Goal: Task Accomplishment & Management: Manage account settings

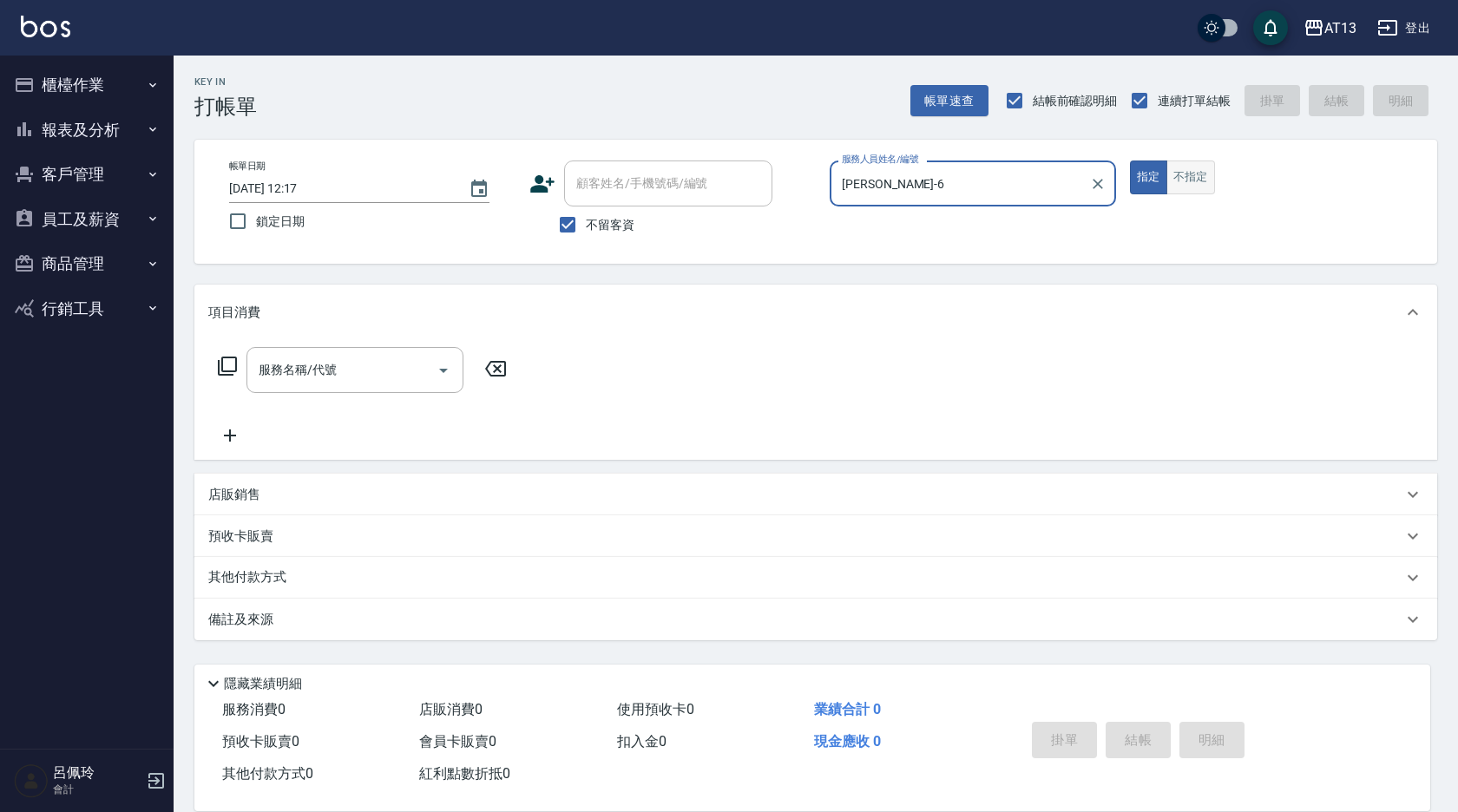
type input "[PERSON_NAME]-6"
click at [1177, 173] on button "不指定" at bounding box center [1191, 177] width 49 height 34
click at [348, 384] on input "服務名稱/代號" at bounding box center [342, 369] width 175 height 30
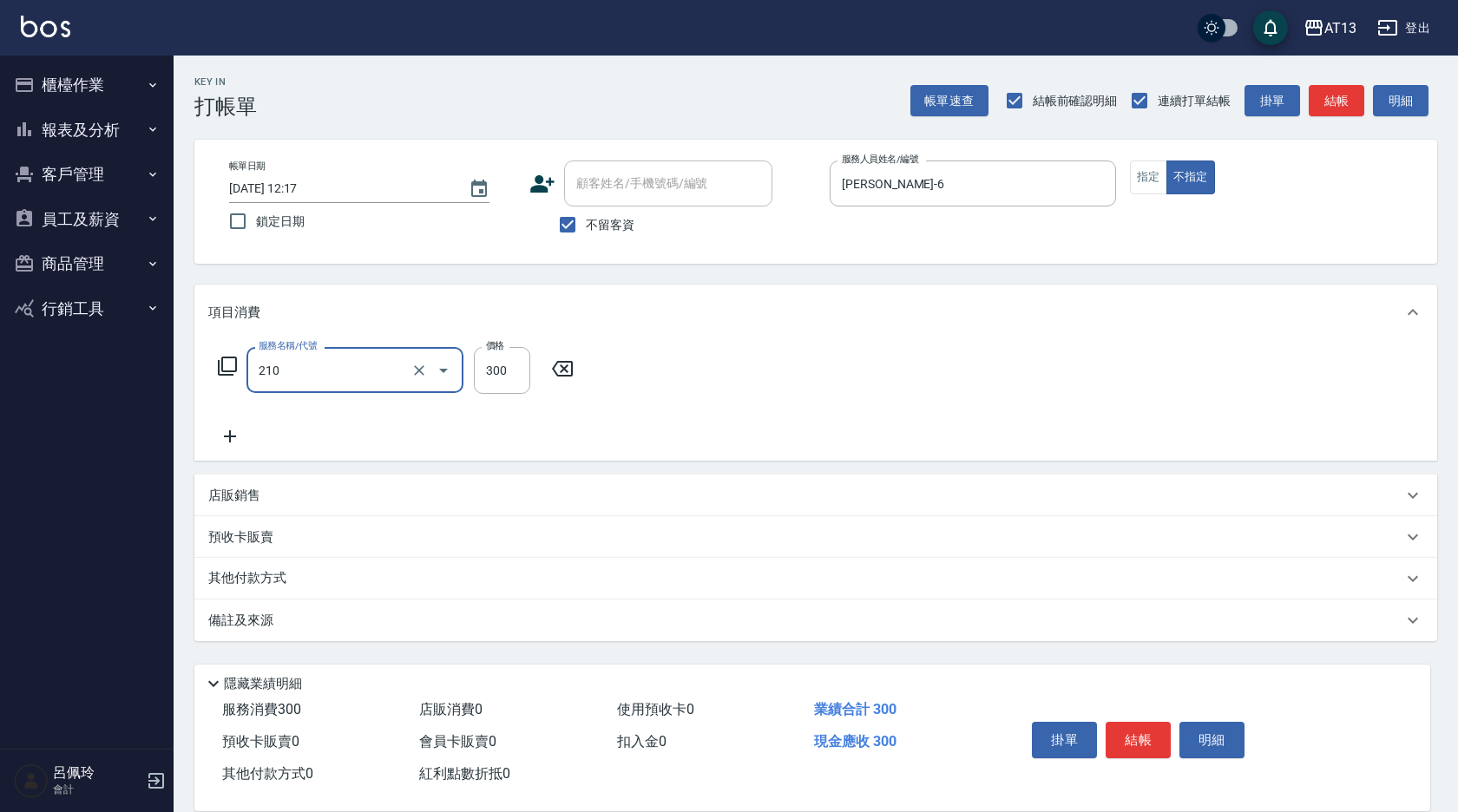
type input "歐娜洗髮精(210)"
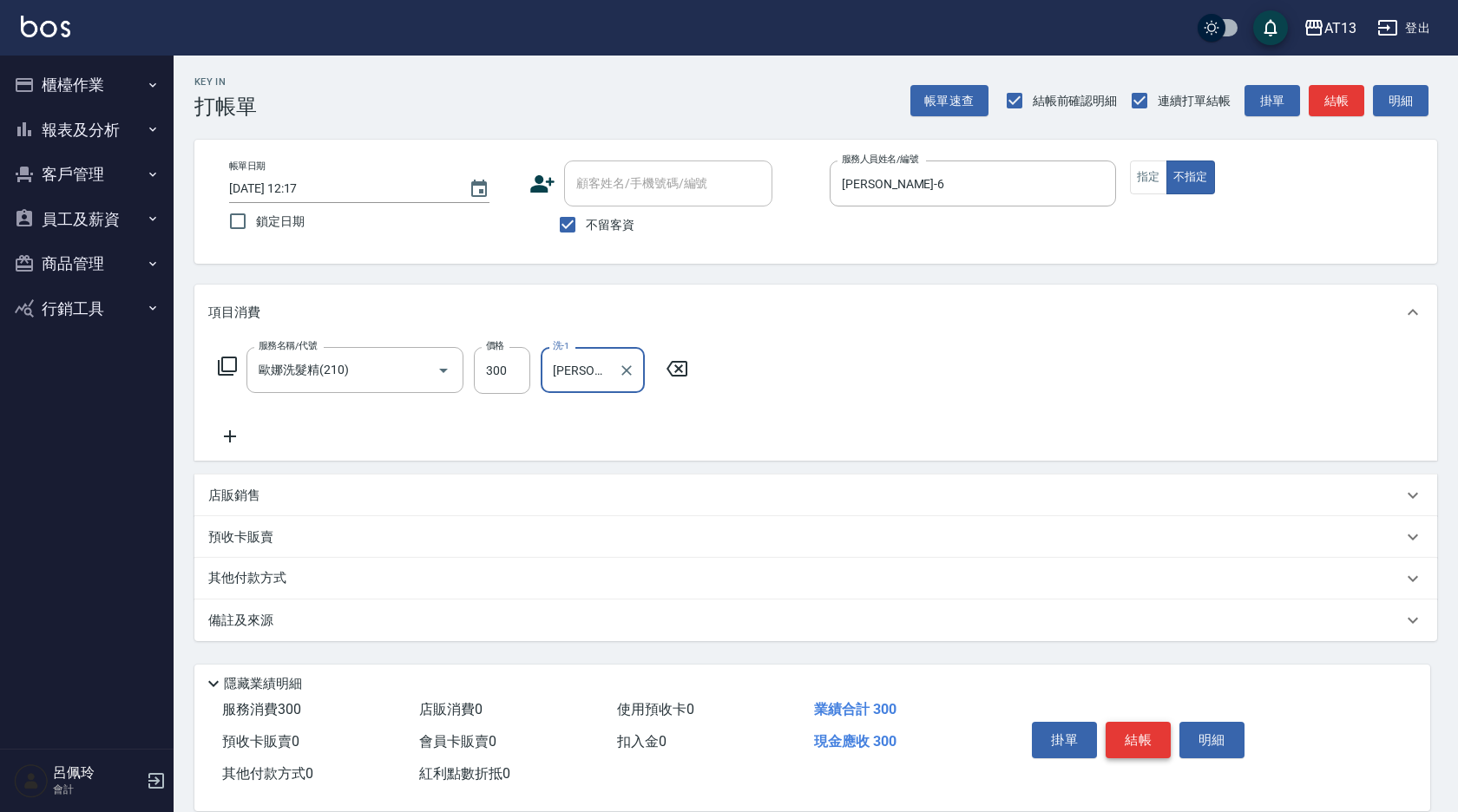
type input "[PERSON_NAME]-6"
click at [1116, 732] on button "結帳" at bounding box center [1138, 741] width 65 height 37
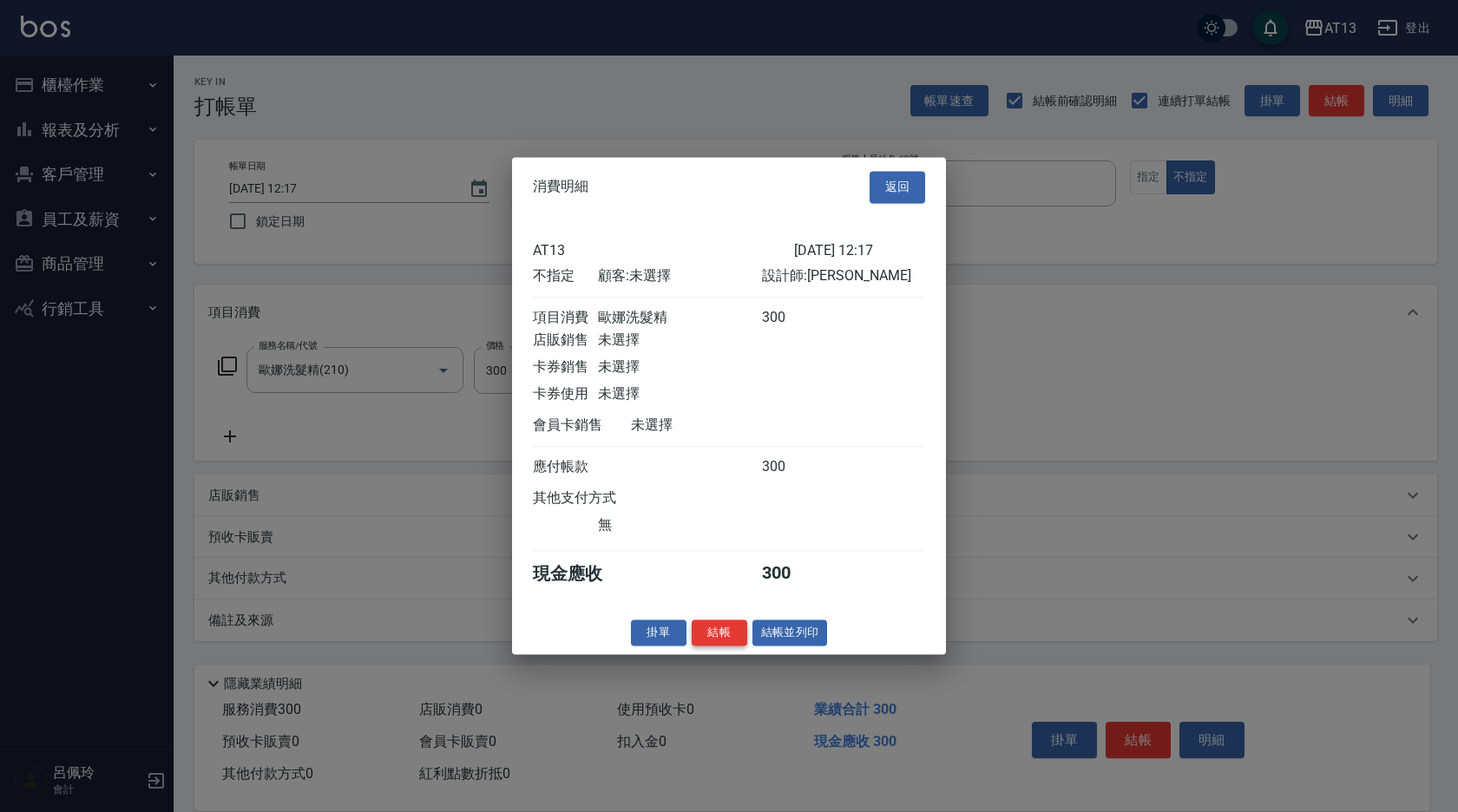
click at [729, 646] on button "結帳" at bounding box center [720, 633] width 56 height 27
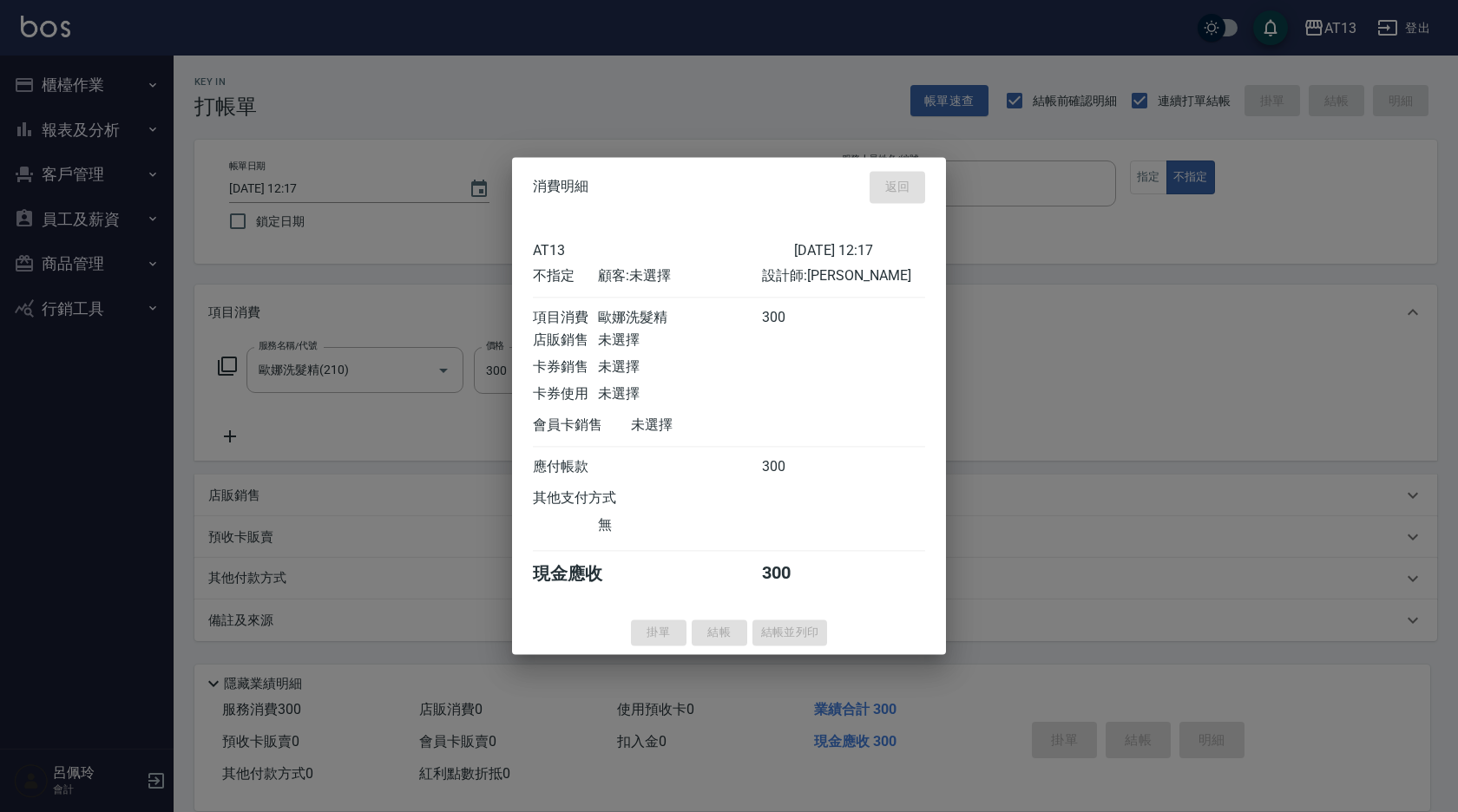
type input "2025/09/21 12:18"
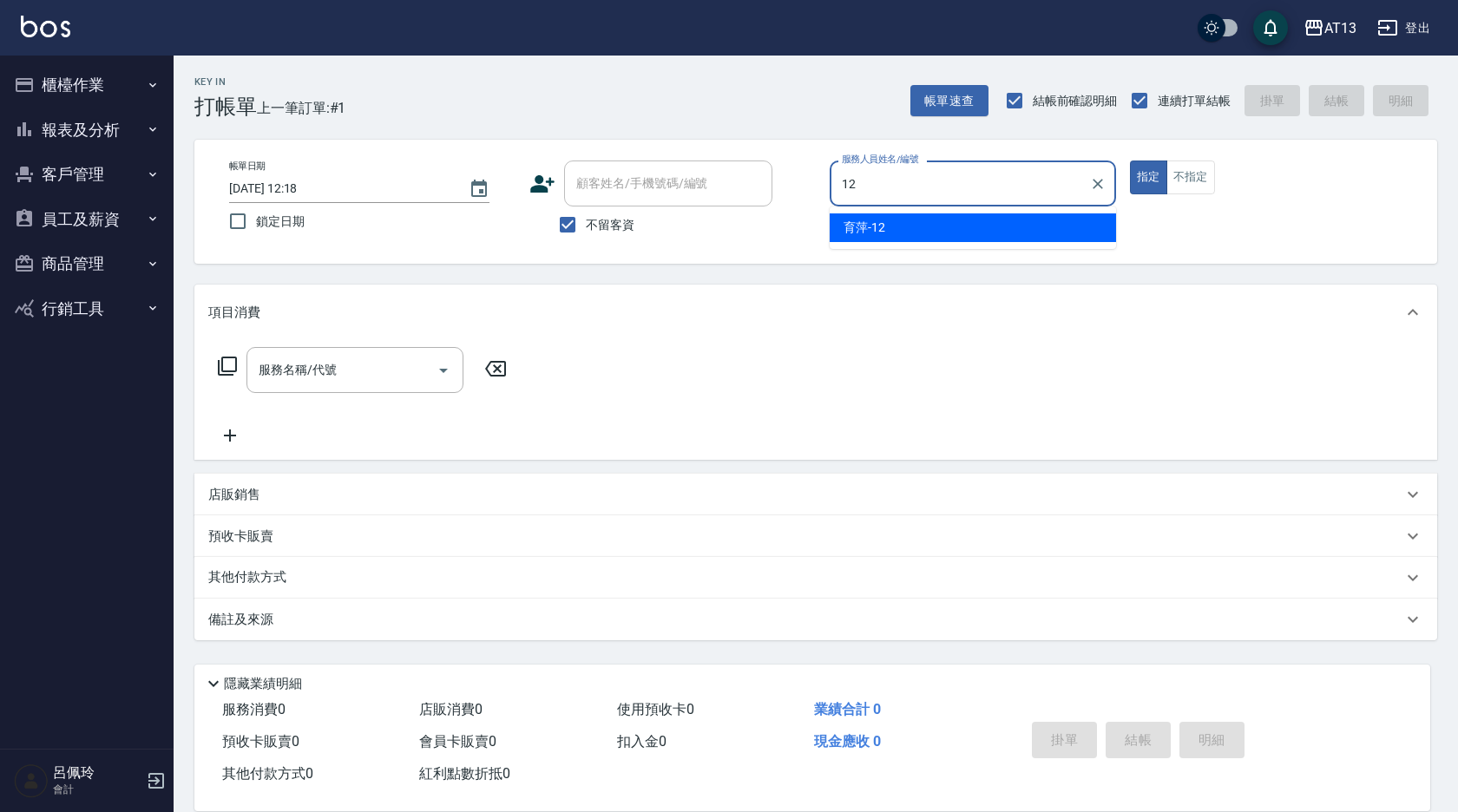
drag, startPoint x: 870, startPoint y: 225, endPoint x: 803, endPoint y: 247, distance: 70.5
click at [870, 224] on span "育[PERSON_NAME] -12" at bounding box center [865, 227] width 42 height 18
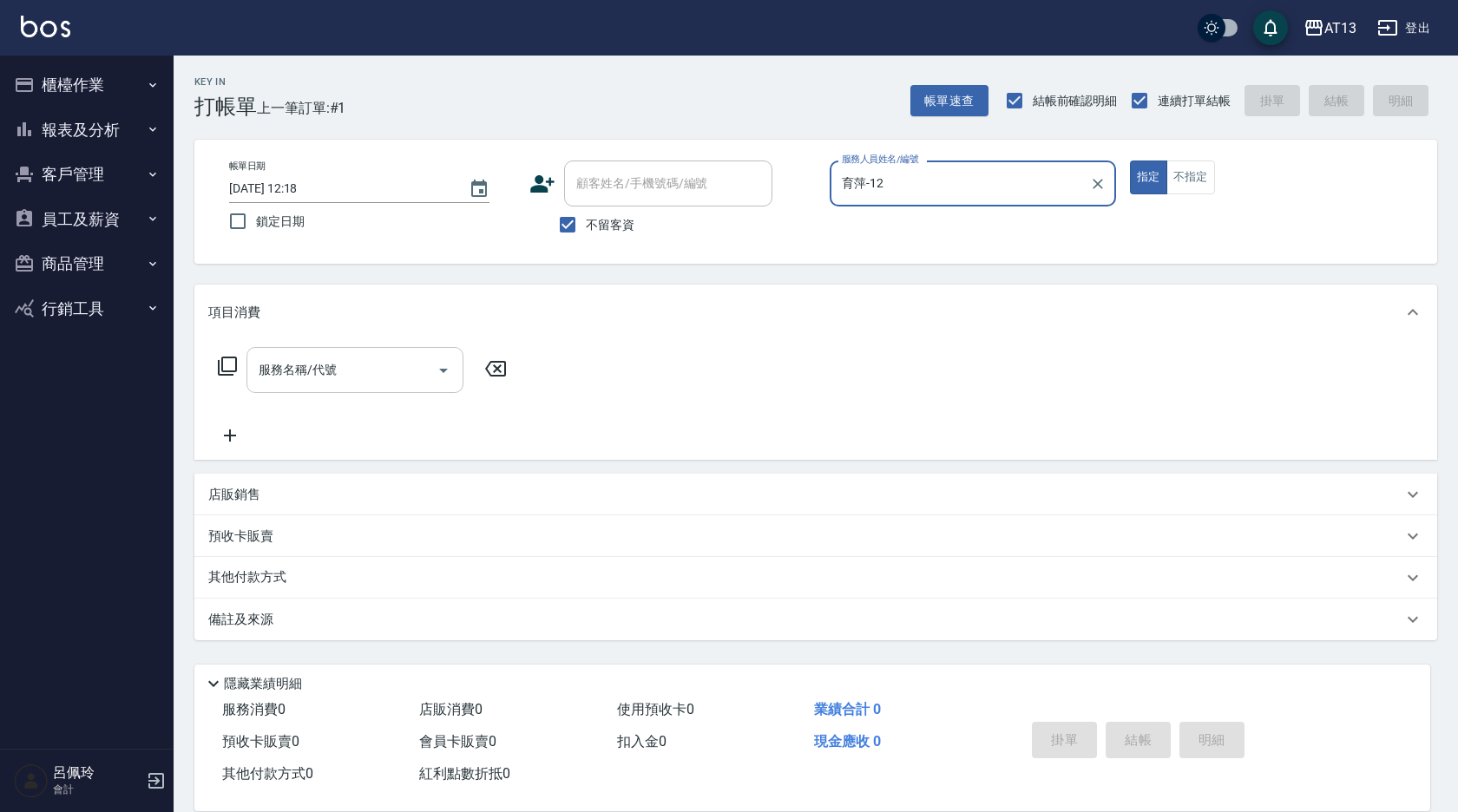
type input "育萍-12"
click at [342, 375] on input "服務名稱/代號" at bounding box center [342, 369] width 175 height 30
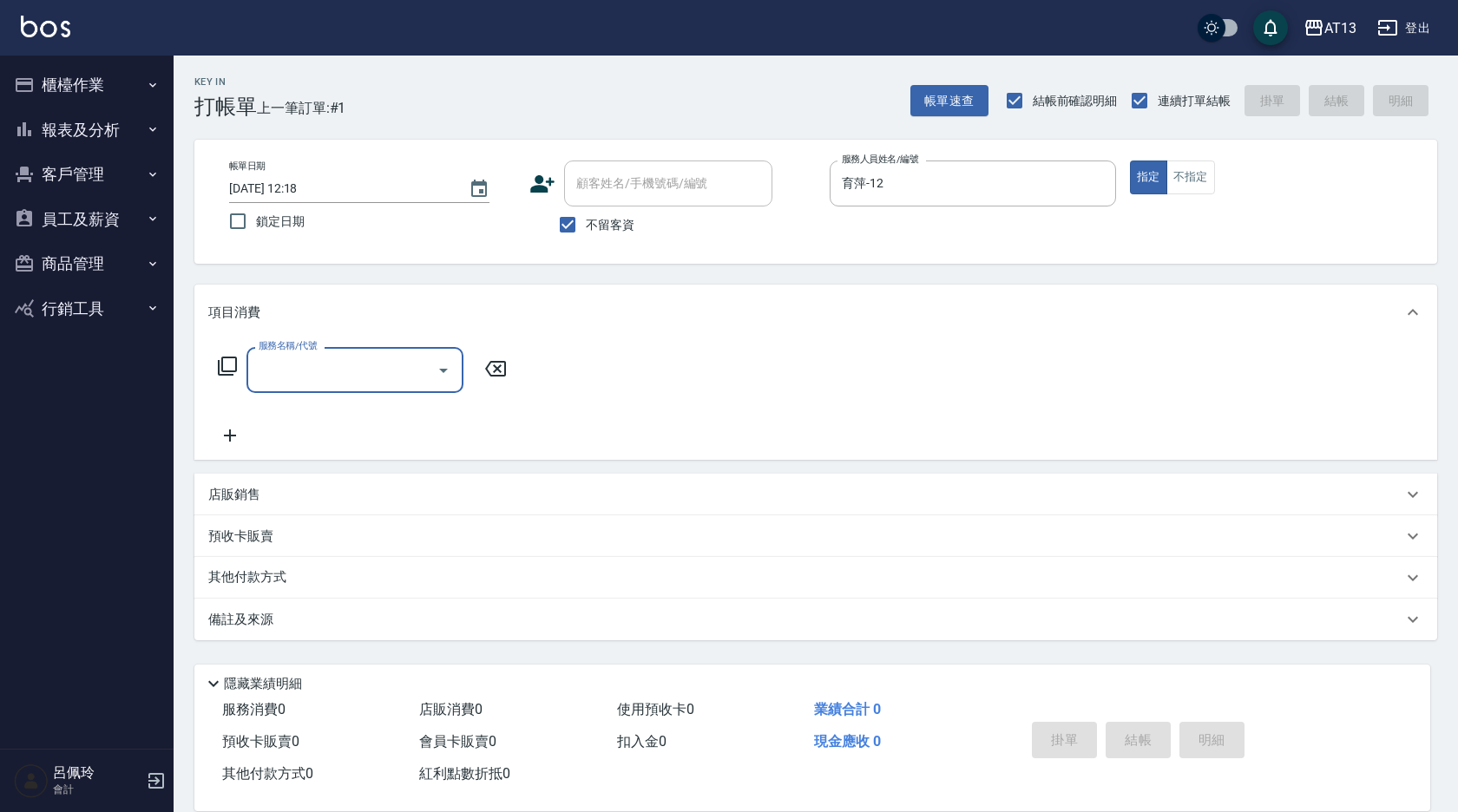
click at [342, 375] on input "服務名稱/代號" at bounding box center [342, 369] width 175 height 30
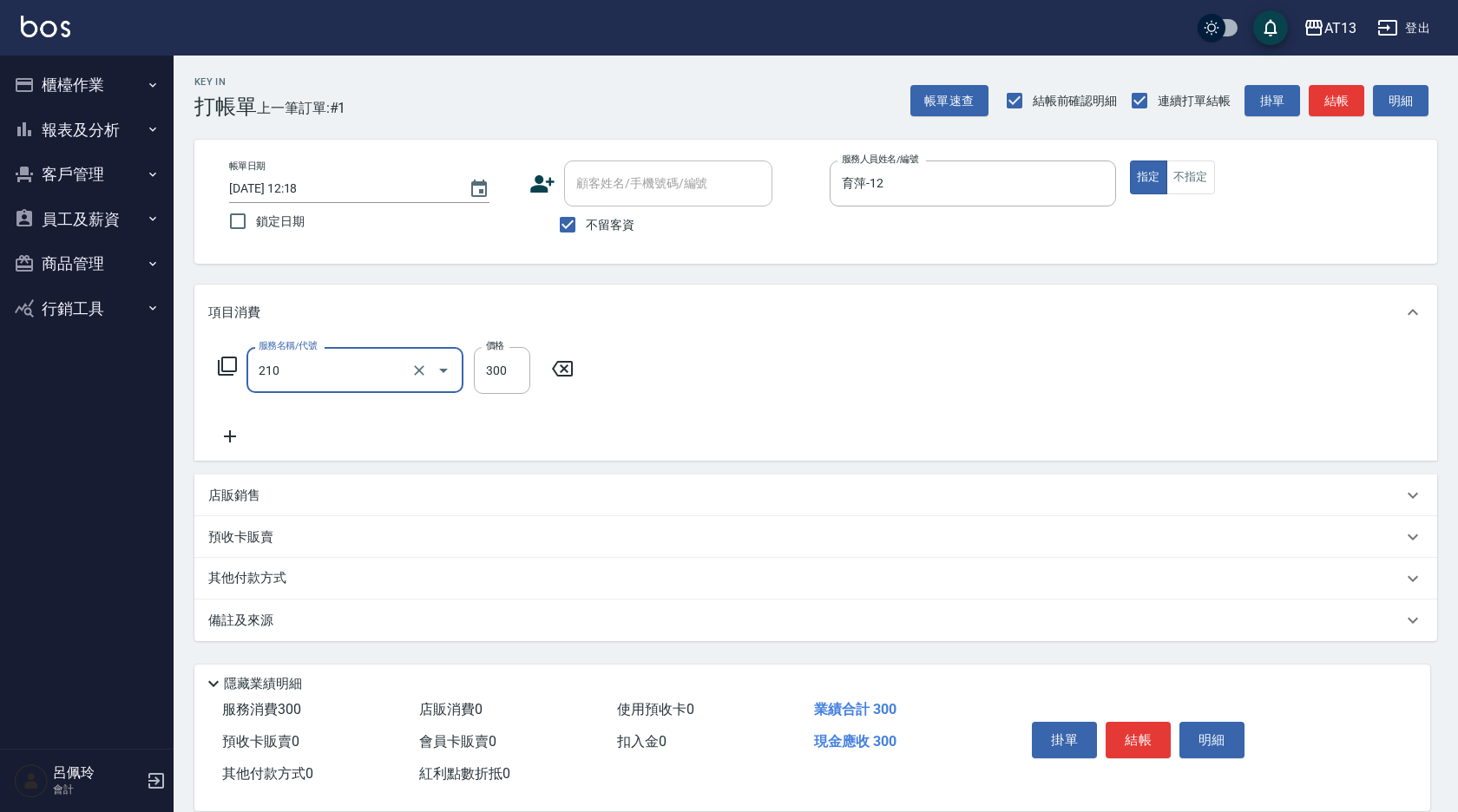
type input "歐娜洗髮精(210)"
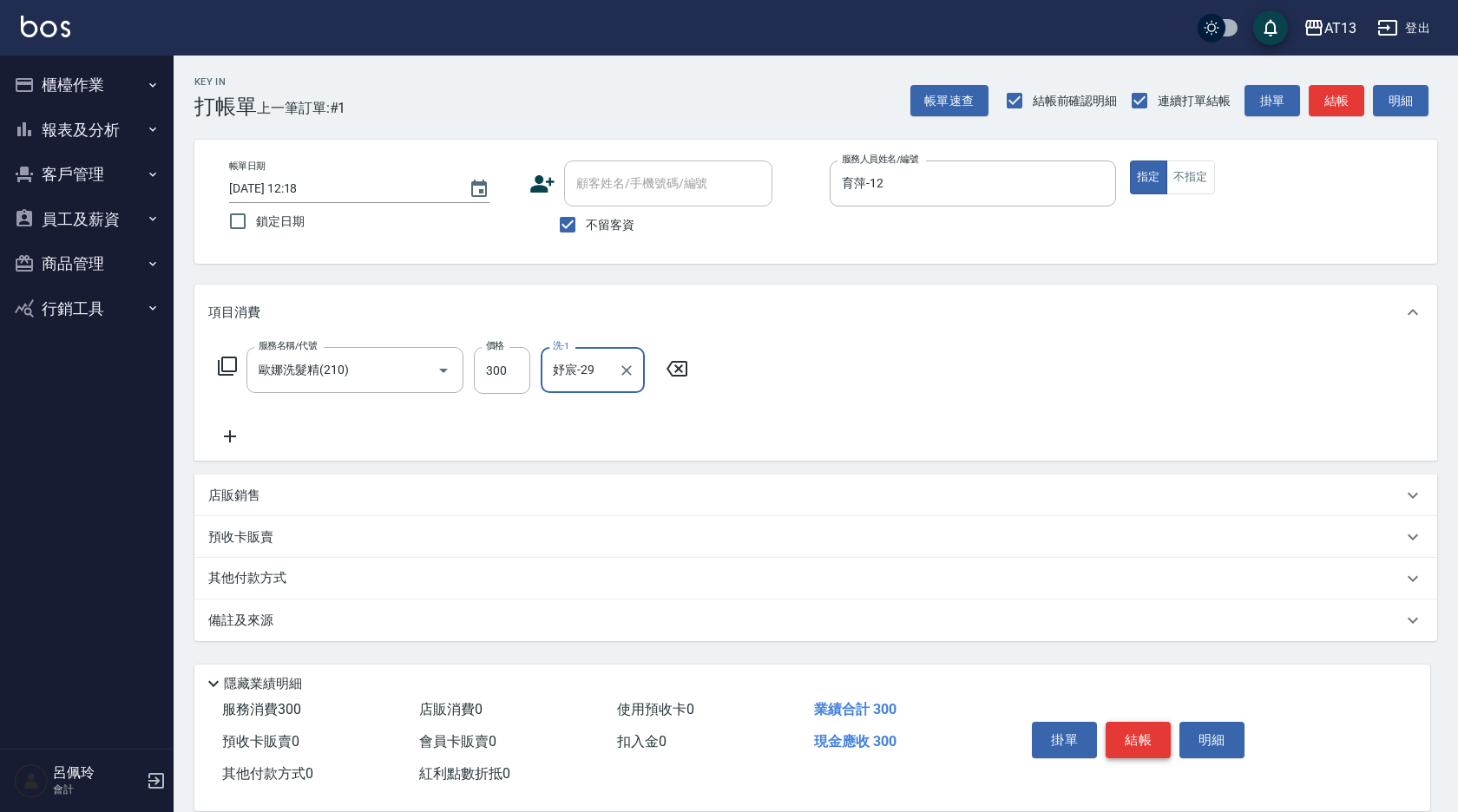
type input "妤宸-29"
click at [1134, 723] on button "結帳" at bounding box center [1138, 741] width 65 height 37
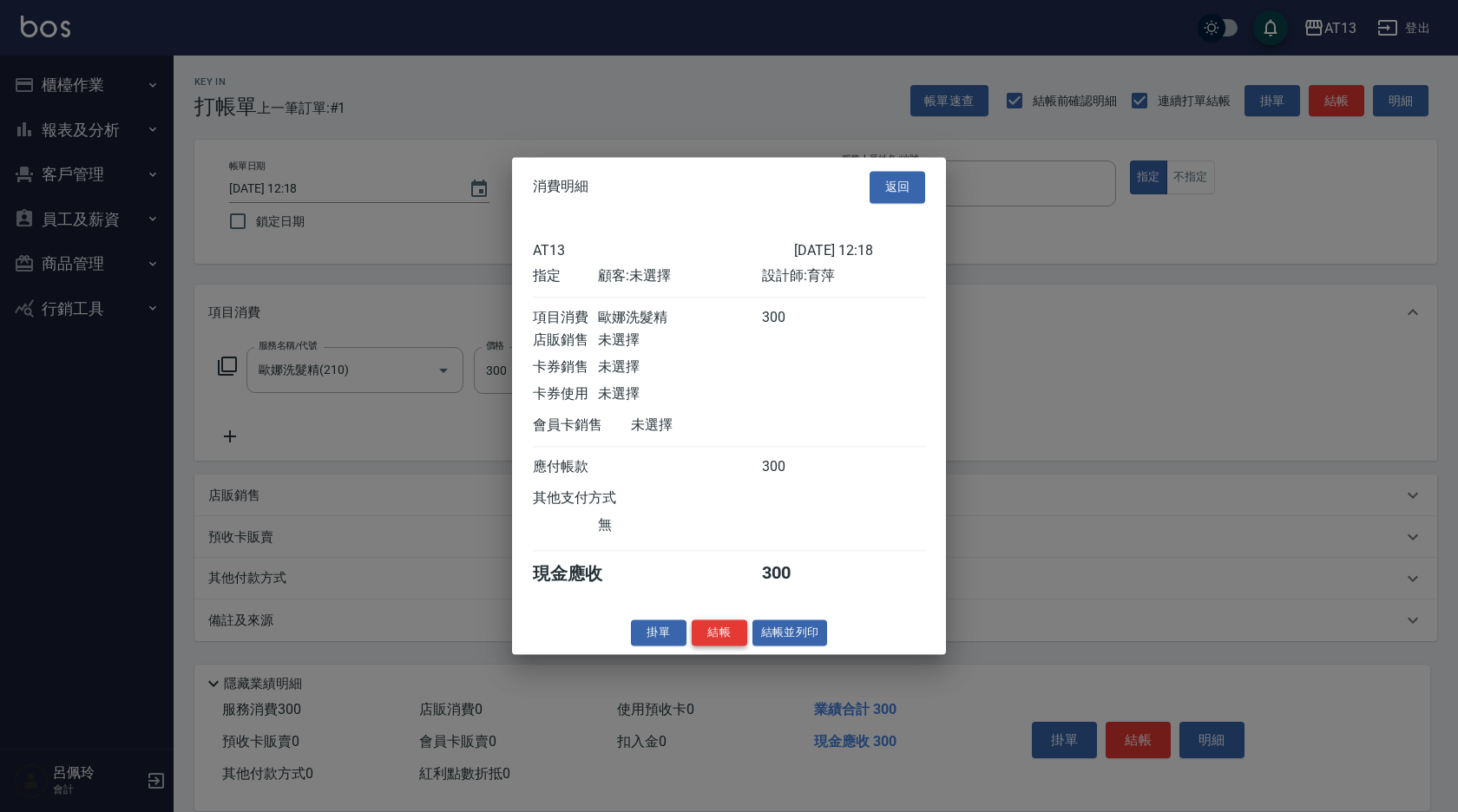
click at [729, 646] on button "結帳" at bounding box center [720, 633] width 56 height 27
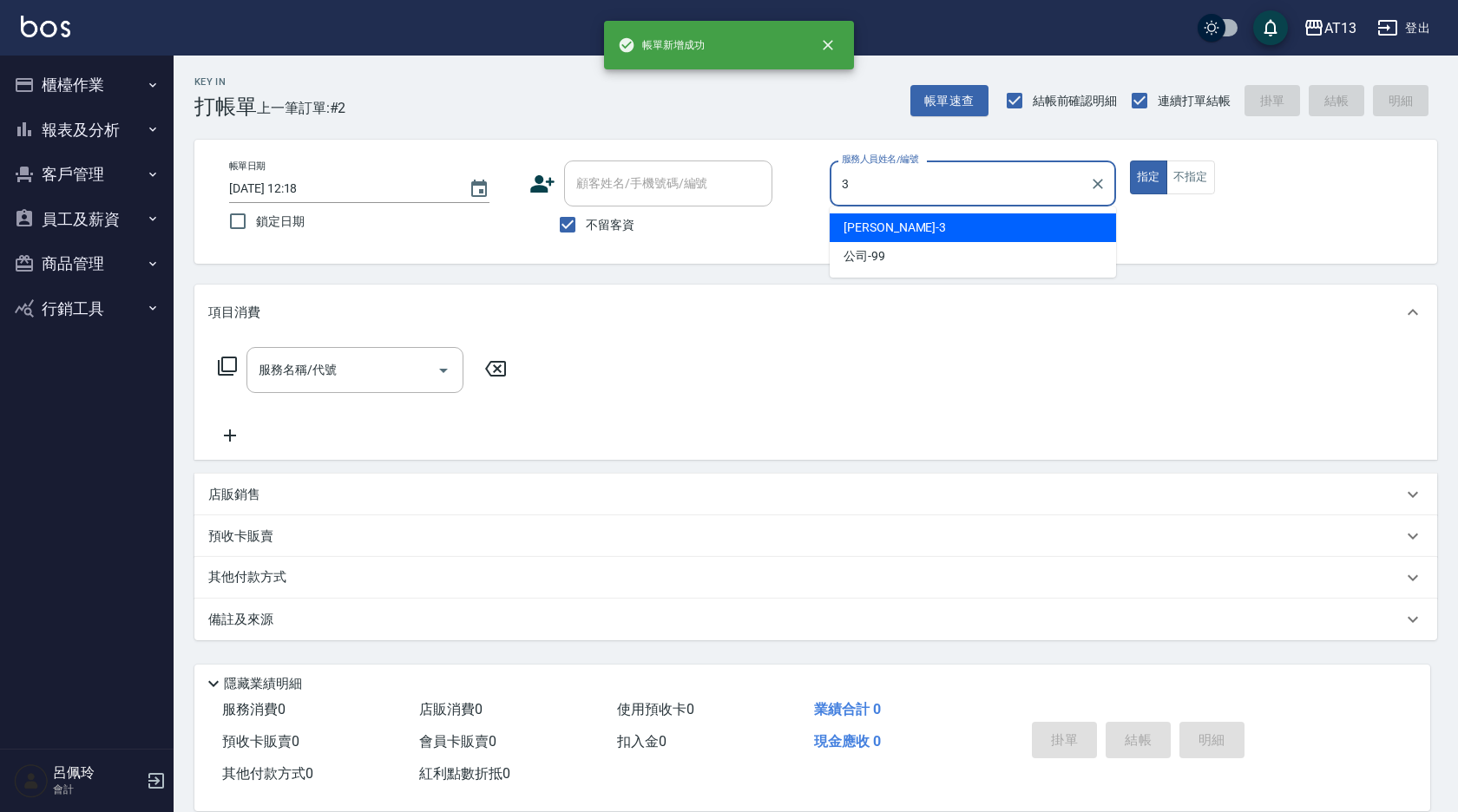
click at [873, 218] on div "[PERSON_NAME] -3" at bounding box center [973, 227] width 287 height 29
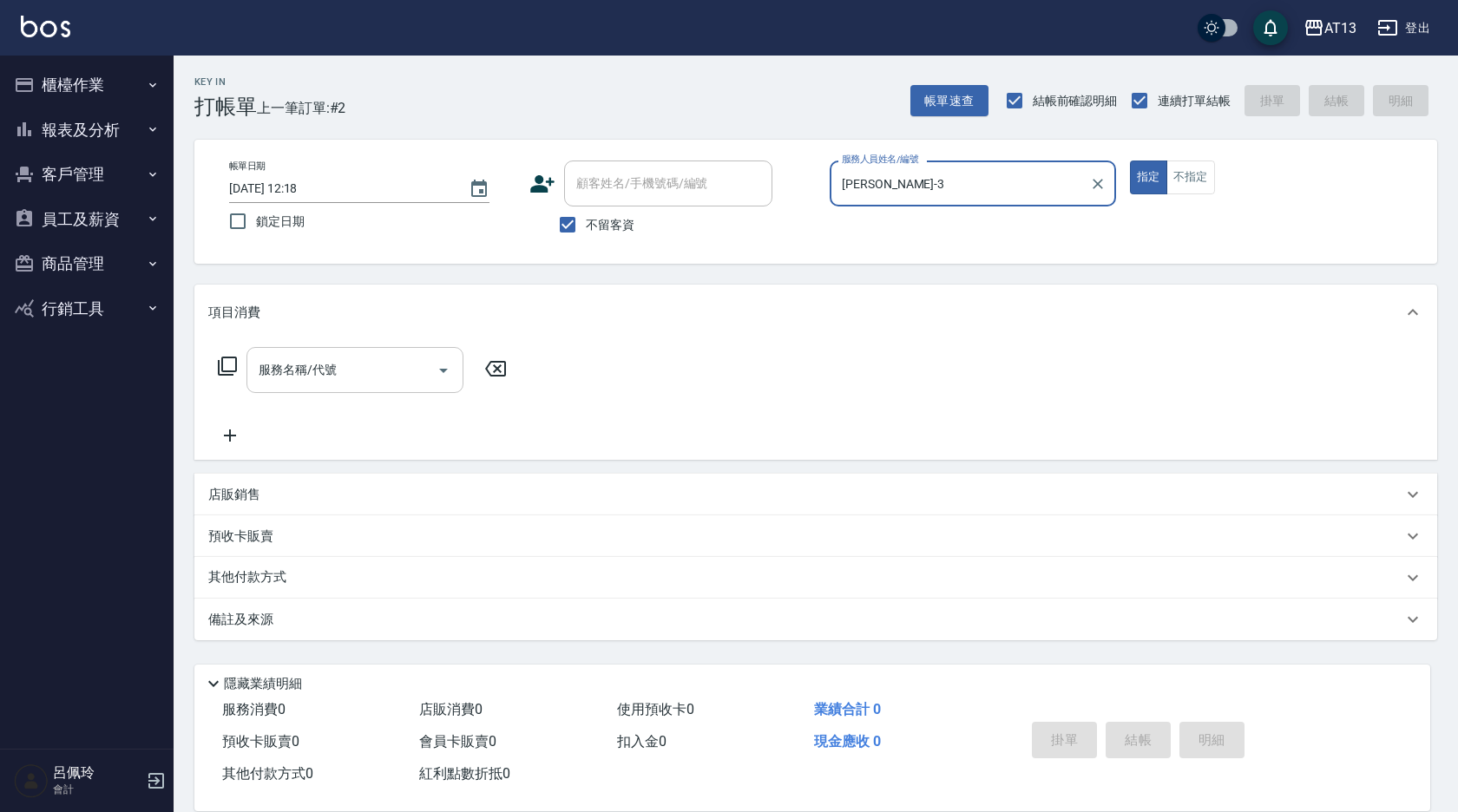
type input "[PERSON_NAME]-3"
click at [382, 364] on input "服務名稱/代號" at bounding box center [342, 369] width 175 height 30
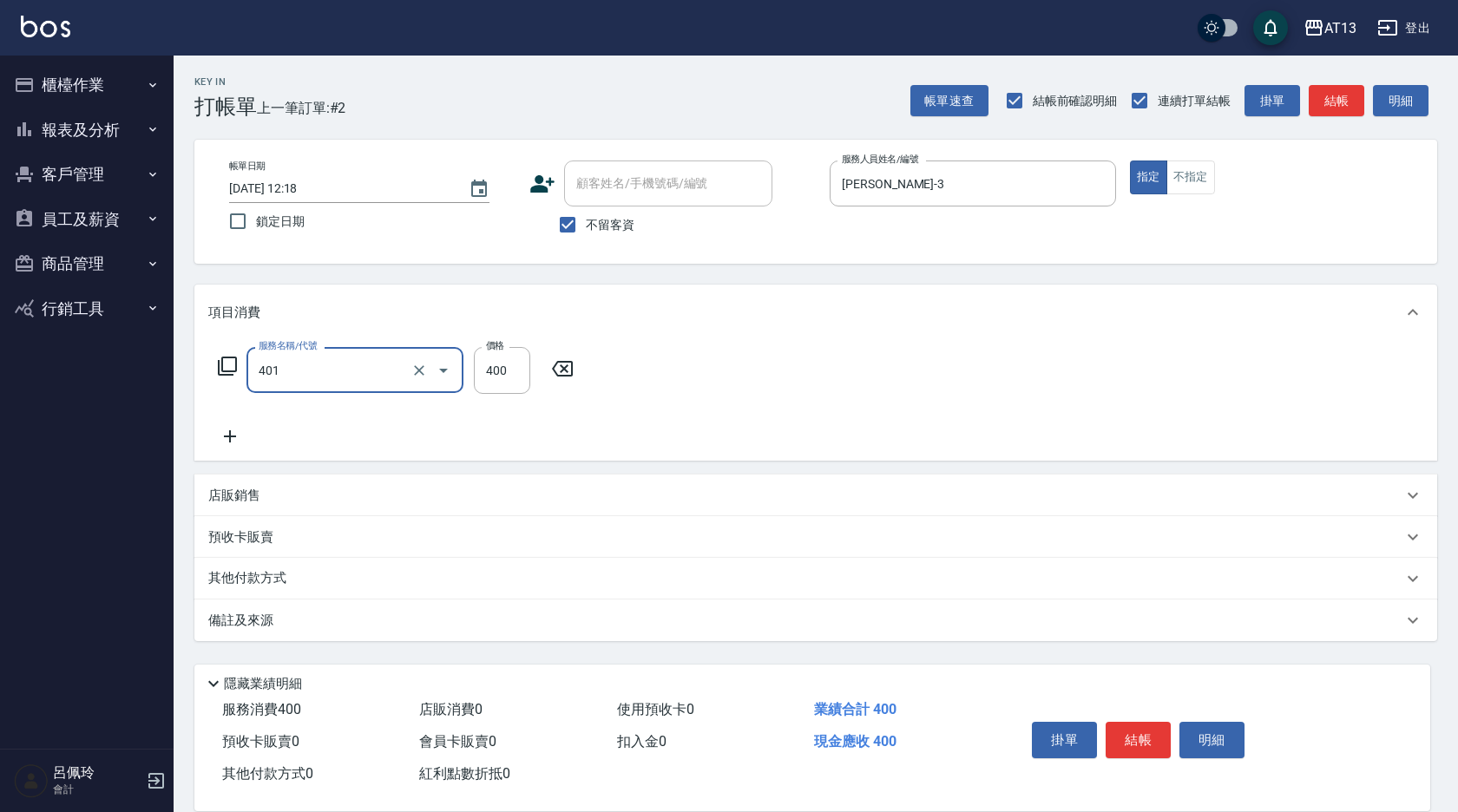
type input "剪髮(401)"
type input "300"
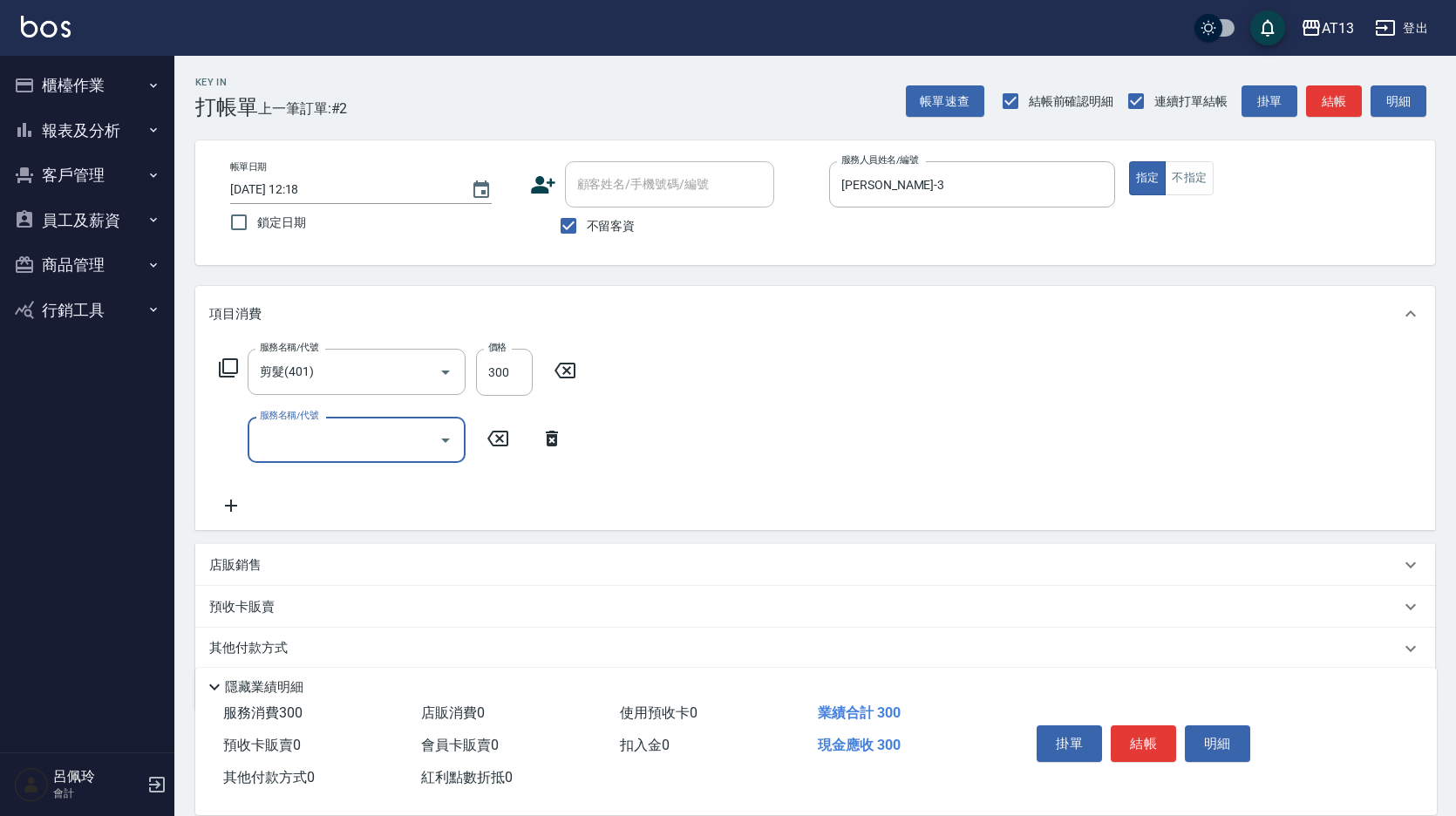
click at [691, 437] on div "服務名稱/代號 剪髮(401) 服務名稱/代號 價格 300 價格 服務名稱/代號 服務名稱/代號" at bounding box center [815, 435] width 1240 height 188
drag, startPoint x: 1125, startPoint y: 736, endPoint x: 1134, endPoint y: 737, distance: 9.1
click at [1129, 739] on button "結帳" at bounding box center [1143, 744] width 66 height 37
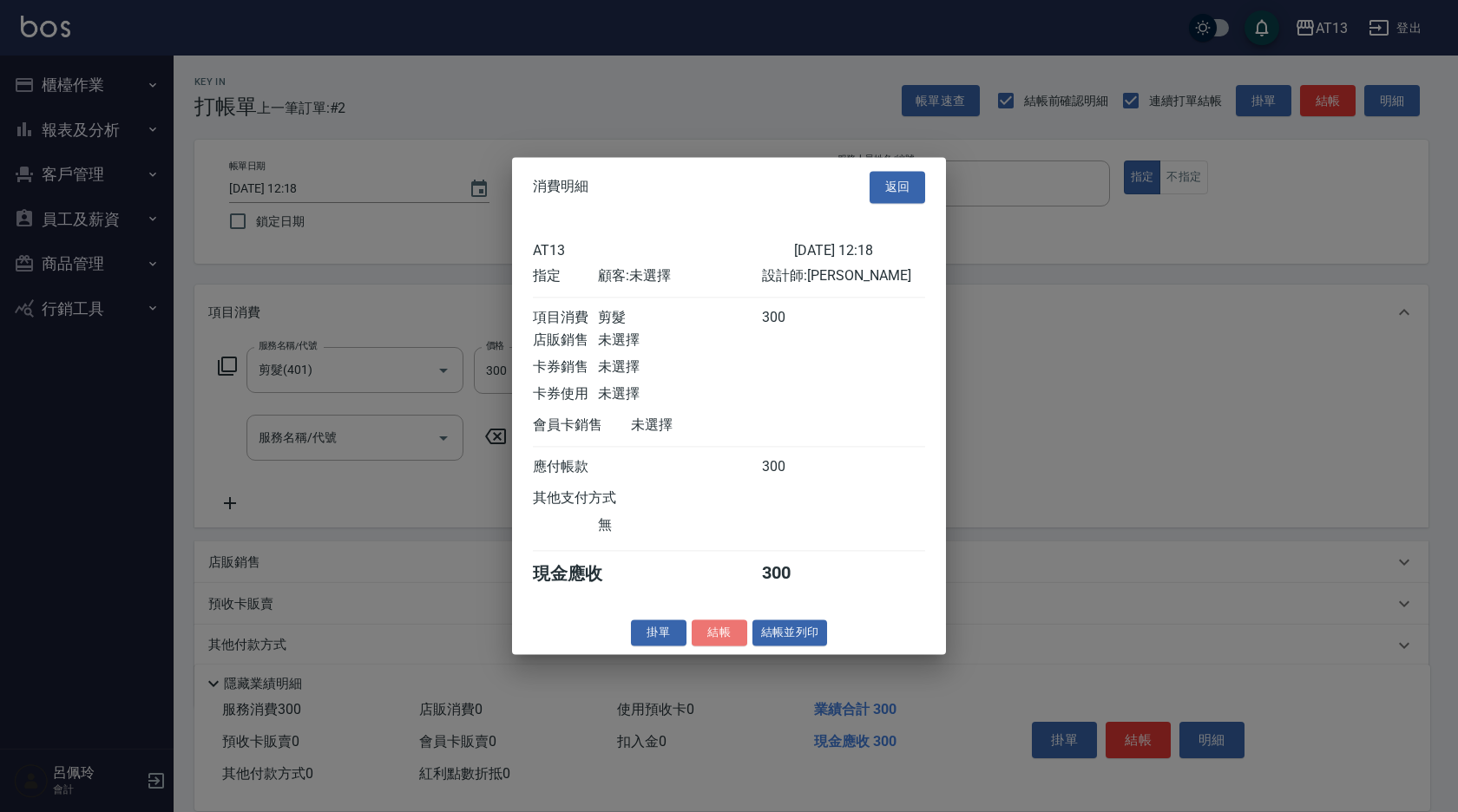
click at [726, 646] on button "結帳" at bounding box center [720, 633] width 56 height 27
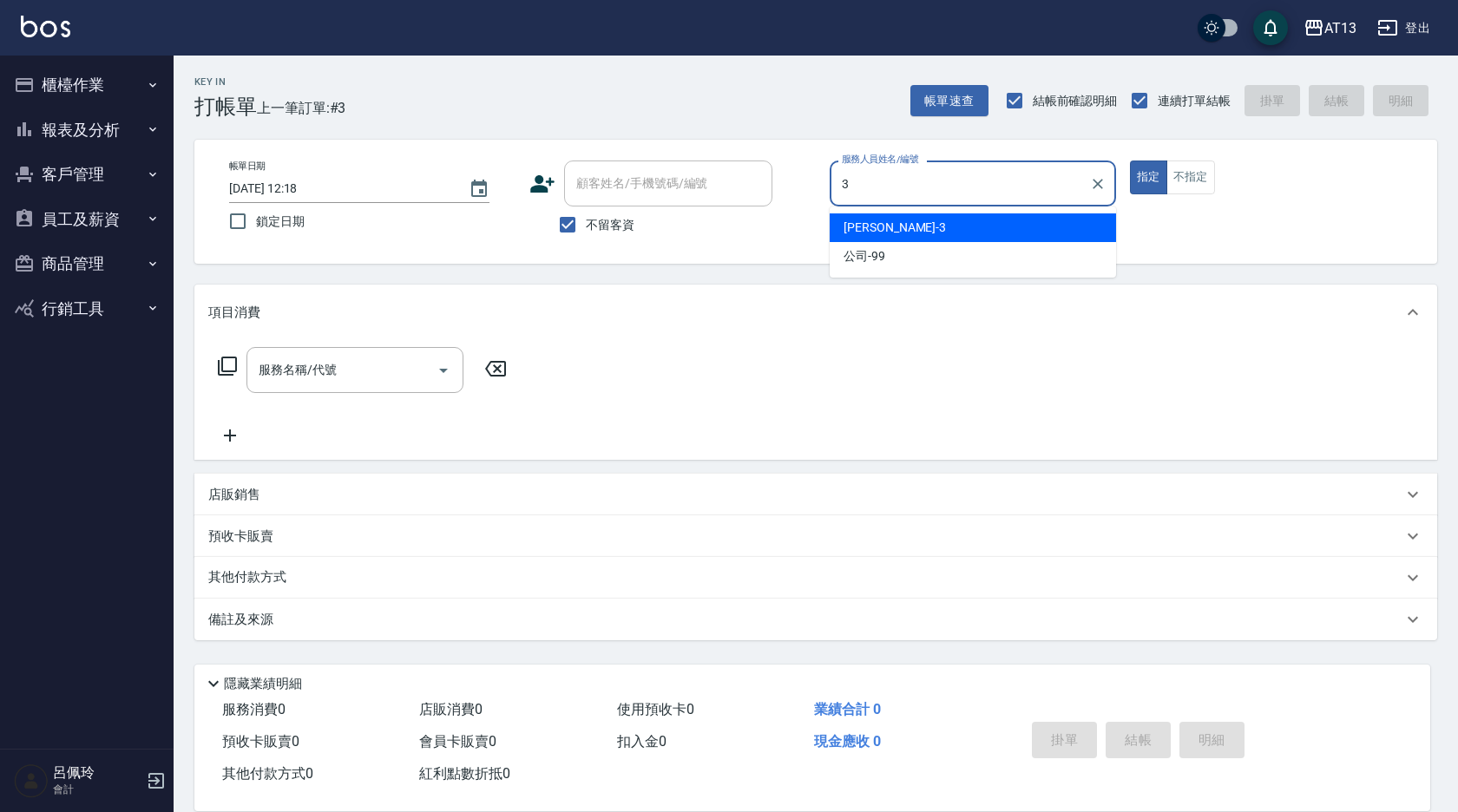
click at [882, 224] on div "[PERSON_NAME] -3" at bounding box center [973, 227] width 287 height 29
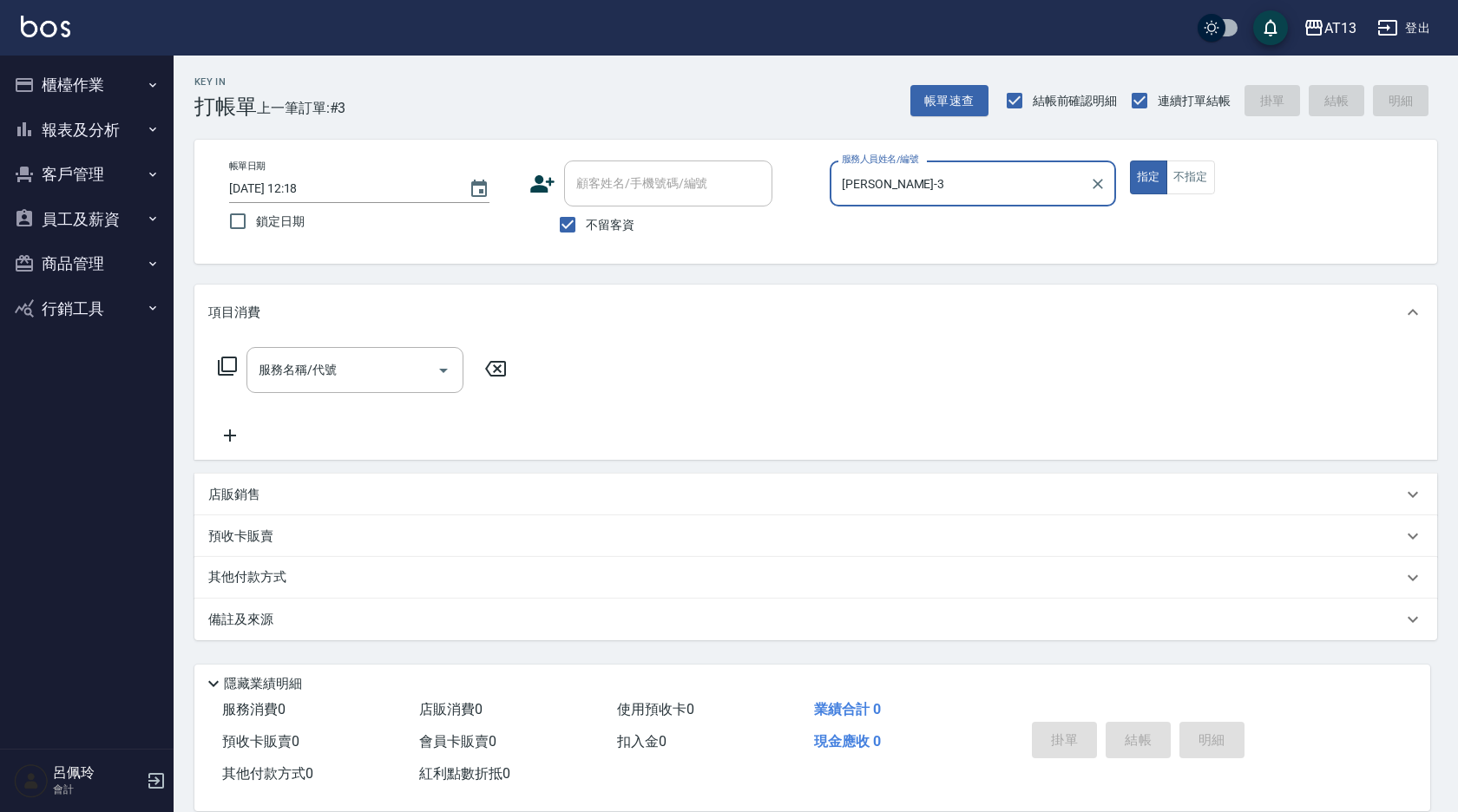
type input "[PERSON_NAME]-3"
click at [288, 495] on div "店販銷售" at bounding box center [805, 495] width 1195 height 18
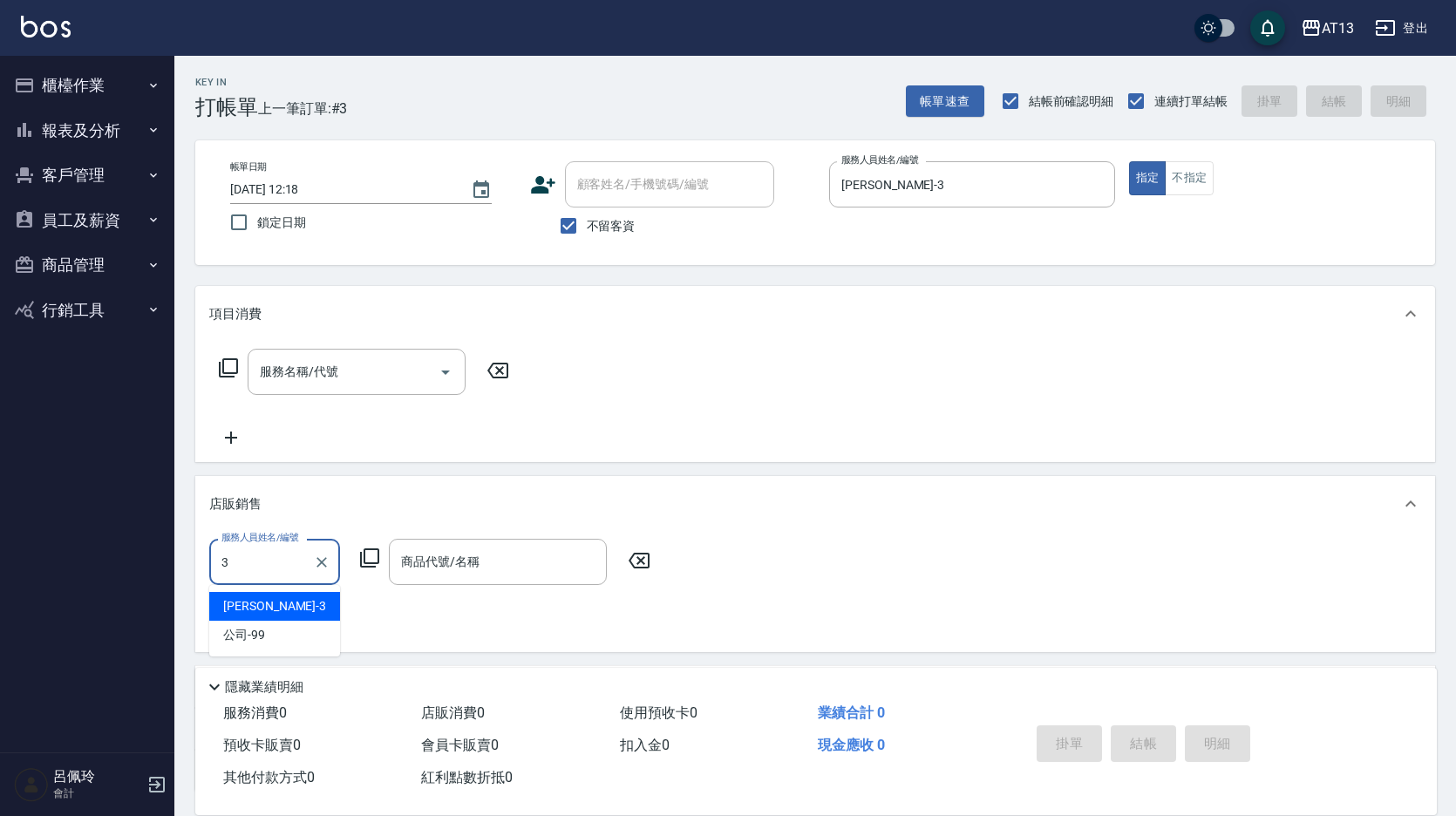
click at [292, 615] on div "[PERSON_NAME] -3" at bounding box center [274, 606] width 130 height 29
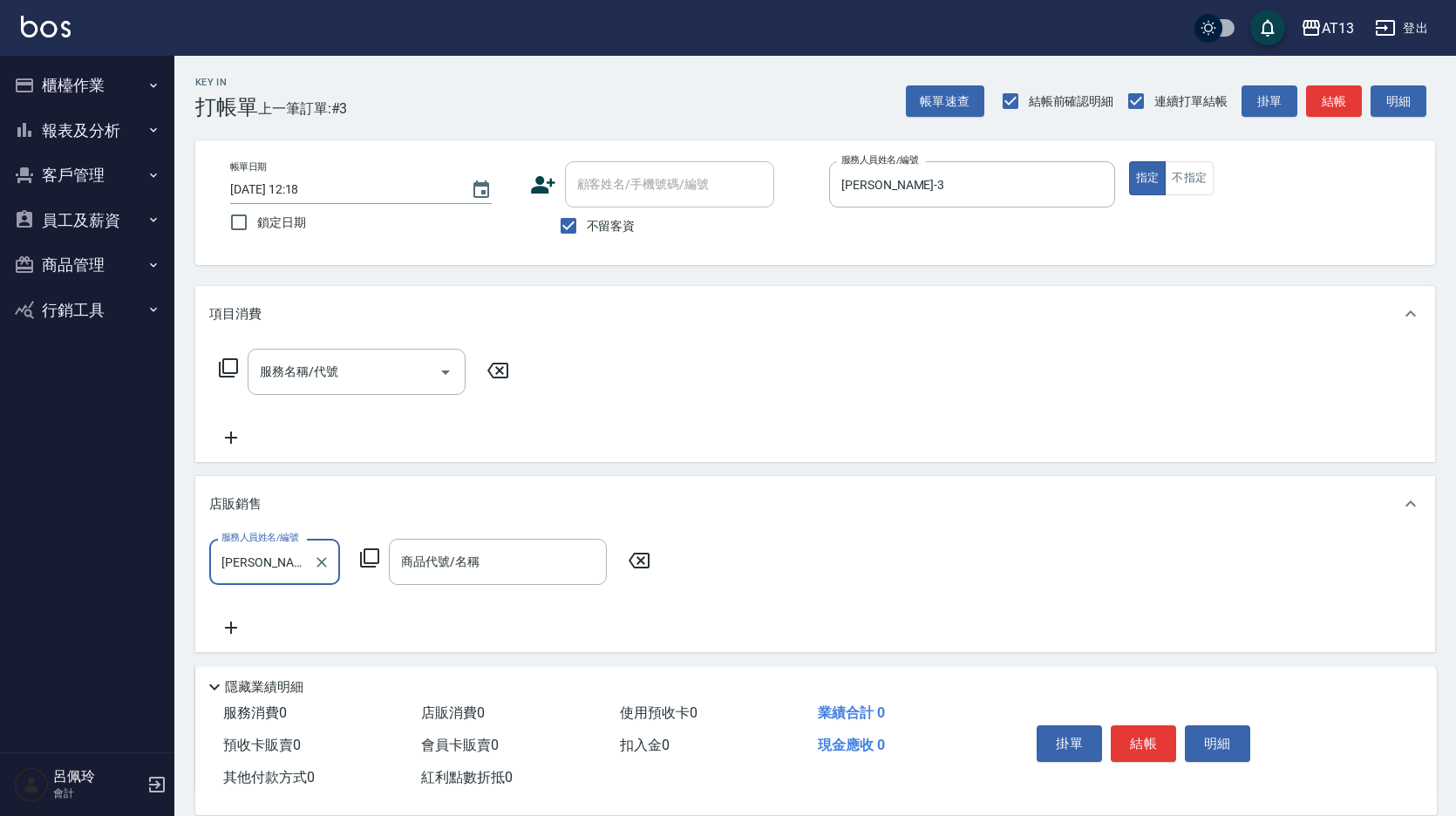
type input "[PERSON_NAME]-3"
click at [448, 565] on div "商品代號/名稱 商品代號/名稱" at bounding box center [497, 562] width 218 height 46
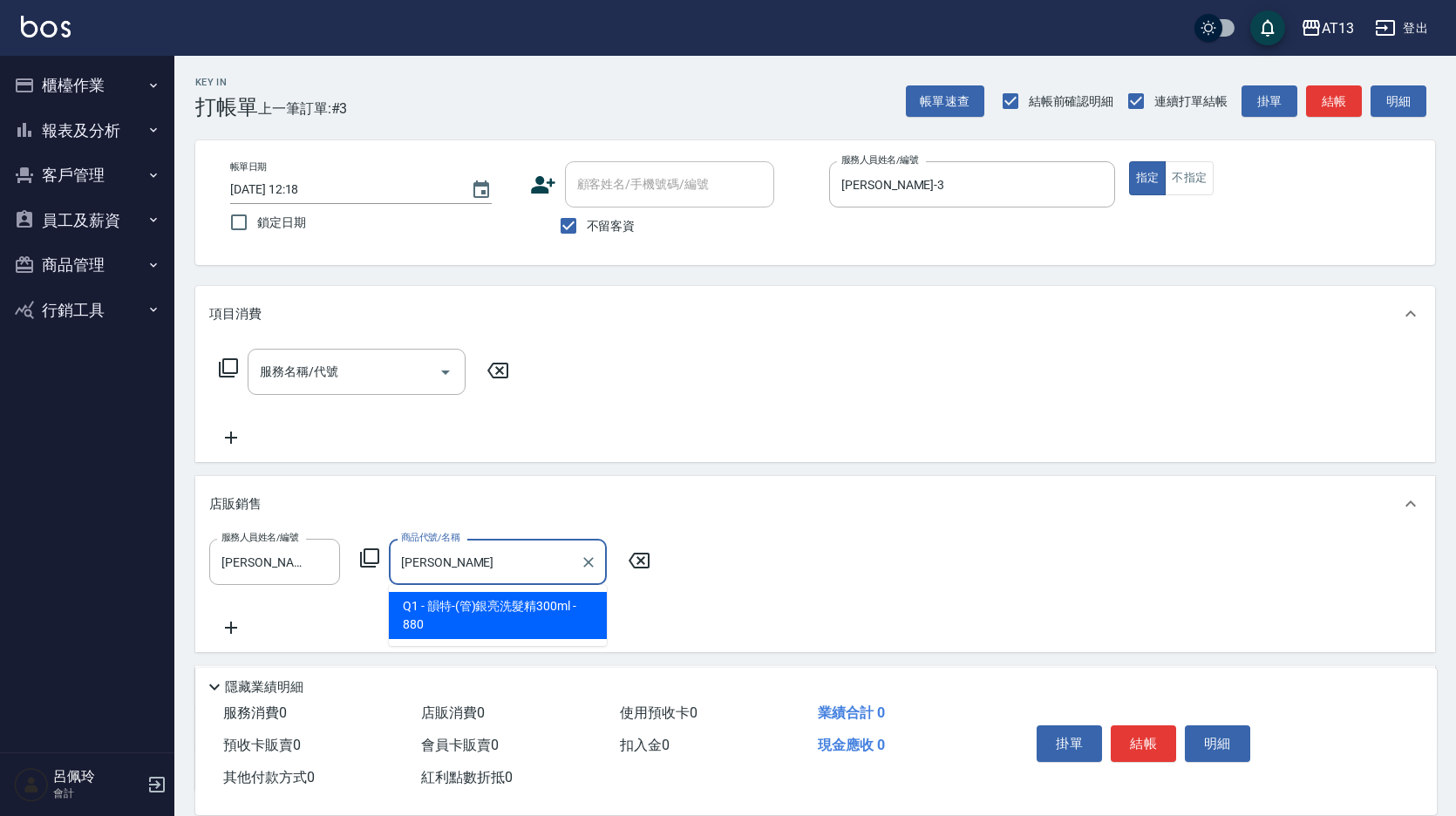
click at [476, 615] on span "Q1 - 韻特-(管)銀亮洗髮精300ml - 880" at bounding box center [497, 616] width 218 height 47
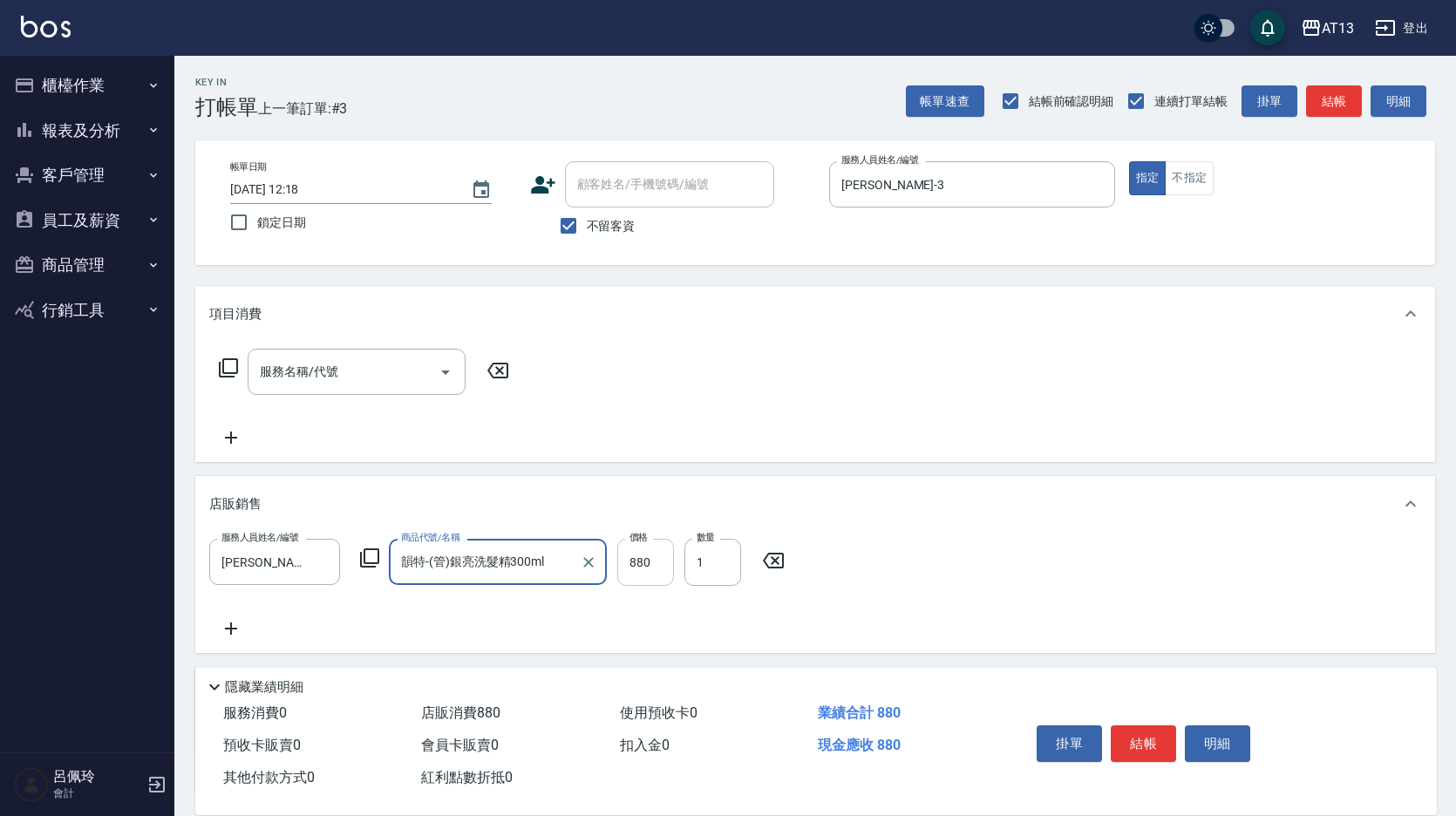
type input "韻特-(管)銀亮洗髮精300ml"
click at [634, 573] on input "880" at bounding box center [645, 563] width 57 height 47
type input "610"
click at [1135, 728] on button "結帳" at bounding box center [1143, 744] width 66 height 37
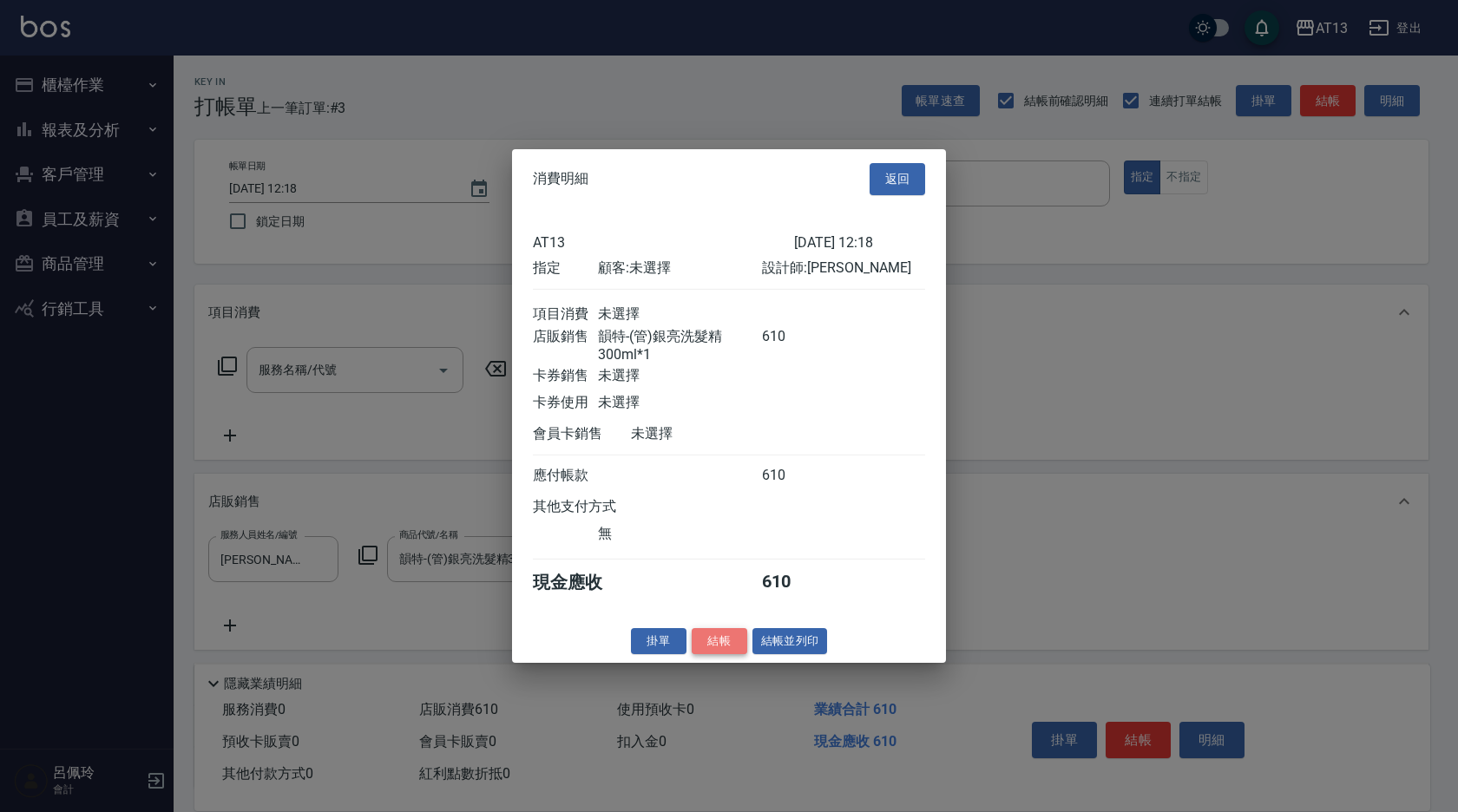
click at [700, 648] on button "結帳" at bounding box center [720, 640] width 56 height 27
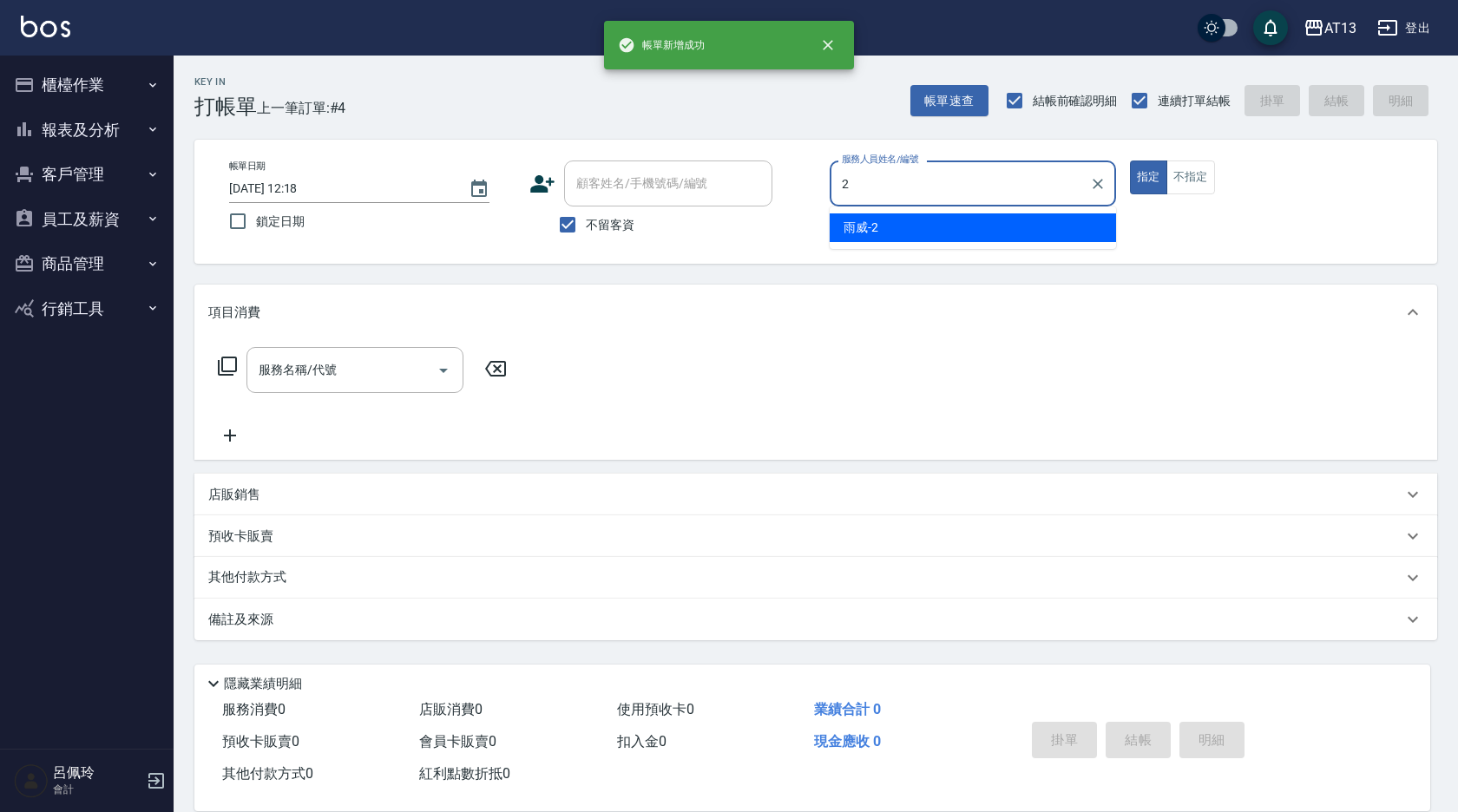
click at [867, 226] on span "雨威 -2" at bounding box center [861, 227] width 35 height 18
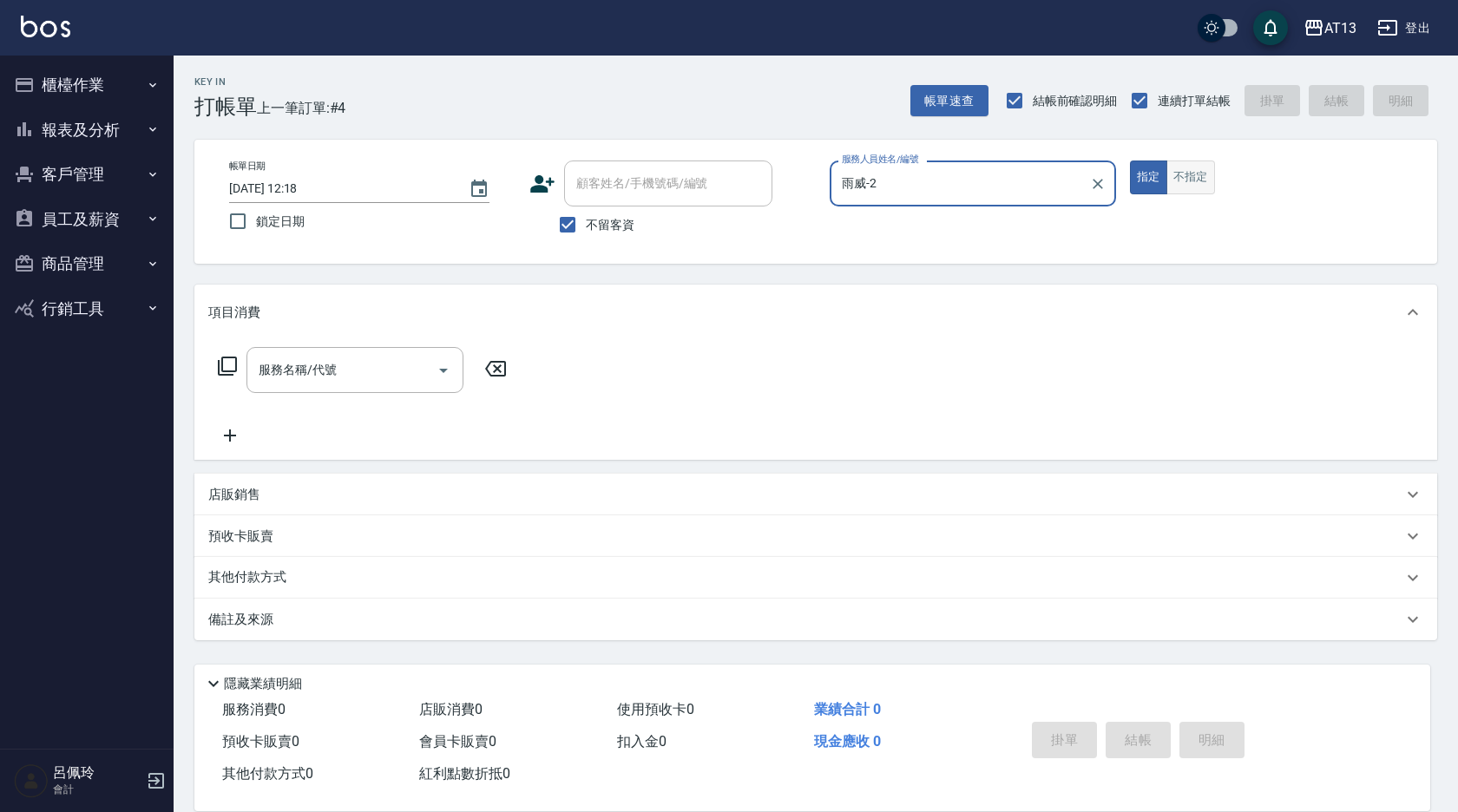
type input "雨威-2"
click at [1177, 172] on button "不指定" at bounding box center [1191, 177] width 49 height 34
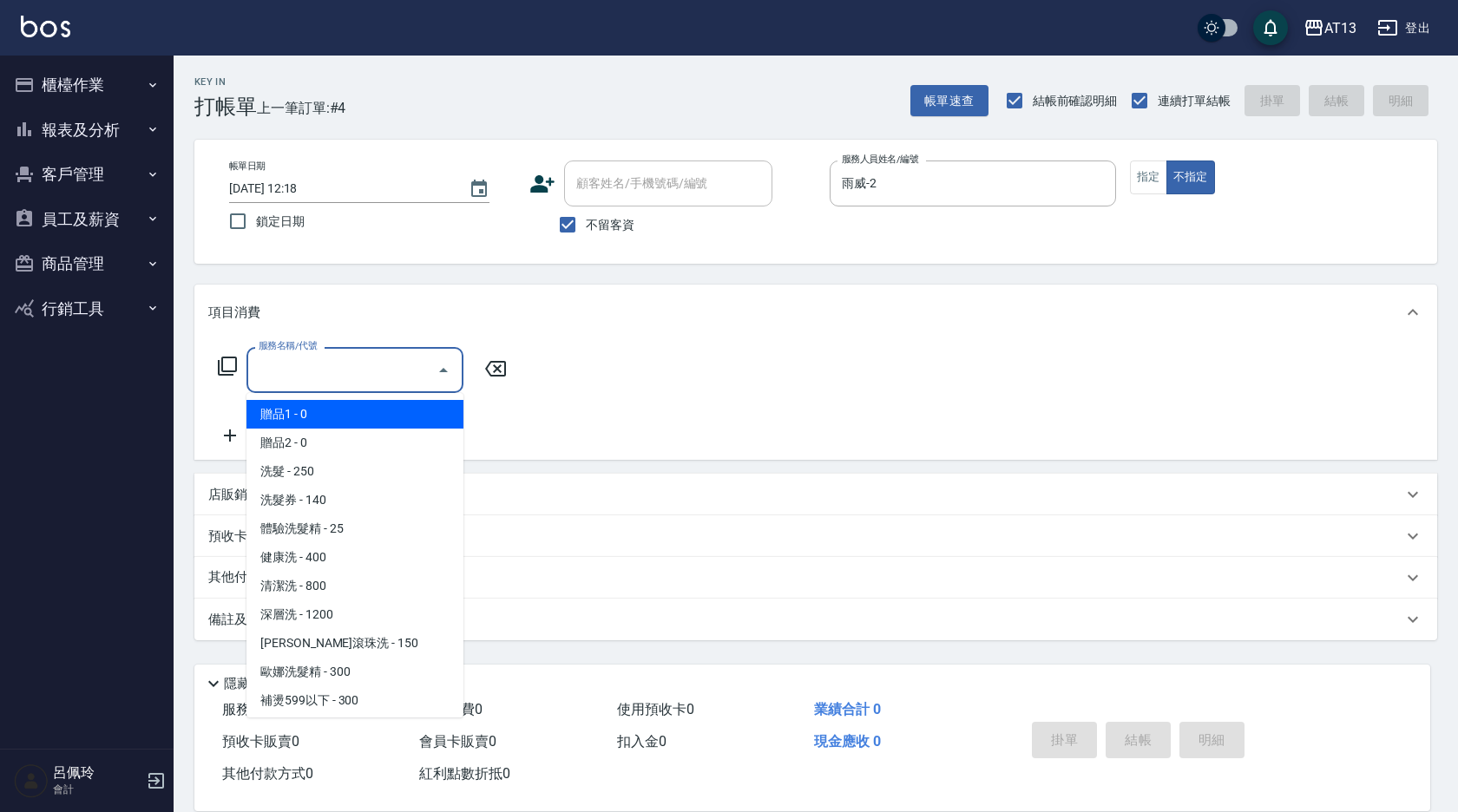
drag, startPoint x: 403, startPoint y: 377, endPoint x: 392, endPoint y: 381, distance: 11.7
click at [402, 377] on input "服務名稱/代號" at bounding box center [342, 369] width 175 height 30
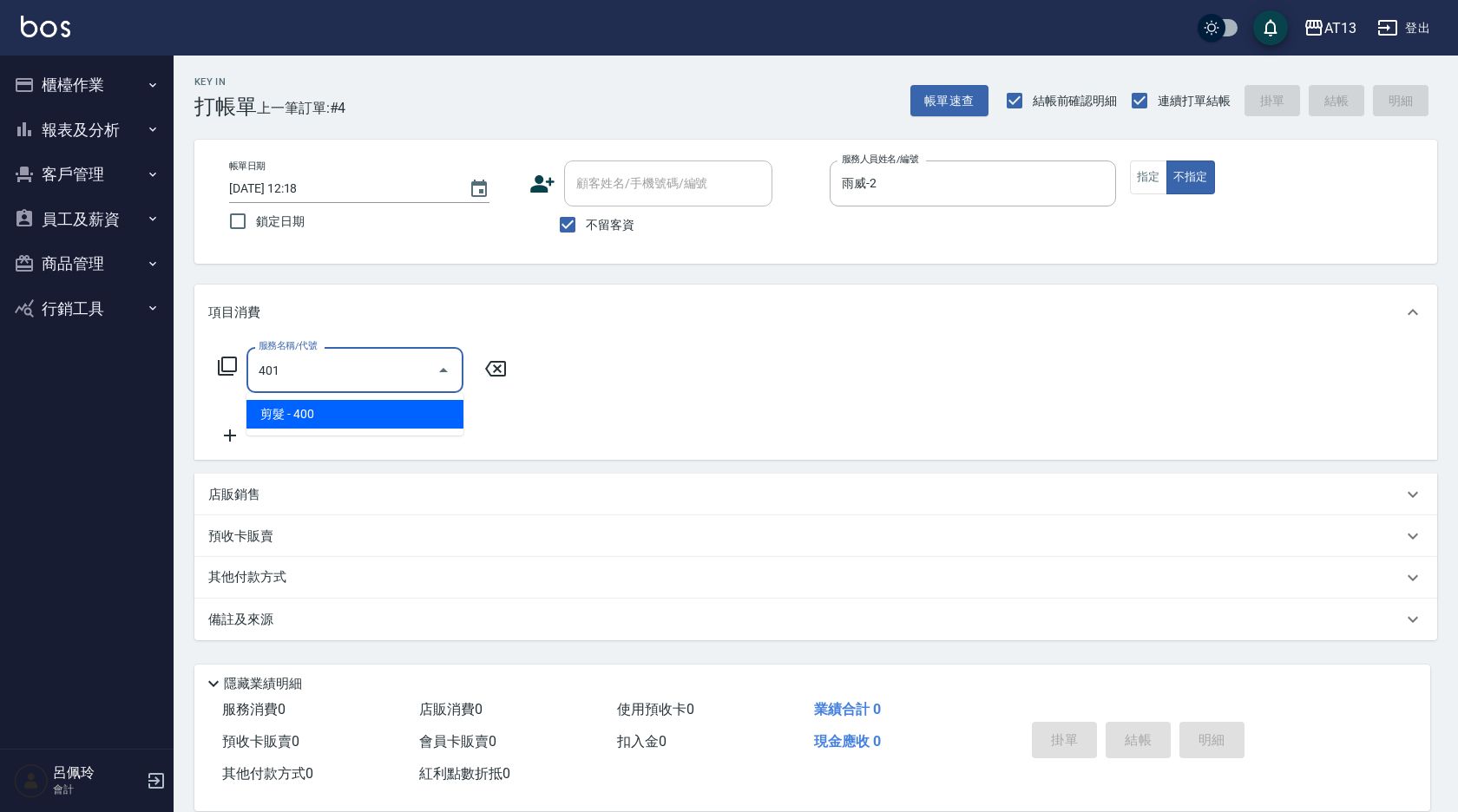
type input "剪髮(401)"
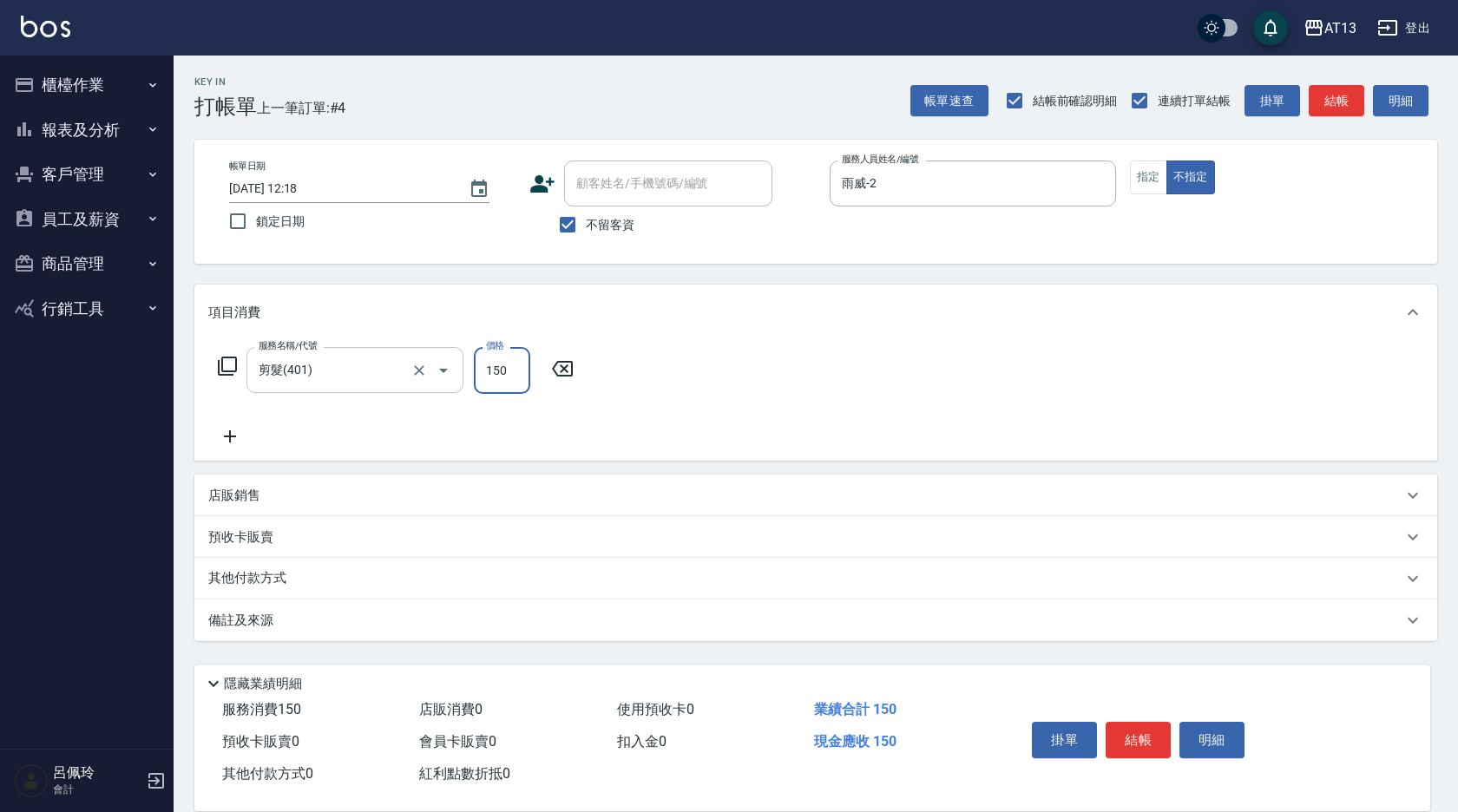
type input "150"
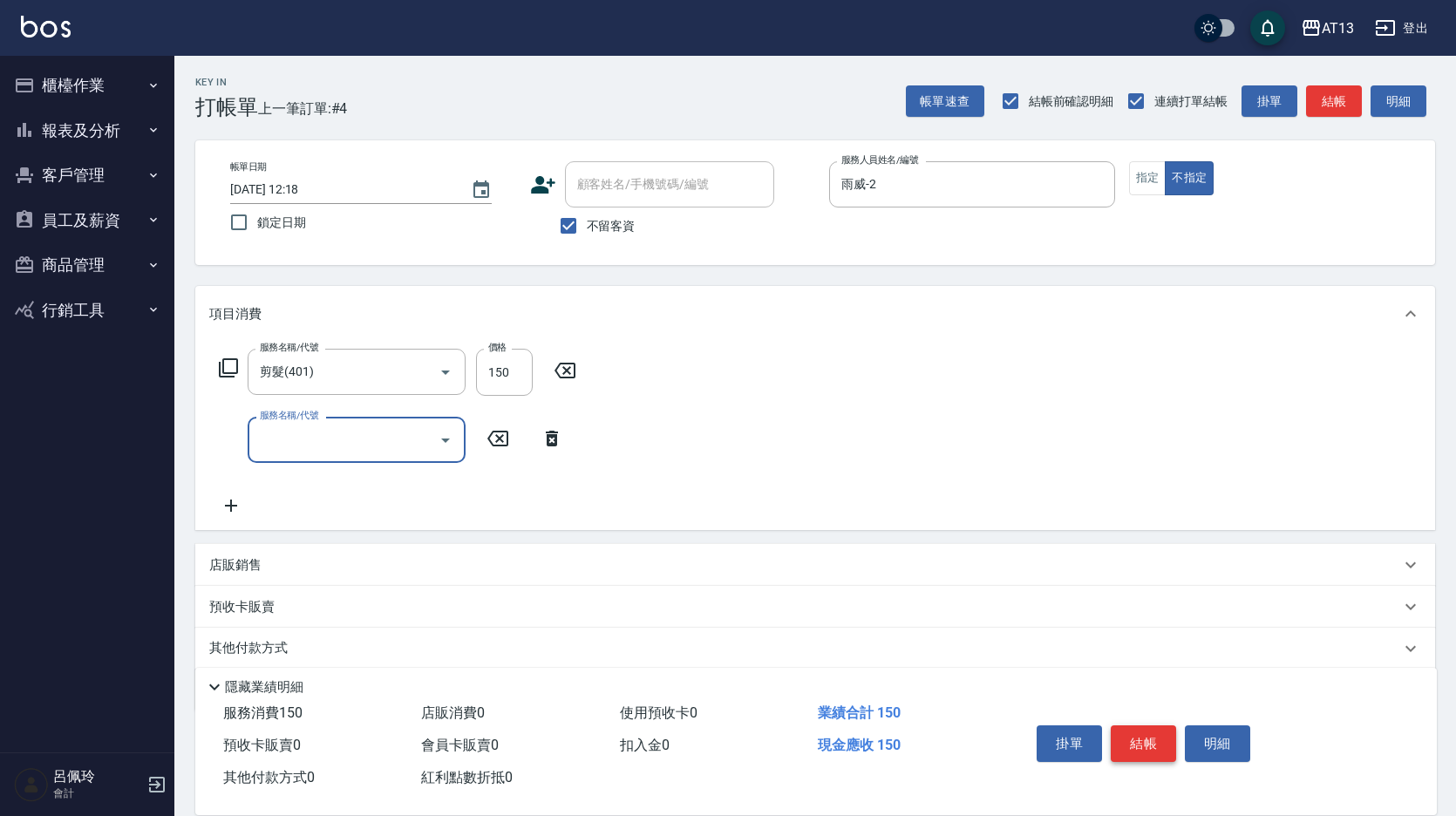
click at [1148, 731] on button "結帳" at bounding box center [1143, 744] width 66 height 37
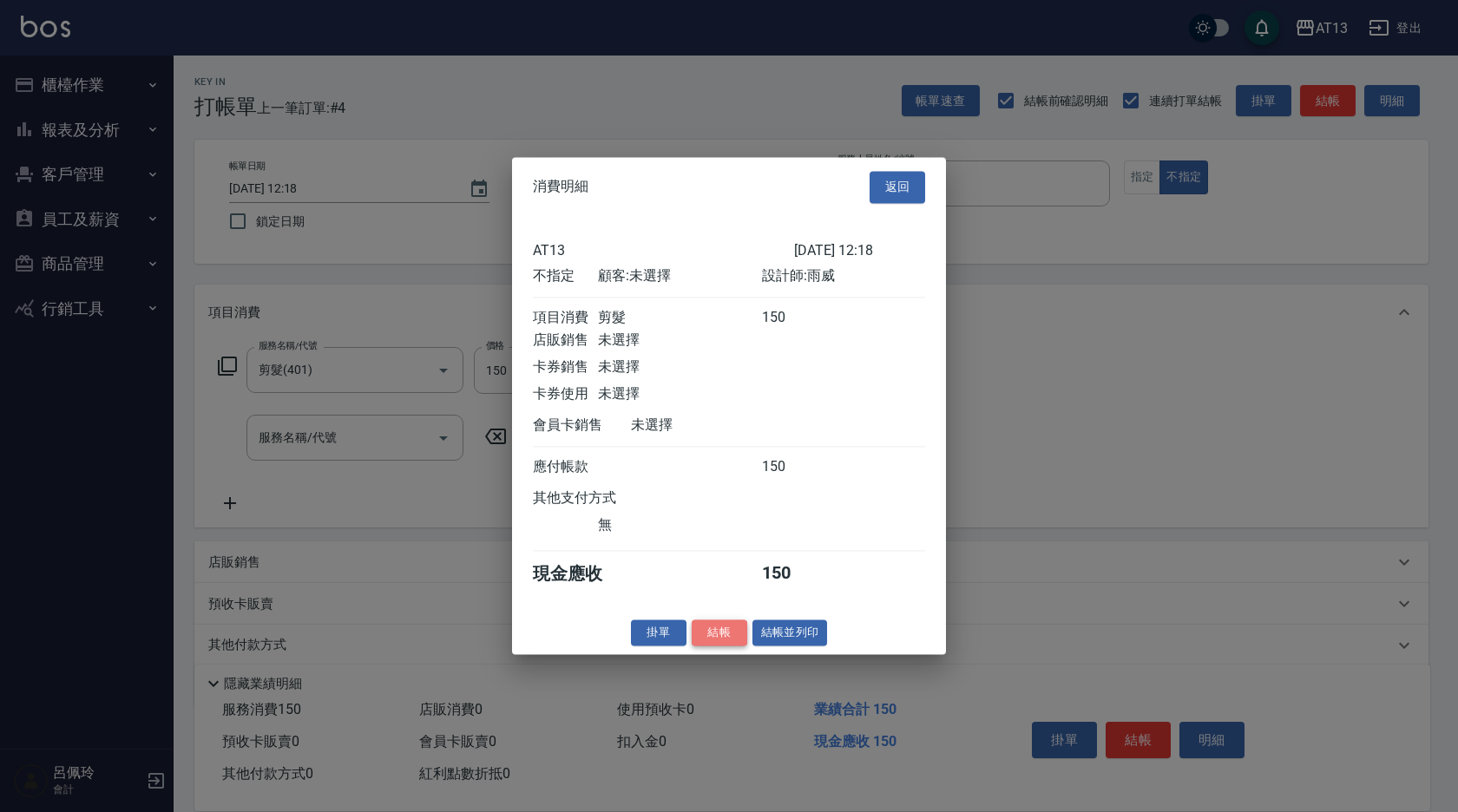
click at [712, 633] on button "結帳" at bounding box center [720, 633] width 56 height 27
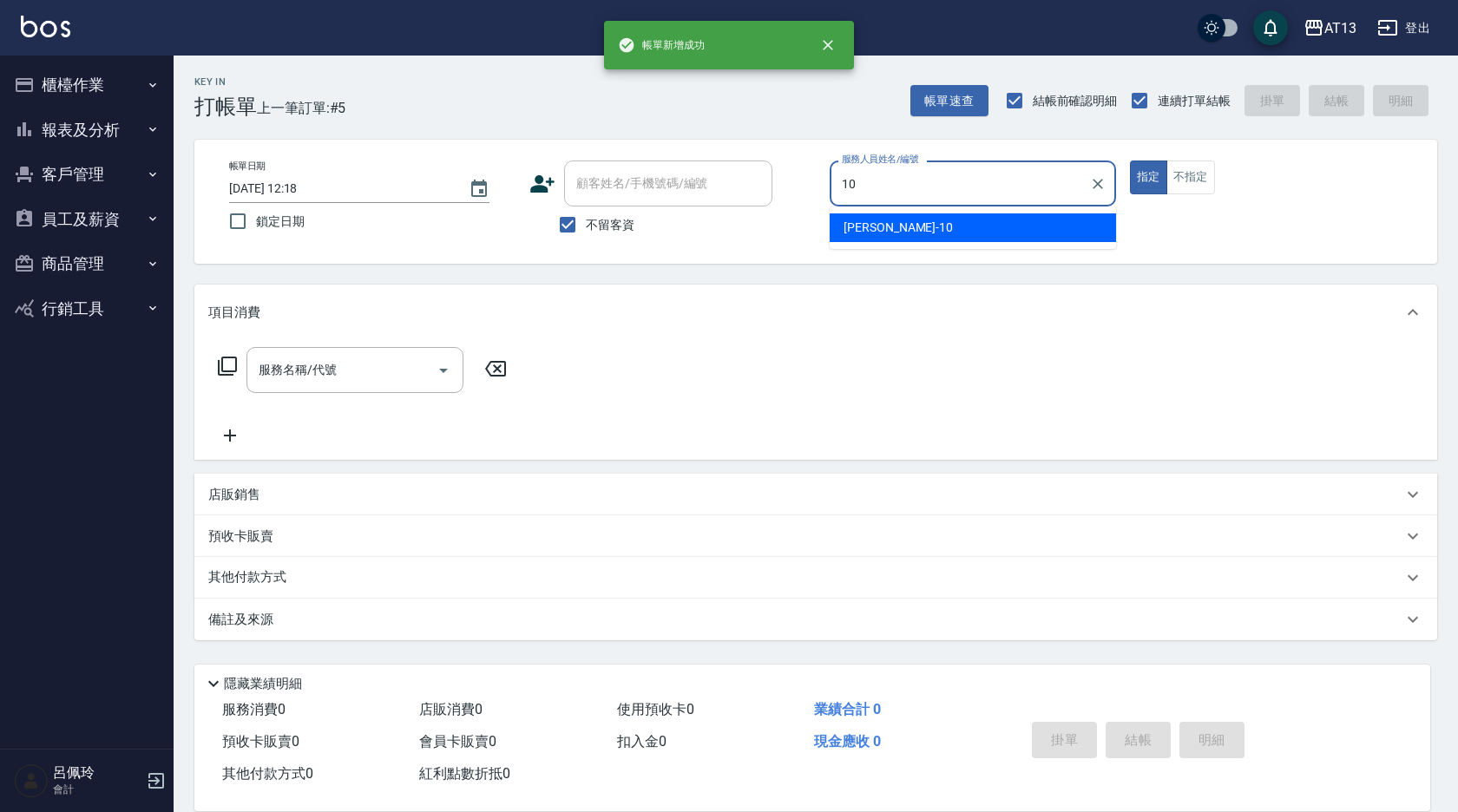
click at [893, 229] on div "[PERSON_NAME] -10" at bounding box center [973, 227] width 287 height 29
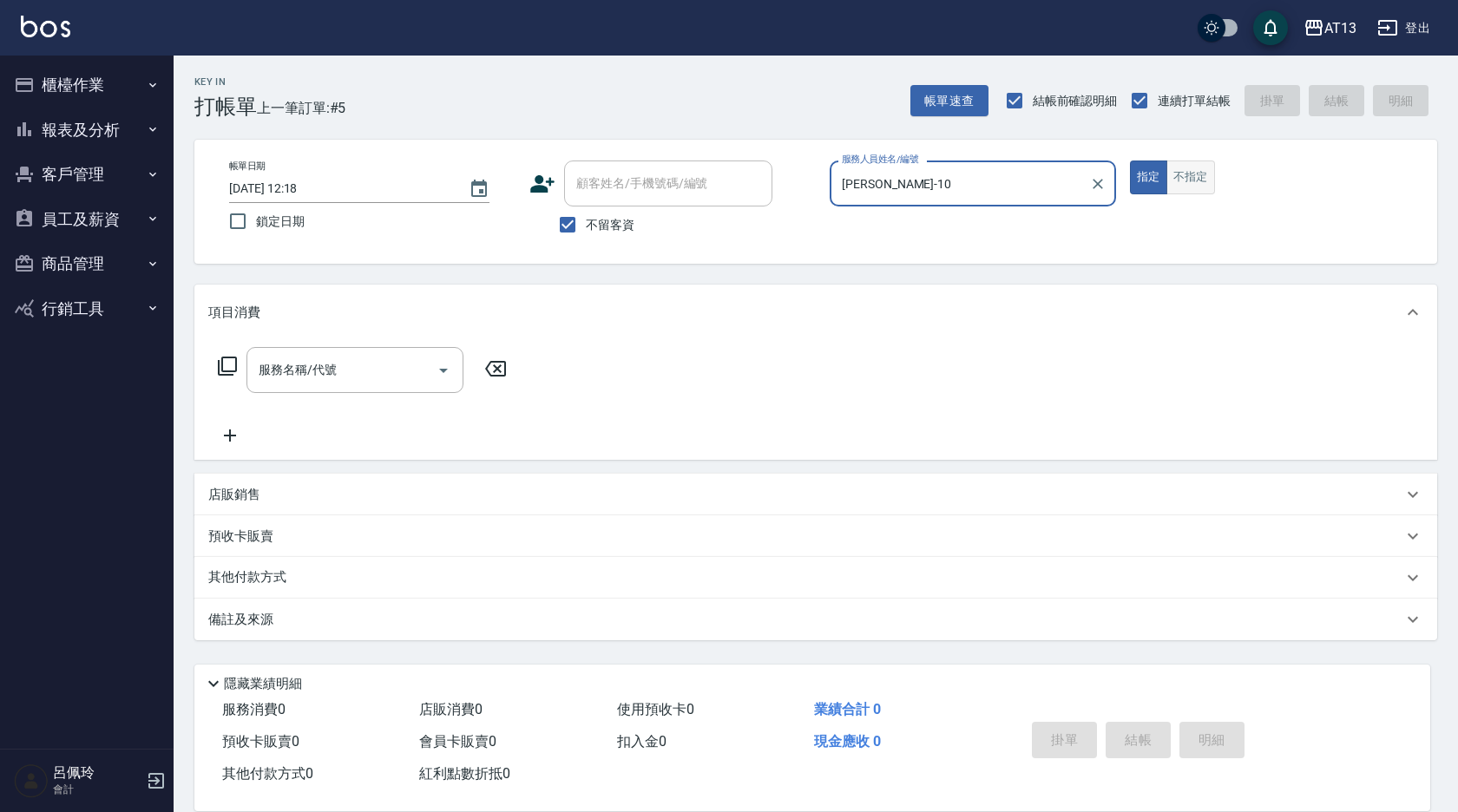
type input "[PERSON_NAME]-10"
click at [1197, 184] on button "不指定" at bounding box center [1191, 177] width 49 height 34
click at [309, 371] on input "服務名稱/代號" at bounding box center [342, 369] width 175 height 30
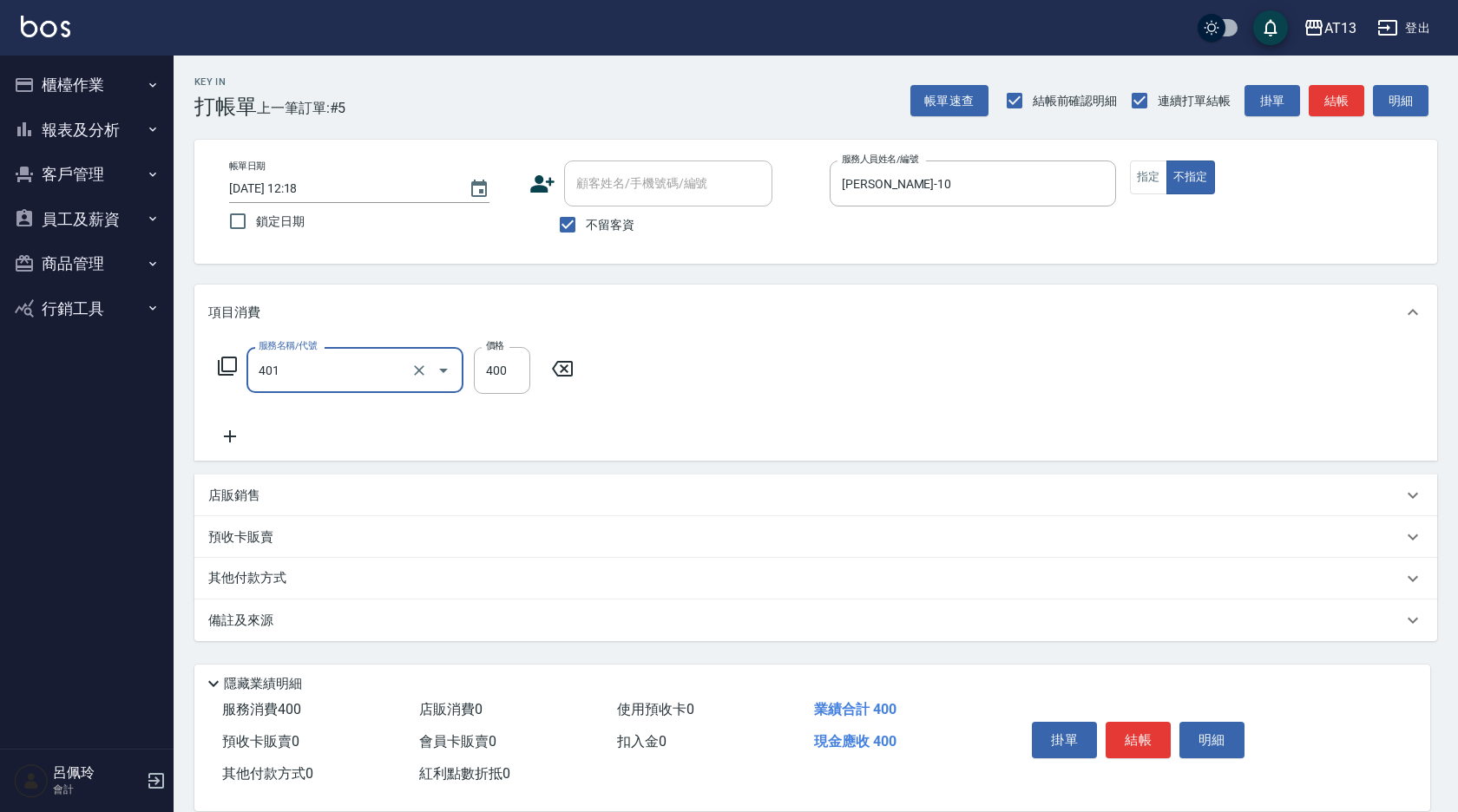
type input "剪髮(401)"
type input "450"
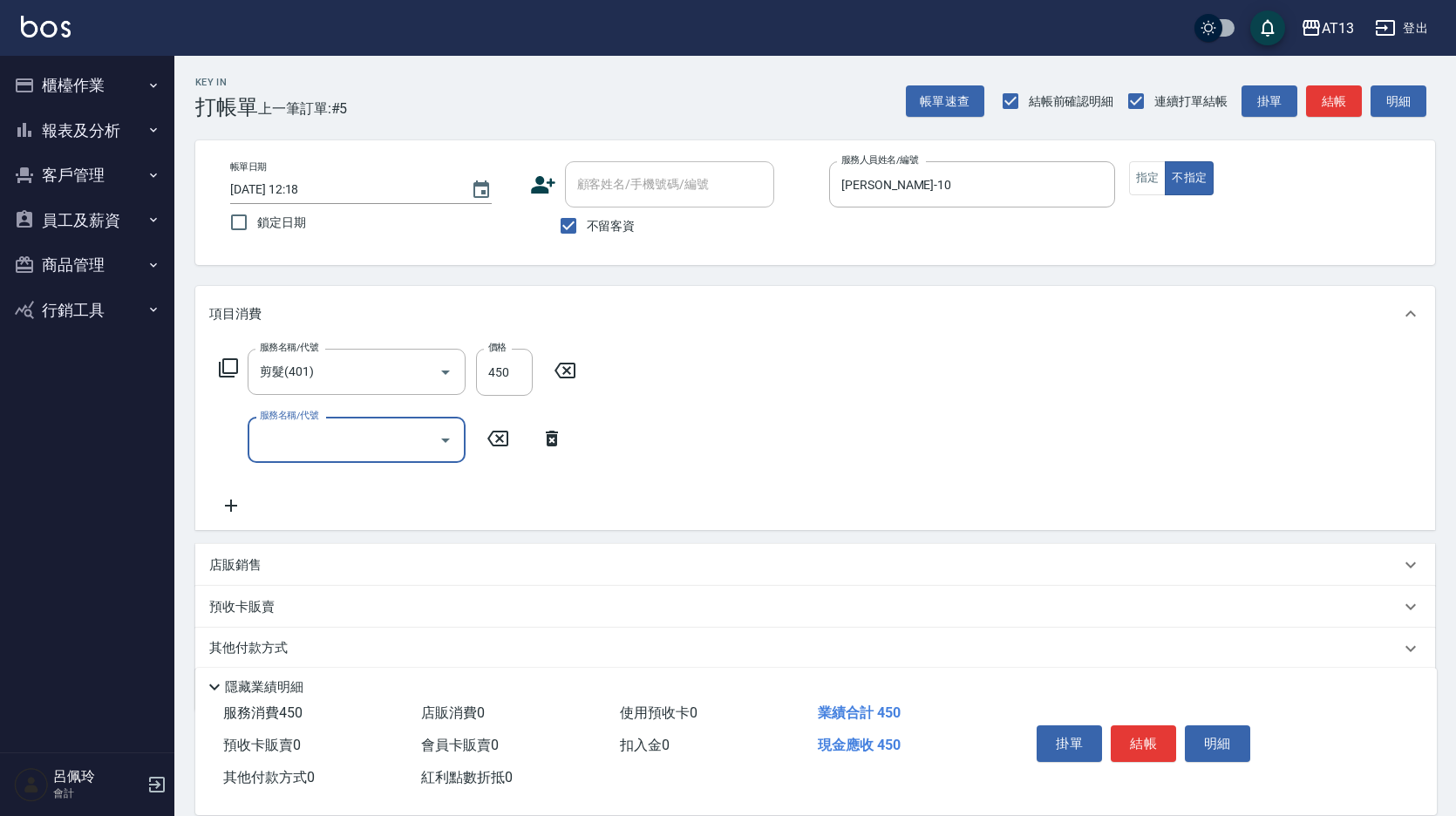
click at [830, 446] on div "服務名稱/代號 剪髮(401) 服務名稱/代號 價格 450 價格 服務名稱/代號 服務名稱/代號" at bounding box center [815, 435] width 1240 height 188
click at [1141, 733] on button "結帳" at bounding box center [1143, 744] width 66 height 37
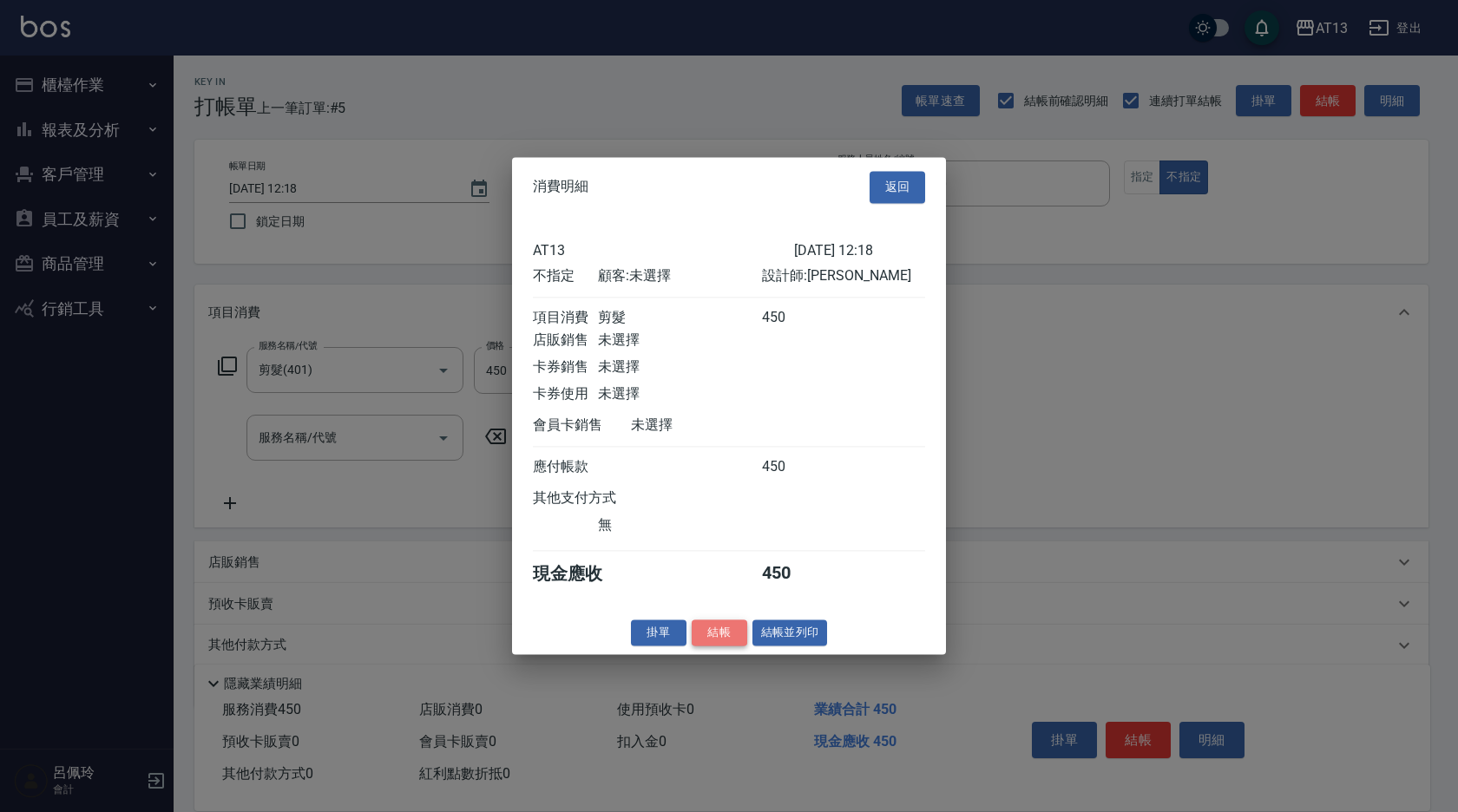
click at [736, 641] on button "結帳" at bounding box center [720, 633] width 56 height 27
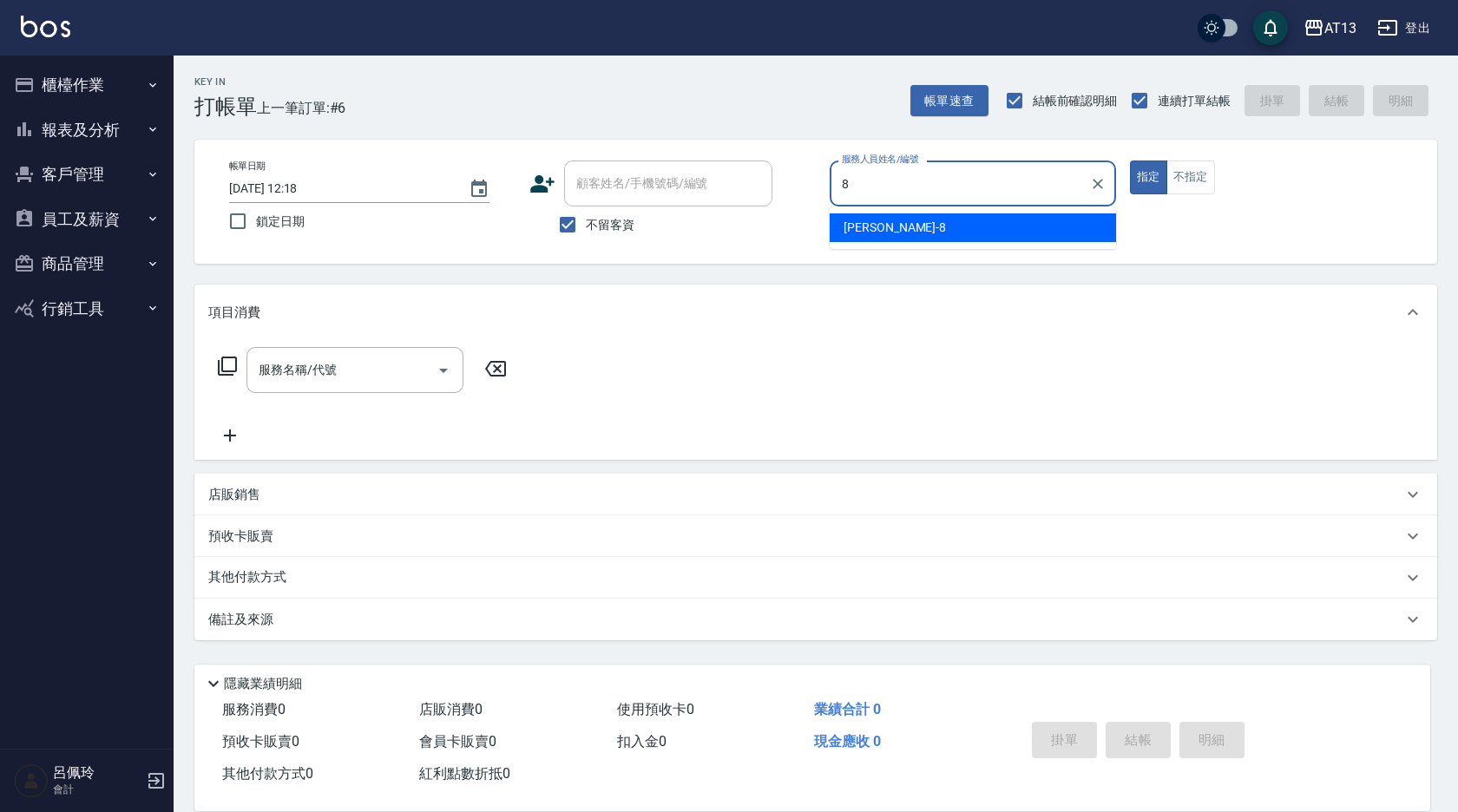
click at [878, 216] on div "[PERSON_NAME] -8" at bounding box center [973, 227] width 287 height 29
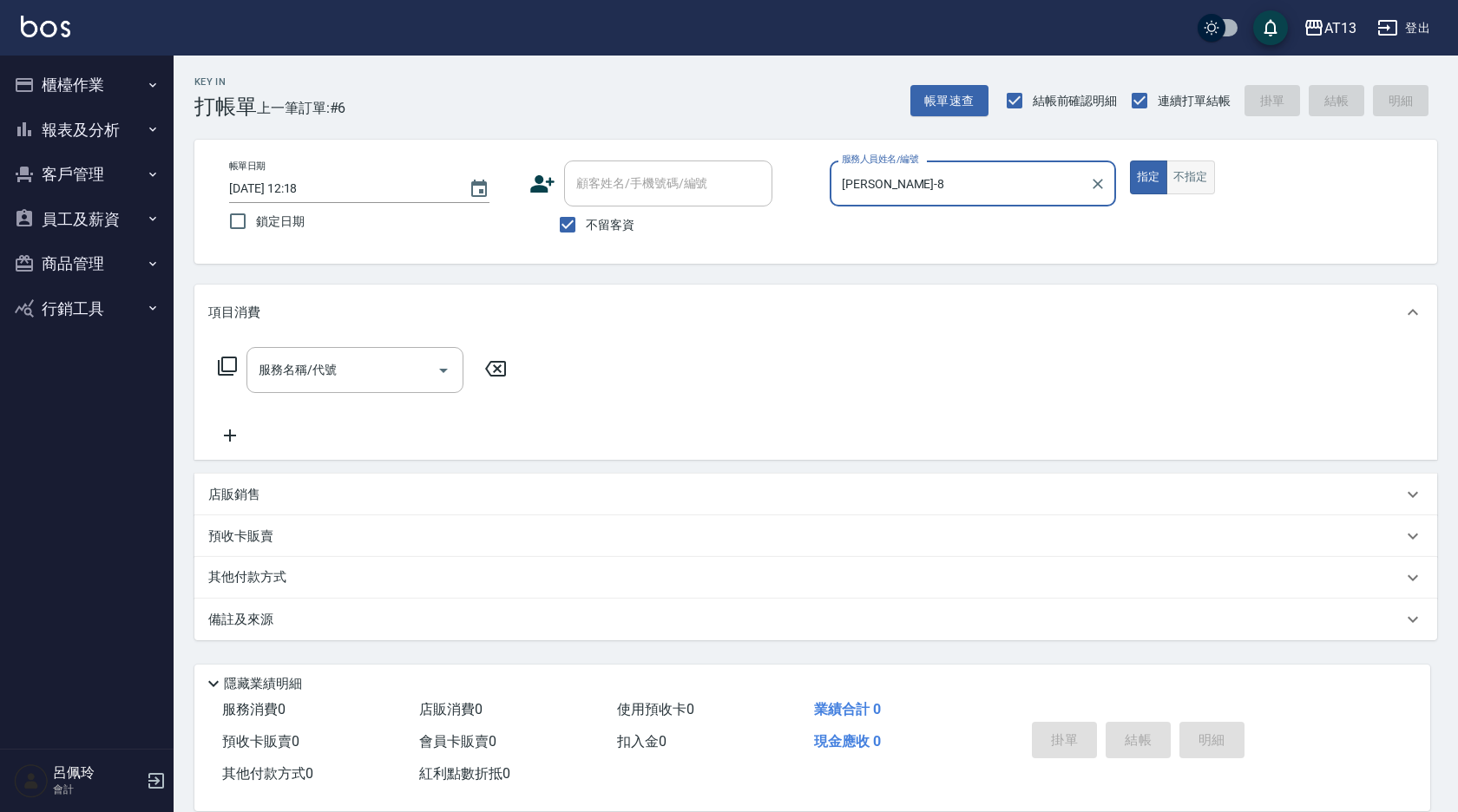
type input "[PERSON_NAME]-8"
click at [1207, 180] on button "不指定" at bounding box center [1191, 177] width 49 height 34
click at [392, 364] on input "服務名稱/代號" at bounding box center [342, 369] width 175 height 30
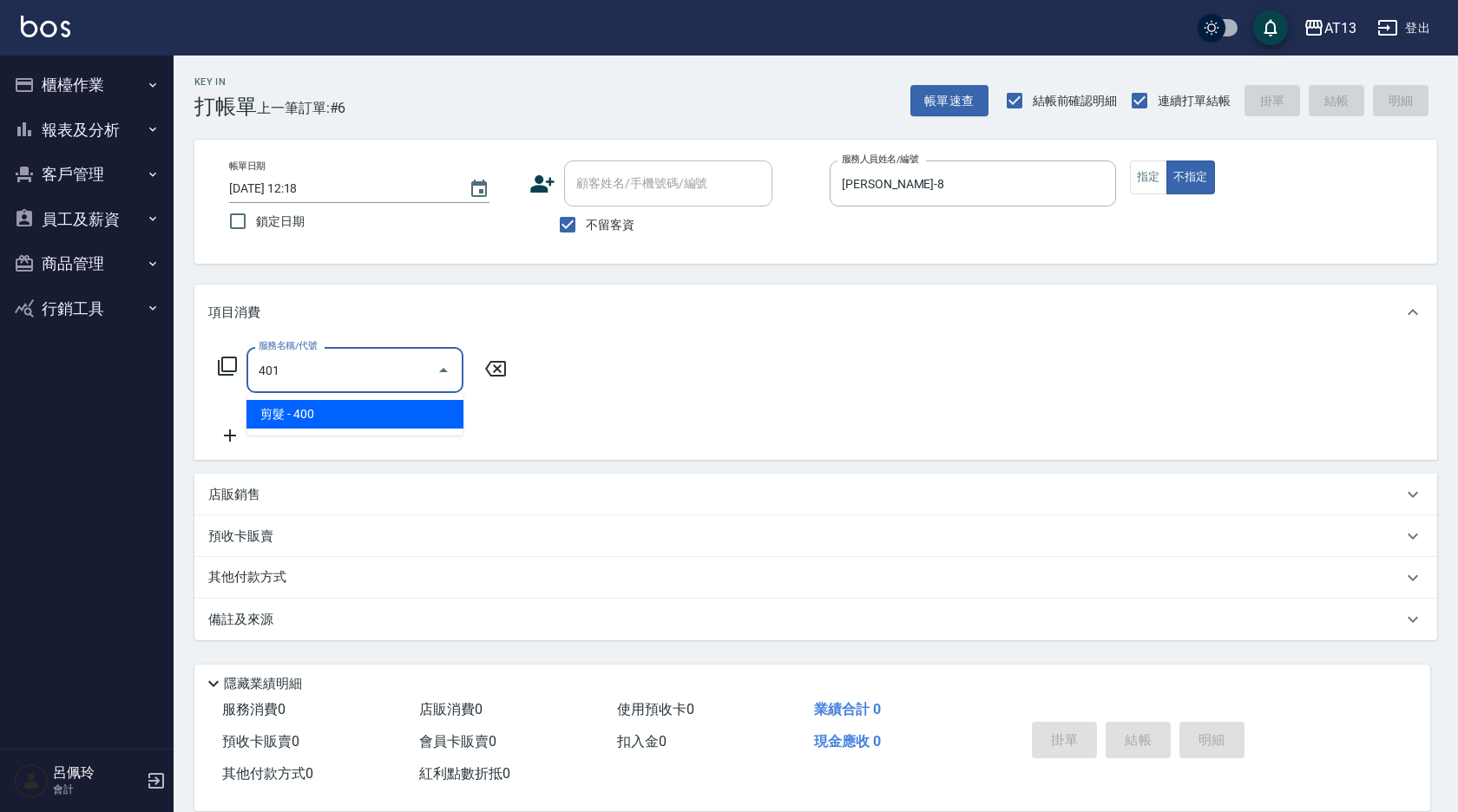
type input "剪髮(401)"
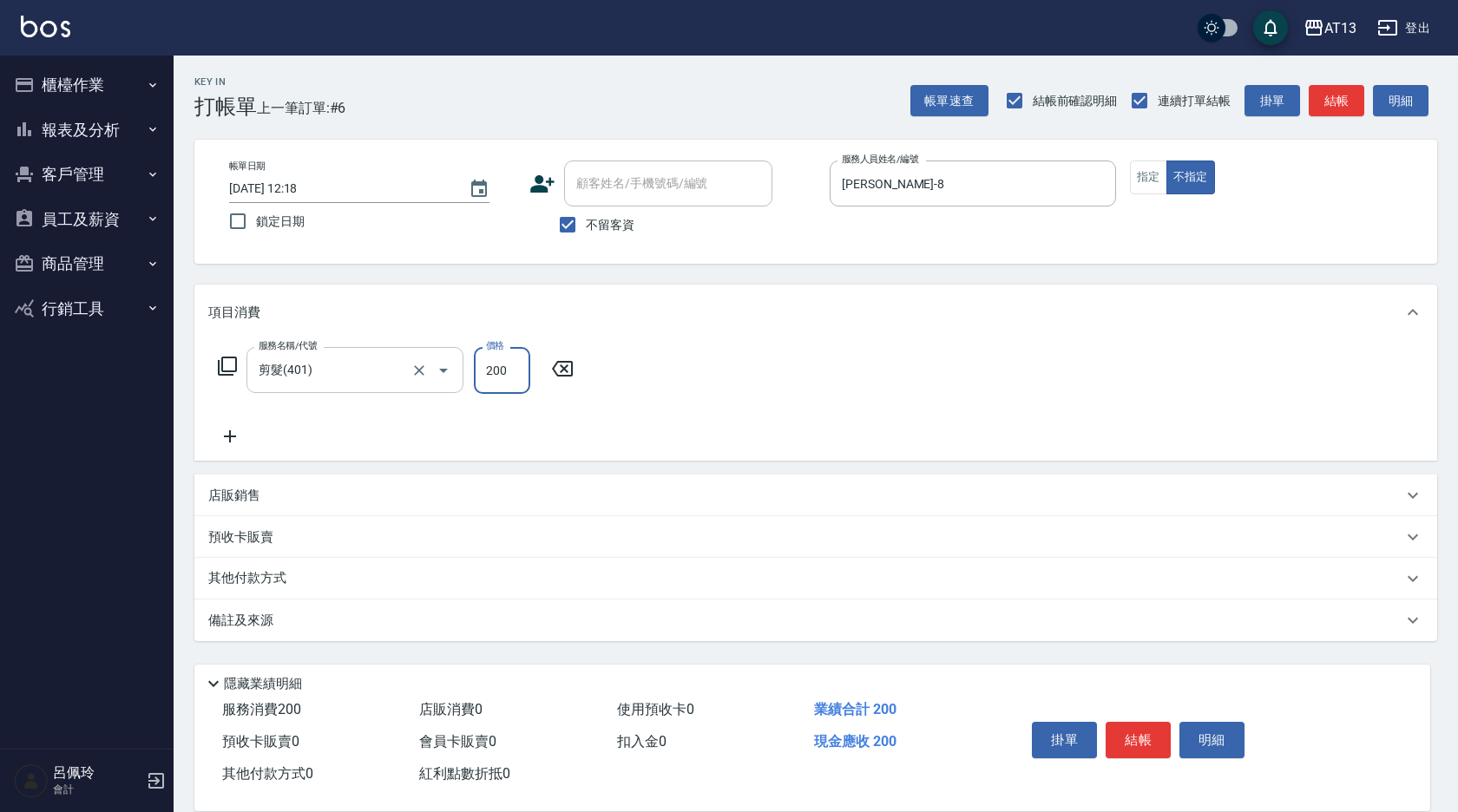
type input "200"
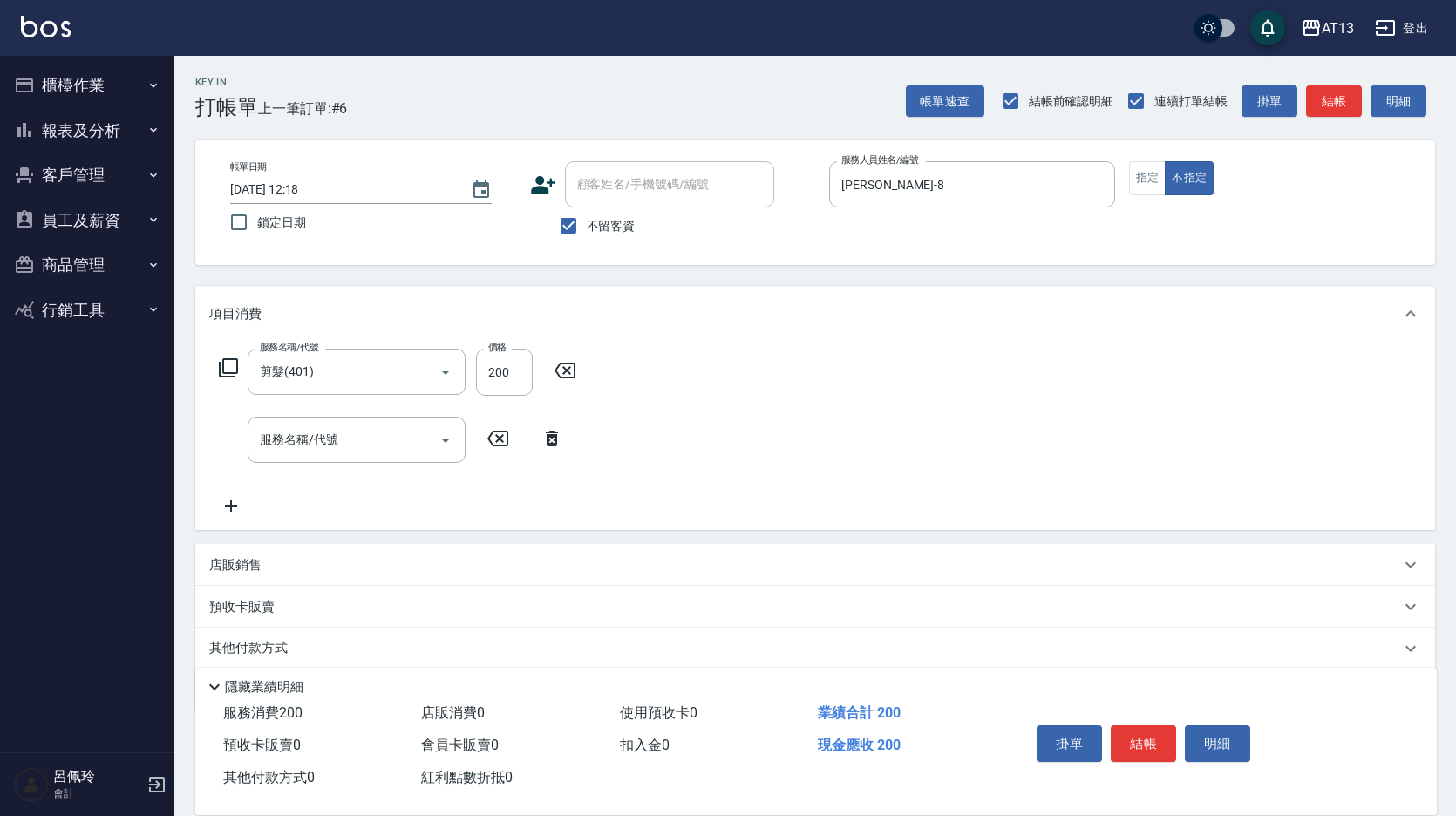
click at [1104, 479] on div "服務名稱/代號 剪髮(401) 服務名稱/代號 價格 200 價格 服務名稱/代號 服務名稱/代號" at bounding box center [815, 435] width 1240 height 188
click at [1149, 734] on button "結帳" at bounding box center [1143, 744] width 66 height 37
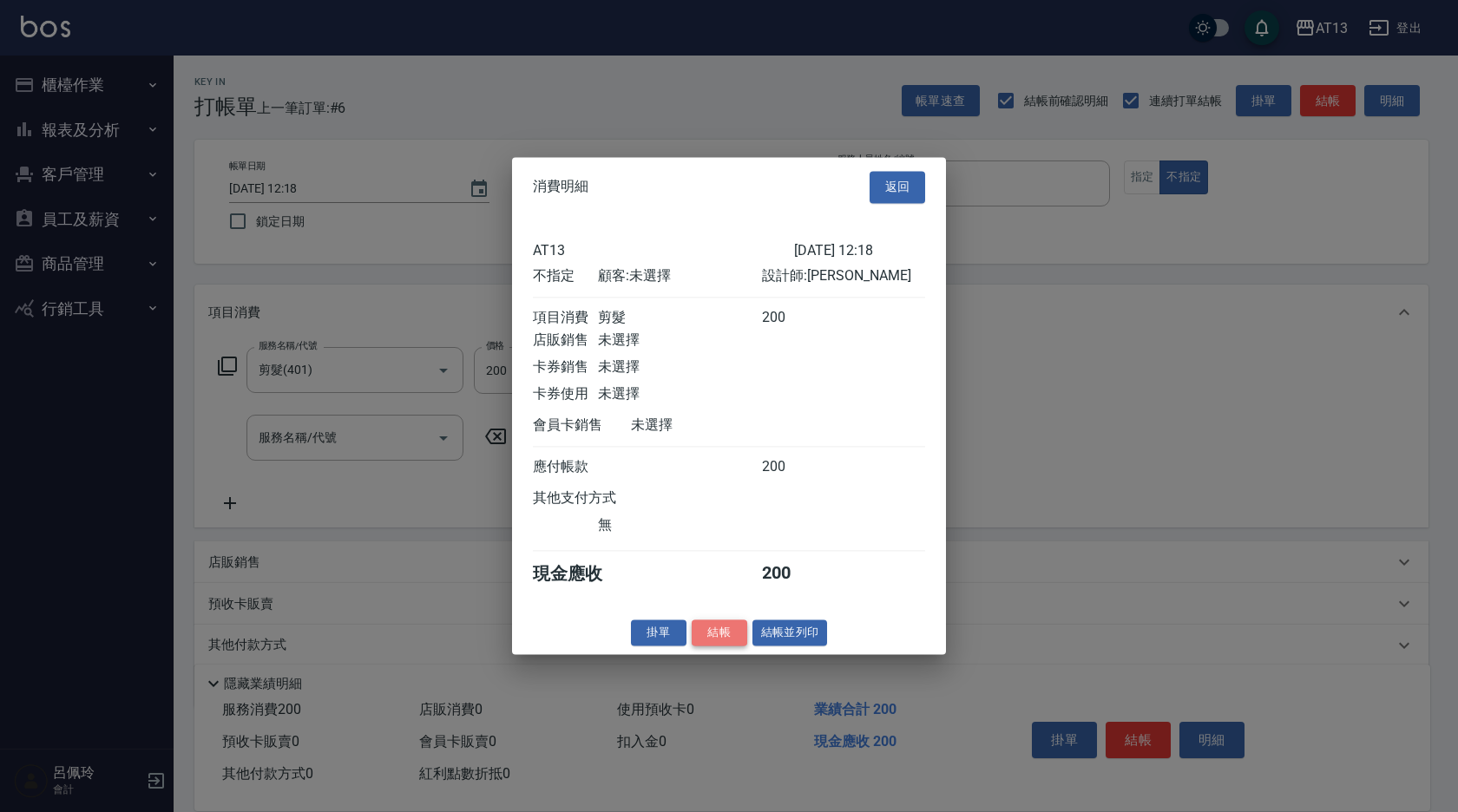
click at [720, 643] on button "結帳" at bounding box center [720, 633] width 56 height 27
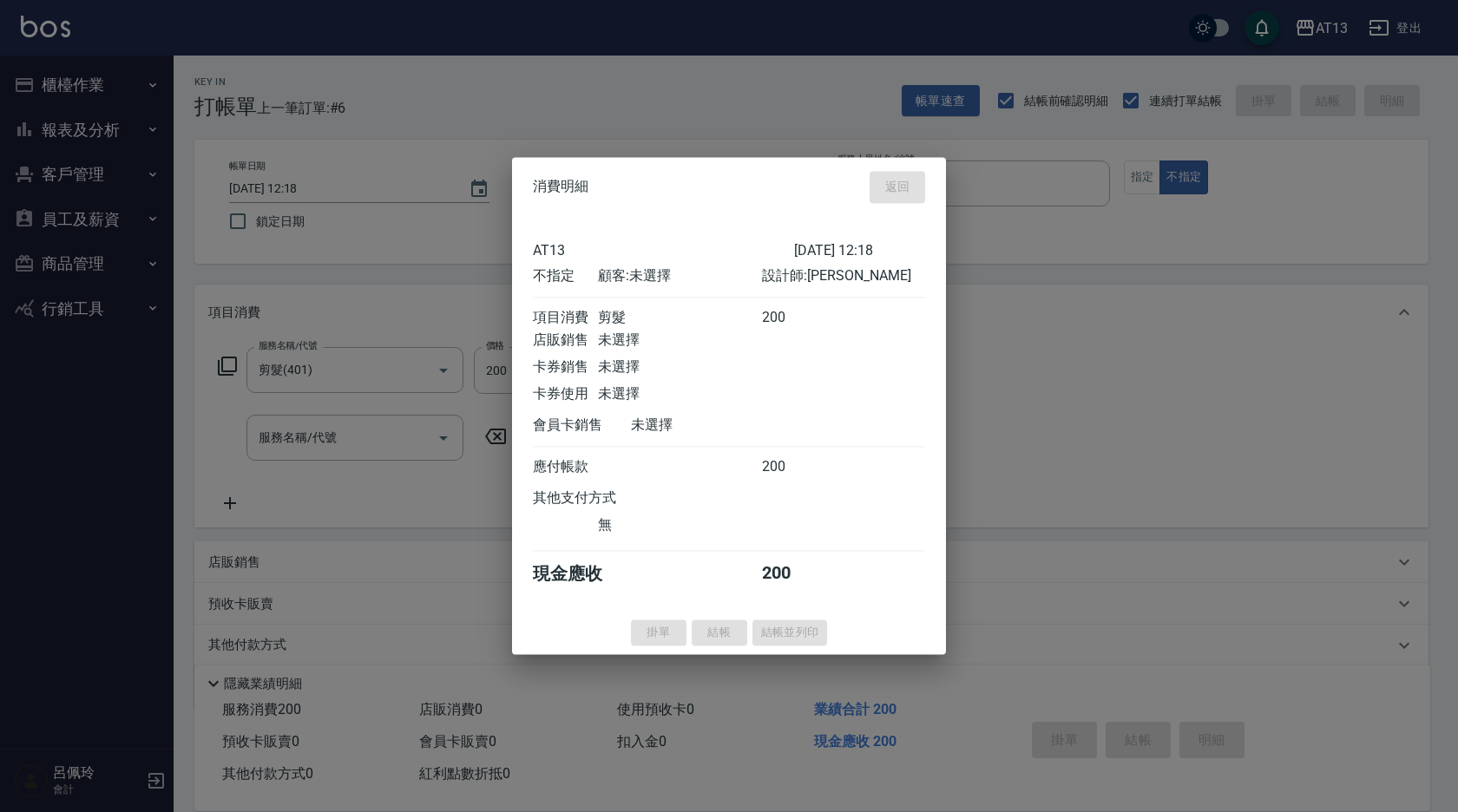
type input "2025/09/21 12:19"
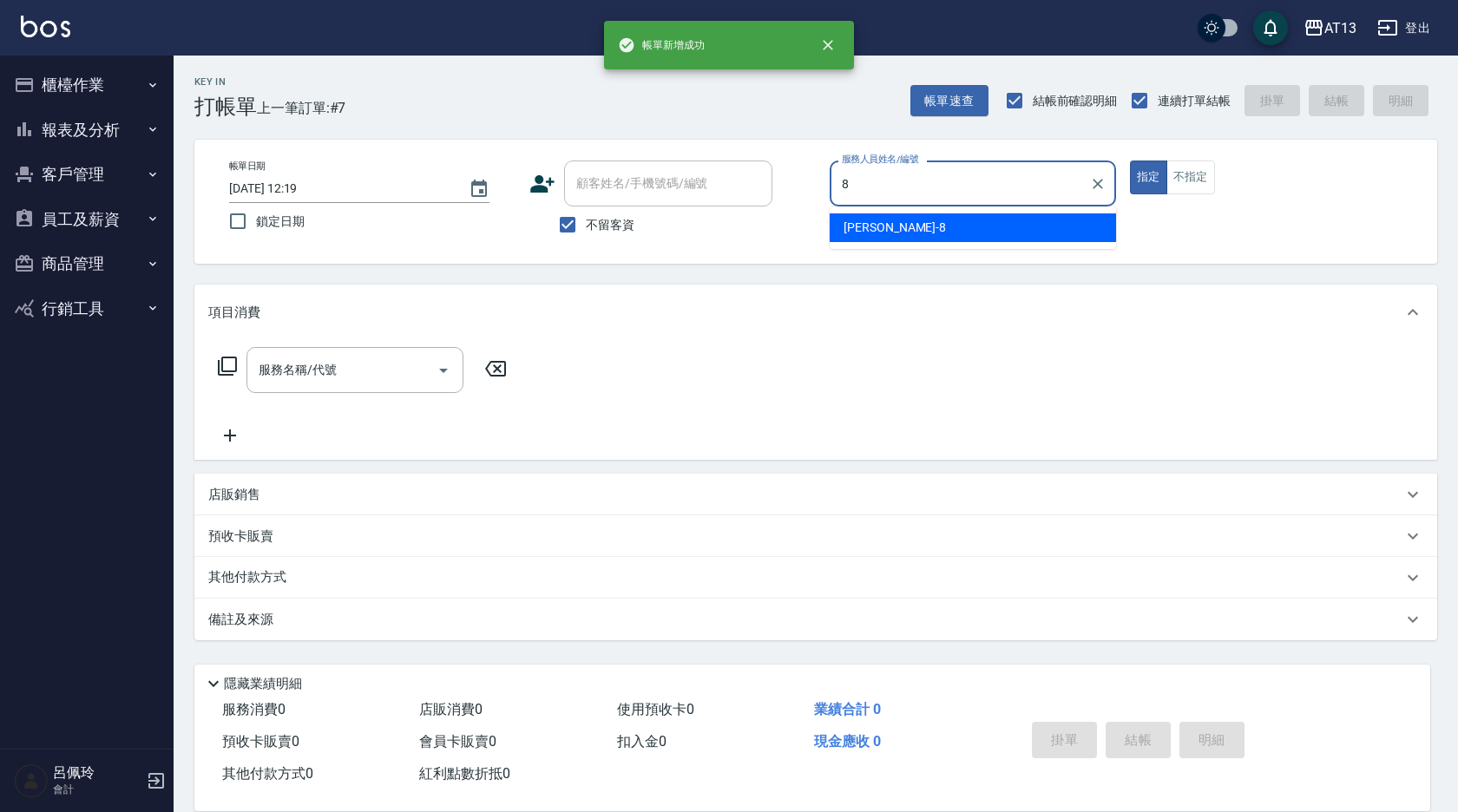
click at [878, 236] on span "[PERSON_NAME] -8" at bounding box center [895, 227] width 103 height 18
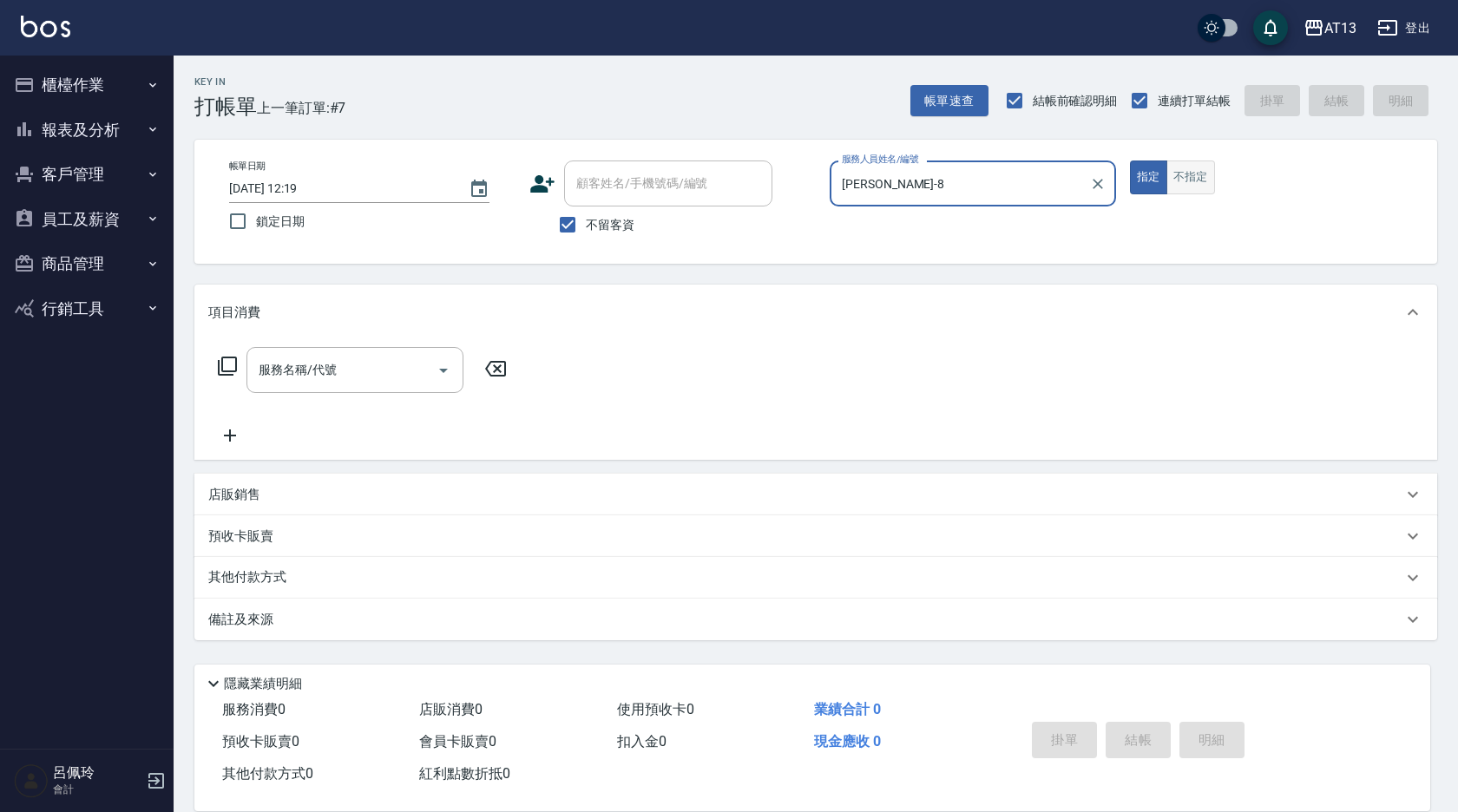
type input "[PERSON_NAME]-8"
click at [1204, 181] on button "不指定" at bounding box center [1191, 177] width 49 height 34
click at [375, 373] on input "服務名稱/代號" at bounding box center [342, 369] width 175 height 30
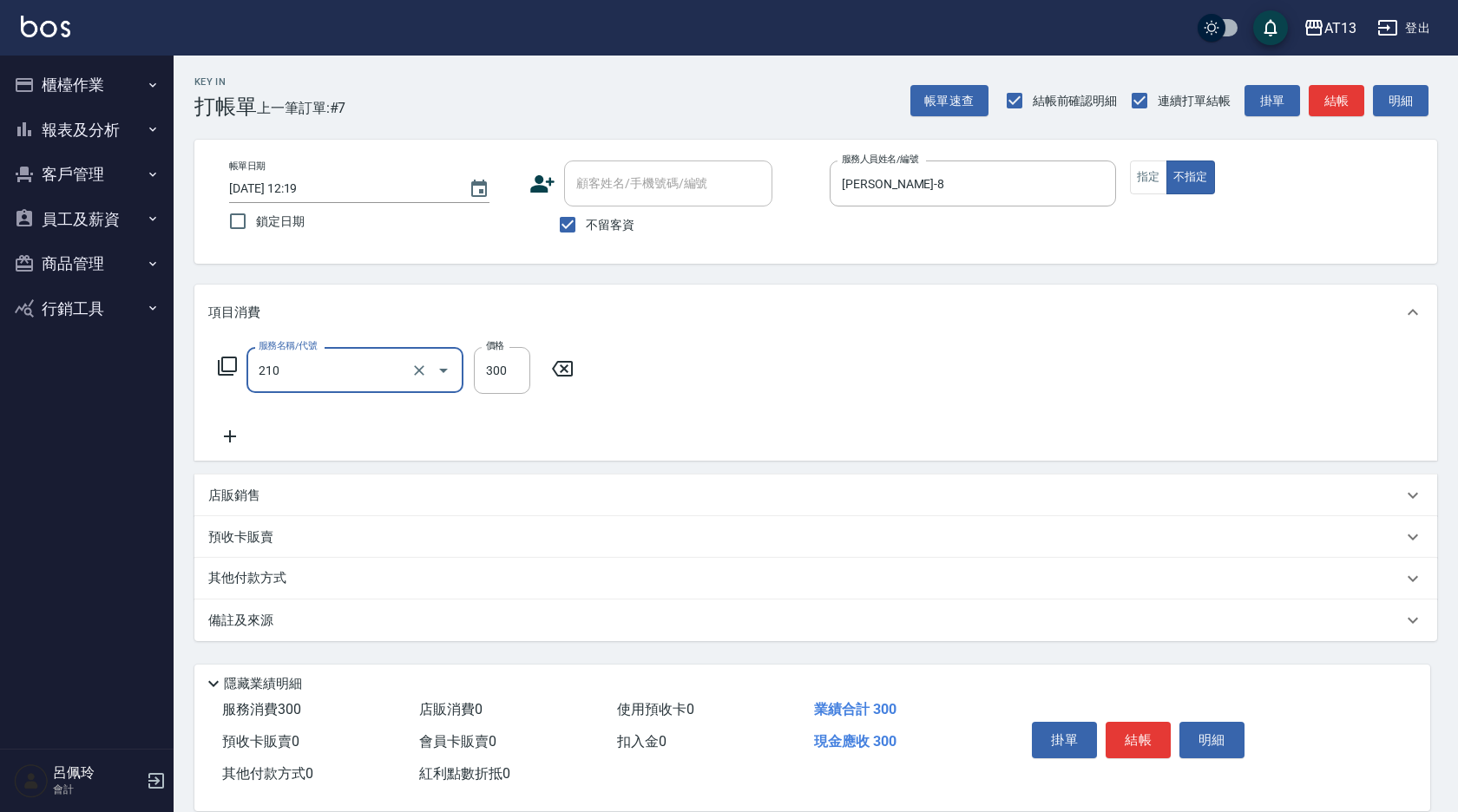
type input "歐娜洗髮精(210)"
type input "[PERSON_NAME]-33"
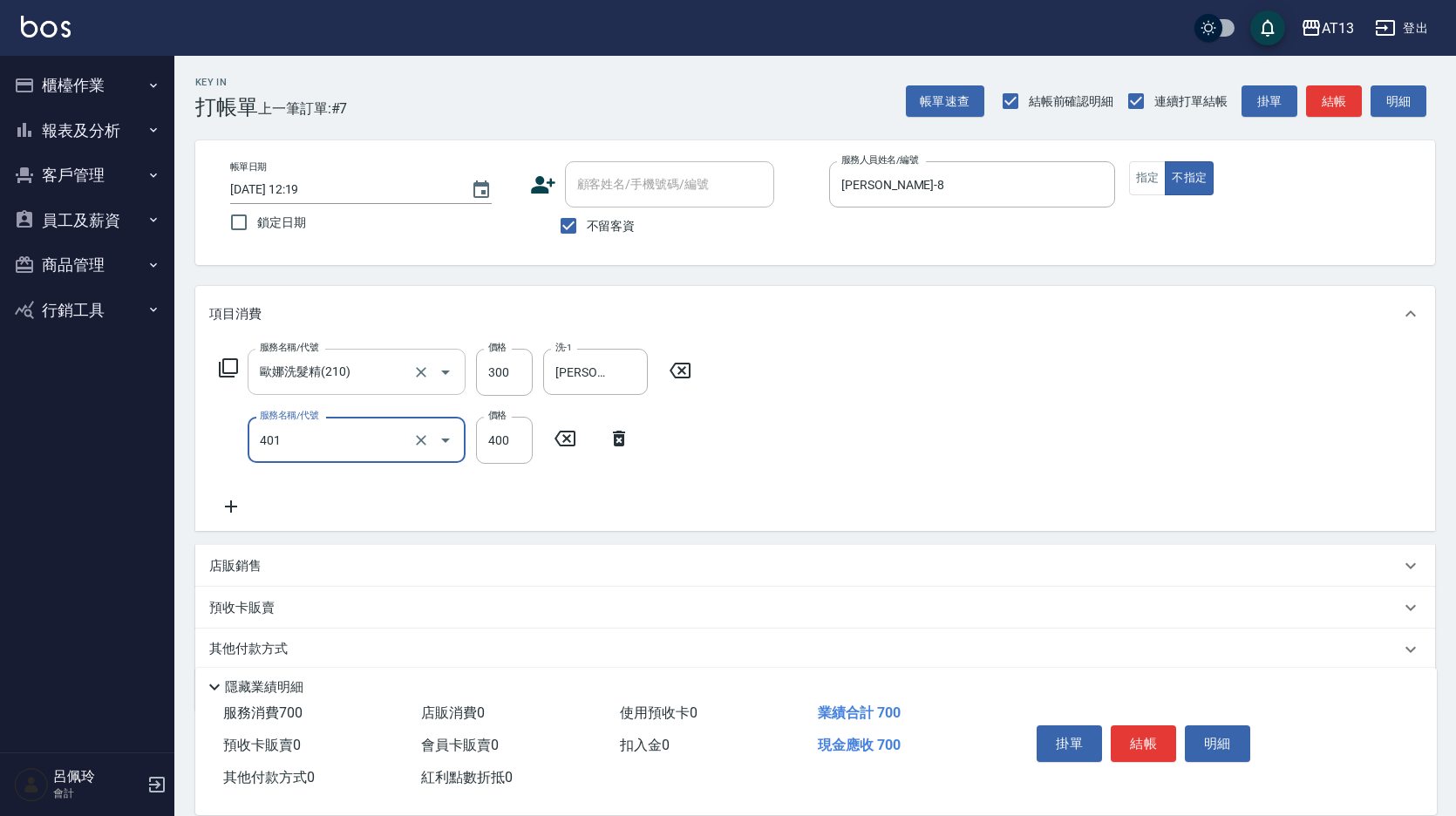
type input "剪髮(401)"
type input "200"
drag, startPoint x: 941, startPoint y: 394, endPoint x: 1040, endPoint y: 510, distance: 152.5
click at [941, 394] on div "服務名稱/代號 歐娜洗髮精(210) 服務名稱/代號 價格 300 價格 洗-1 吳映蓉-33 洗-1 服務名稱/代號 剪髮(401) 服務名稱/代號 價格 …" at bounding box center [815, 436] width 1240 height 189
click at [1157, 735] on button "結帳" at bounding box center [1143, 744] width 66 height 37
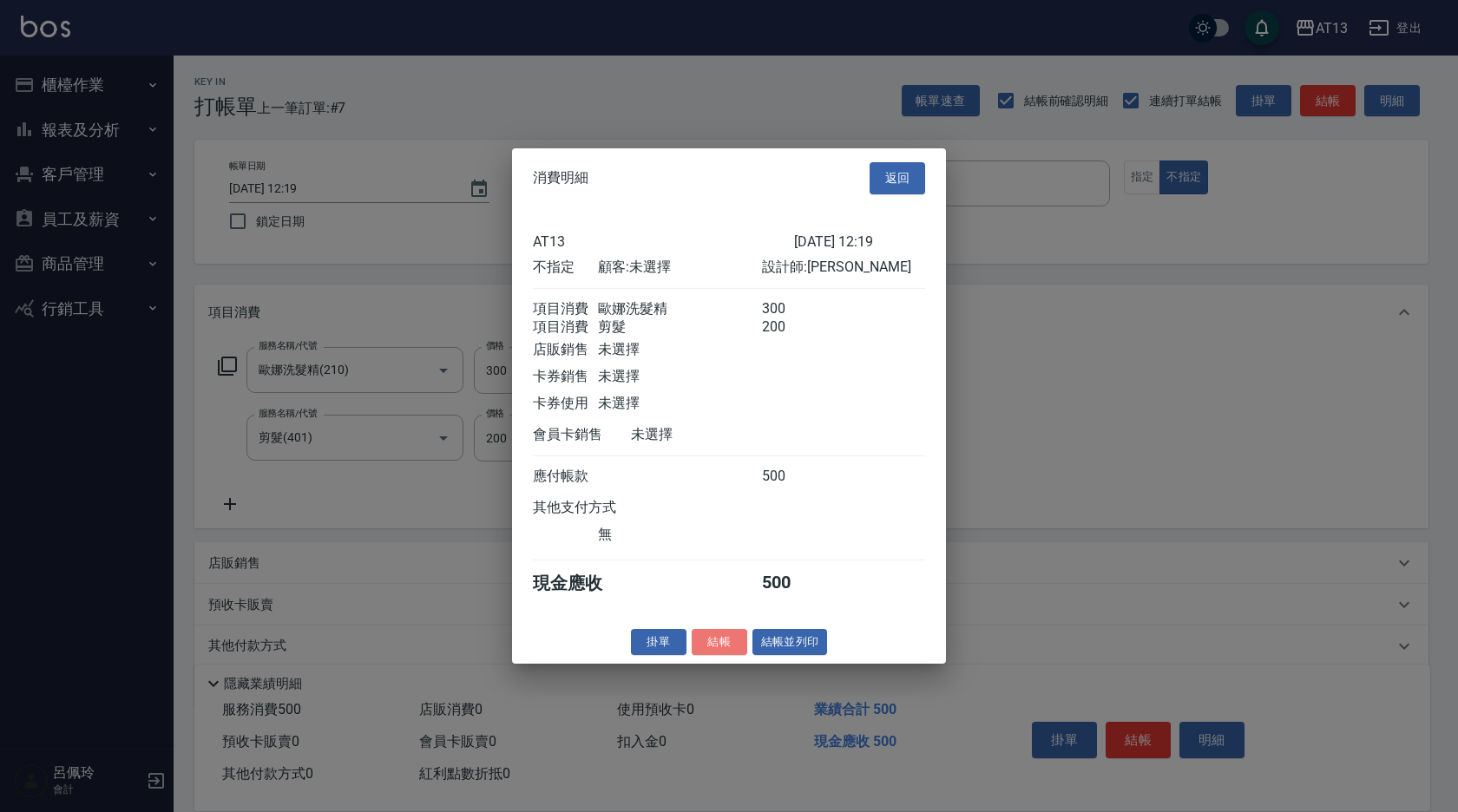
click at [729, 646] on button "結帳" at bounding box center [720, 641] width 56 height 27
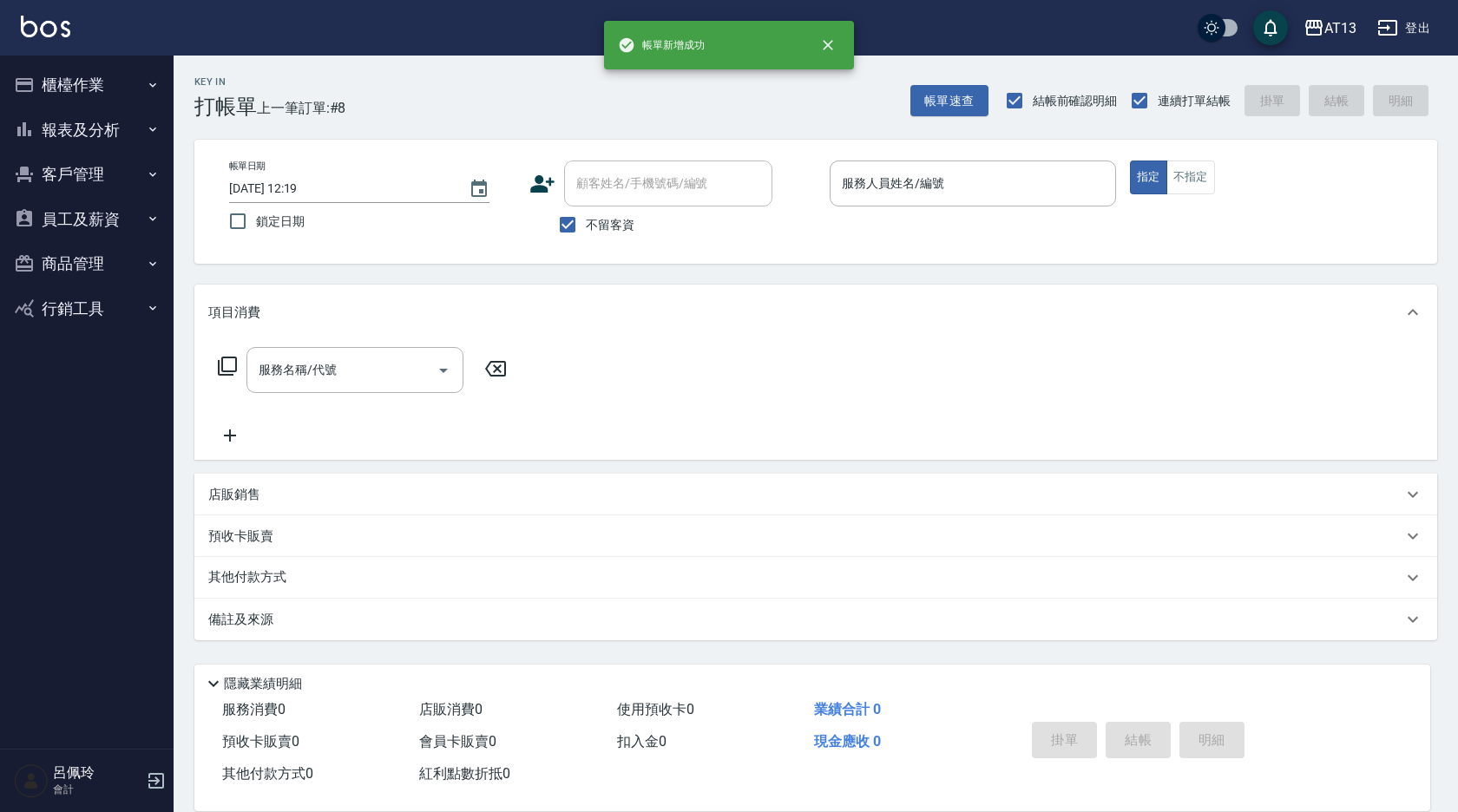
click at [1104, 791] on div "服務消費 0 店販消費 0 使用預收卡 0 業績合計 0 預收卡販賣 0 會員卡販賣 0 扣入金 0 現金應收 0 其他付款方式 0 紅利點數折抵 0 掛單 …" at bounding box center [812, 753] width 1236 height 117
click at [933, 187] on input "服務人員姓名/編號" at bounding box center [973, 183] width 271 height 30
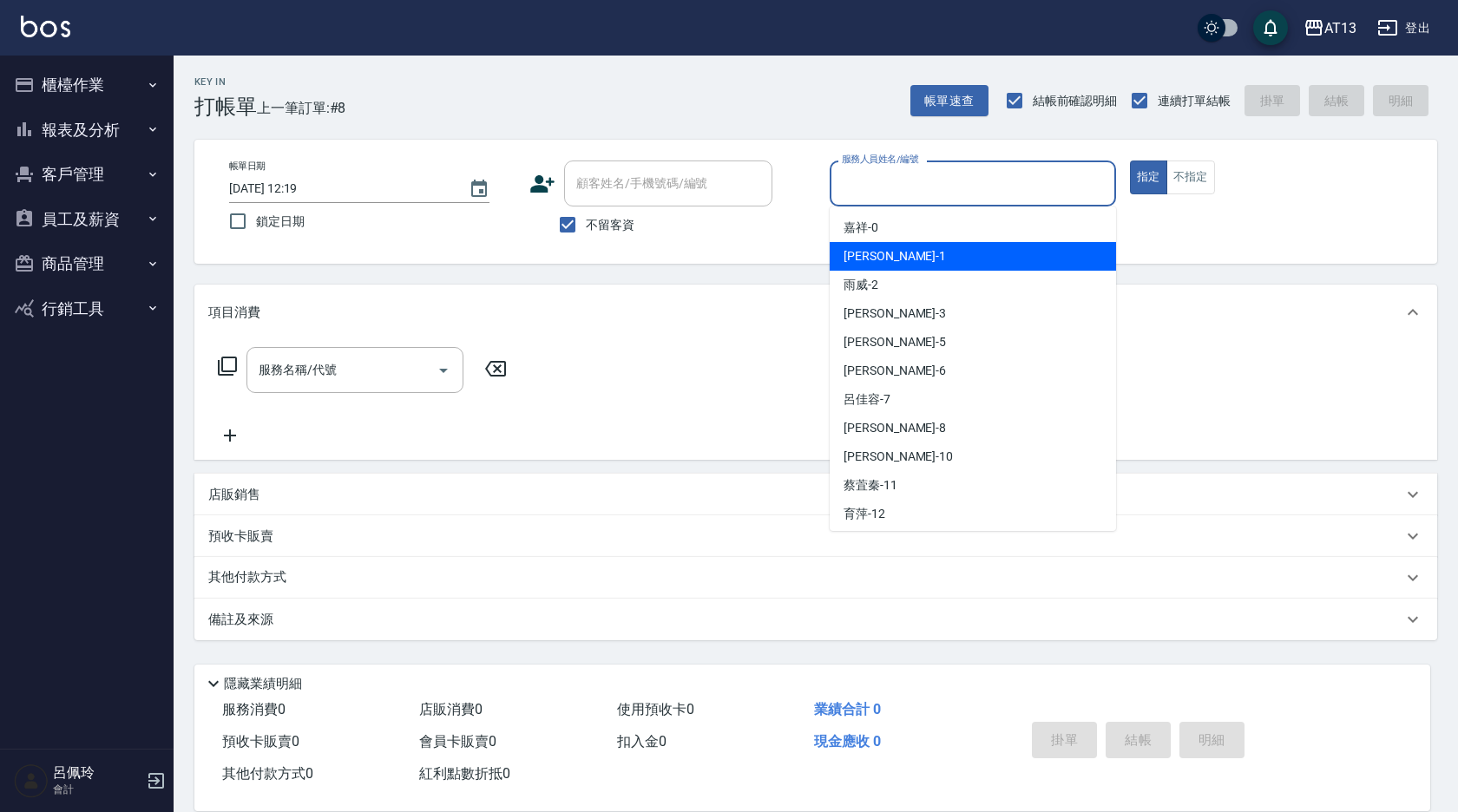
click at [888, 258] on div "[PERSON_NAME] -1" at bounding box center [973, 256] width 287 height 29
type input "[PERSON_NAME]-1"
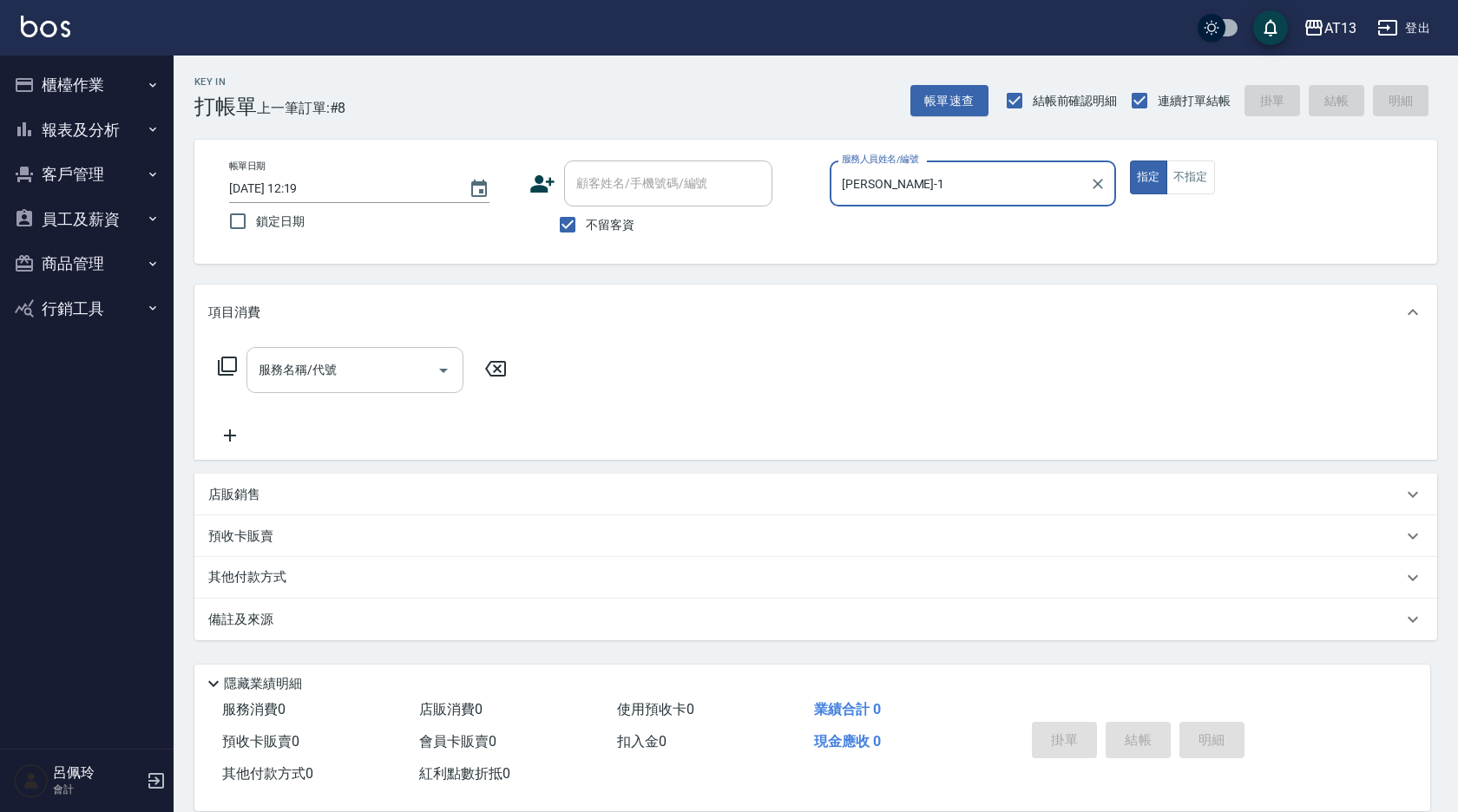
click at [376, 366] on input "服務名稱/代號" at bounding box center [342, 369] width 175 height 30
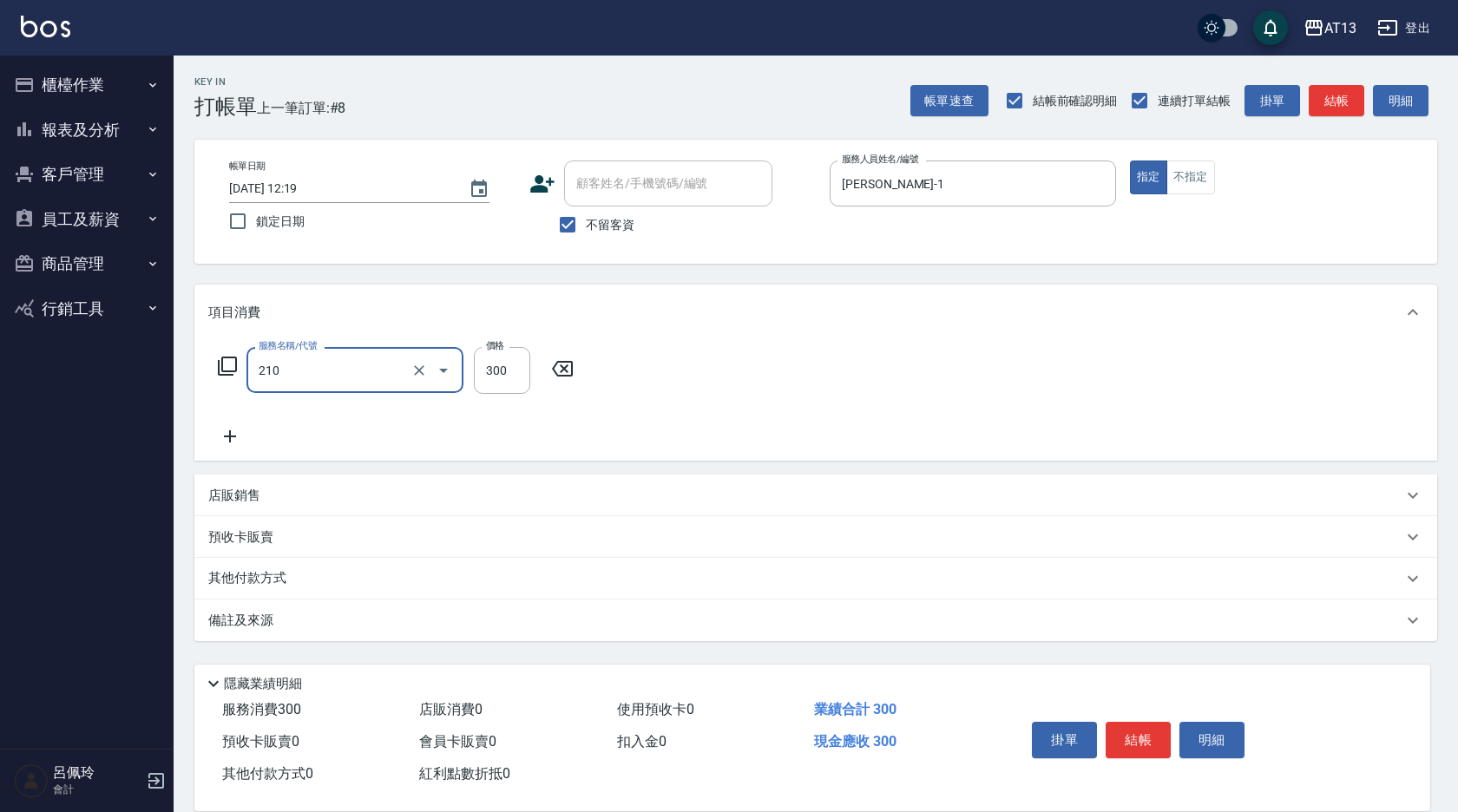
type input "歐娜洗髮精(210)"
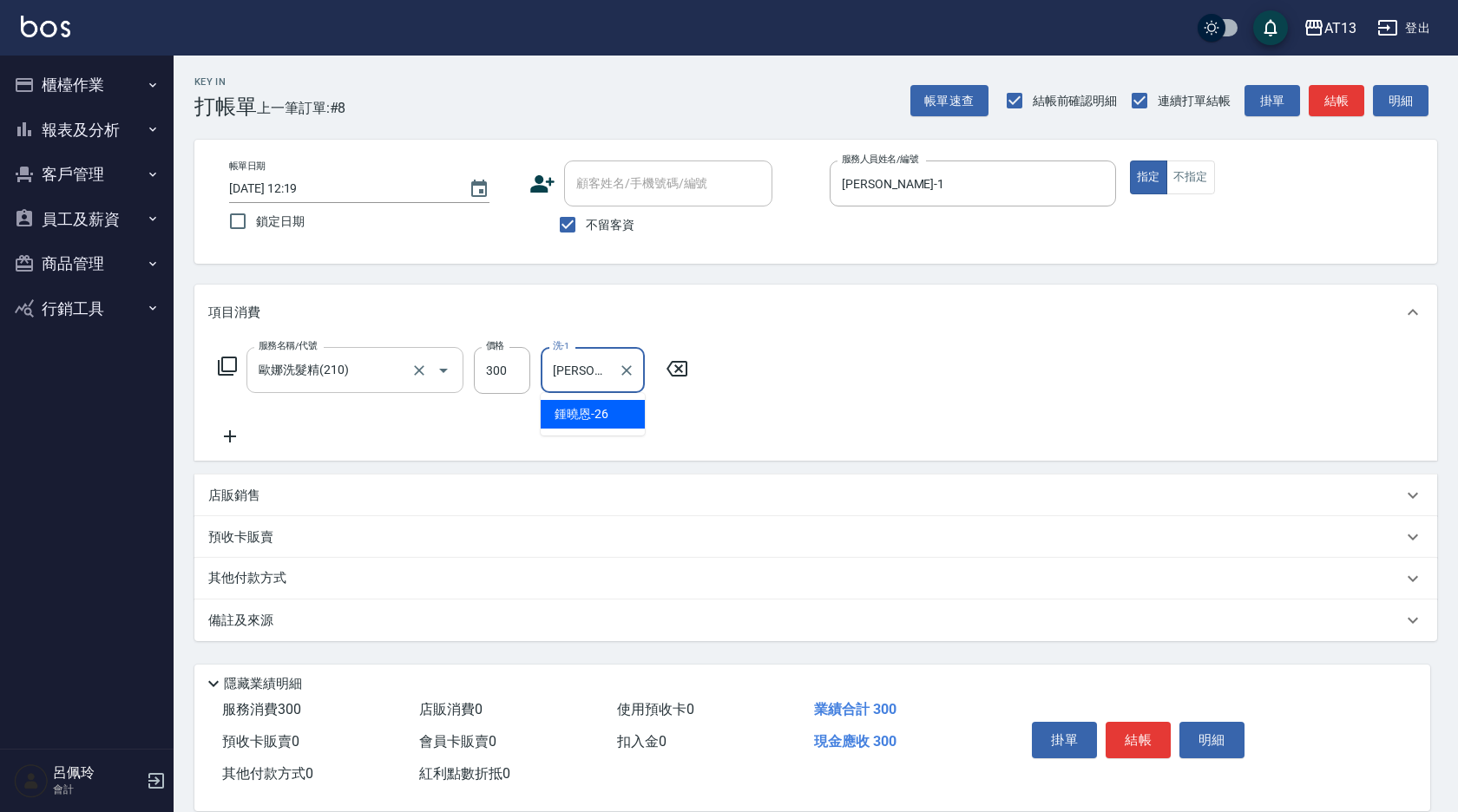
type input "鍾曉恩-26"
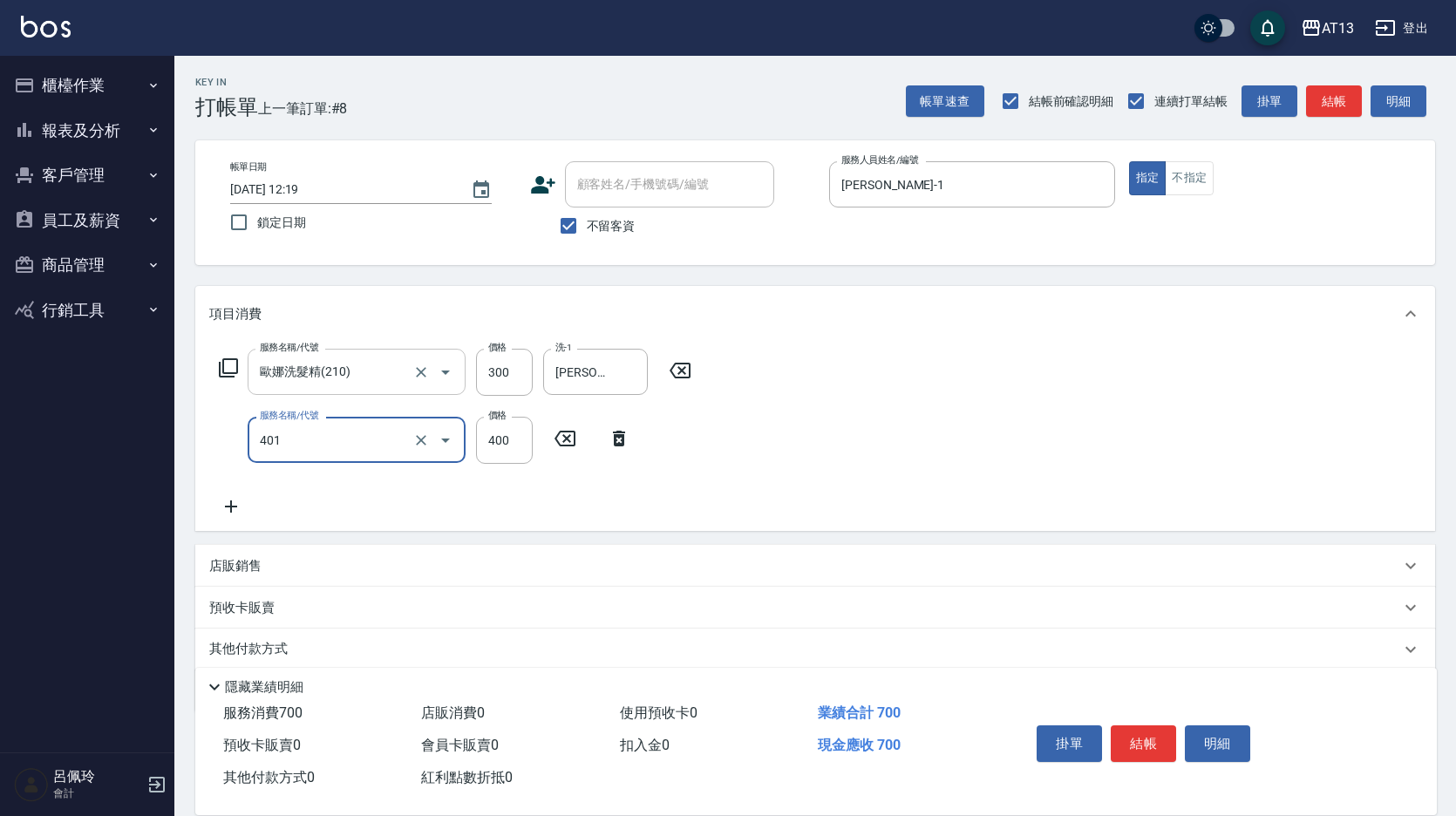
type input "剪髮(401)"
click at [1022, 471] on div "服務名稱/代號 歐娜洗髮精(210) 服務名稱/代號 價格 300 價格 洗-1 鍾曉恩-26 洗-1 服務名稱/代號 剪髮(401) 服務名稱/代號 價格 …" at bounding box center [815, 436] width 1240 height 189
click at [1128, 749] on button "結帳" at bounding box center [1143, 744] width 66 height 37
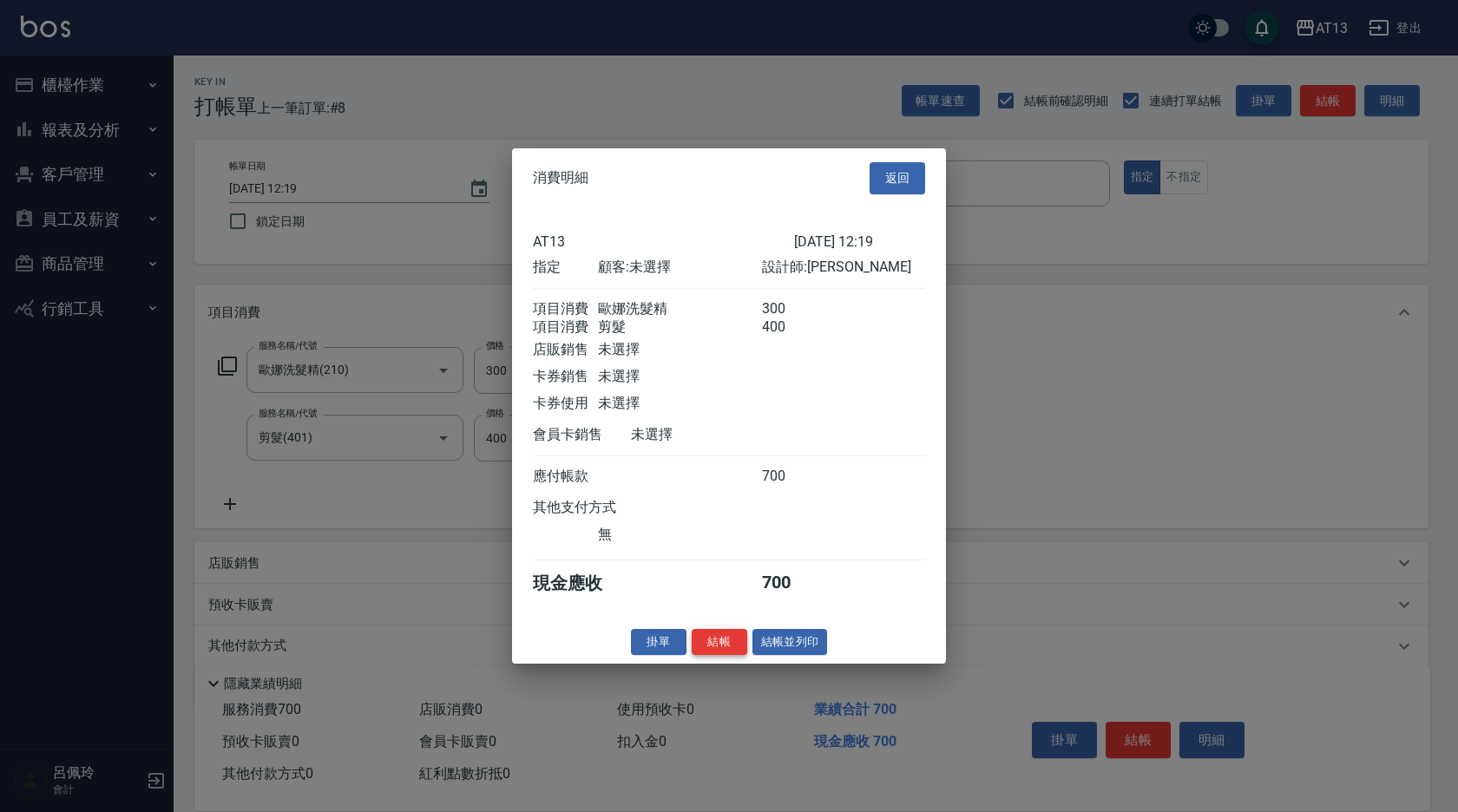
click at [710, 649] on button "結帳" at bounding box center [720, 641] width 56 height 27
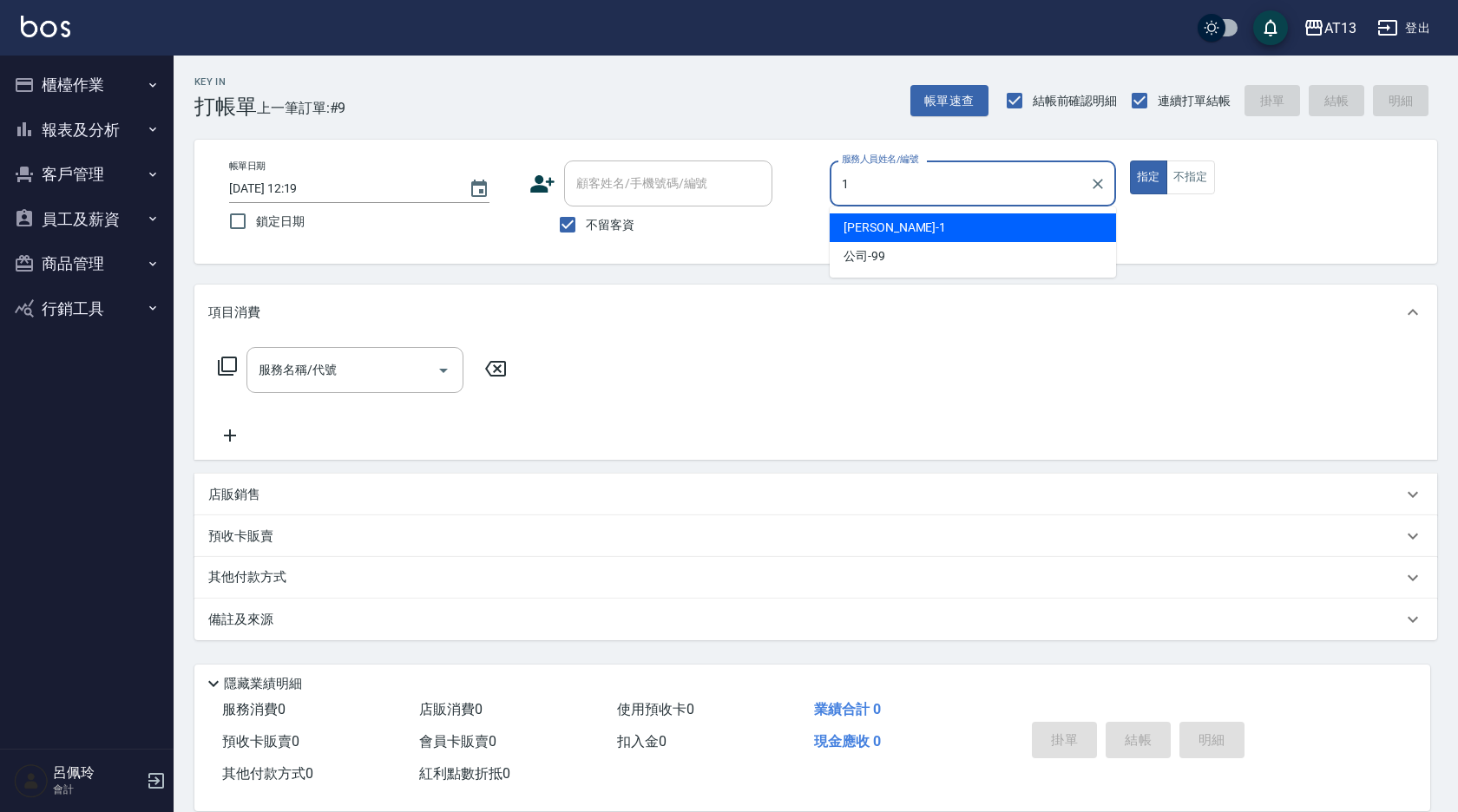
click at [892, 229] on div "[PERSON_NAME] -1" at bounding box center [973, 227] width 287 height 29
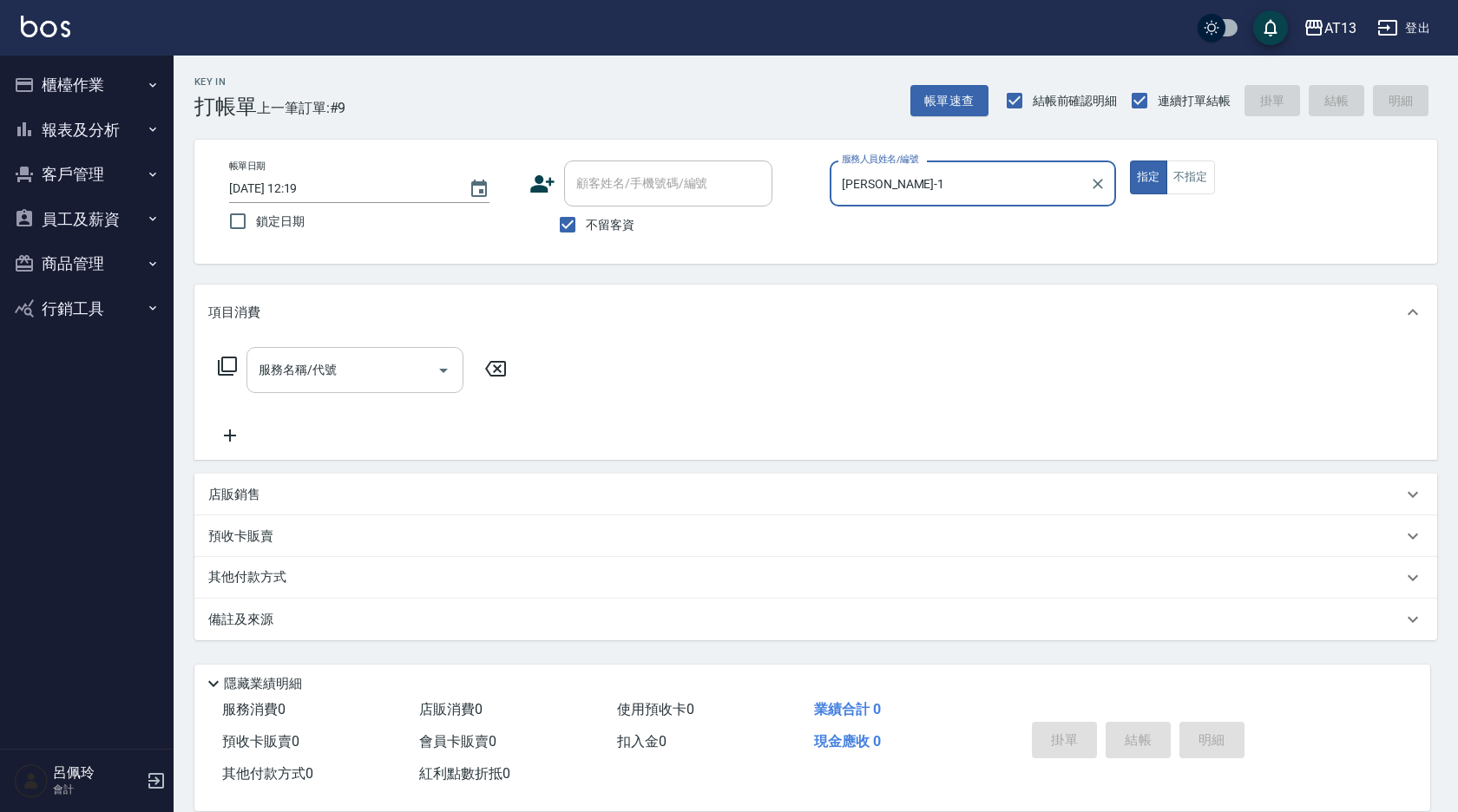
type input "[PERSON_NAME]-1"
click at [350, 373] on input "服務名稱/代號" at bounding box center [342, 369] width 175 height 30
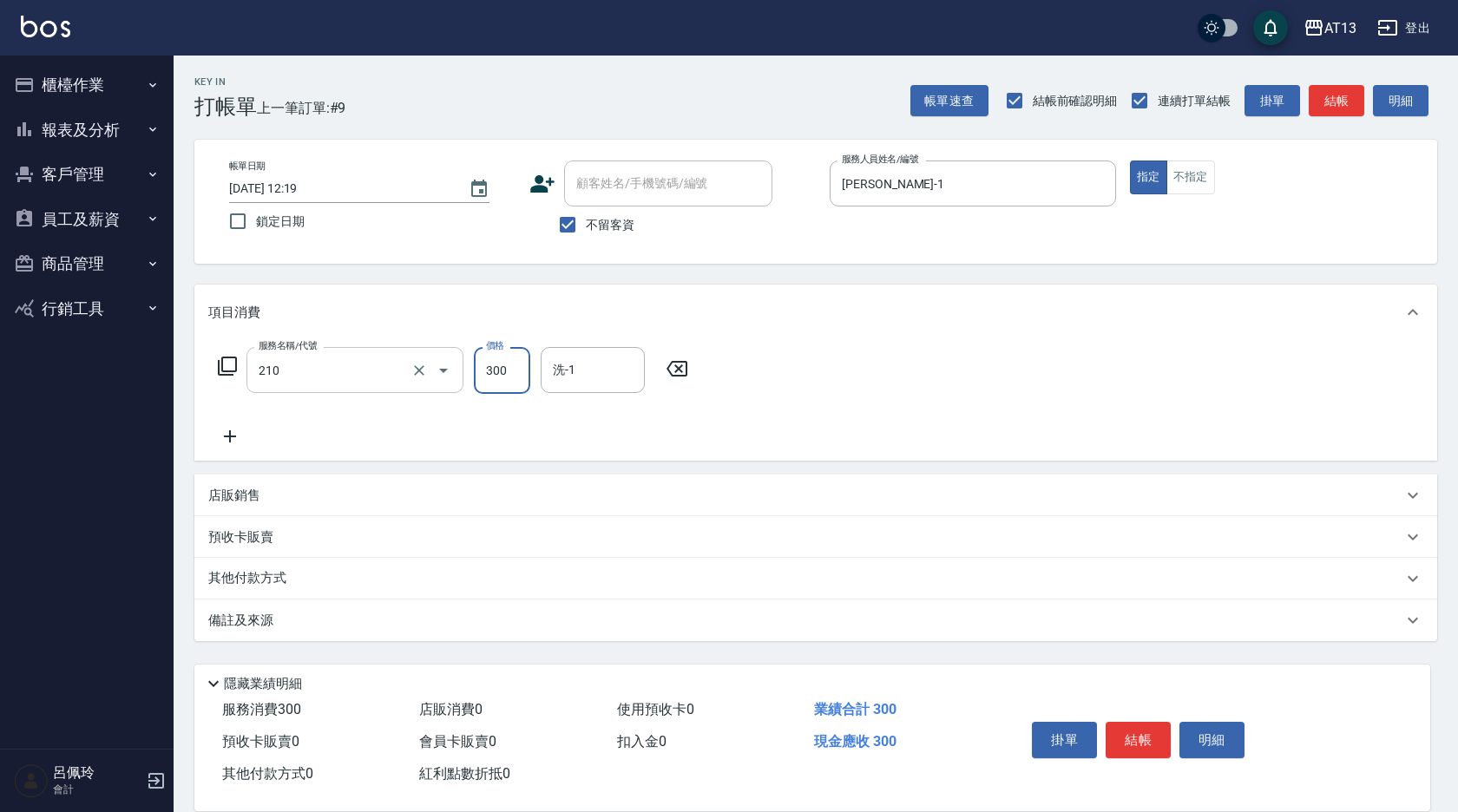
type input "歐娜洗髮精(210)"
type input "葉采臻-24"
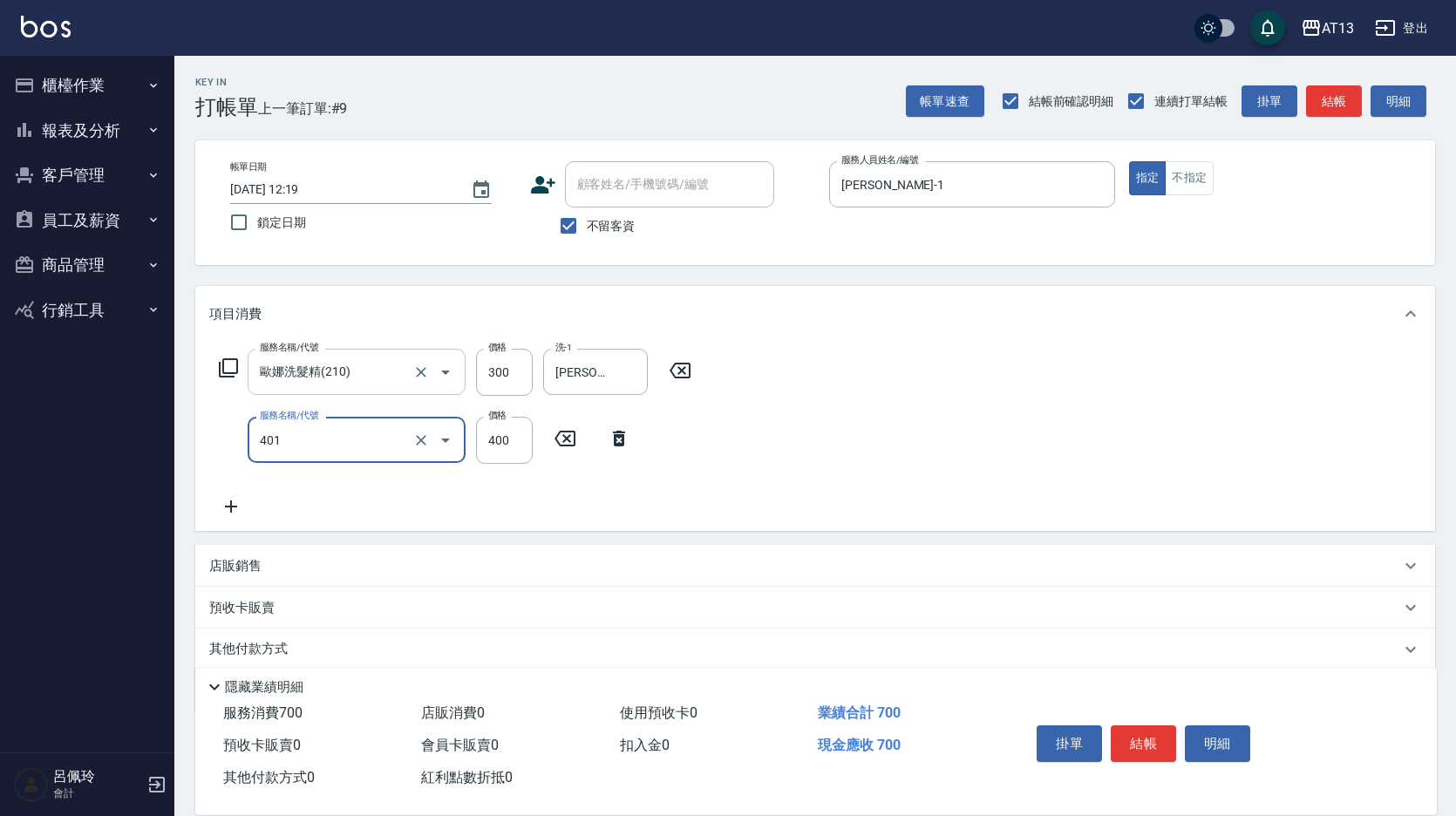
type input "剪髮(401)"
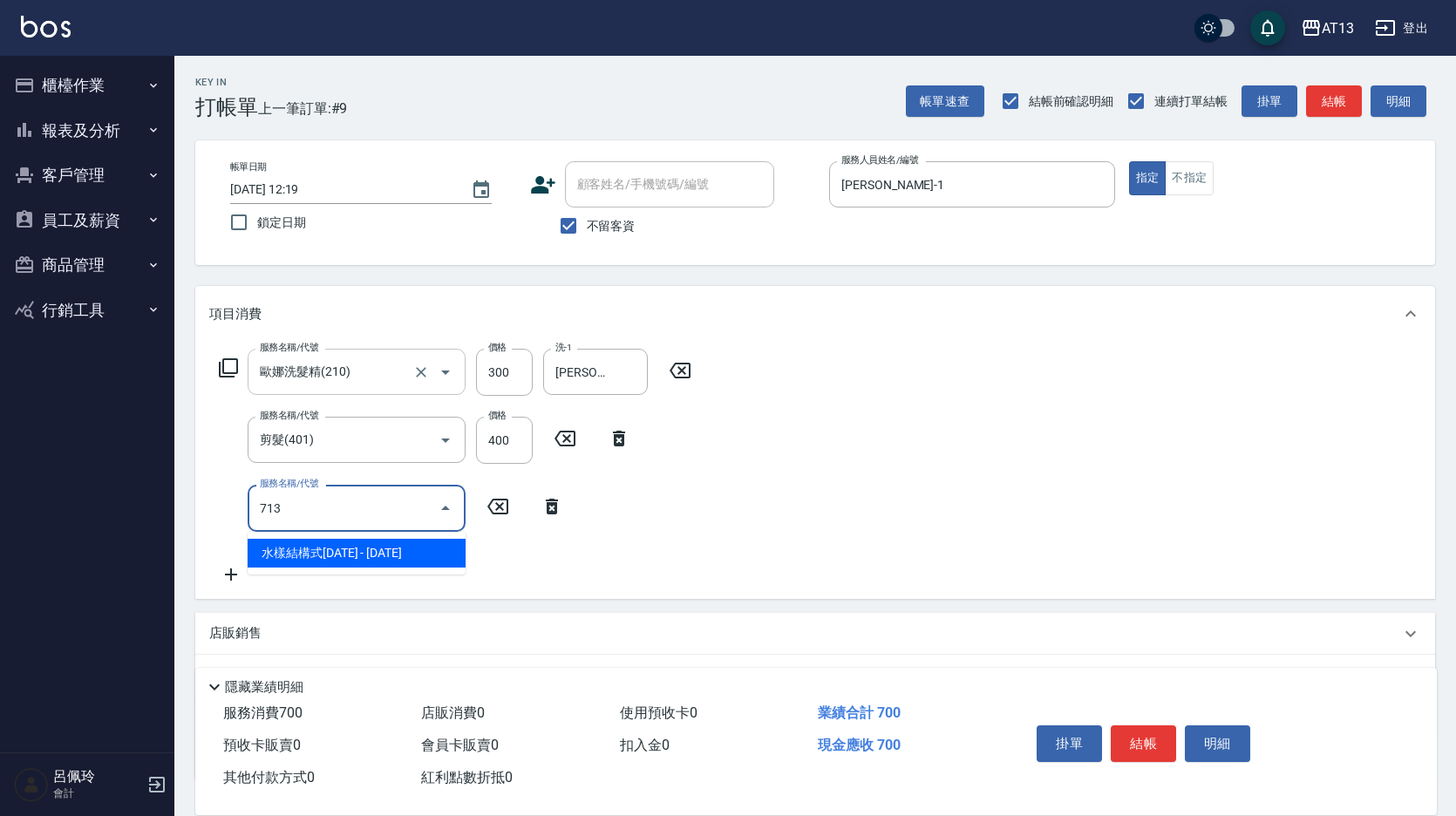
type input "水樣結構式1200(713)"
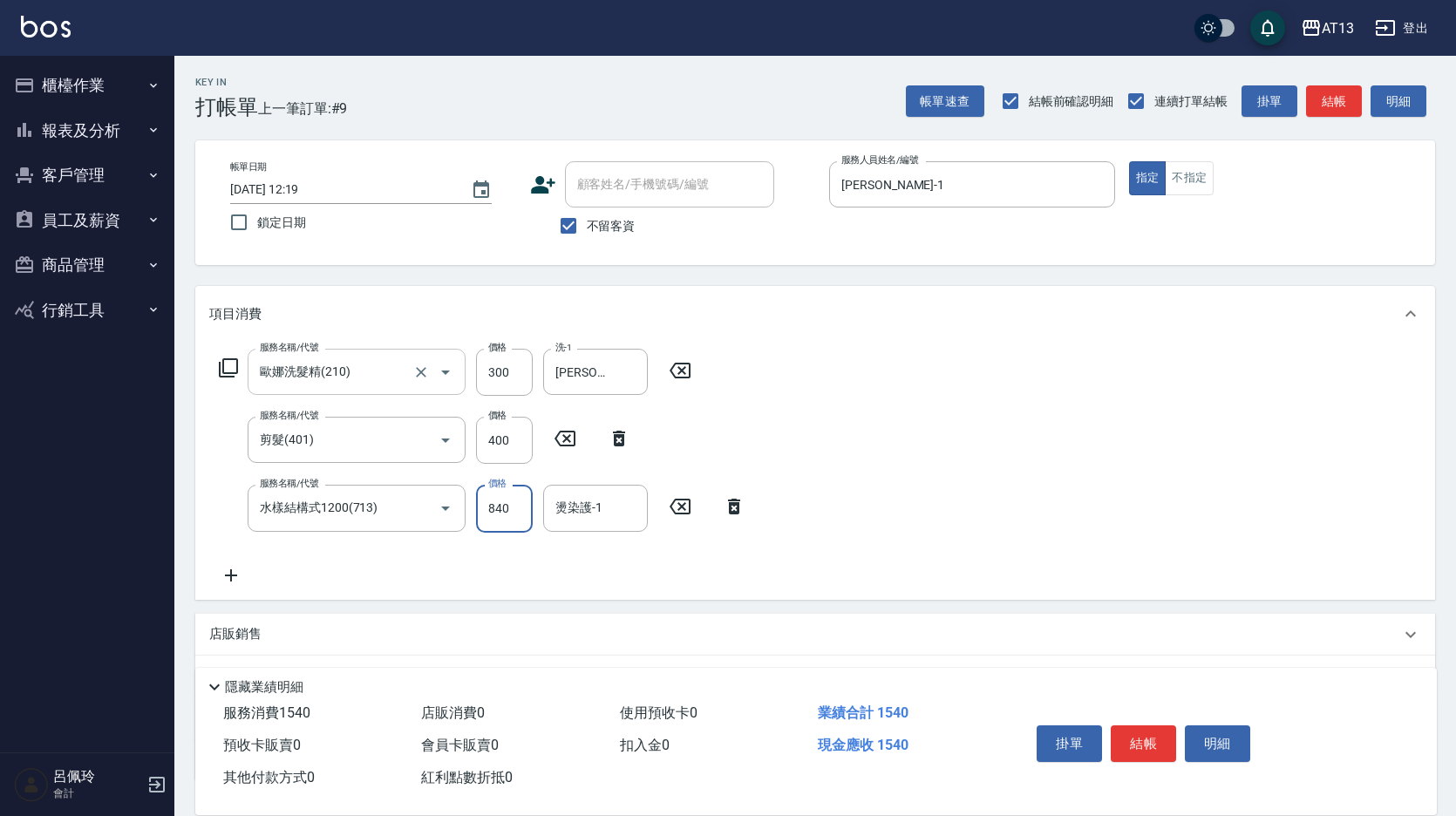
type input "840"
type input "葉采臻-24"
click at [1122, 726] on button "結帳" at bounding box center [1143, 744] width 66 height 37
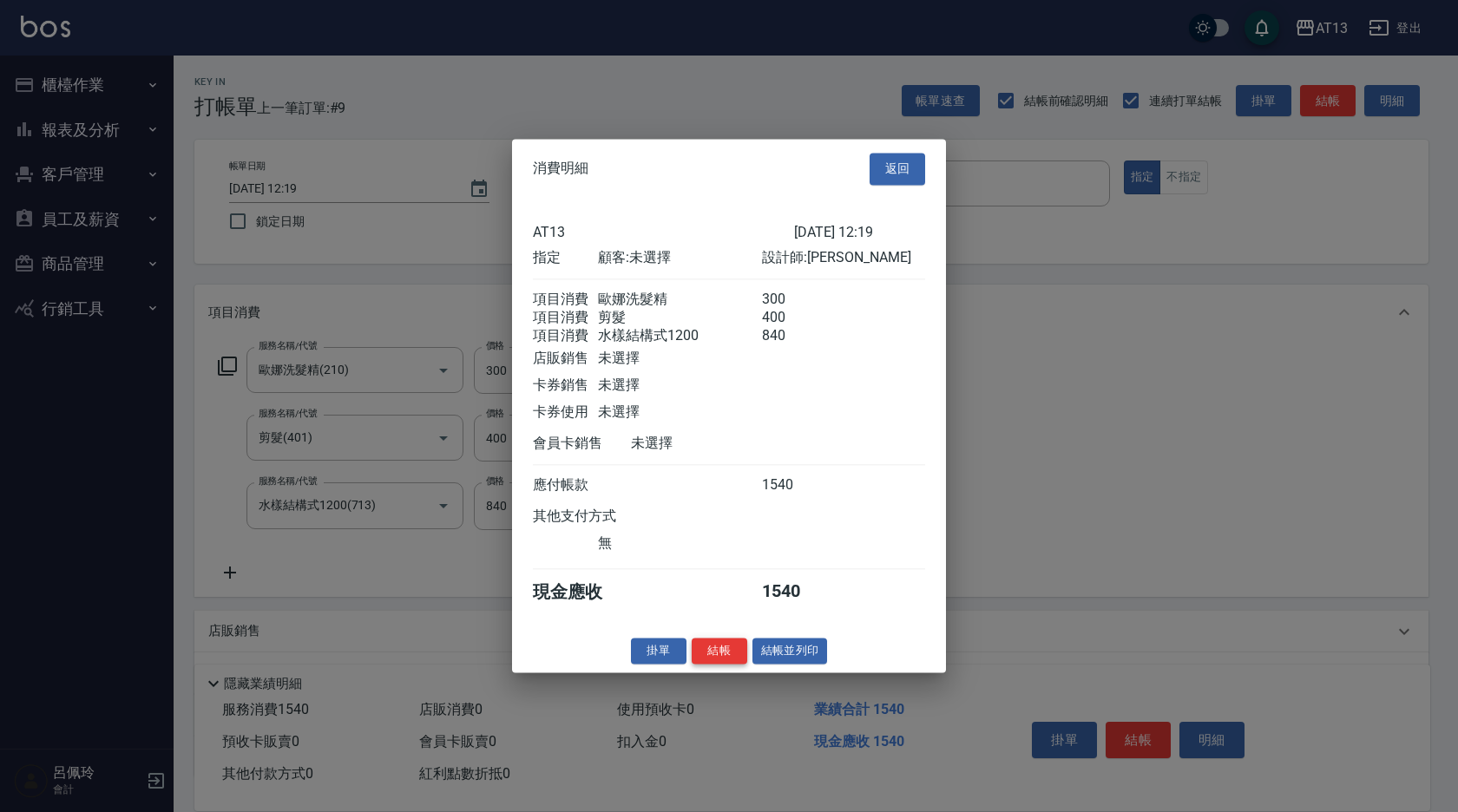
click at [728, 657] on button "結帳" at bounding box center [720, 651] width 56 height 27
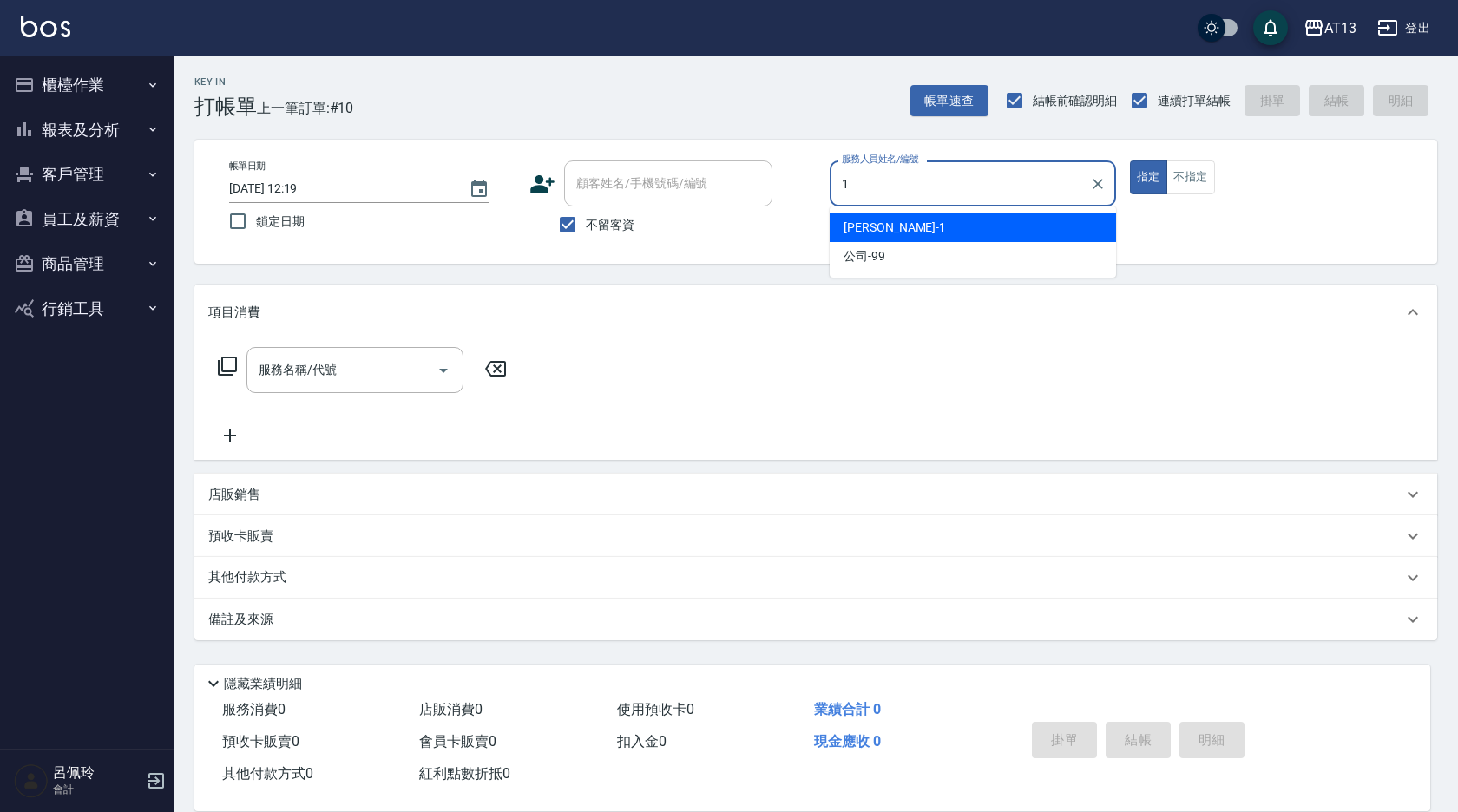
click at [848, 235] on span "[PERSON_NAME] -1" at bounding box center [895, 227] width 103 height 18
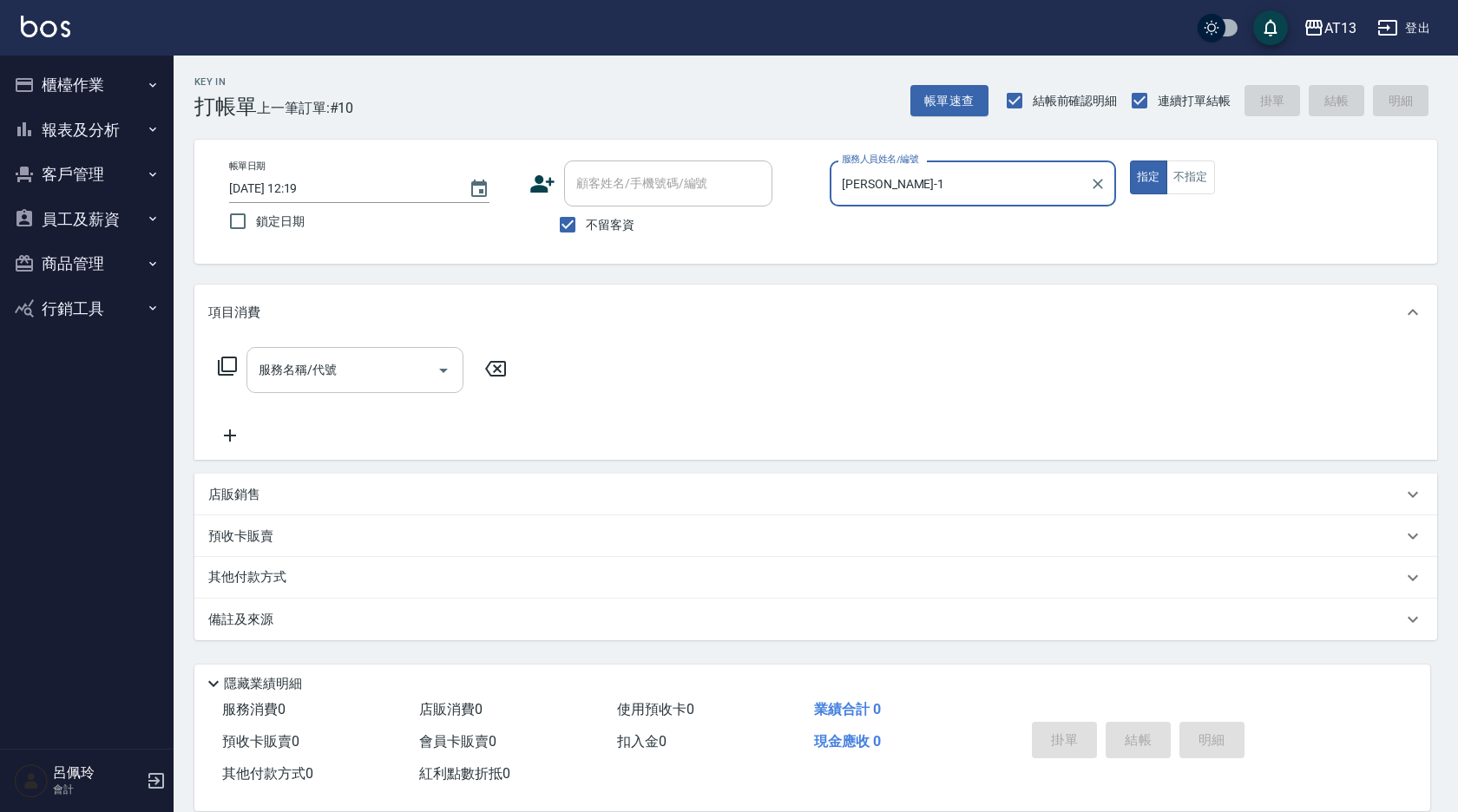
type input "[PERSON_NAME]-1"
drag, startPoint x: 383, startPoint y: 355, endPoint x: 368, endPoint y: 363, distance: 17.0
click at [383, 355] on input "服務名稱/代號" at bounding box center [342, 369] width 175 height 30
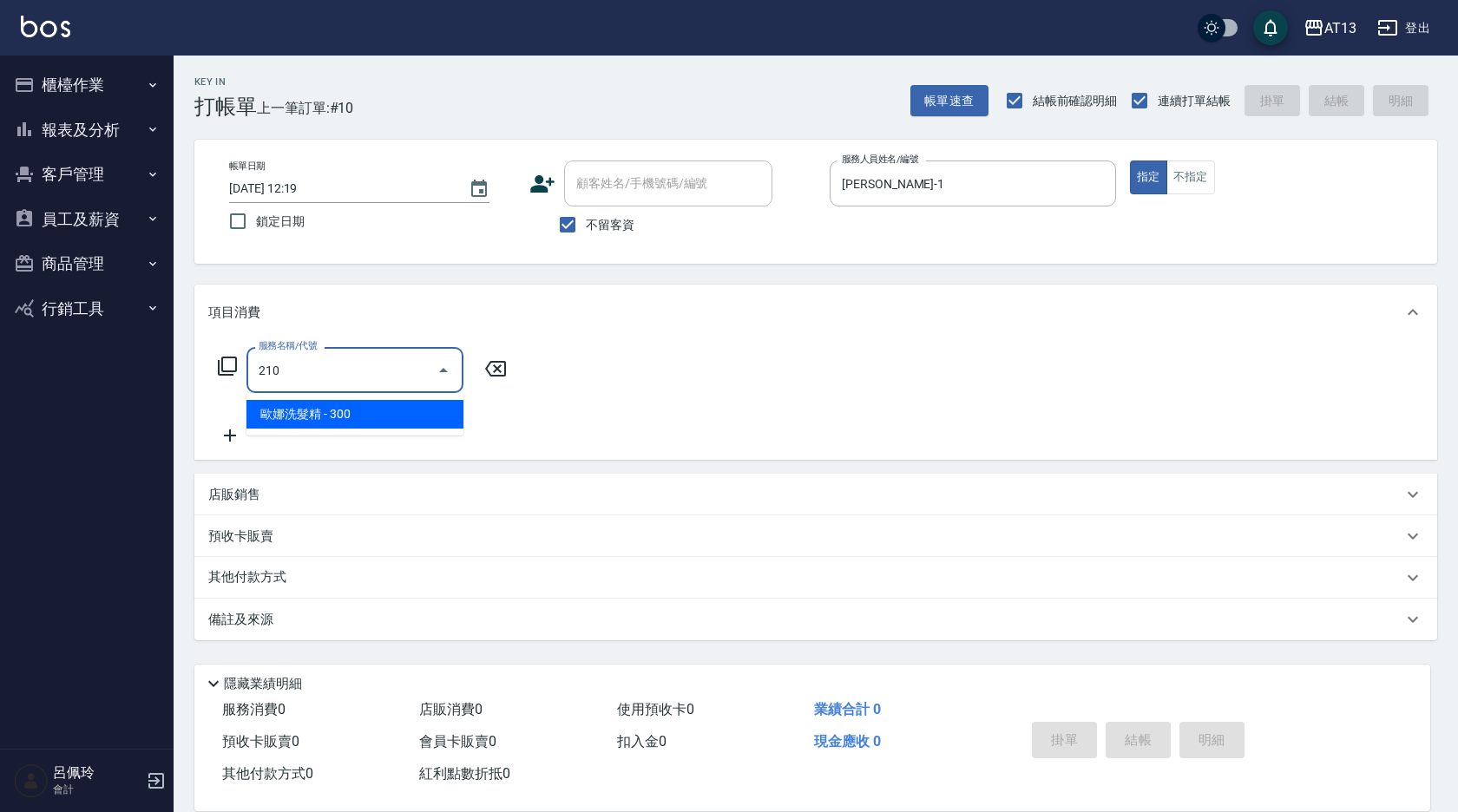
type input "歐娜洗髮精(210)"
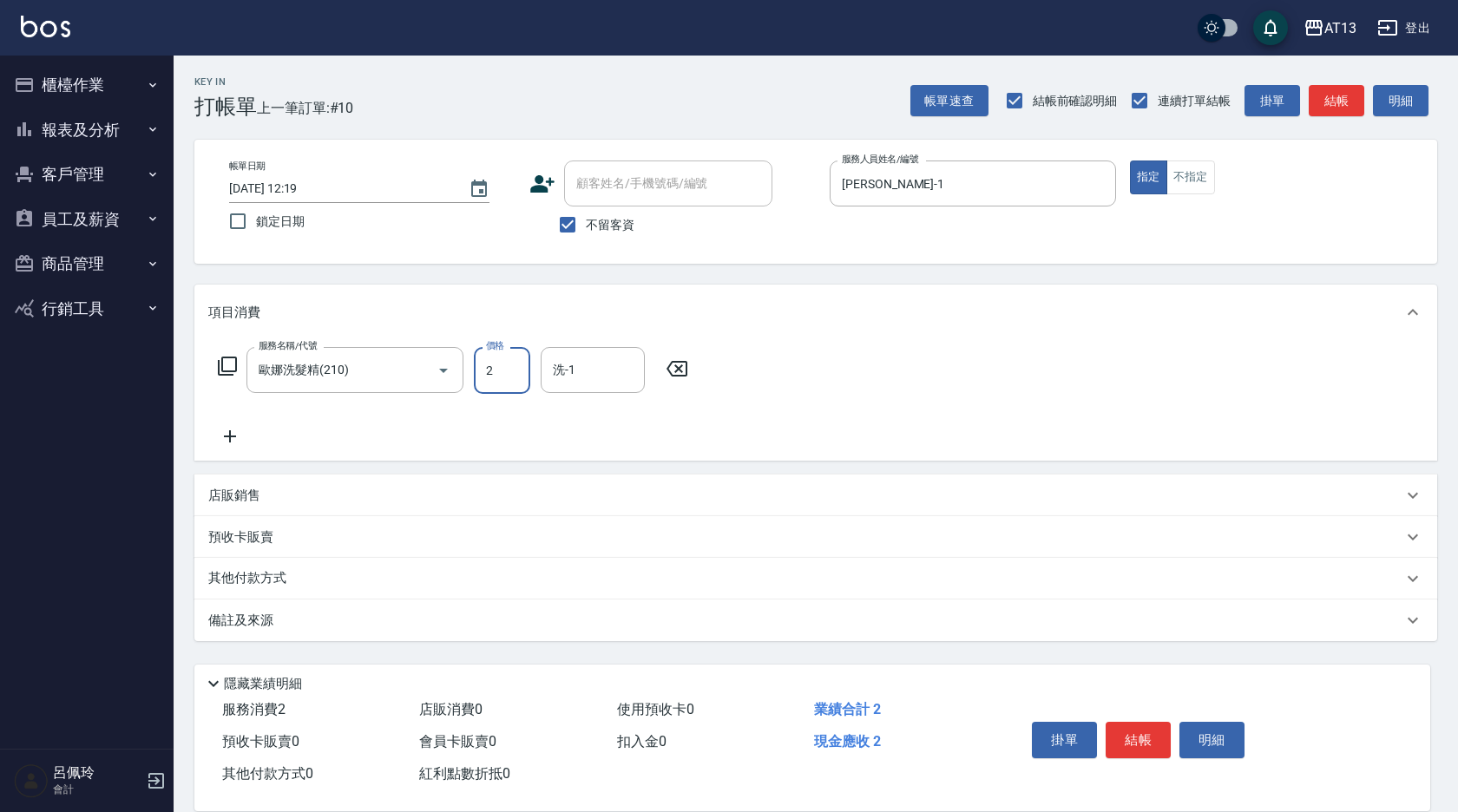
click at [496, 374] on input "2" at bounding box center [502, 370] width 57 height 47
type input "300"
type input "鍾曉恩-26"
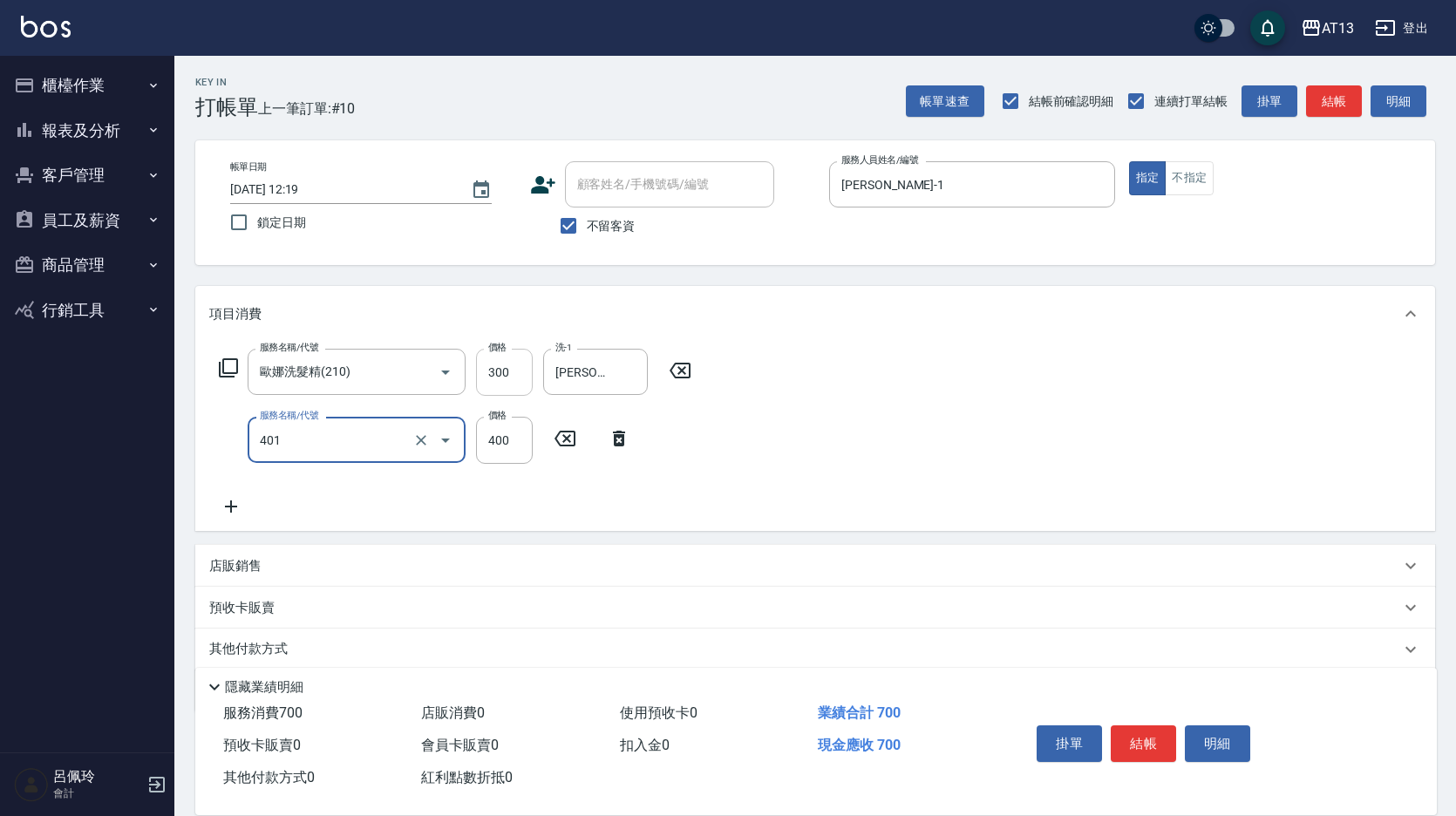
type input "剪髮(401)"
click at [970, 448] on div "服務名稱/代號 歐娜洗髮精(210) 服務名稱/代號 價格 300 價格 洗-1 鍾曉恩-26 洗-1 服務名稱/代號 剪髮(401) 服務名稱/代號 價格 …" at bounding box center [815, 436] width 1240 height 189
click at [1140, 726] on button "結帳" at bounding box center [1143, 744] width 66 height 37
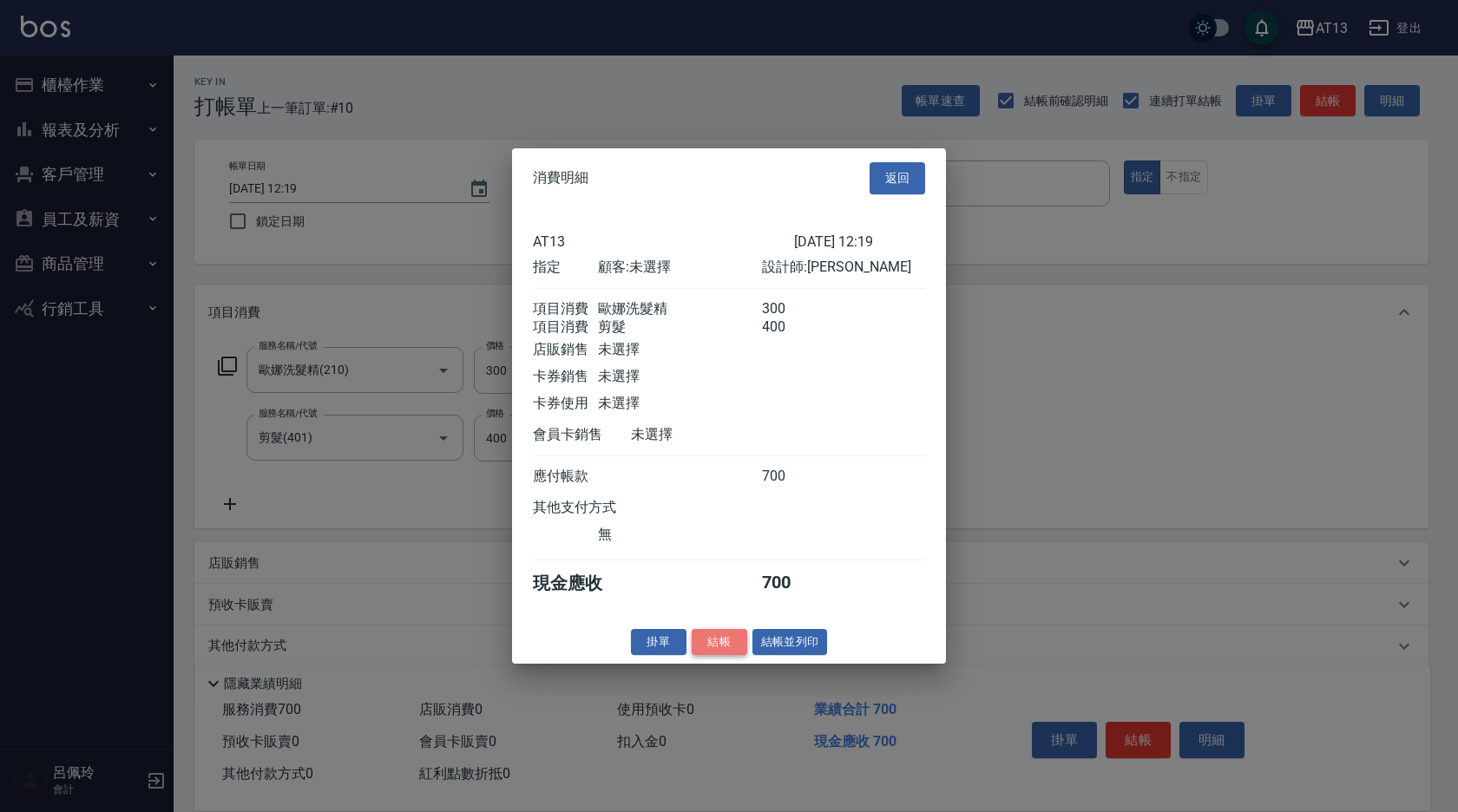
click at [709, 653] on button "結帳" at bounding box center [720, 641] width 56 height 27
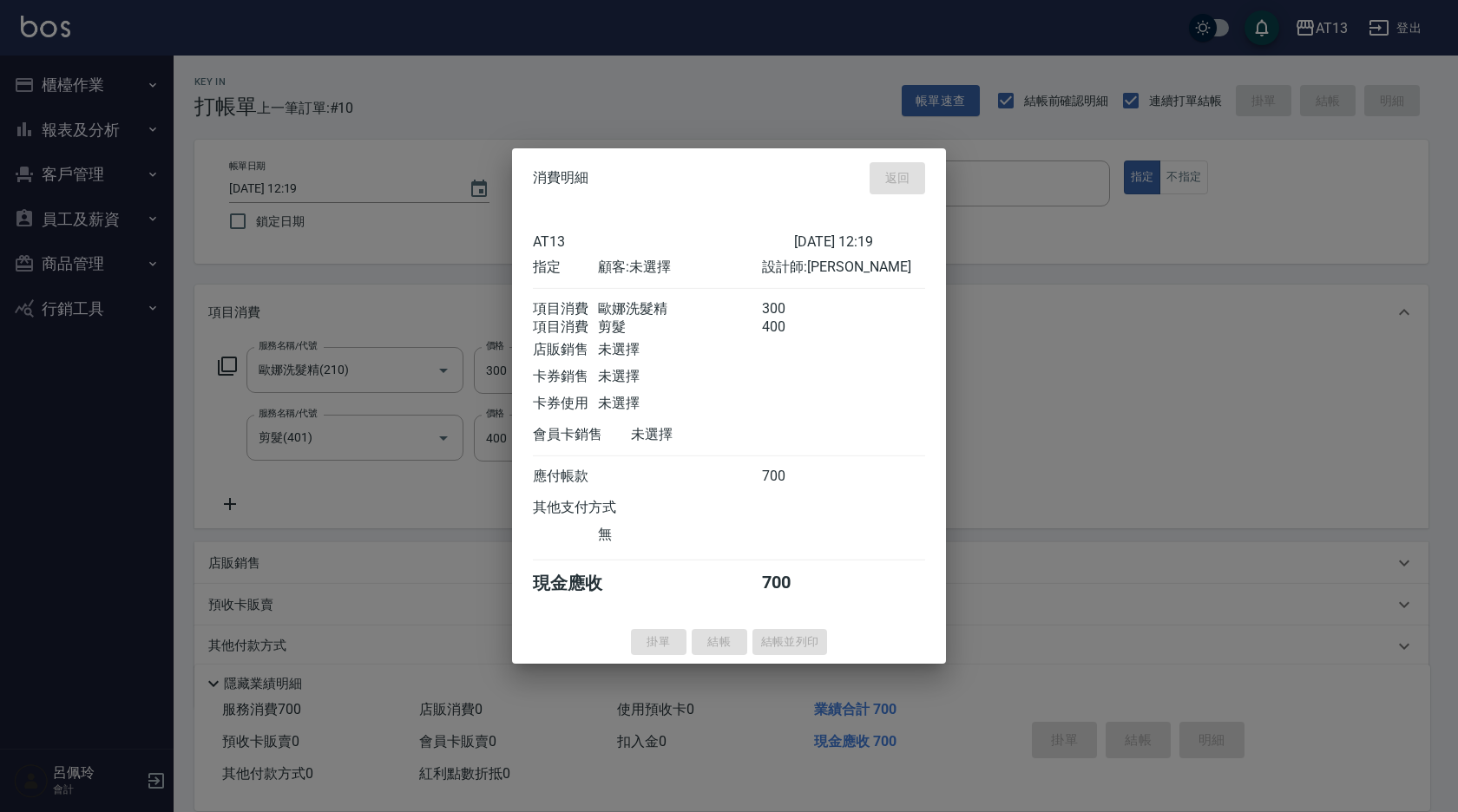
type input "2025/09/21 12:20"
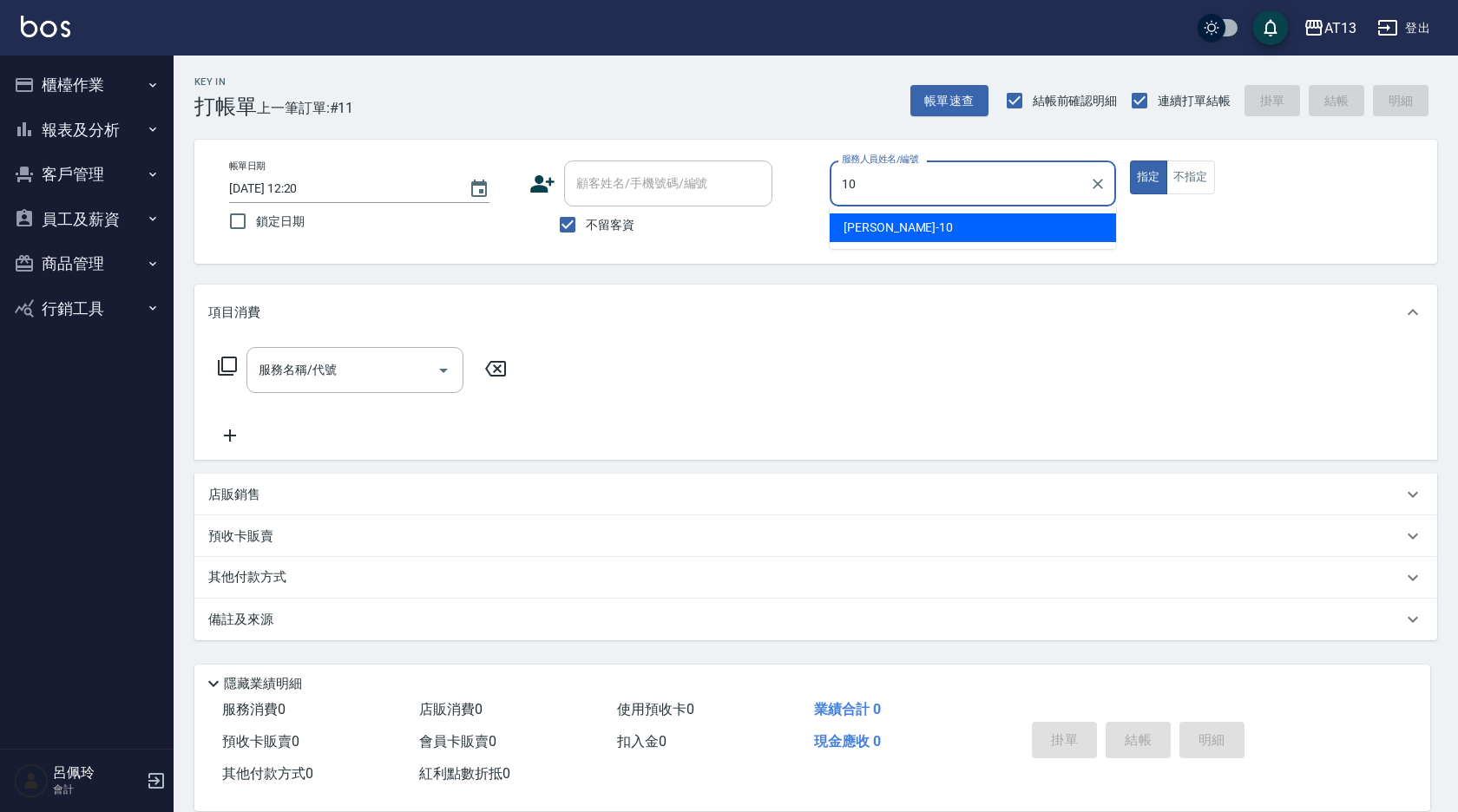
click at [979, 227] on div "[PERSON_NAME] -10" at bounding box center [973, 227] width 287 height 29
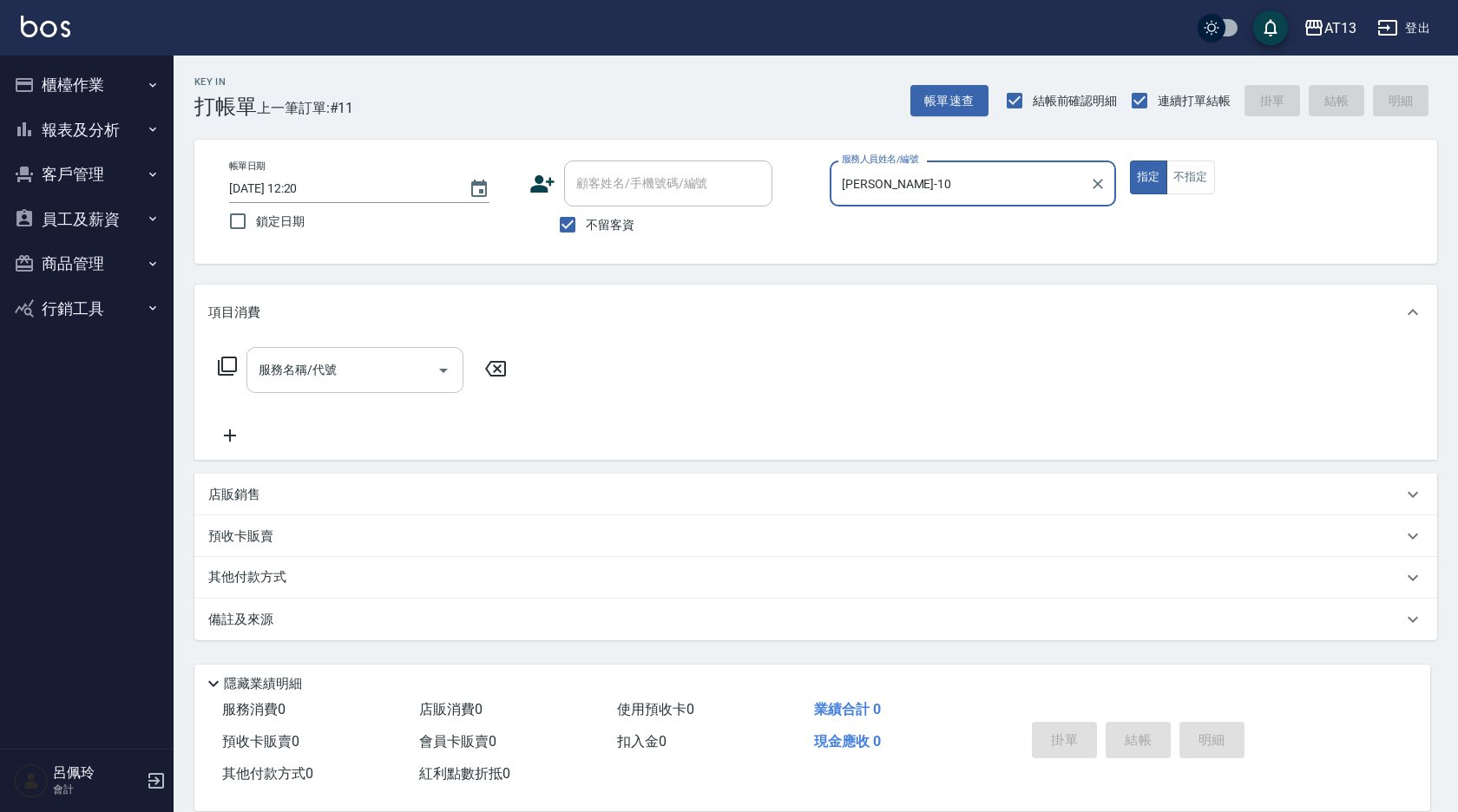
type input "[PERSON_NAME]-10"
click at [366, 364] on input "服務名稱/代號" at bounding box center [342, 369] width 175 height 30
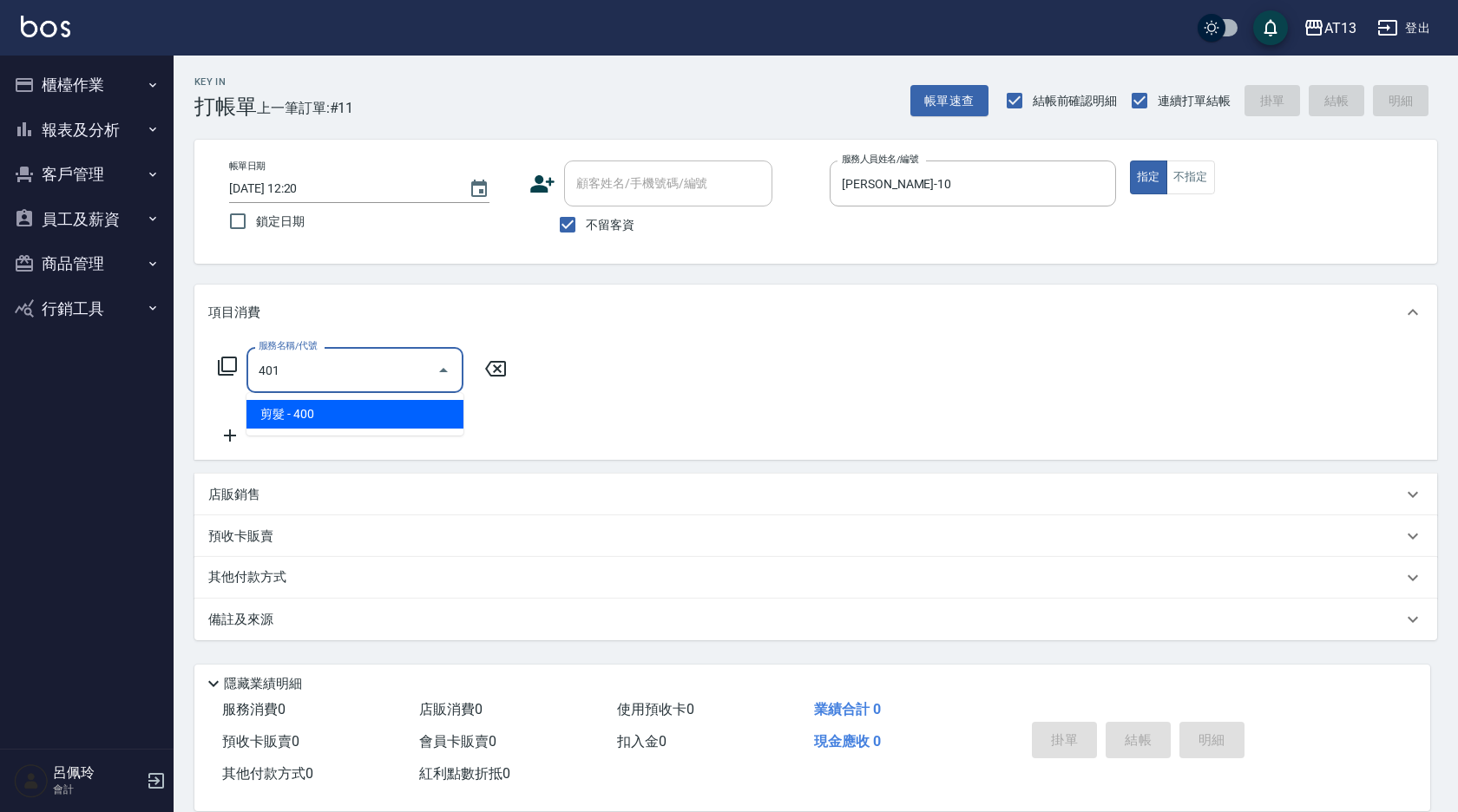
type input "剪髮(401)"
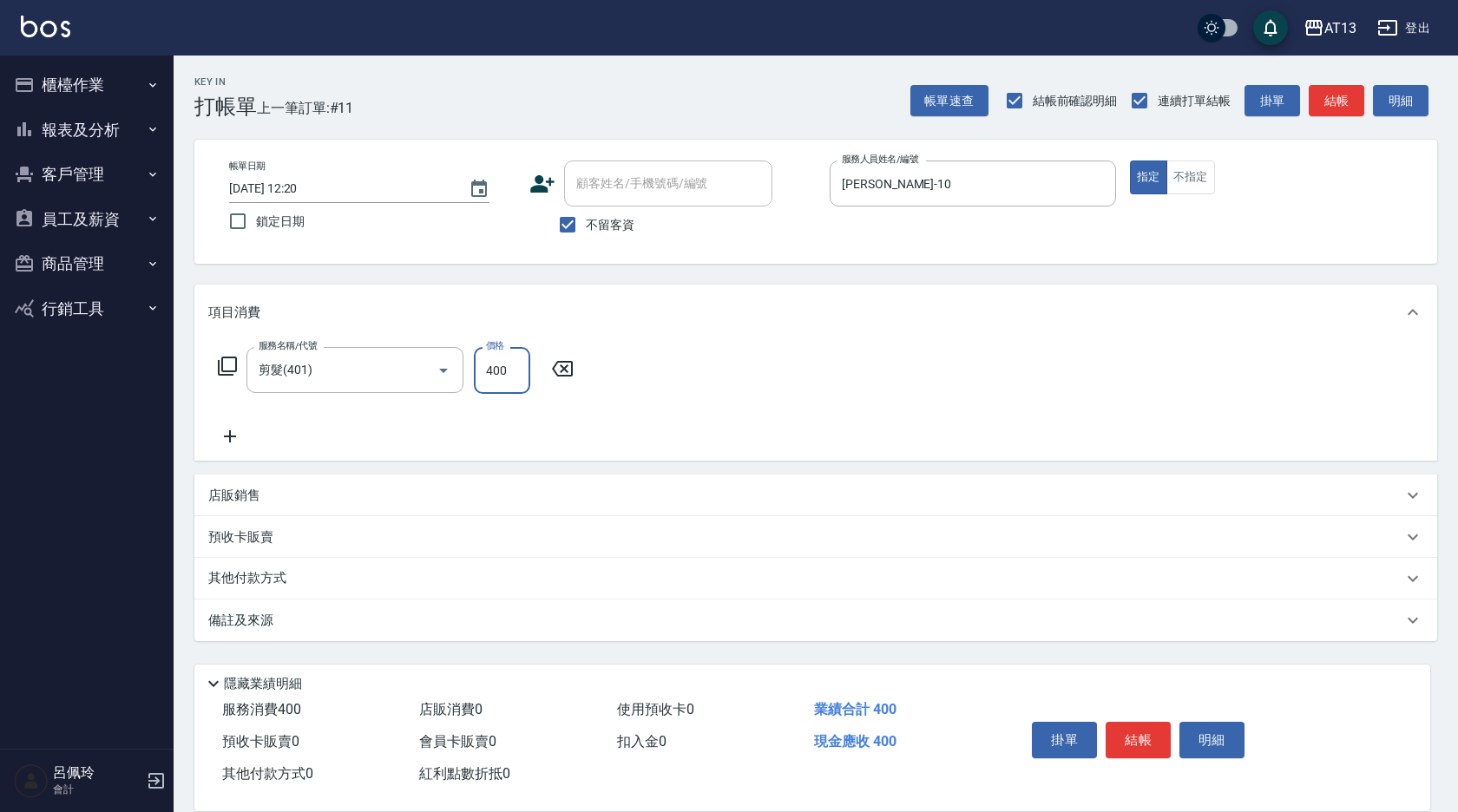
click at [726, 434] on div "服務名稱/代號 剪髮(401) 服務名稱/代號 價格 400 價格" at bounding box center [816, 400] width 1243 height 120
click at [1133, 725] on button "結帳" at bounding box center [1138, 741] width 65 height 37
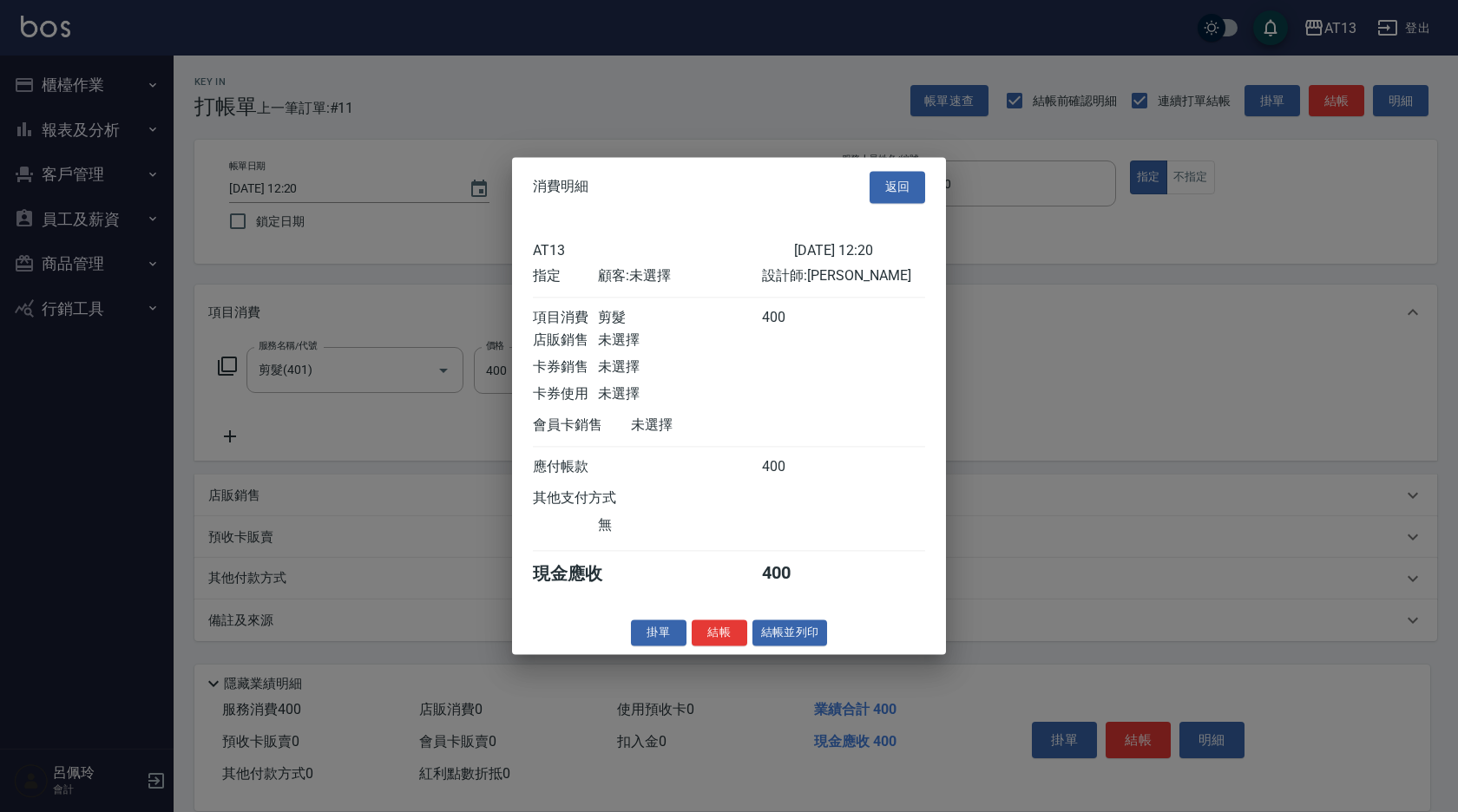
click at [717, 644] on button "結帳" at bounding box center [720, 633] width 56 height 27
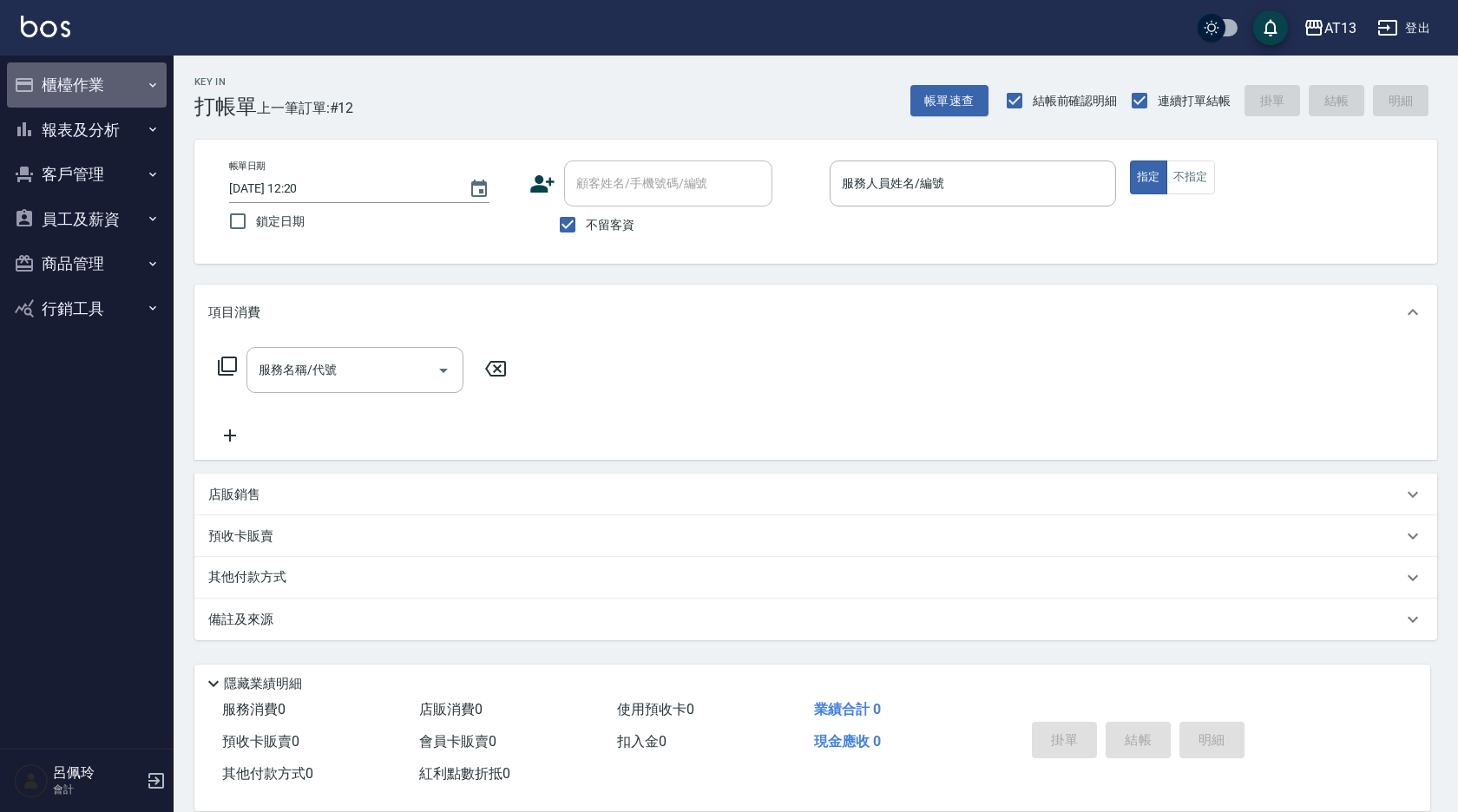
click at [54, 75] on button "櫃檯作業" at bounding box center [86, 85] width 159 height 45
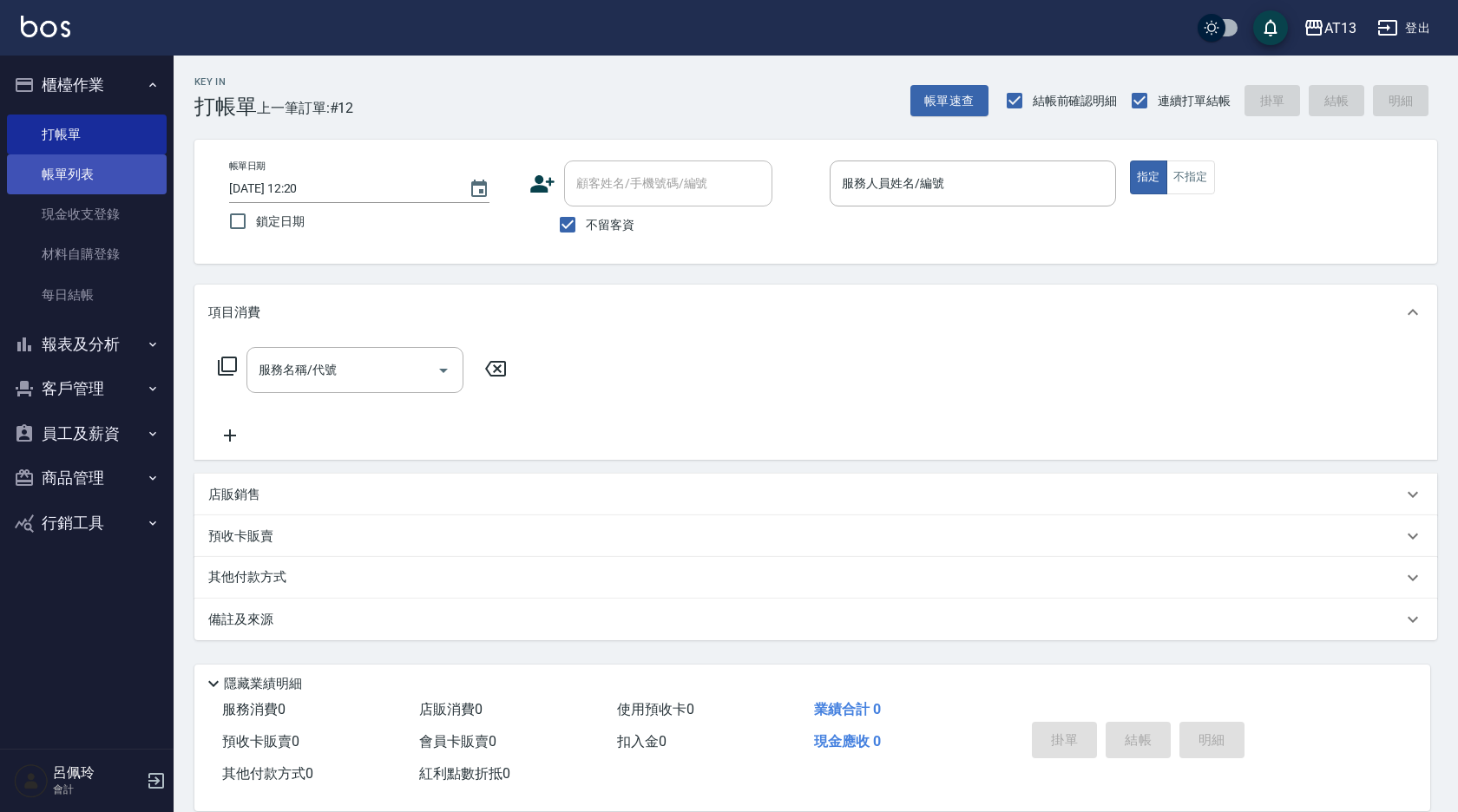
click at [77, 168] on link "帳單列表" at bounding box center [86, 174] width 159 height 40
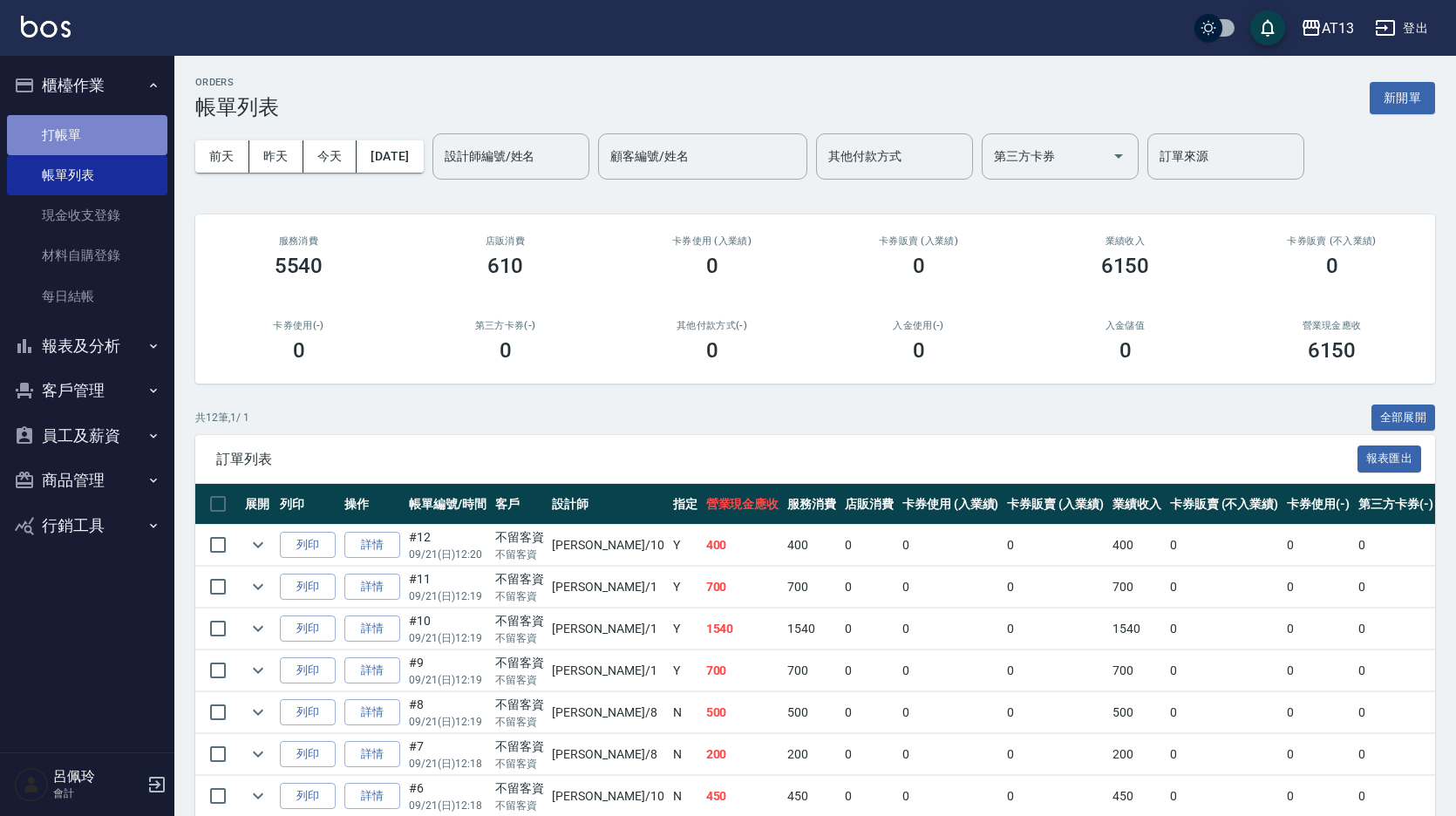
click at [104, 128] on link "打帳單" at bounding box center [87, 135] width 160 height 40
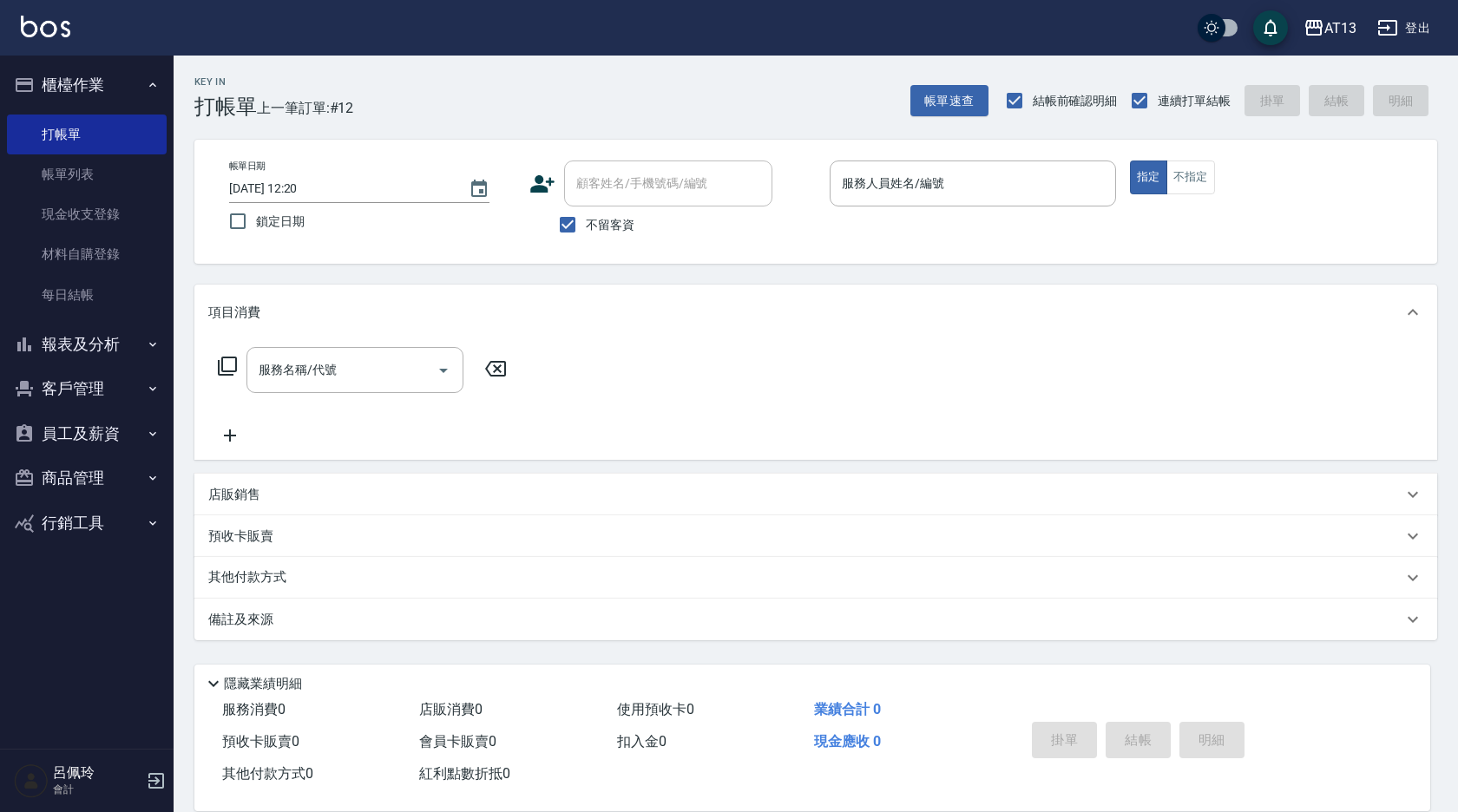
click at [1119, 390] on div "服務名稱/代號 服務名稱/代號" at bounding box center [816, 399] width 1243 height 119
click at [1129, 338] on div "項目消費 服務名稱/代號 服務名稱/代號" at bounding box center [816, 372] width 1243 height 175
click at [891, 195] on input "服務人員姓名/編號" at bounding box center [973, 183] width 271 height 30
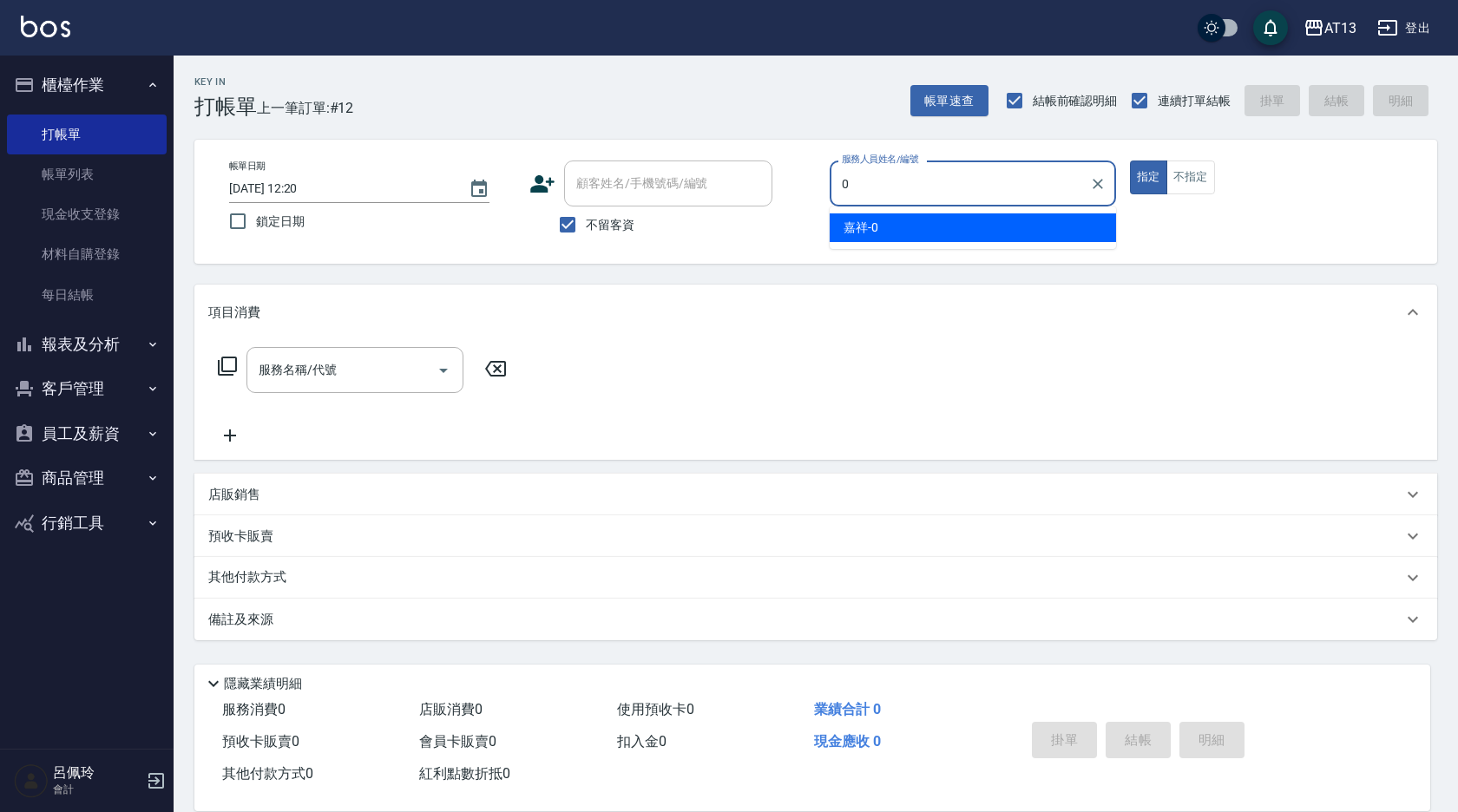
click at [936, 227] on div "嘉祥 -0" at bounding box center [973, 227] width 287 height 29
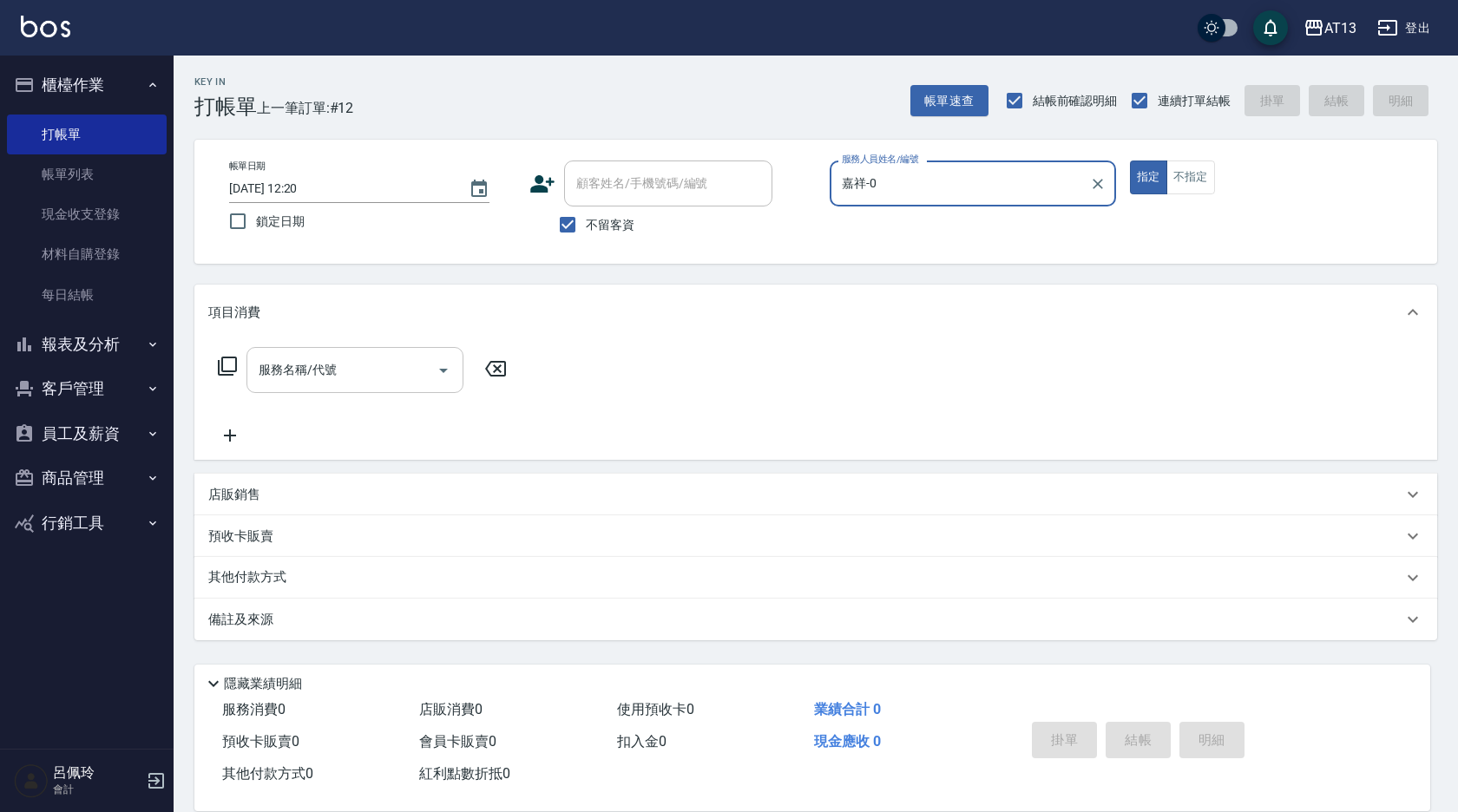
click at [396, 353] on div "服務名稱/代號" at bounding box center [355, 369] width 217 height 46
type input "嘉祥-0"
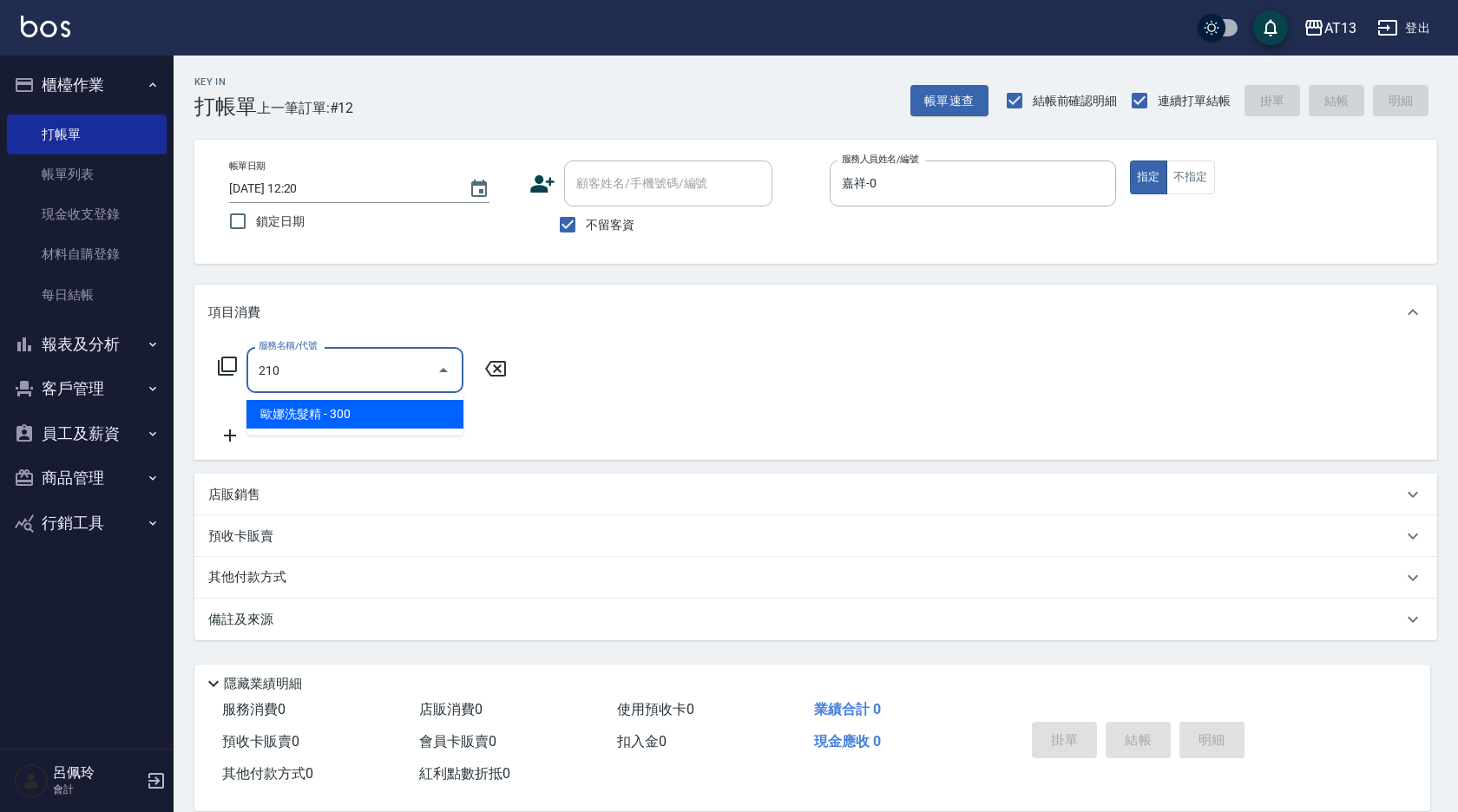
type input "歐娜洗髮精(210)"
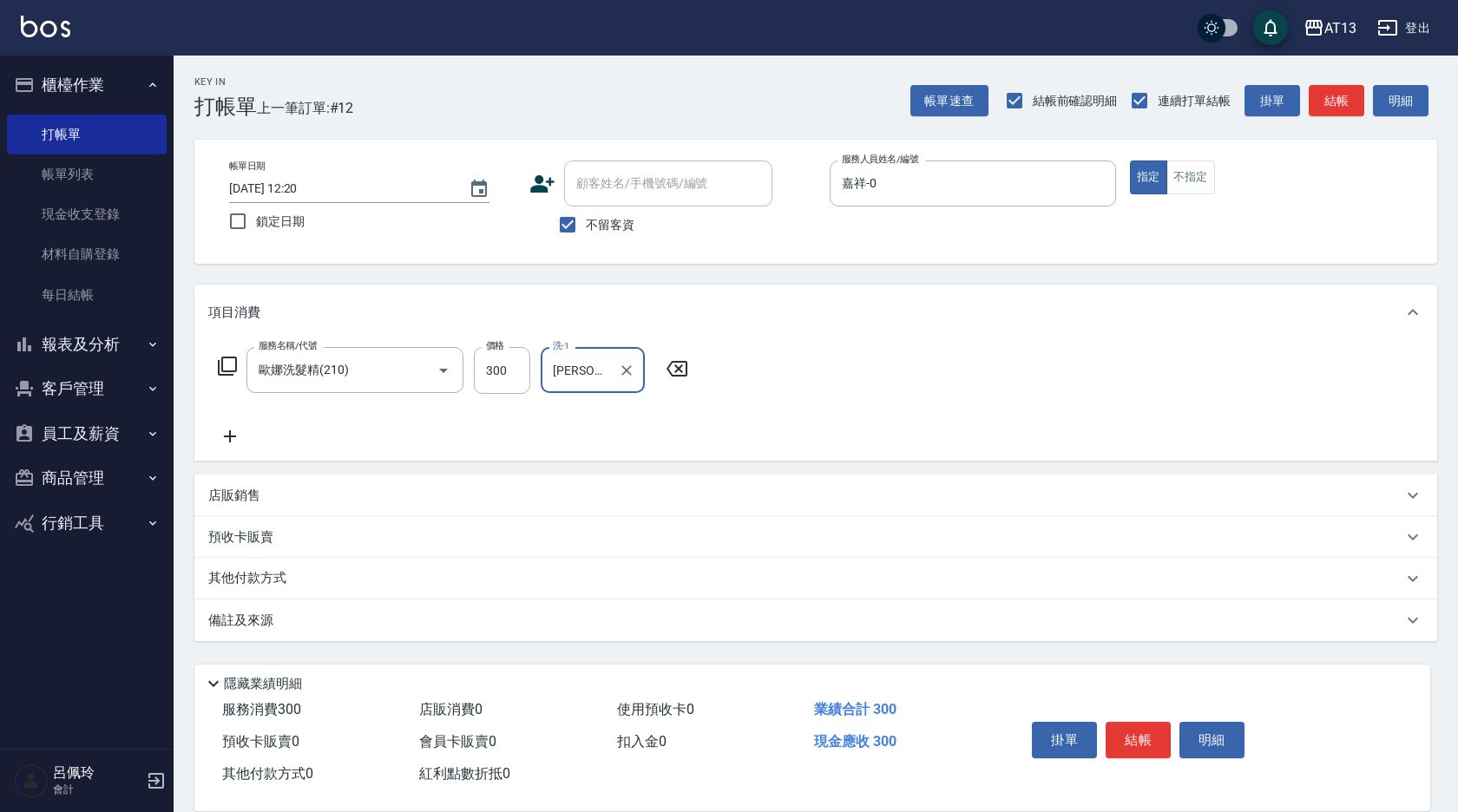
type input "[PERSON_NAME]-33"
click at [848, 373] on div "服務名稱/代號 歐娜洗髮精(210) 服務名稱/代號 價格 300 價格 洗-1 吳映蓉-33 洗-1" at bounding box center [816, 400] width 1243 height 120
click at [1146, 722] on button "結帳" at bounding box center [1138, 741] width 65 height 37
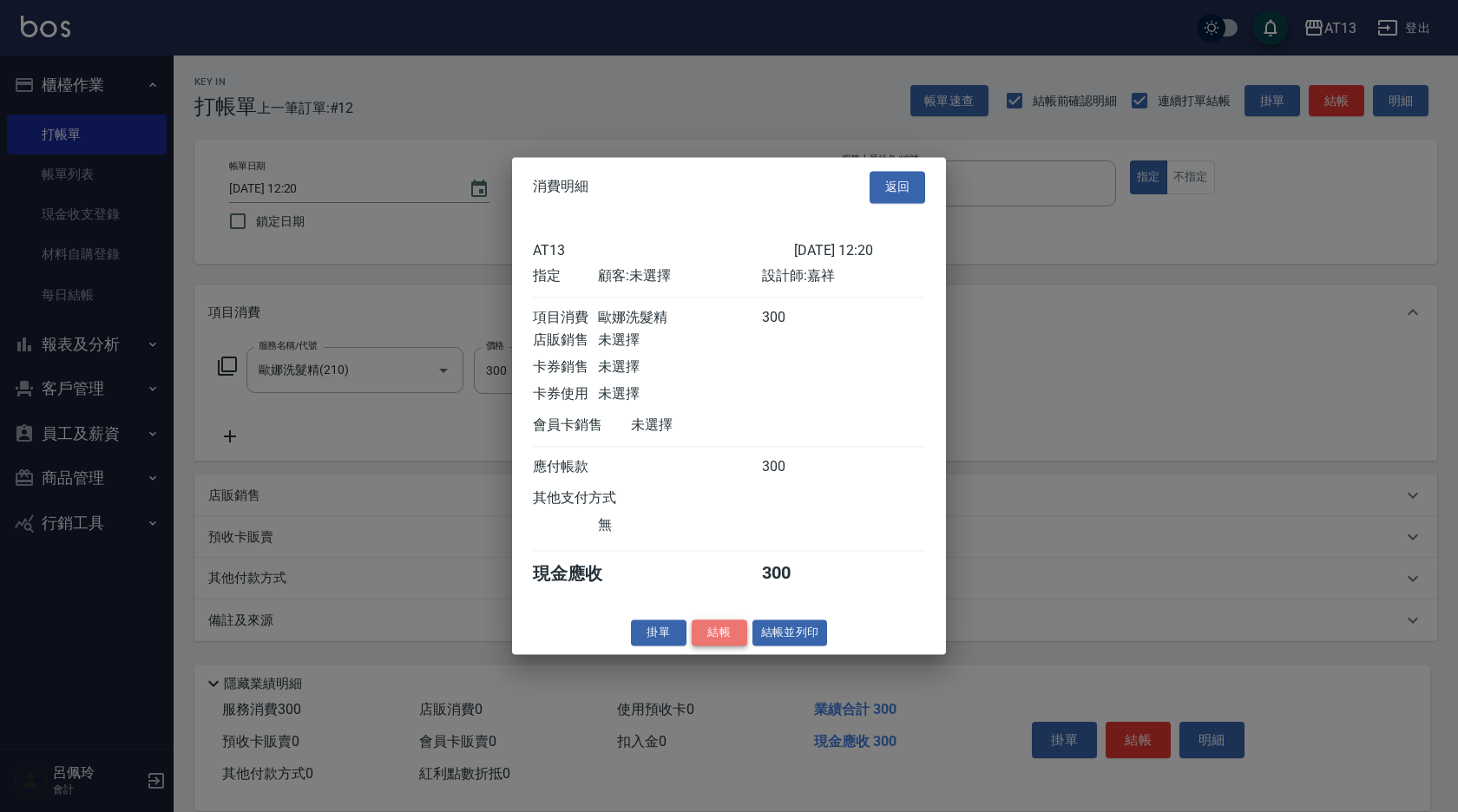
click at [742, 644] on button "結帳" at bounding box center [720, 633] width 56 height 27
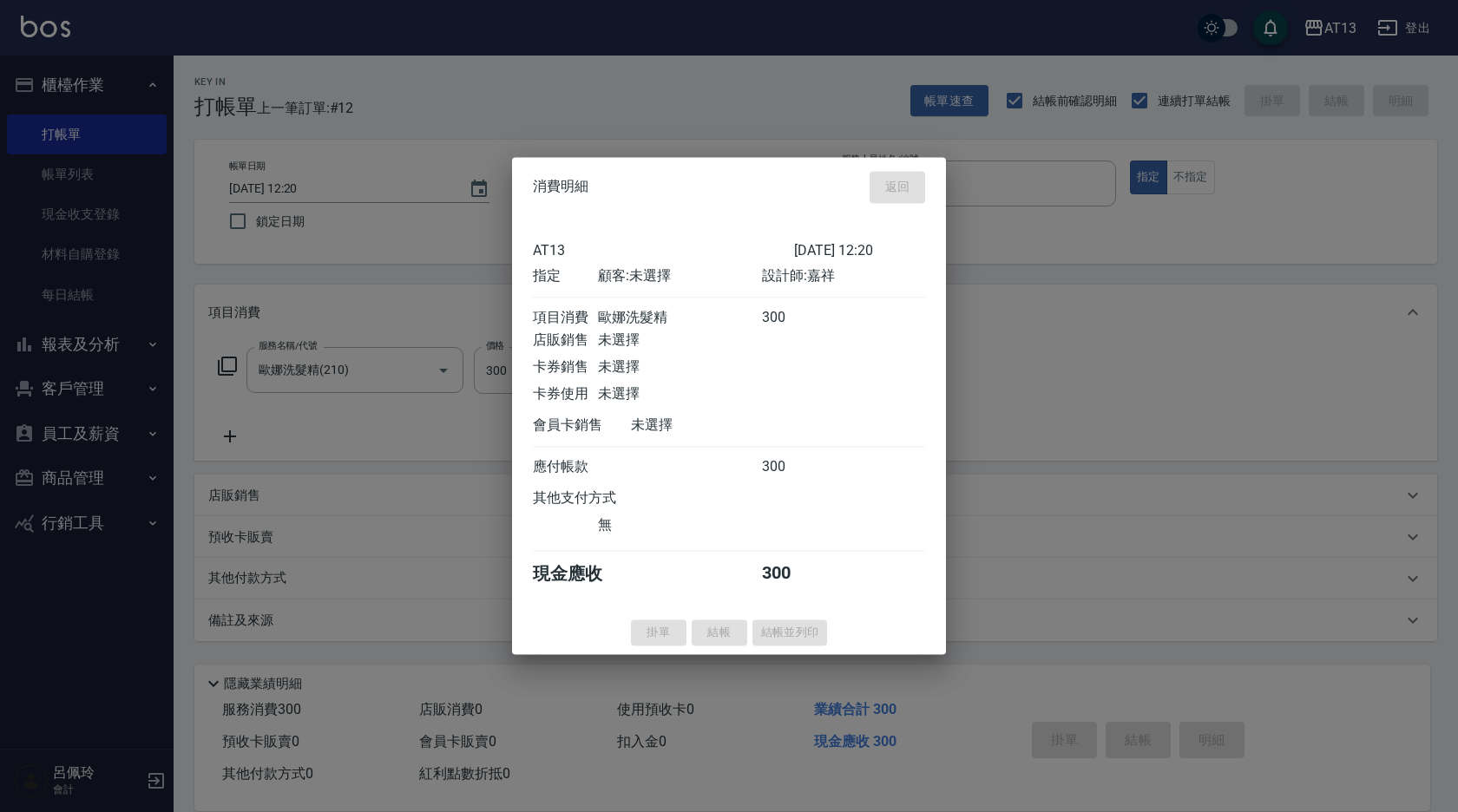
type input "2025/09/21 12:51"
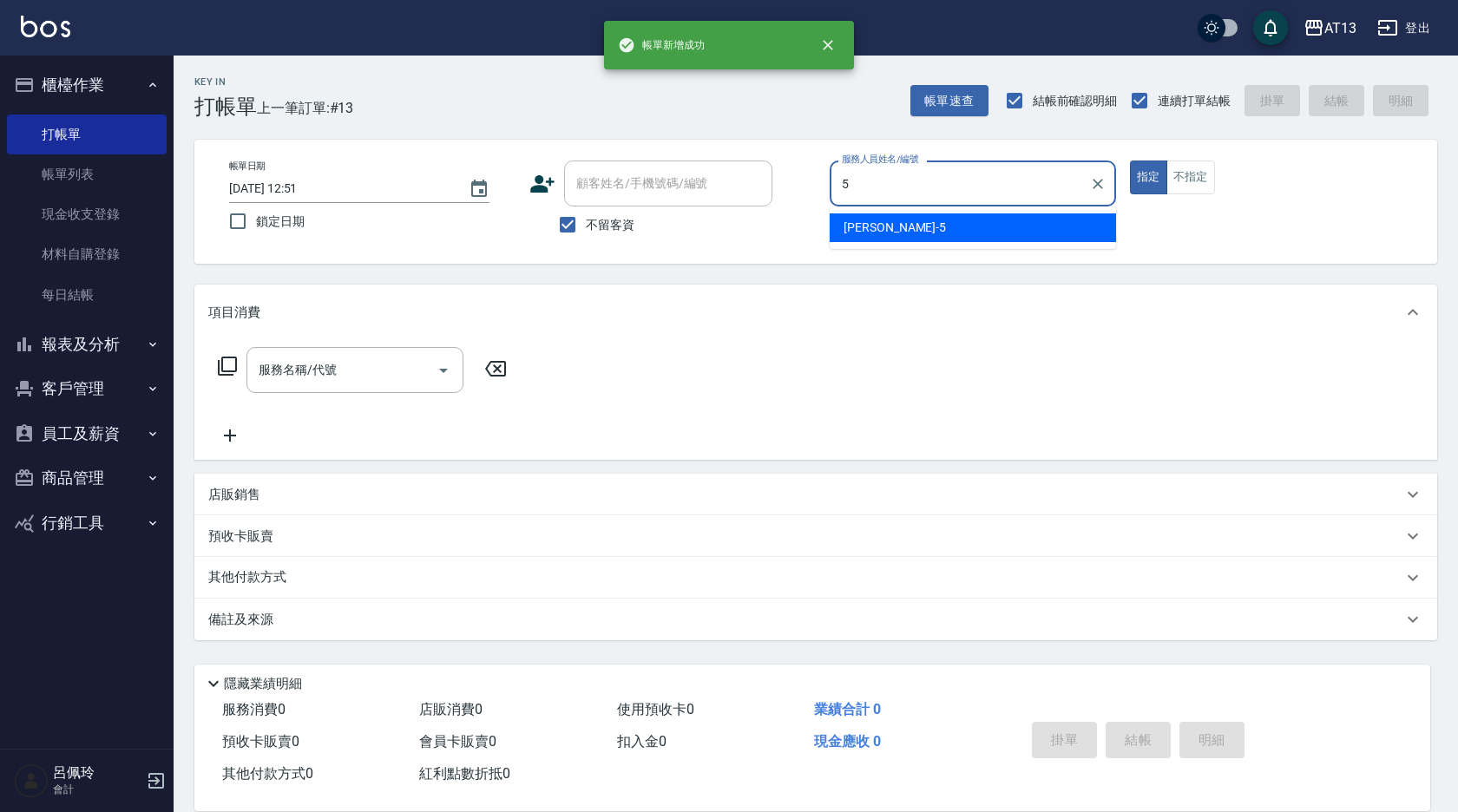
click at [871, 220] on span "[PERSON_NAME] -5" at bounding box center [895, 227] width 103 height 18
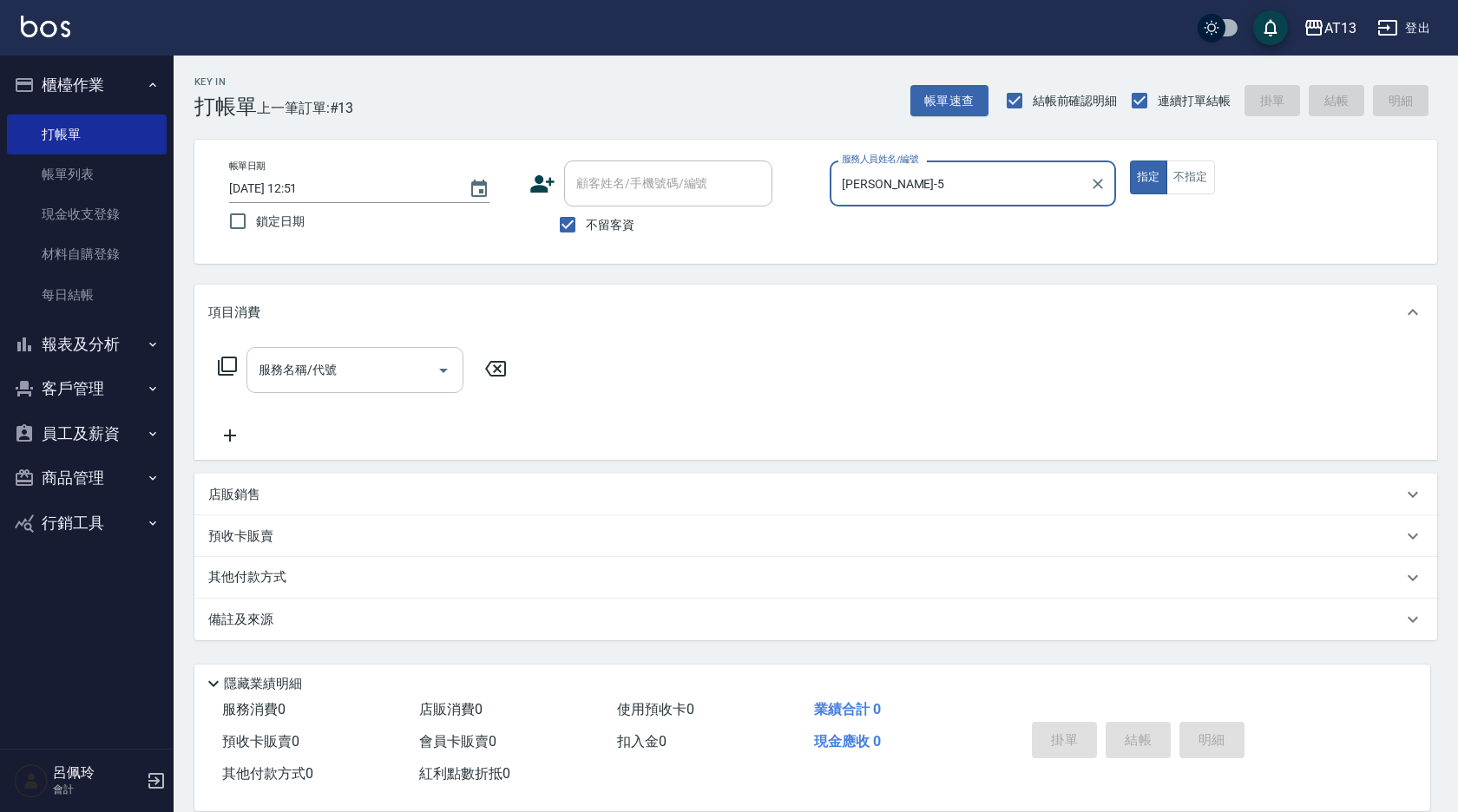
type input "[PERSON_NAME]-5"
click at [300, 378] on input "服務名稱/代號" at bounding box center [342, 369] width 175 height 30
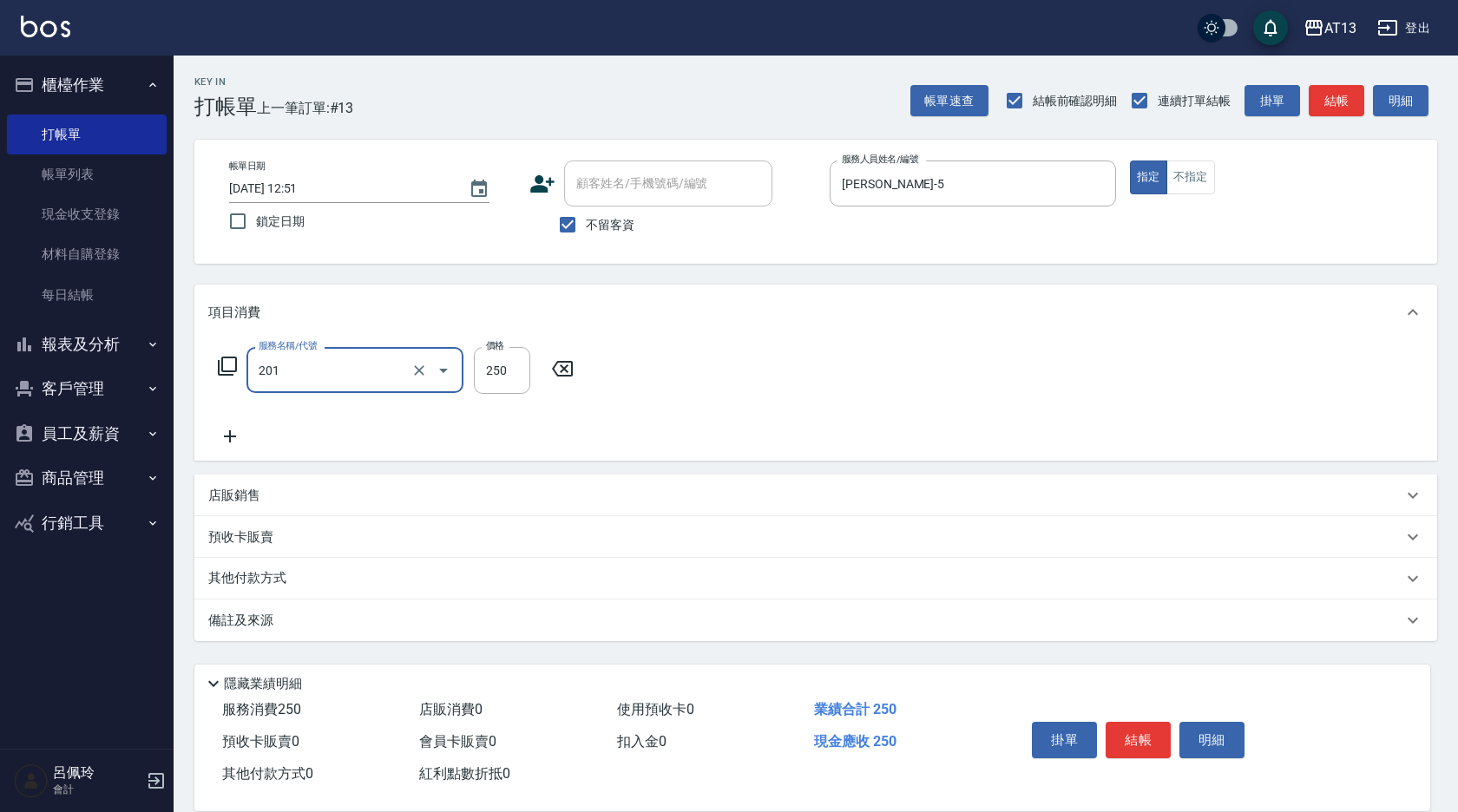
type input "洗髮(201)"
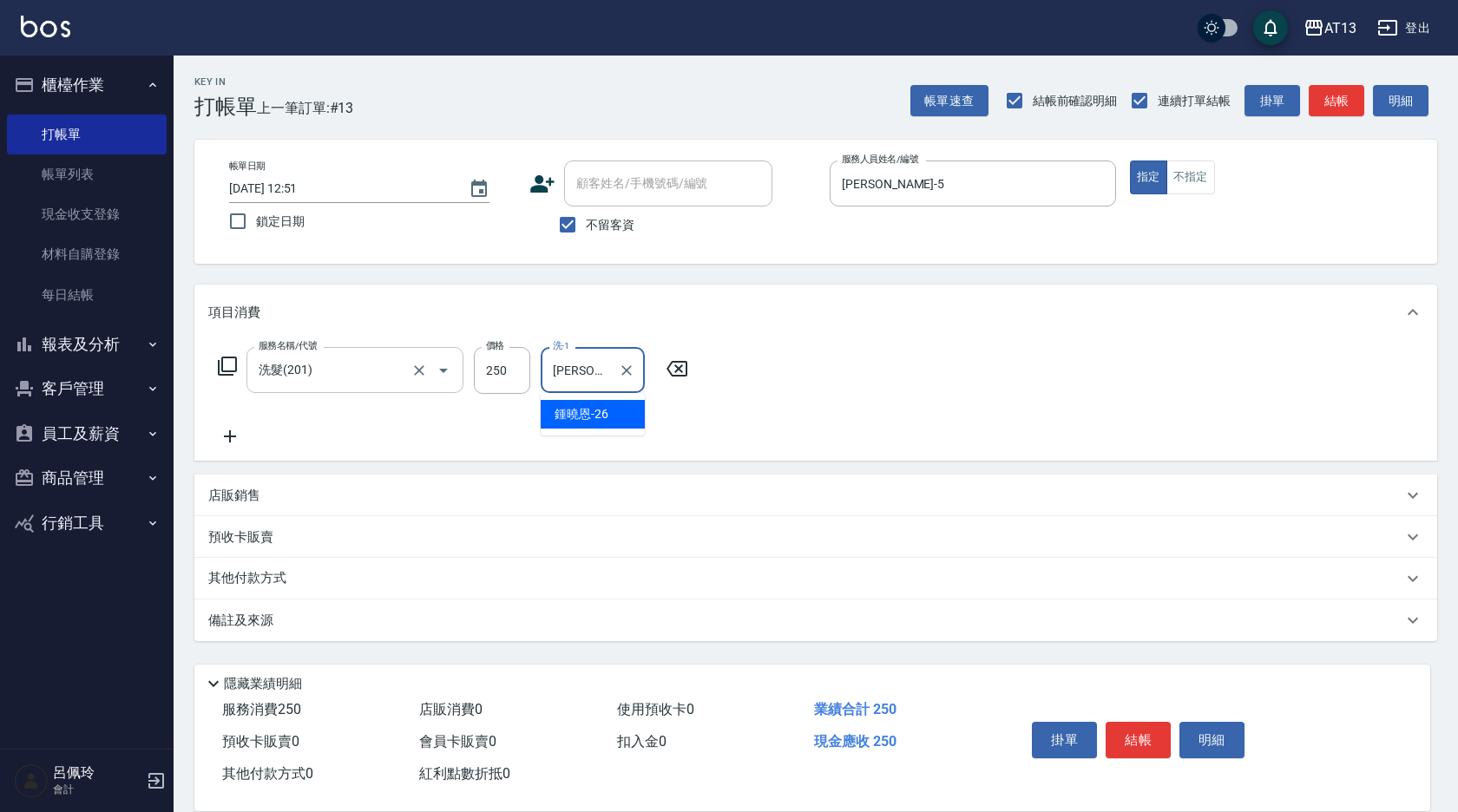
type input "鍾曉恩-26"
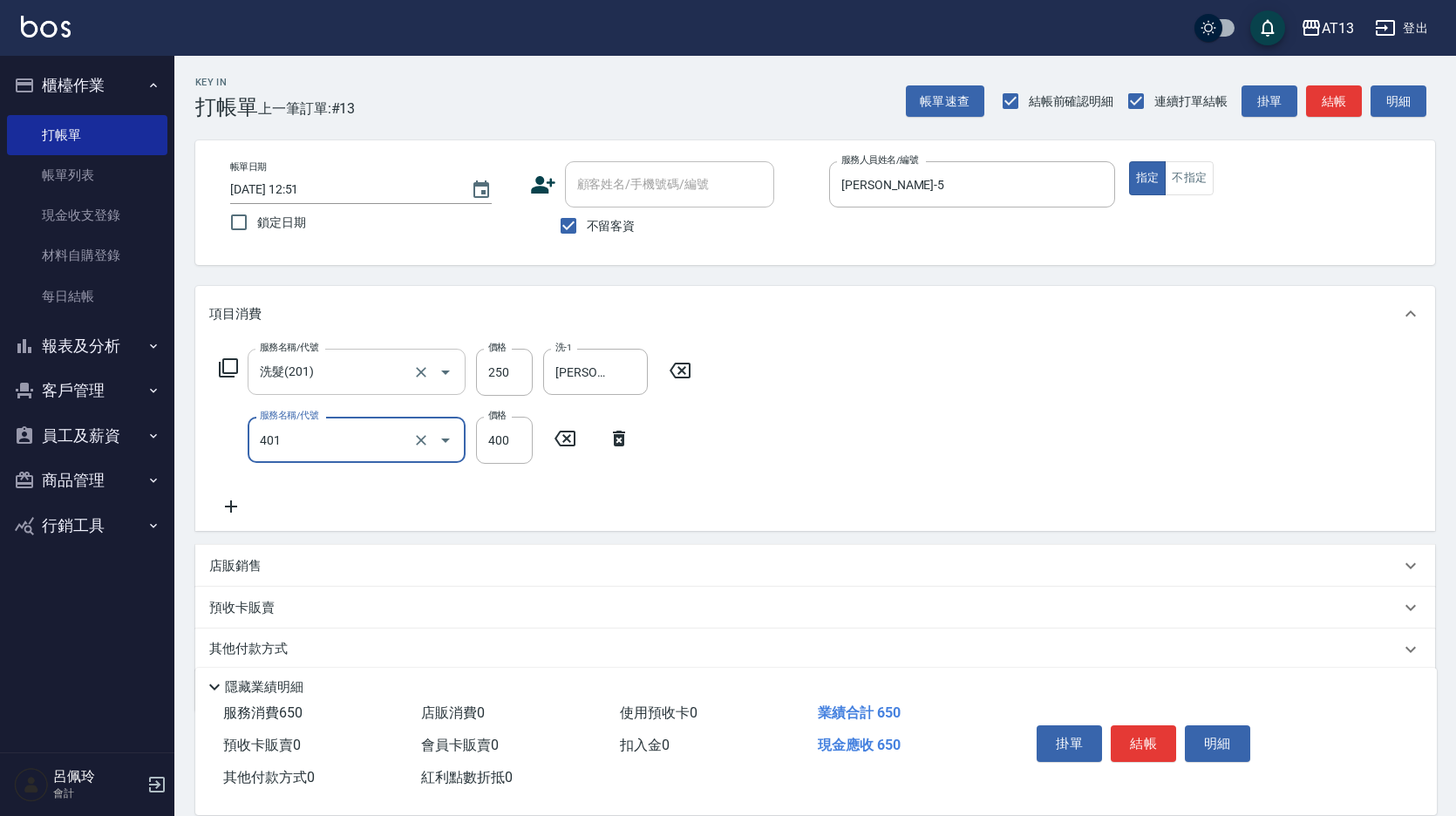
type input "剪髮(401)"
type input "200"
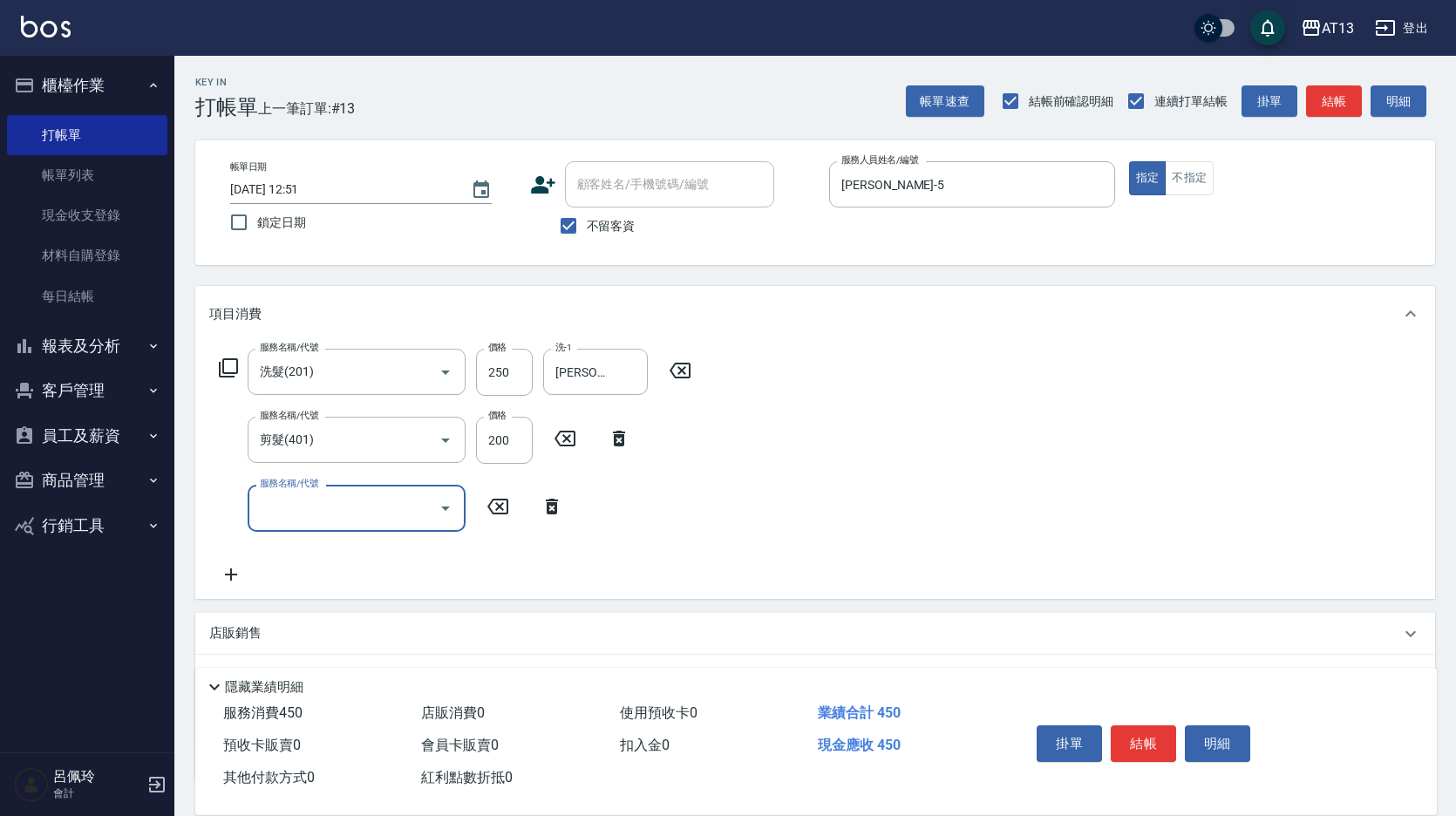
drag, startPoint x: 905, startPoint y: 405, endPoint x: 1040, endPoint y: 590, distance: 229.0
click at [906, 405] on div "服務名稱/代號 洗髮(201) 服務名稱/代號 價格 250 價格 洗-1 鍾曉恩-26 洗-1 服務名稱/代號 剪髮(401) 服務名稱/代號 價格 200…" at bounding box center [815, 469] width 1240 height 257
click at [1139, 732] on button "結帳" at bounding box center [1143, 744] width 66 height 37
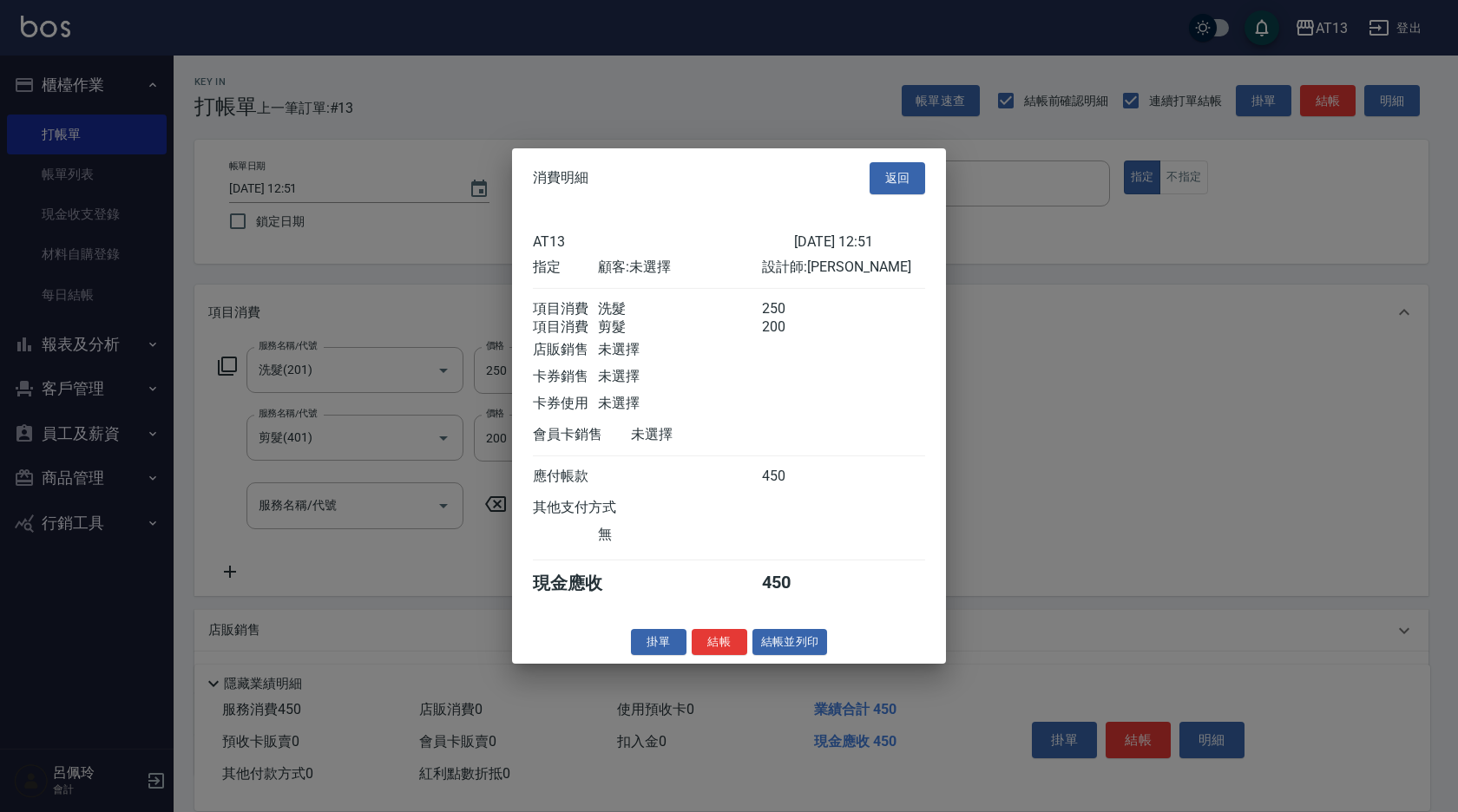
click at [733, 651] on button "結帳" at bounding box center [720, 641] width 56 height 27
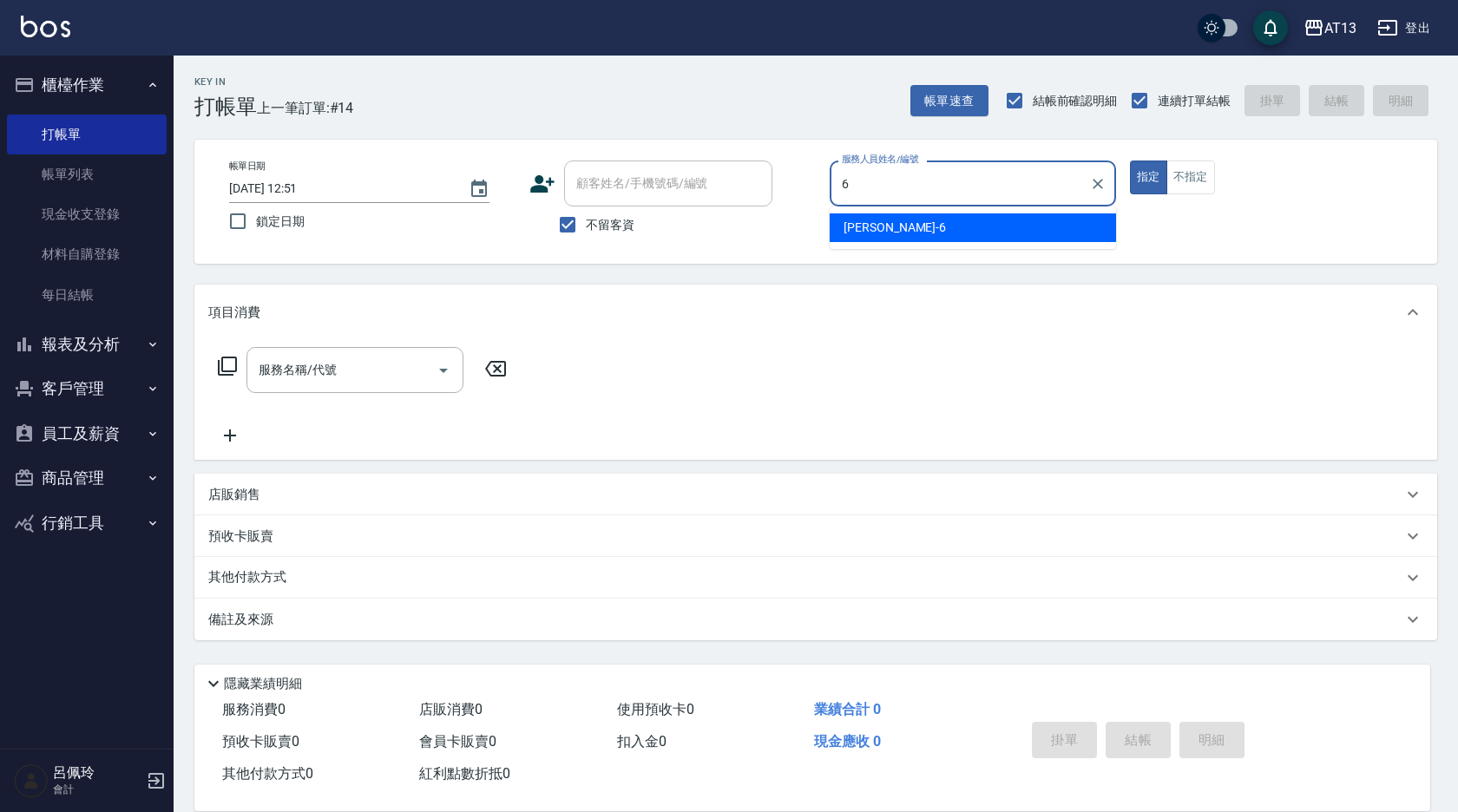
click at [919, 219] on div "[PERSON_NAME] -6" at bounding box center [973, 227] width 287 height 29
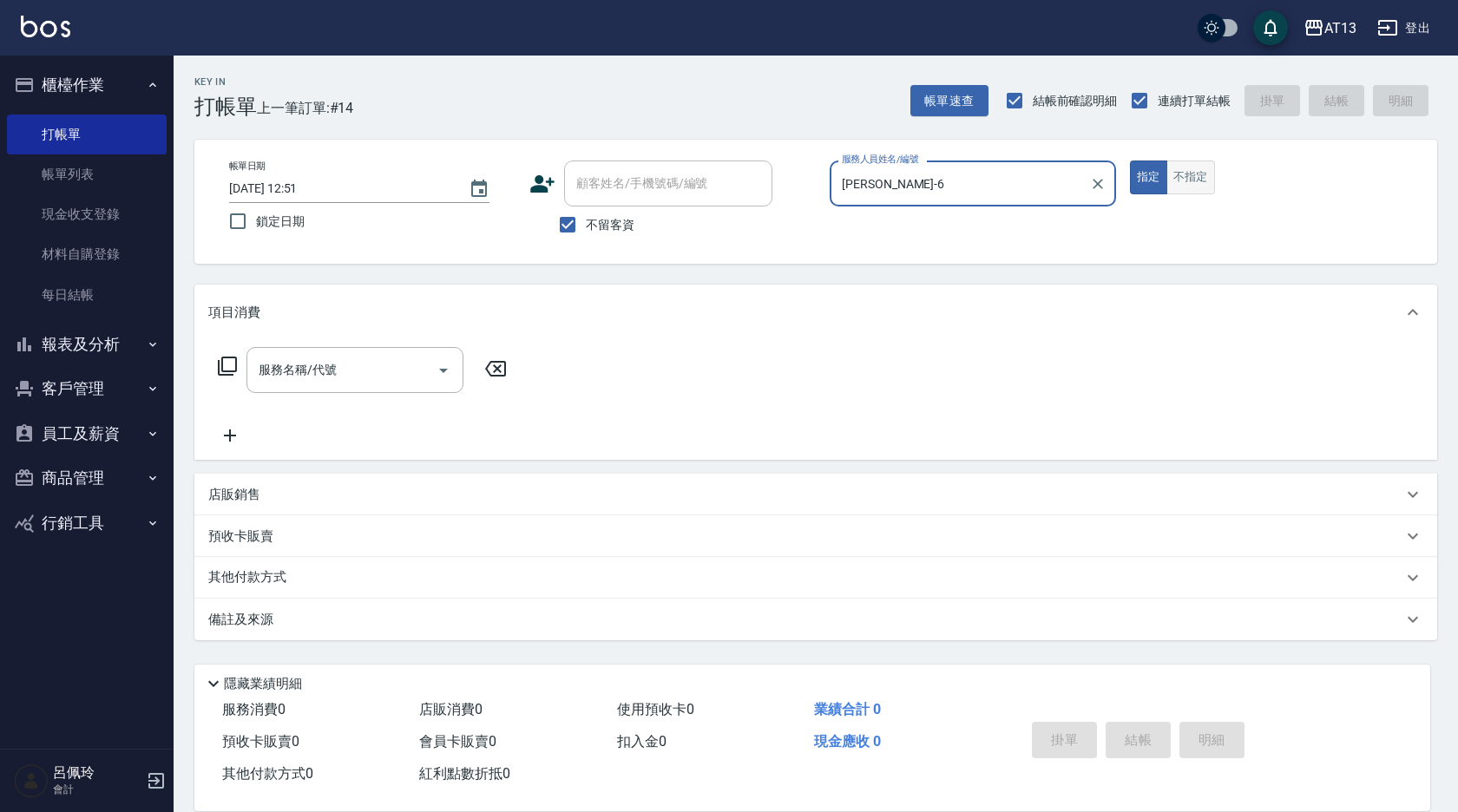
type input "[PERSON_NAME]-6"
click at [1185, 180] on button "不指定" at bounding box center [1191, 177] width 49 height 34
click at [390, 376] on input "服務名稱/代號" at bounding box center [342, 369] width 175 height 30
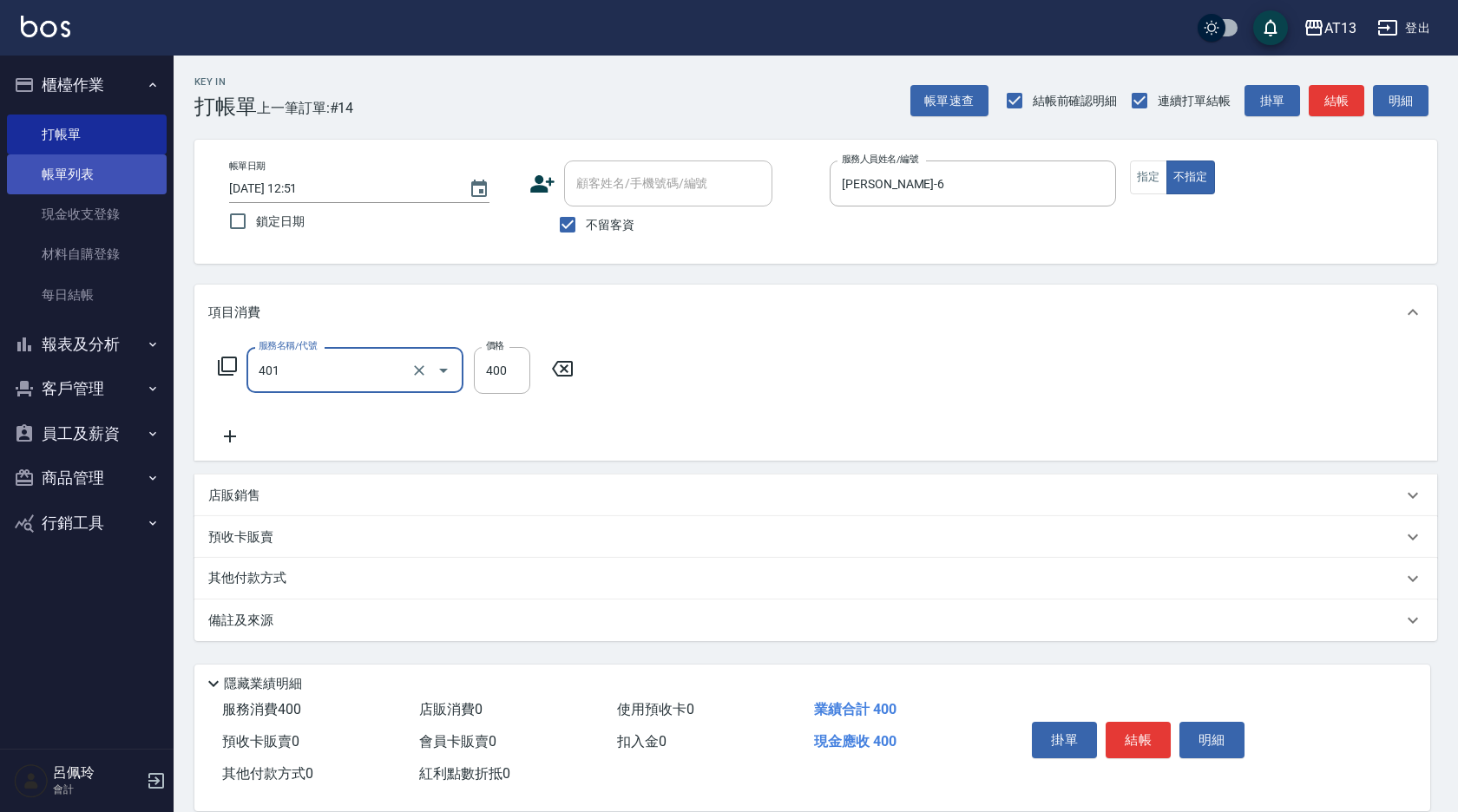
type input "剪髮(401)"
type input "200"
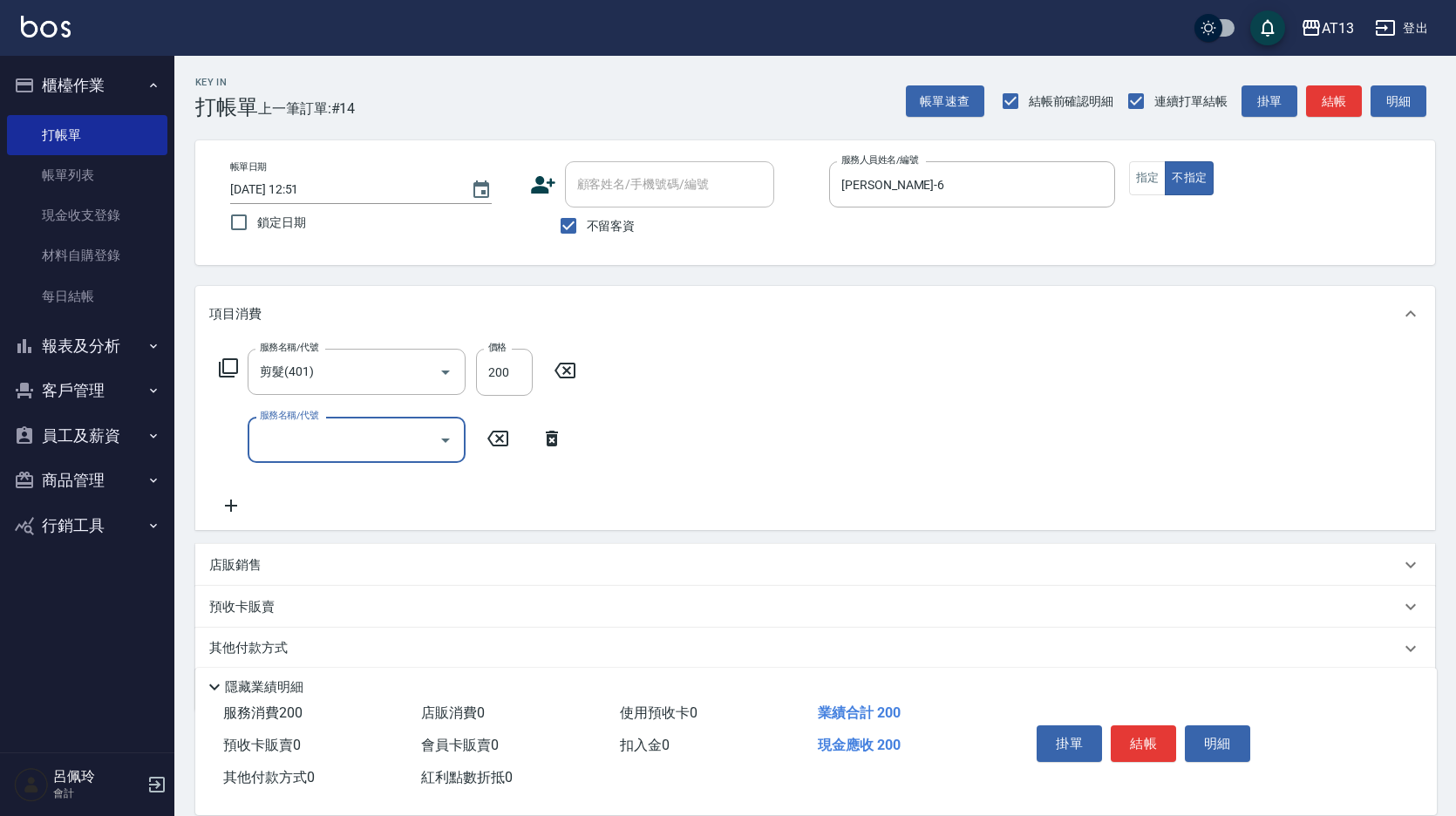
click at [980, 377] on div "服務名稱/代號 剪髮(401) 服務名稱/代號 價格 200 價格 服務名稱/代號 服務名稱/代號" at bounding box center [815, 435] width 1240 height 188
click at [1136, 742] on button "結帳" at bounding box center [1143, 744] width 66 height 37
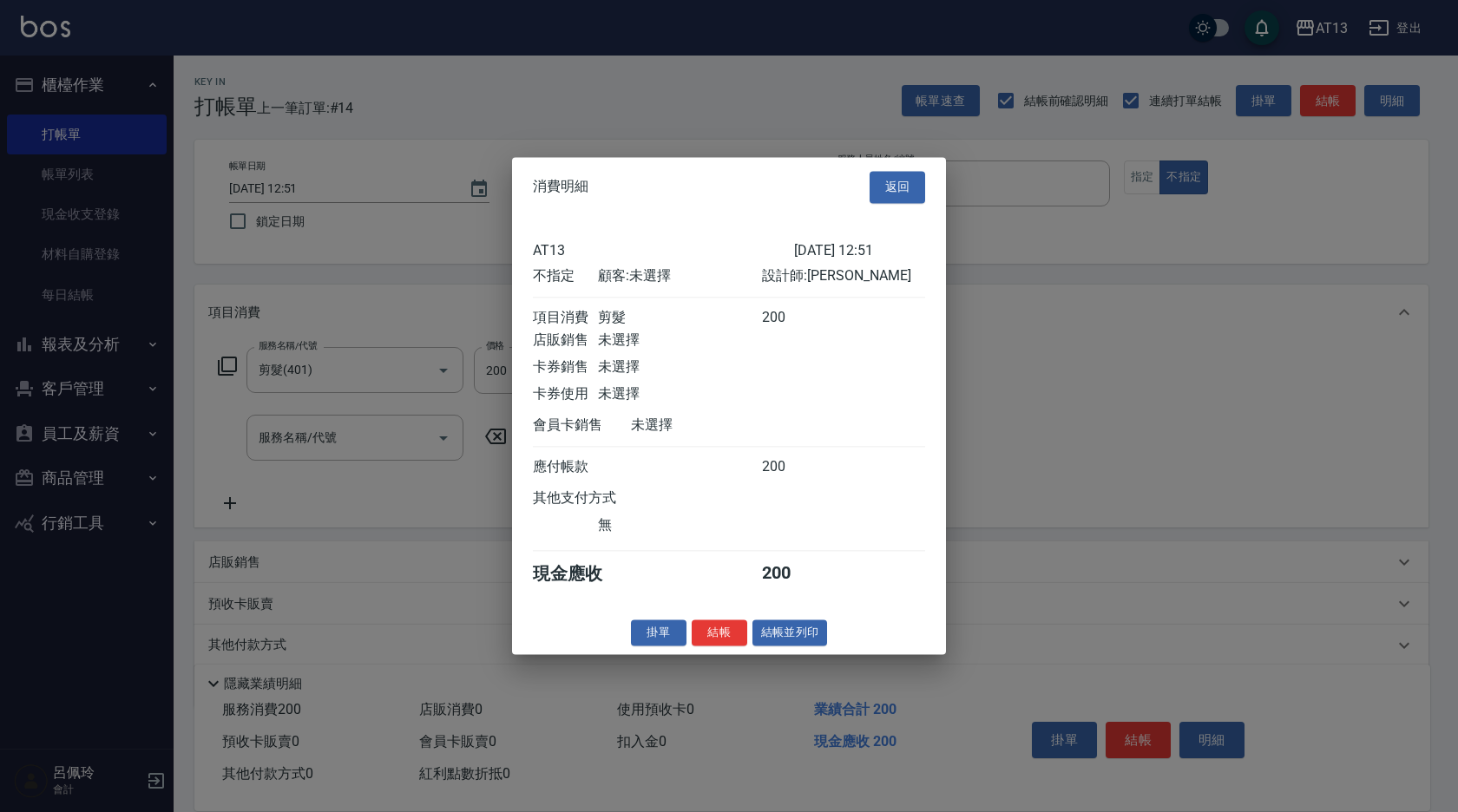
click at [735, 643] on button "結帳" at bounding box center [720, 633] width 56 height 27
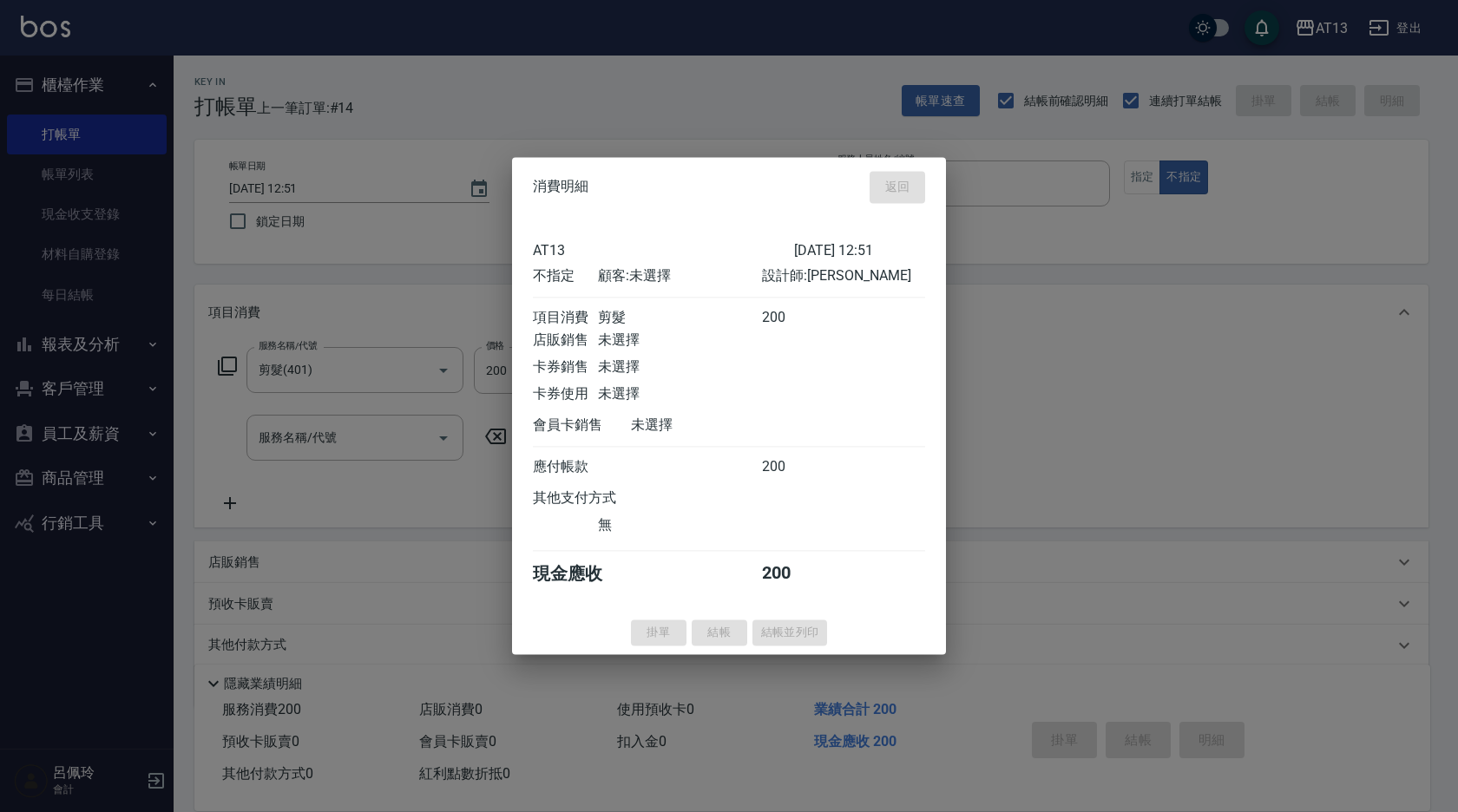
type input "2025/09/21 13:23"
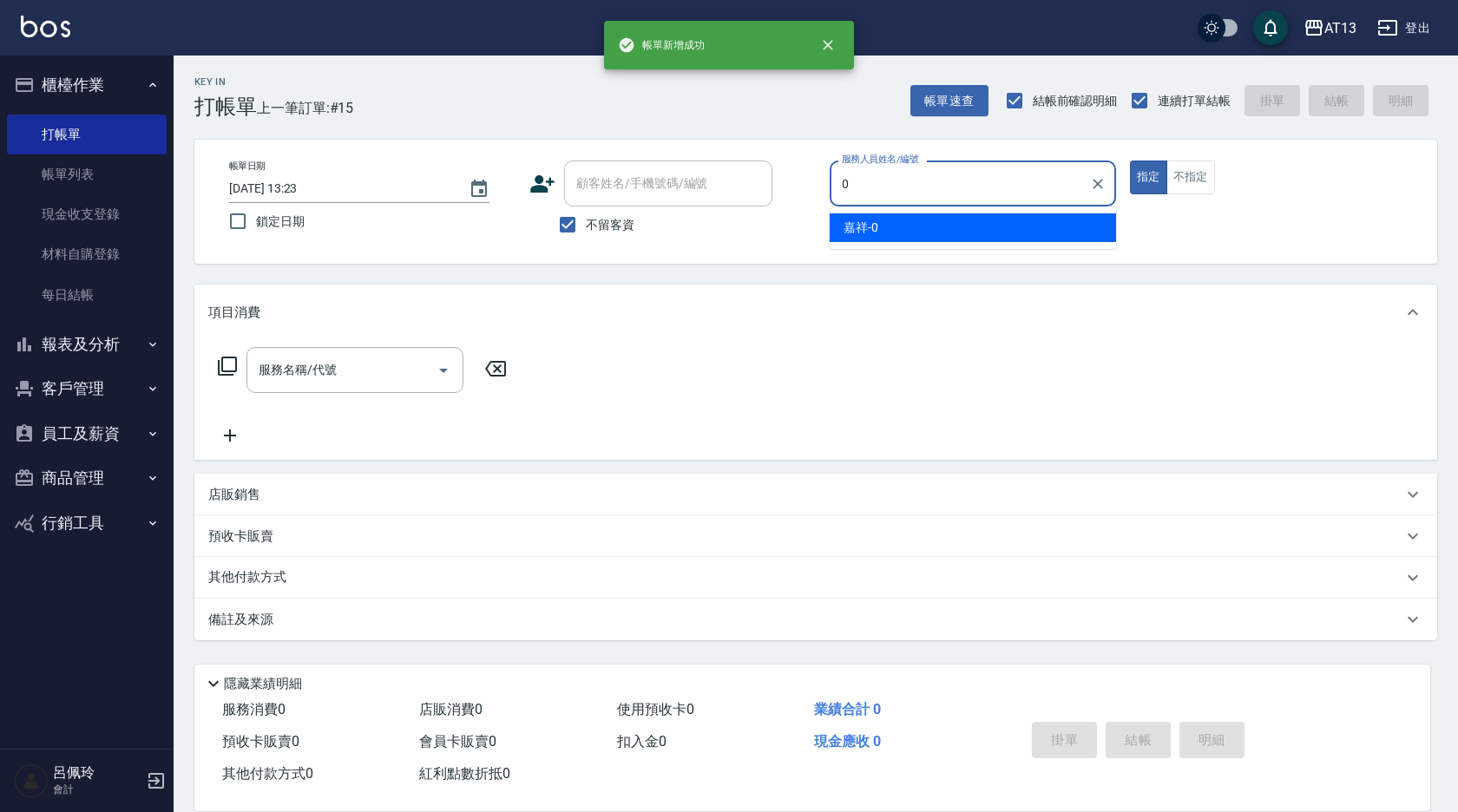
click at [950, 247] on ul "嘉祥 -0" at bounding box center [973, 227] width 287 height 43
click at [951, 242] on ul "嘉祥 -0" at bounding box center [973, 227] width 287 height 43
click at [916, 235] on div "嘉祥 -0" at bounding box center [973, 227] width 287 height 29
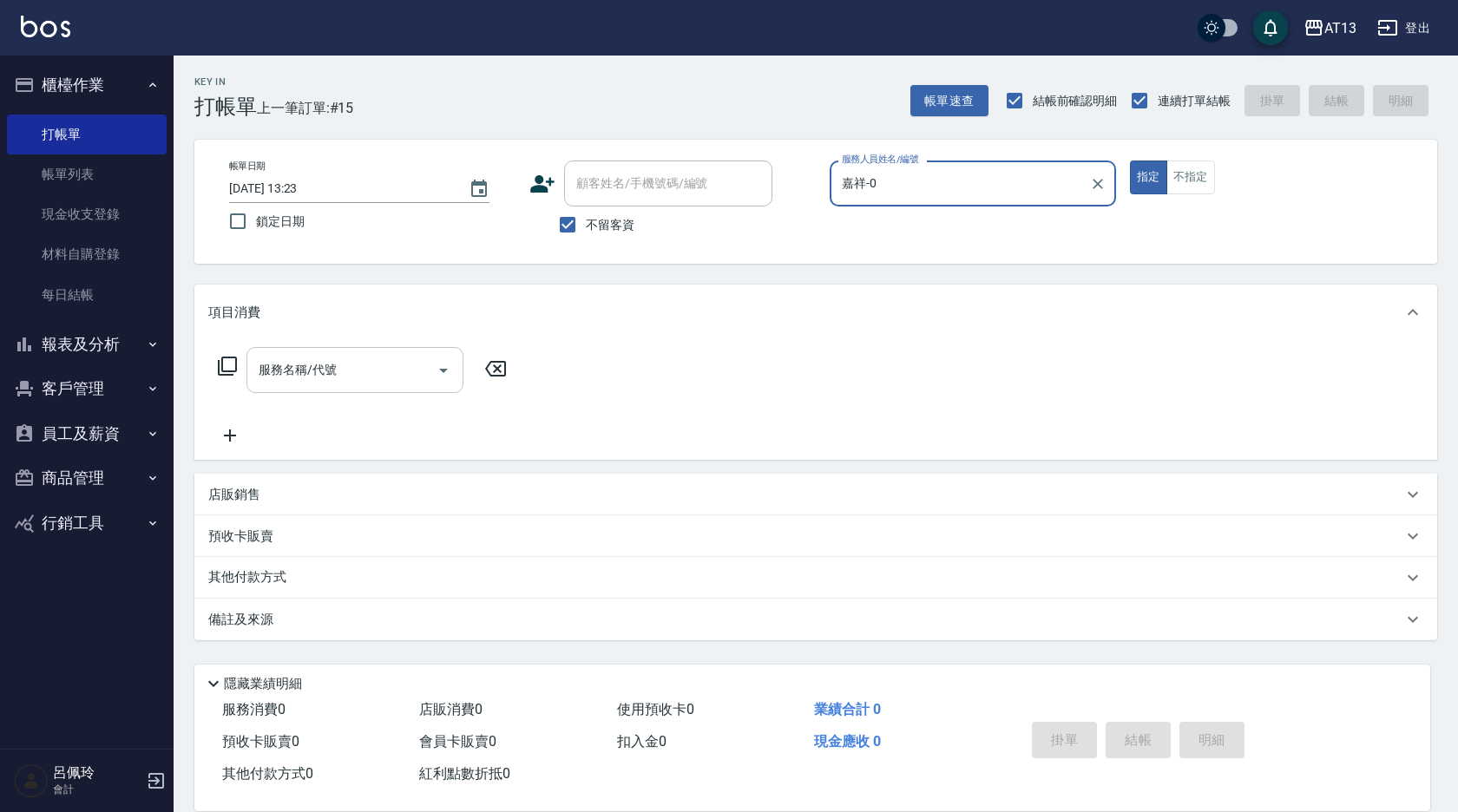
type input "嘉祥-0"
click at [388, 377] on input "服務名稱/代號" at bounding box center [342, 369] width 175 height 30
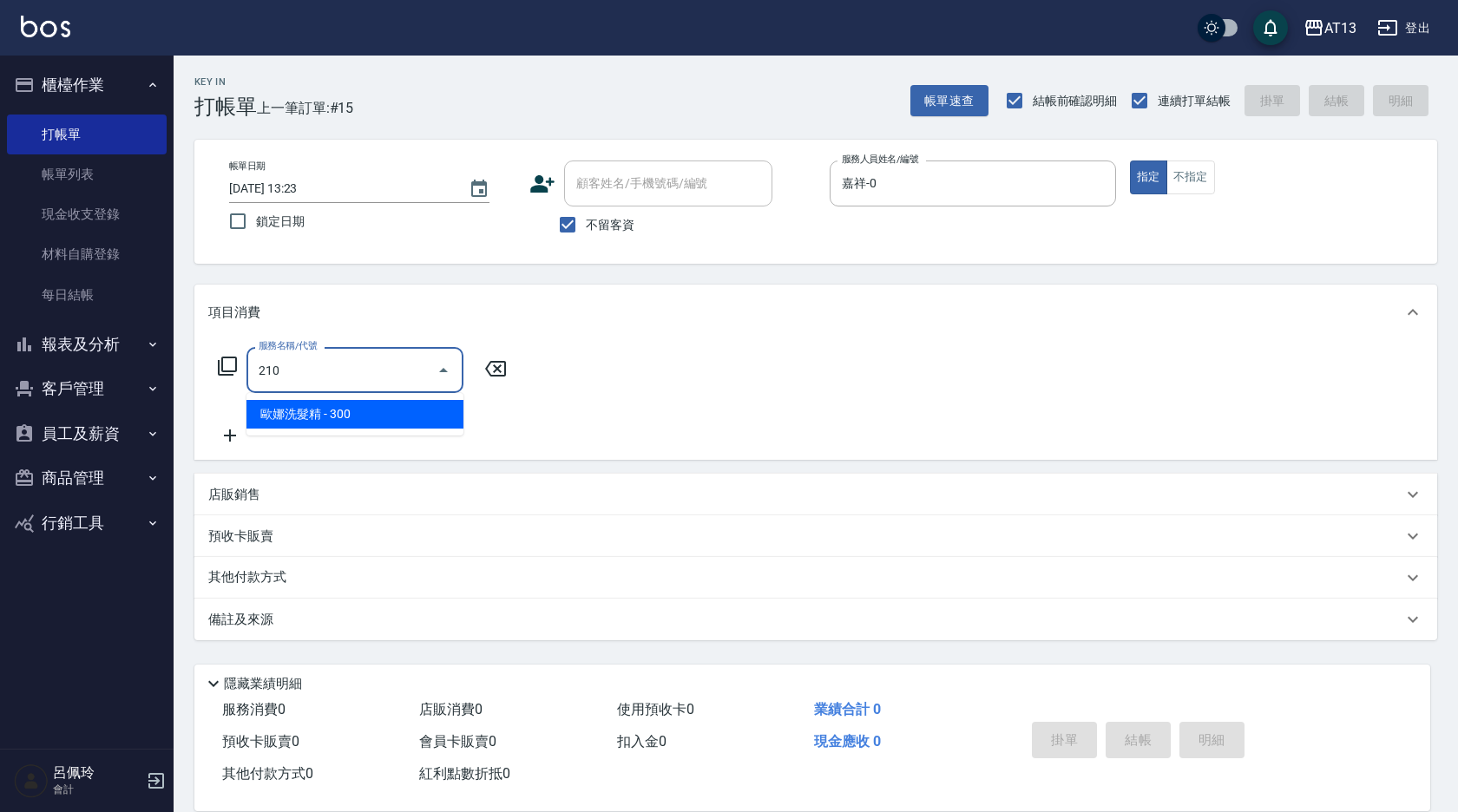
type input "歐娜洗髮精(210)"
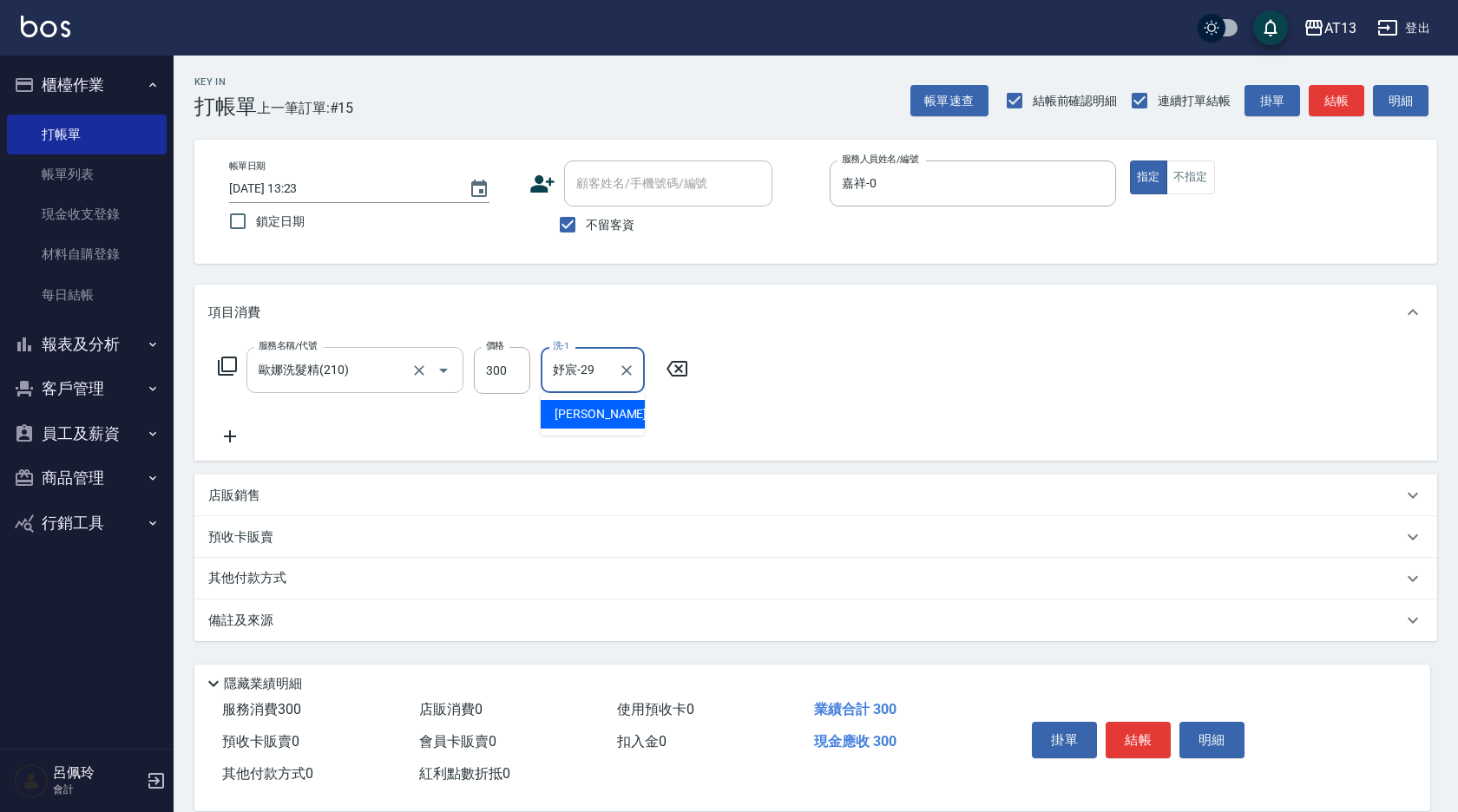
type input "妤宸-29"
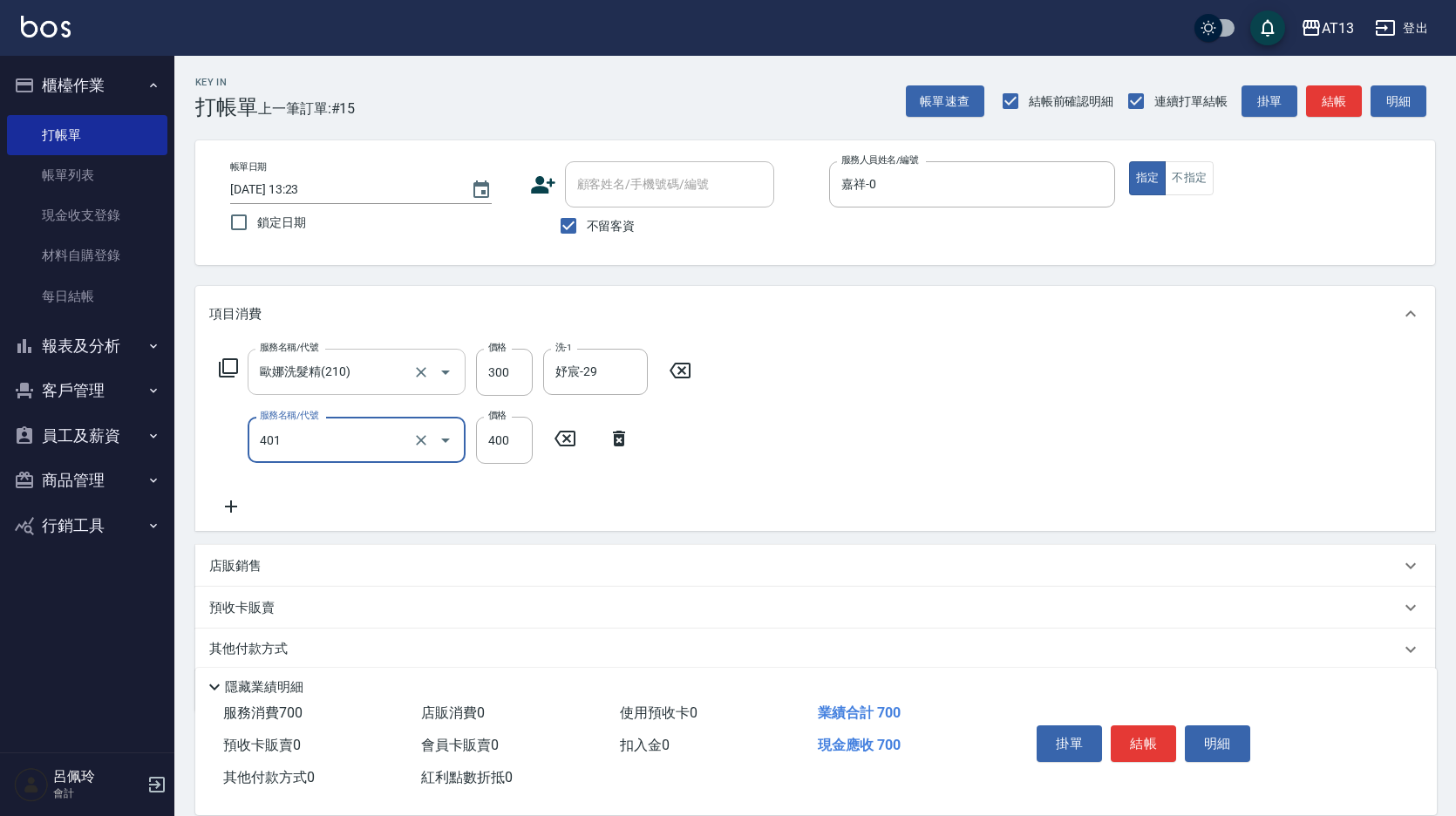
type input "剪髮(401)"
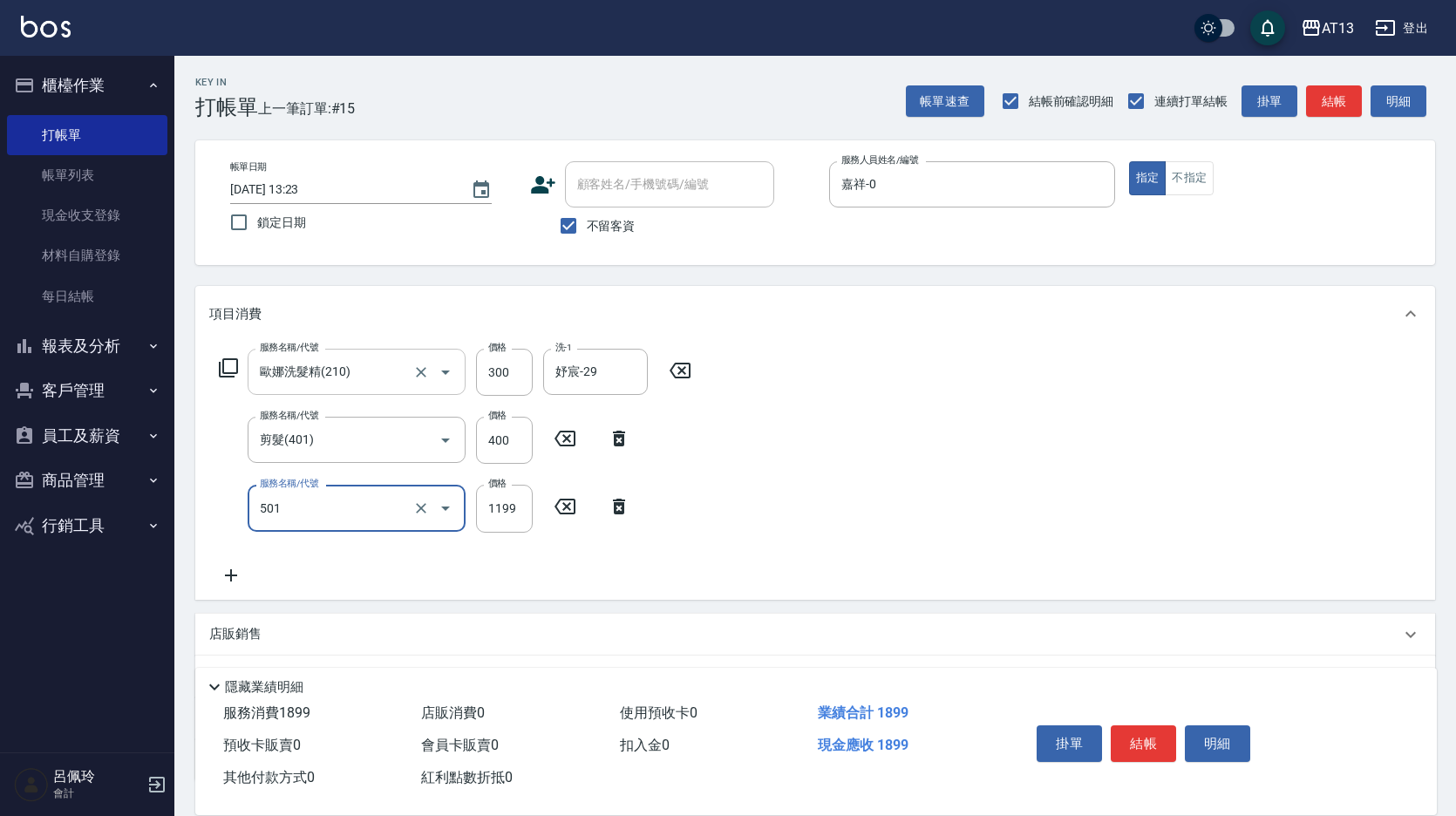
type input "染髮(501)"
type input "2500"
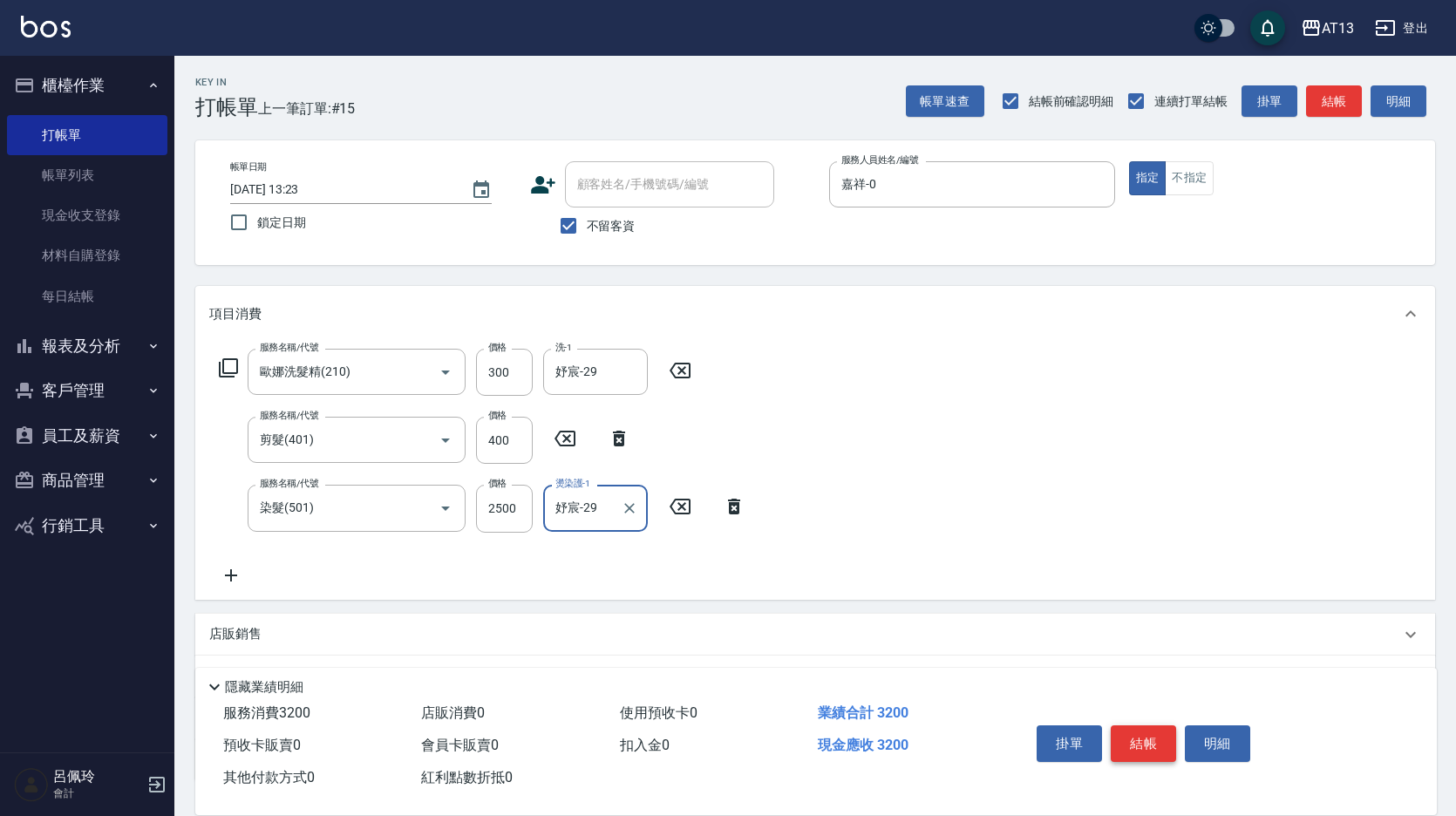
type input "妤宸-29"
click at [1164, 740] on button "結帳" at bounding box center [1143, 744] width 66 height 37
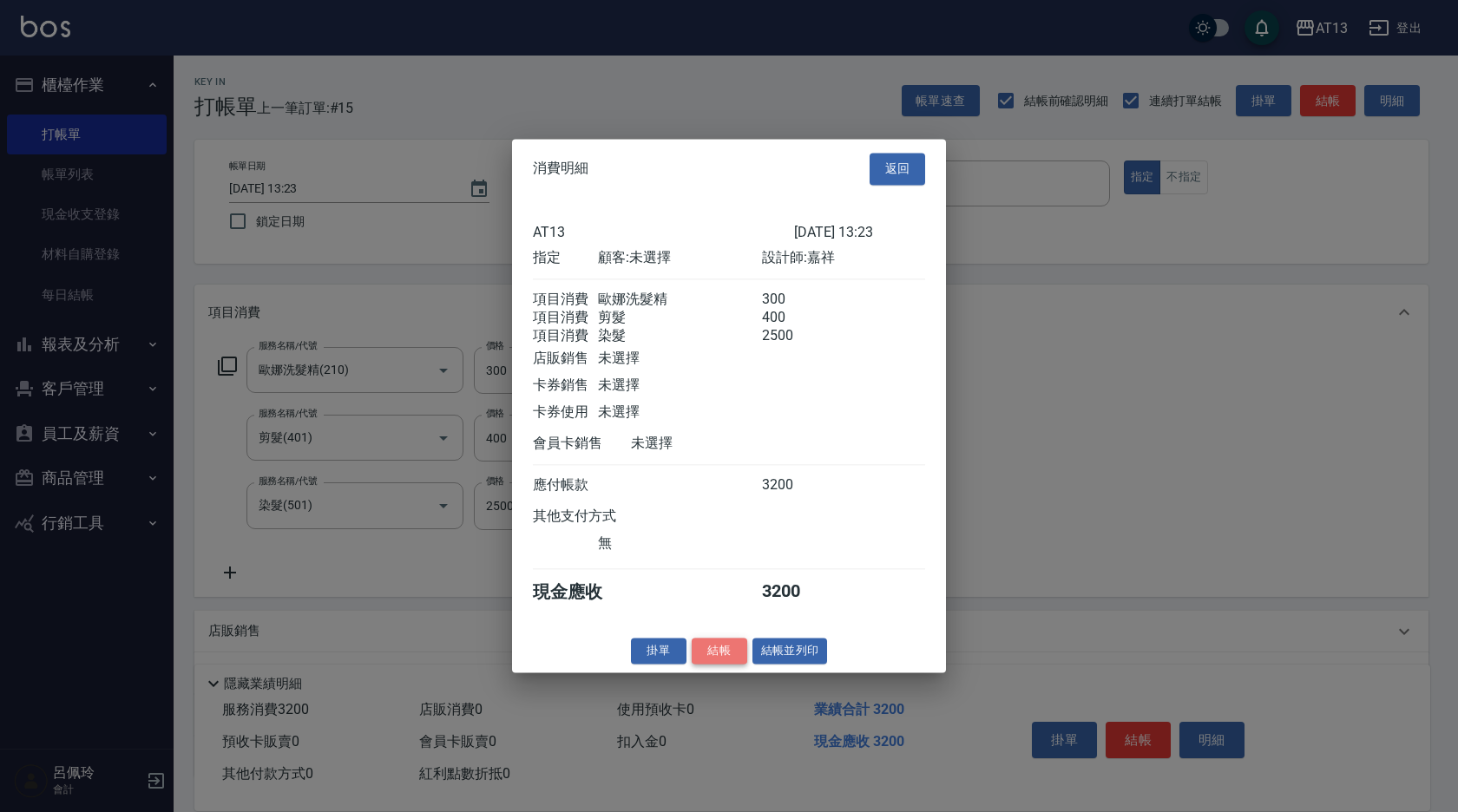
click at [717, 657] on button "結帳" at bounding box center [720, 651] width 56 height 27
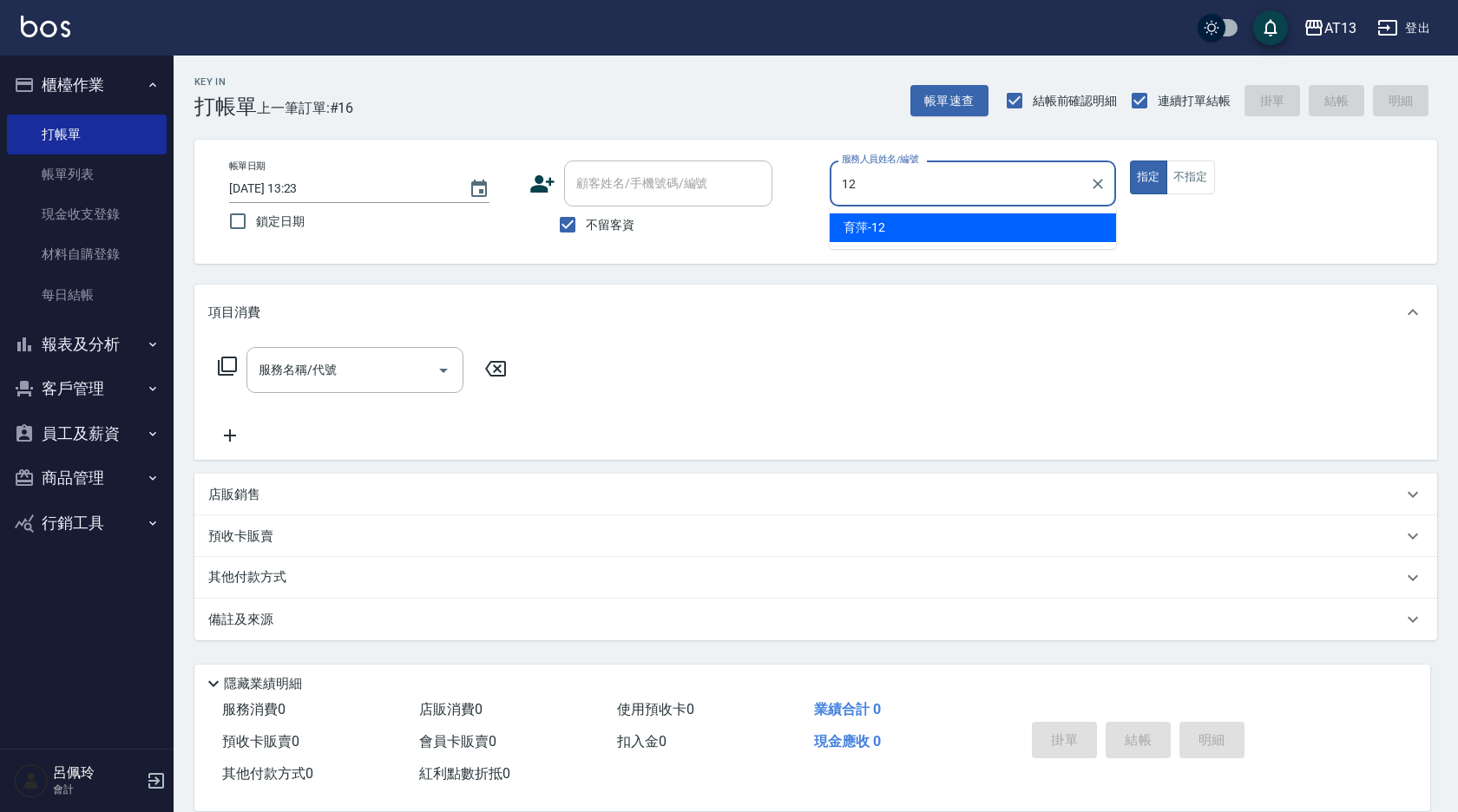
drag, startPoint x: 865, startPoint y: 216, endPoint x: 638, endPoint y: 376, distance: 277.7
click at [865, 217] on div "育[PERSON_NAME] -12" at bounding box center [973, 227] width 287 height 29
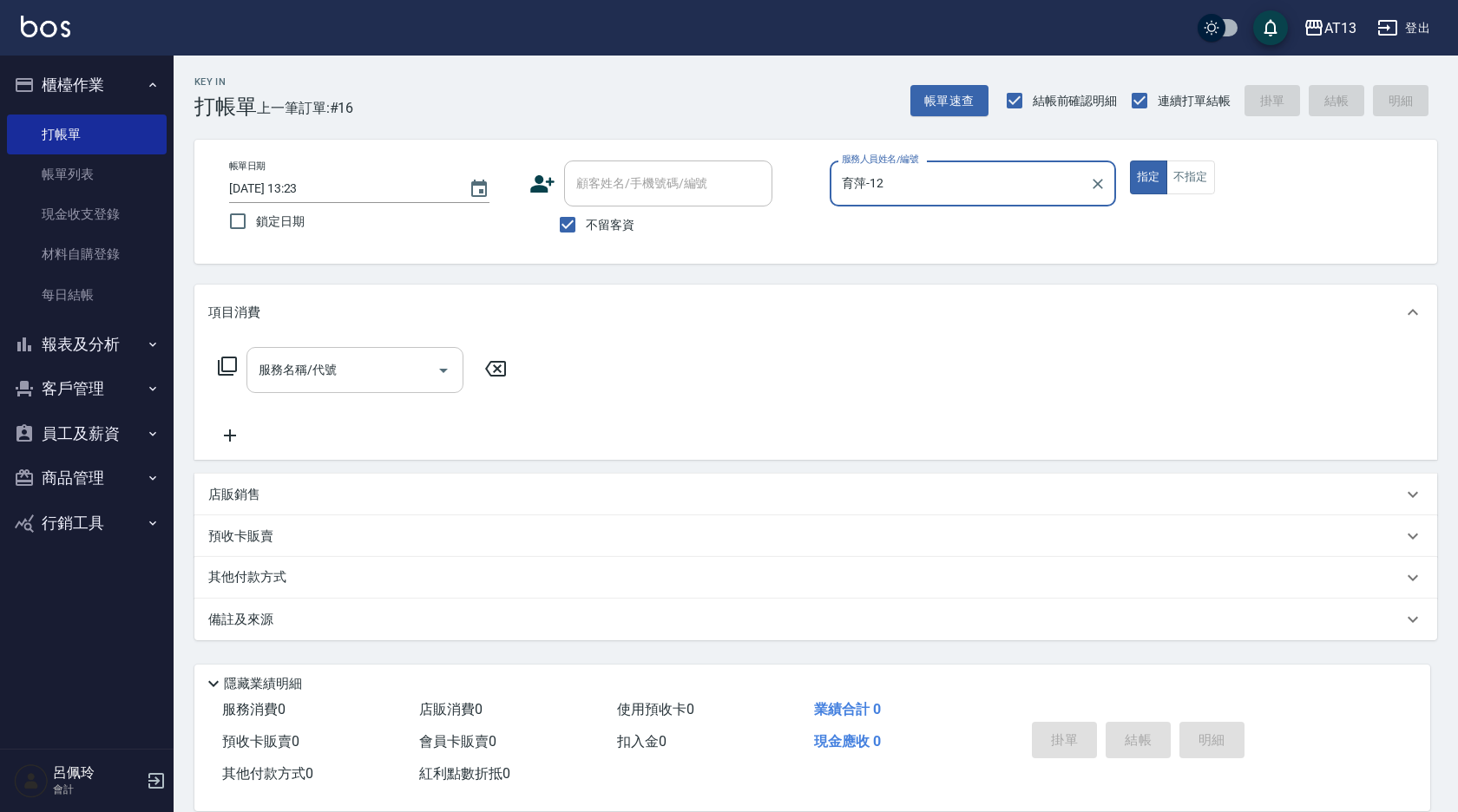
type input "育萍-12"
click at [412, 365] on input "服務名稱/代號" at bounding box center [342, 369] width 175 height 30
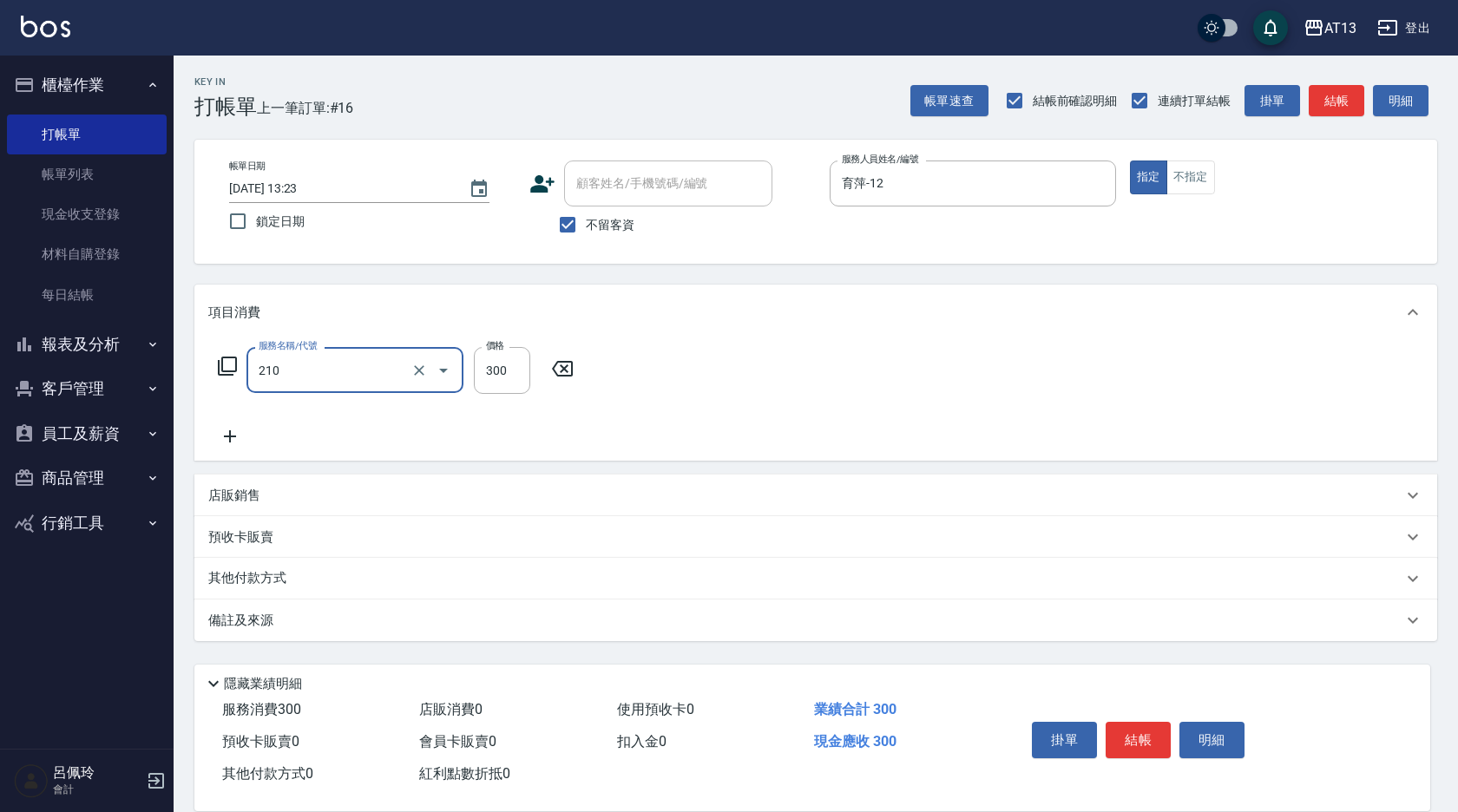
type input "歐娜洗髮精(210)"
type input "葉采臻-24"
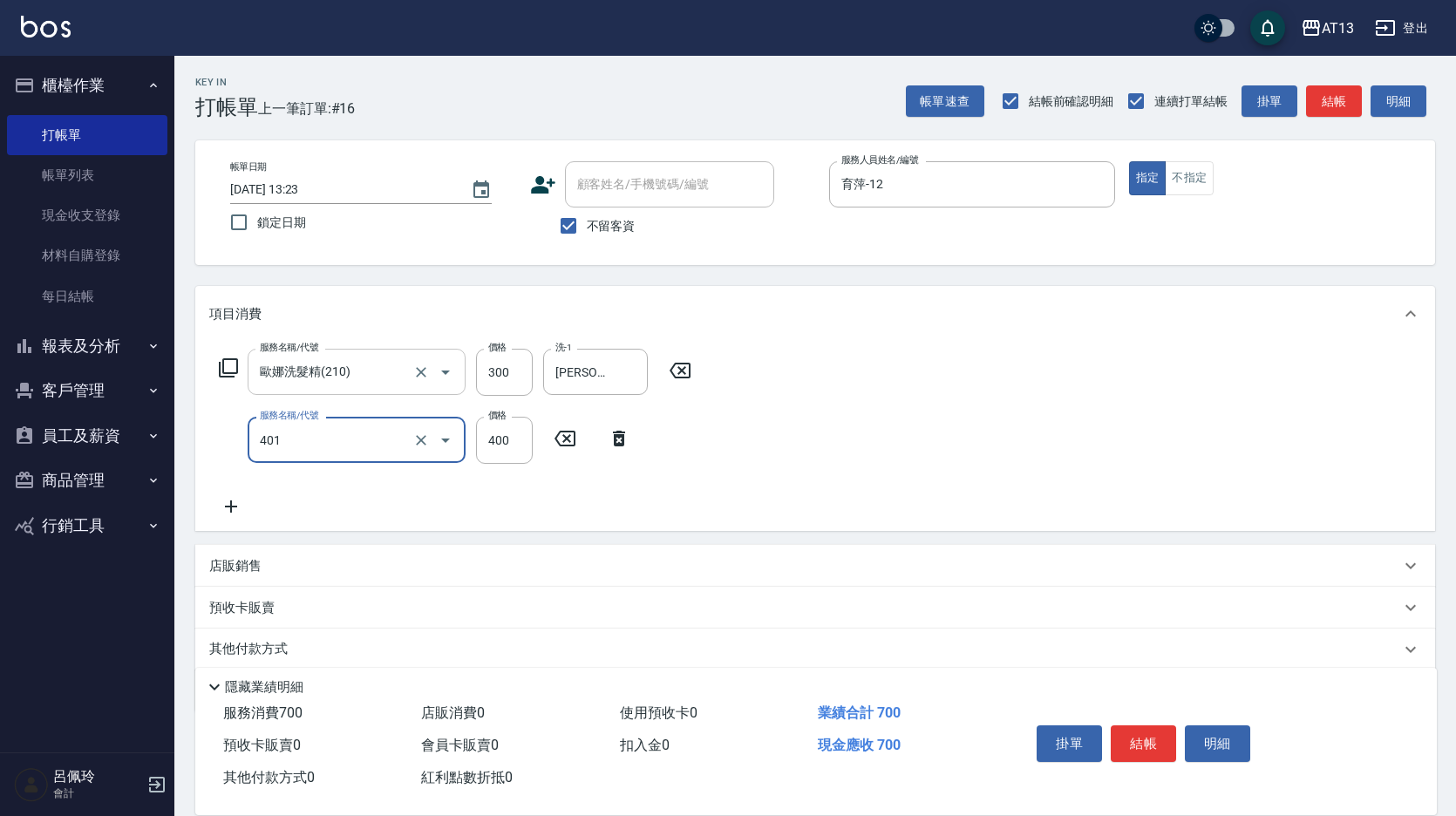
type input "剪髮(401)"
type input "500"
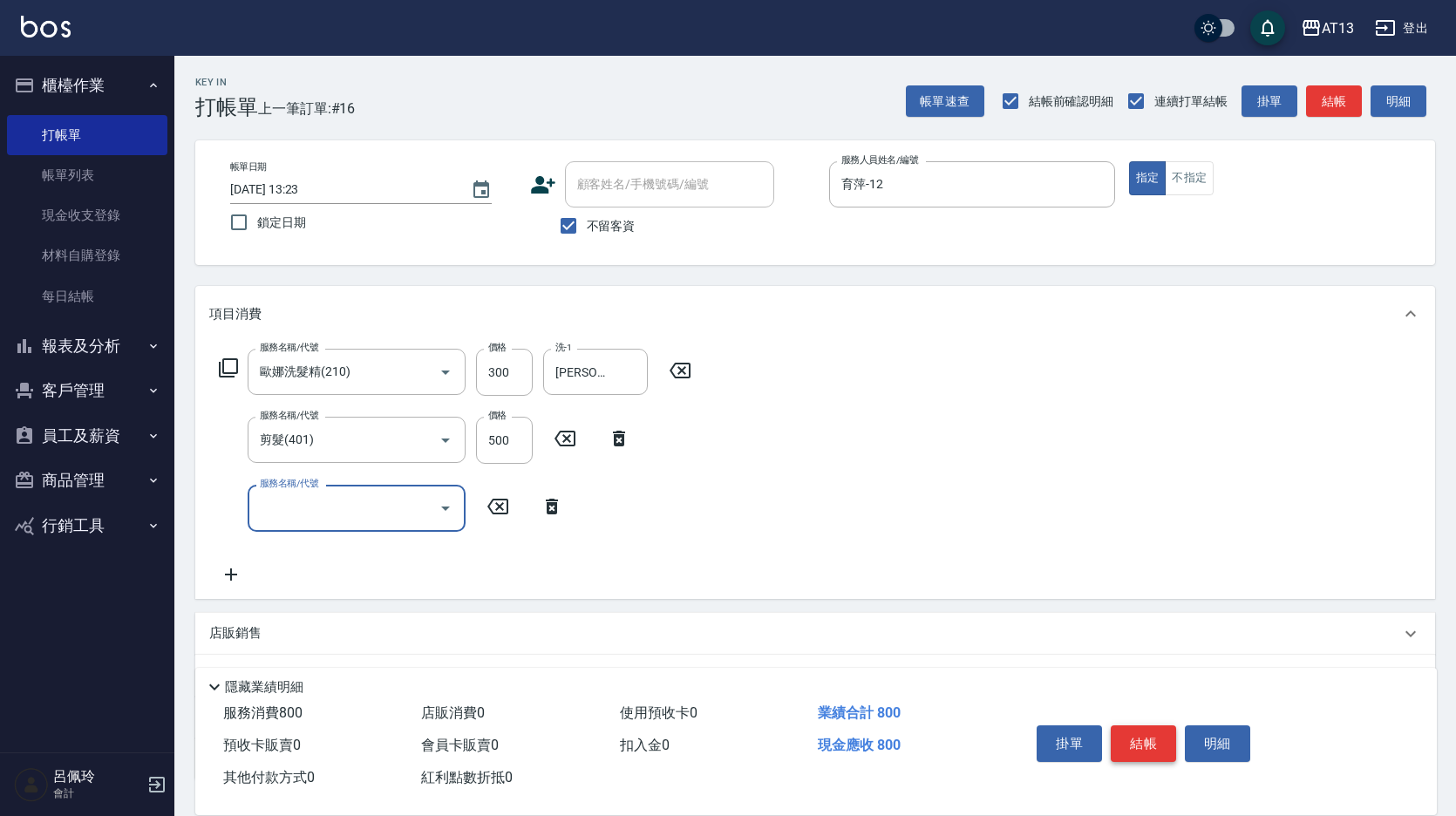
click at [1136, 742] on button "結帳" at bounding box center [1143, 744] width 66 height 37
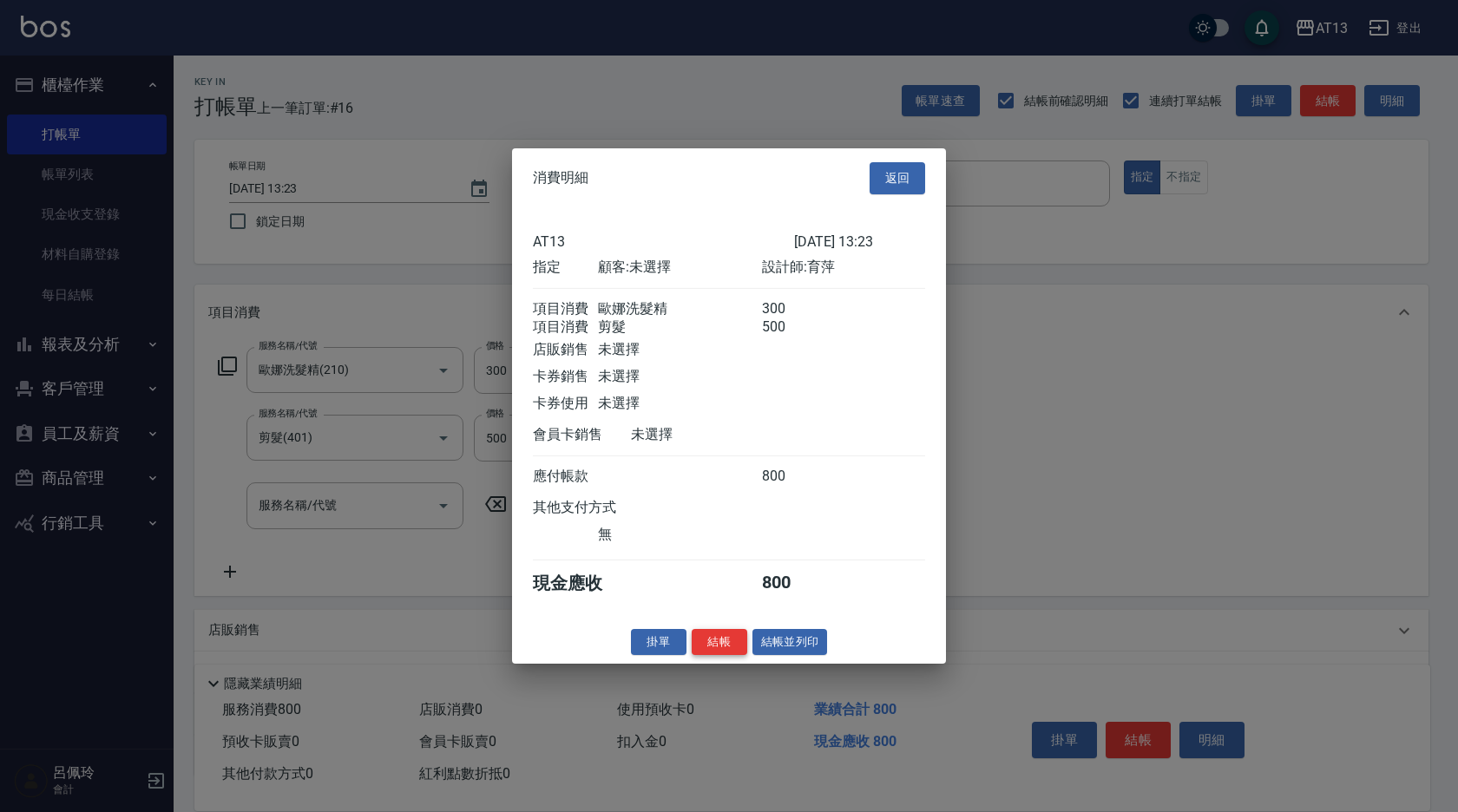
click at [718, 655] on button "結帳" at bounding box center [720, 641] width 56 height 27
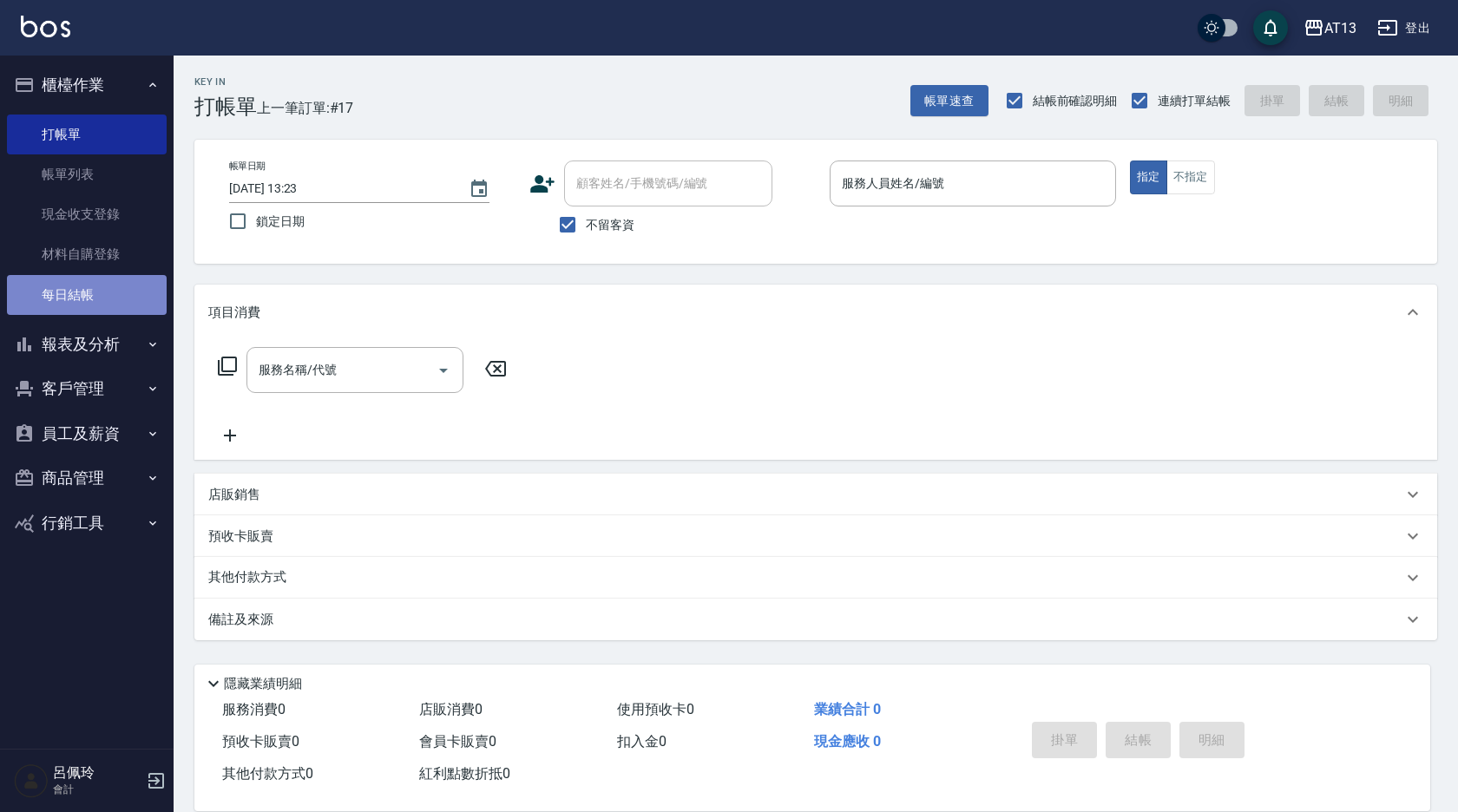
click at [52, 296] on link "每日結帳" at bounding box center [86, 295] width 159 height 40
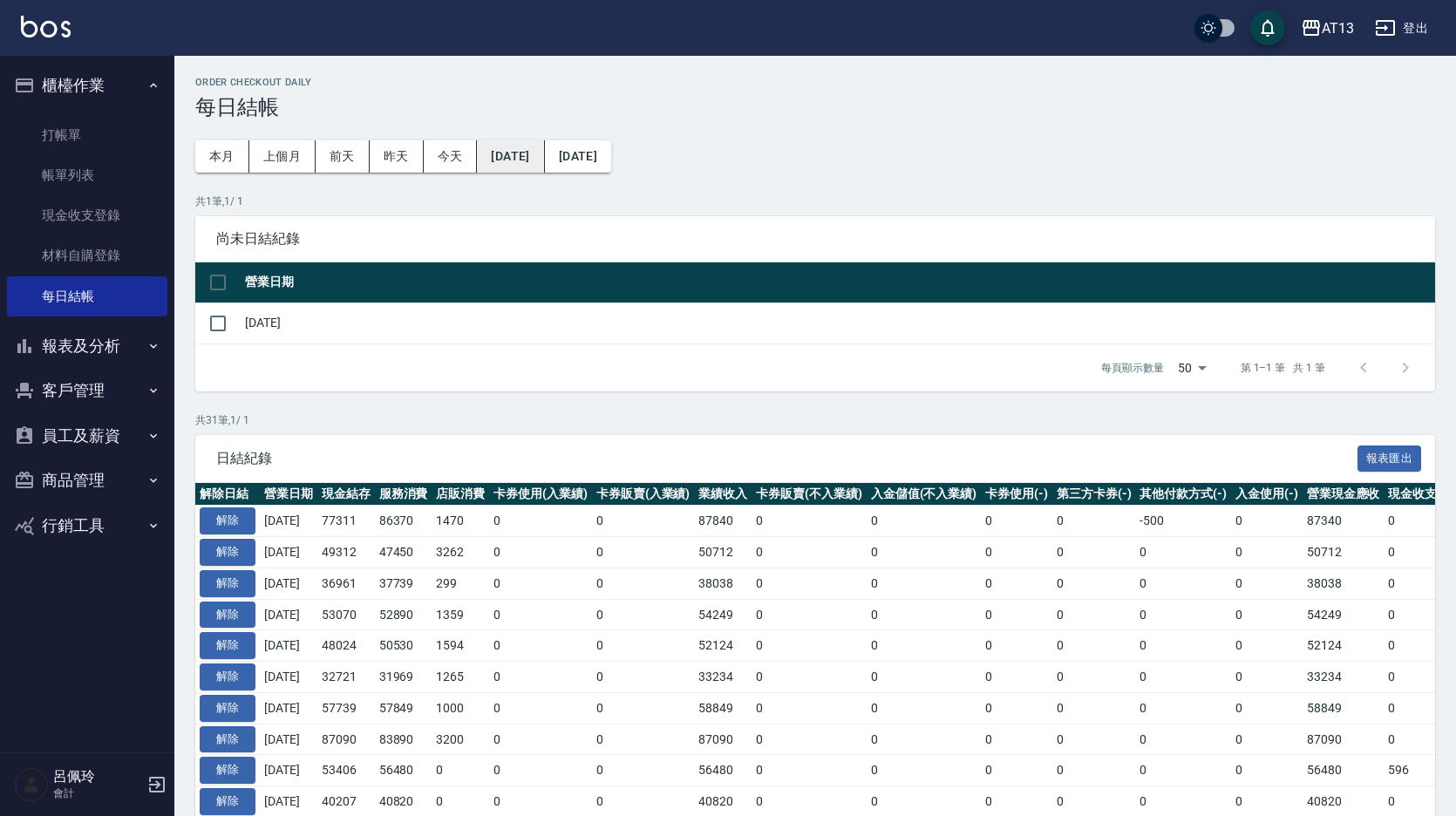
click at [520, 152] on button "[DATE]" at bounding box center [510, 156] width 67 height 32
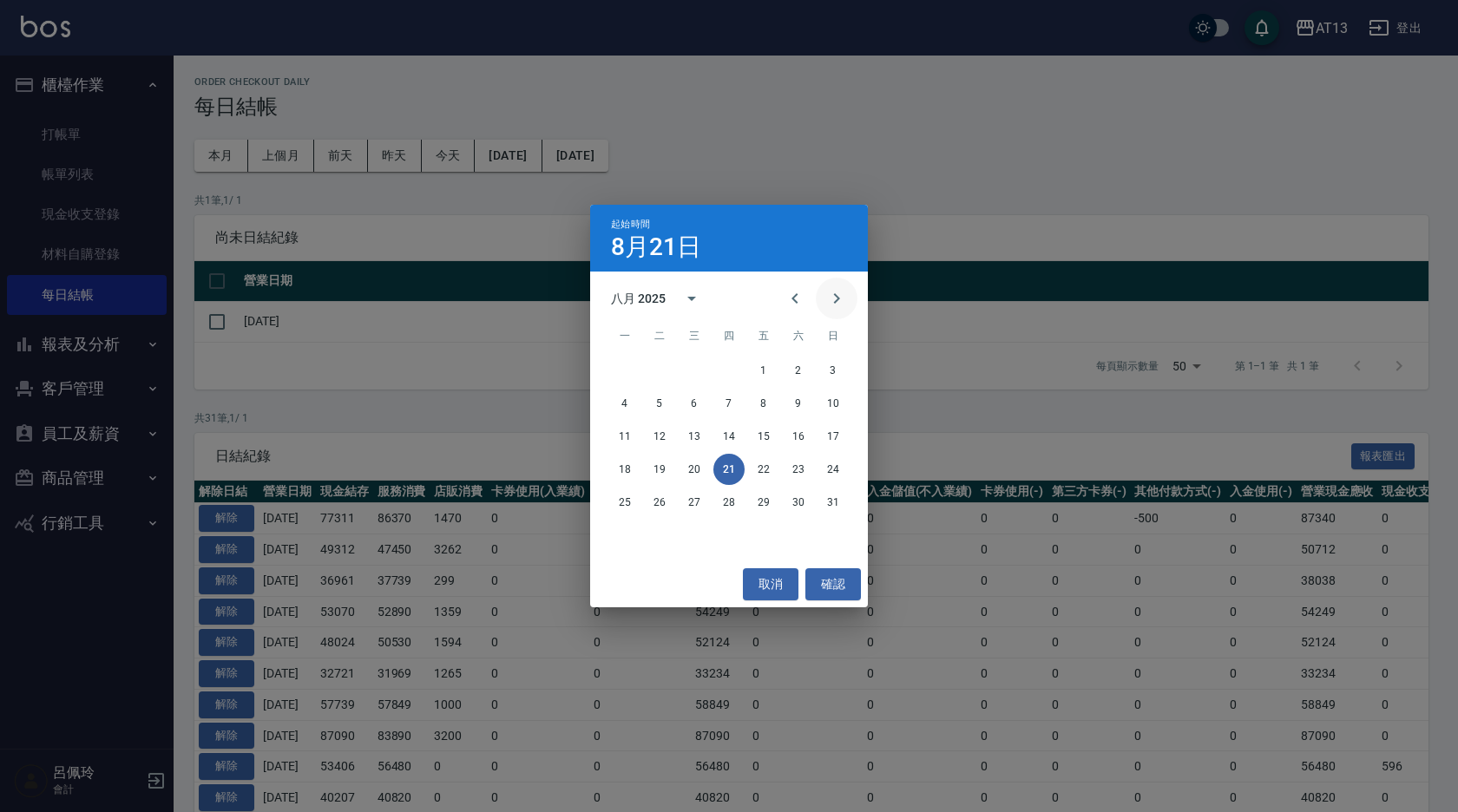
click at [833, 294] on icon "Next month" at bounding box center [837, 299] width 21 height 21
click at [799, 402] on button "13" at bounding box center [798, 403] width 31 height 31
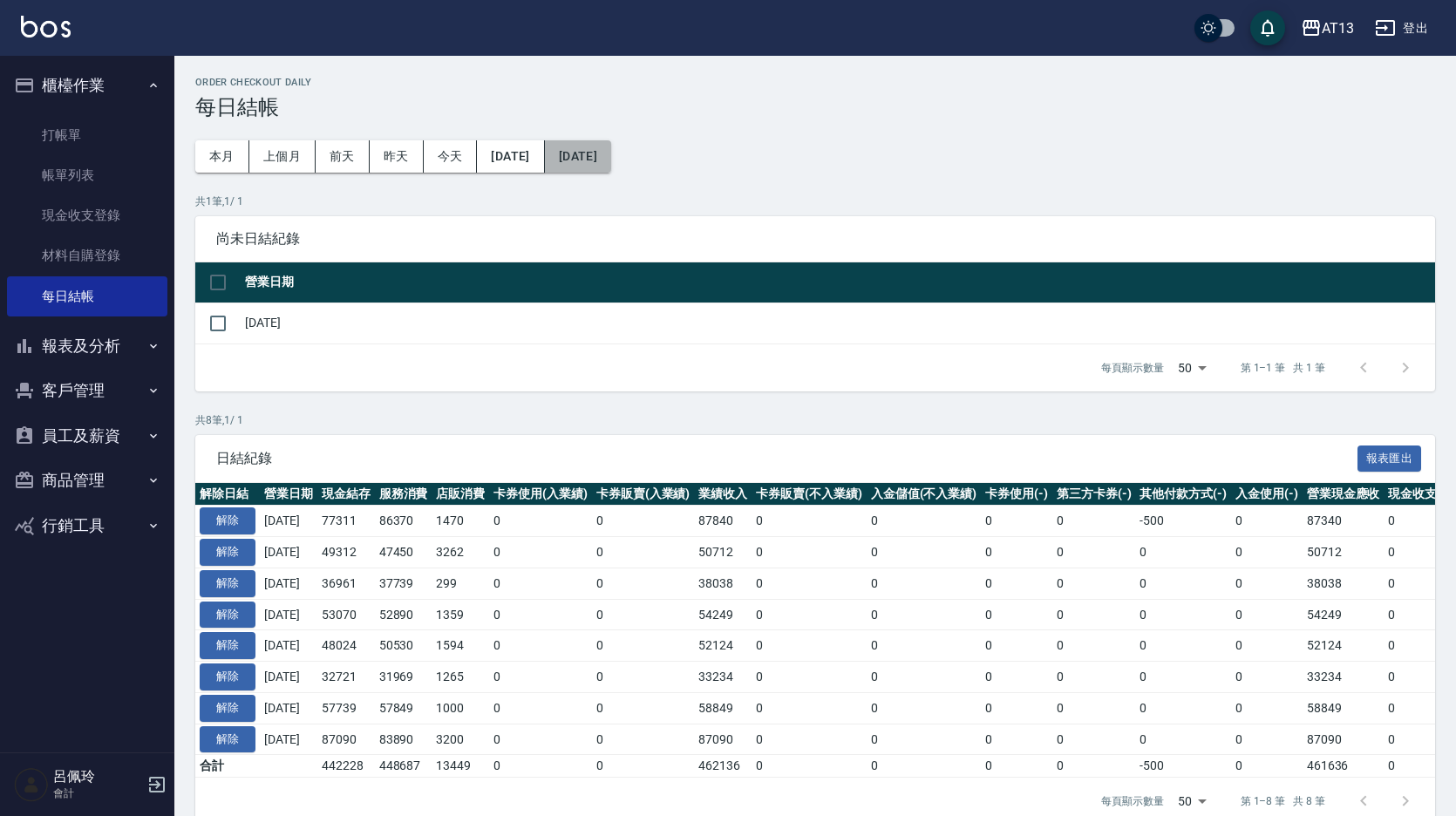
click at [611, 158] on button "[DATE]" at bounding box center [579, 156] width 67 height 32
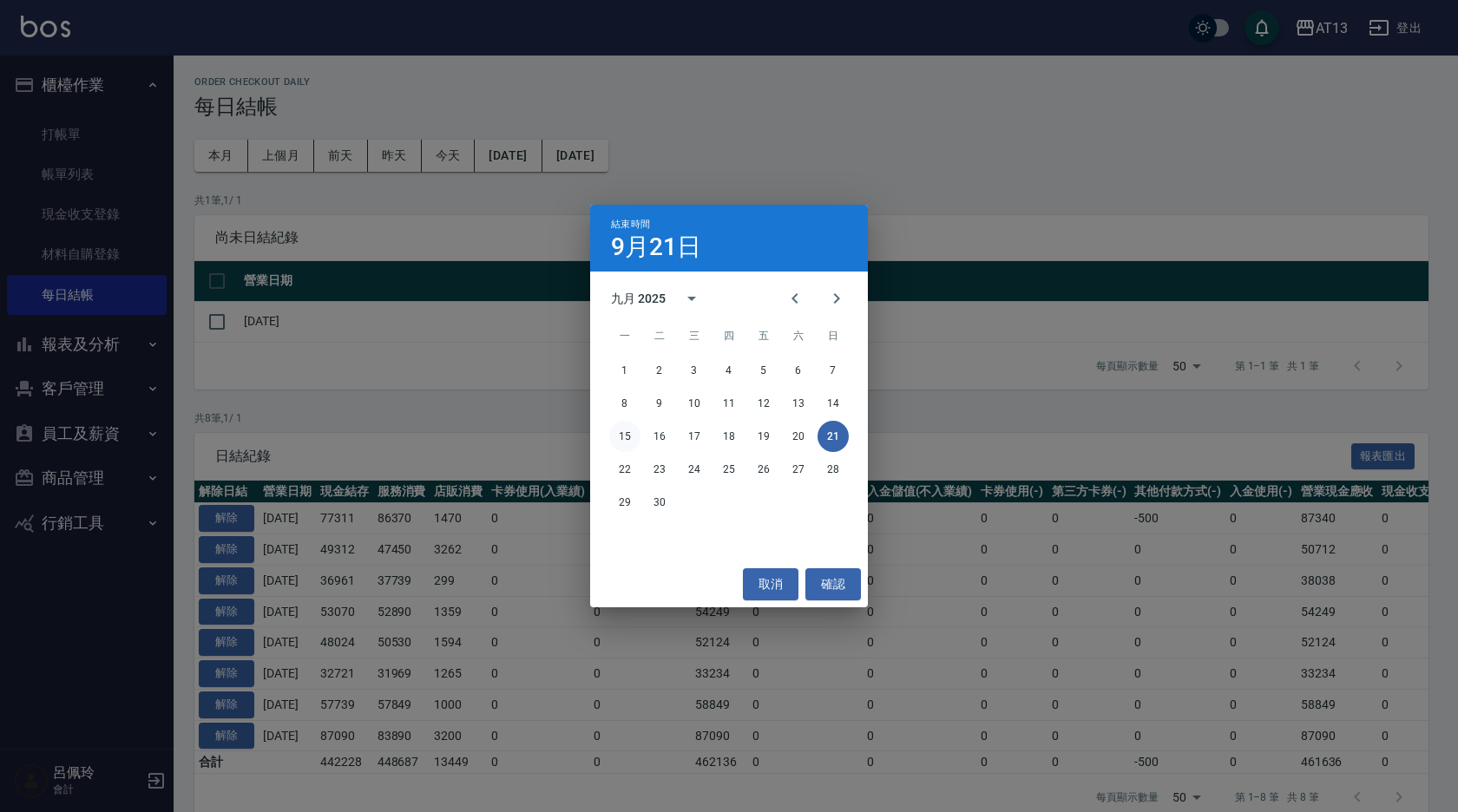
click at [616, 435] on button "15" at bounding box center [625, 436] width 31 height 31
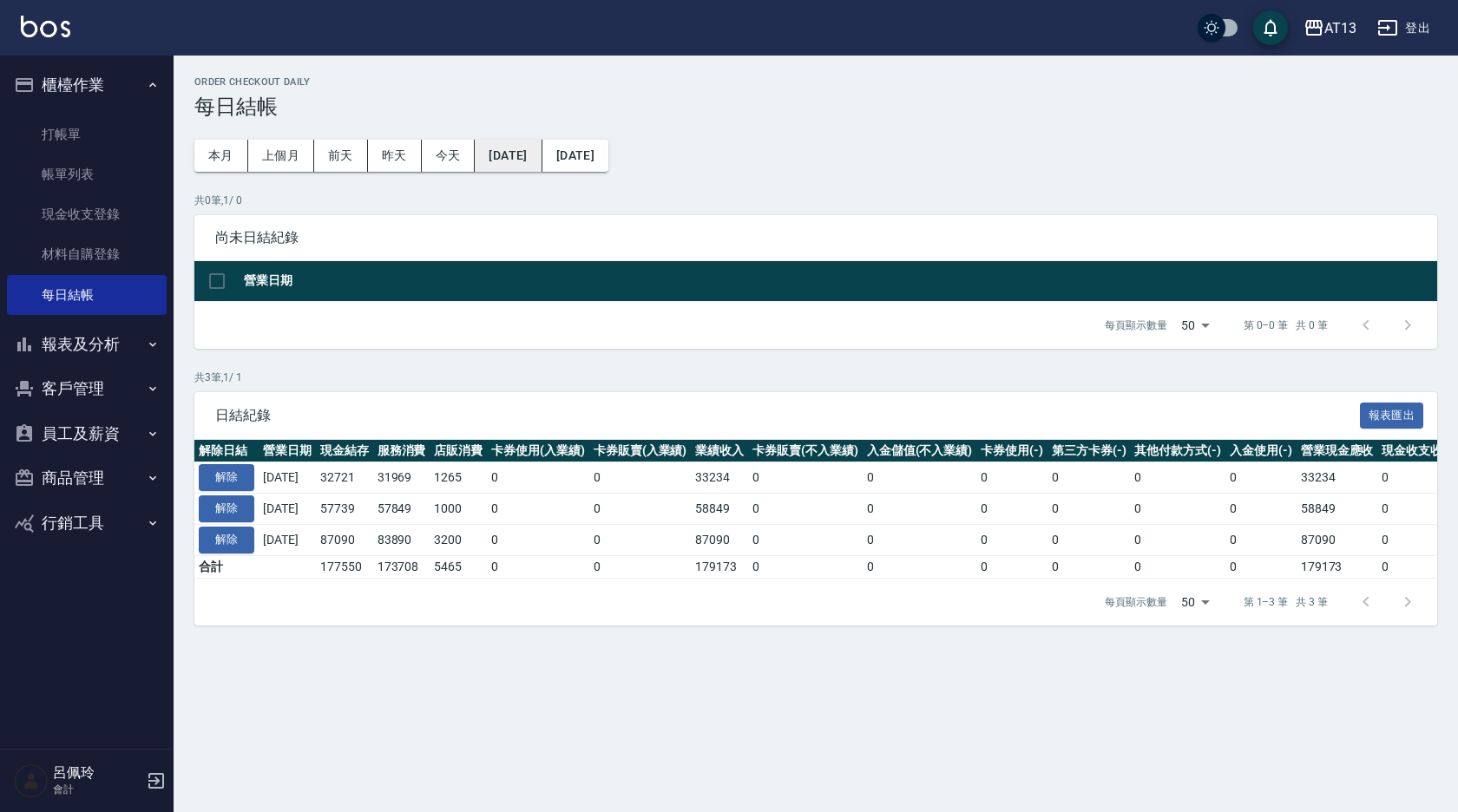
click at [540, 156] on button "[DATE]" at bounding box center [508, 155] width 67 height 32
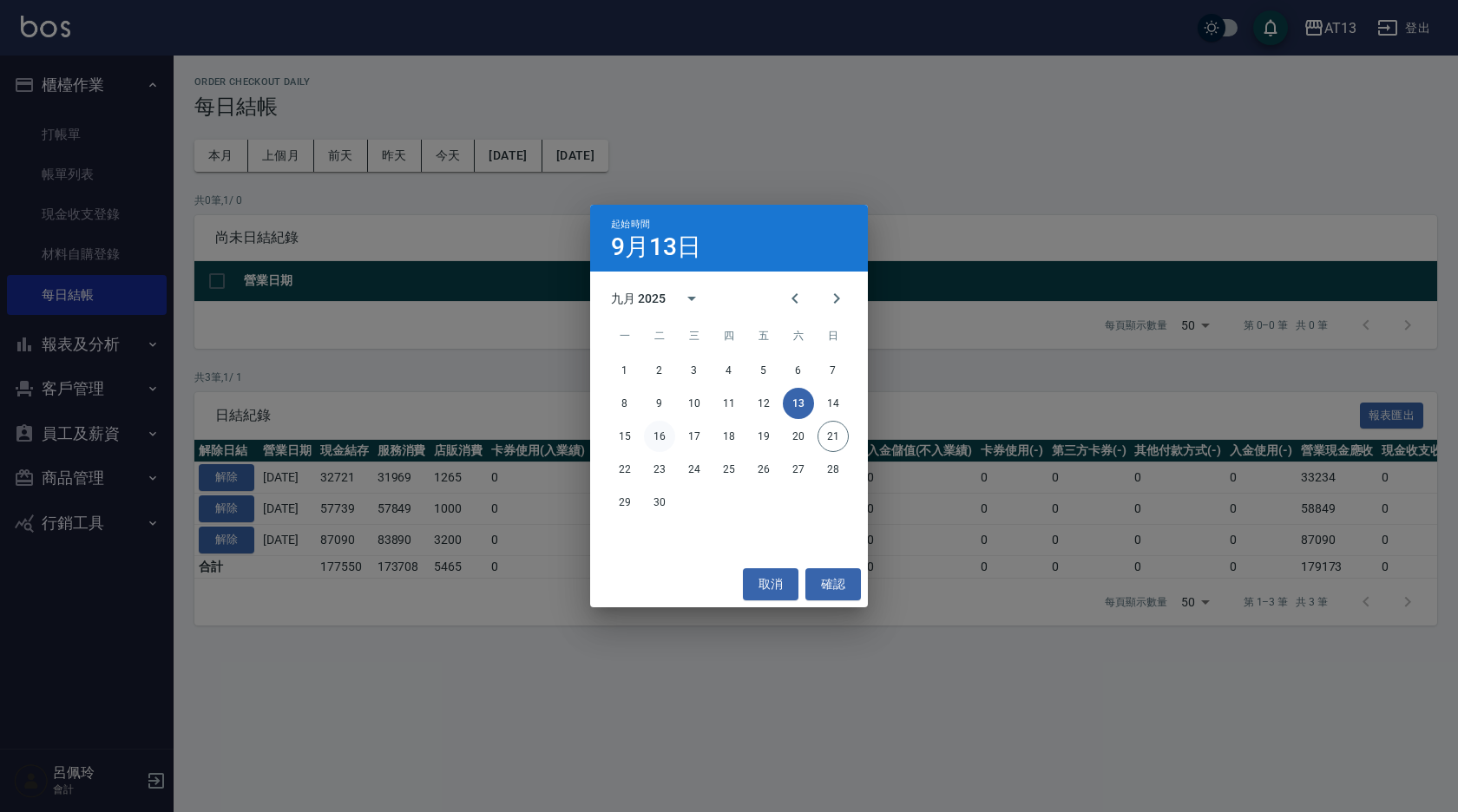
click at [667, 431] on button "16" at bounding box center [660, 436] width 31 height 31
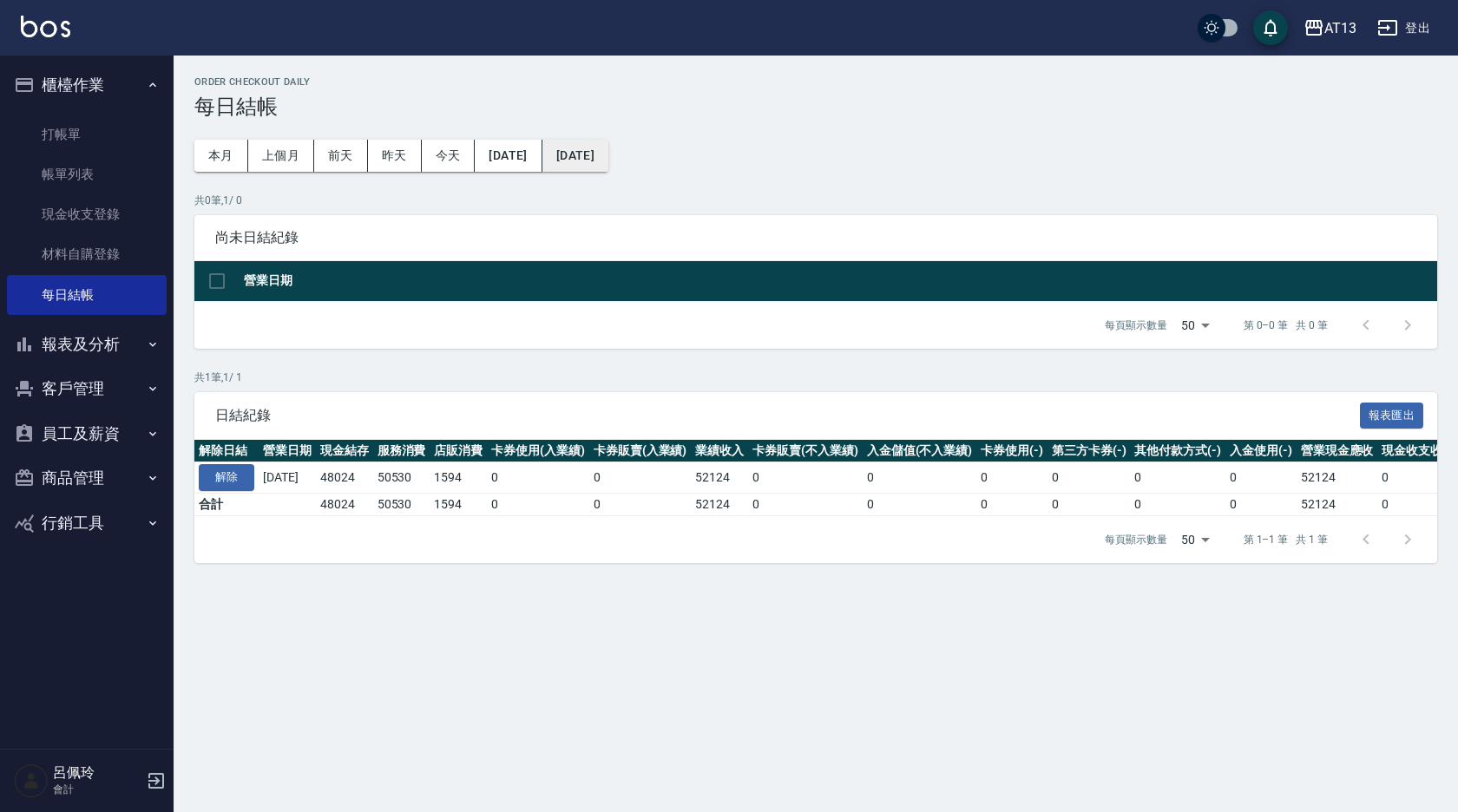
click at [605, 154] on button "[DATE]" at bounding box center [576, 155] width 66 height 32
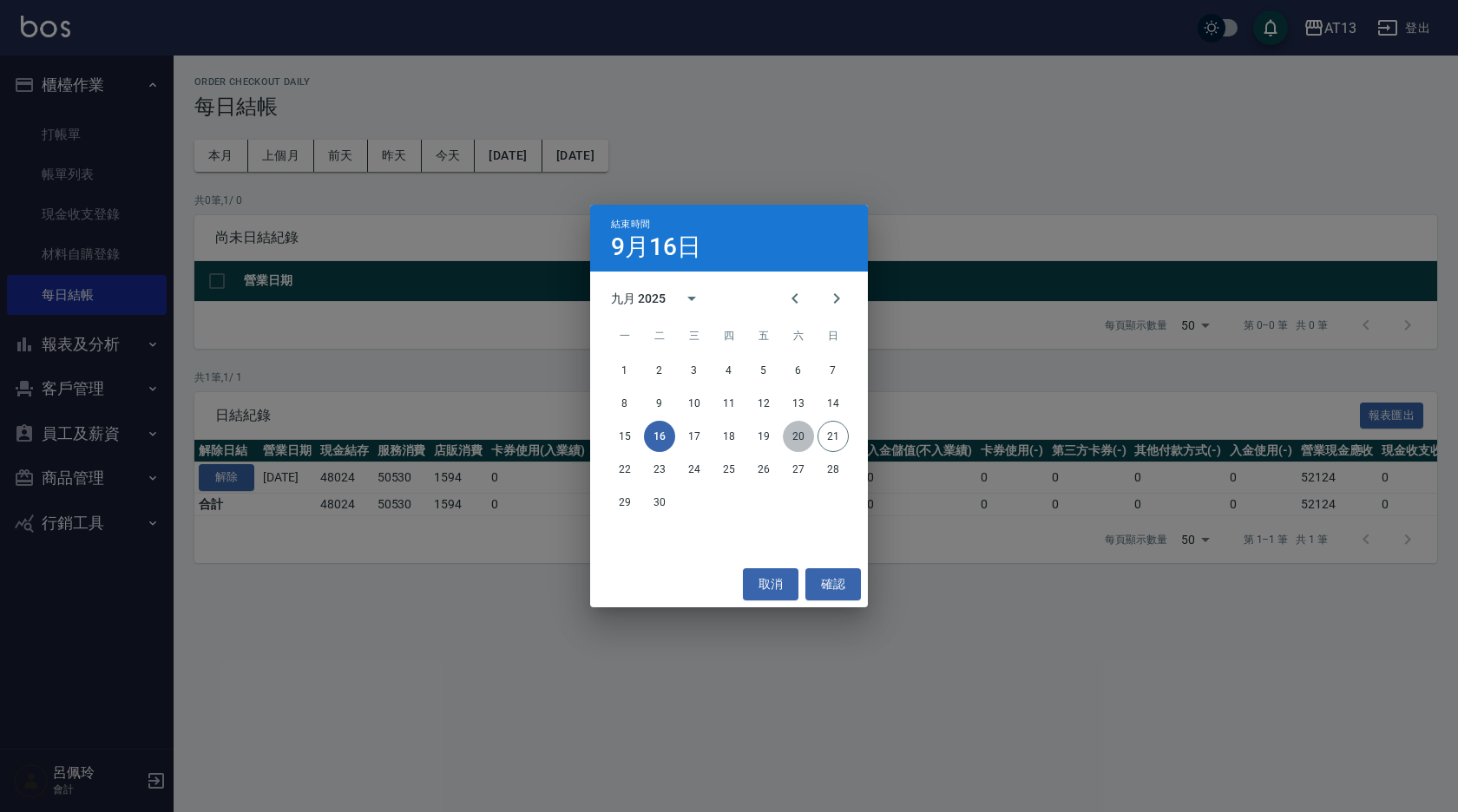
click at [799, 437] on button "20" at bounding box center [798, 436] width 31 height 31
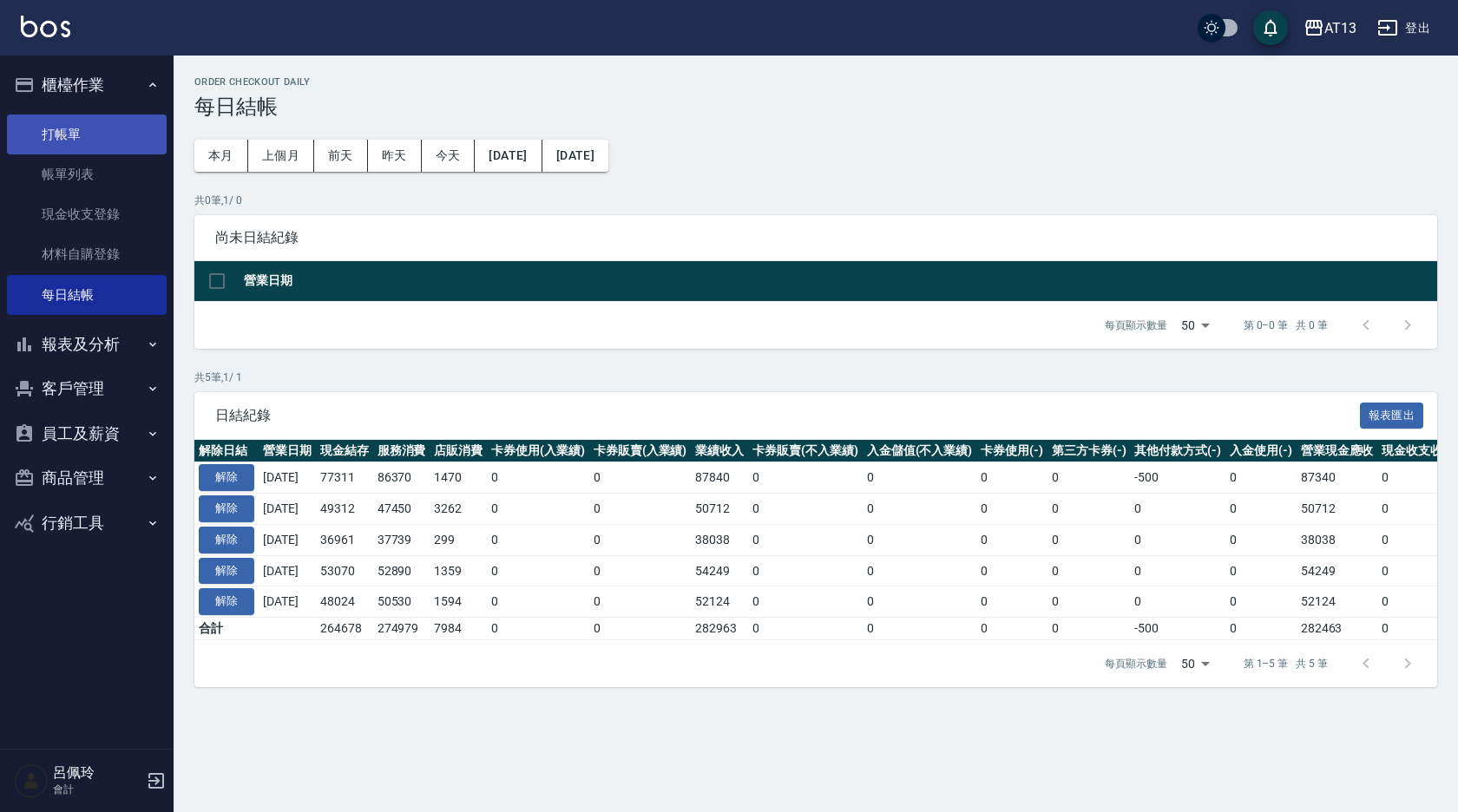
drag, startPoint x: 72, startPoint y: 117, endPoint x: 70, endPoint y: 138, distance: 21.1
click at [72, 117] on link "打帳單" at bounding box center [86, 134] width 159 height 40
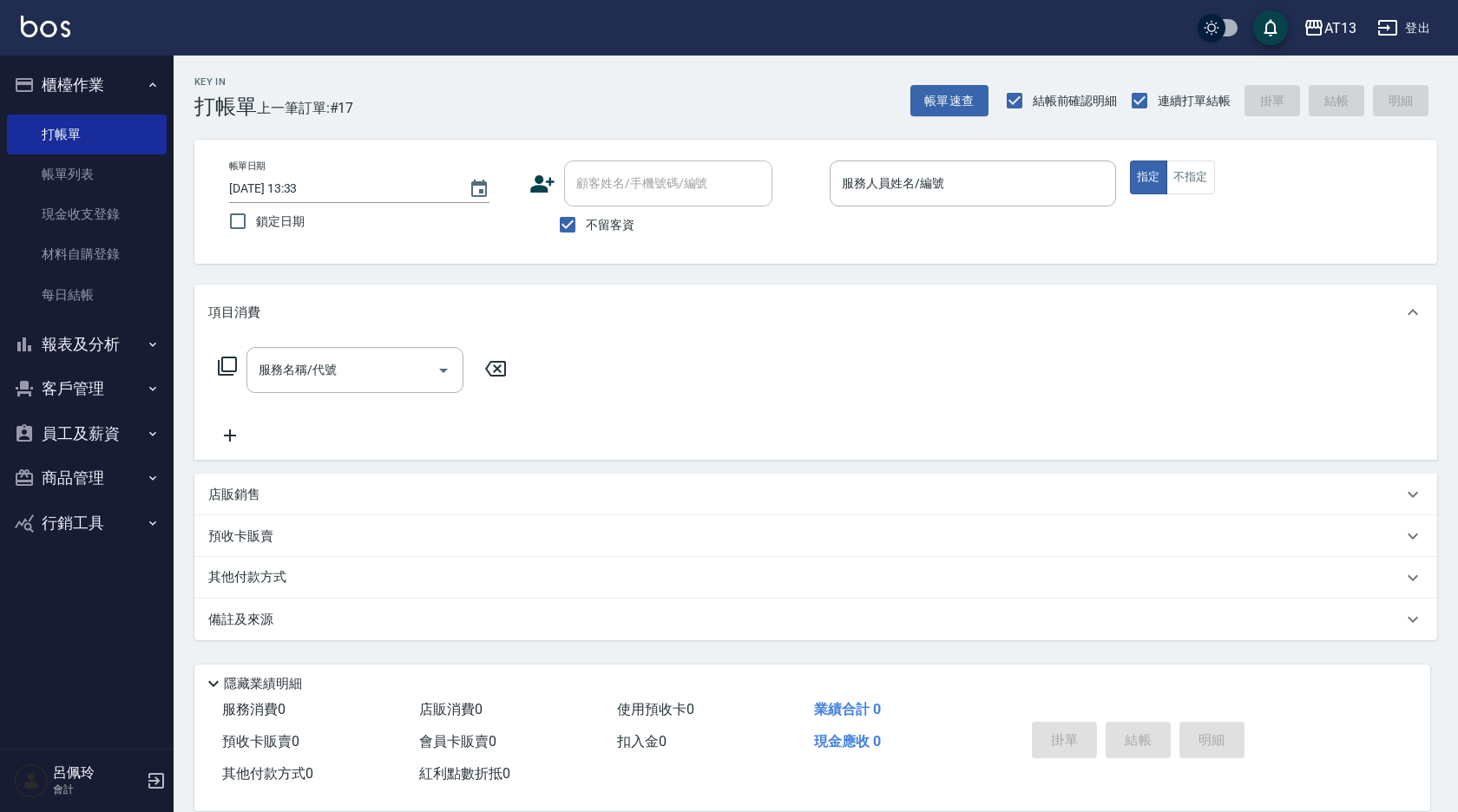
drag, startPoint x: 66, startPoint y: 130, endPoint x: 684, endPoint y: 51, distance: 623.0
click at [693, 45] on div "AT13 登出" at bounding box center [729, 28] width 1458 height 56
click at [54, 462] on button "商品管理" at bounding box center [86, 478] width 159 height 45
click at [85, 518] on link "商品列表" at bounding box center [86, 528] width 159 height 40
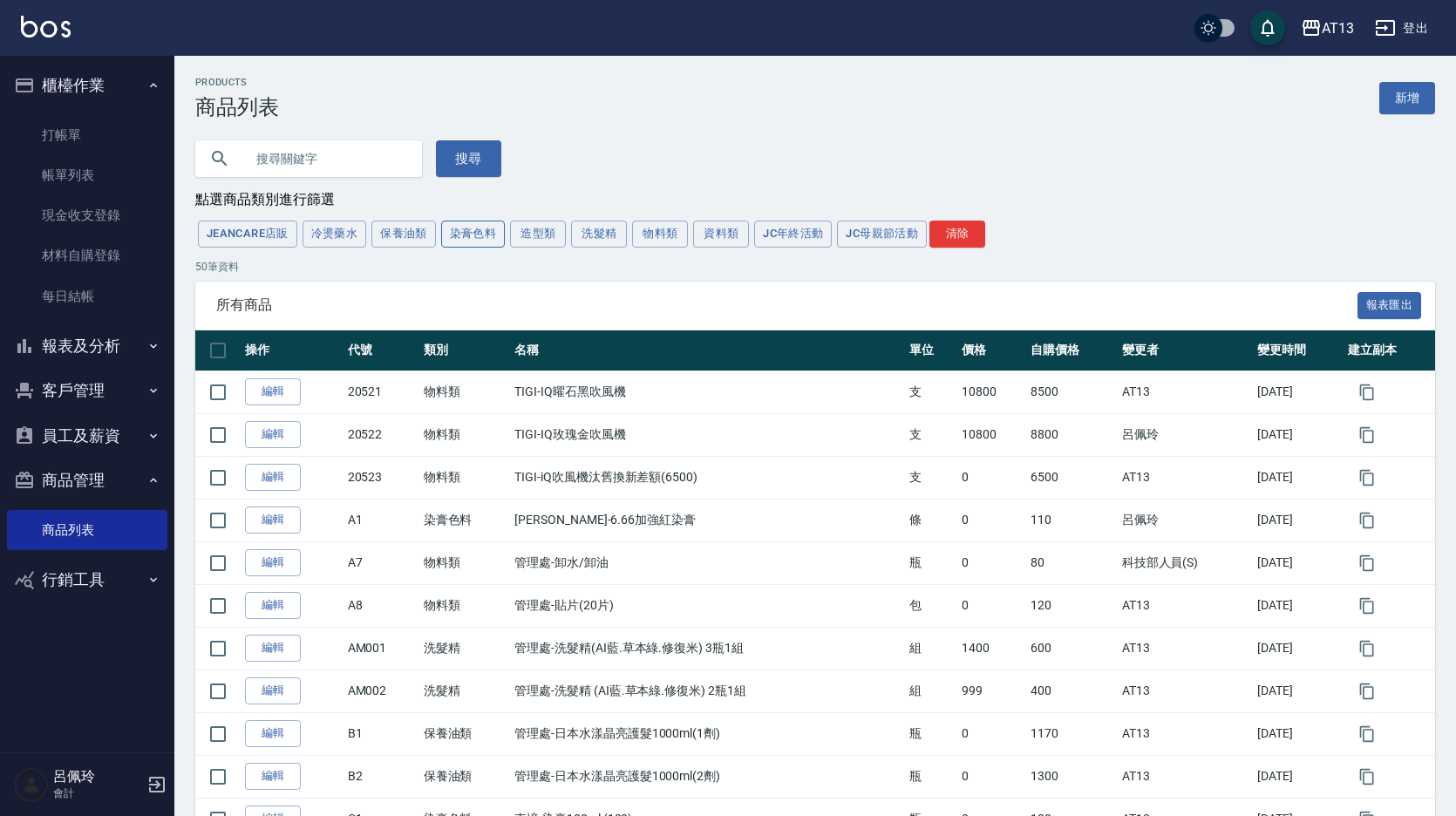
click at [495, 232] on button "染膏色料" at bounding box center [474, 234] width 65 height 27
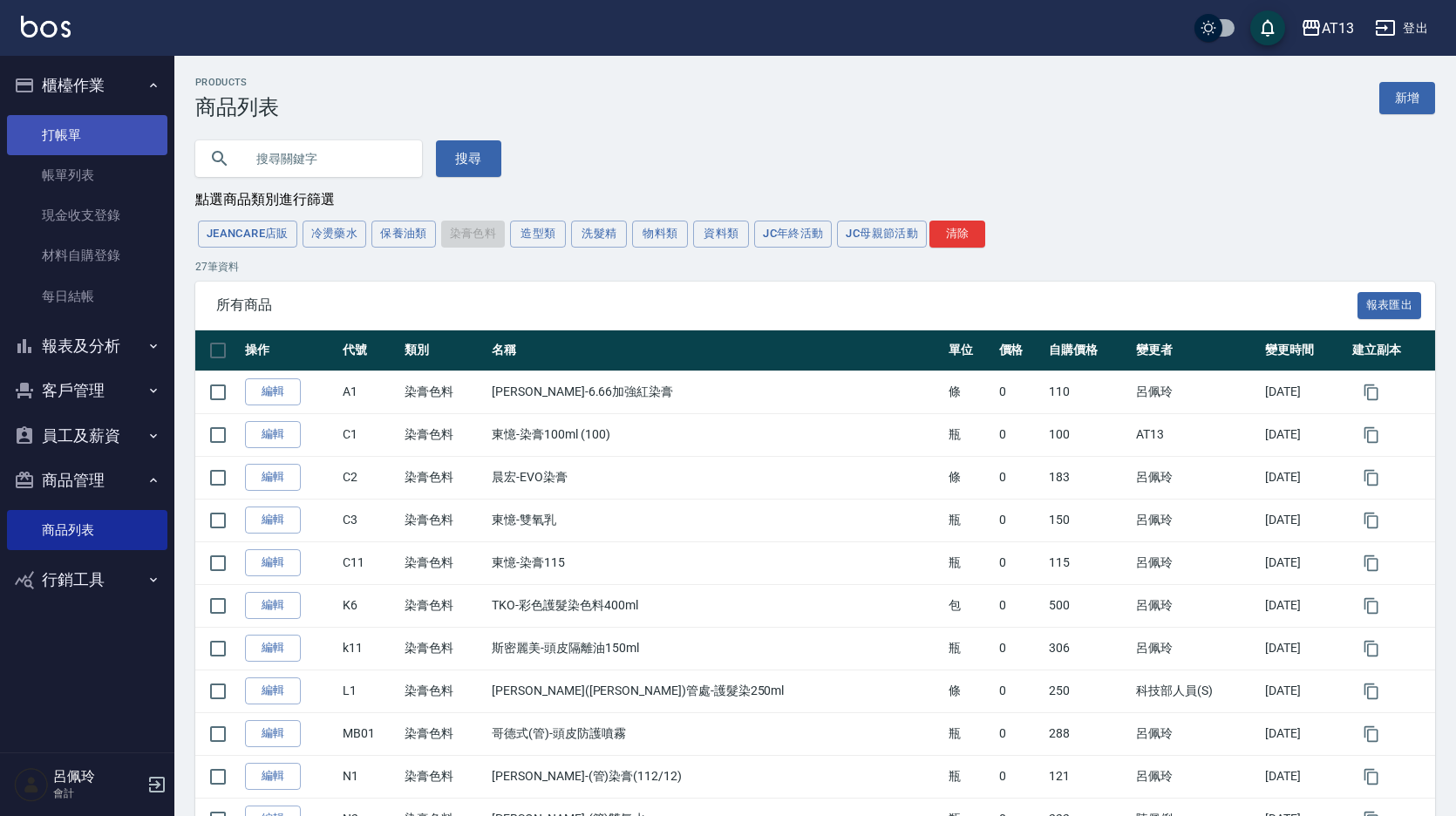
click at [59, 129] on link "打帳單" at bounding box center [87, 135] width 160 height 40
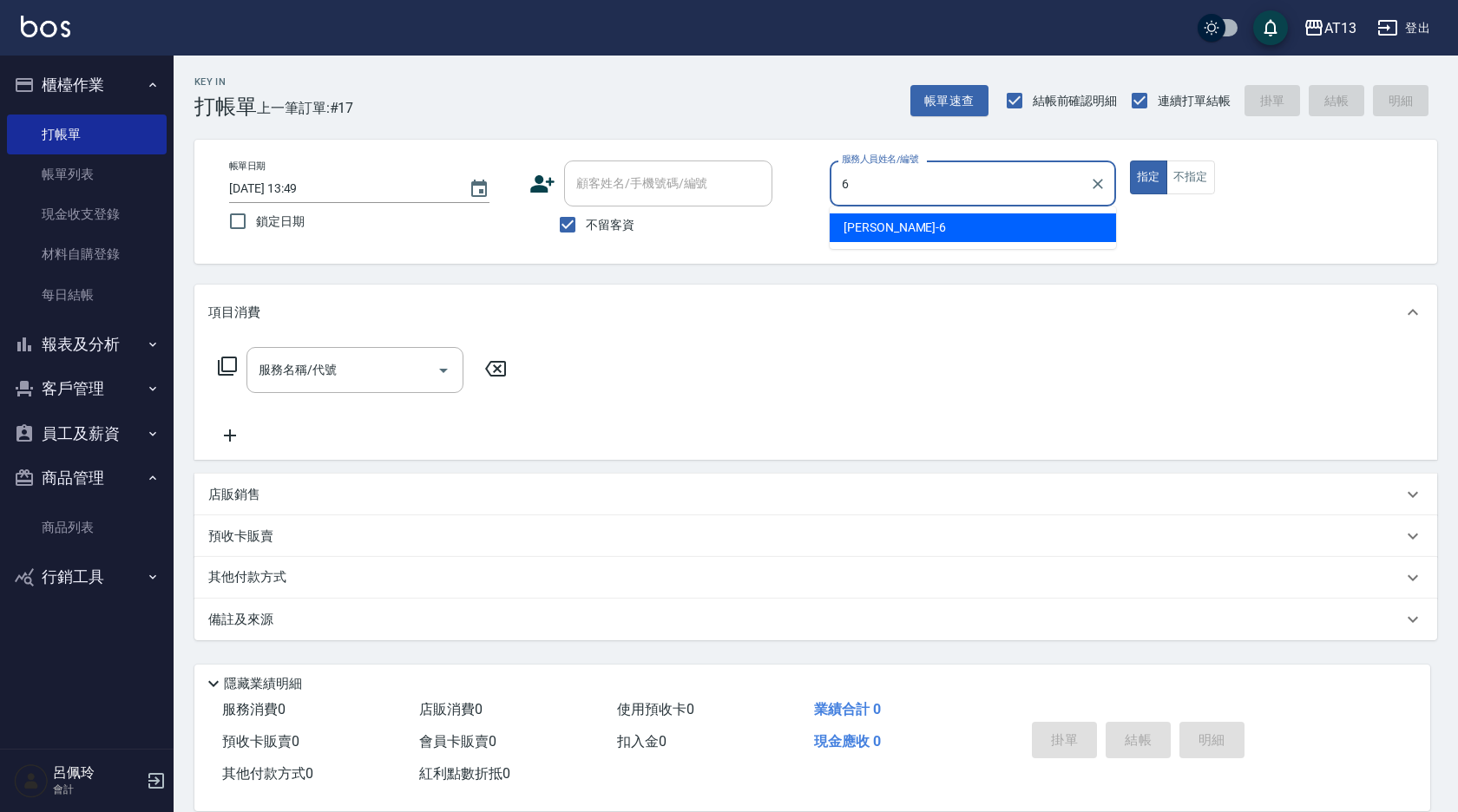
click at [944, 224] on div "[PERSON_NAME] -6" at bounding box center [973, 227] width 287 height 29
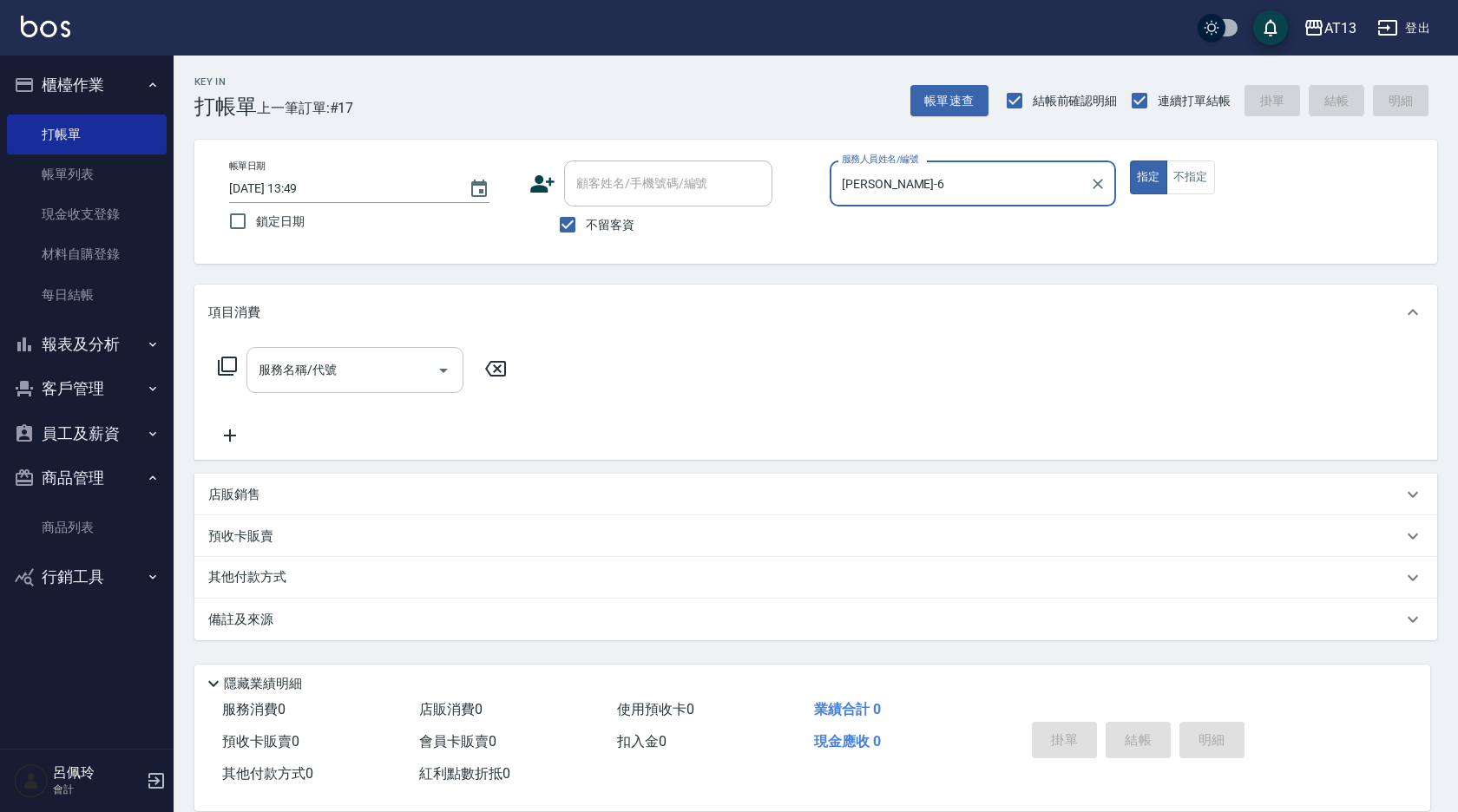
type input "[PERSON_NAME]-6"
click at [367, 364] on input "服務名稱/代號" at bounding box center [342, 369] width 175 height 30
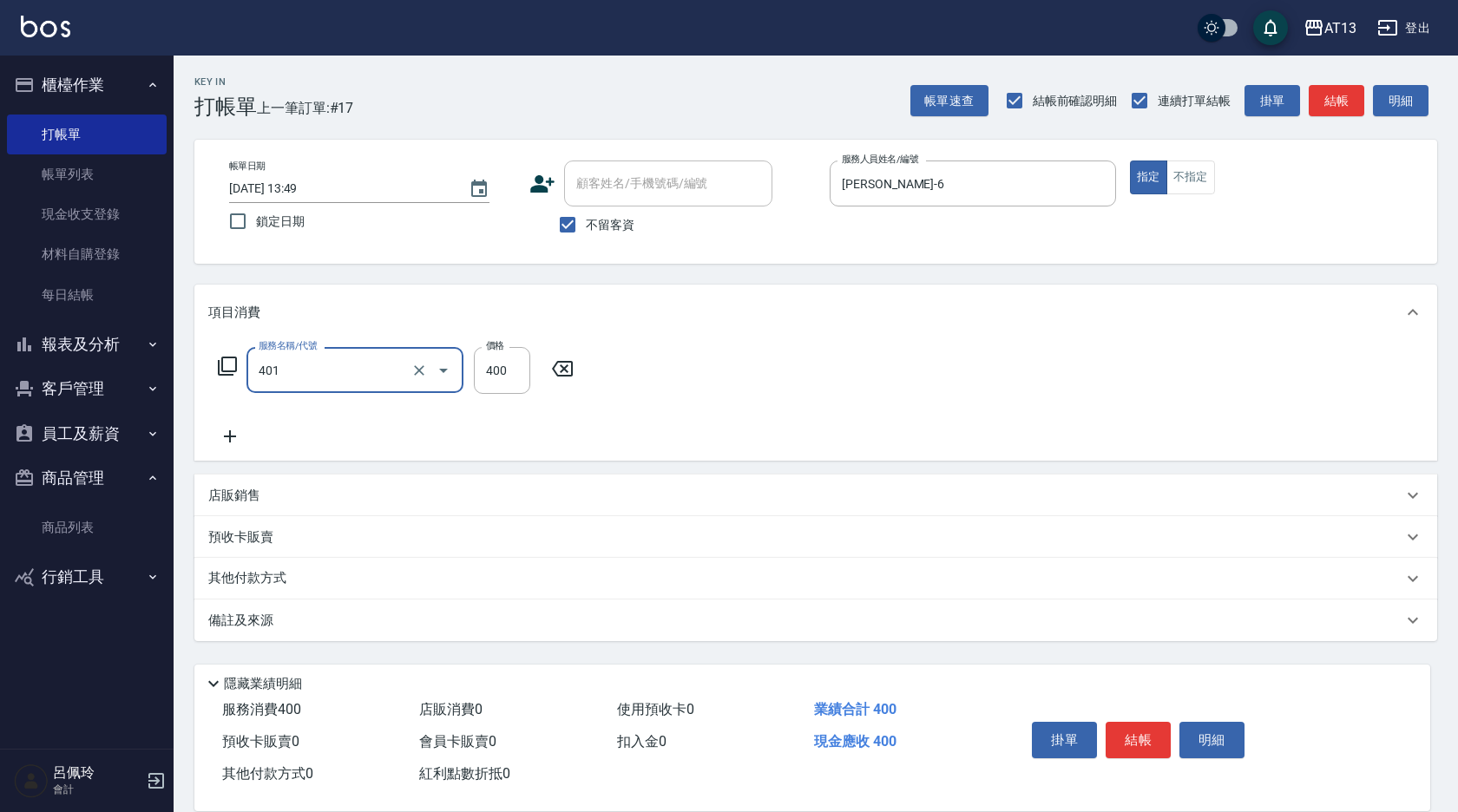
type input "剪髮(401)"
type input "350"
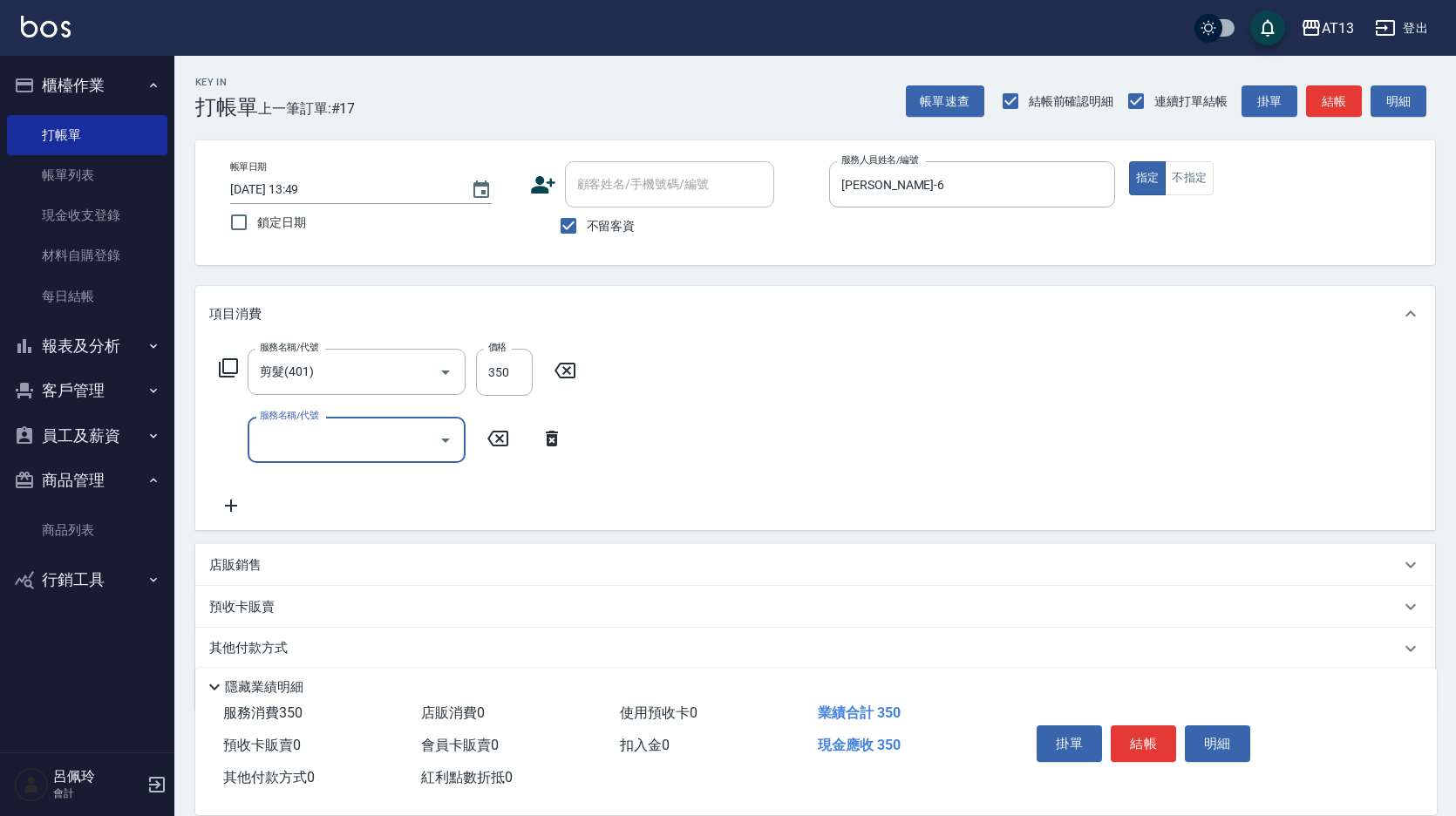
click at [842, 414] on div "服務名稱/代號 剪髮(401) 服務名稱/代號 價格 350 價格 服務名稱/代號 服務名稱/代號" at bounding box center [815, 435] width 1240 height 188
click at [1146, 730] on button "結帳" at bounding box center [1143, 744] width 66 height 37
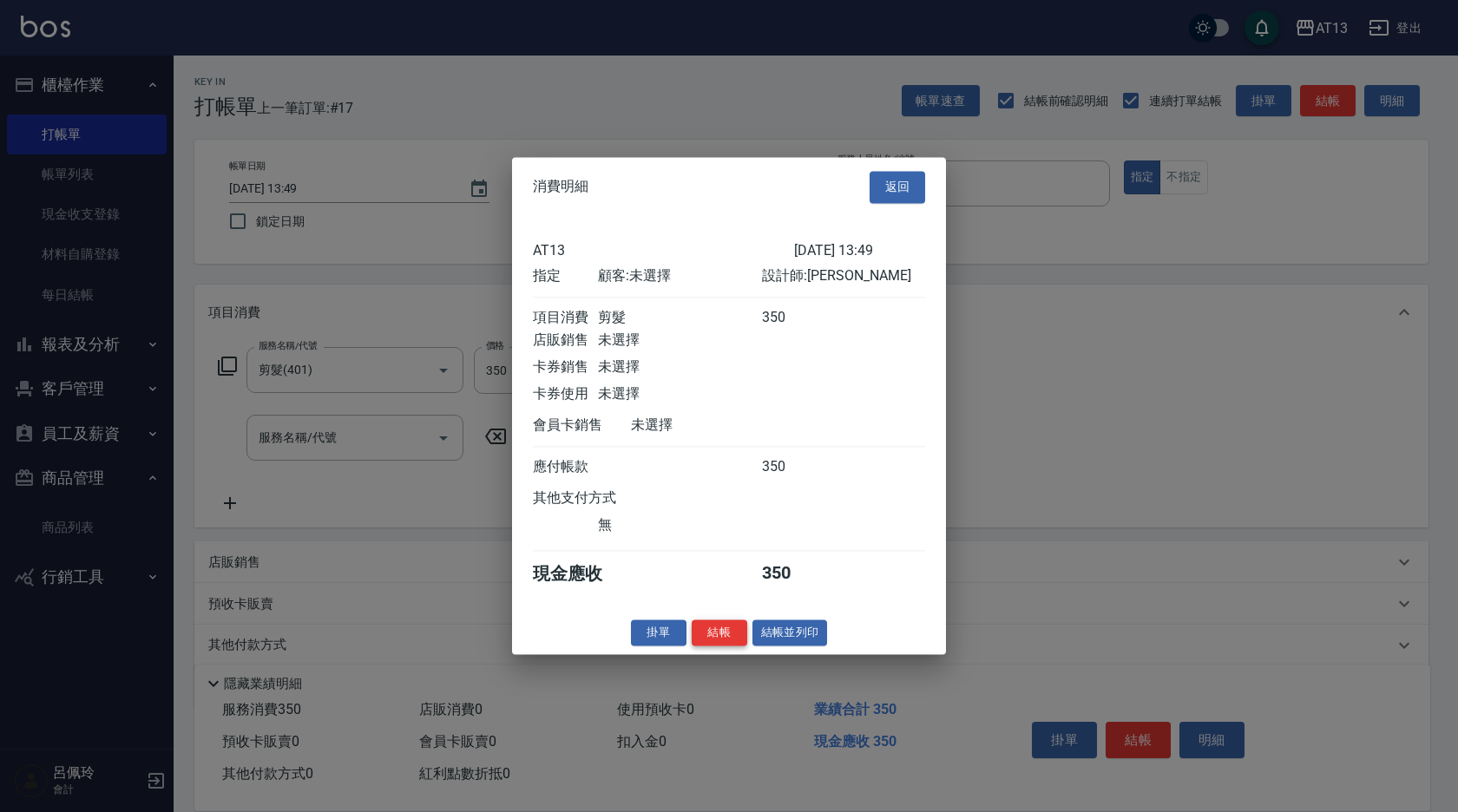
click at [739, 639] on button "結帳" at bounding box center [720, 633] width 56 height 27
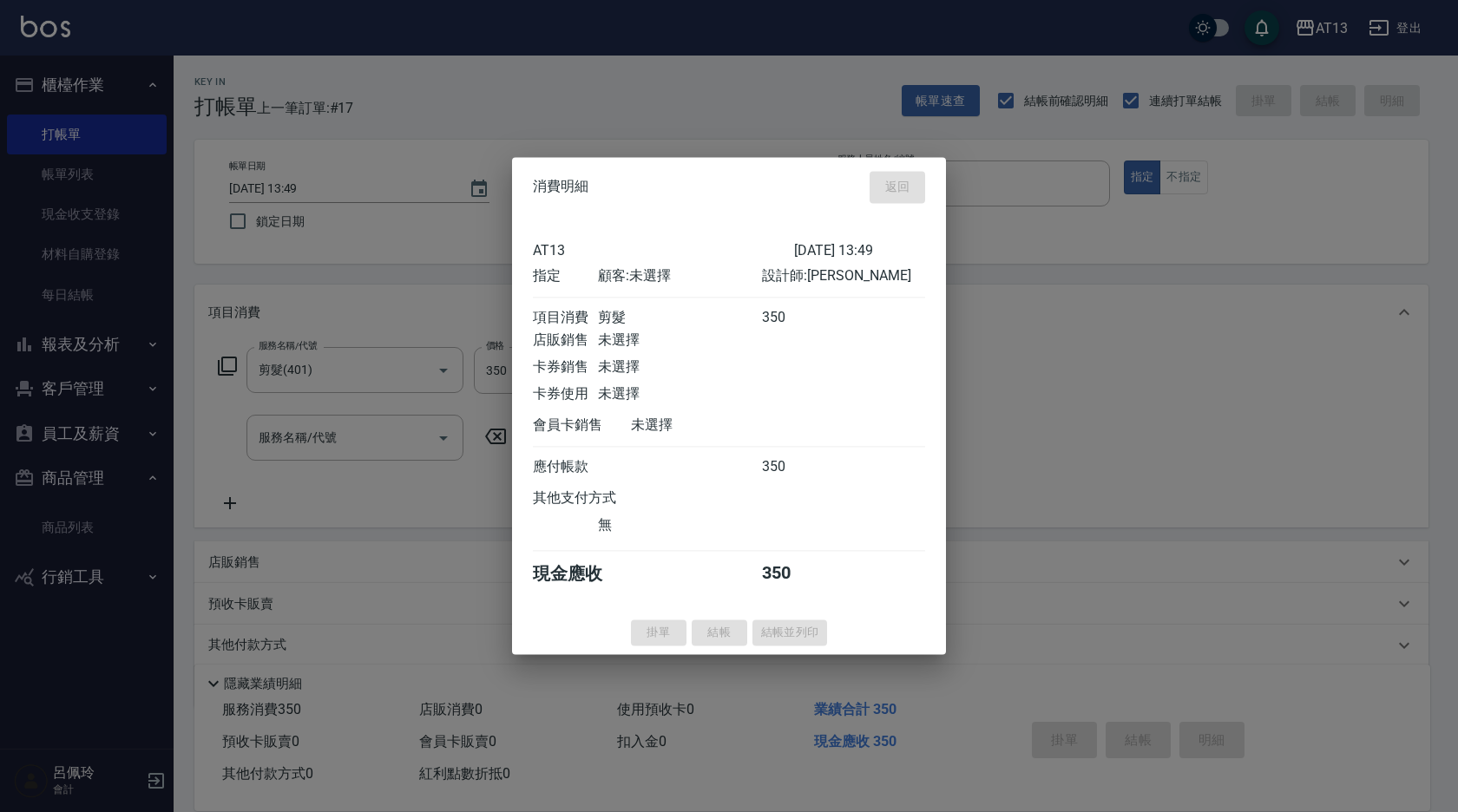
type input "2025/09/21 14:09"
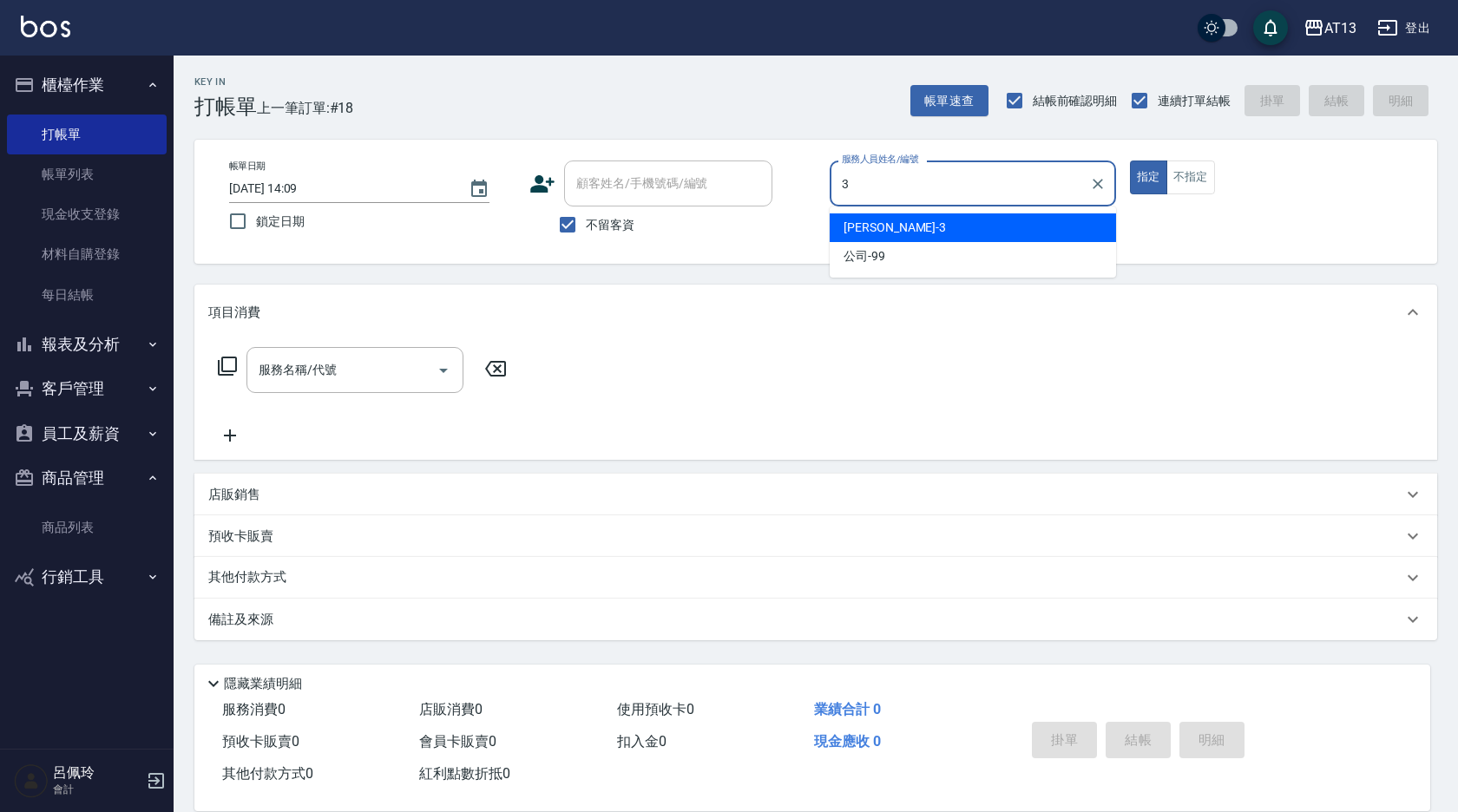
click at [989, 232] on div "[PERSON_NAME] -3" at bounding box center [973, 227] width 287 height 29
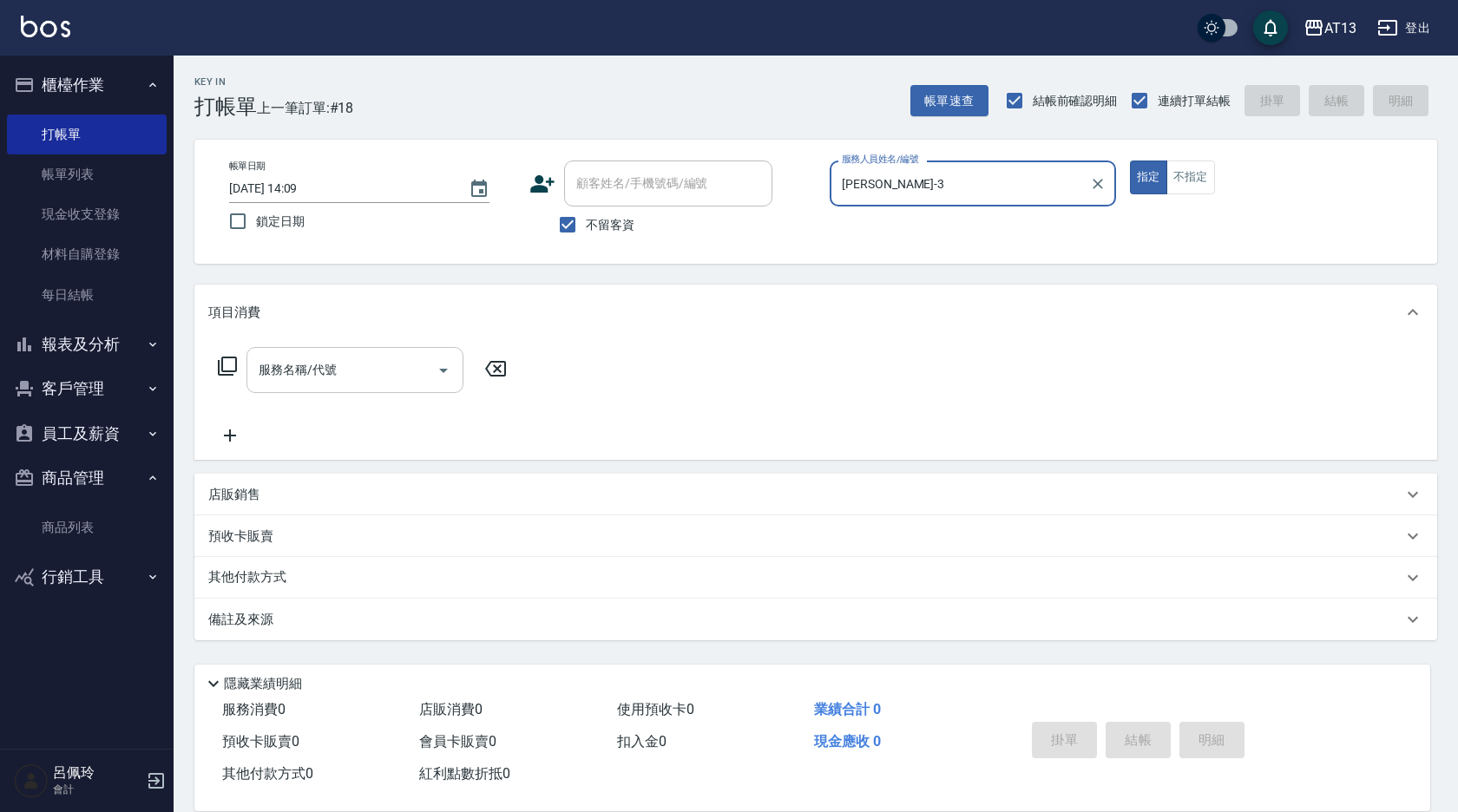
type input "[PERSON_NAME]-3"
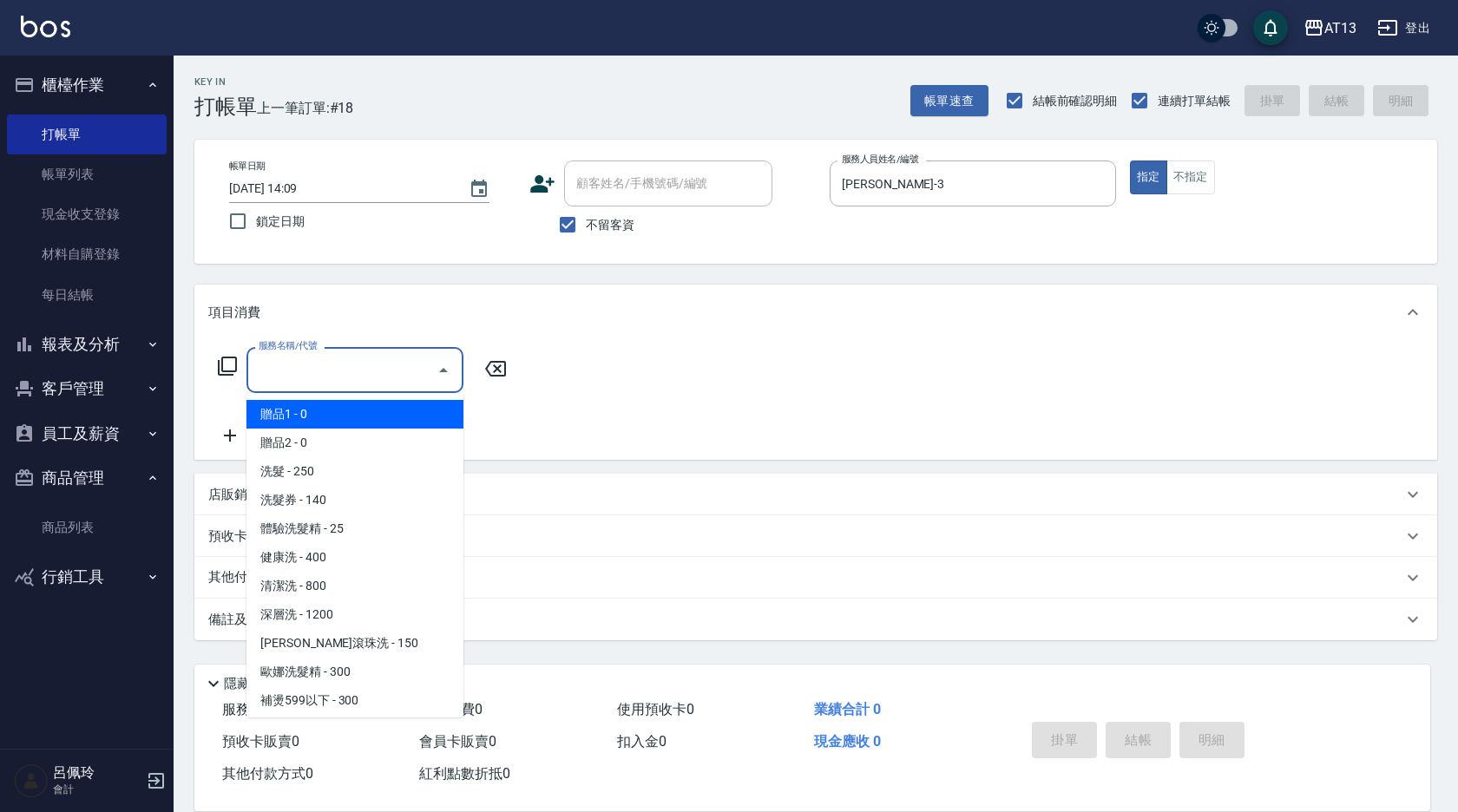
click at [376, 362] on input "服務名稱/代號" at bounding box center [342, 369] width 175 height 30
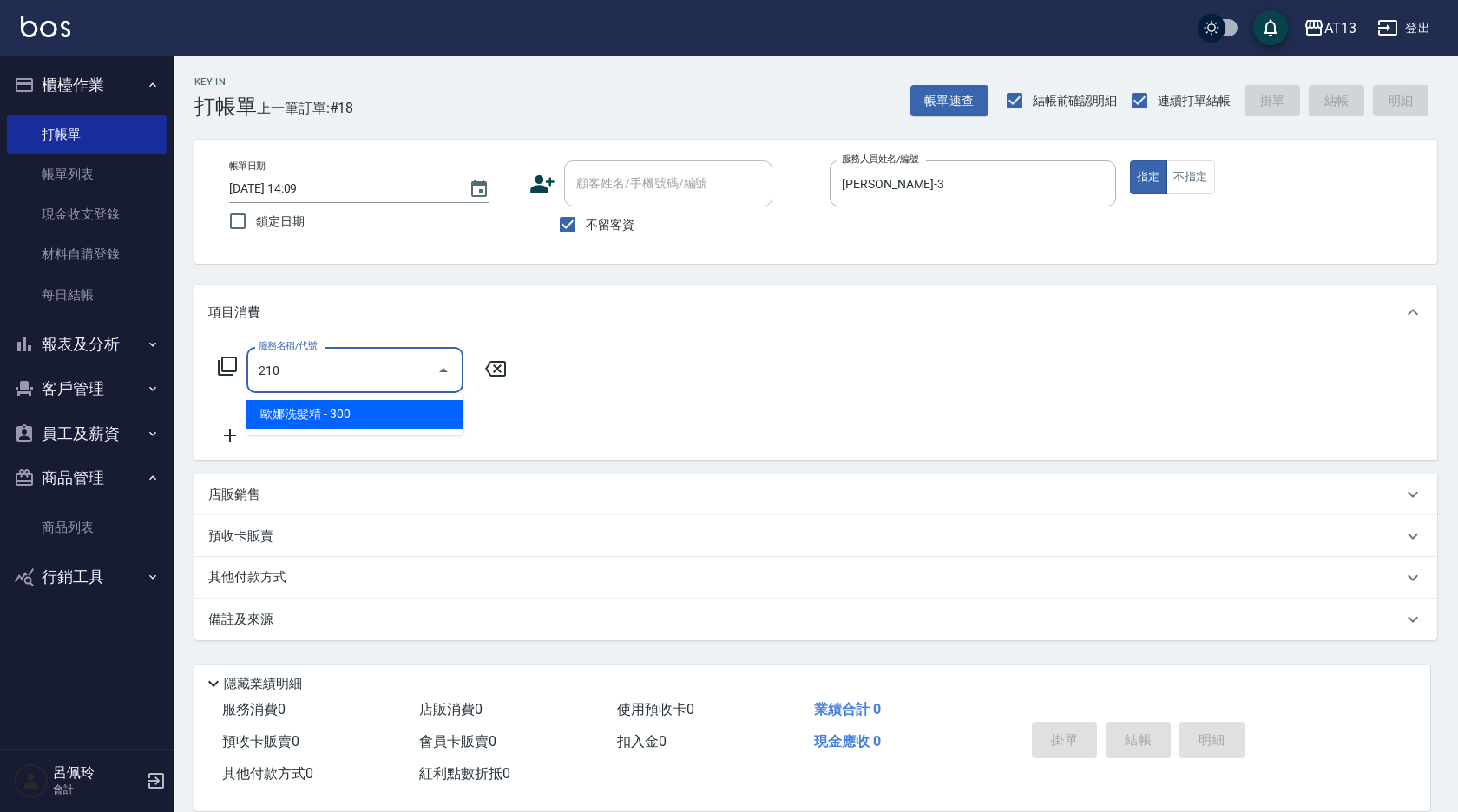
type input "歐娜洗髮精(210)"
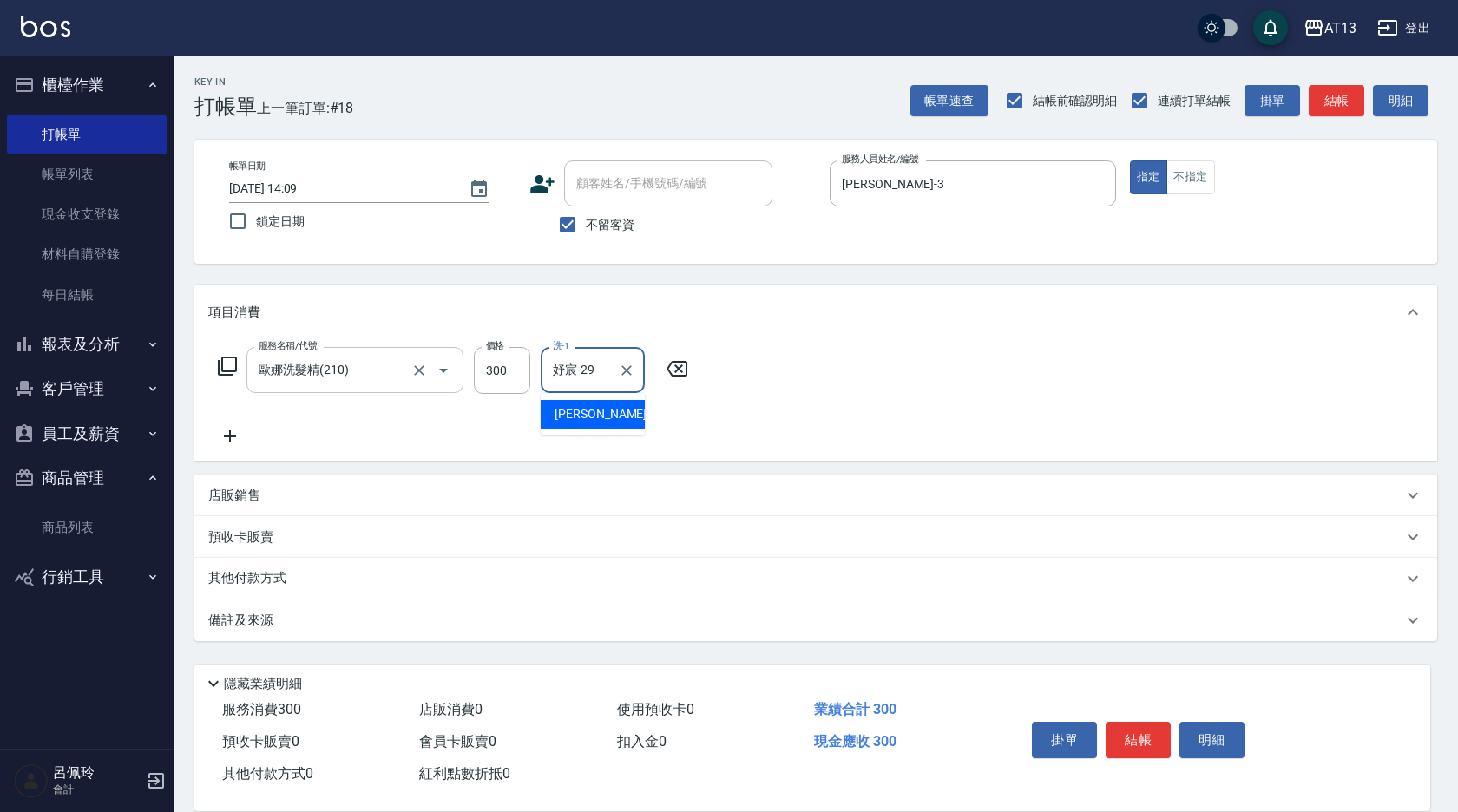
type input "妤宸-29"
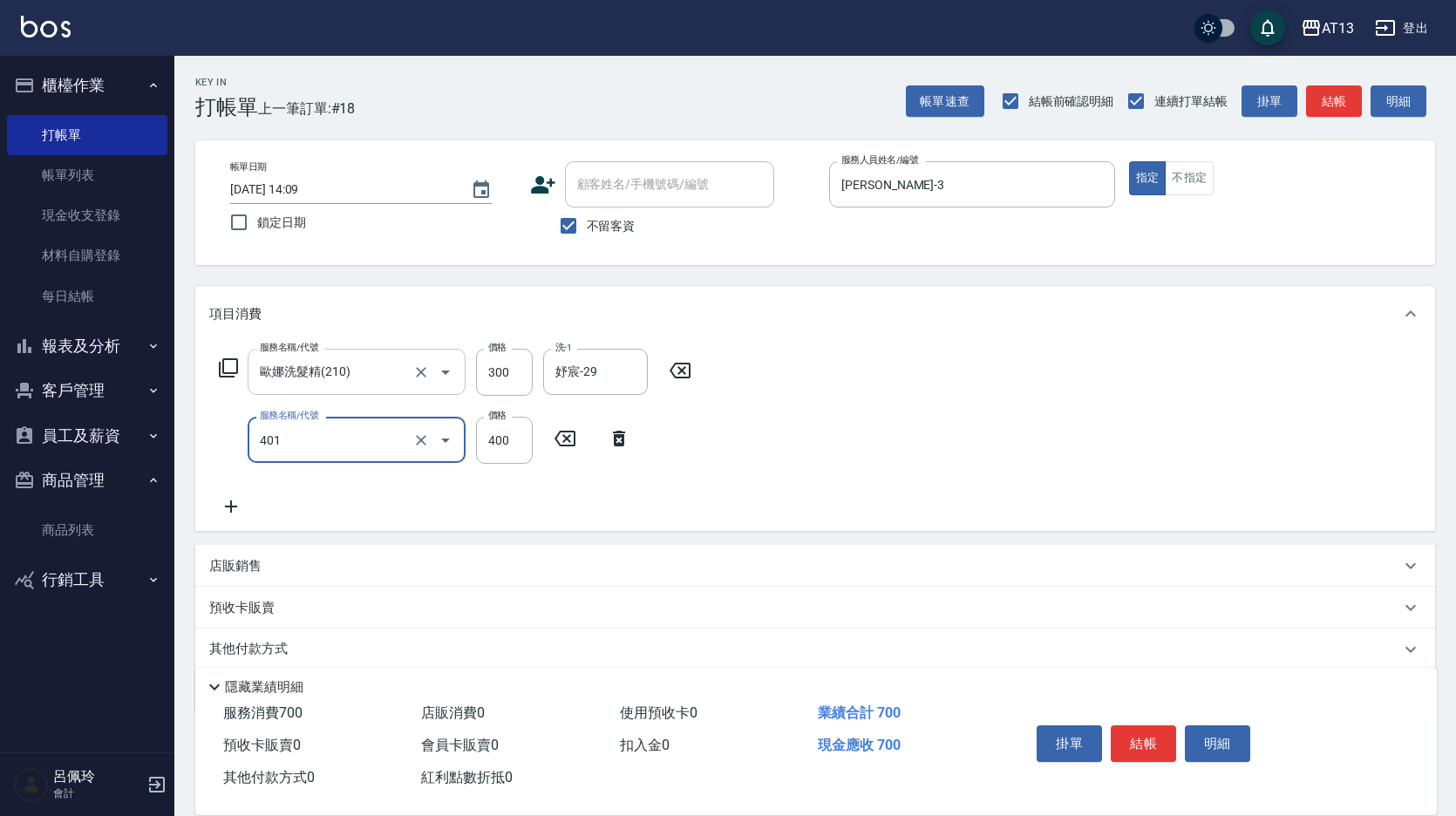
type input "剪髮(401)"
type input "350"
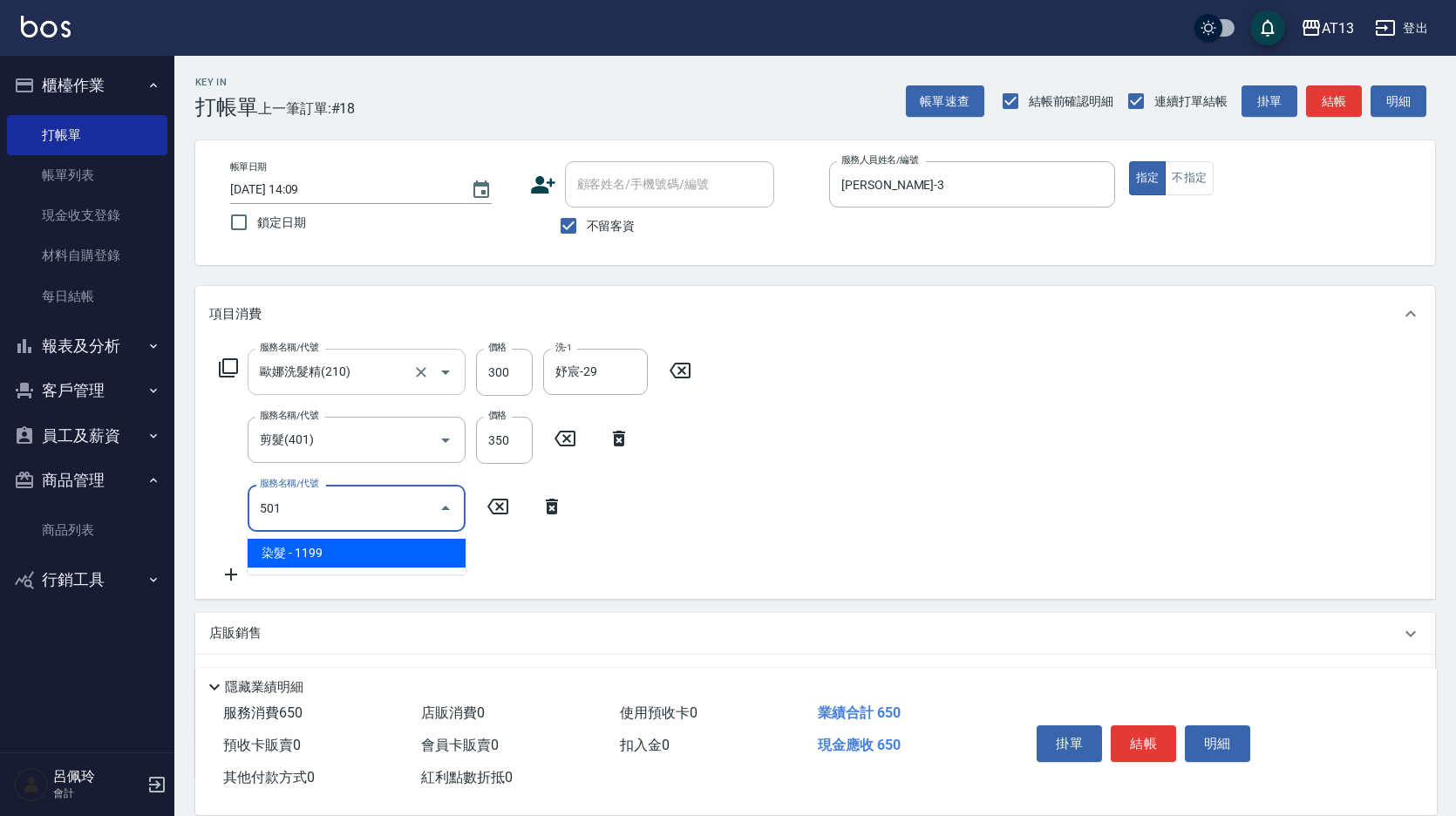
type input "染髮(501)"
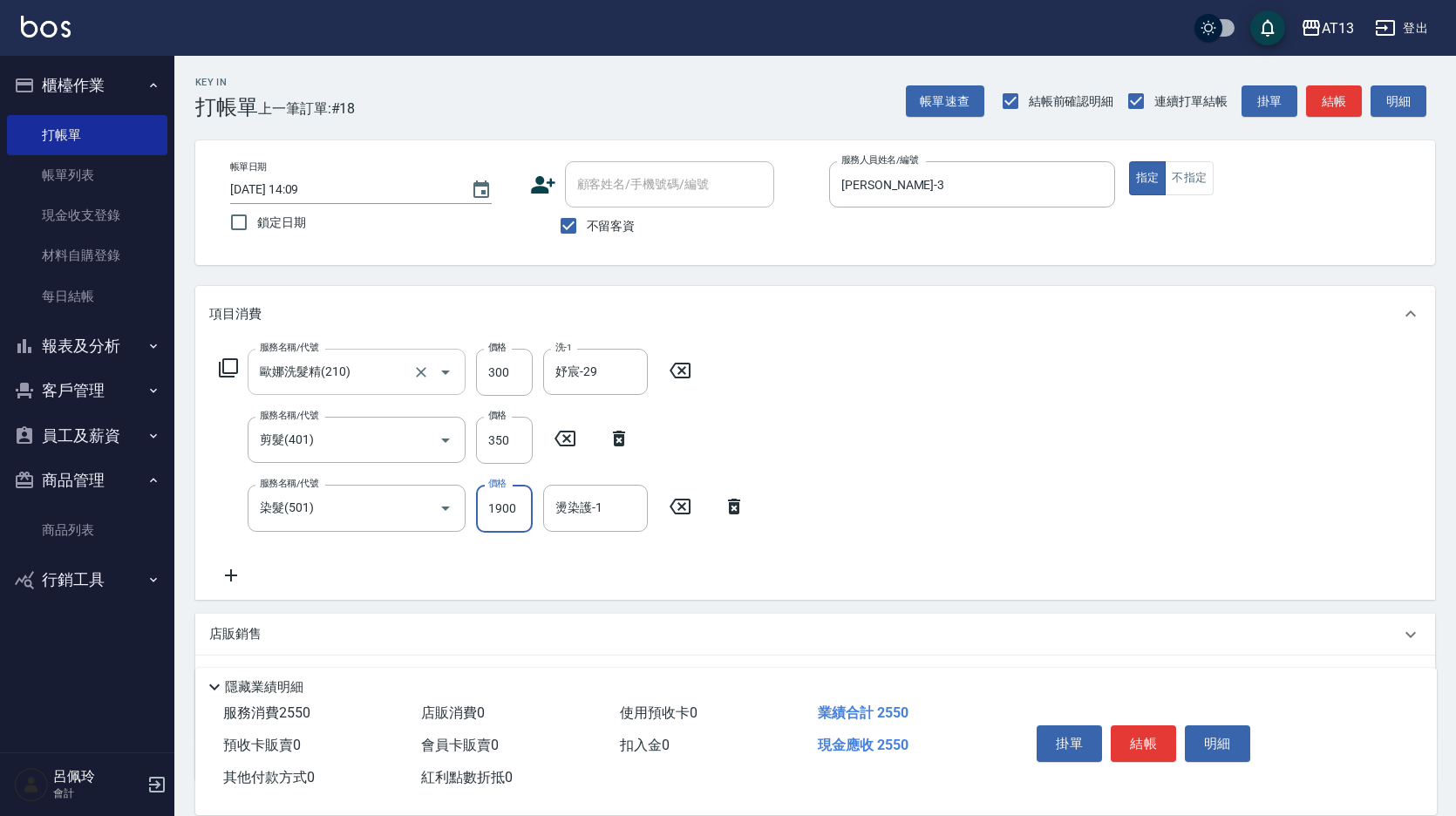
type input "1900"
type input "妤宸-29"
click at [1130, 726] on button "結帳" at bounding box center [1143, 744] width 66 height 37
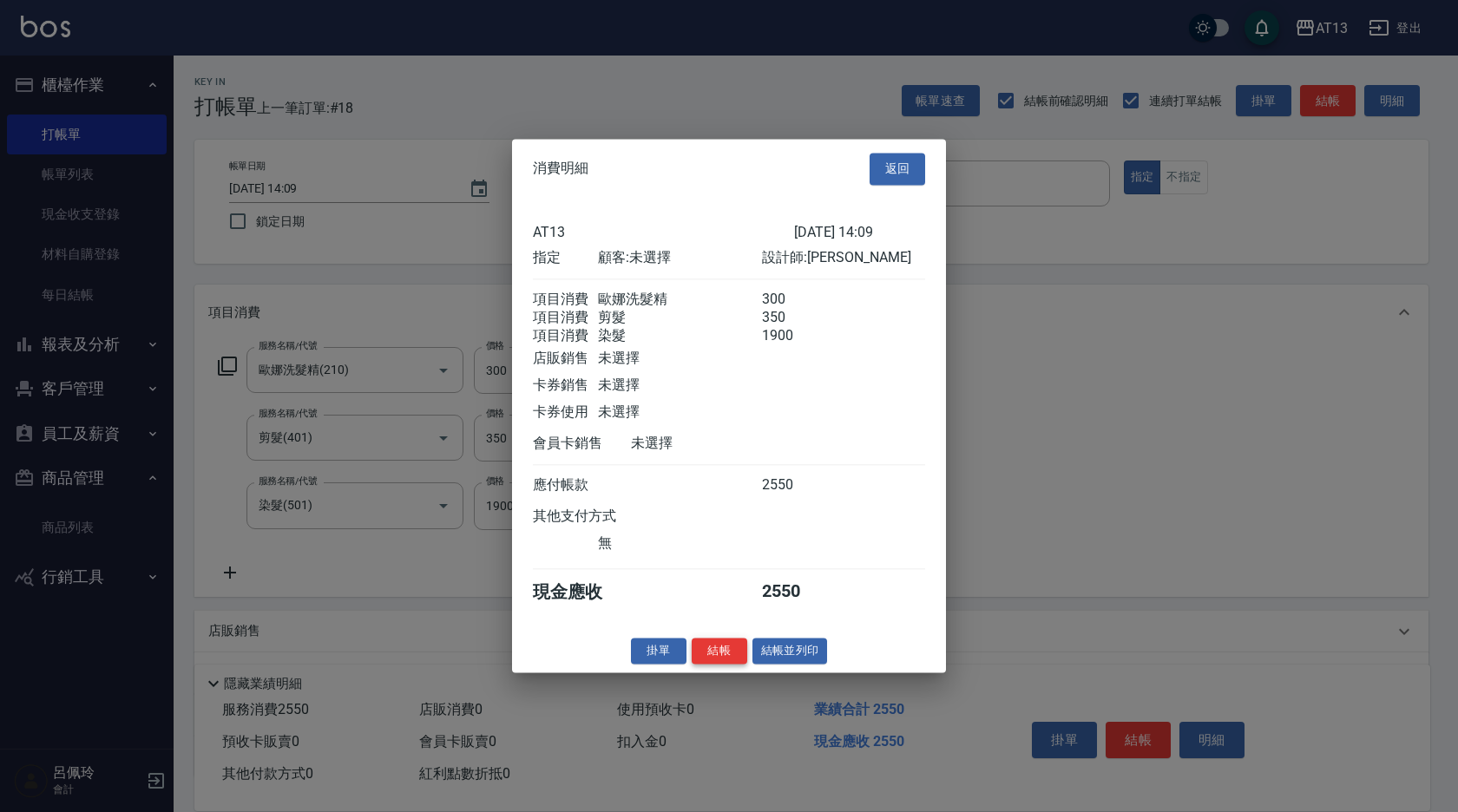
click at [715, 665] on button "結帳" at bounding box center [720, 651] width 56 height 27
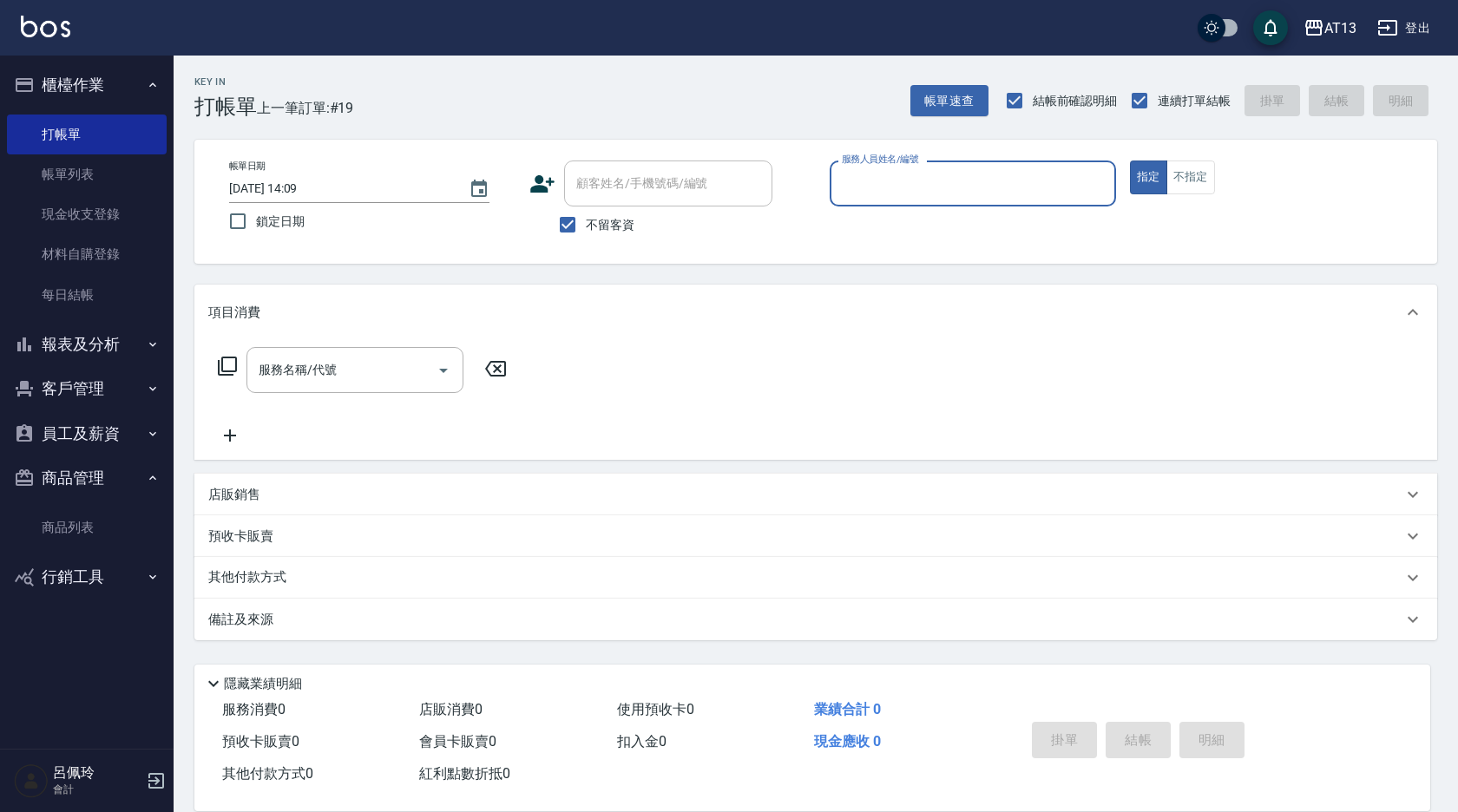
click at [814, 675] on div "隱藏業績明細" at bounding box center [817, 684] width 1227 height 21
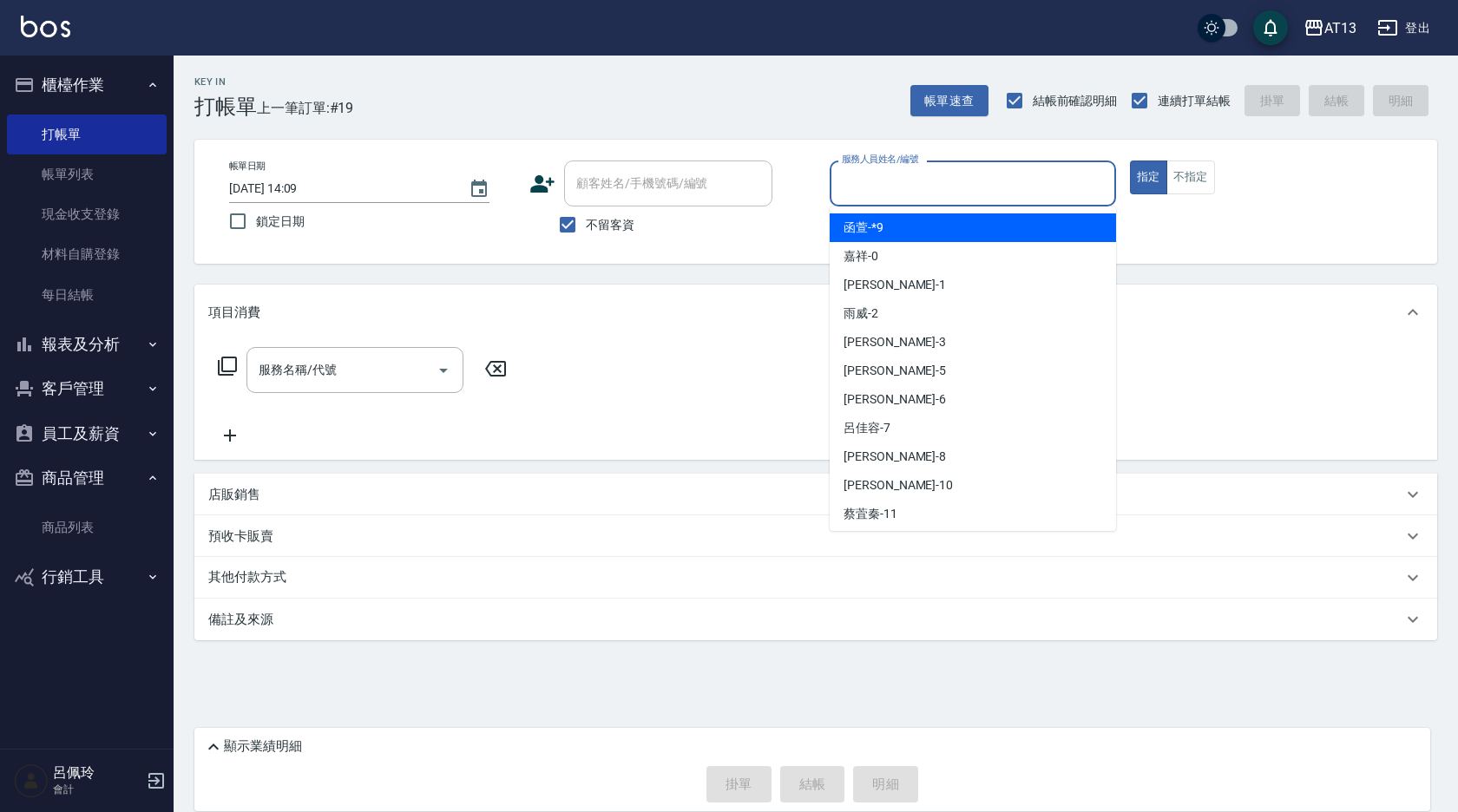
click at [941, 172] on input "服務人員姓名/編號" at bounding box center [973, 183] width 271 height 30
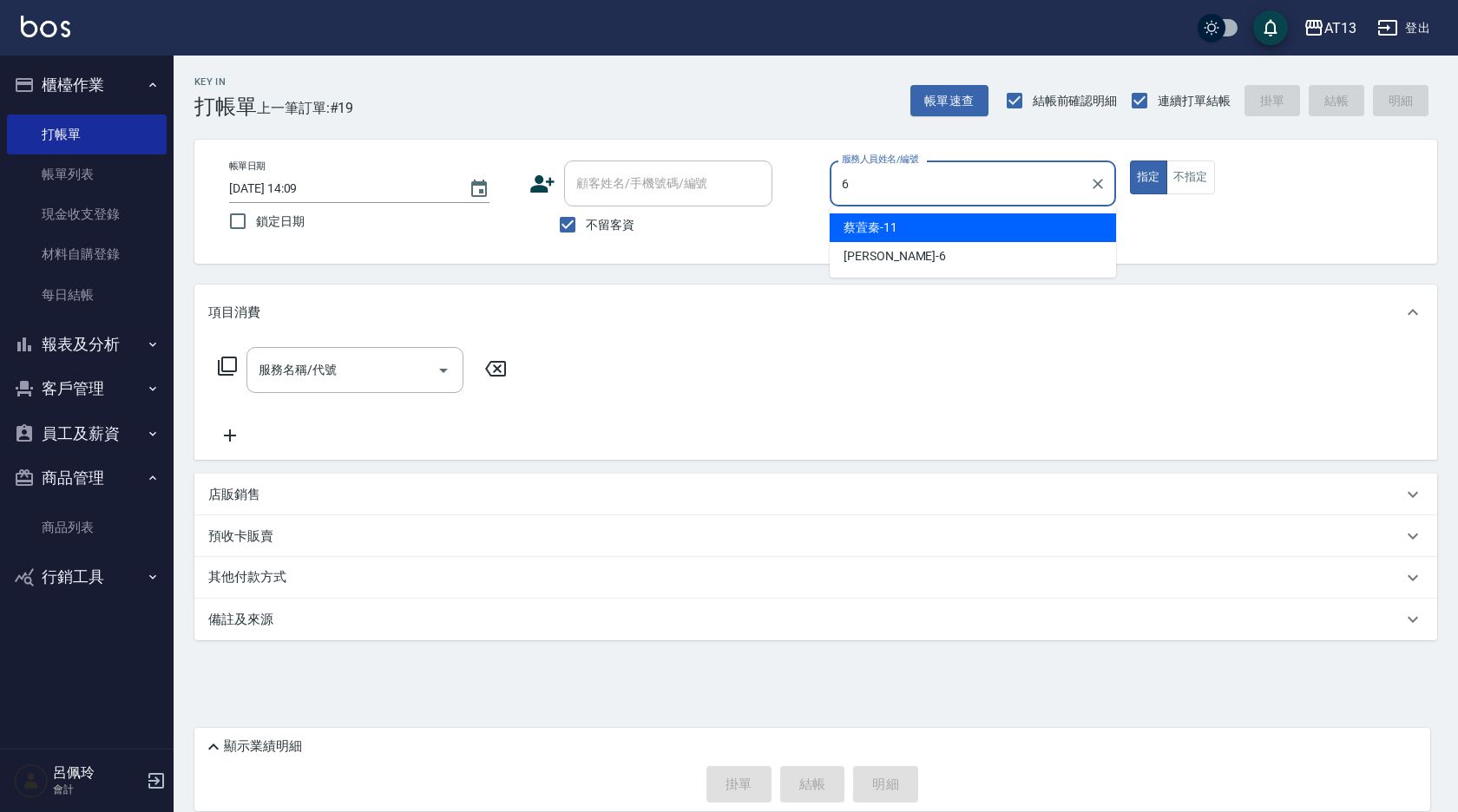
click at [913, 256] on div "[PERSON_NAME] -6" at bounding box center [973, 256] width 287 height 29
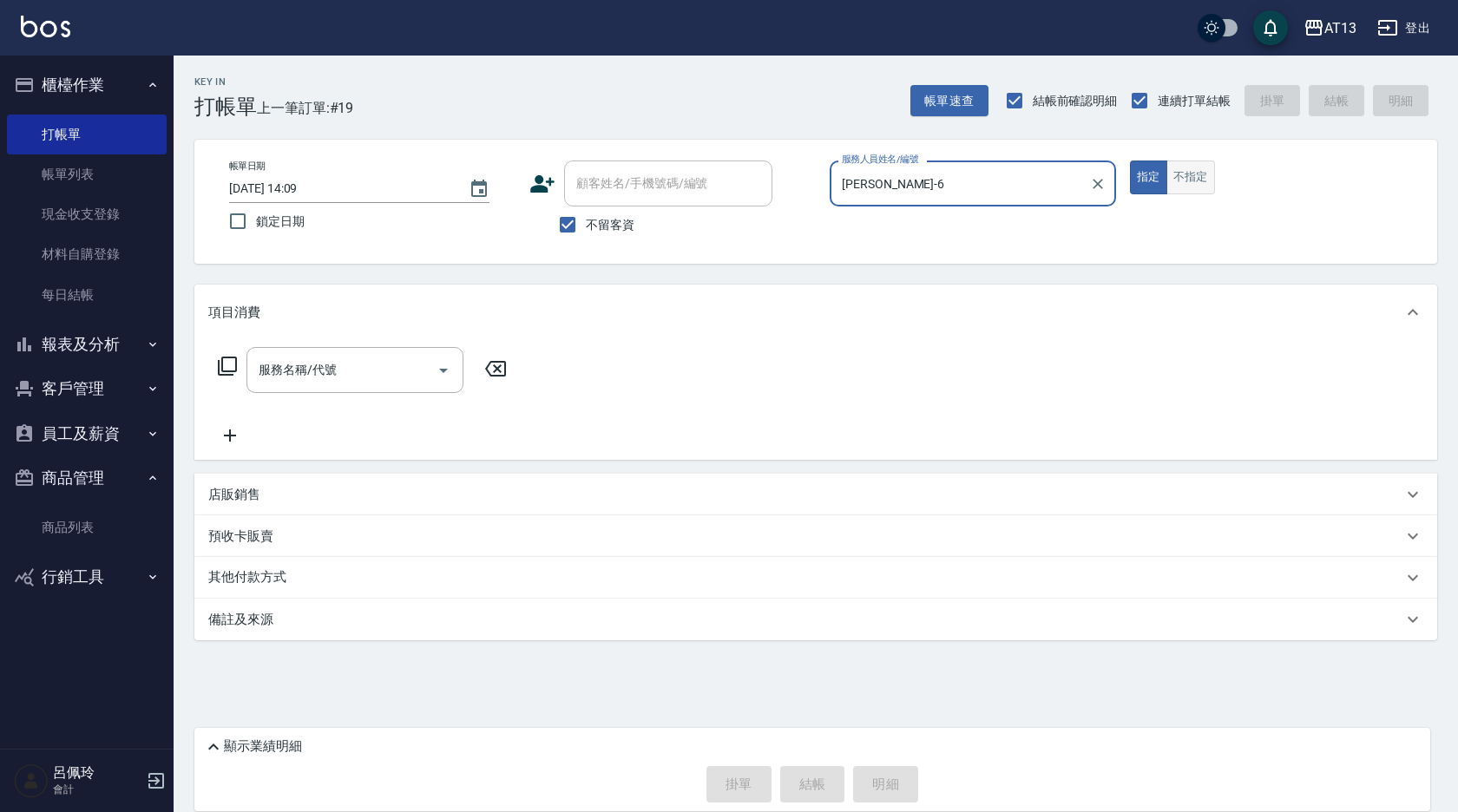
type input "[PERSON_NAME]-6"
click at [1188, 180] on button "不指定" at bounding box center [1191, 177] width 49 height 34
click at [387, 368] on input "服務名稱/代號" at bounding box center [342, 369] width 175 height 30
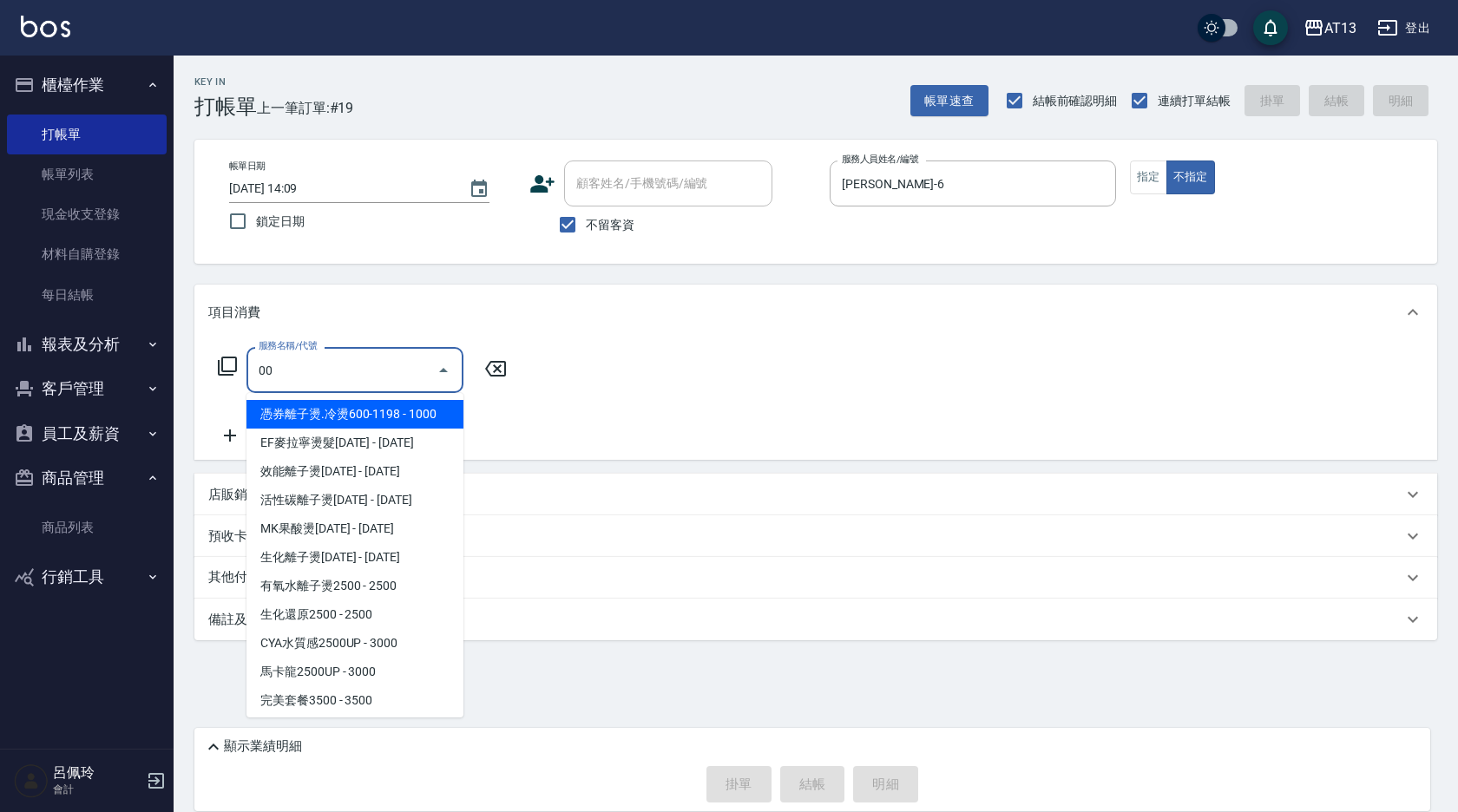
type input "0"
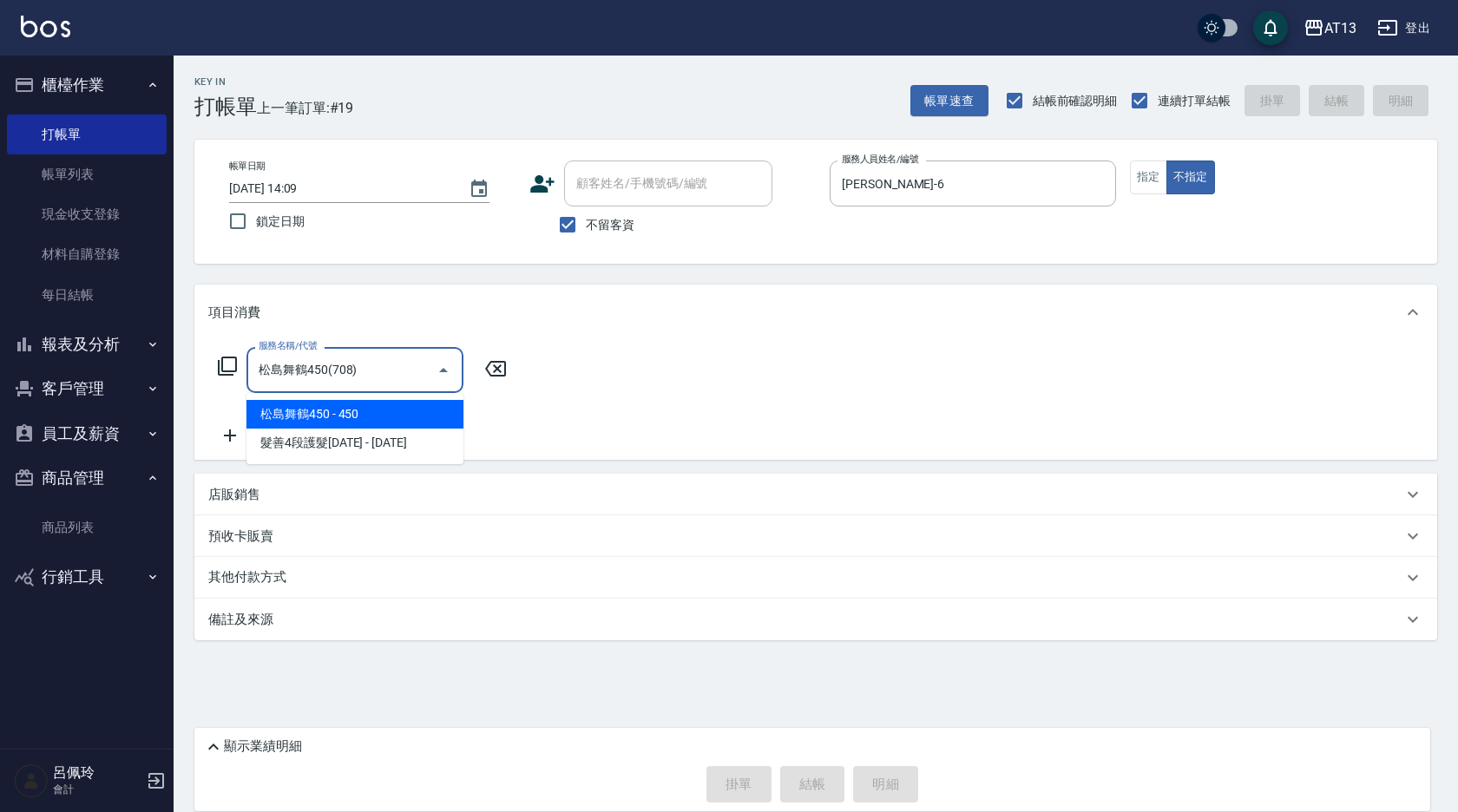
type input "松島舞鶴450(708)"
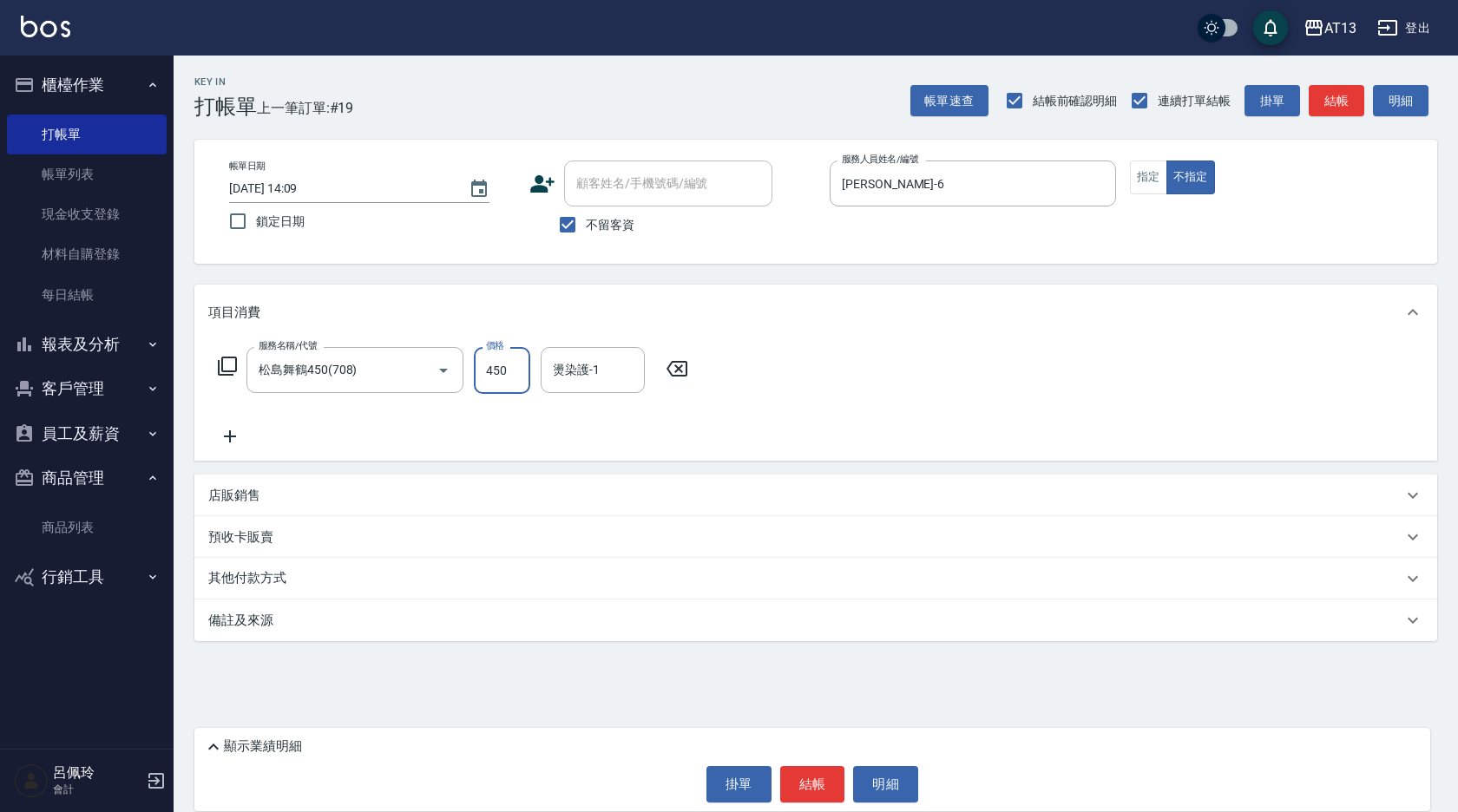
drag, startPoint x: 675, startPoint y: 368, endPoint x: 658, endPoint y: 366, distance: 17.1
click at [675, 368] on icon at bounding box center [677, 369] width 44 height 21
type input "剪髮(401)"
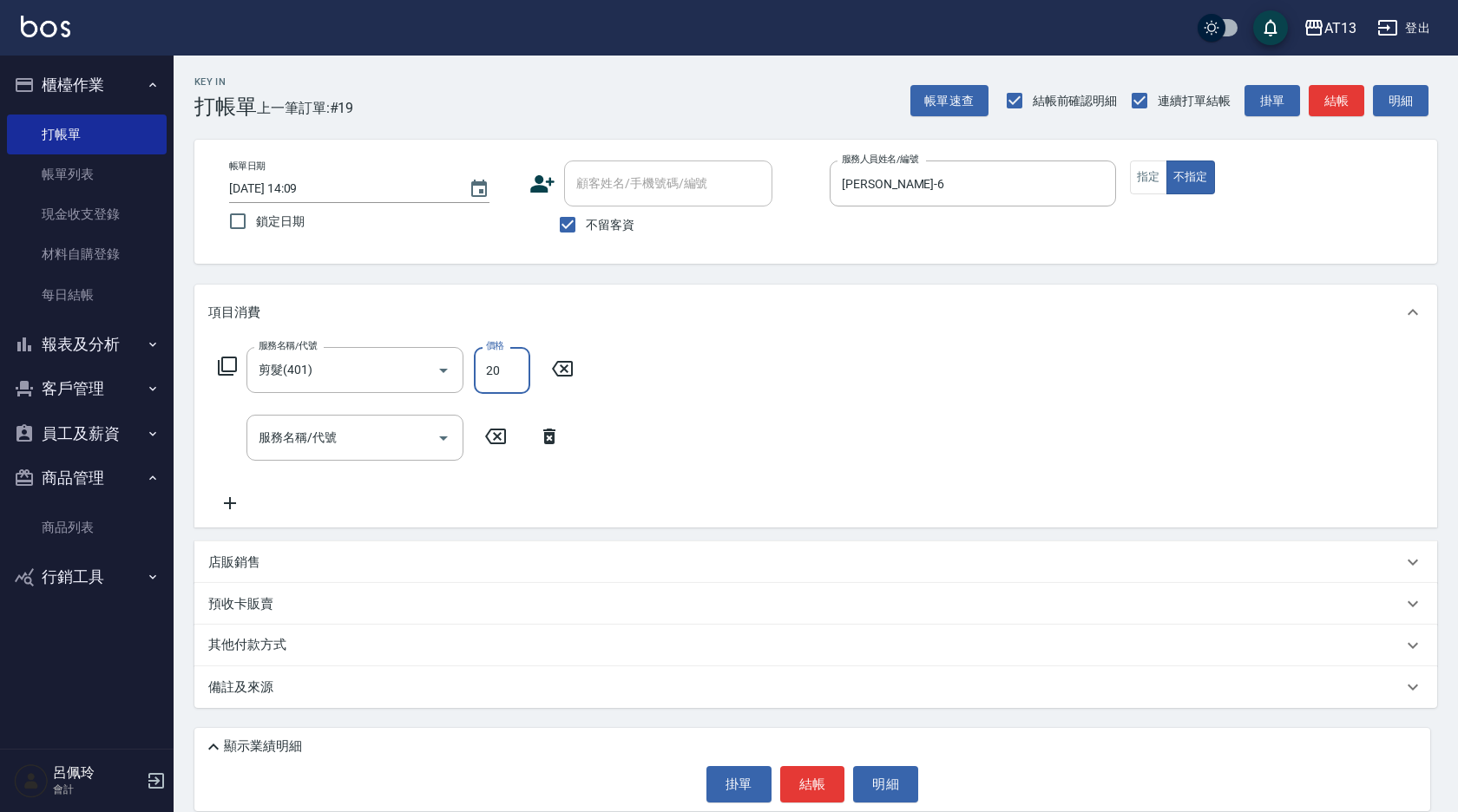
click at [484, 378] on input "20" at bounding box center [502, 370] width 57 height 47
type input "200"
click at [841, 335] on div "項目消費" at bounding box center [816, 313] width 1243 height 56
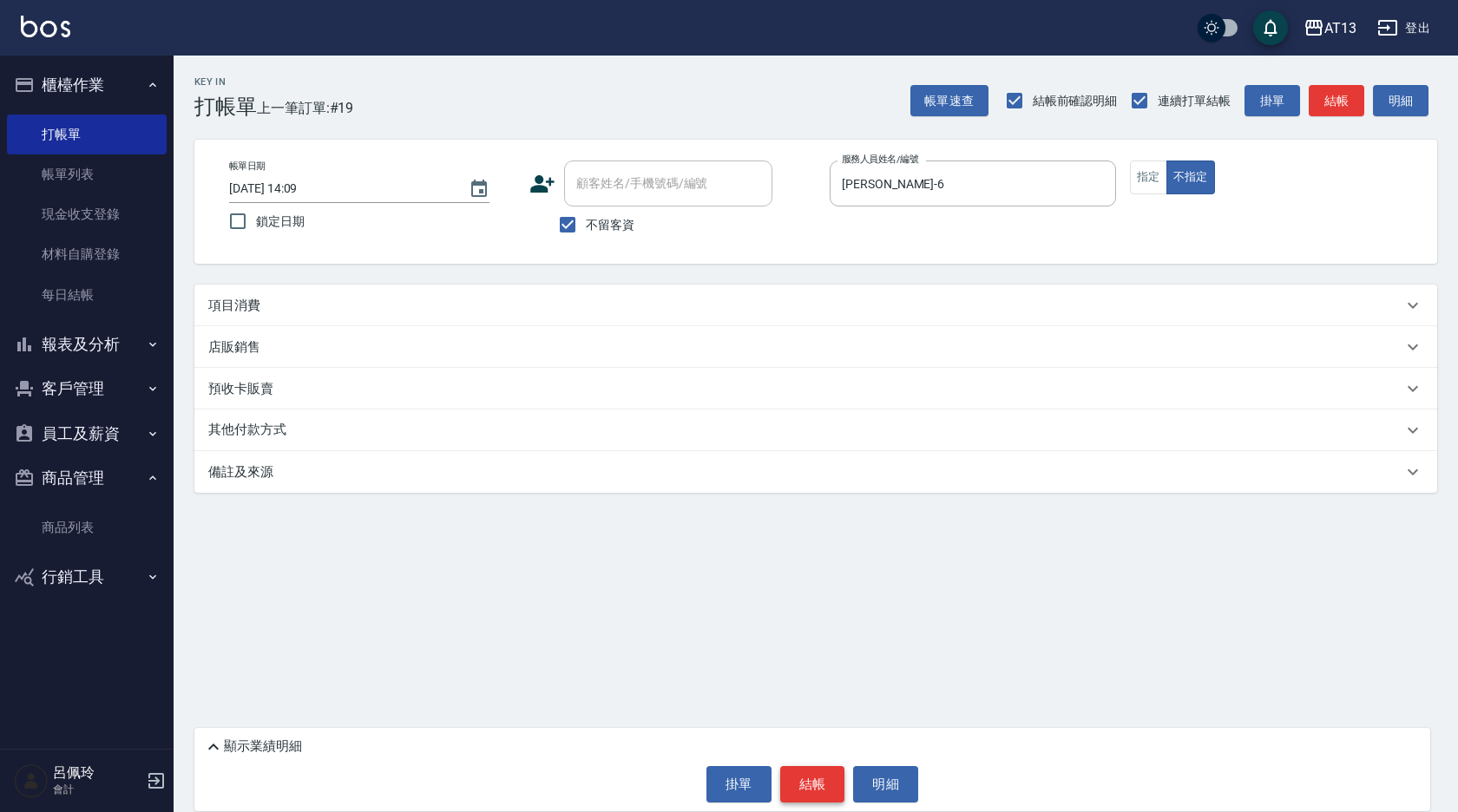
click at [829, 782] on button "結帳" at bounding box center [812, 784] width 65 height 37
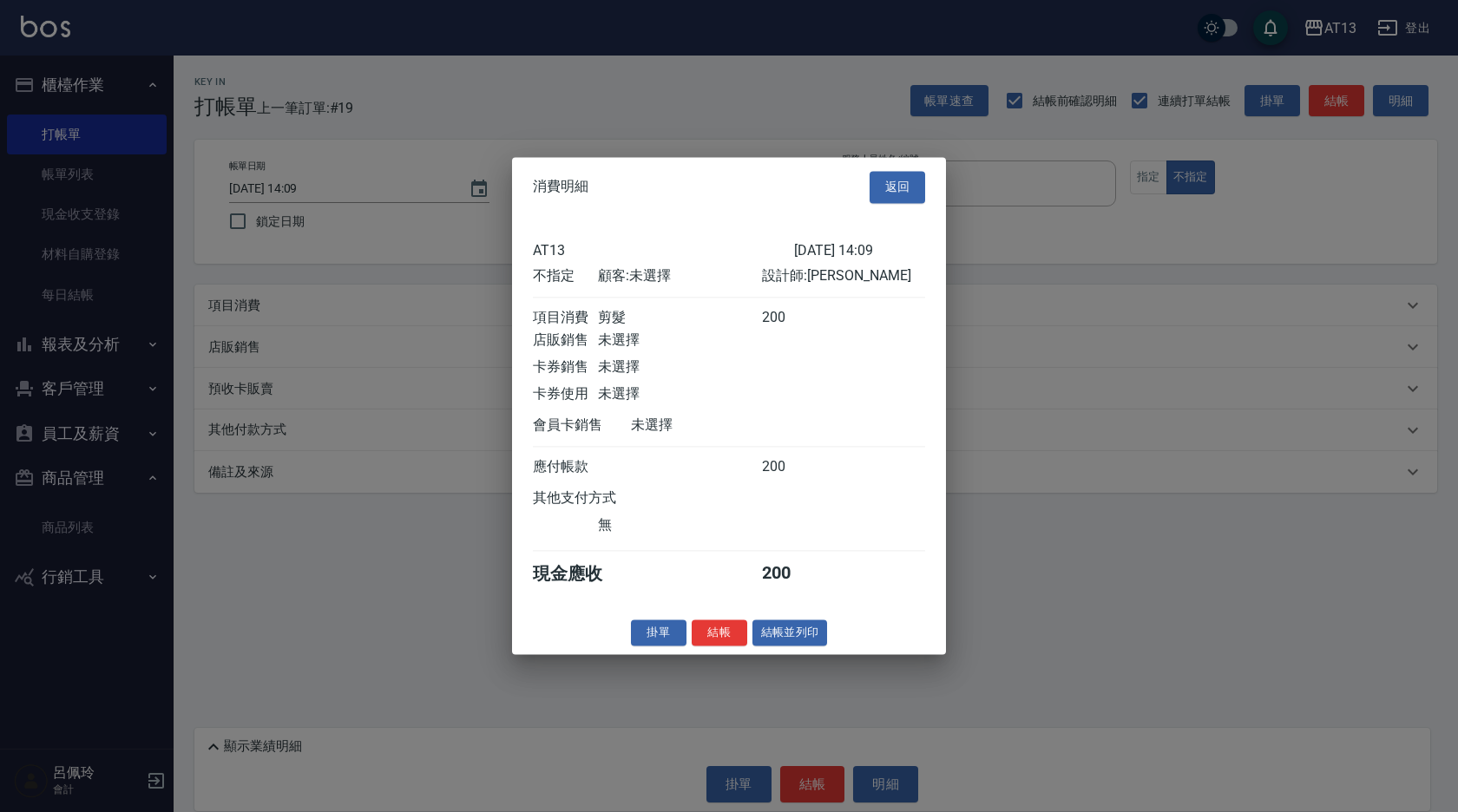
click at [719, 635] on button "結帳" at bounding box center [720, 633] width 56 height 27
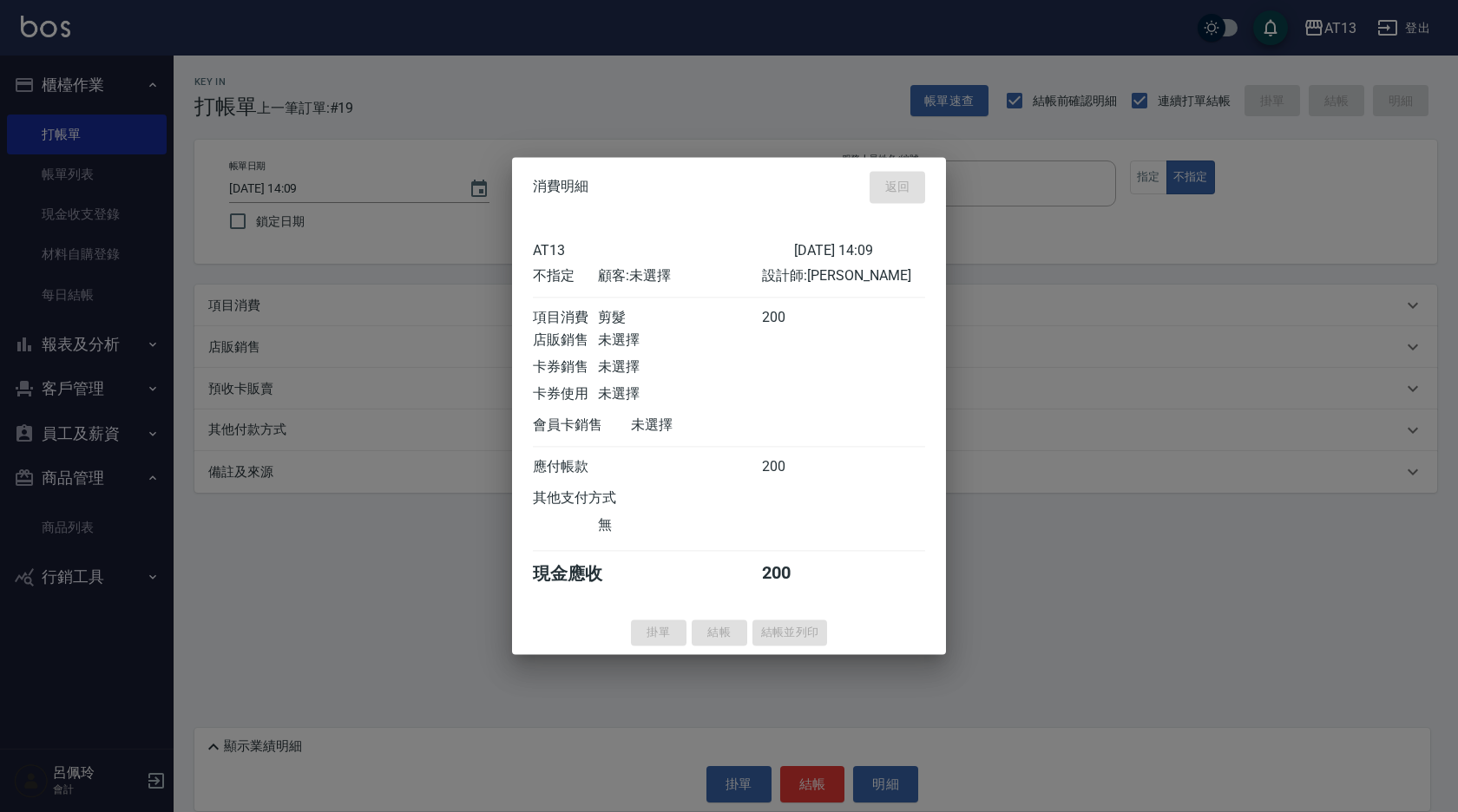
type input "2025/09/21 14:22"
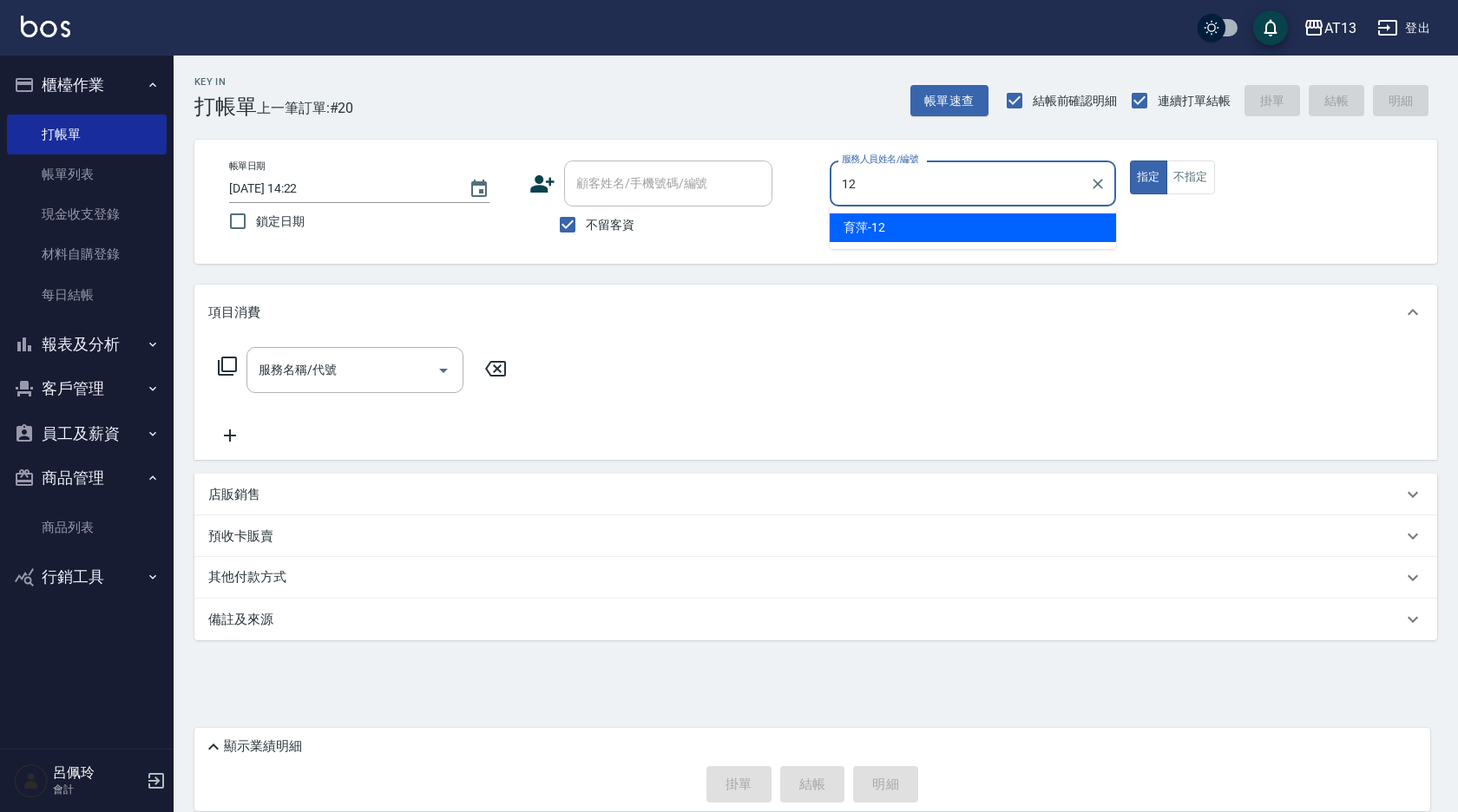
click at [870, 220] on span "育[PERSON_NAME] -12" at bounding box center [865, 227] width 42 height 18
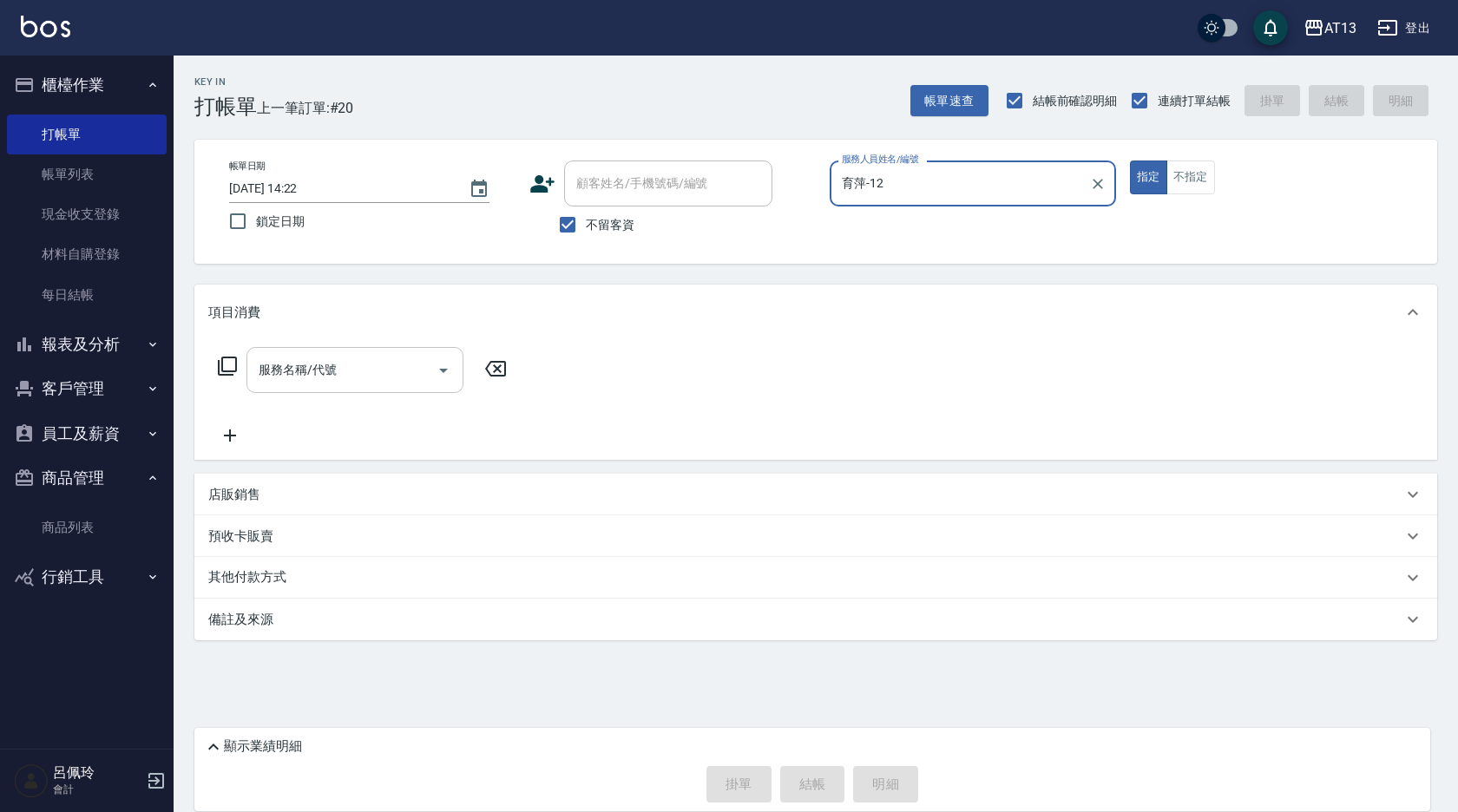
type input "育萍-12"
click at [394, 367] on input "服務名稱/代號" at bounding box center [342, 369] width 175 height 30
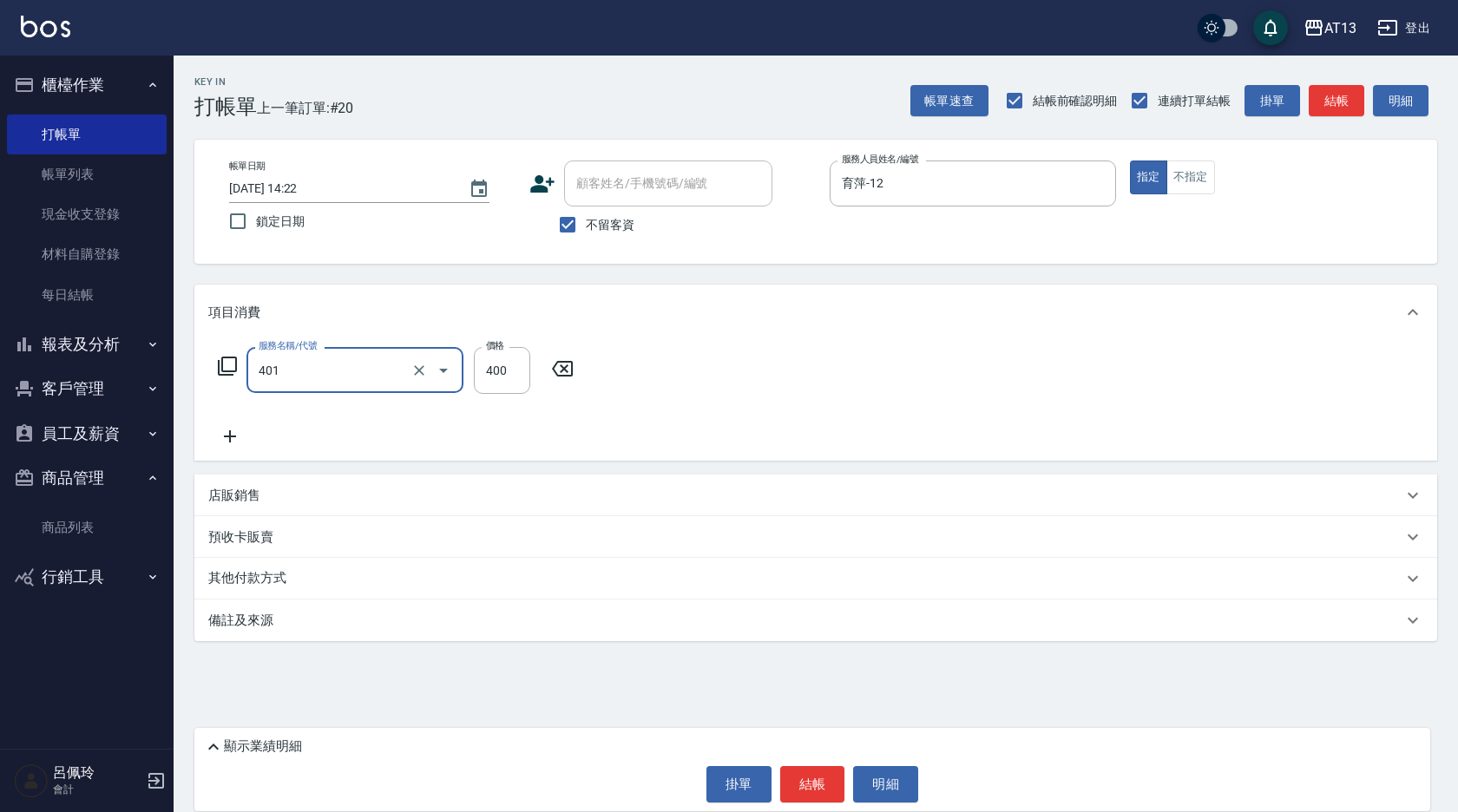
type input "剪髮(401)"
type input "500"
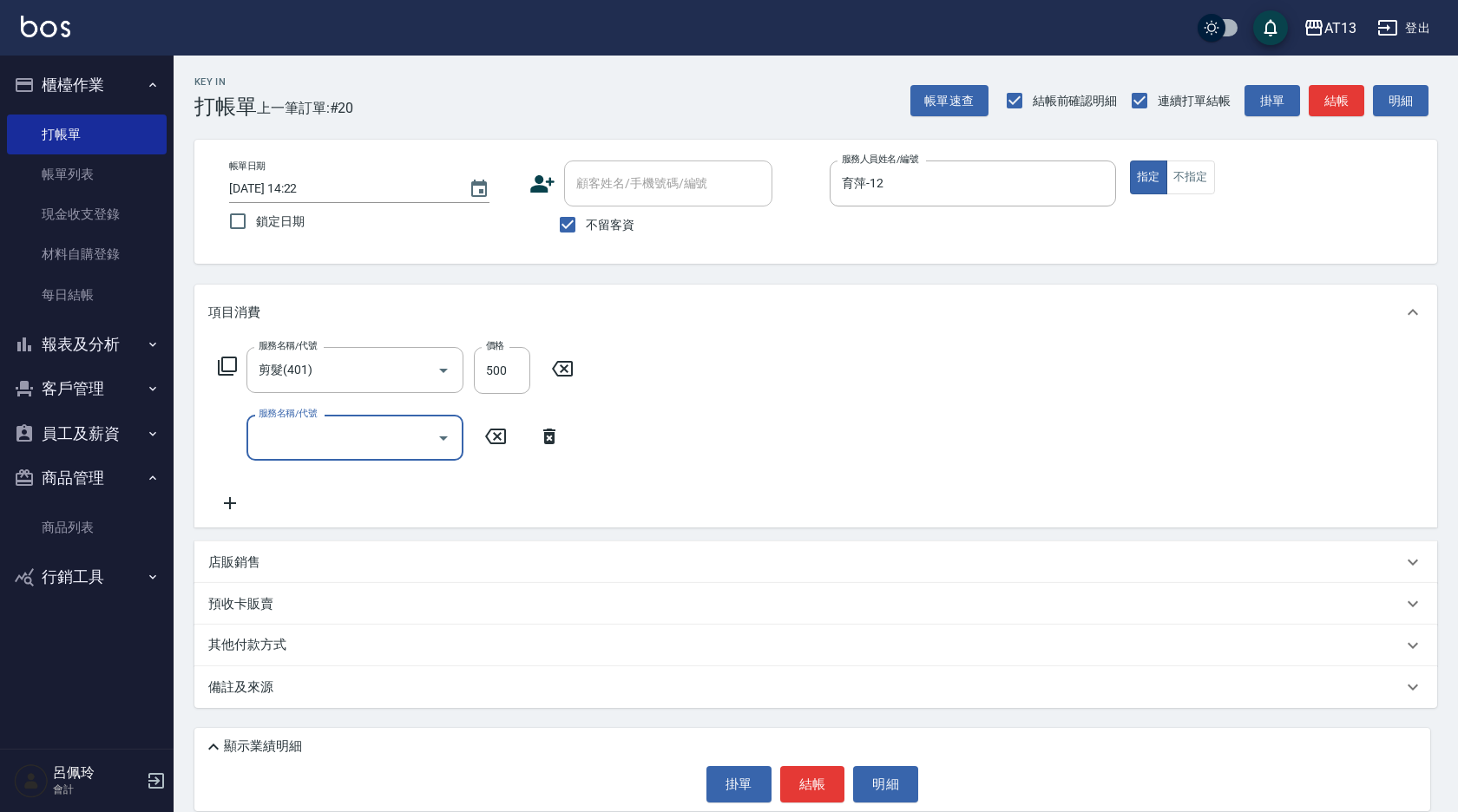
drag, startPoint x: 895, startPoint y: 288, endPoint x: 834, endPoint y: 592, distance: 310.1
click at [892, 295] on div "項目消費" at bounding box center [816, 313] width 1243 height 56
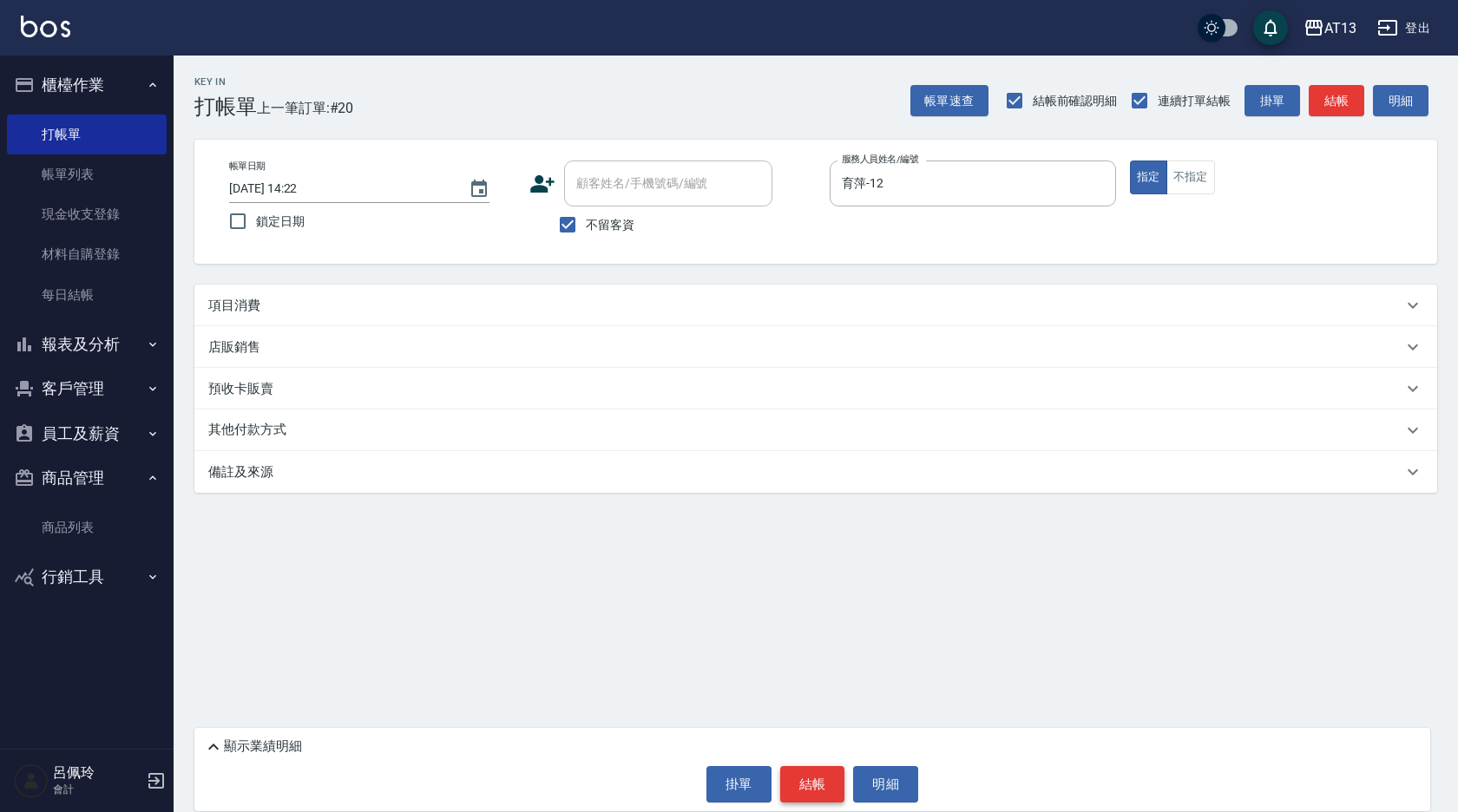
click at [803, 786] on button "結帳" at bounding box center [812, 784] width 65 height 37
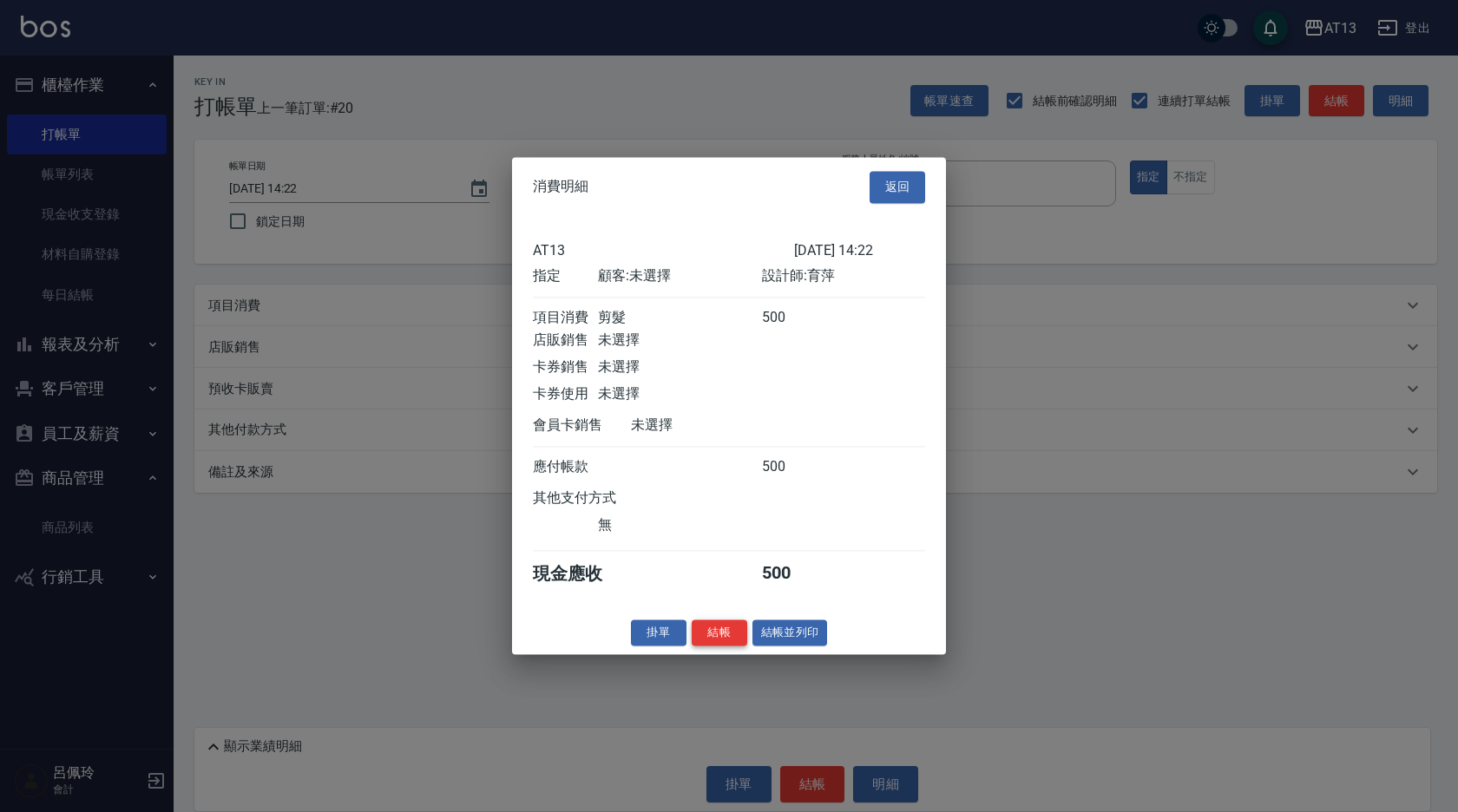
click at [709, 646] on button "結帳" at bounding box center [720, 633] width 56 height 27
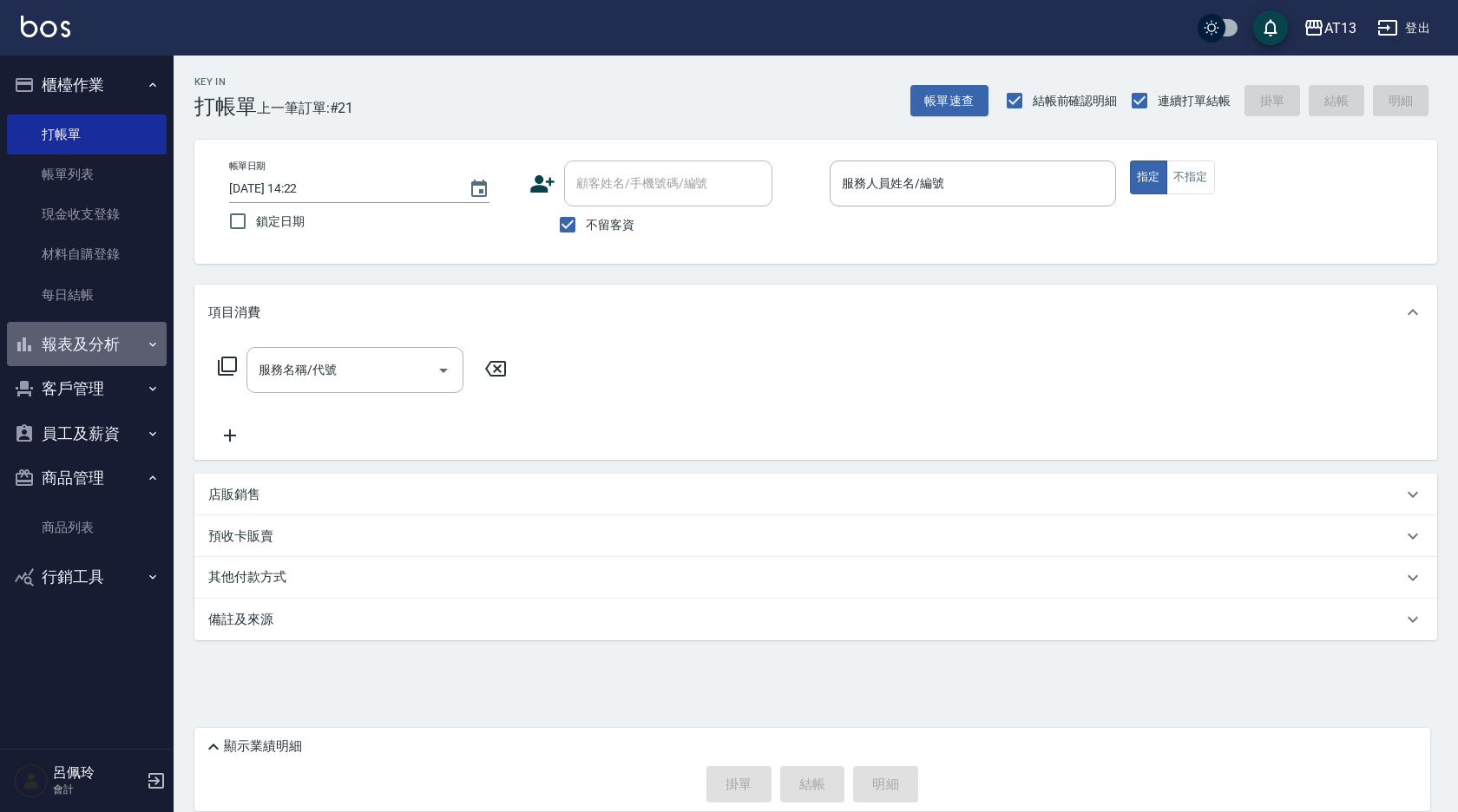
click at [85, 342] on button "報表及分析" at bounding box center [86, 345] width 159 height 45
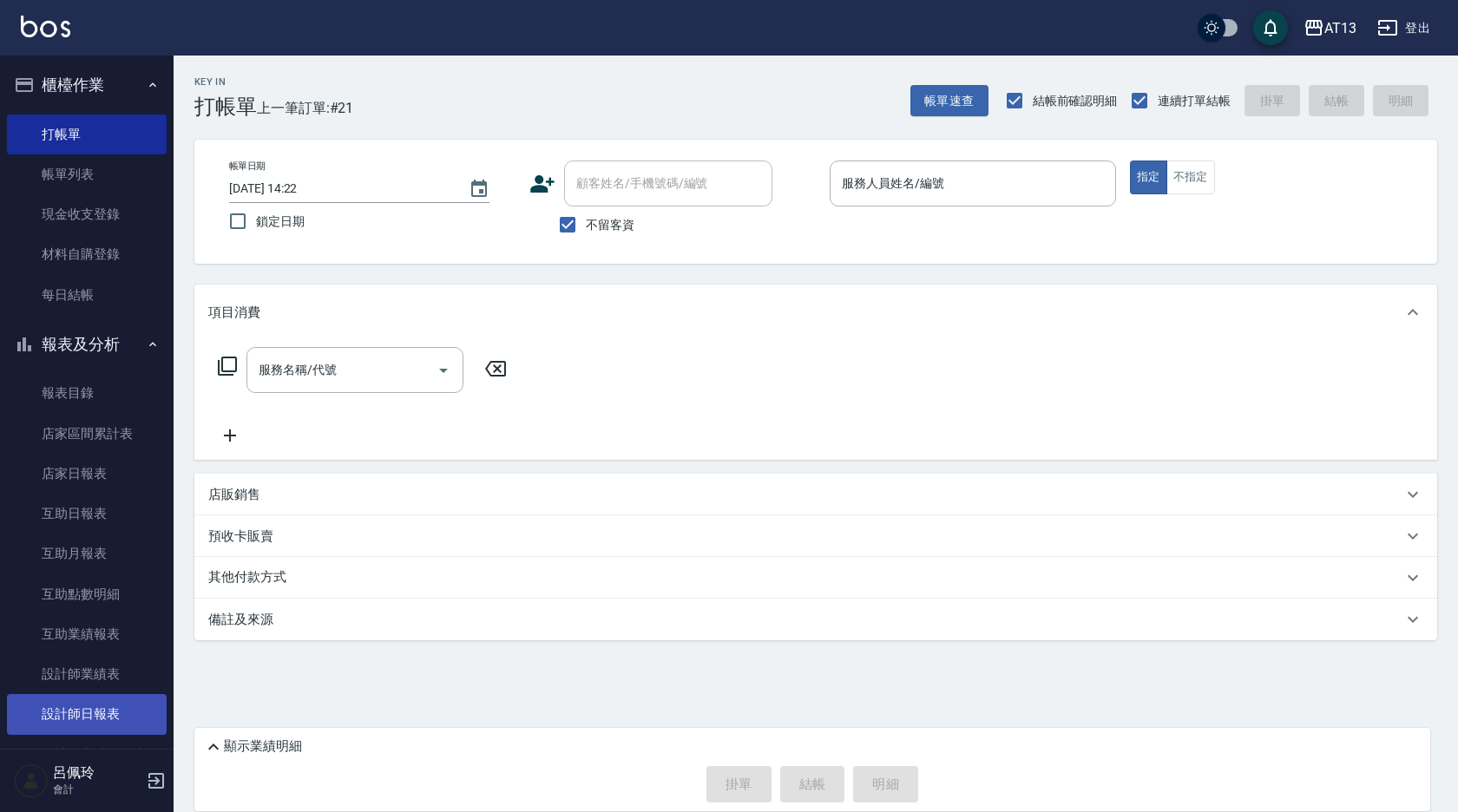
click at [107, 701] on link "設計師日報表" at bounding box center [86, 714] width 159 height 40
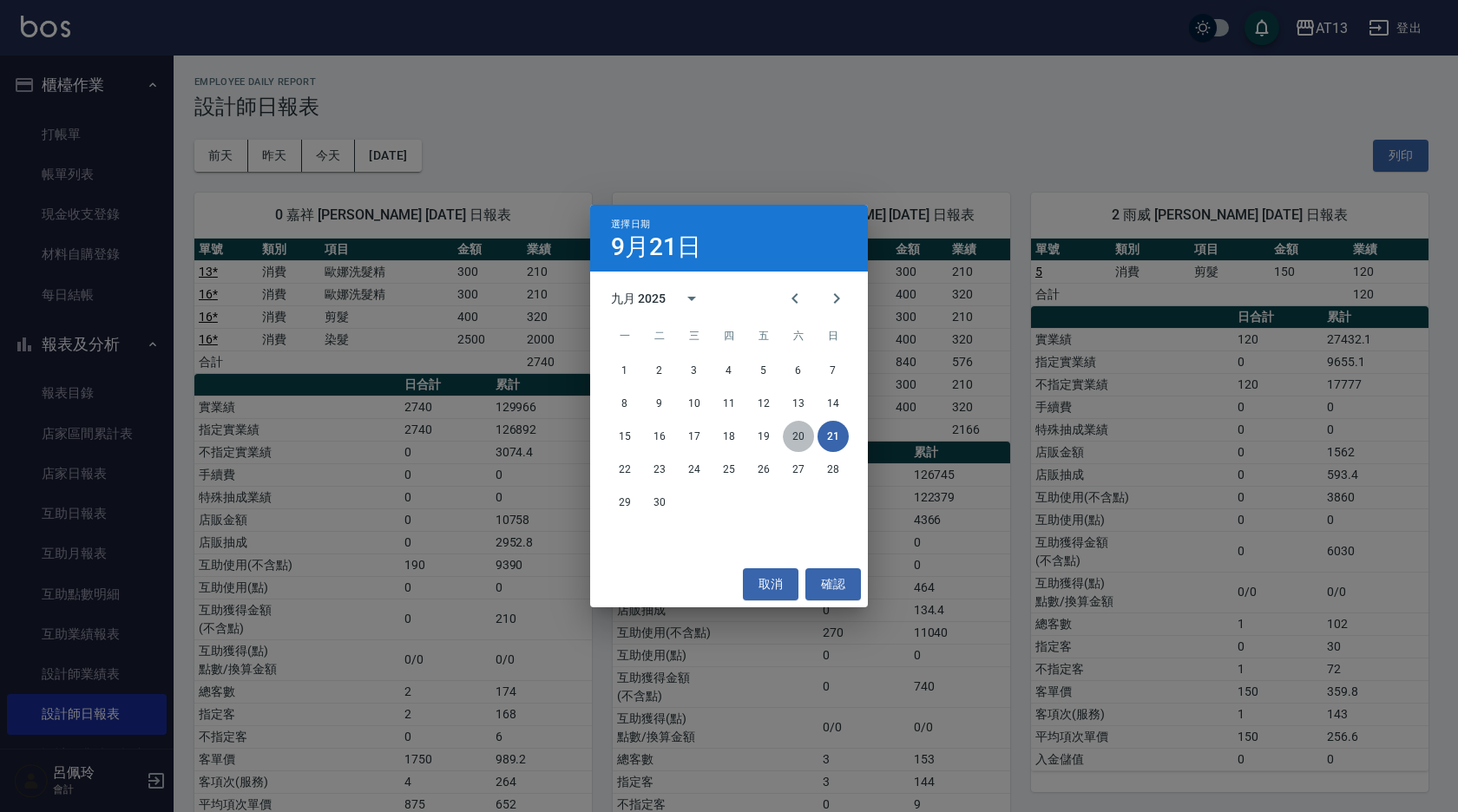
click at [796, 436] on button "20" at bounding box center [798, 436] width 31 height 31
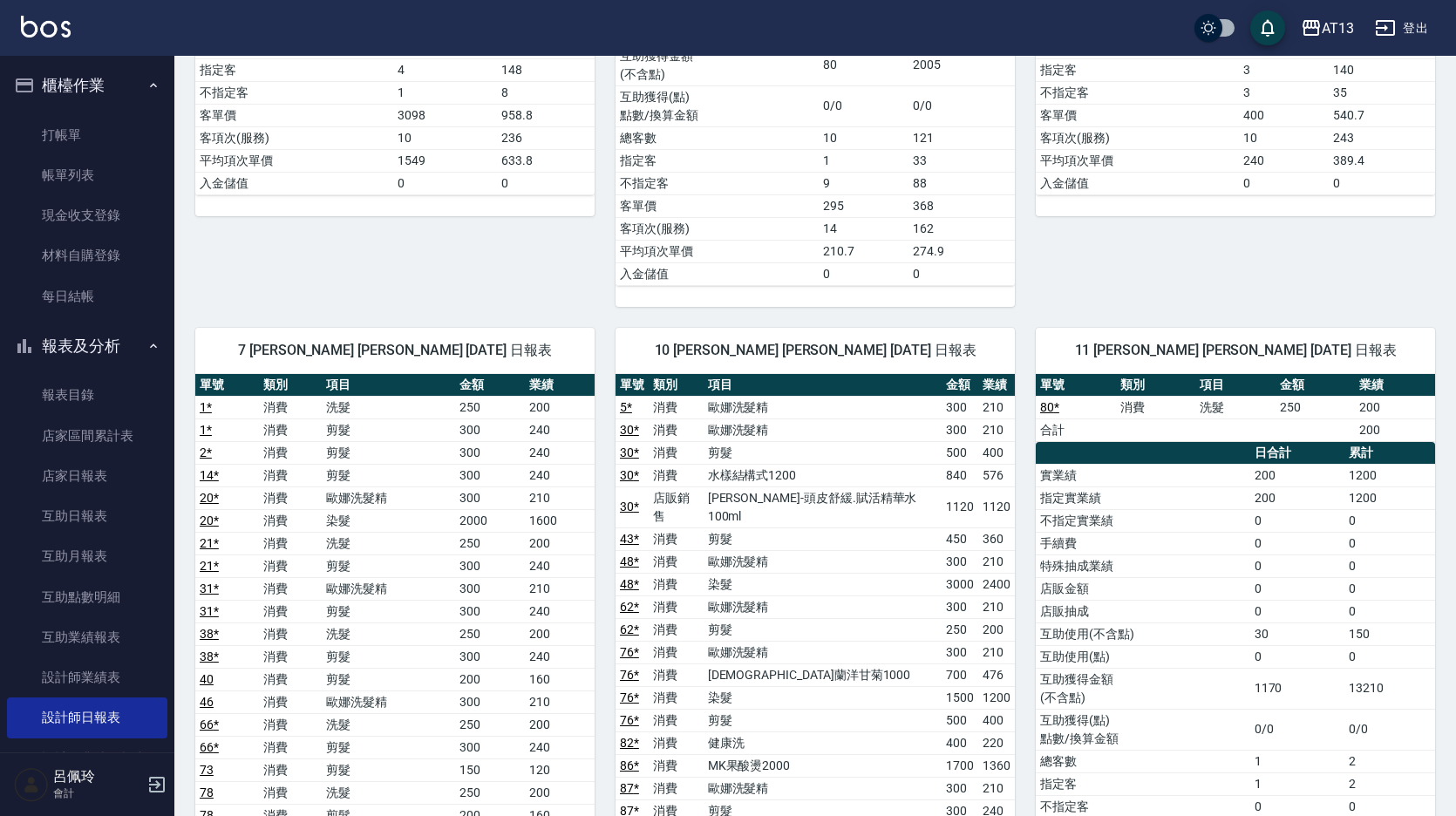
scroll to position [2093, 0]
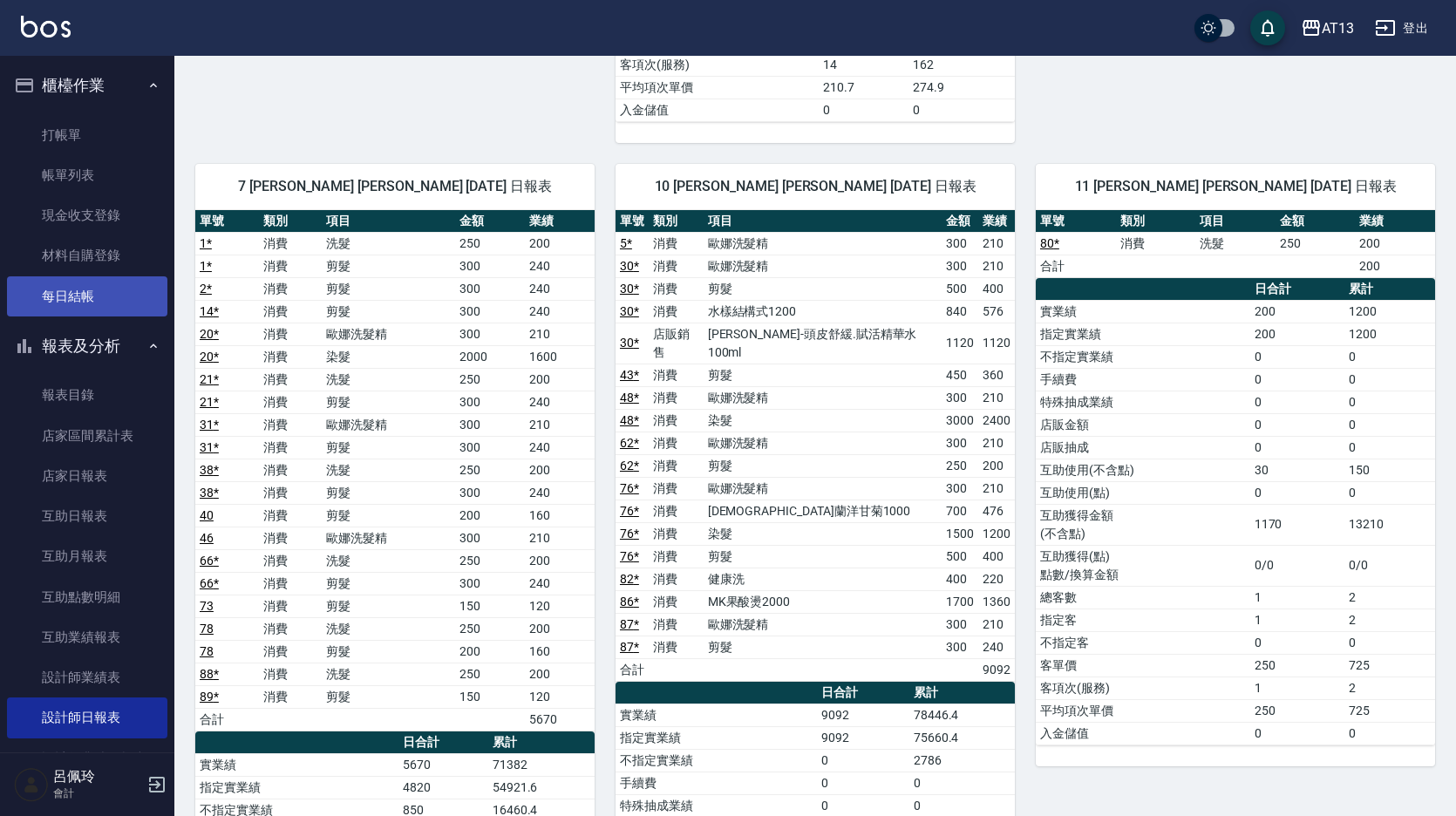
click at [59, 296] on link "每日結帳" at bounding box center [87, 297] width 160 height 40
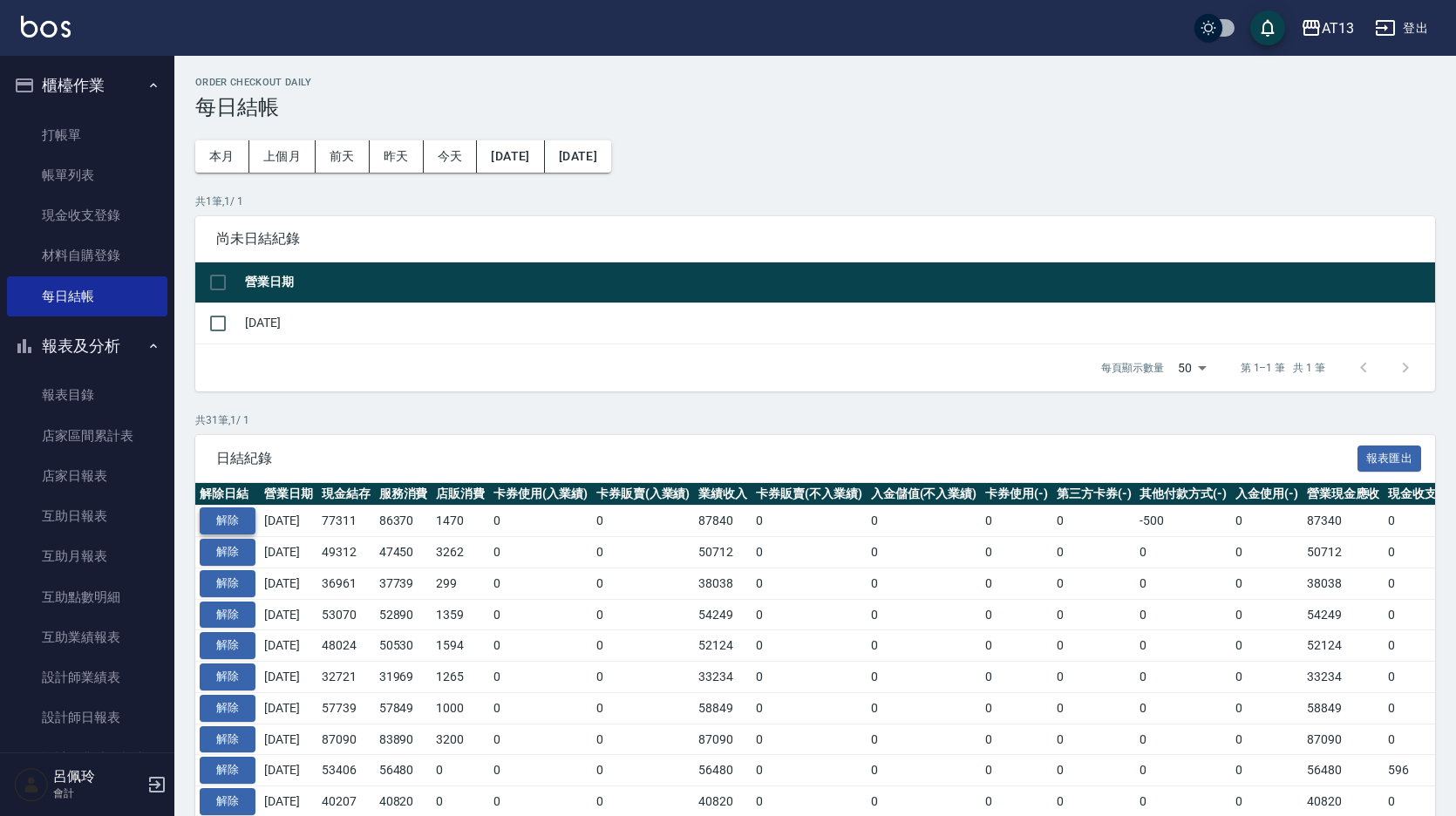
click at [230, 517] on button "解除" at bounding box center [228, 521] width 56 height 27
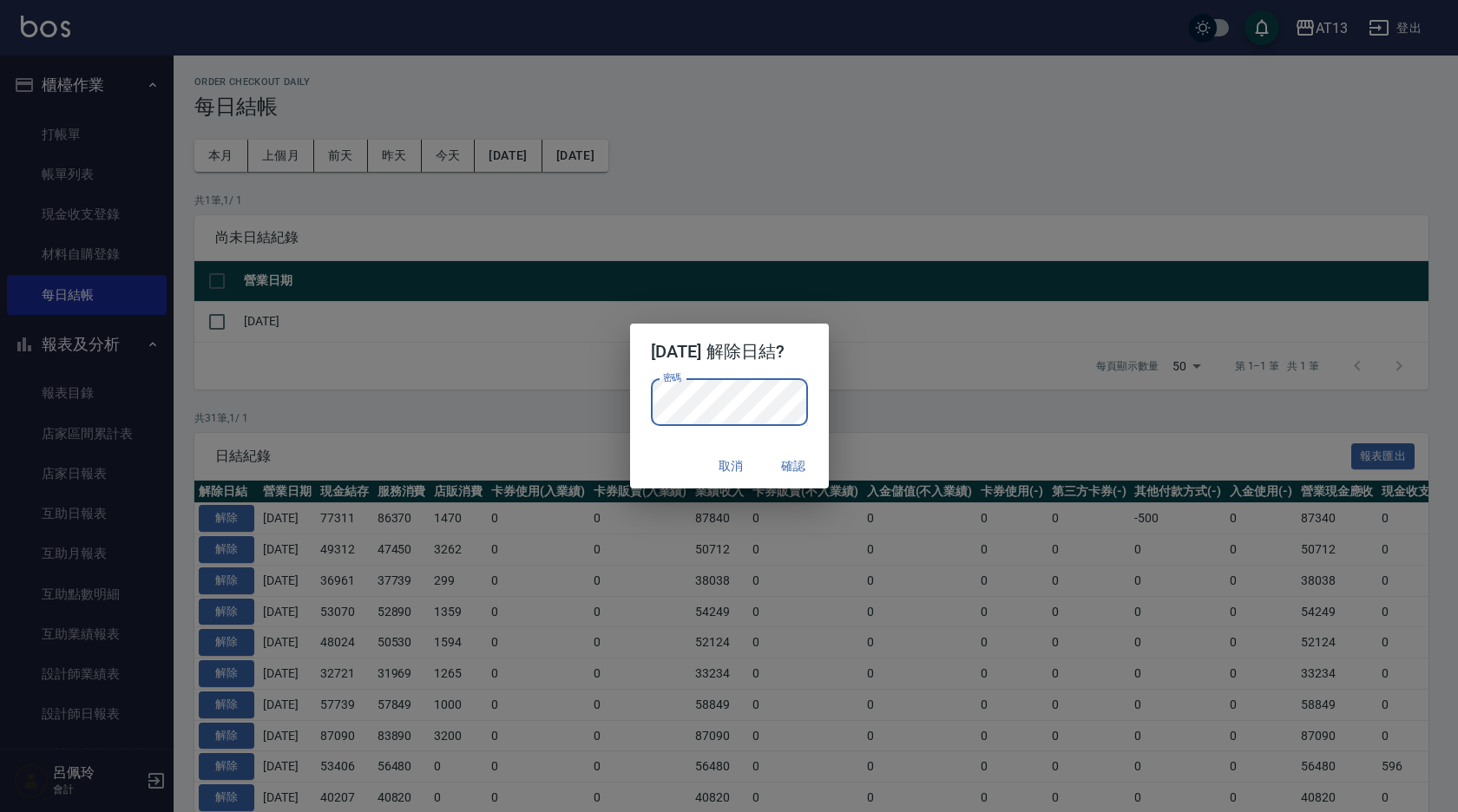
click at [803, 466] on button "確認" at bounding box center [794, 466] width 56 height 32
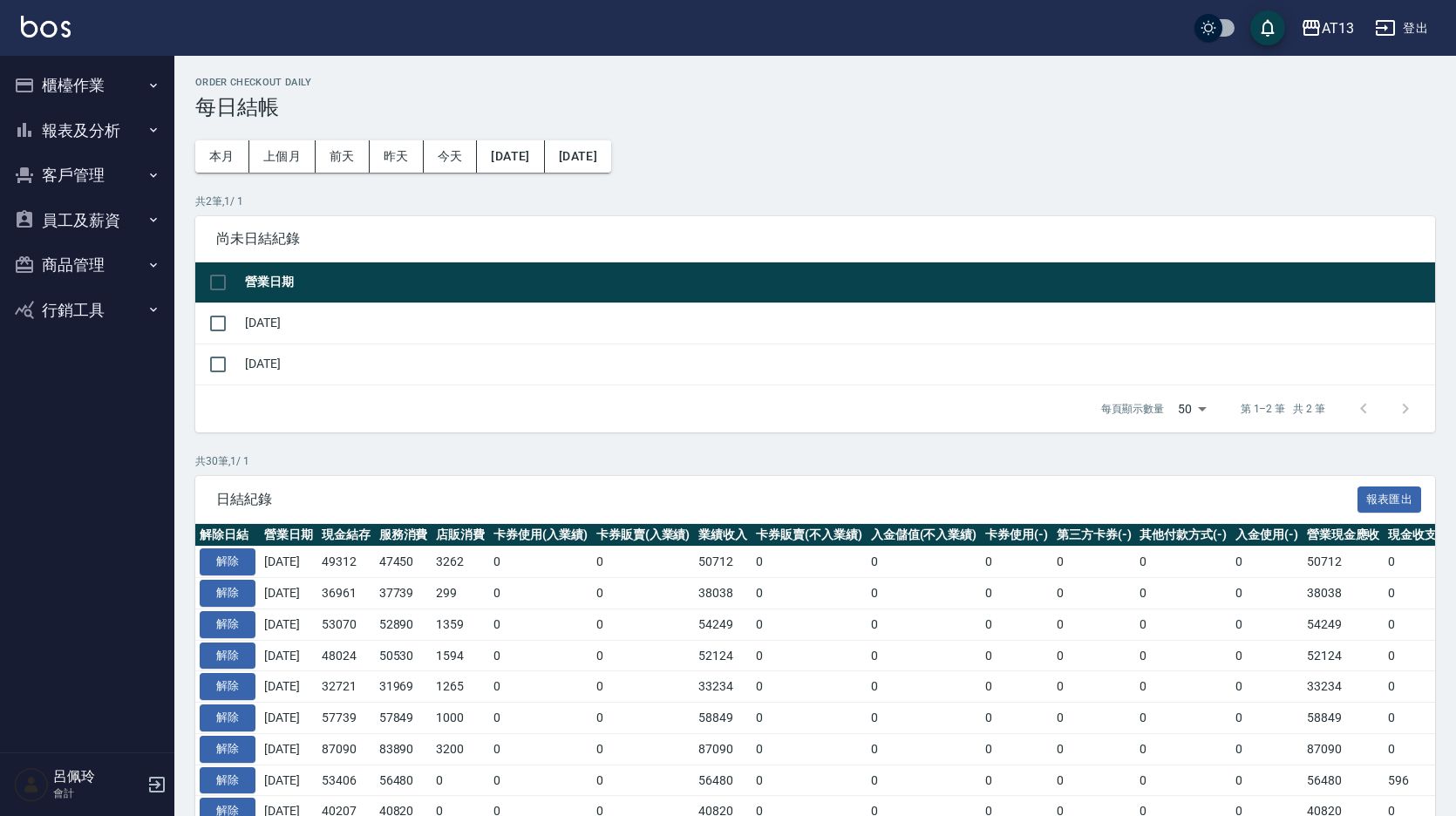
click at [68, 94] on button "櫃檯作業" at bounding box center [87, 86] width 160 height 46
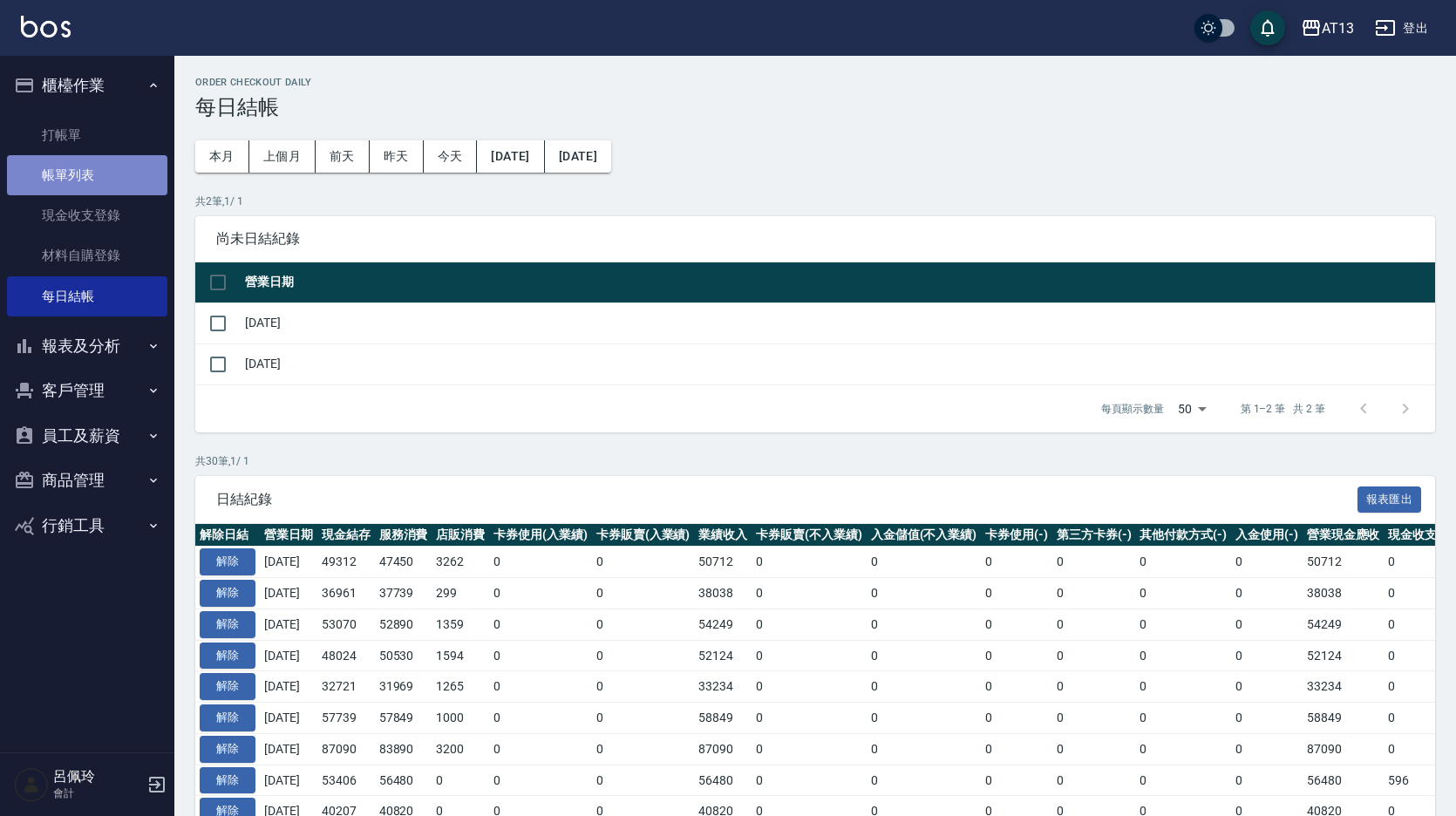
click at [85, 167] on link "帳單列表" at bounding box center [87, 175] width 160 height 40
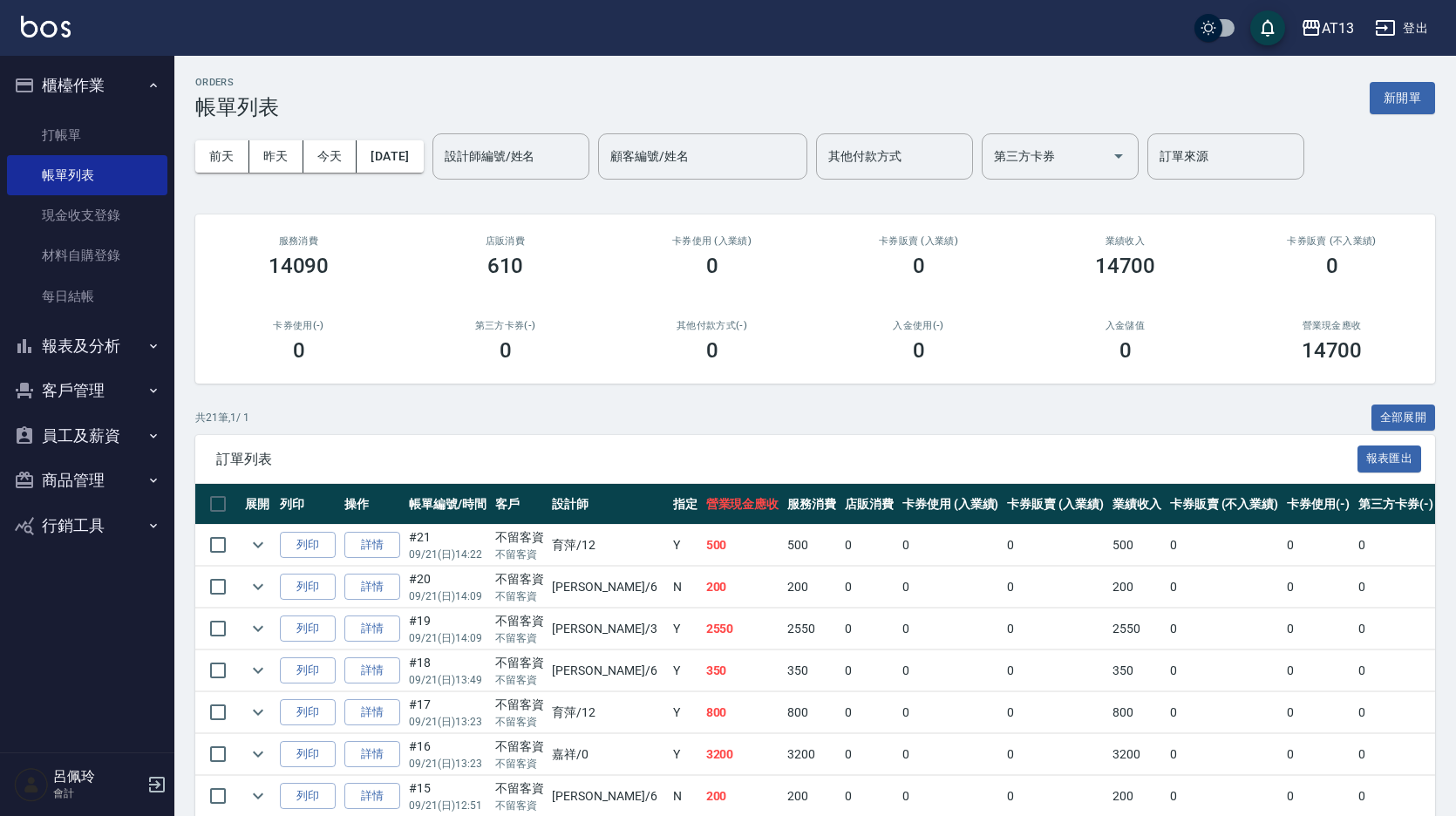
click at [416, 143] on button "[DATE]" at bounding box center [390, 156] width 67 height 32
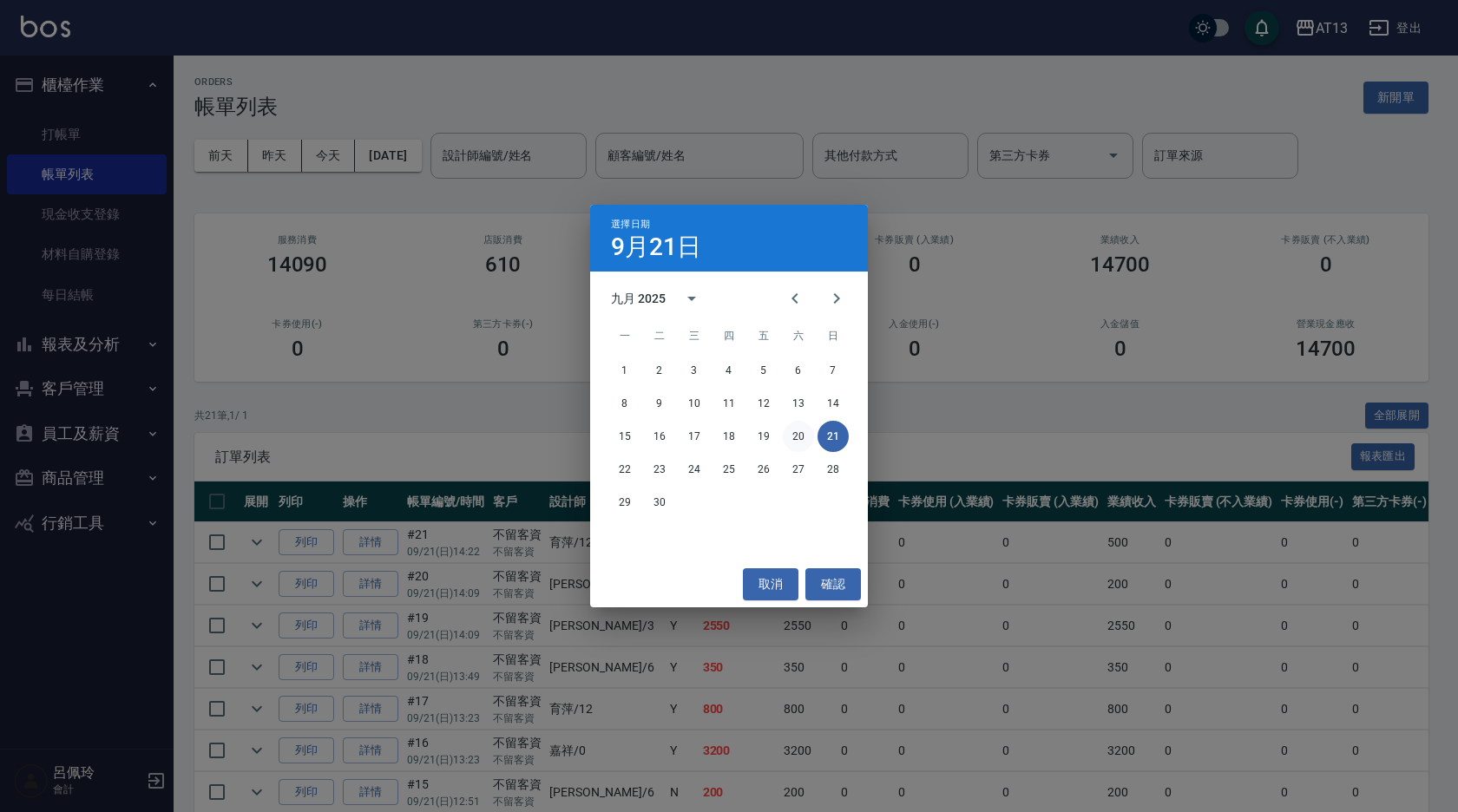
click at [805, 429] on button "20" at bounding box center [798, 436] width 31 height 31
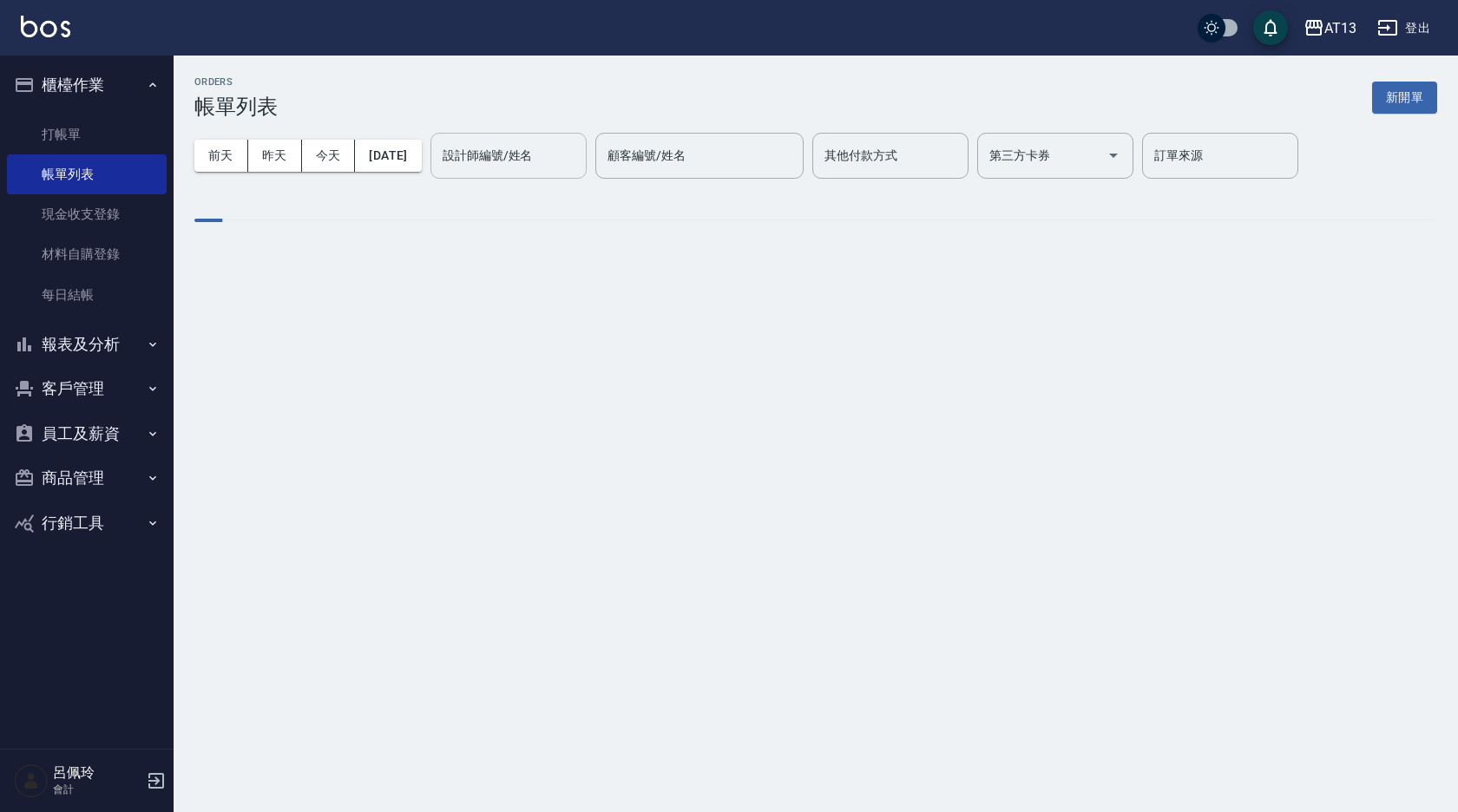
click at [524, 155] on div "設計師編號/姓名 設計師編號/姓名" at bounding box center [508, 155] width 156 height 46
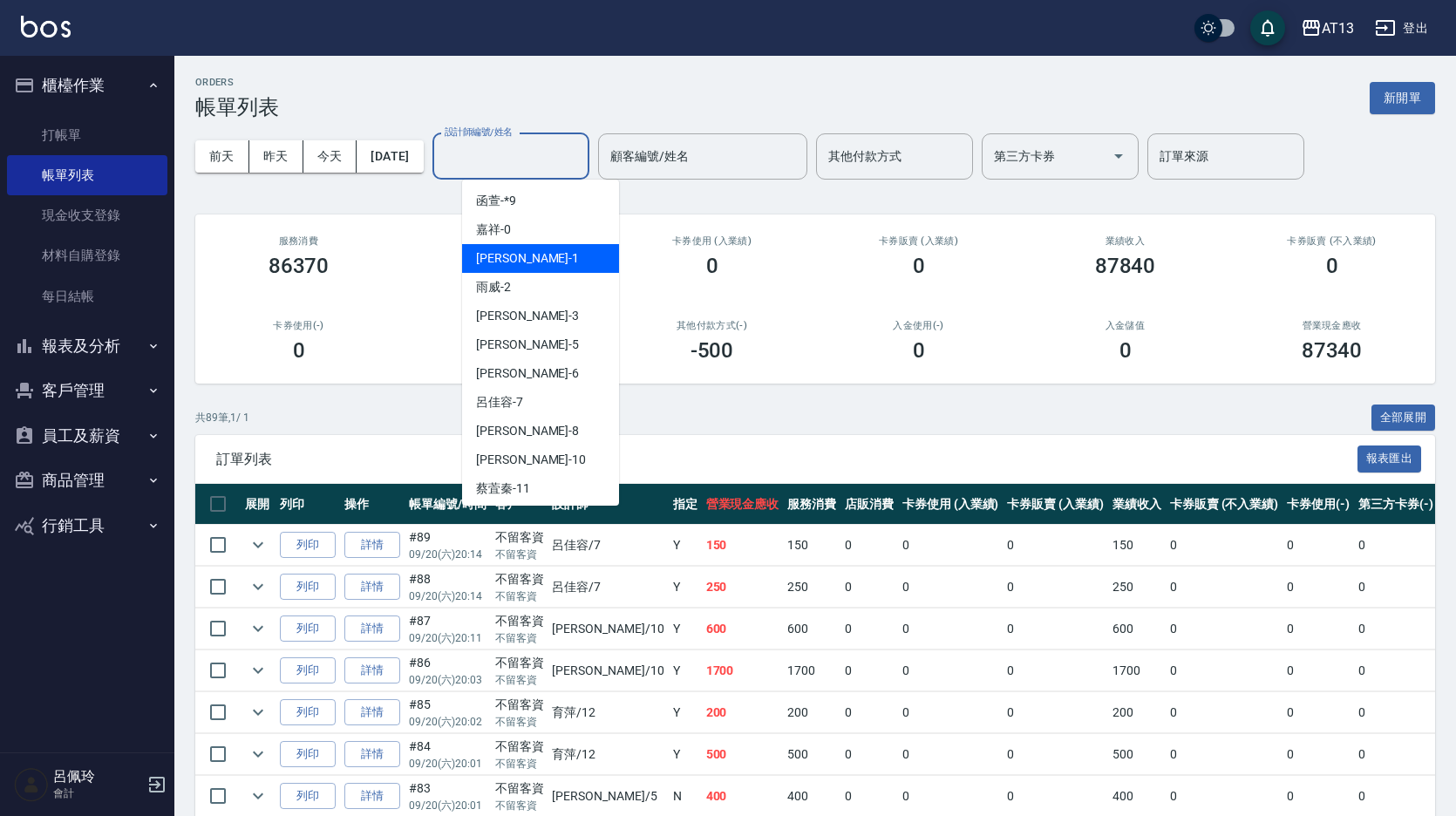
click at [523, 252] on div "[PERSON_NAME] -1" at bounding box center [540, 258] width 157 height 29
type input "[PERSON_NAME]-1"
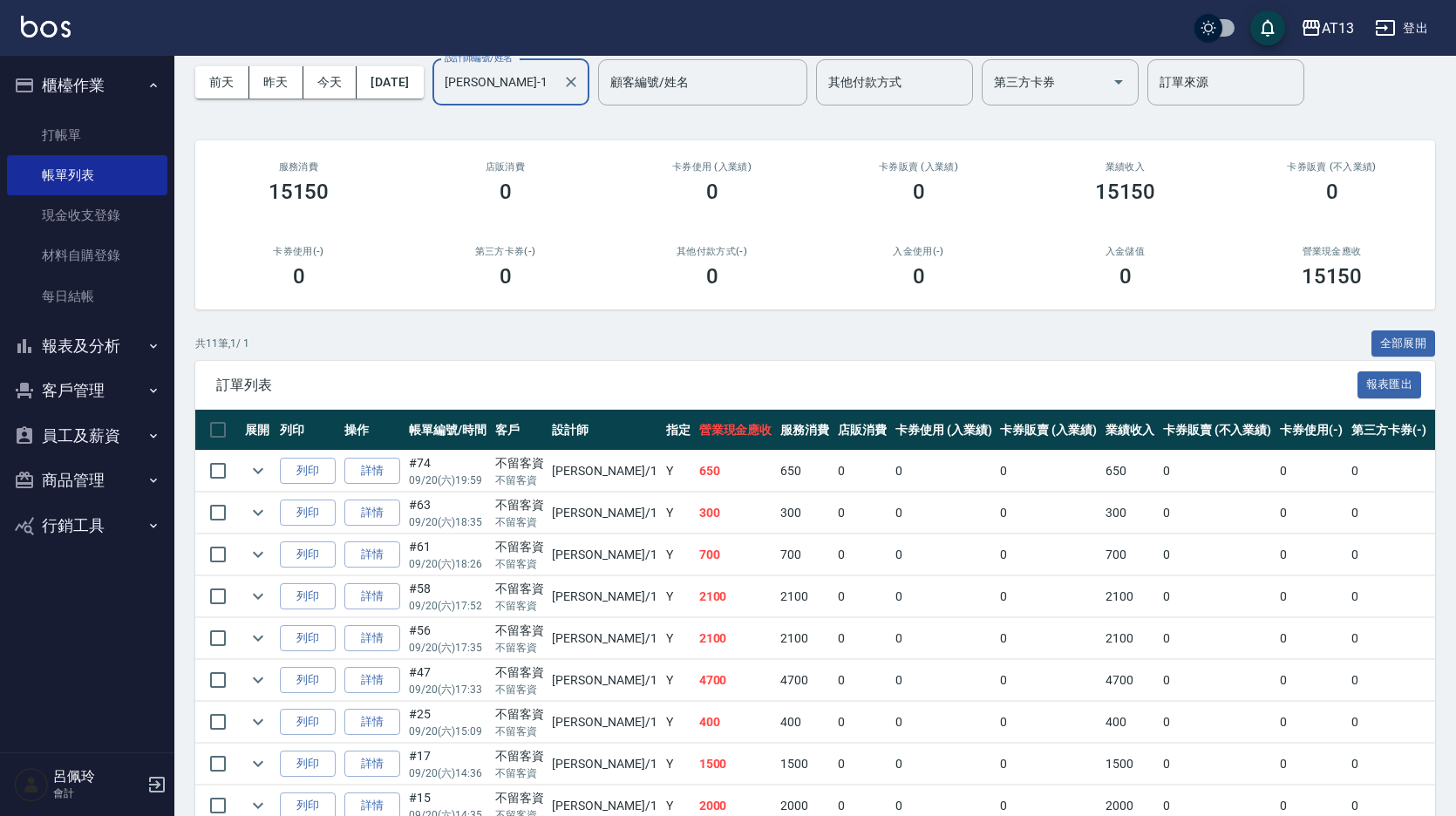
scroll to position [174, 0]
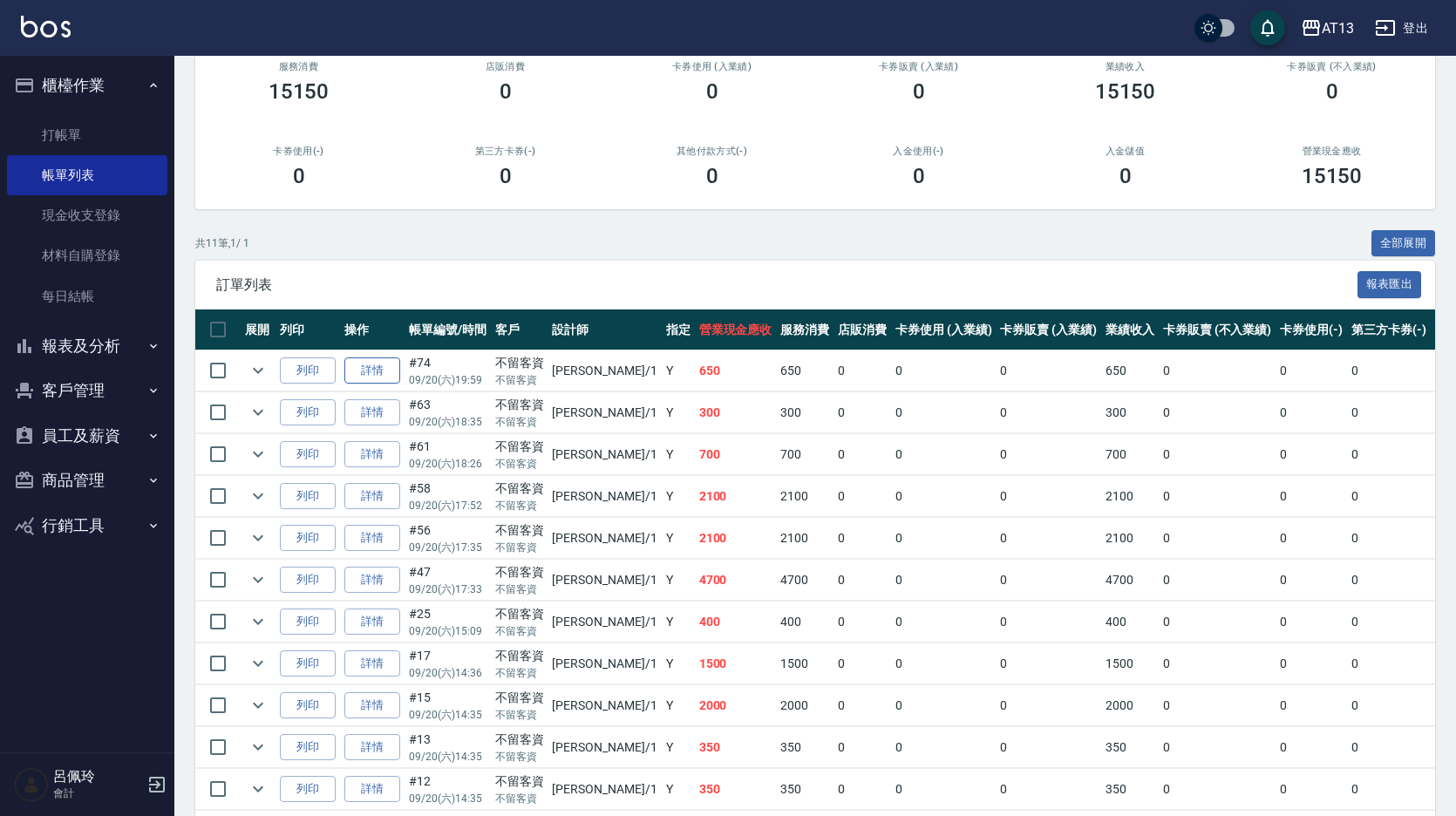
click at [370, 367] on link "詳情" at bounding box center [372, 370] width 56 height 27
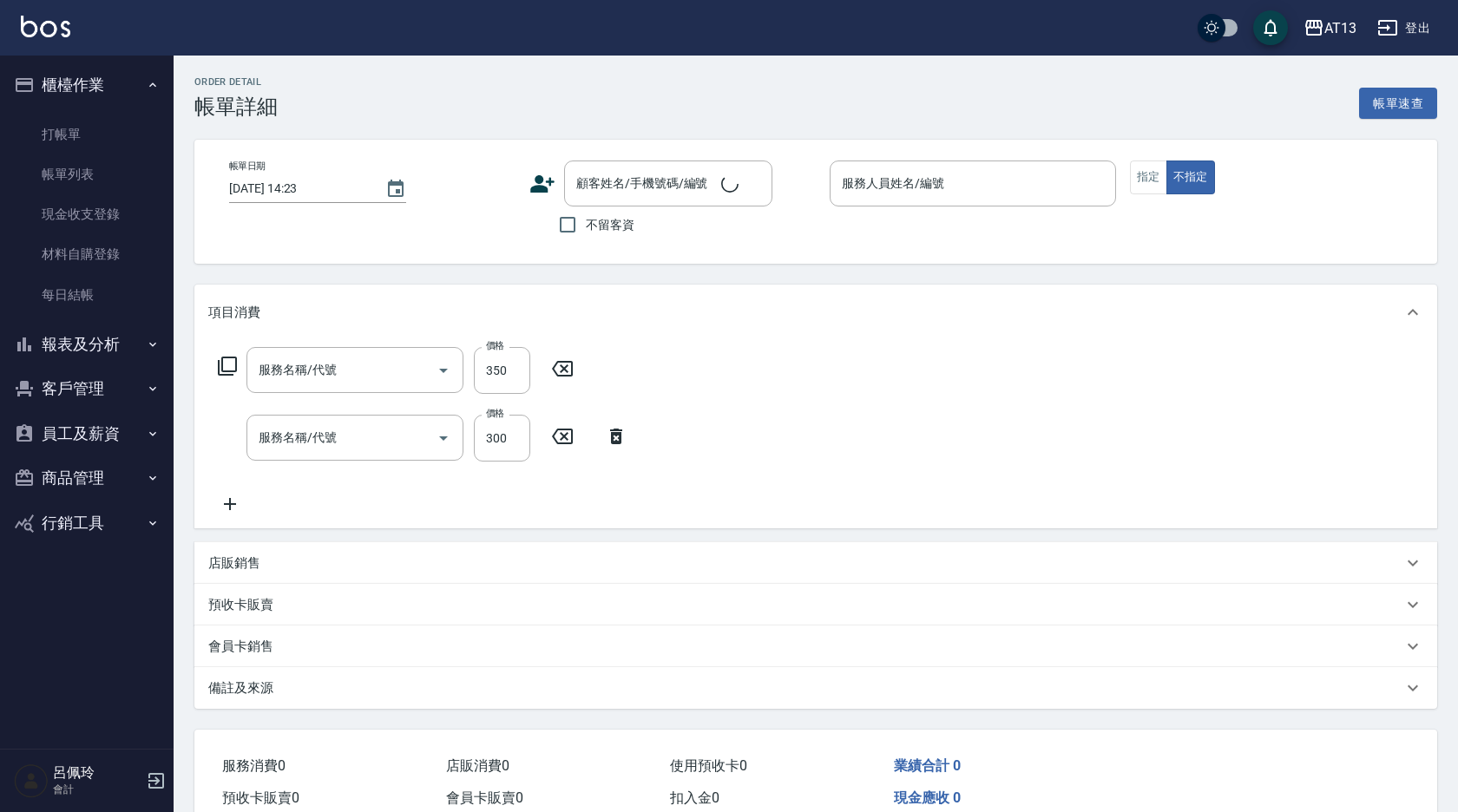
type input "2025/09/20 19:59"
checkbox input "true"
type input "[PERSON_NAME]-1"
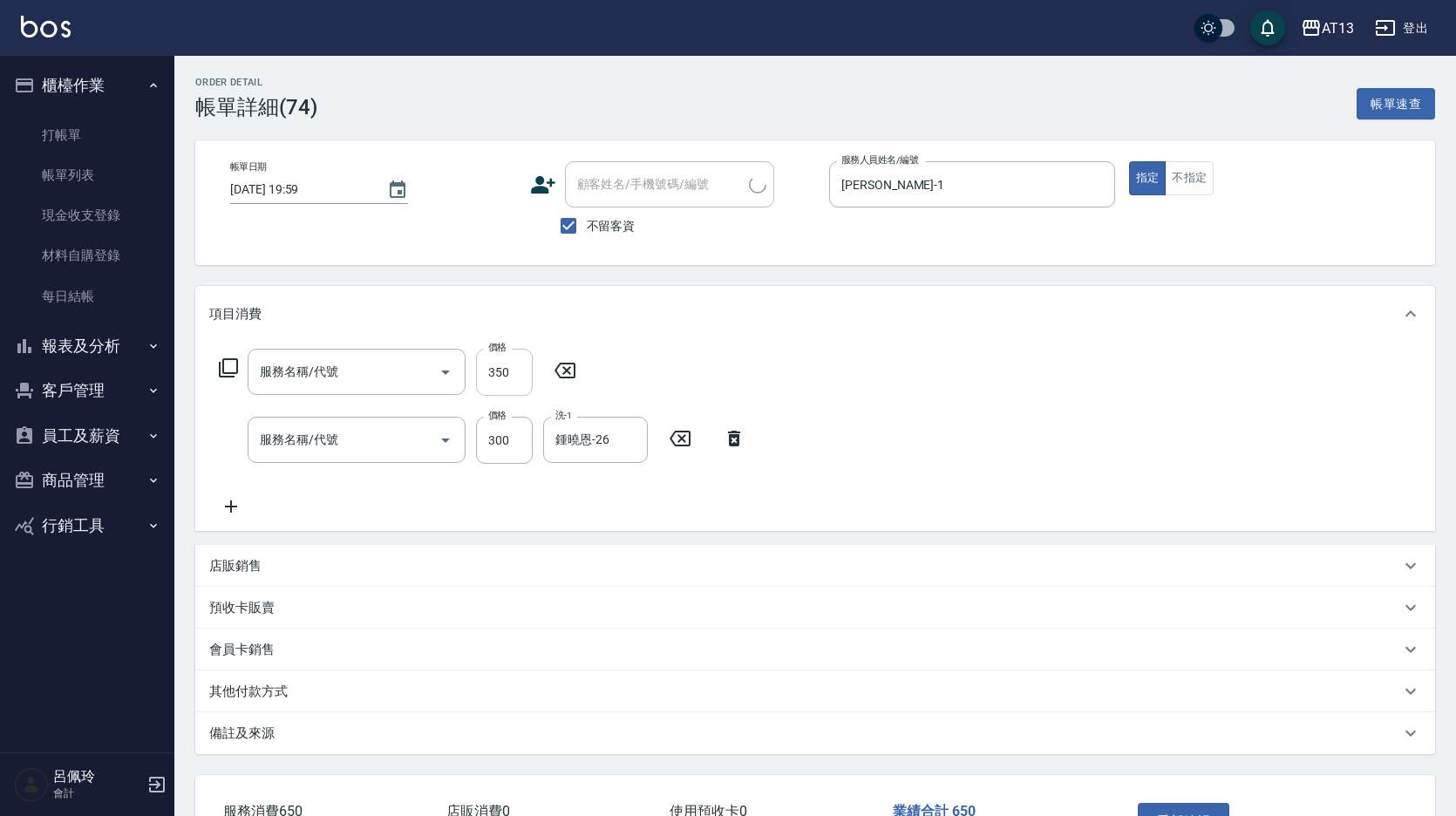
type input "剪髮(401)"
type input "歐娜洗髮精(210)"
click at [510, 383] on input "350" at bounding box center [504, 372] width 57 height 47
type input "50"
click at [805, 351] on div "服務名稱/代號 剪髮(401) 服務名稱/代號 價格 50 價格 服務名稱/代號 歐娜洗髮精(210) 服務名稱/代號 價格 300 價格 洗-1 鍾曉恩-2…" at bounding box center [815, 436] width 1240 height 189
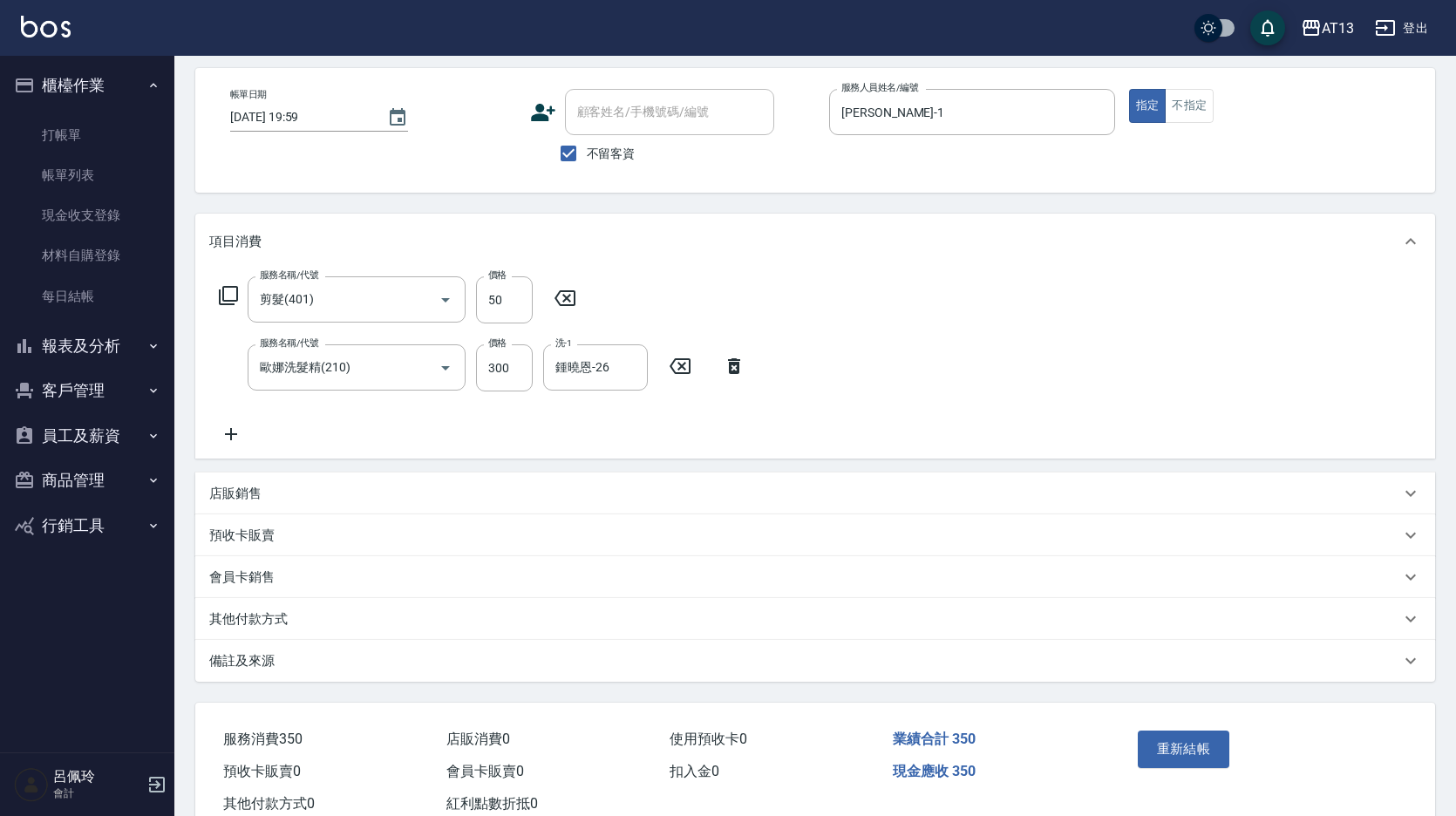
scroll to position [126, 0]
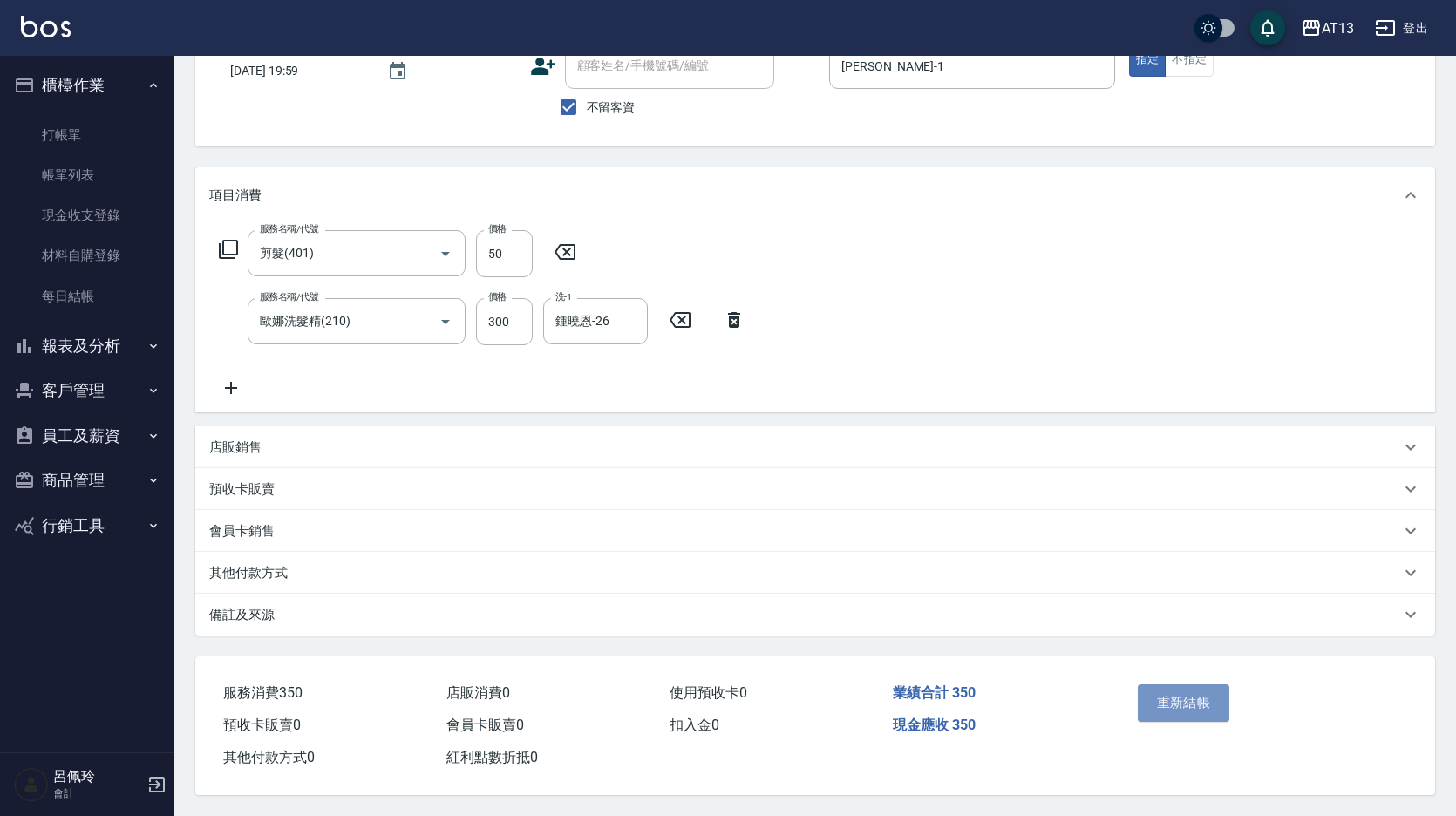
drag, startPoint x: 1185, startPoint y: 683, endPoint x: 1193, endPoint y: 679, distance: 8.9
click at [1187, 685] on button "重新結帳" at bounding box center [1185, 703] width 93 height 37
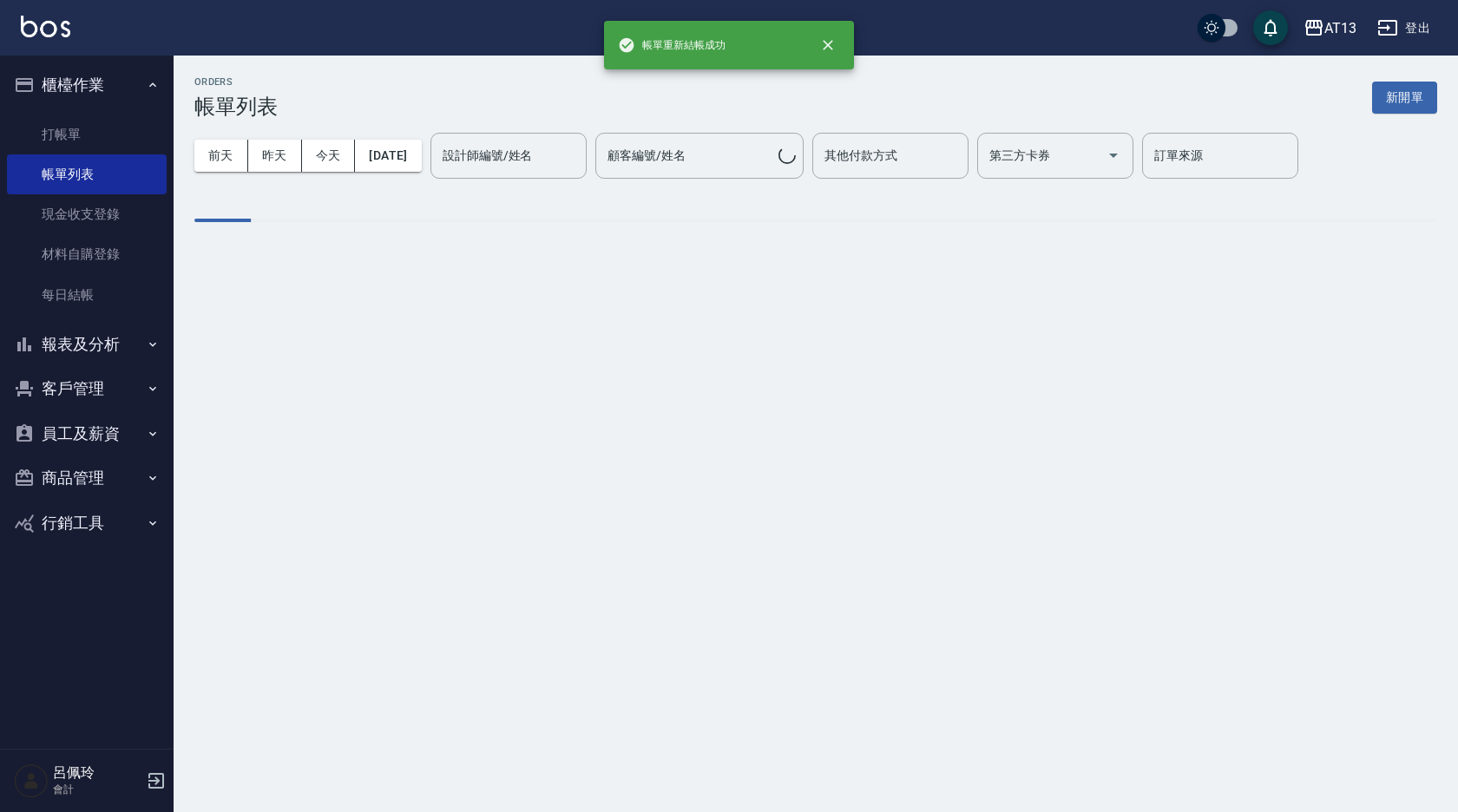
click at [529, 167] on input "設計師編號/姓名" at bounding box center [508, 155] width 140 height 30
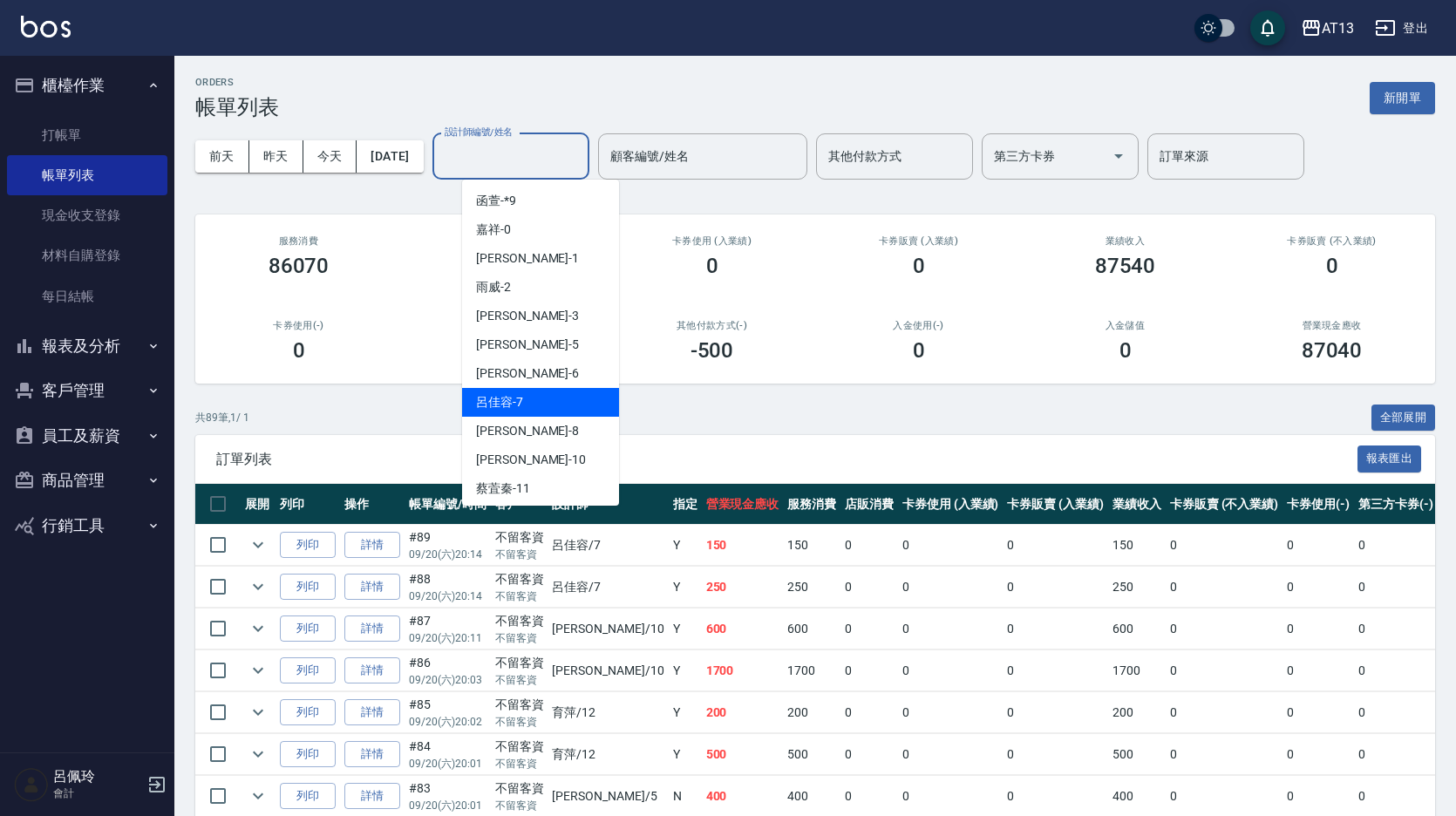
click at [522, 397] on span "呂佳容 -7" at bounding box center [500, 402] width 47 height 18
type input "呂佳容-7"
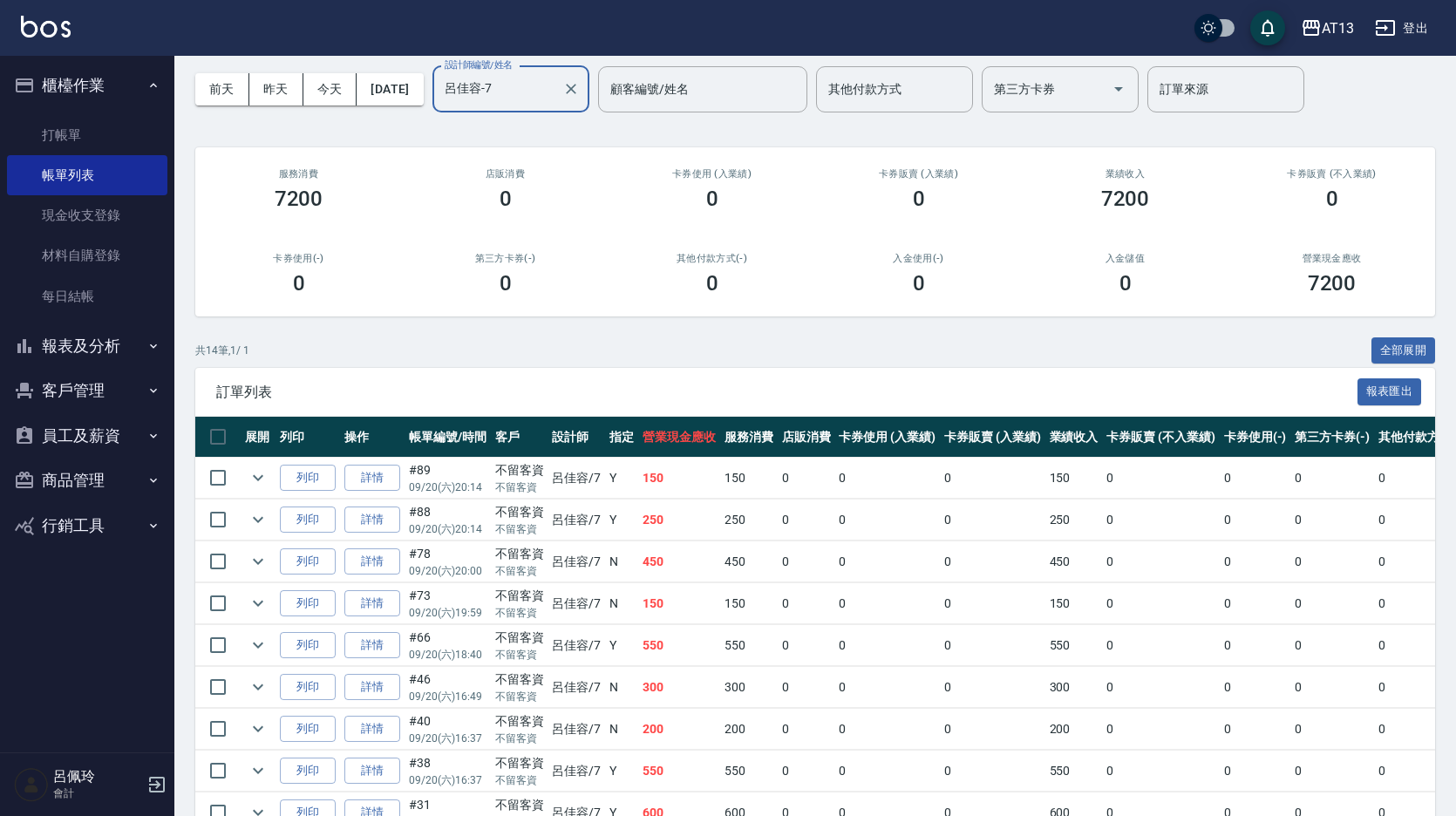
scroll to position [174, 0]
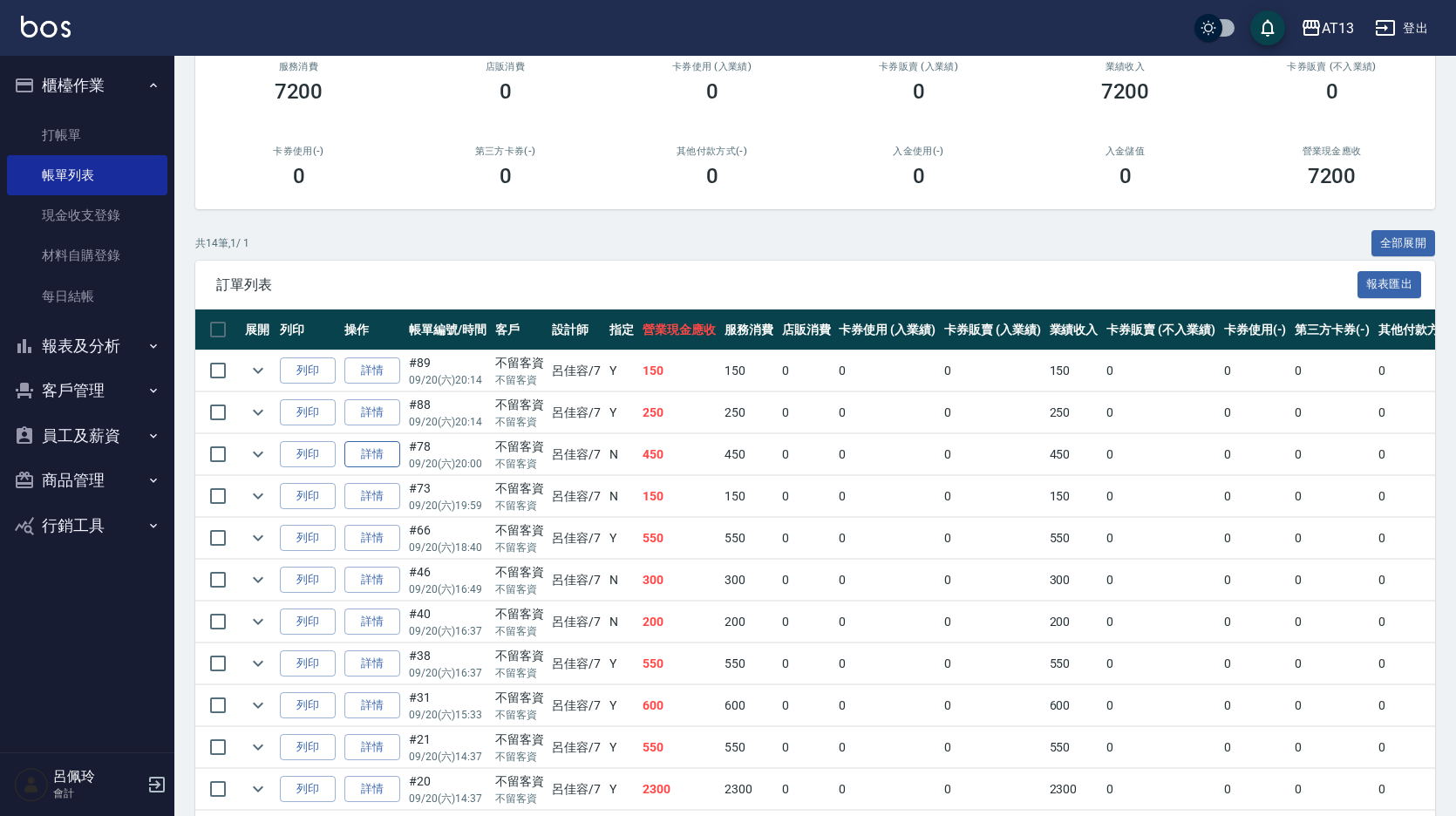
click at [363, 456] on link "詳情" at bounding box center [372, 454] width 56 height 27
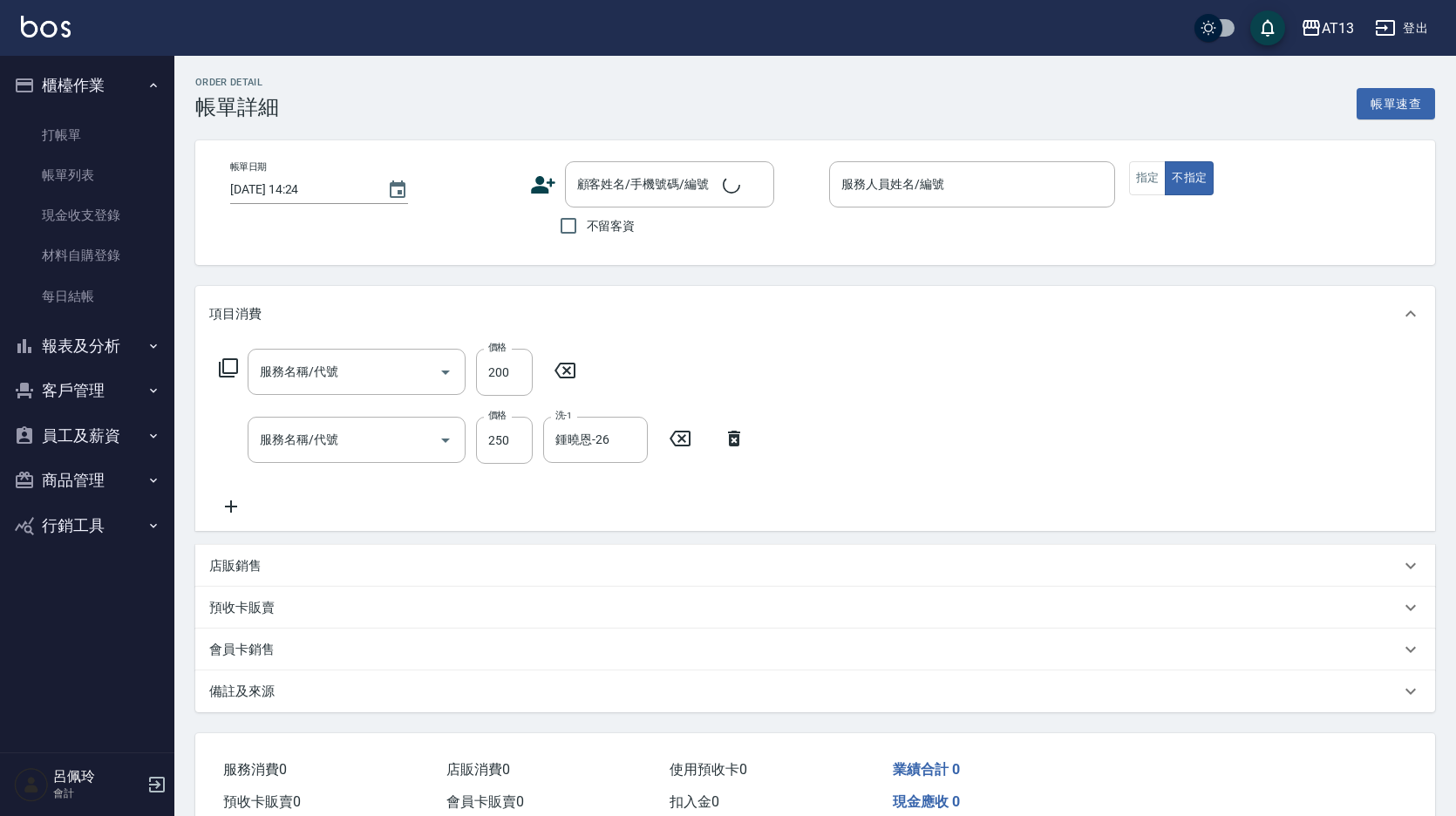
type input "2025/09/20 20:00"
checkbox input "true"
type input "呂佳容-7"
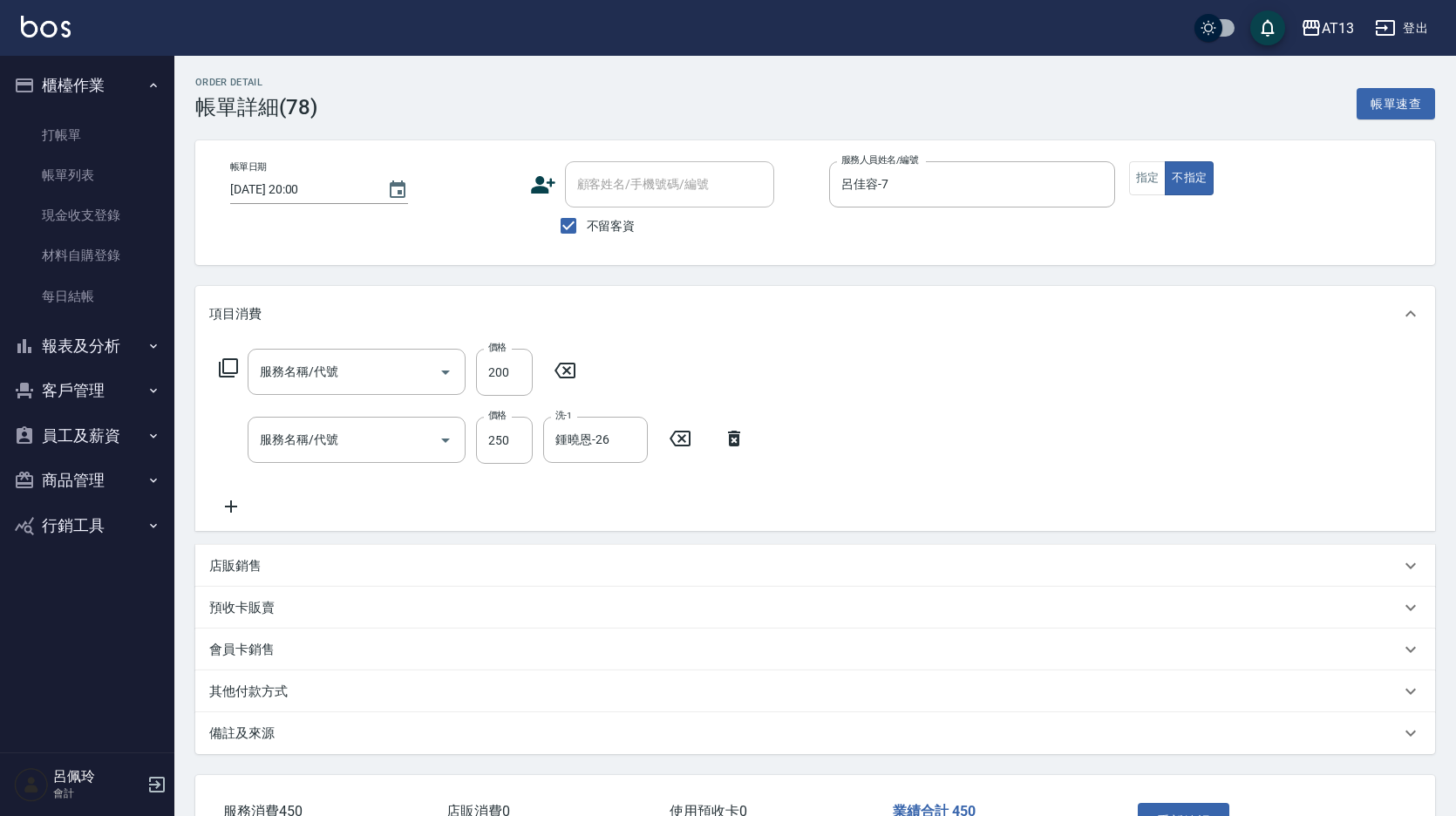
type input "剪髮(401)"
type input "洗髮(201)"
click at [559, 366] on icon at bounding box center [566, 370] width 44 height 21
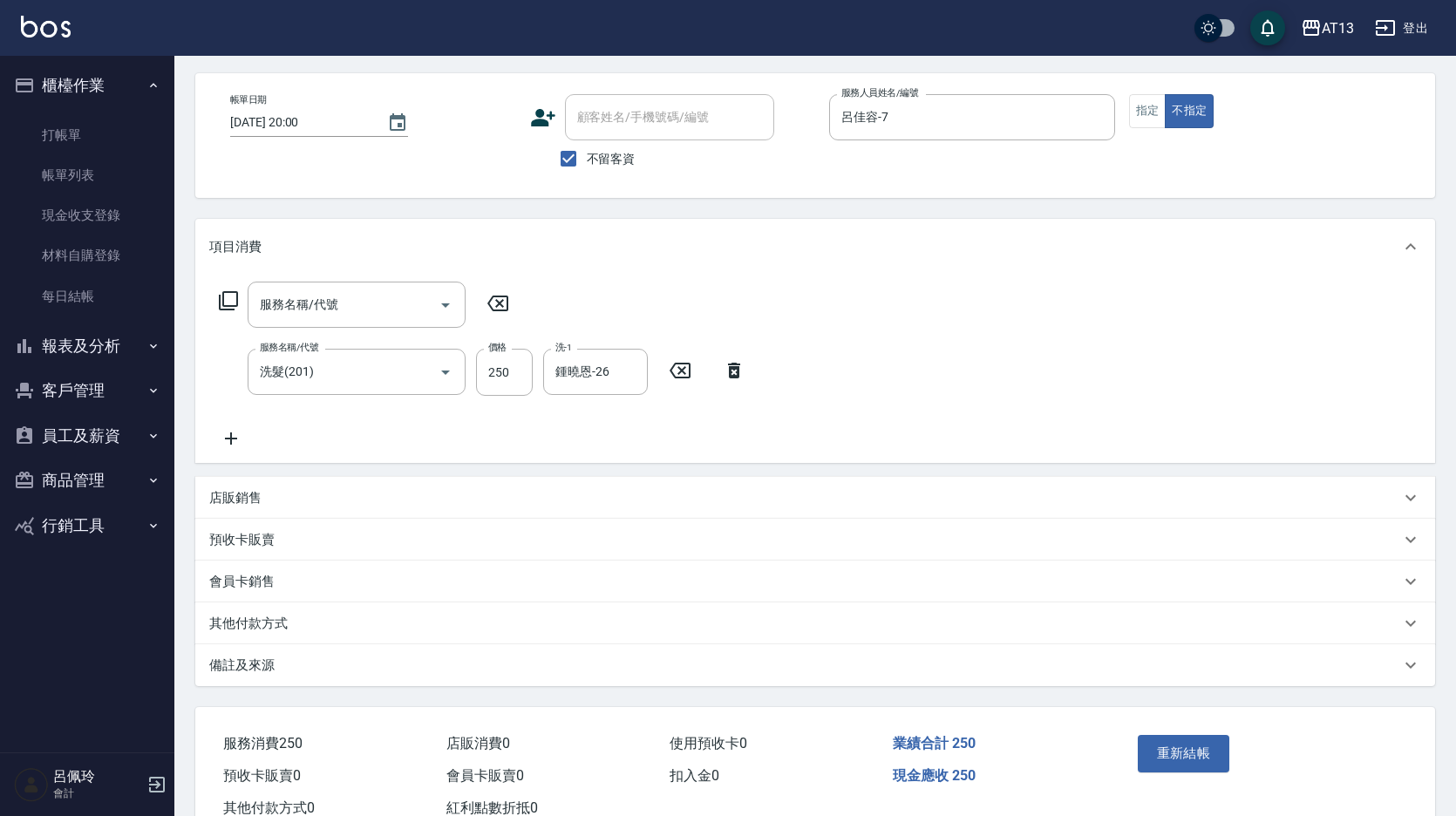
scroll to position [125, 0]
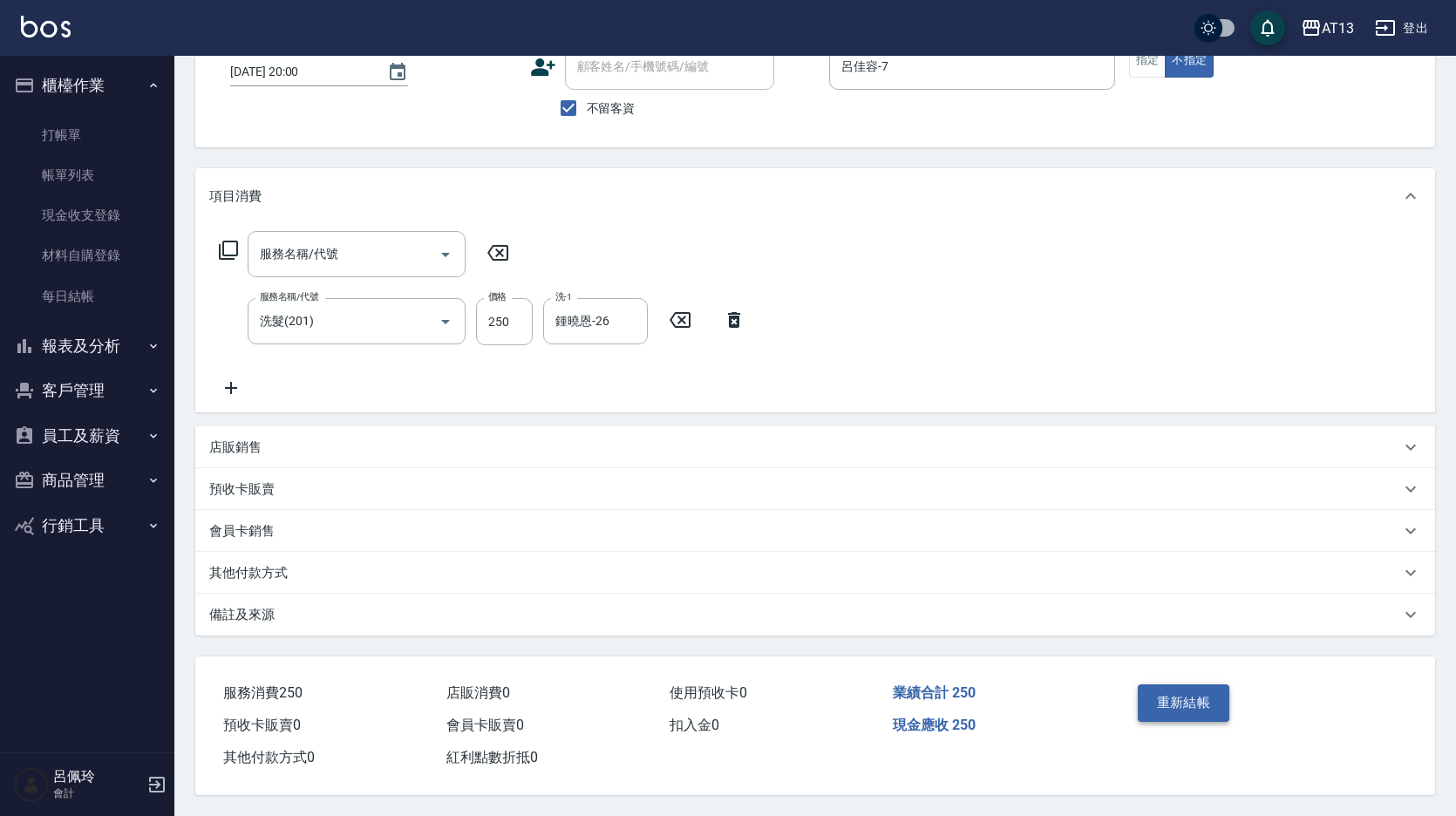
click at [1172, 700] on button "重新結帳" at bounding box center [1185, 703] width 93 height 37
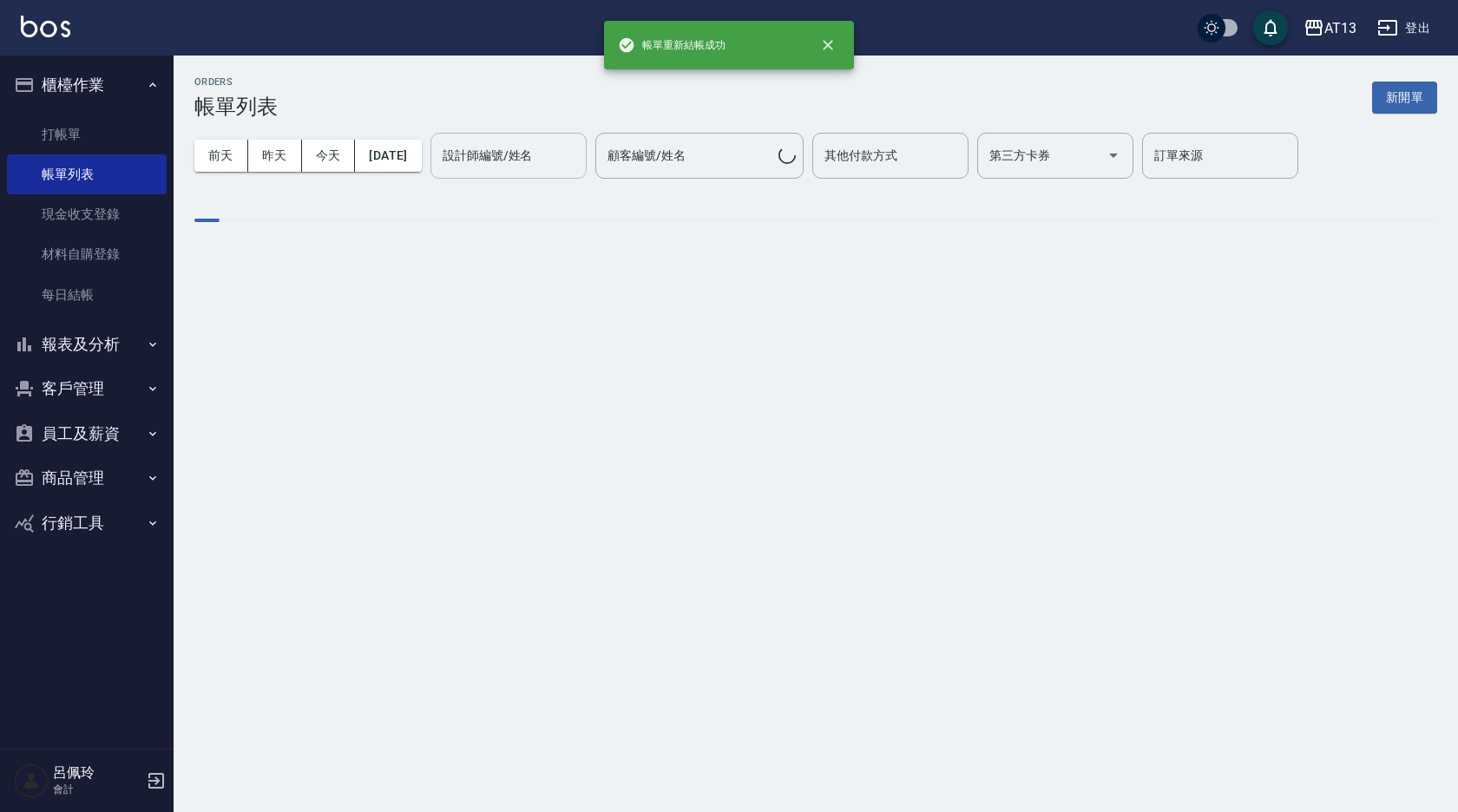
click at [519, 157] on div "設計師編號/姓名 設計師編號/姓名" at bounding box center [508, 155] width 156 height 46
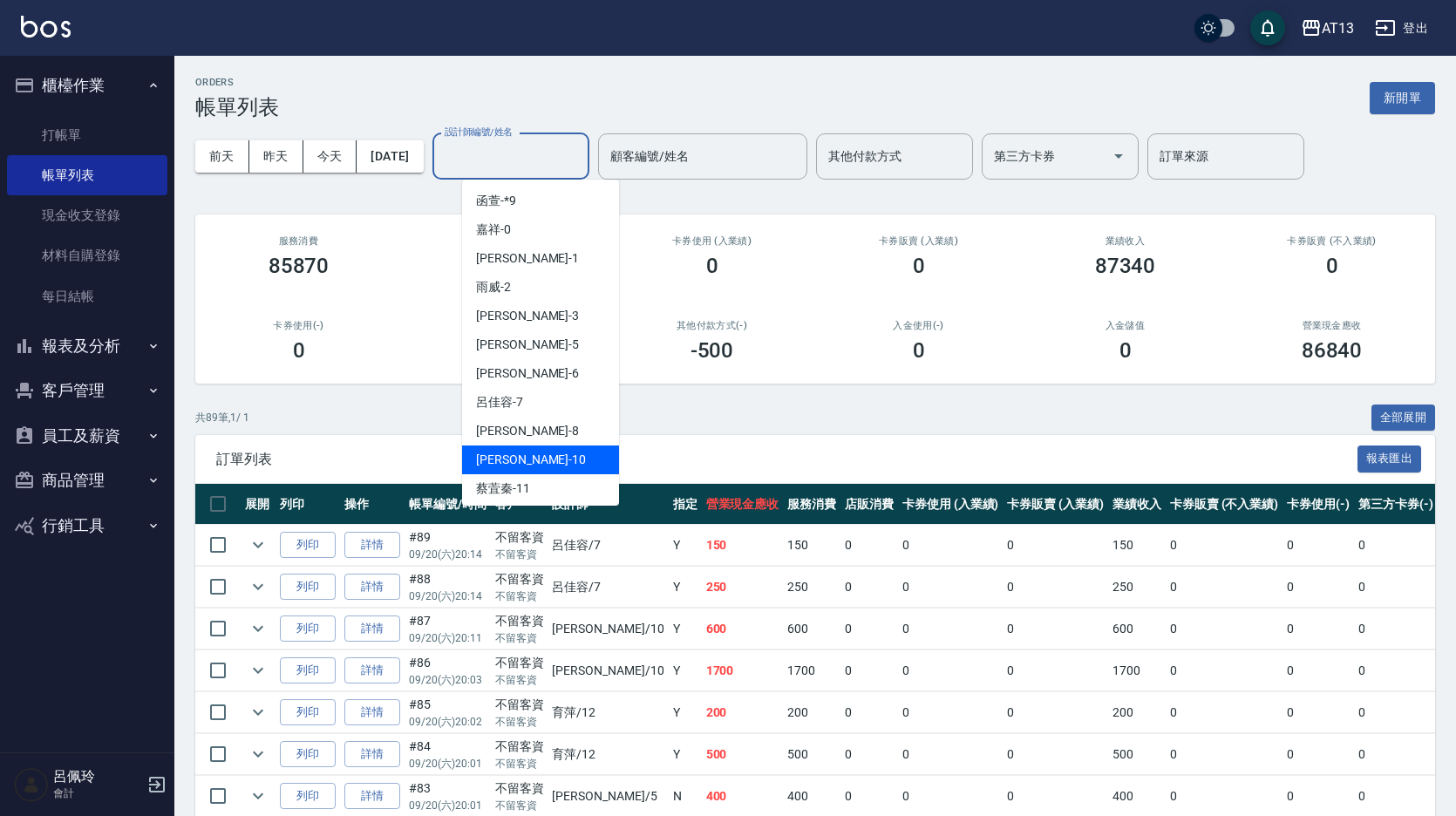
scroll to position [88, 0]
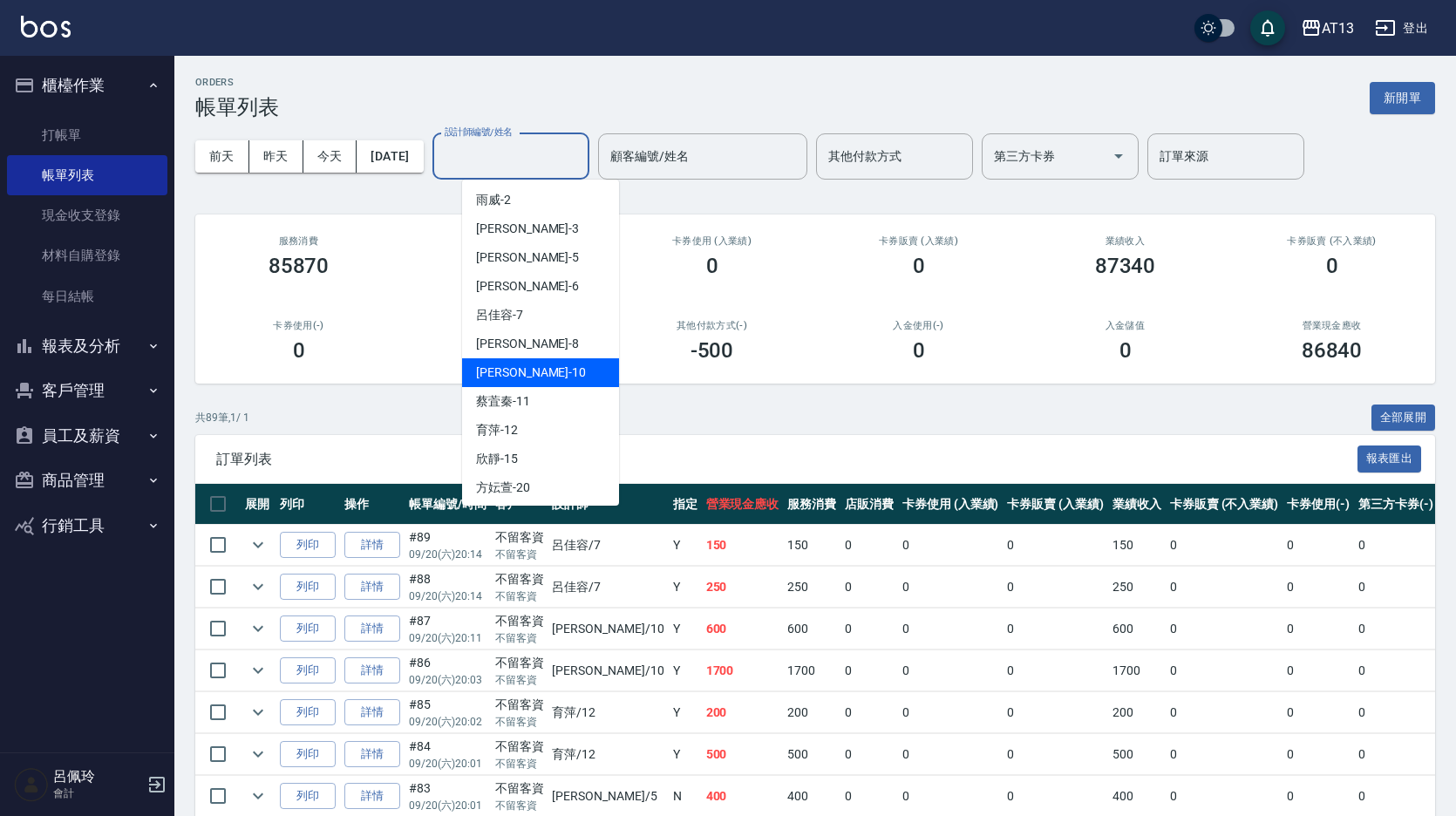
click at [510, 373] on span "[PERSON_NAME] -10" at bounding box center [531, 372] width 109 height 18
type input "[PERSON_NAME]-10"
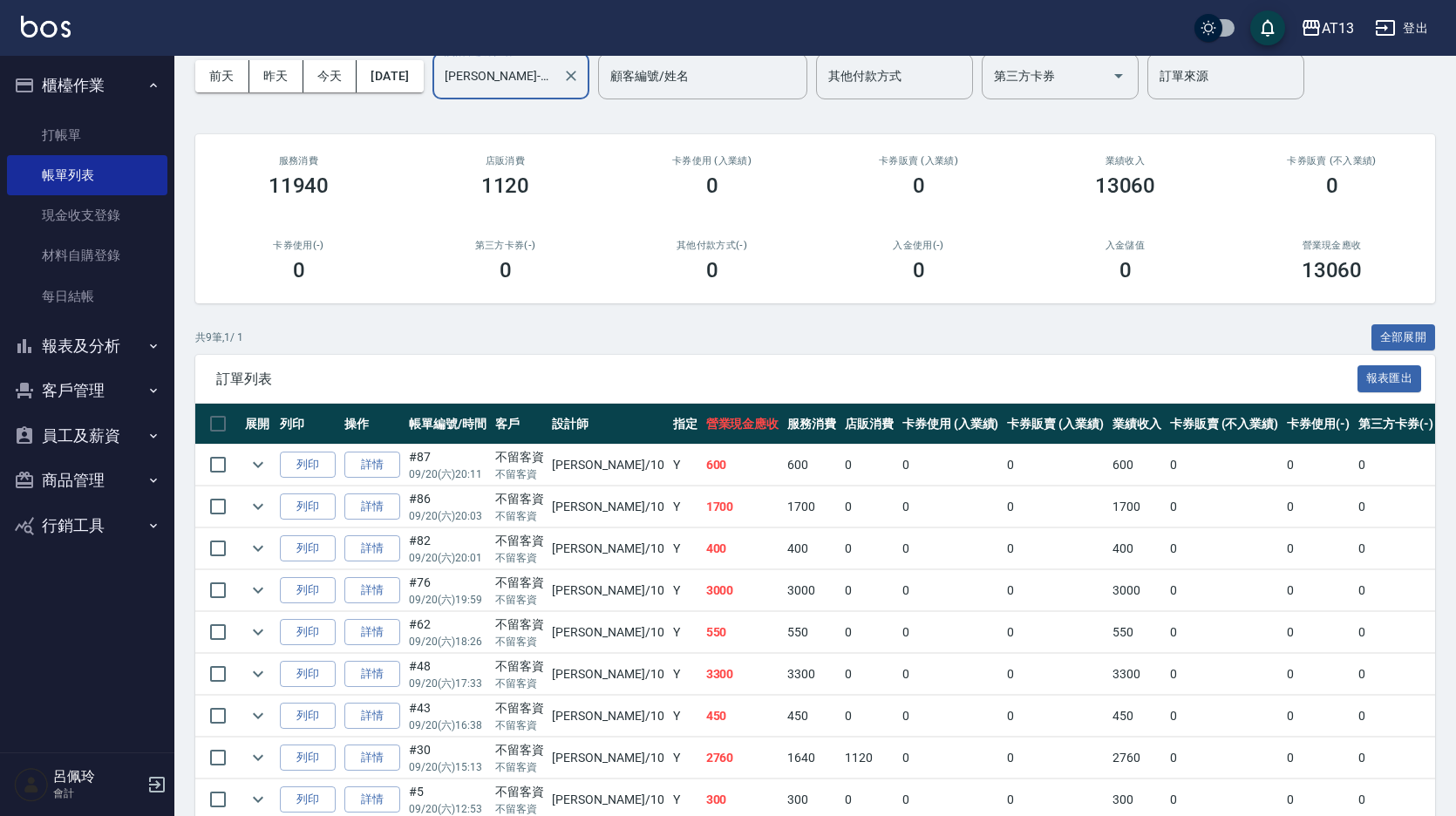
scroll to position [166, 0]
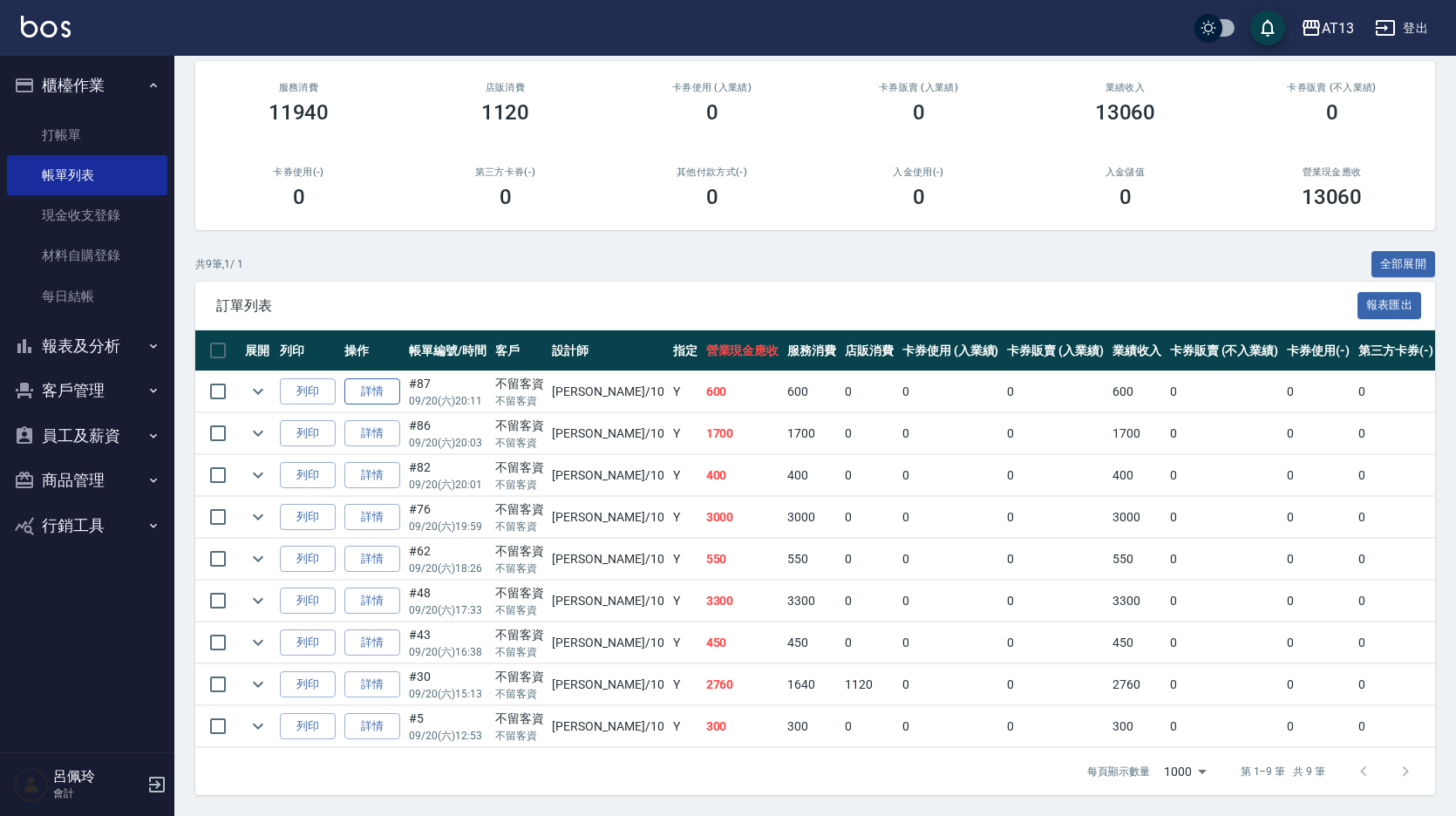
click at [380, 378] on link "詳情" at bounding box center [372, 391] width 56 height 27
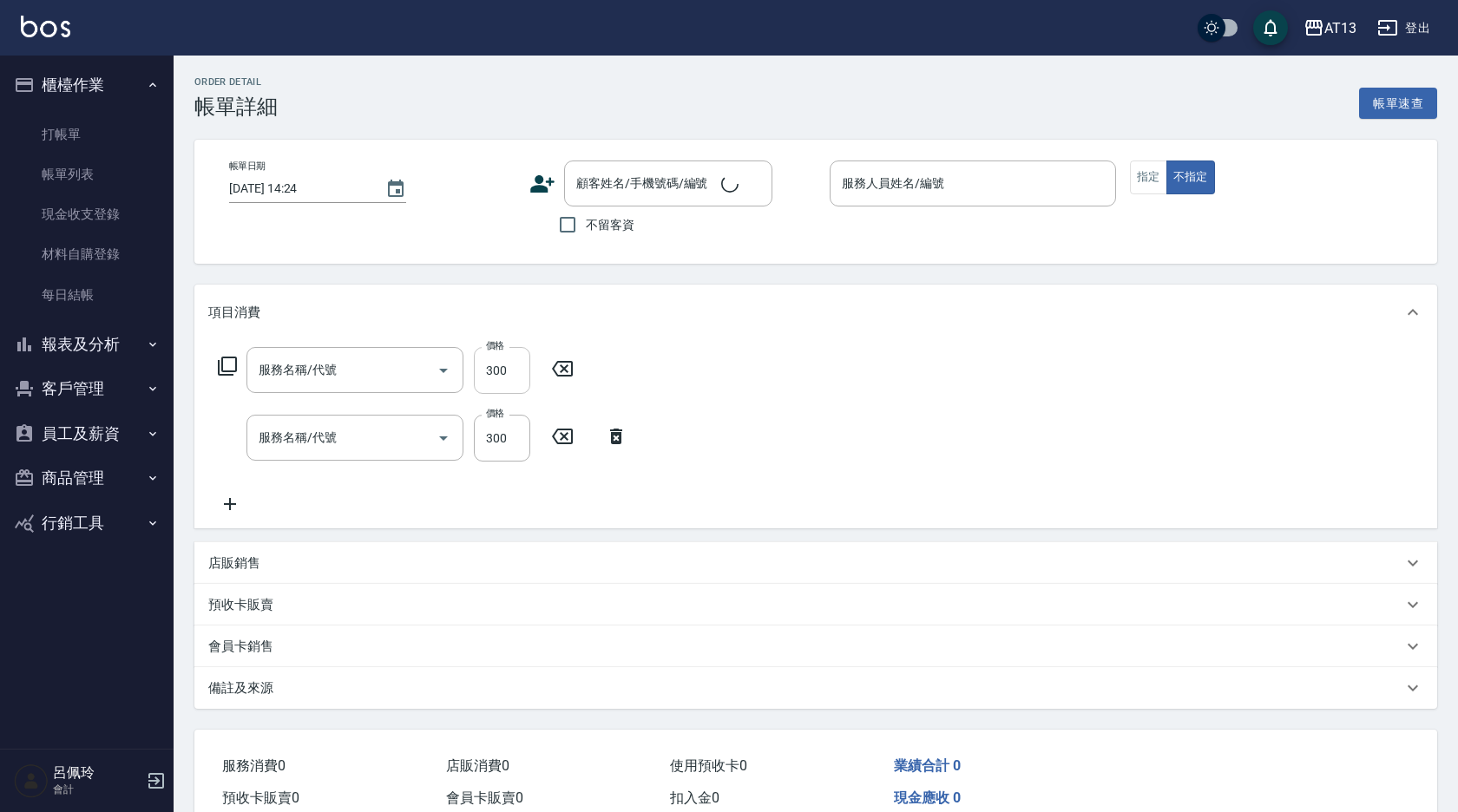
type input "剪髮(401)"
type input "歐娜洗髮精(210)"
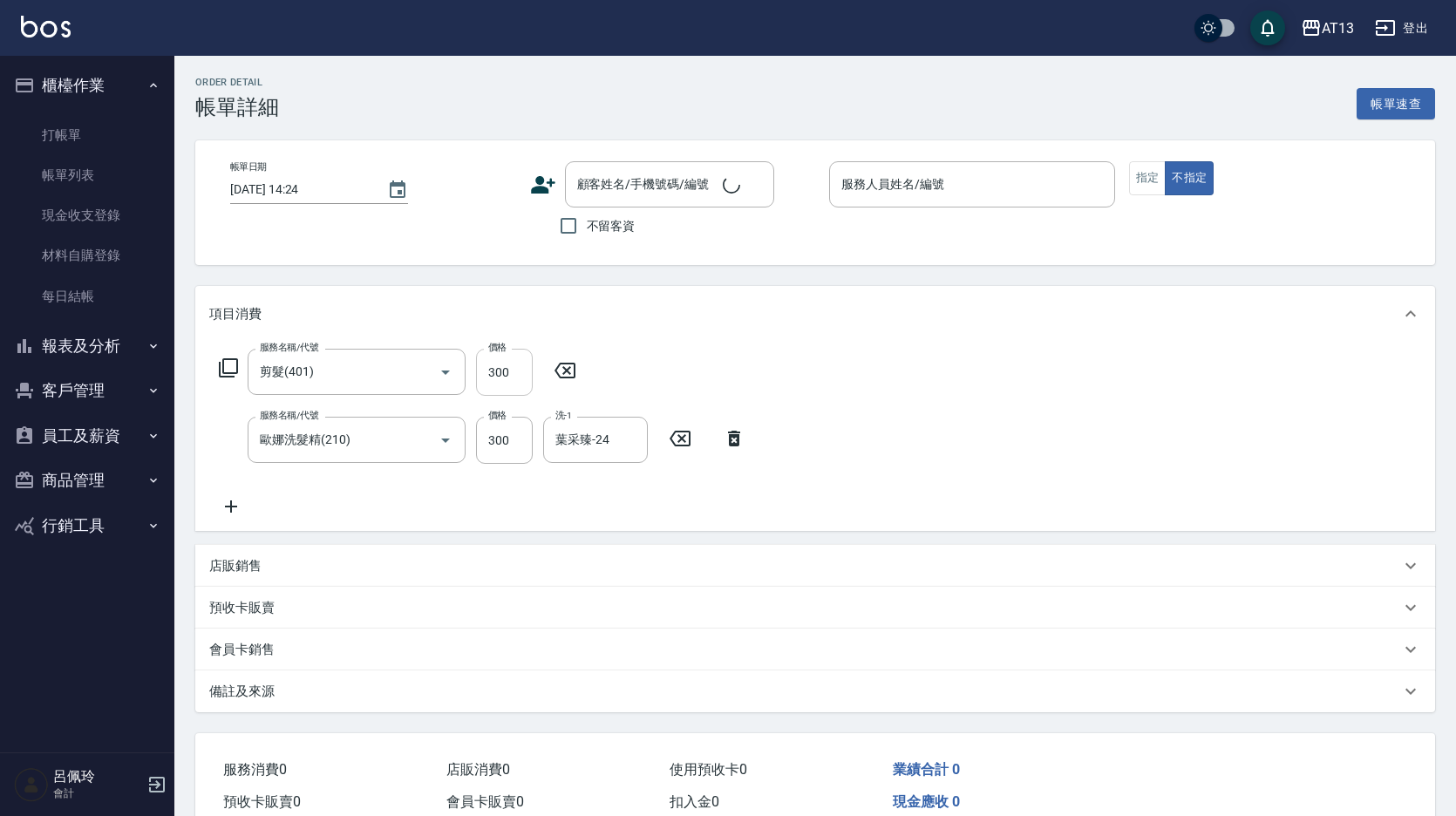
type input "2025/09/20 20:11"
checkbox input "true"
type input "[PERSON_NAME]-10"
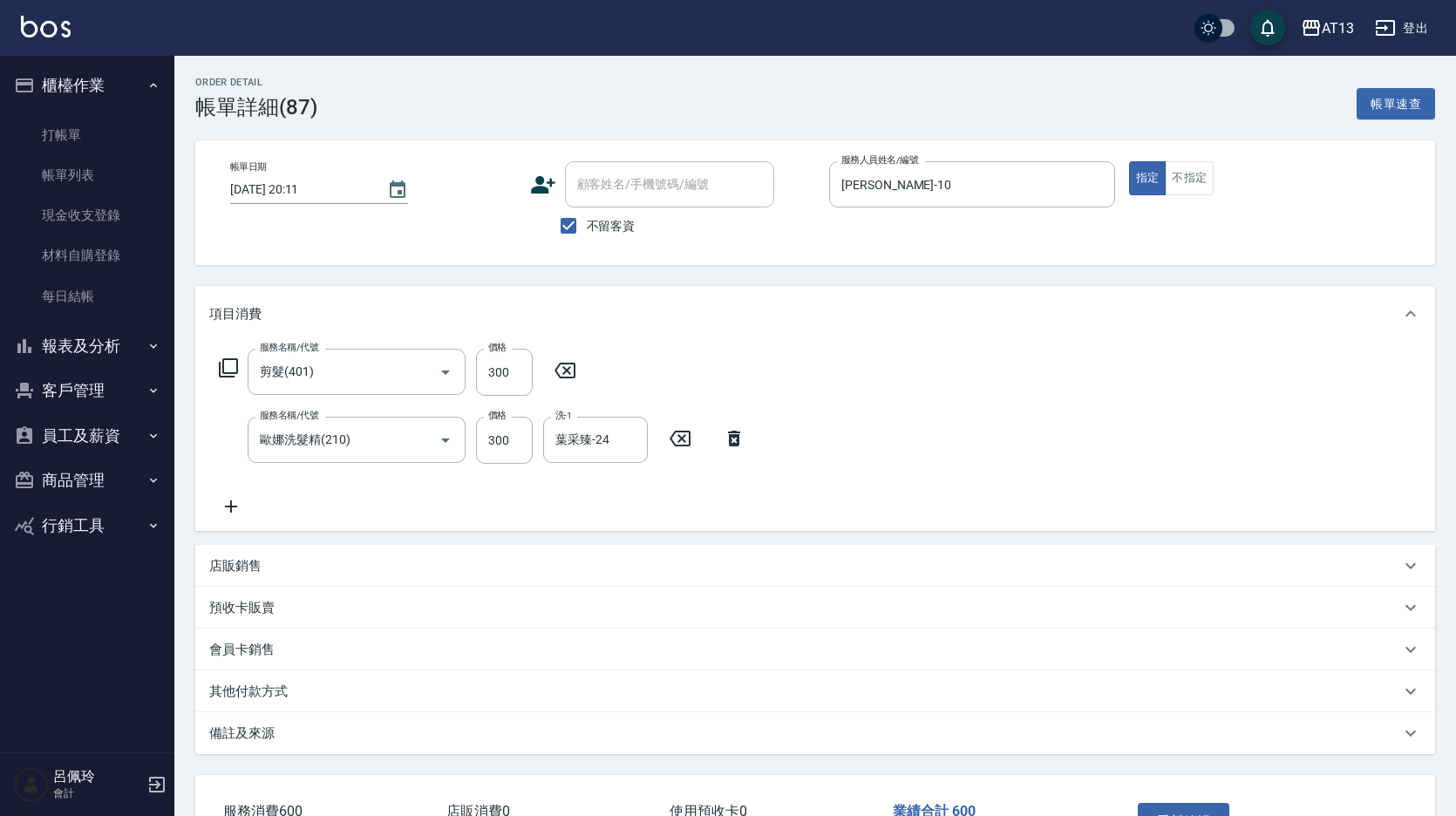
click at [559, 371] on icon at bounding box center [566, 370] width 44 height 21
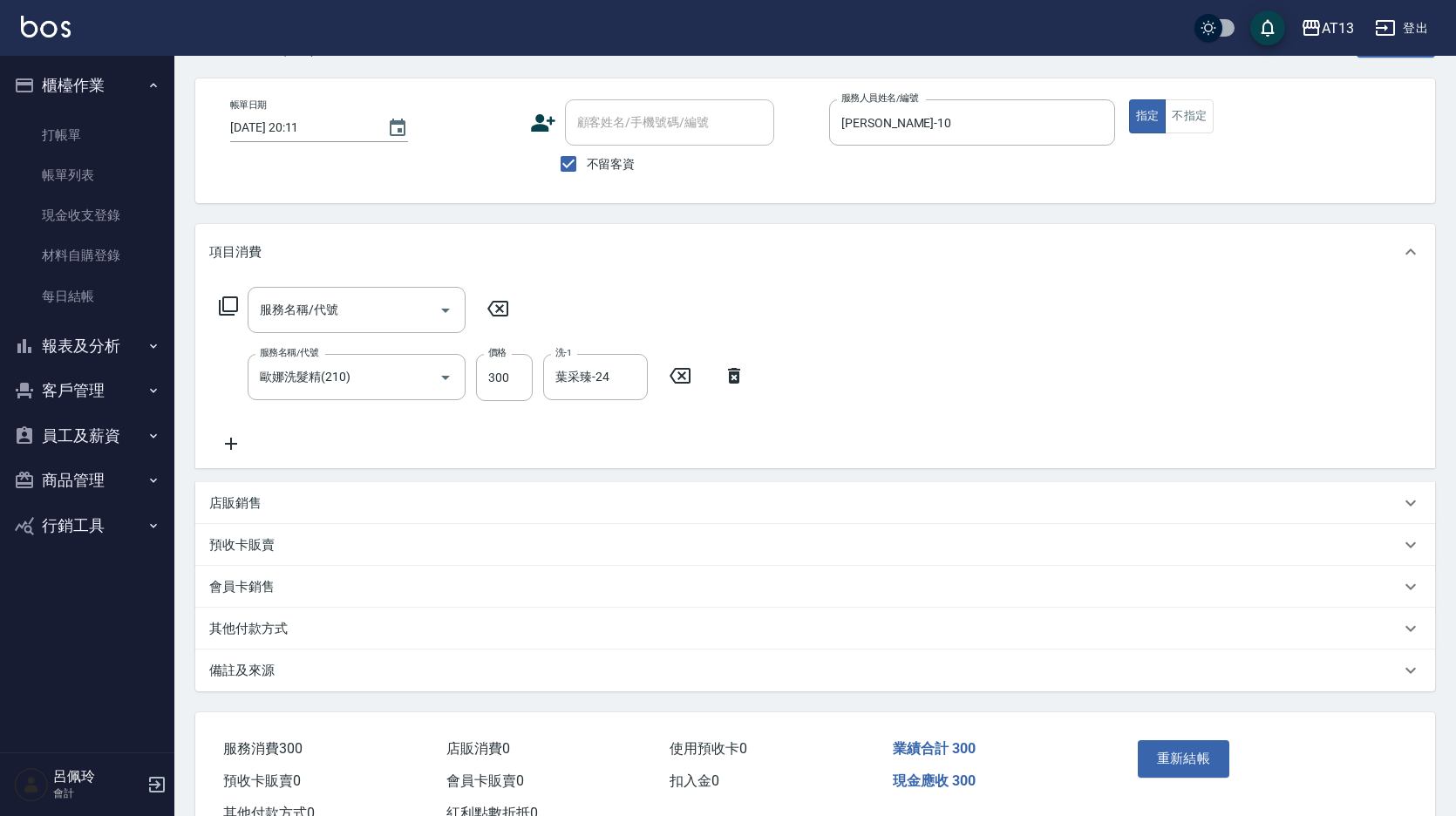
scroll to position [125, 0]
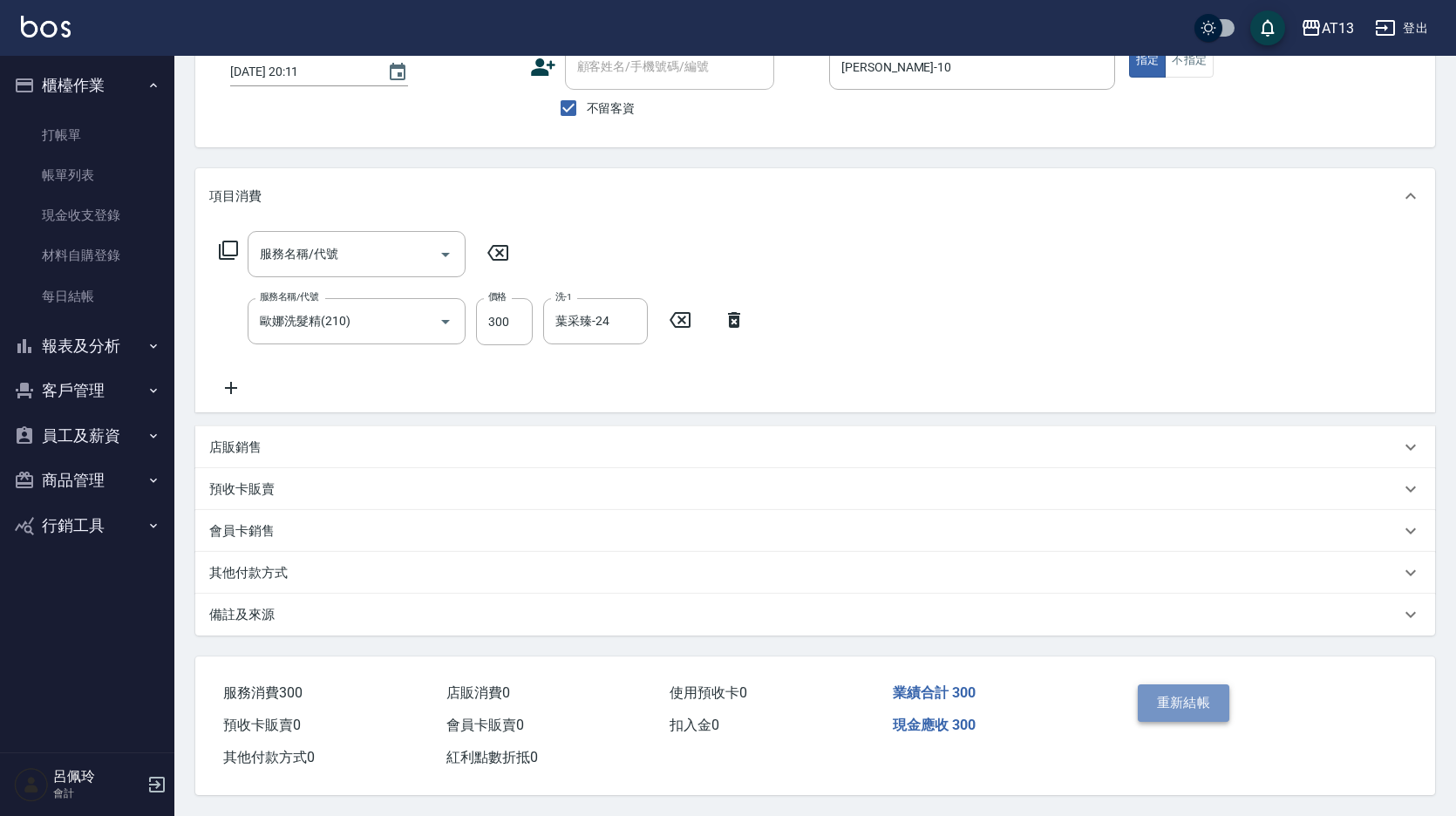
click at [1180, 711] on button "重新結帳" at bounding box center [1185, 703] width 93 height 37
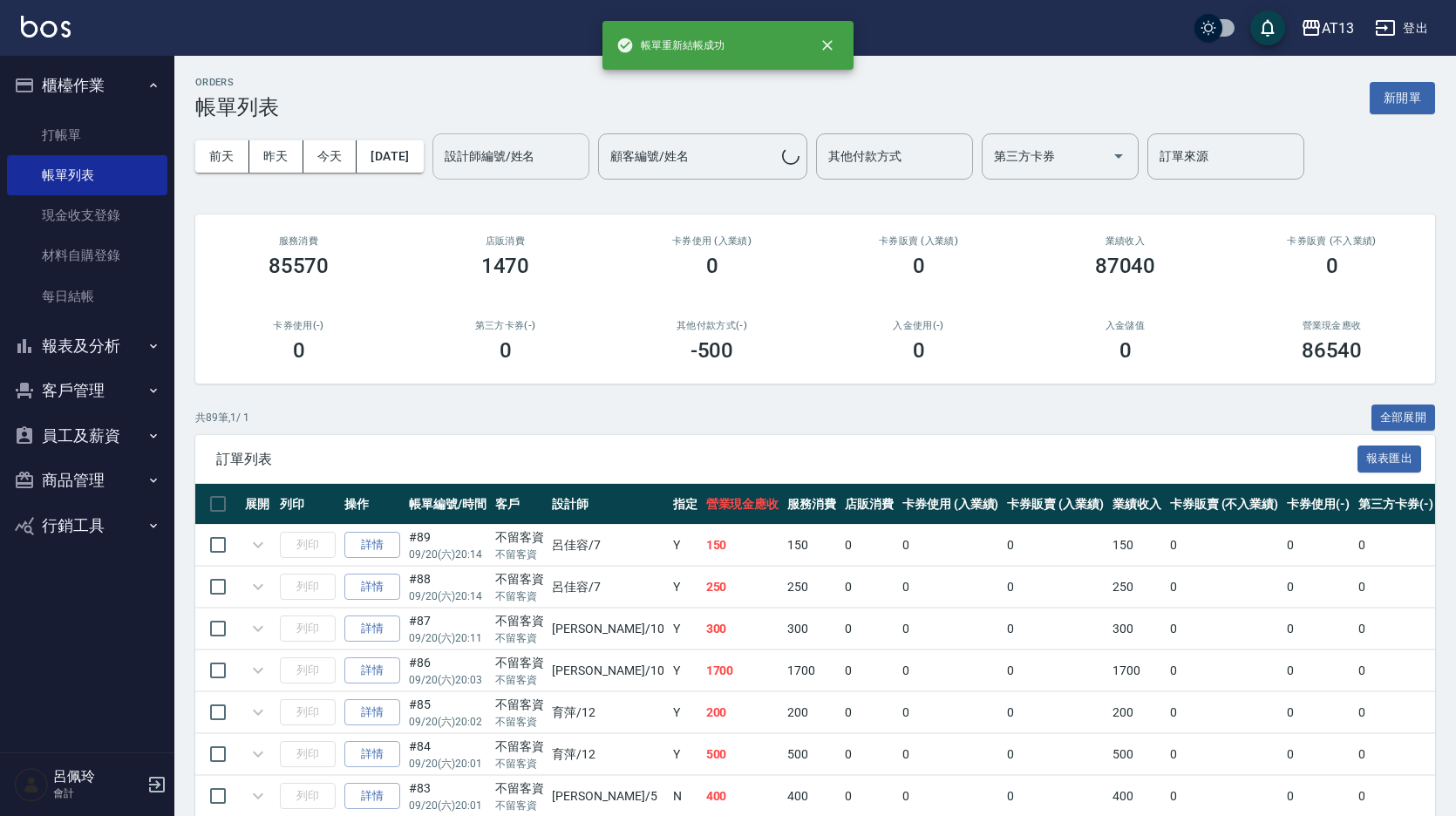
click at [556, 165] on div "設計師編號/姓名 設計師編號/姓名" at bounding box center [510, 156] width 157 height 46
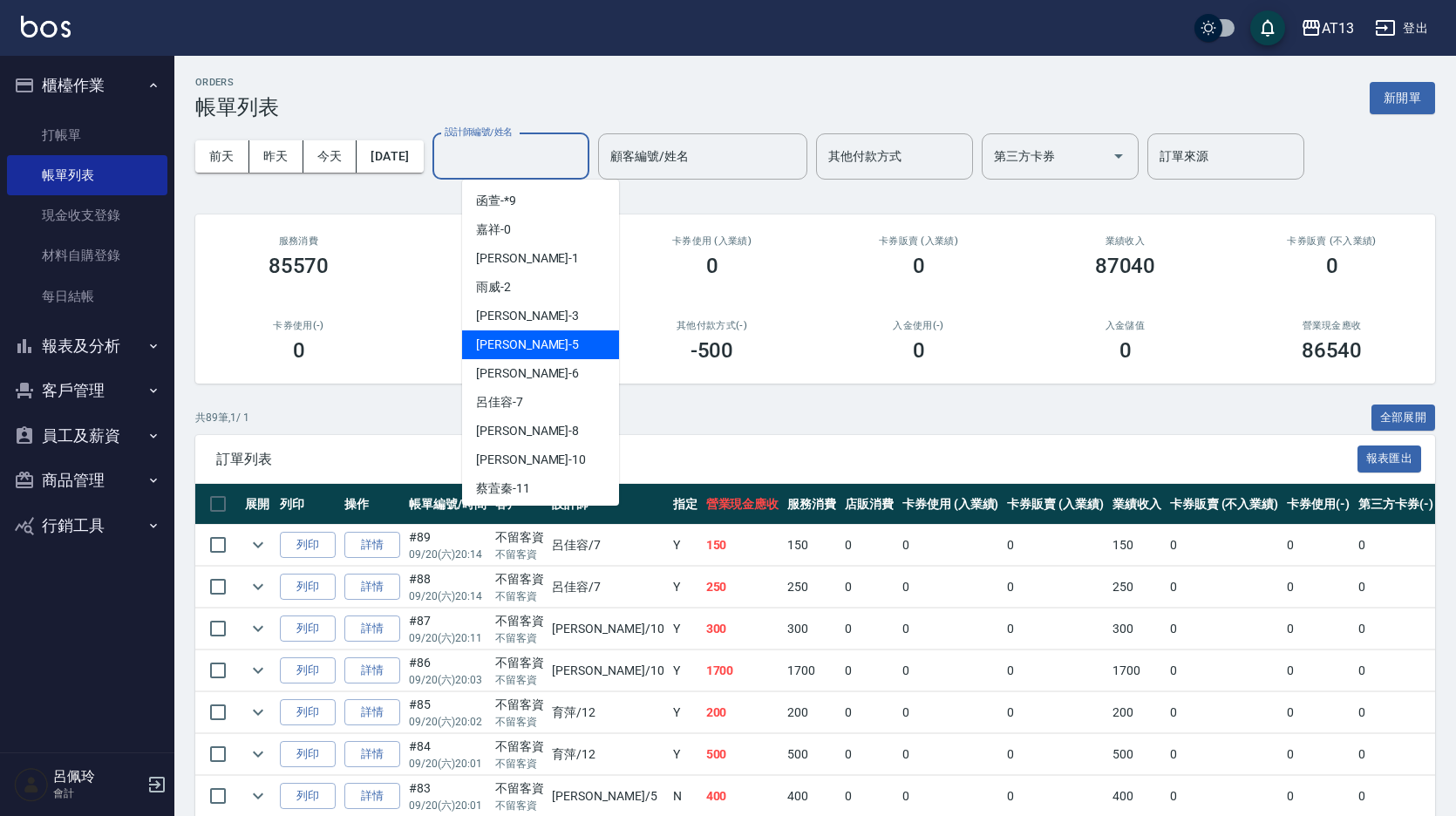
click at [525, 333] on div "[PERSON_NAME] -5" at bounding box center [540, 344] width 157 height 29
type input "[PERSON_NAME]-5"
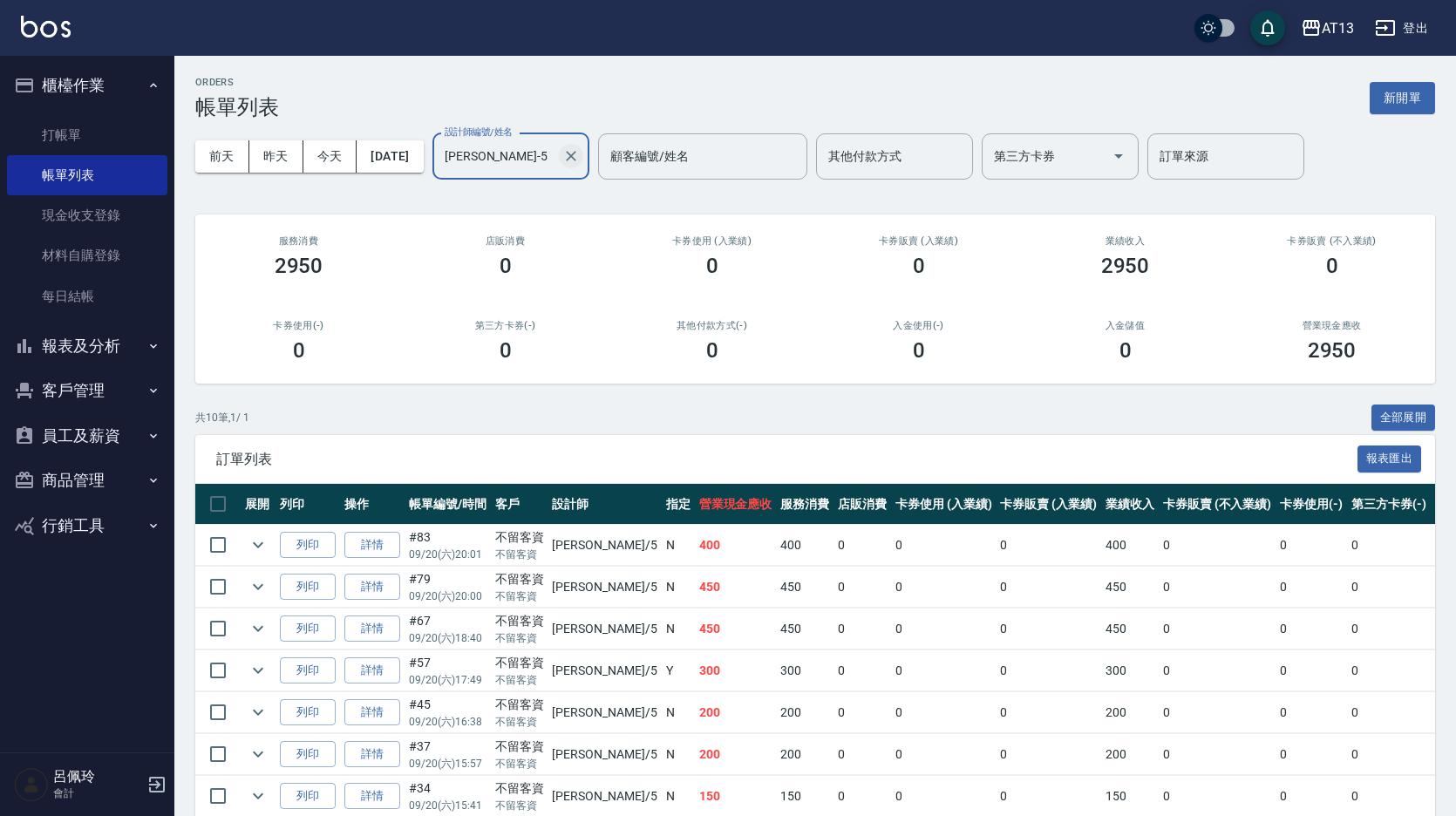
click at [580, 158] on icon "Clear" at bounding box center [571, 156] width 18 height 18
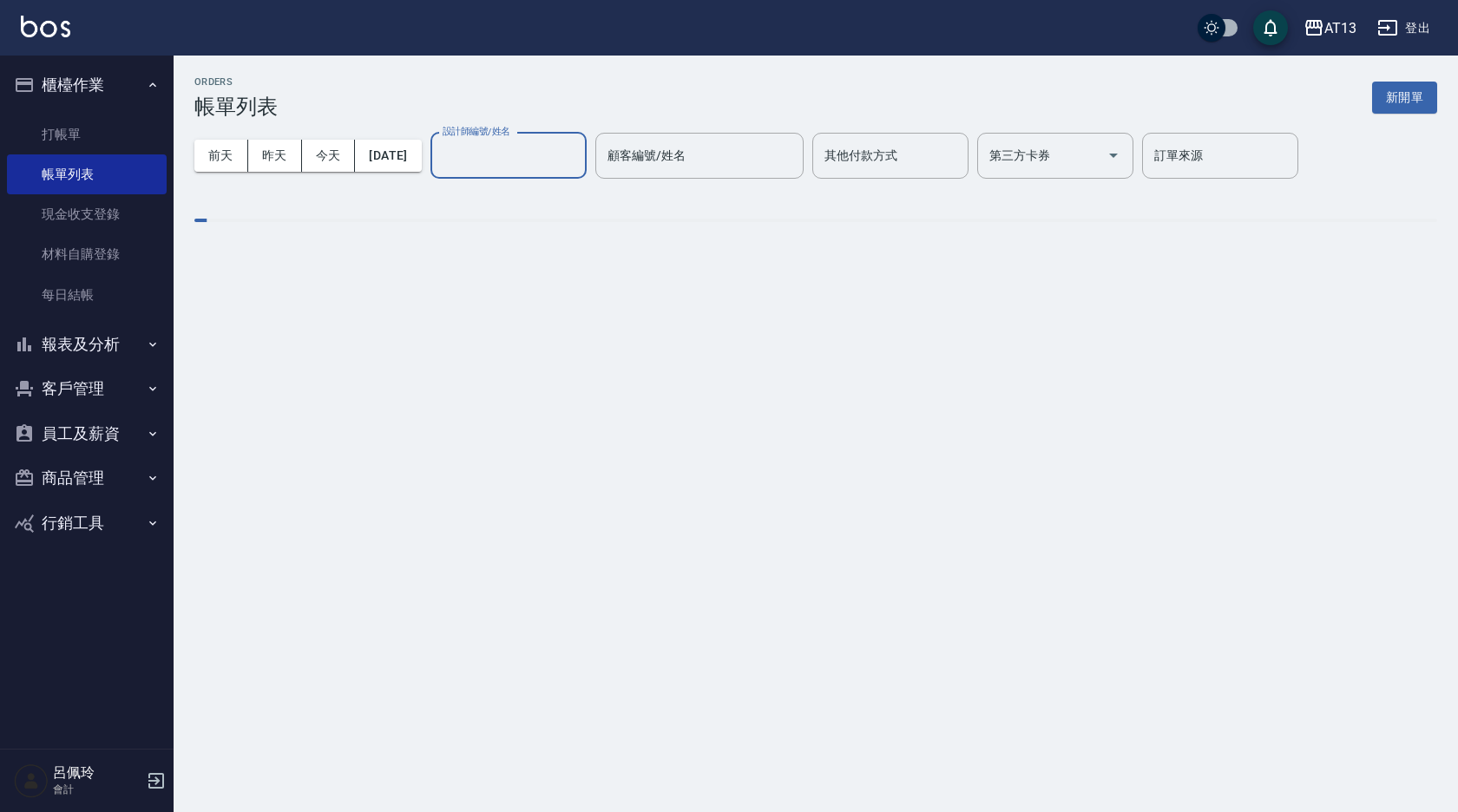
click at [529, 151] on input "設計師編號/姓名" at bounding box center [508, 155] width 140 height 30
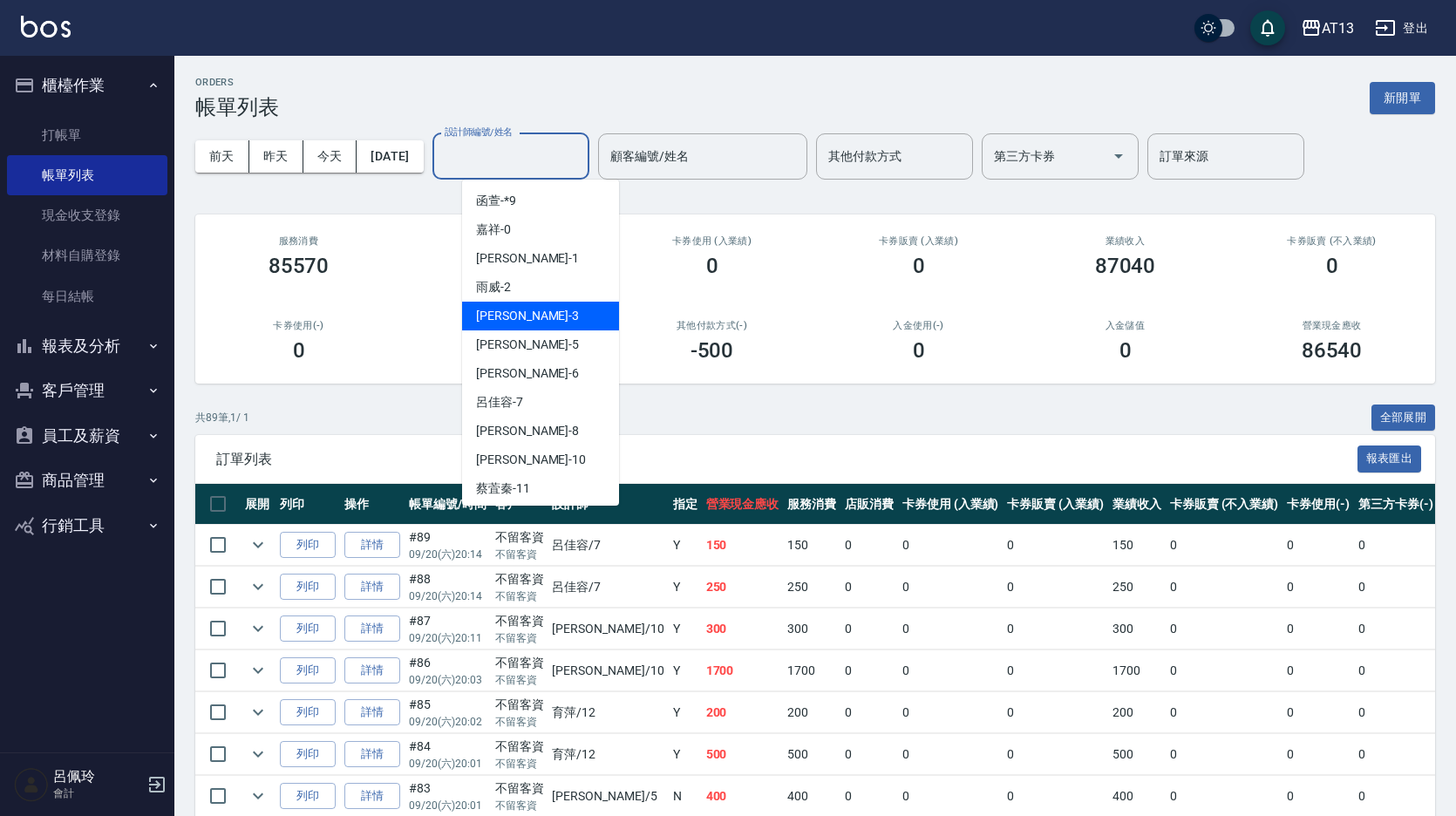
click at [520, 308] on div "[PERSON_NAME] -3" at bounding box center [540, 316] width 157 height 29
type input "[PERSON_NAME]-3"
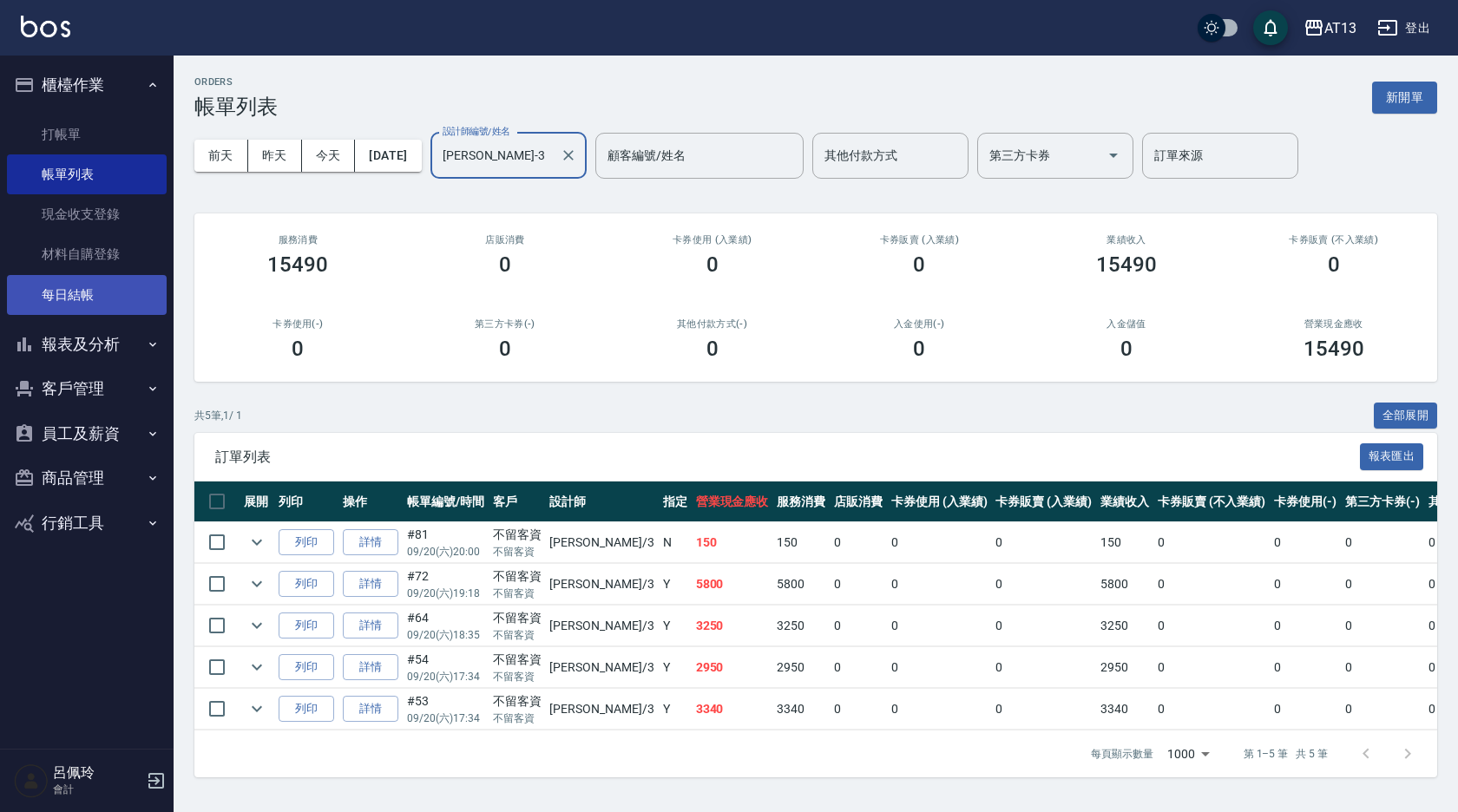
click at [71, 288] on link "每日結帳" at bounding box center [86, 295] width 159 height 40
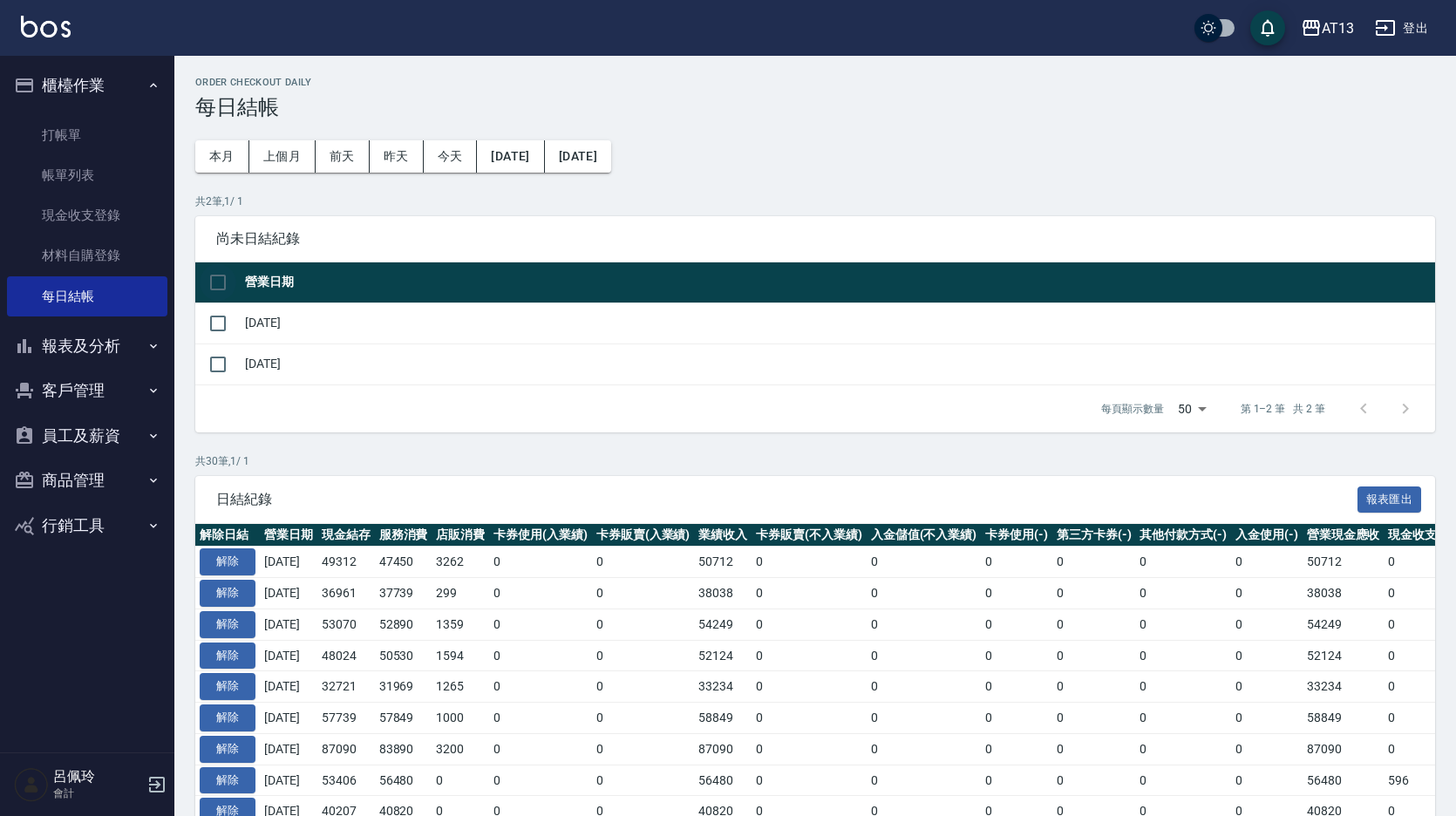
click at [219, 273] on input "checkbox" at bounding box center [218, 283] width 37 height 37
checkbox input "true"
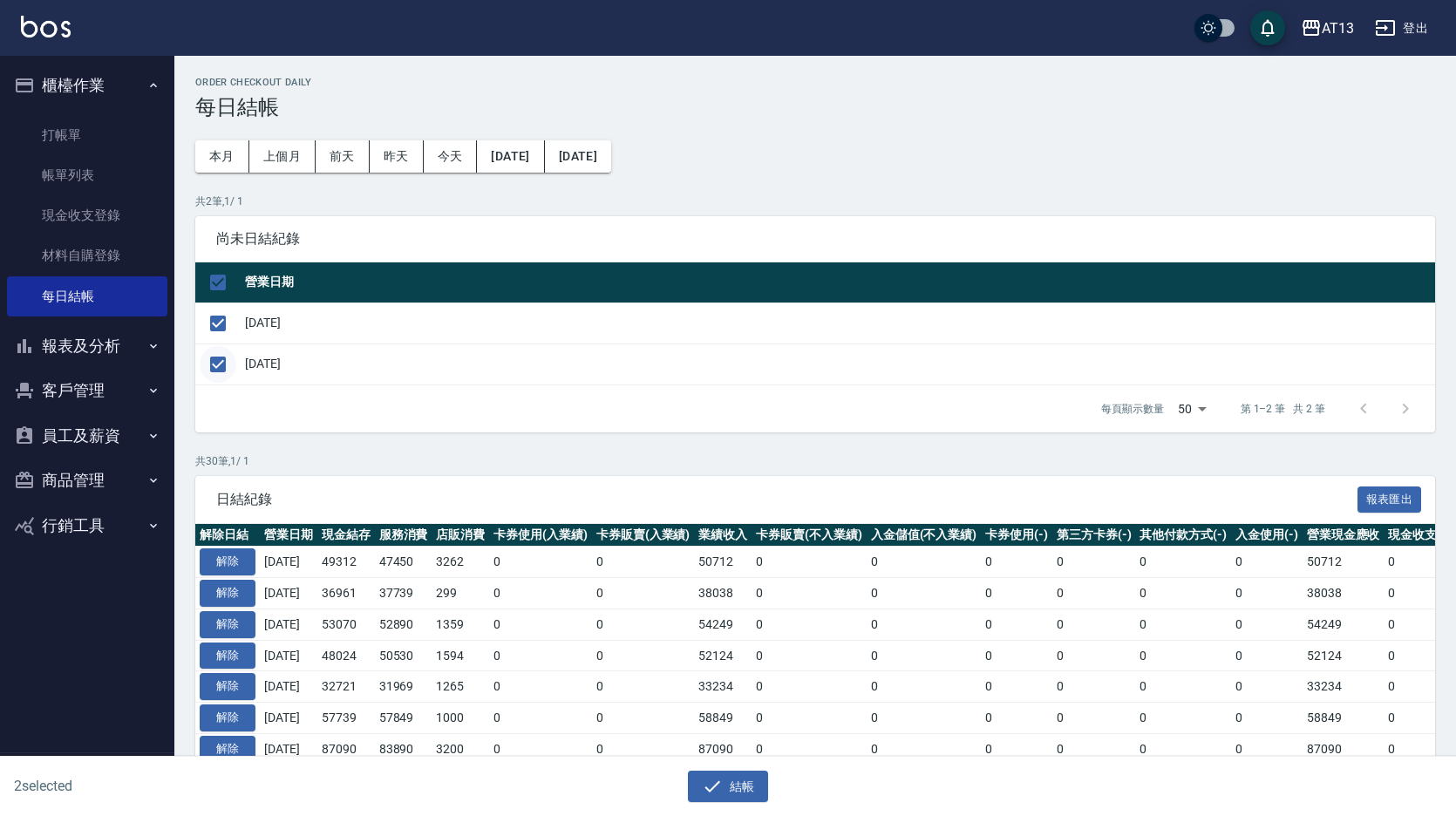
click at [227, 365] on input "checkbox" at bounding box center [218, 364] width 37 height 37
checkbox input "false"
click at [736, 791] on button "結帳" at bounding box center [728, 786] width 81 height 32
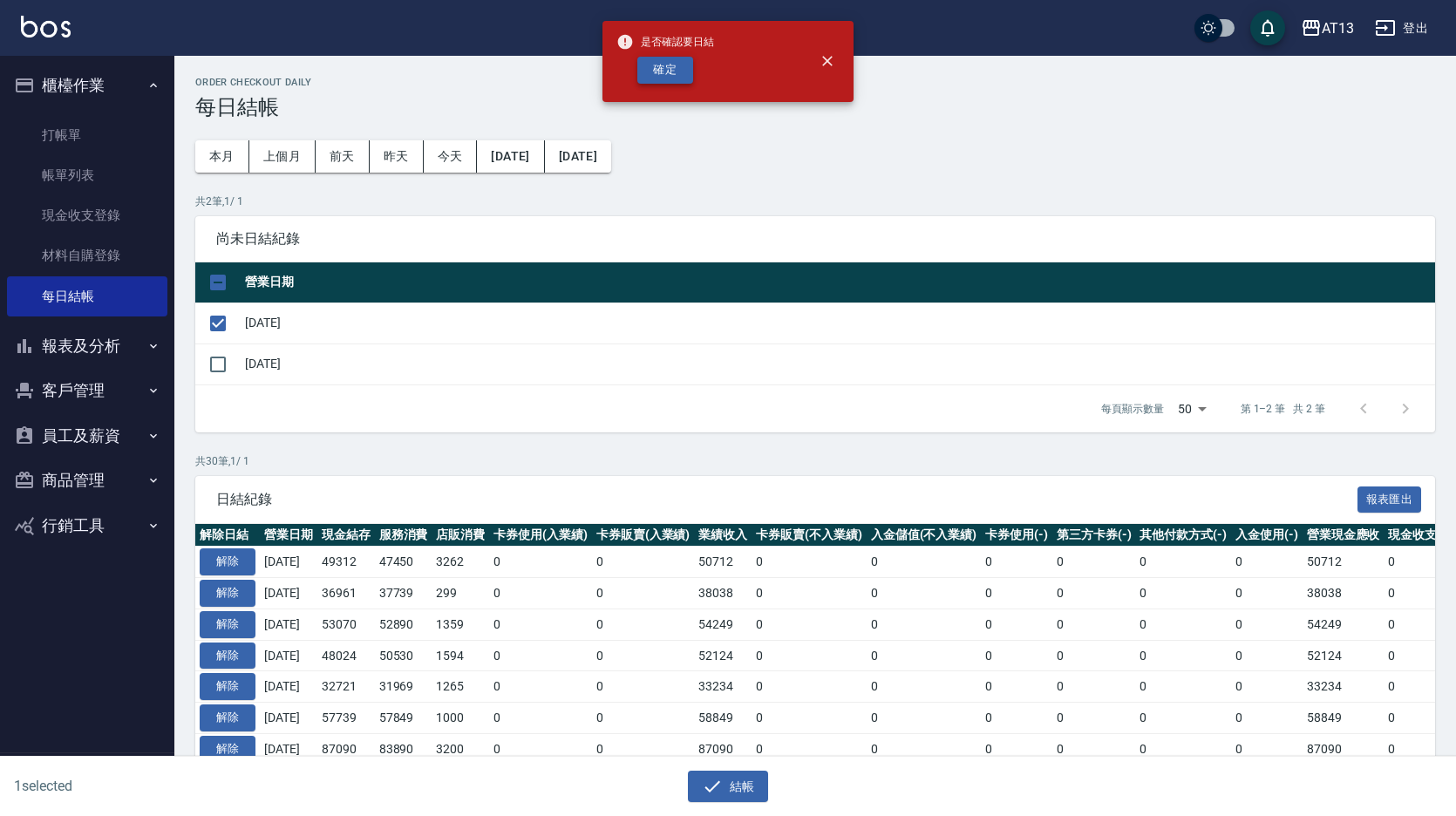
click at [665, 69] on button "確定" at bounding box center [665, 70] width 56 height 27
checkbox input "false"
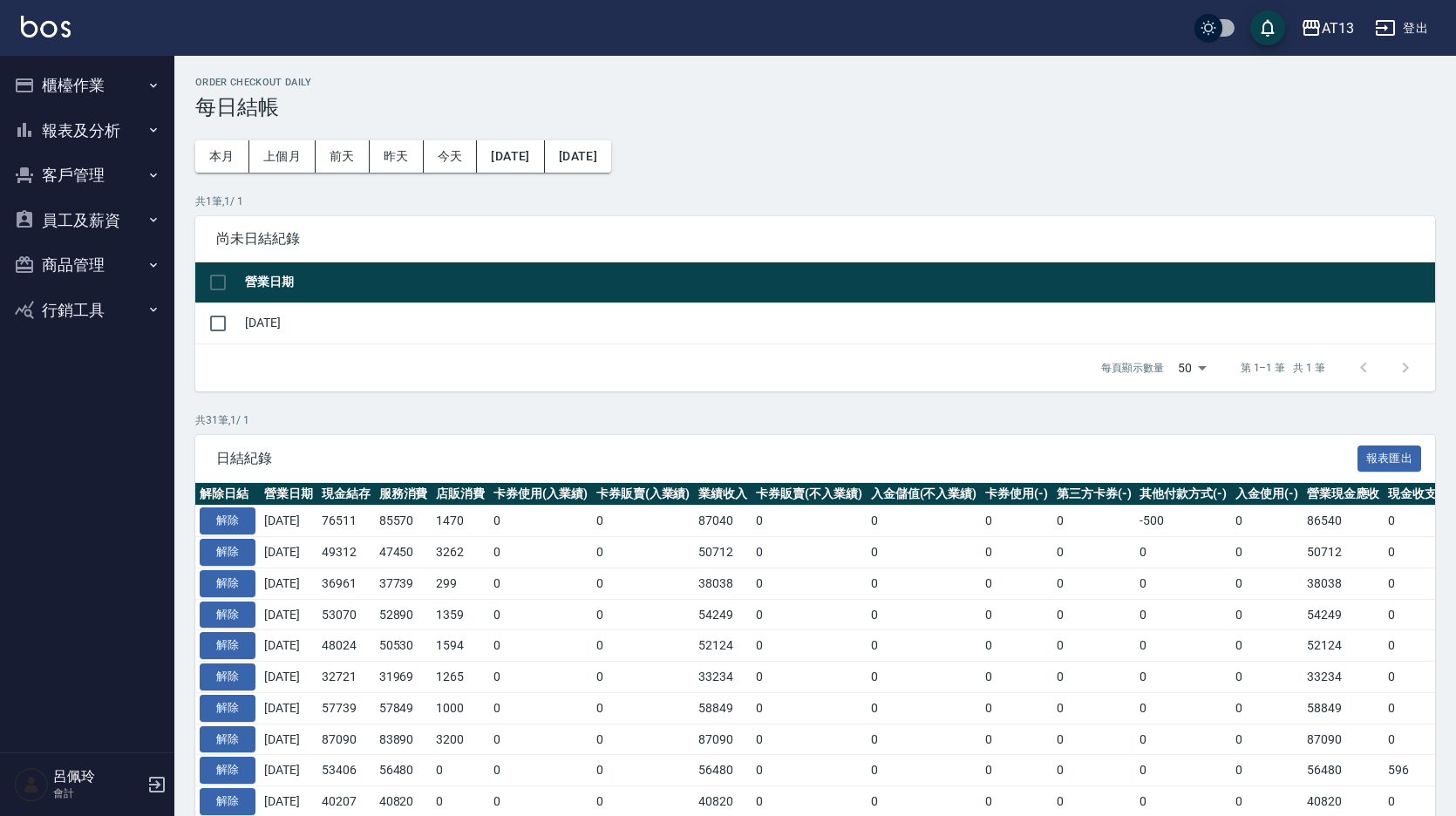
click at [50, 85] on button "櫃檯作業" at bounding box center [87, 86] width 160 height 46
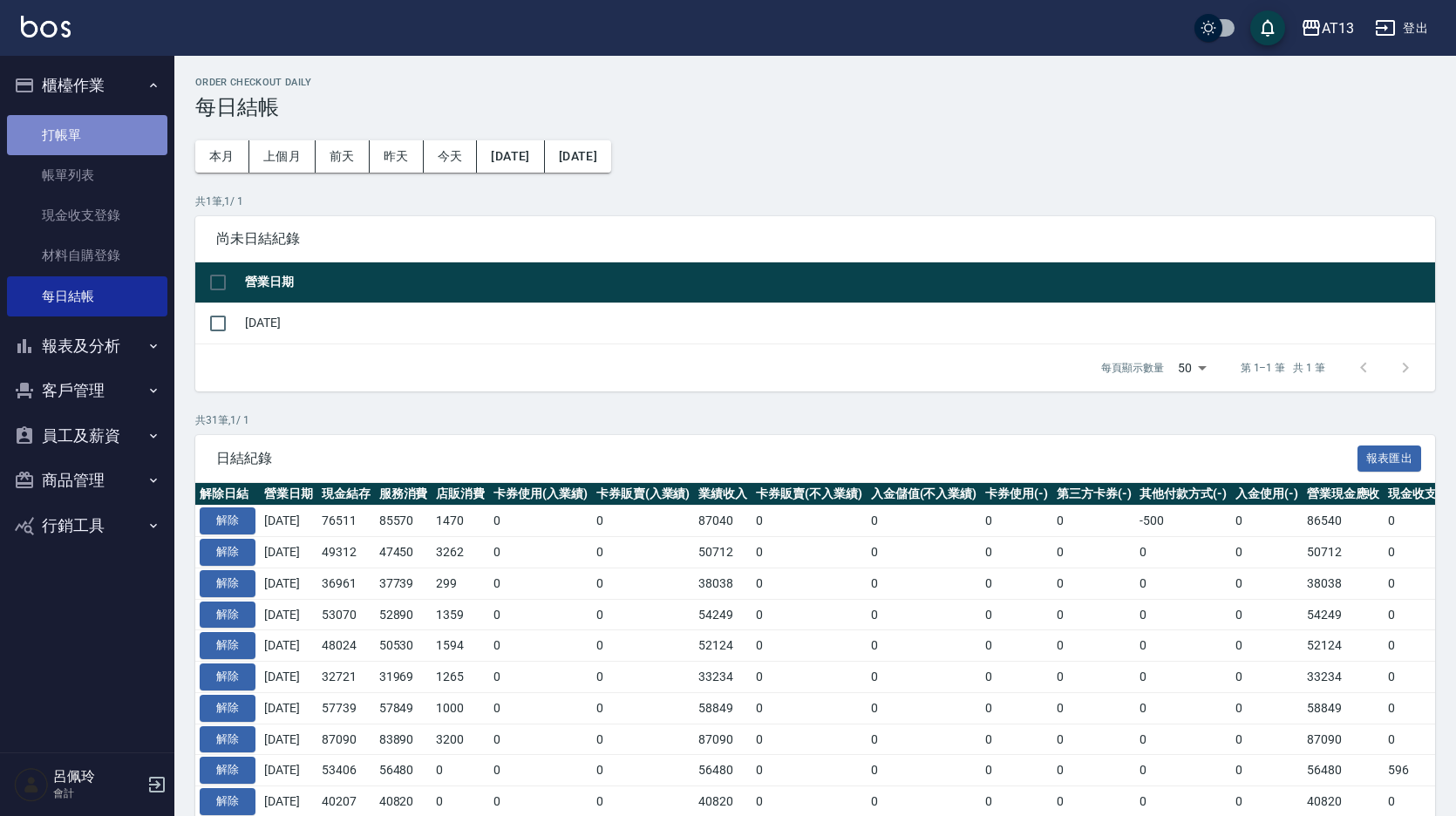
click at [54, 132] on link "打帳單" at bounding box center [87, 135] width 160 height 40
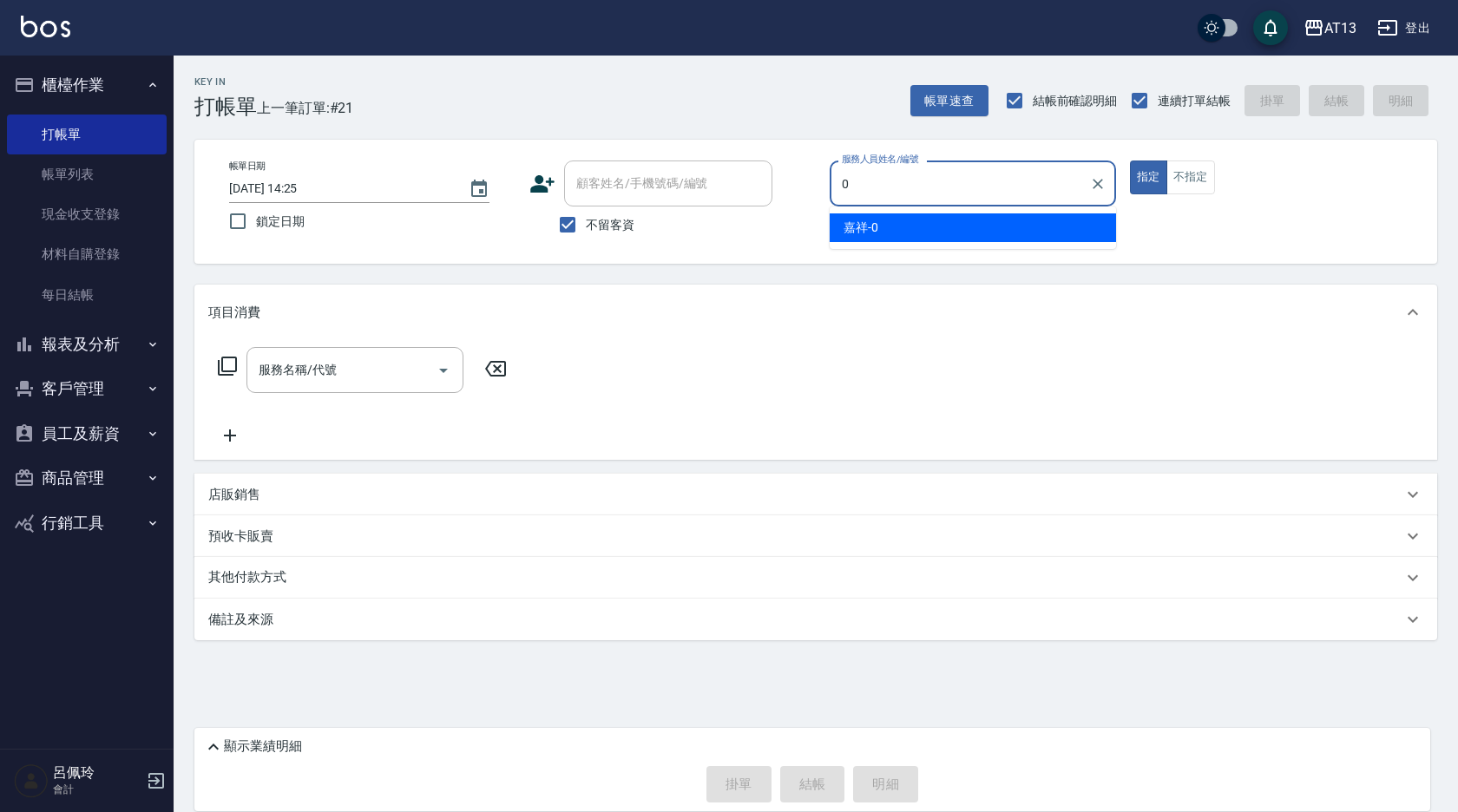
click at [903, 225] on div "嘉祥 -0" at bounding box center [973, 227] width 287 height 29
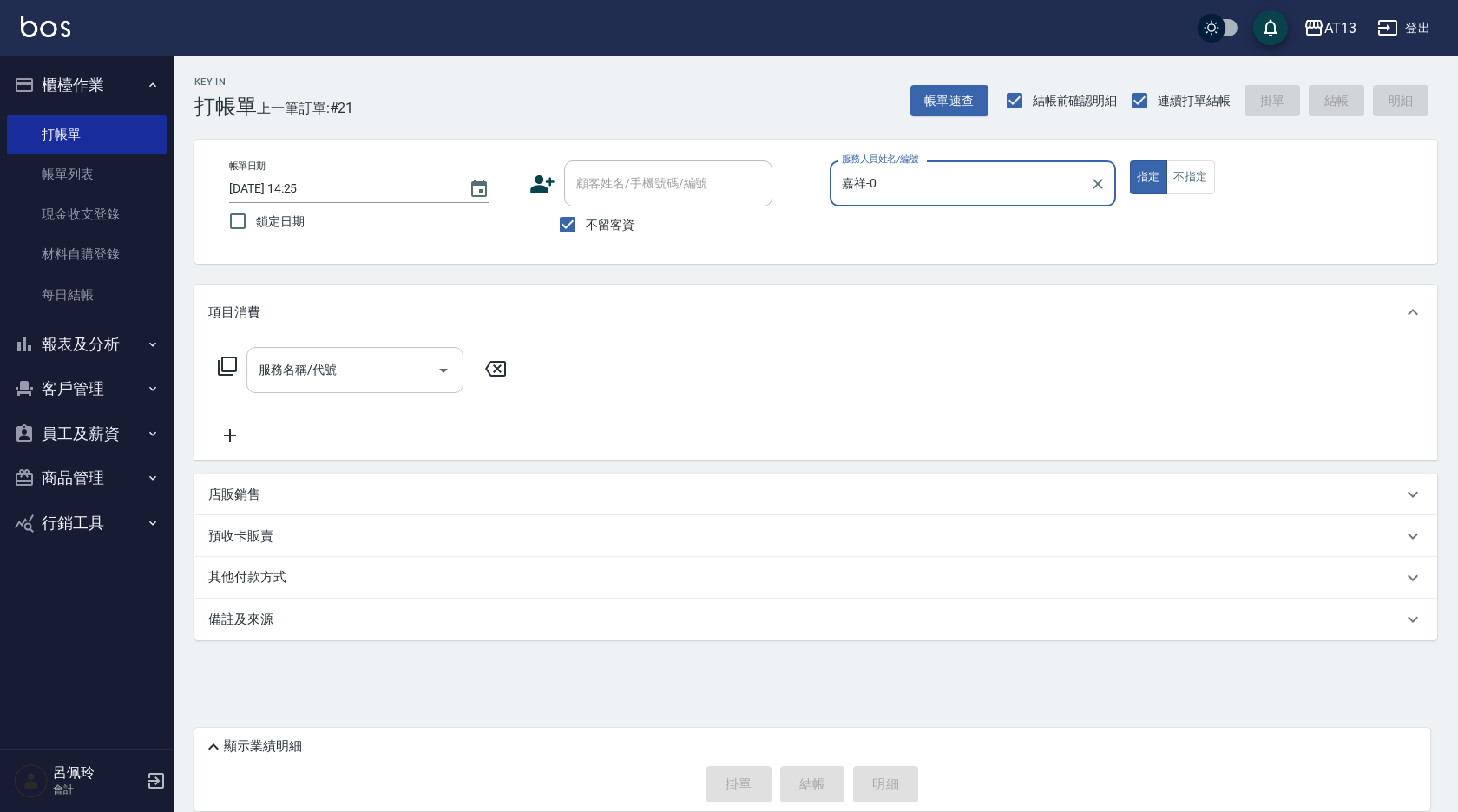
type input "嘉祥-0"
click at [357, 367] on input "服務名稱/代號" at bounding box center [342, 369] width 175 height 30
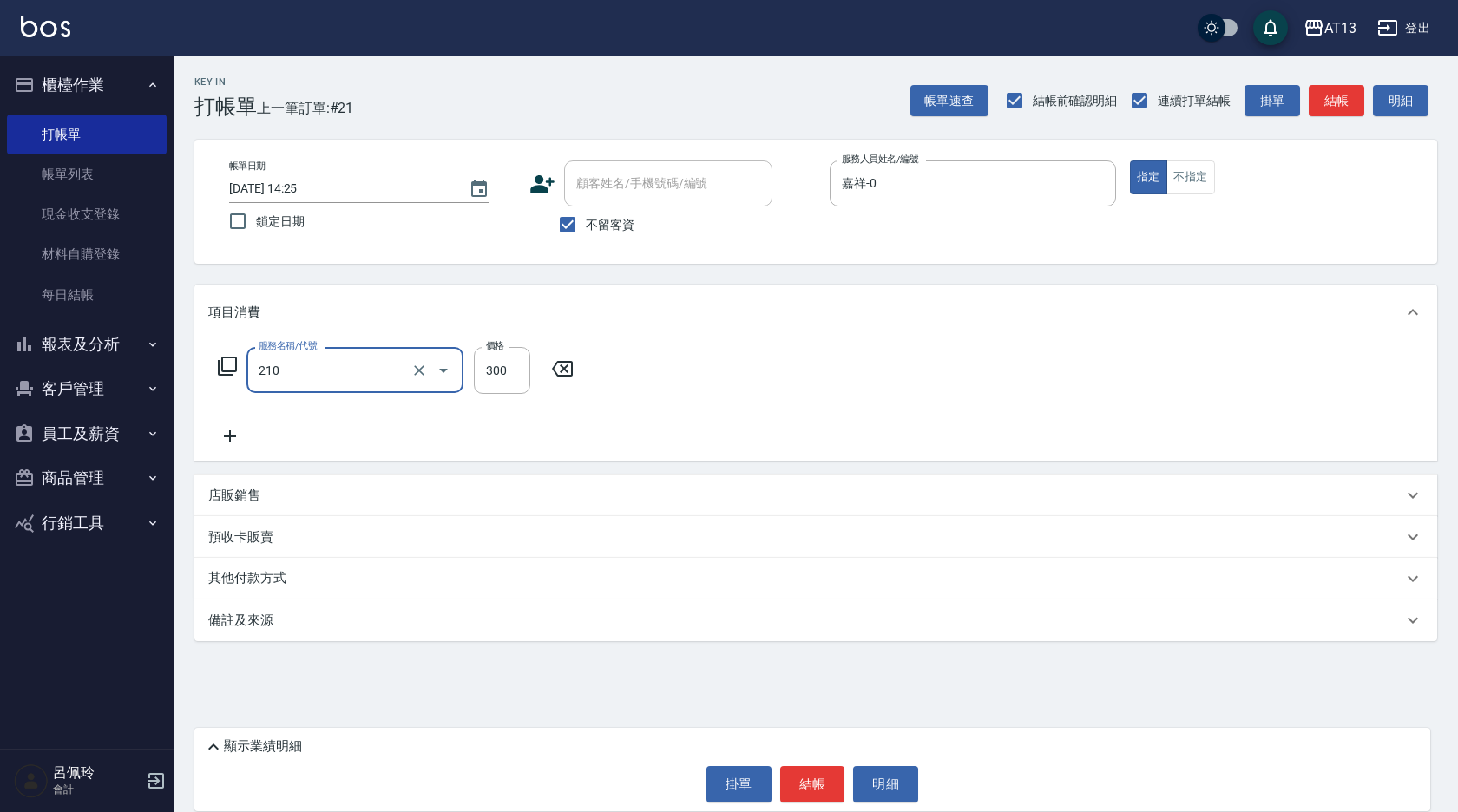
type input "歐娜洗髮精(210)"
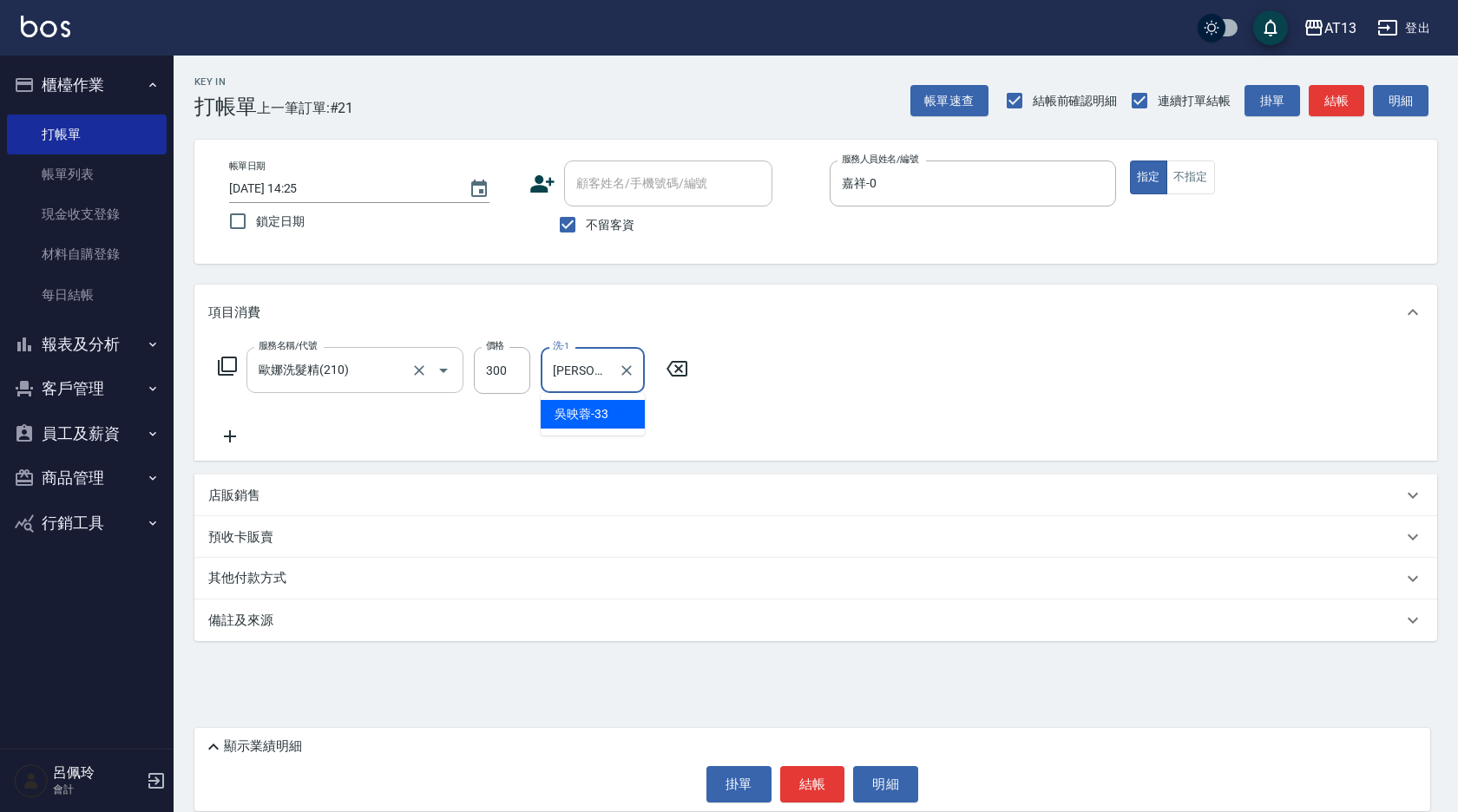
type input "[PERSON_NAME]-33"
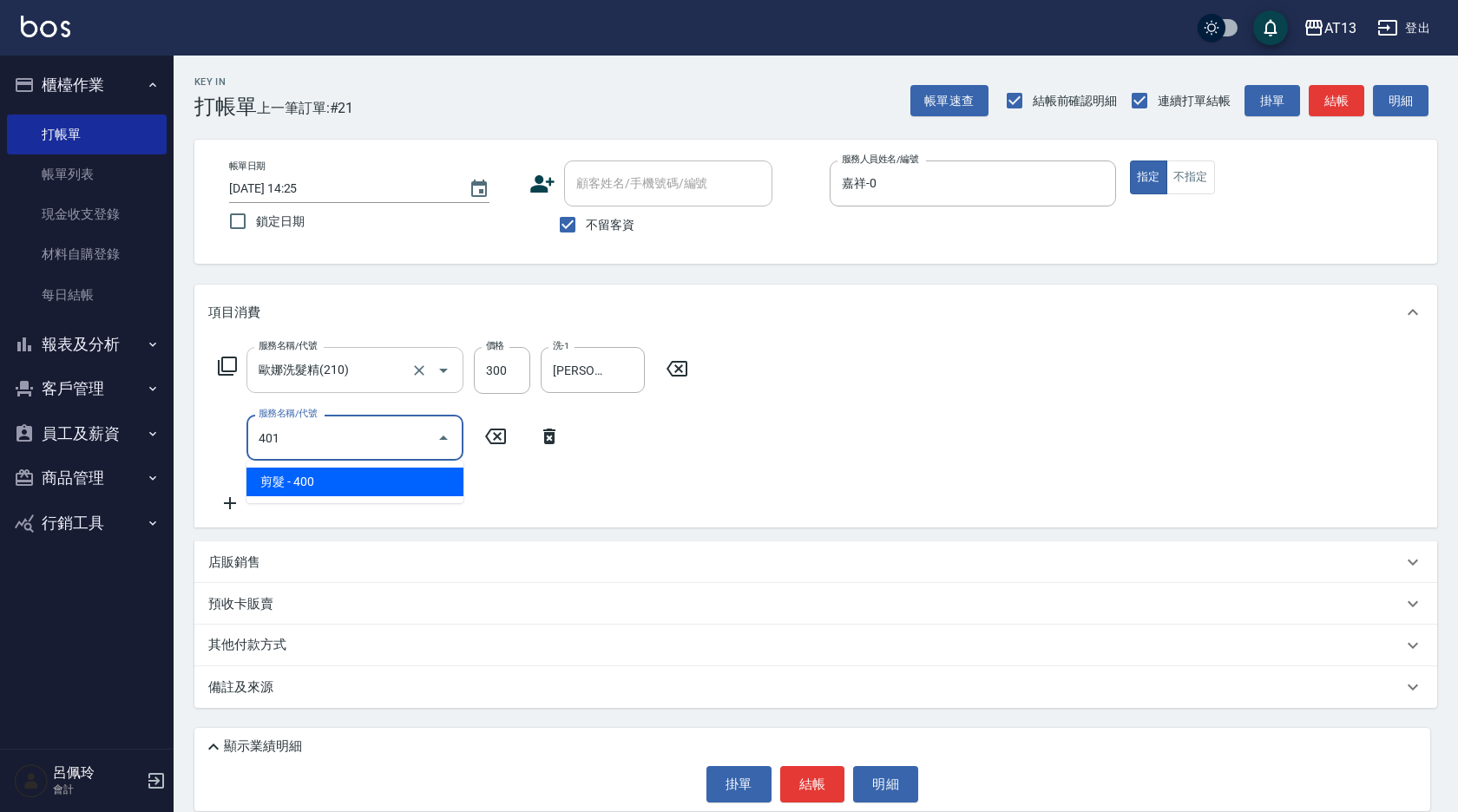
type input "剪髮(401)"
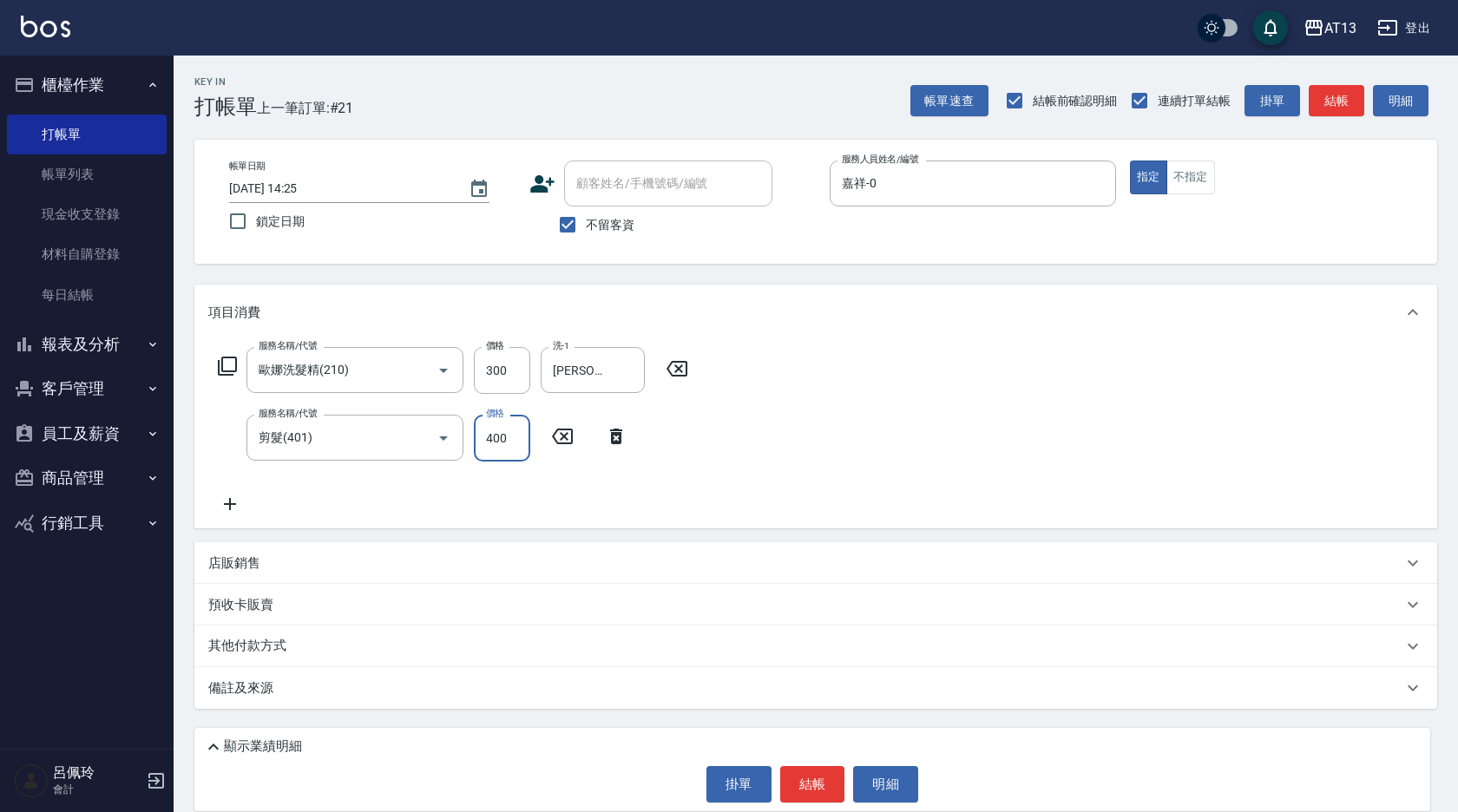
click at [977, 490] on div "服務名稱/代號 [PERSON_NAME]洗髮精(210) 服務名稱/代號 價格 300 價格 洗-1 [PERSON_NAME]-33 洗-1 服務名稱/代…" at bounding box center [816, 434] width 1243 height 188
click at [804, 777] on button "結帳" at bounding box center [812, 784] width 65 height 37
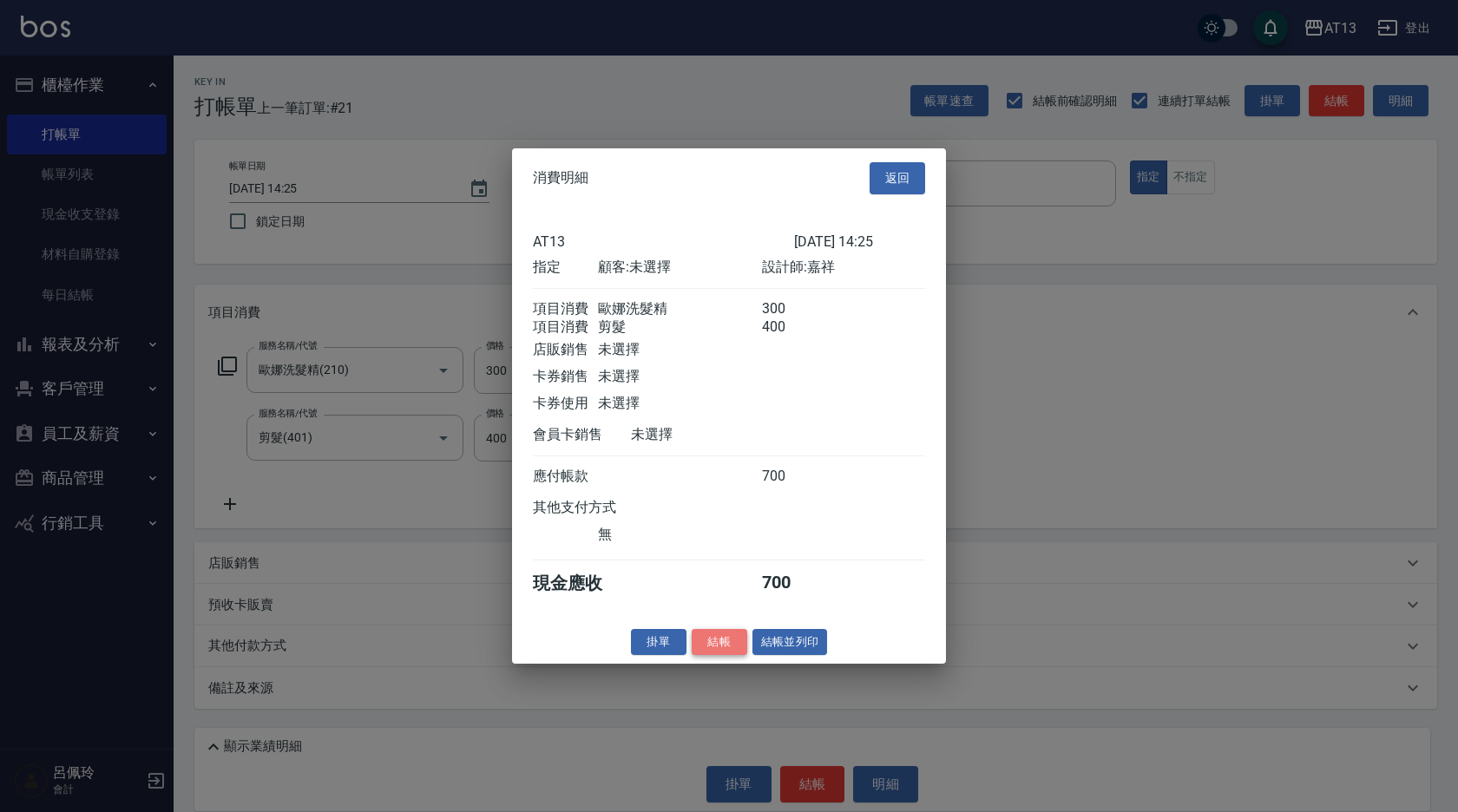
click at [721, 654] on button "結帳" at bounding box center [720, 641] width 56 height 27
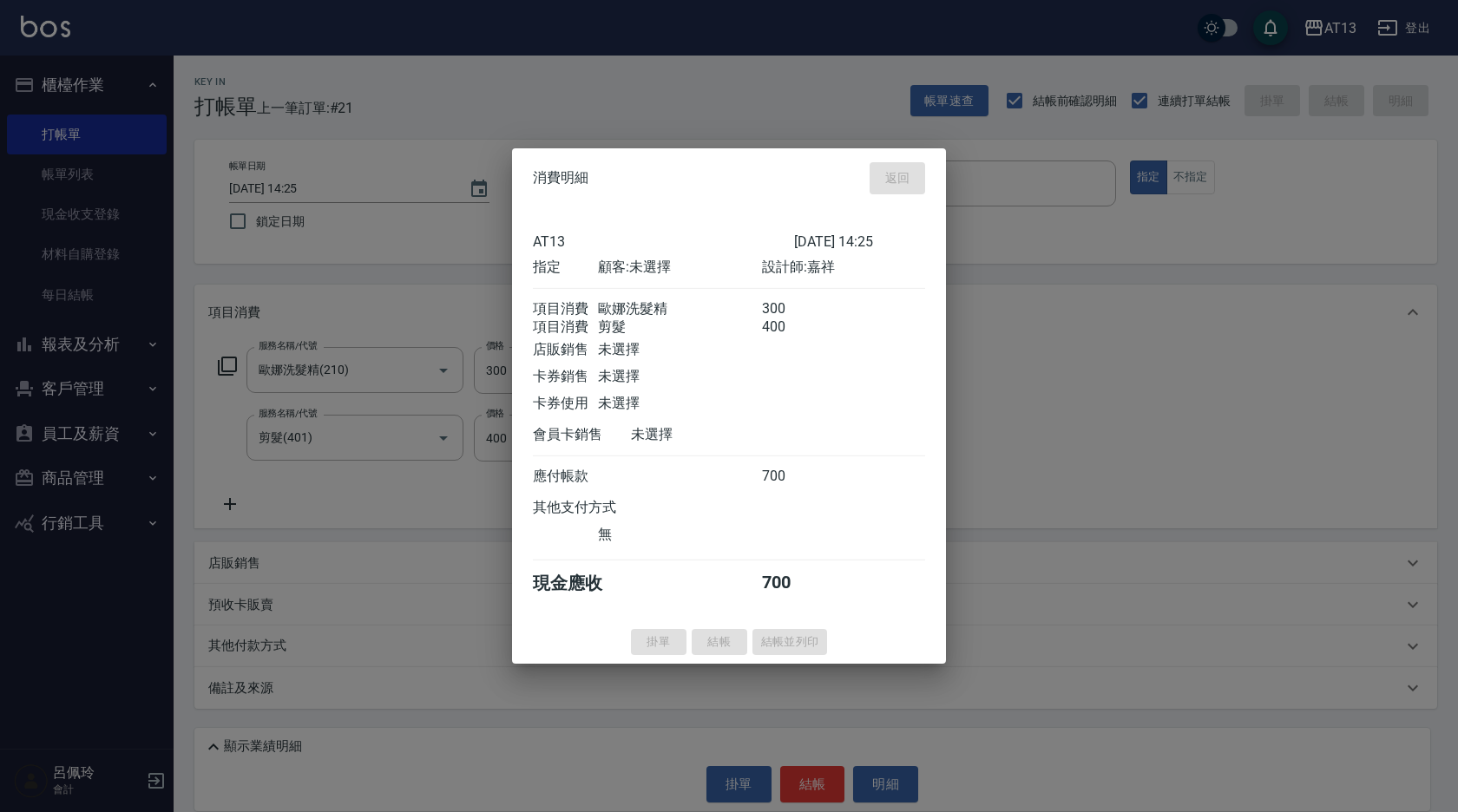
type input "[DATE] 14:42"
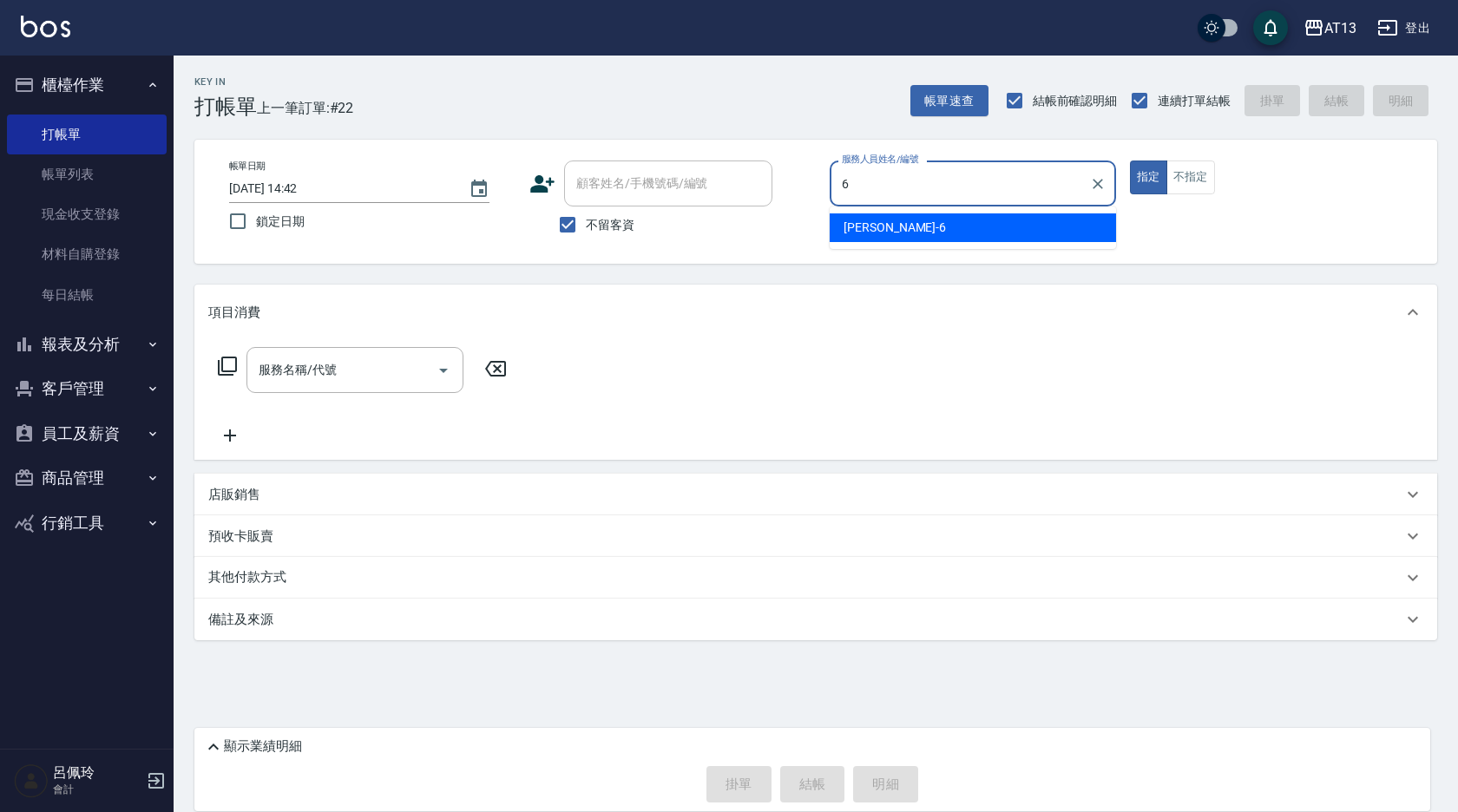
click at [867, 217] on div "[PERSON_NAME] -6" at bounding box center [973, 227] width 287 height 29
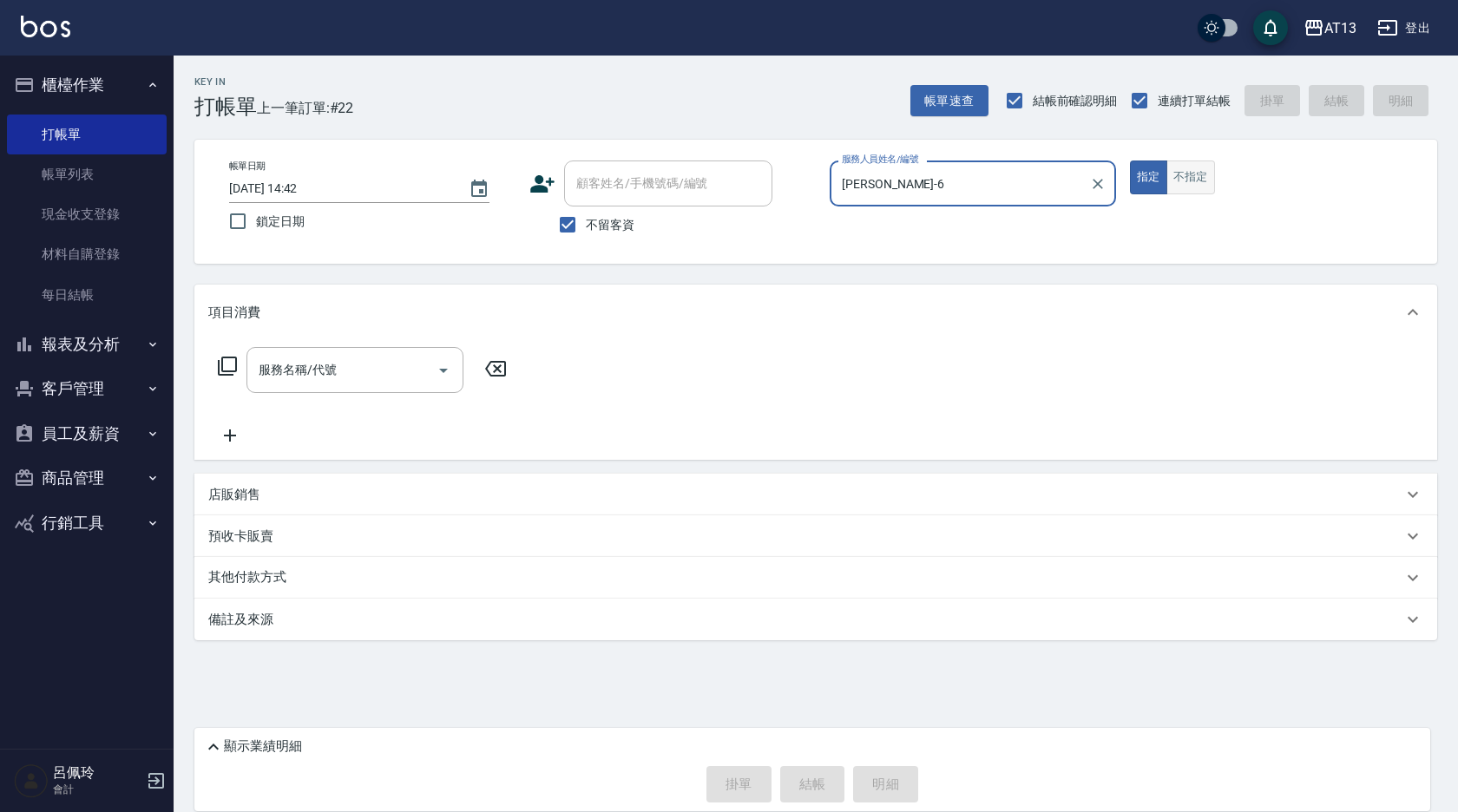
type input "[PERSON_NAME]-6"
click at [1196, 168] on button "不指定" at bounding box center [1191, 177] width 49 height 34
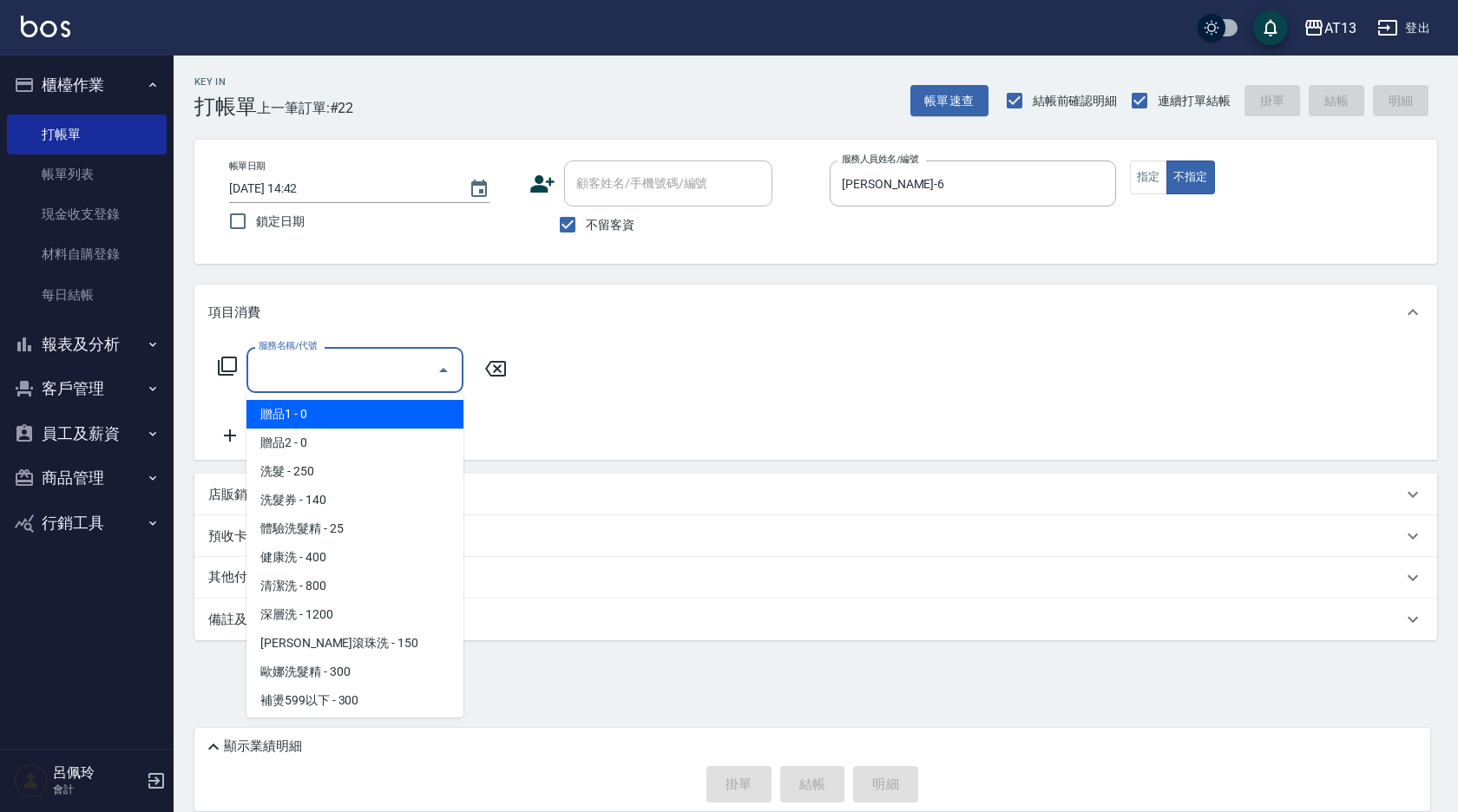
click at [321, 365] on div "服務名稱/代號 服務名稱/代號" at bounding box center [355, 369] width 217 height 46
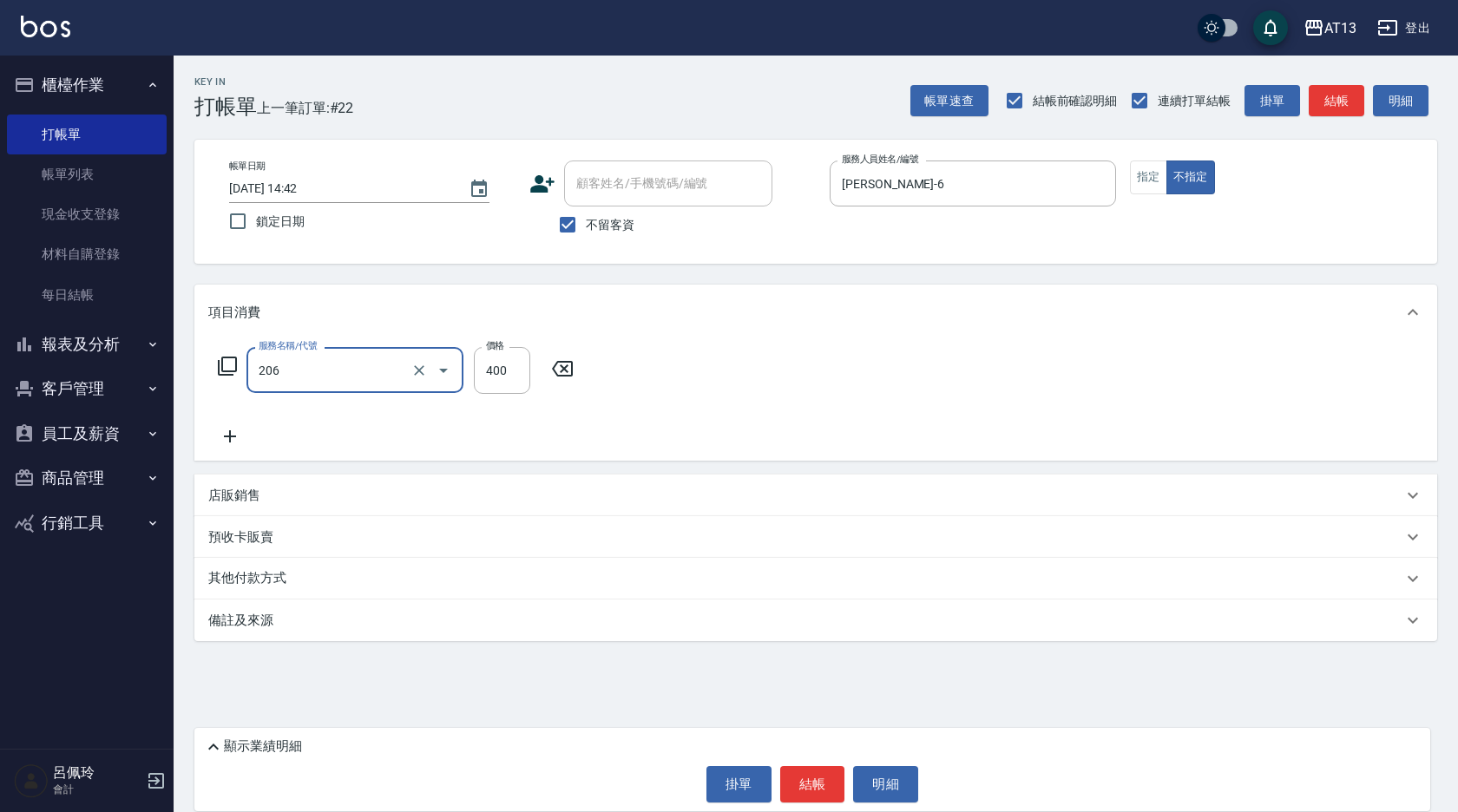
type input "健康洗(206)"
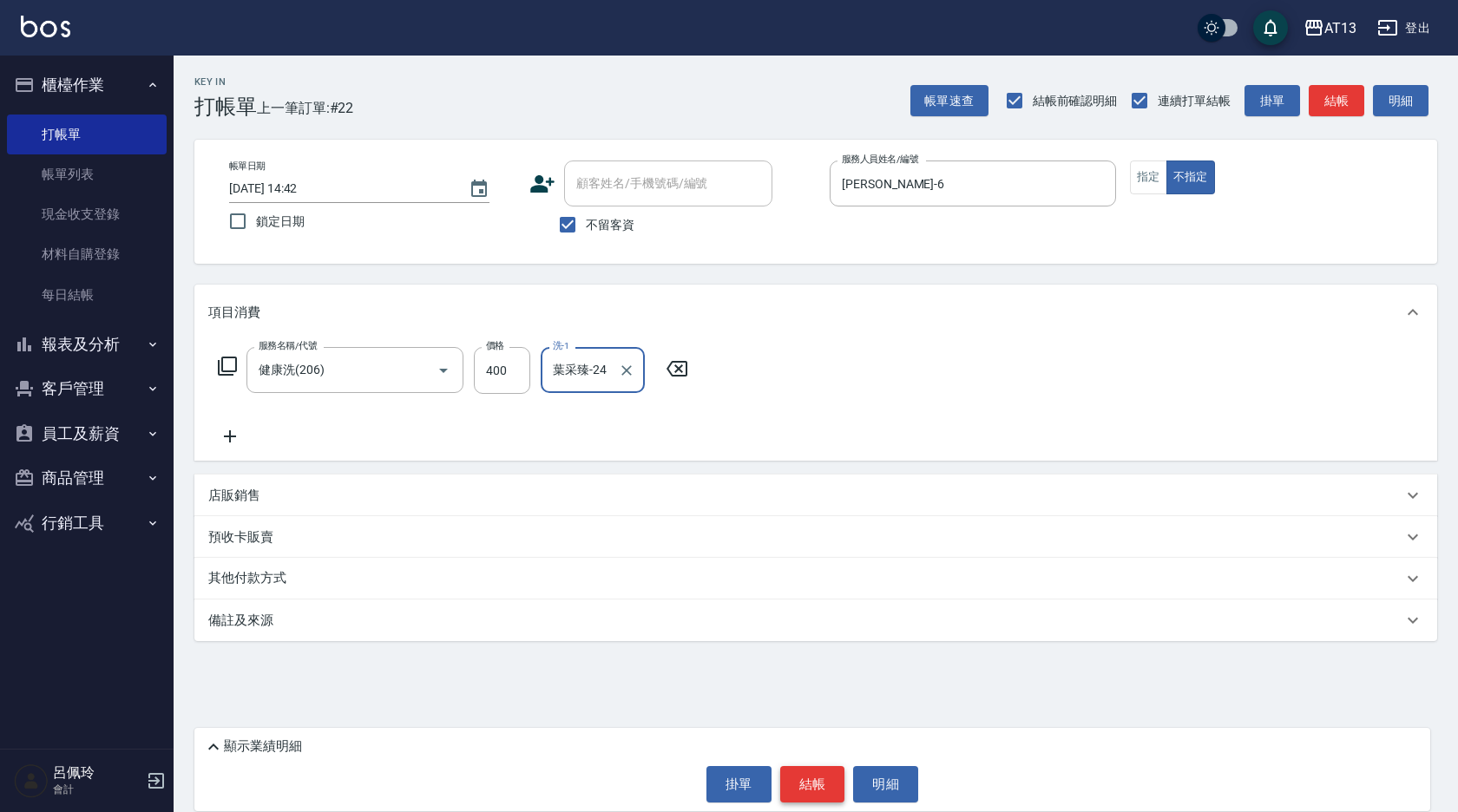
type input "葉采臻-24"
click at [805, 779] on button "結帳" at bounding box center [812, 784] width 65 height 37
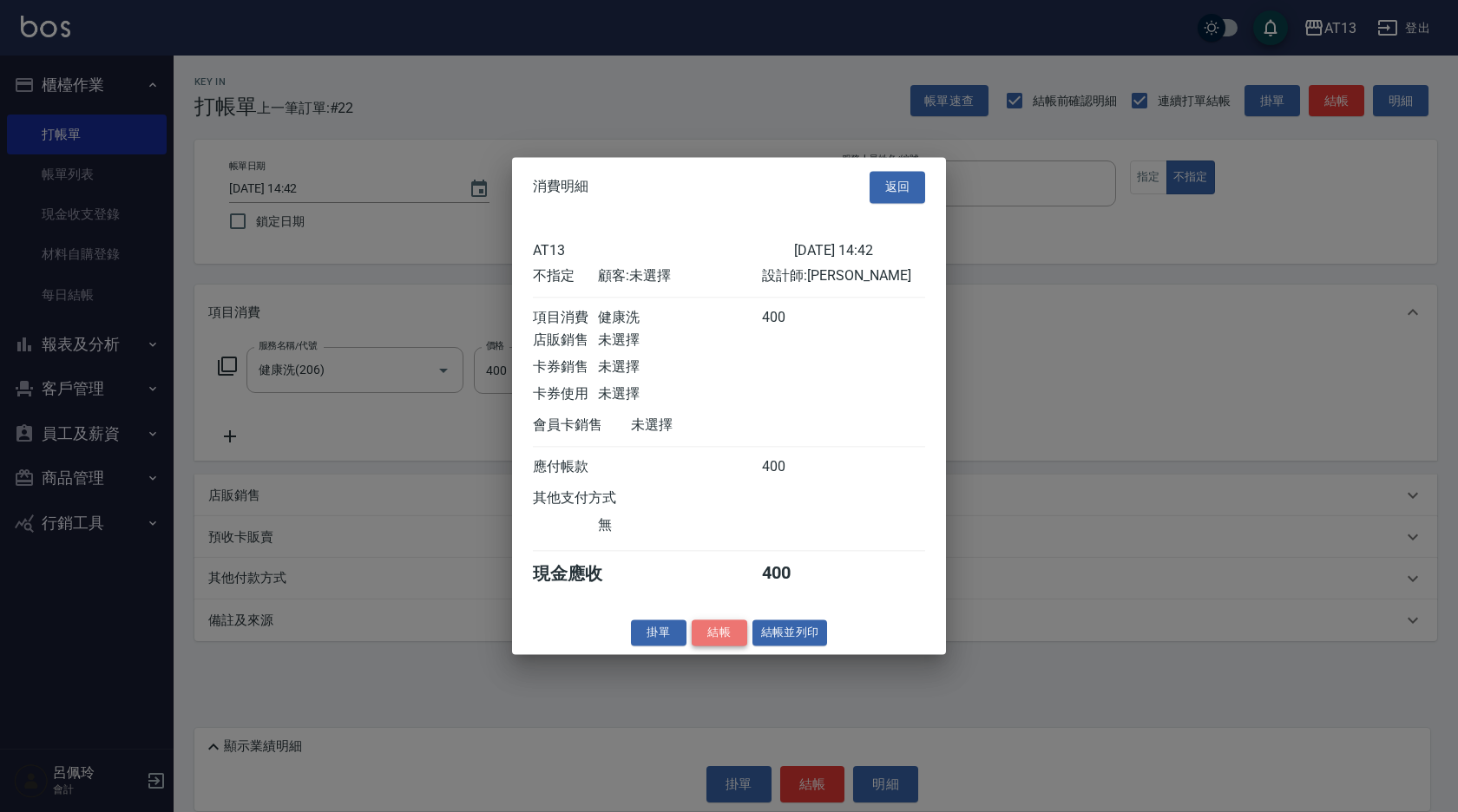
click at [726, 641] on button "結帳" at bounding box center [720, 633] width 56 height 27
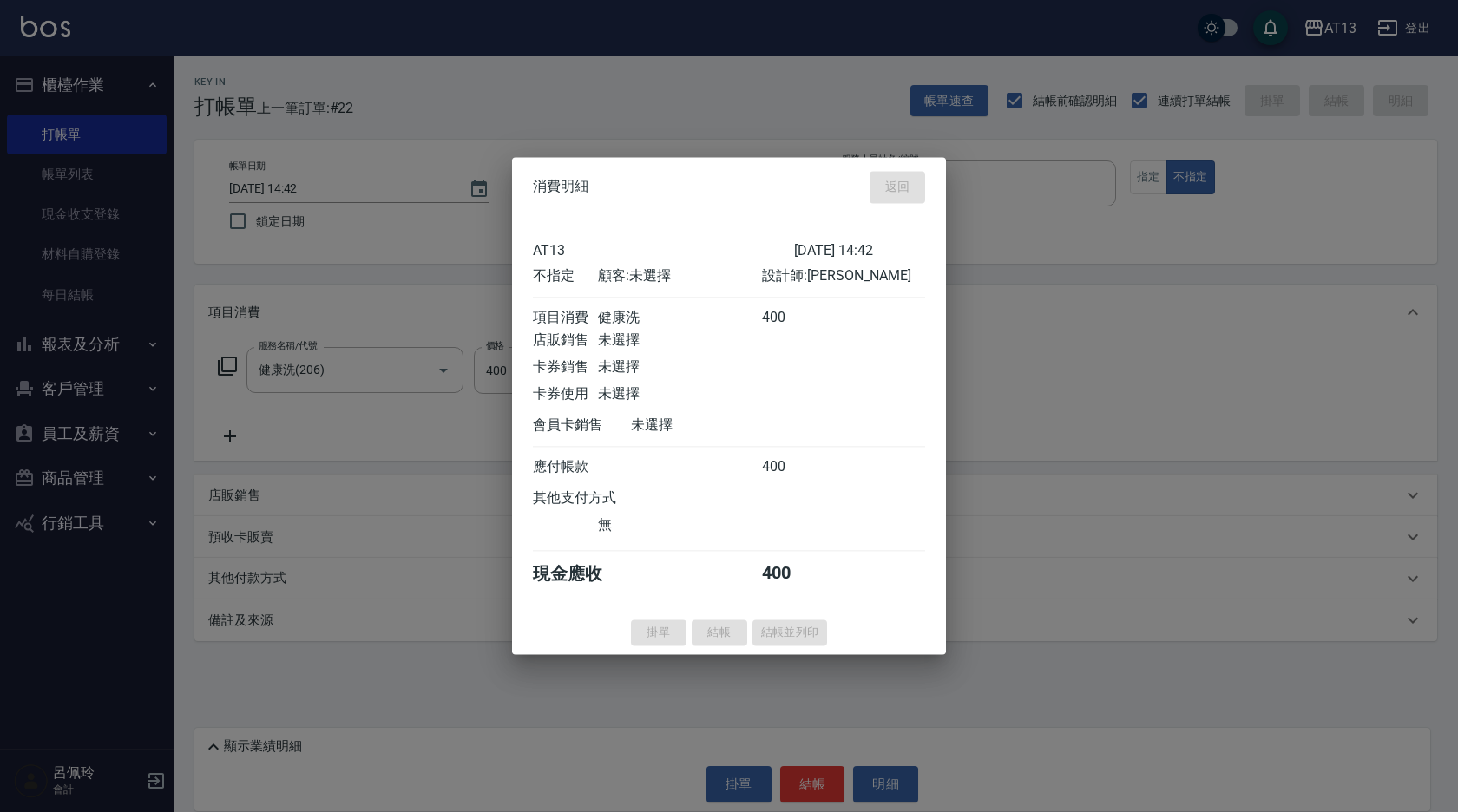
type input "[DATE] 14:43"
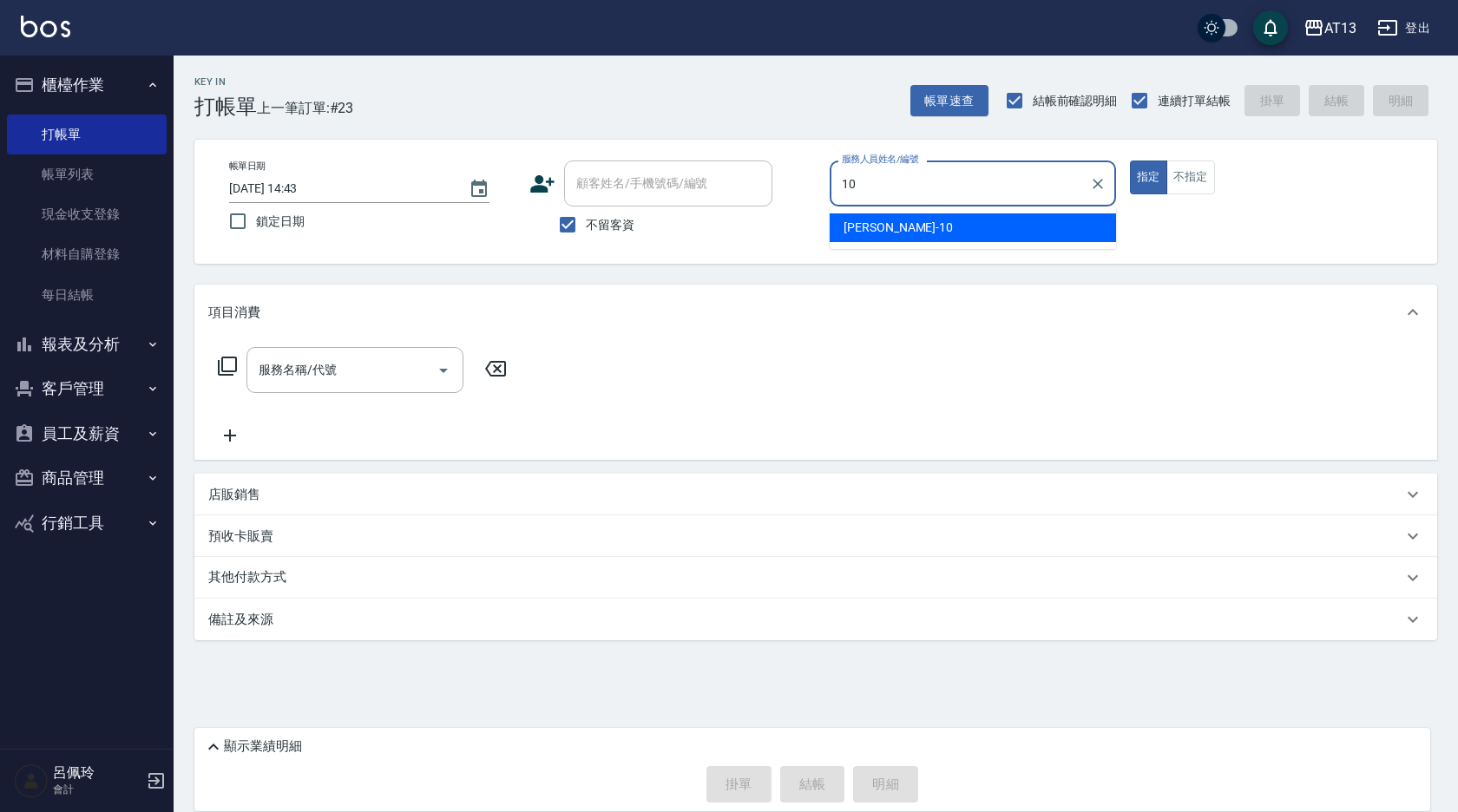
click at [868, 221] on span "[PERSON_NAME] -10" at bounding box center [898, 227] width 109 height 18
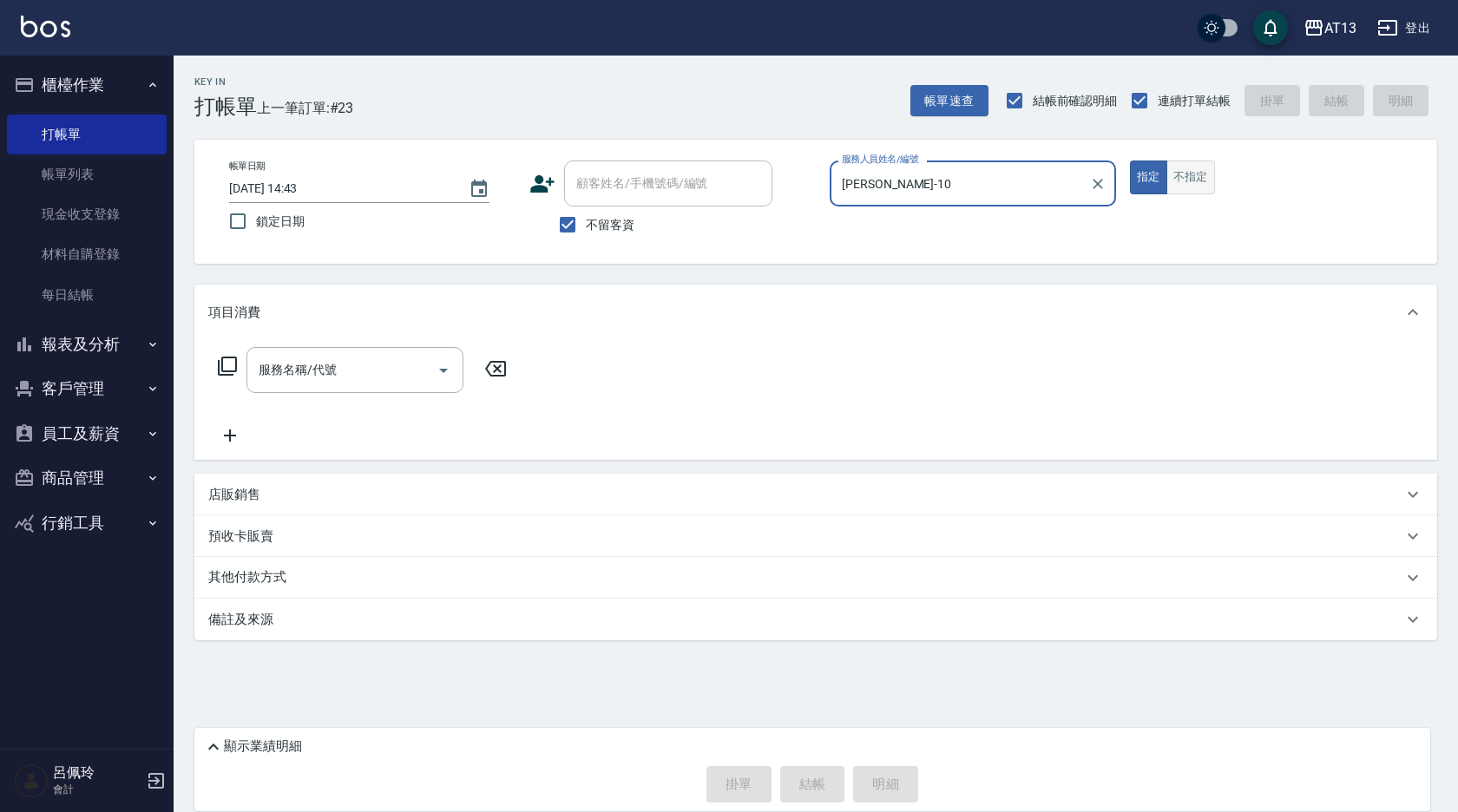
type input "[PERSON_NAME]-10"
click at [1190, 178] on button "不指定" at bounding box center [1191, 177] width 49 height 34
click at [417, 359] on input "服務名稱/代號" at bounding box center [342, 369] width 175 height 30
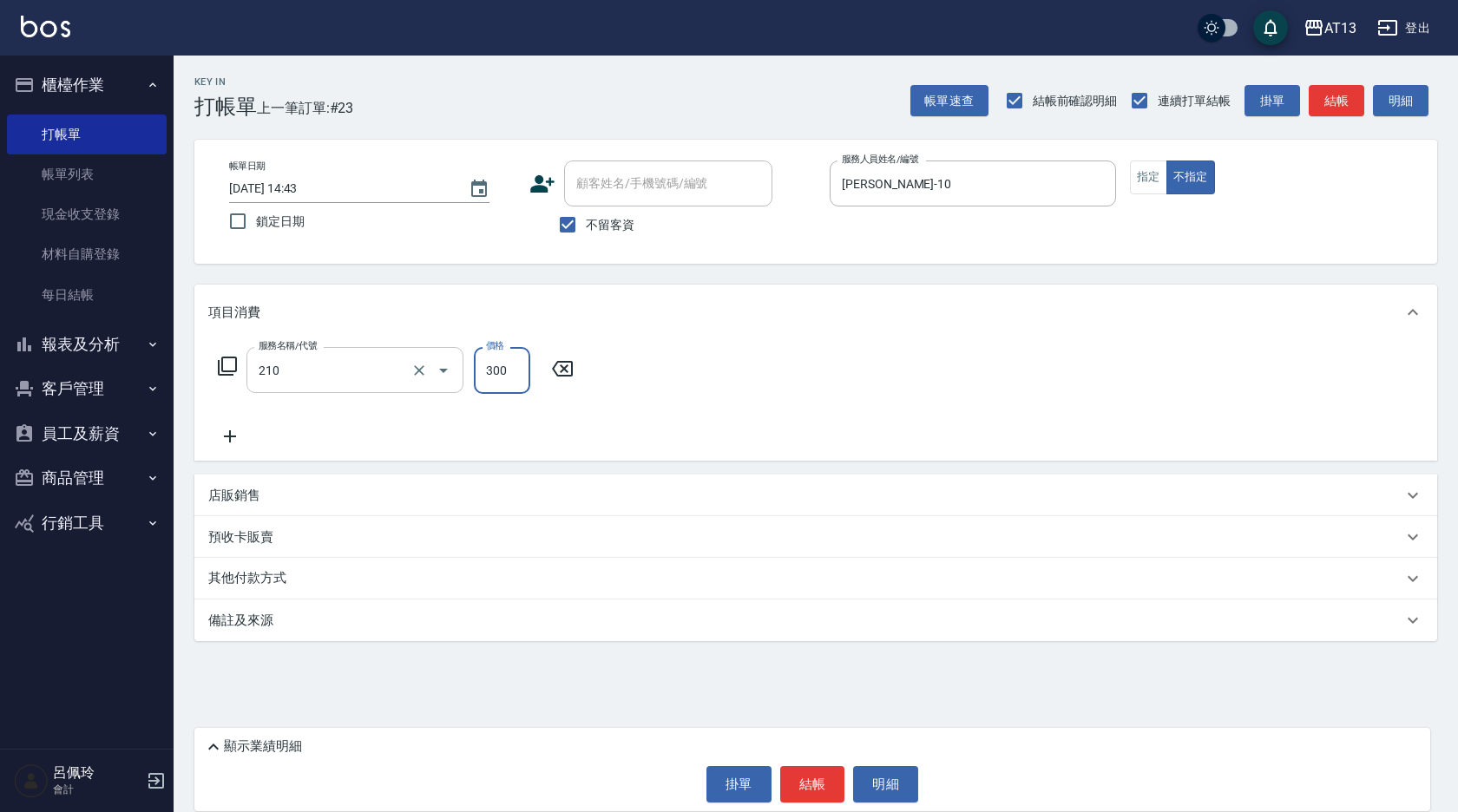
type input "歐娜洗髮精(210)"
type input "[PERSON_NAME]-10"
click at [816, 780] on button "結帳" at bounding box center [812, 784] width 65 height 37
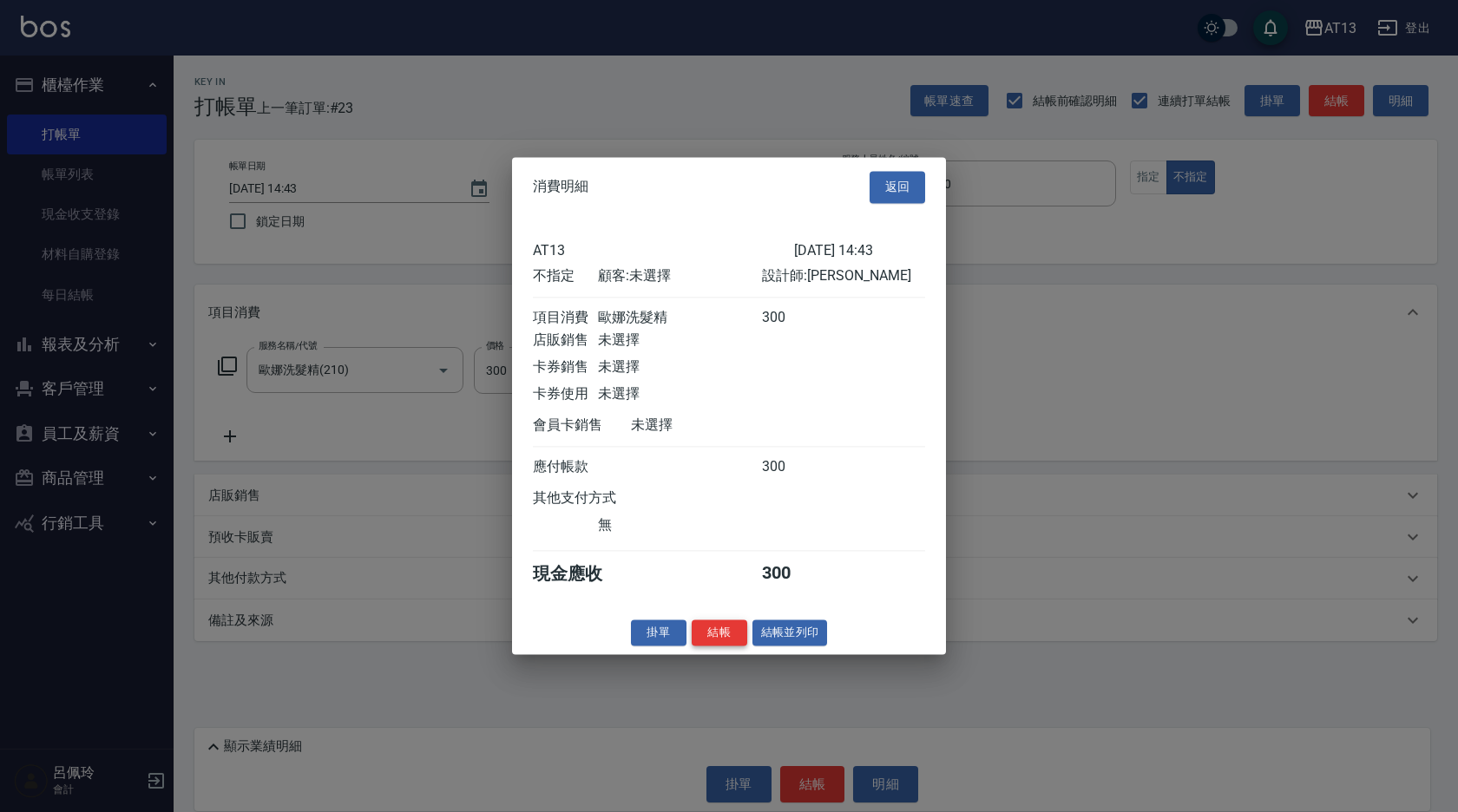
click at [711, 638] on button "結帳" at bounding box center [720, 633] width 56 height 27
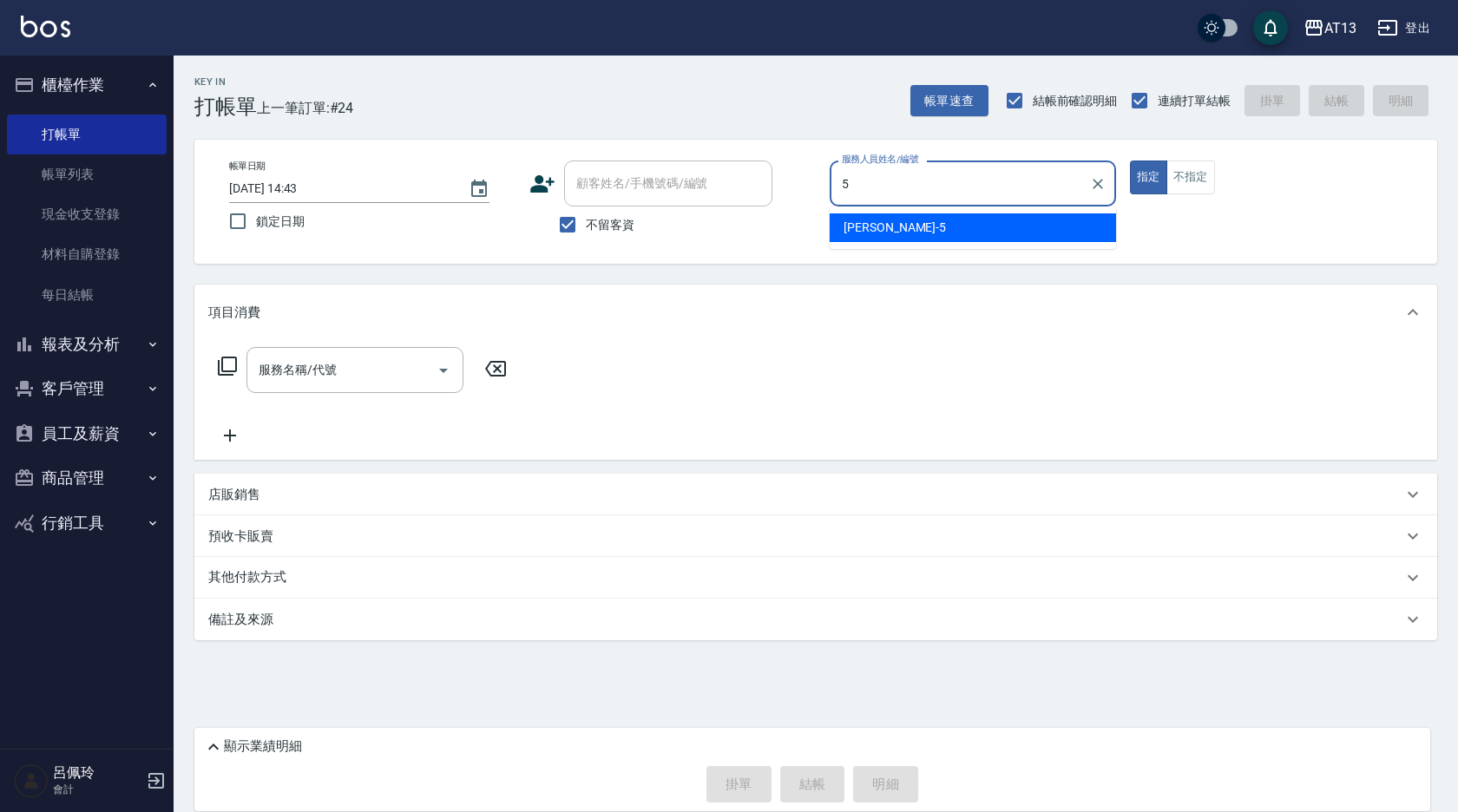
click at [979, 220] on div "[PERSON_NAME] -5" at bounding box center [973, 227] width 287 height 29
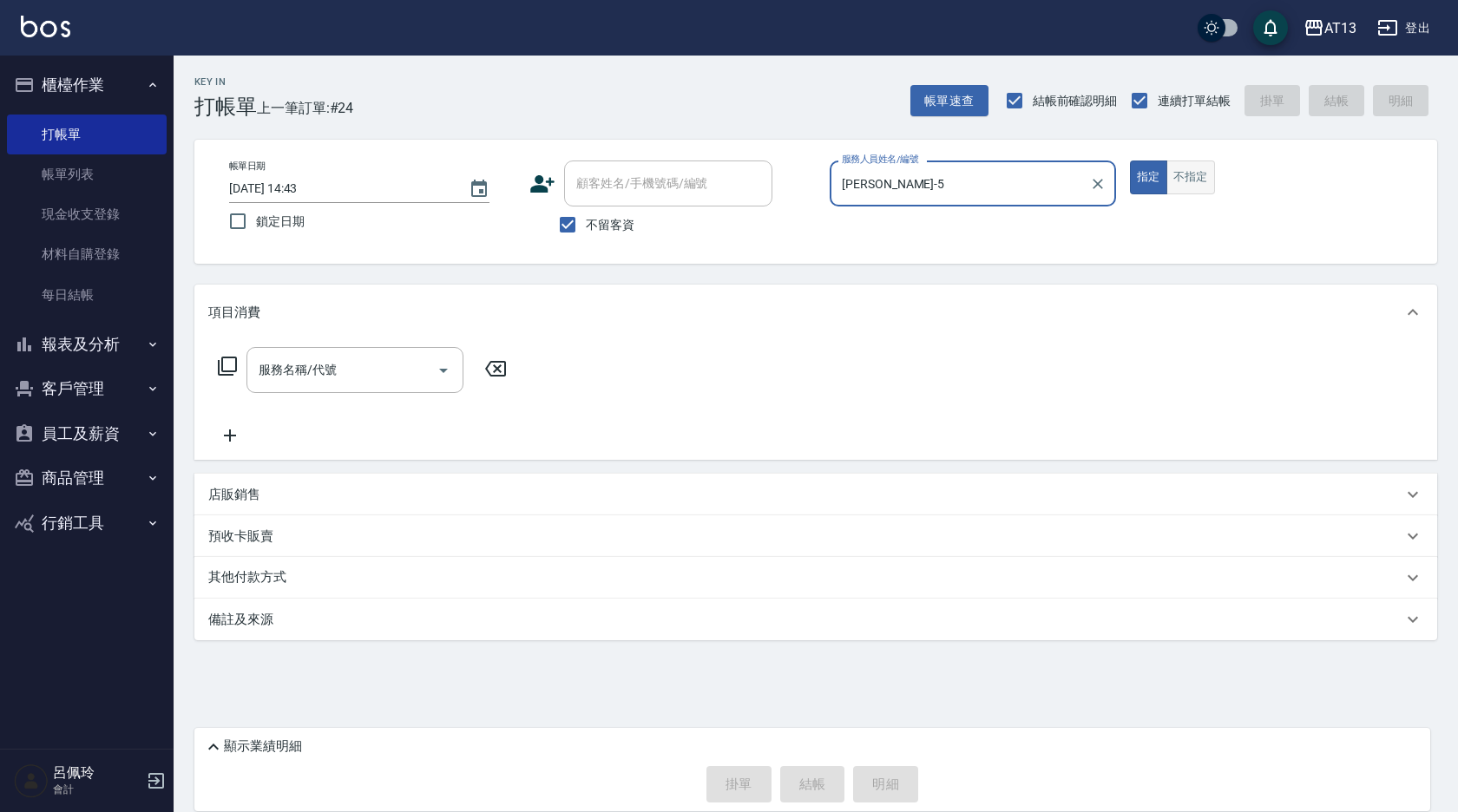
type input "[PERSON_NAME]-5"
click at [1182, 160] on button "不指定" at bounding box center [1191, 177] width 49 height 34
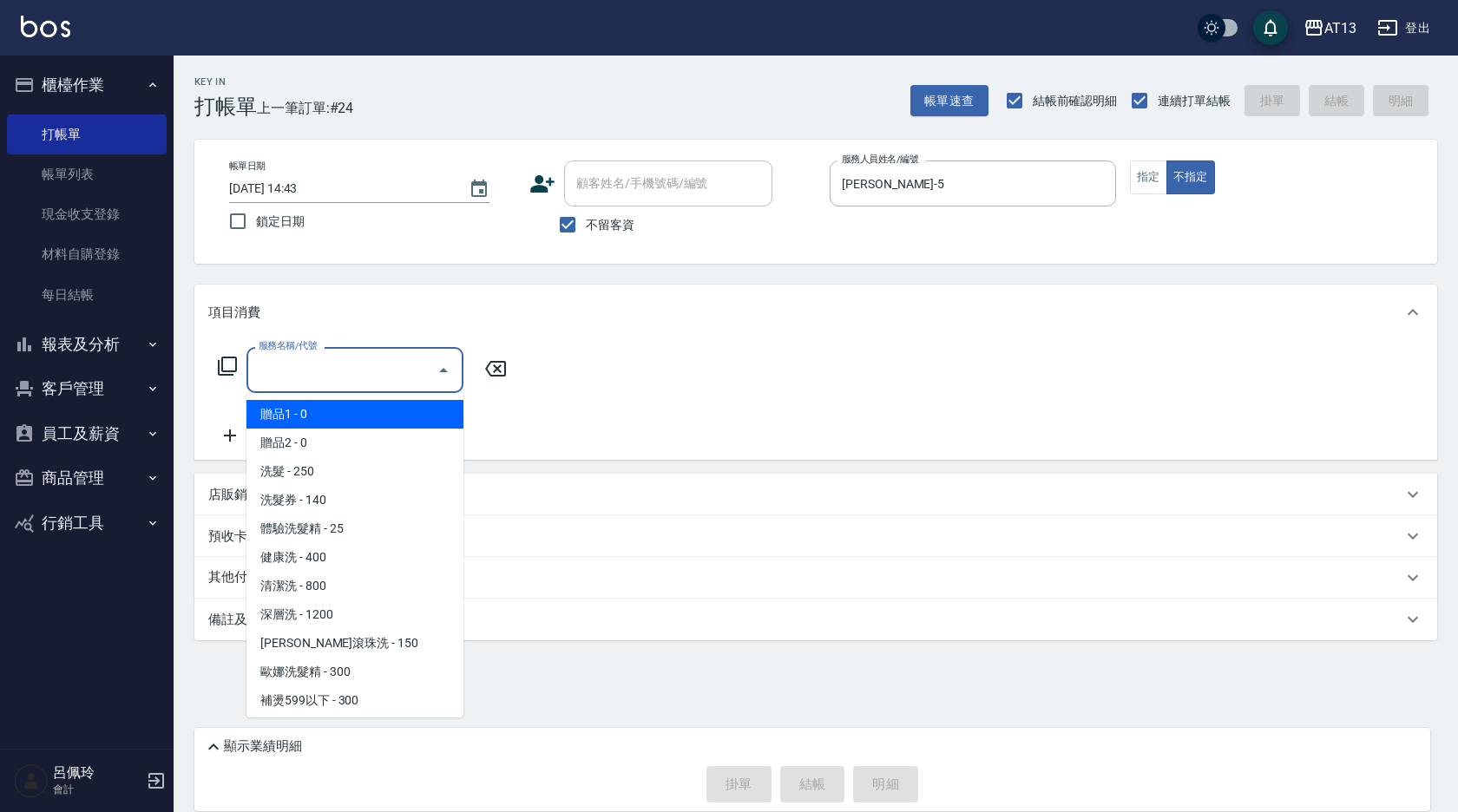
click at [280, 384] on input "服務名稱/代號" at bounding box center [342, 369] width 175 height 30
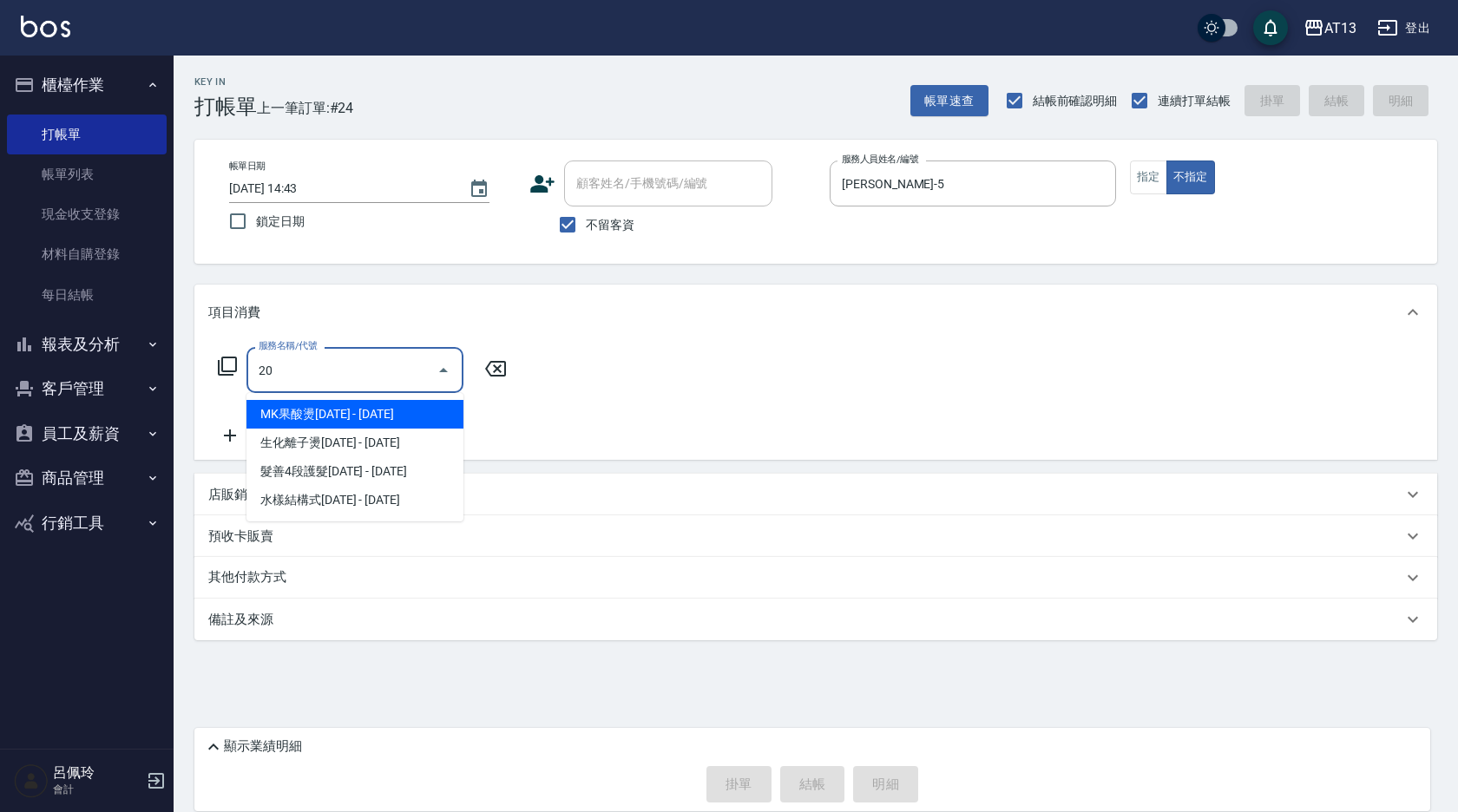
type input "2"
type input "剪髮(401)"
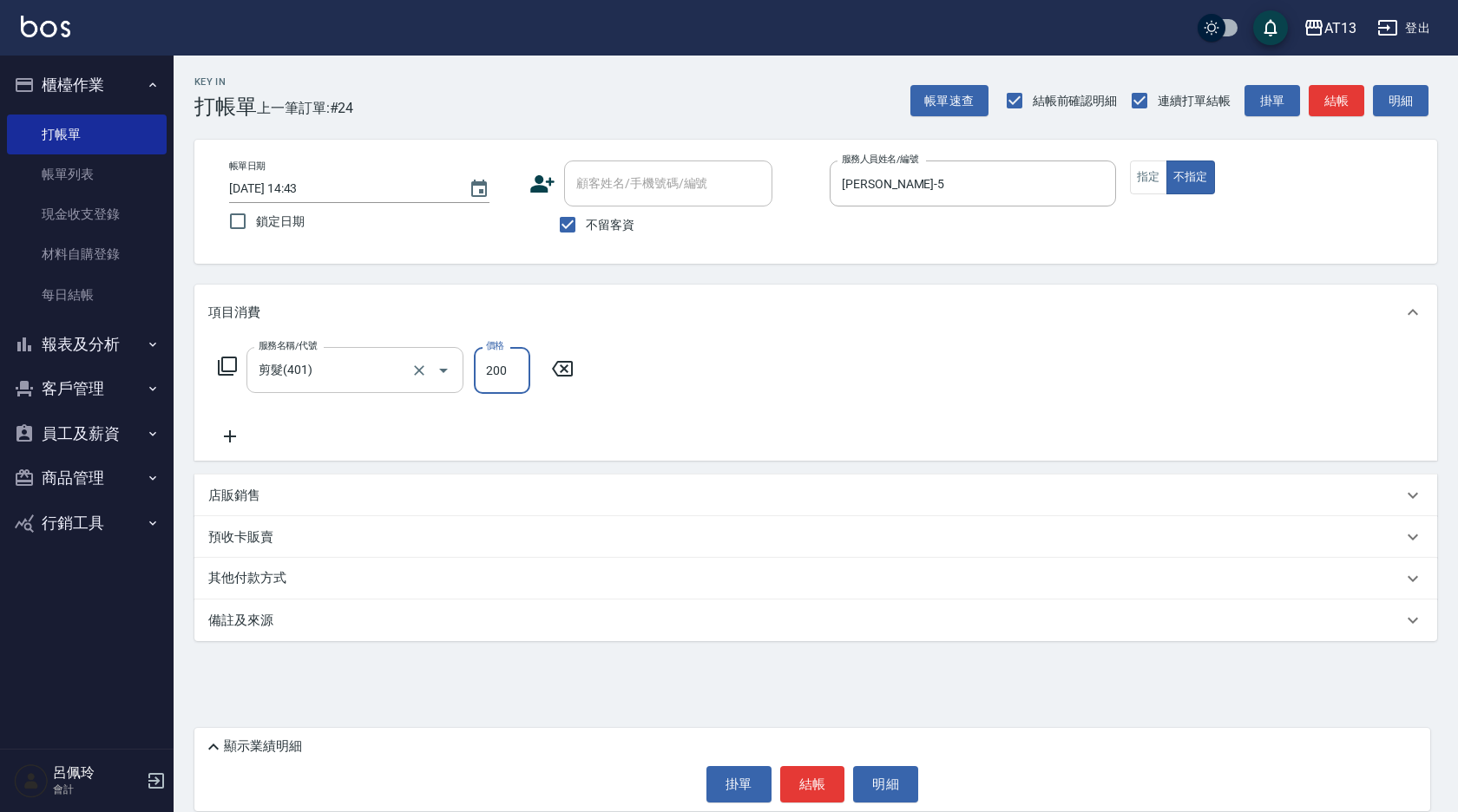
type input "200"
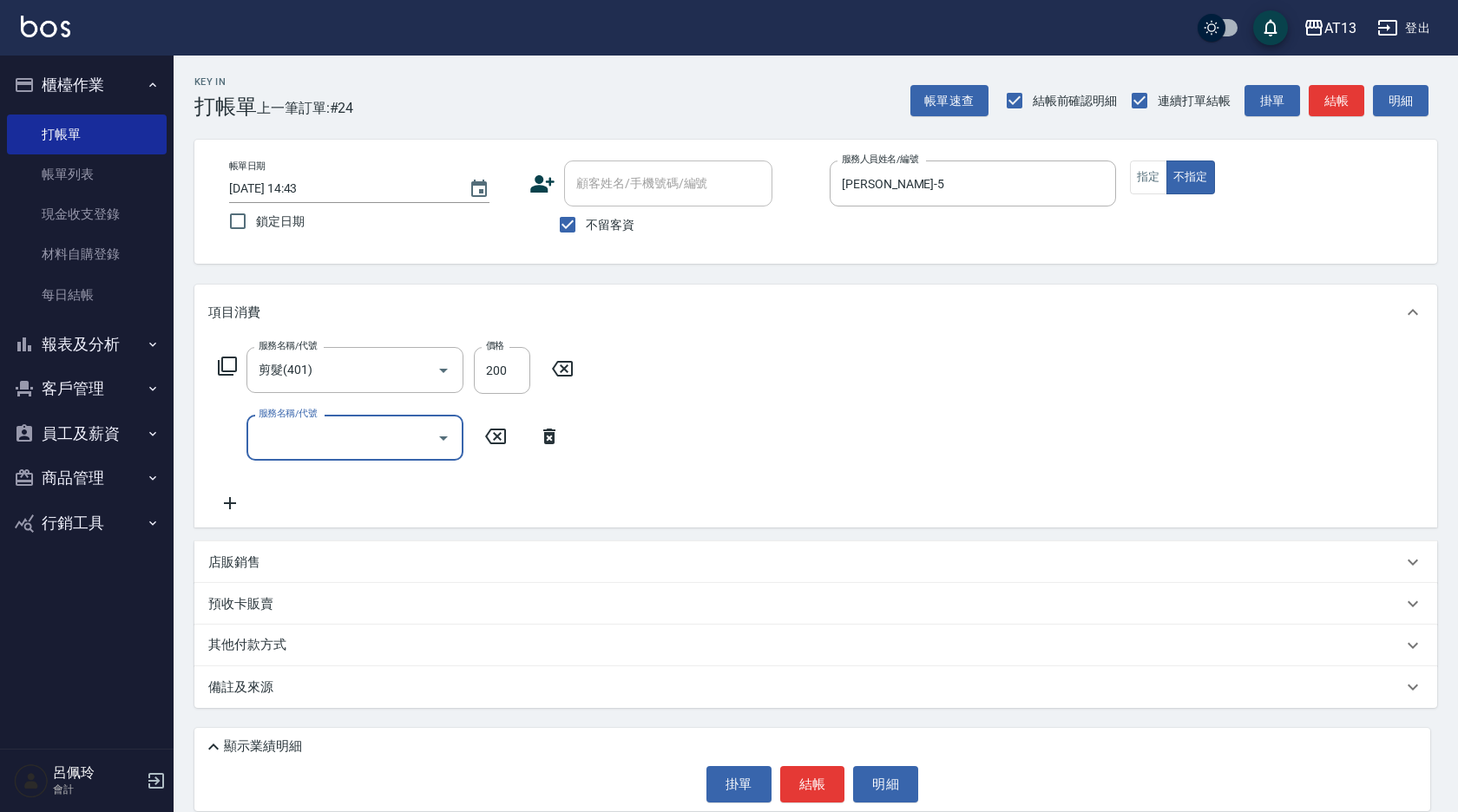
click at [647, 441] on div "服務名稱/代號 剪髮(401) 服務名稱/代號 價格 200 價格 服務名稱/代號 服務名稱/代號" at bounding box center [816, 433] width 1243 height 187
click at [818, 785] on button "結帳" at bounding box center [812, 784] width 65 height 37
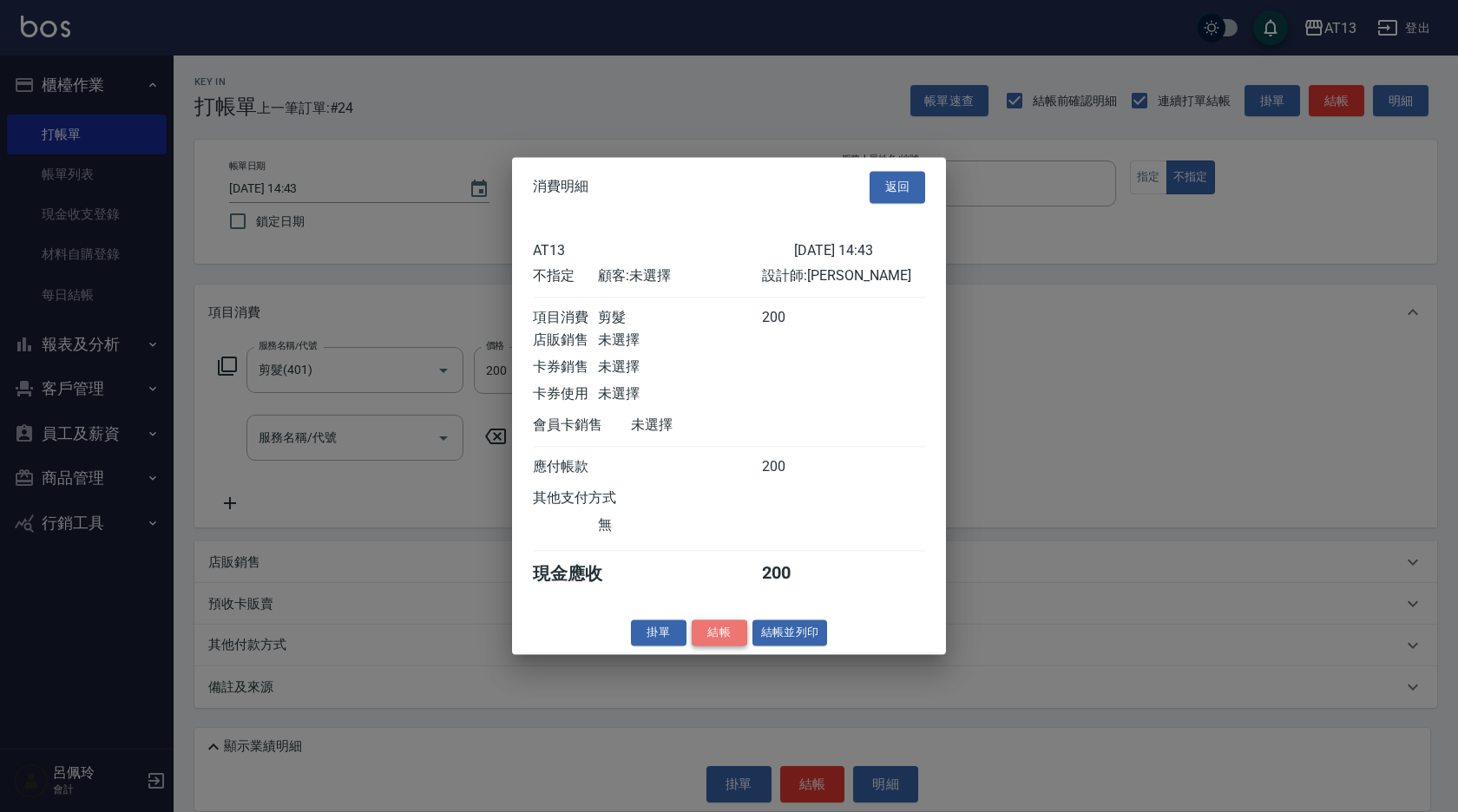
click at [737, 633] on button "結帳" at bounding box center [720, 633] width 56 height 27
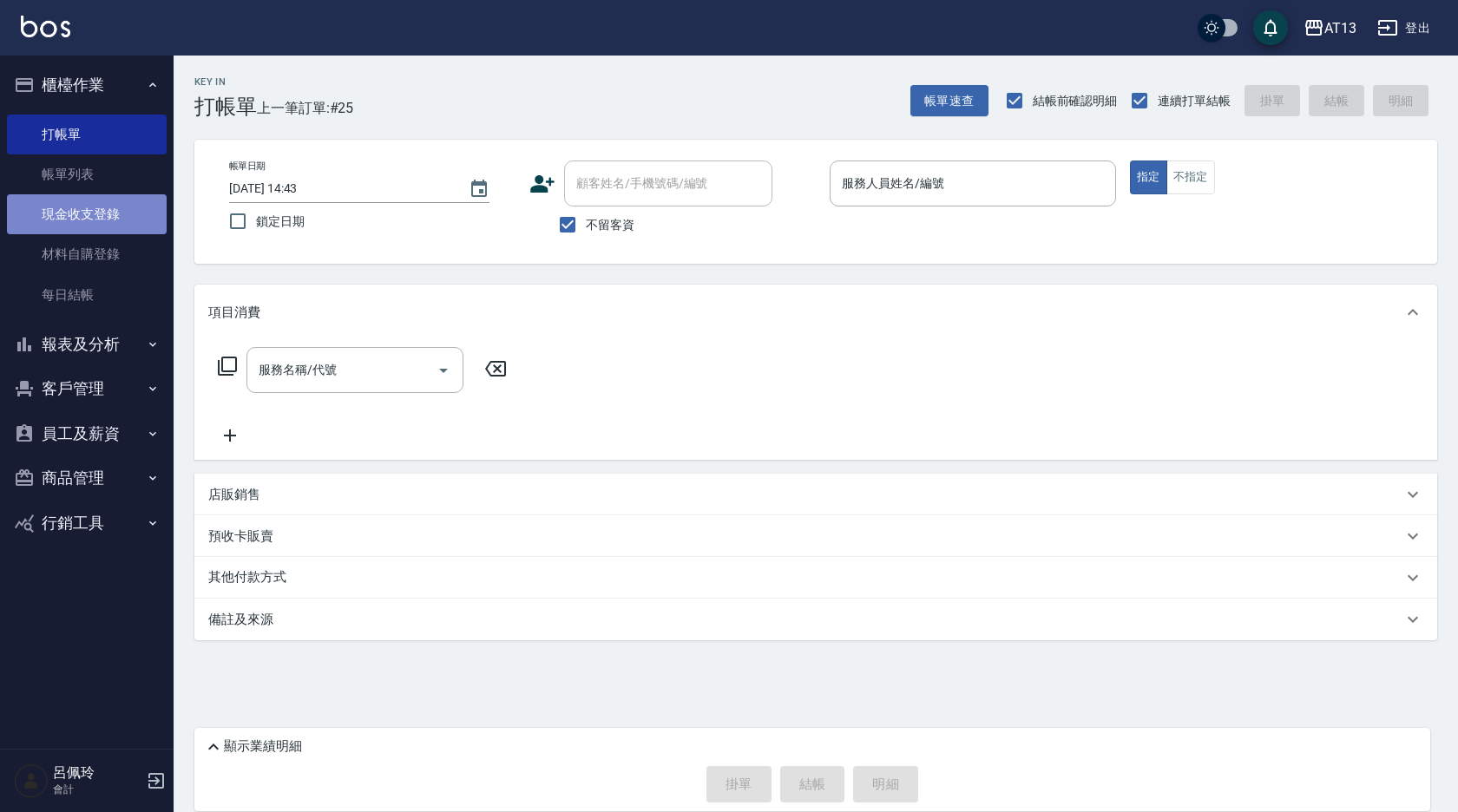
click at [34, 220] on link "現金收支登錄" at bounding box center [86, 214] width 159 height 40
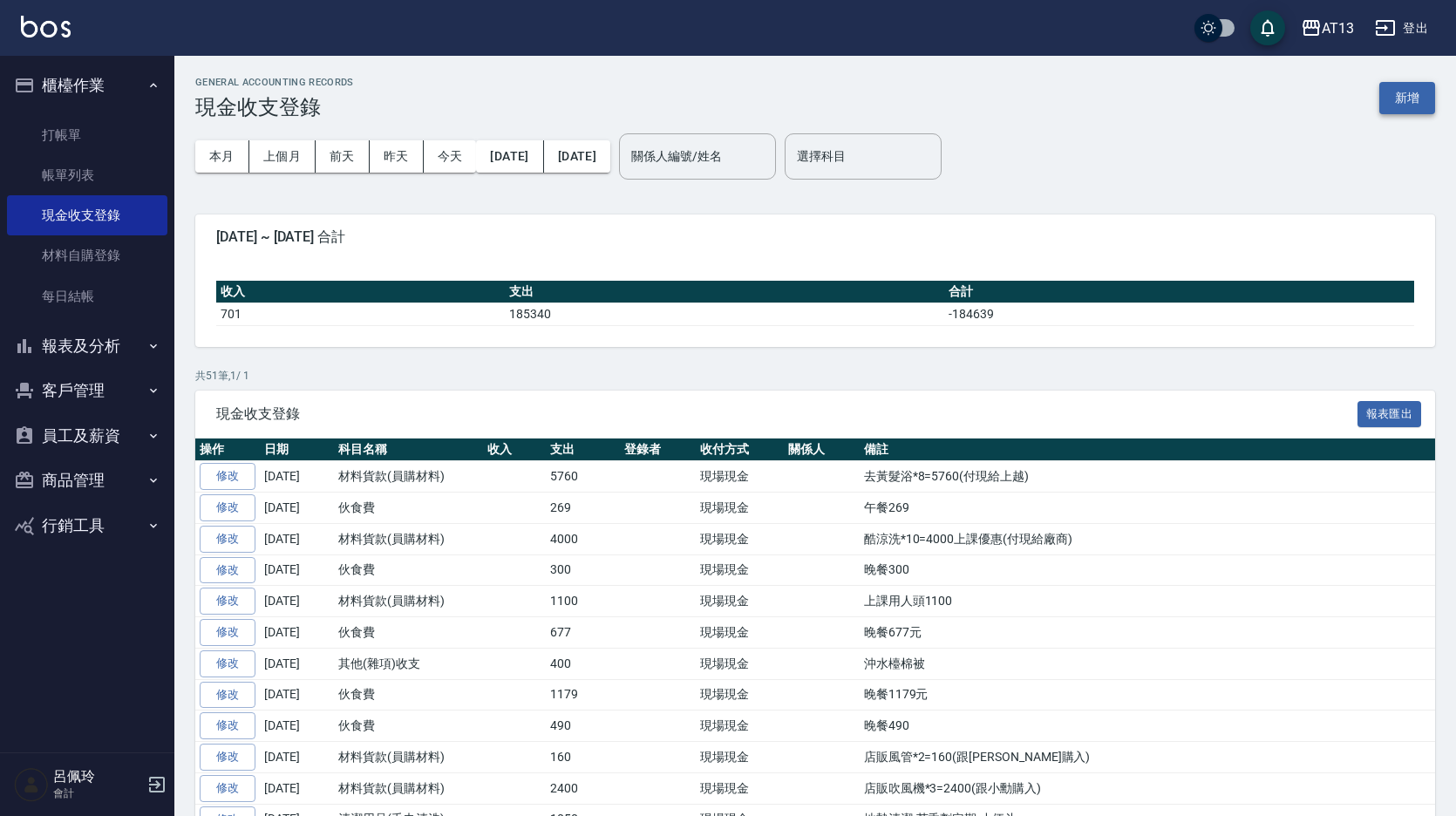
click at [1401, 100] on button "新增" at bounding box center [1408, 98] width 56 height 32
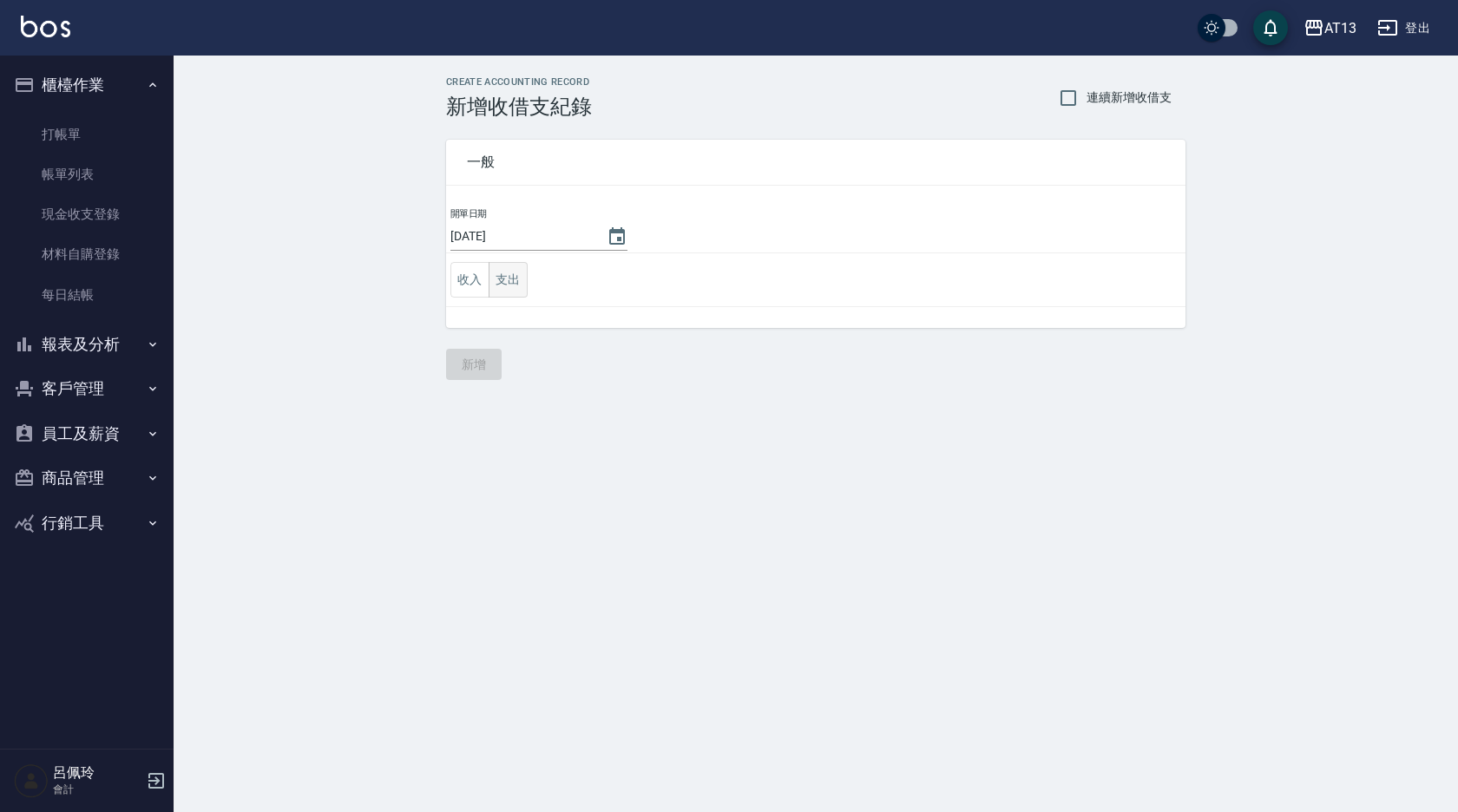
click at [516, 283] on button "支出" at bounding box center [508, 280] width 39 height 36
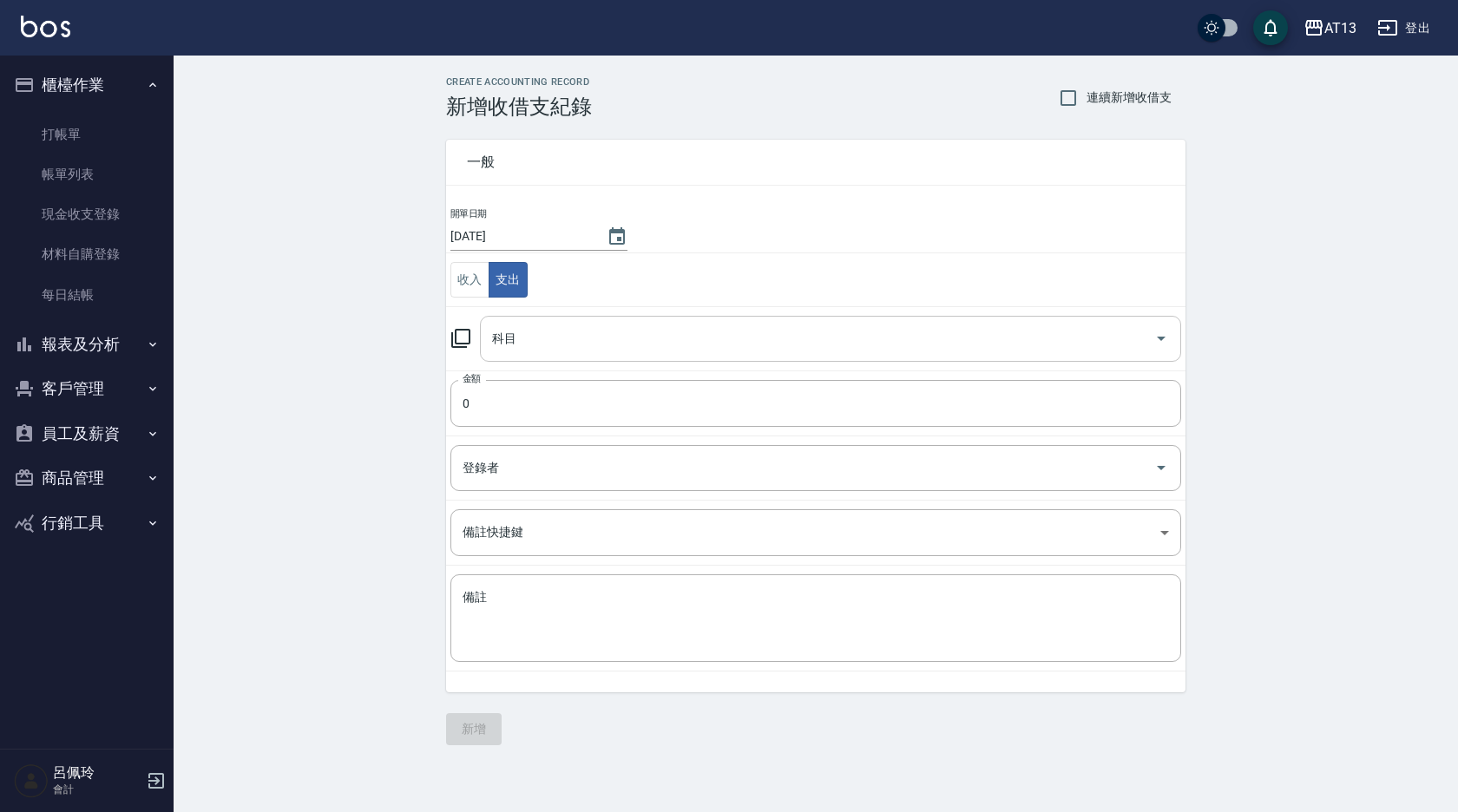
click at [1158, 341] on icon "Open" at bounding box center [1162, 338] width 21 height 21
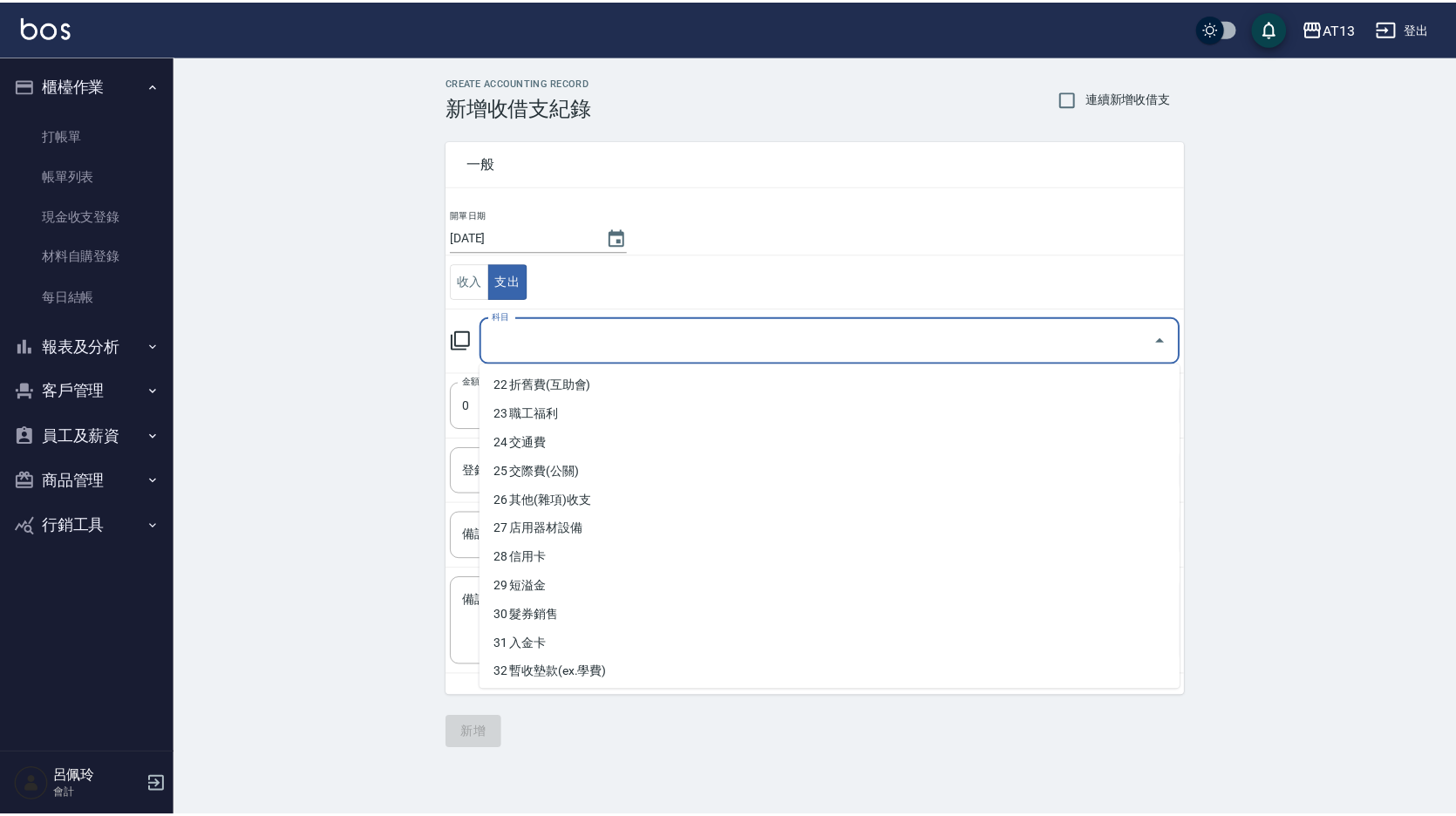
scroll to position [675, 0]
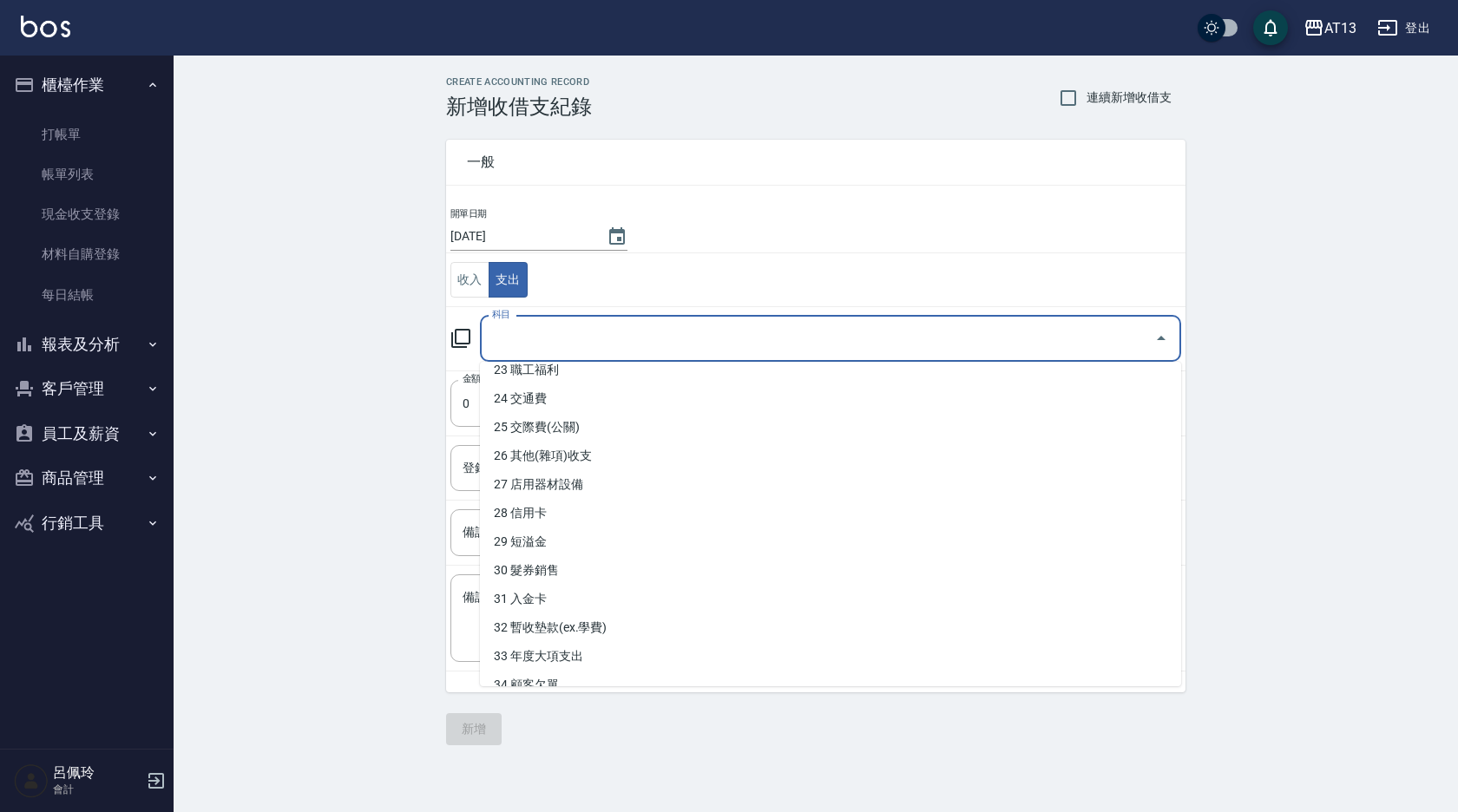
click at [1285, 523] on div "CREATE ACCOUNTING RECORD 新增收借支紀錄 連續新增收借支 一般 開單日期 [DATE] 收入 支出 科目 科目 金額 0 金額 登錄者…" at bounding box center [816, 411] width 1285 height 711
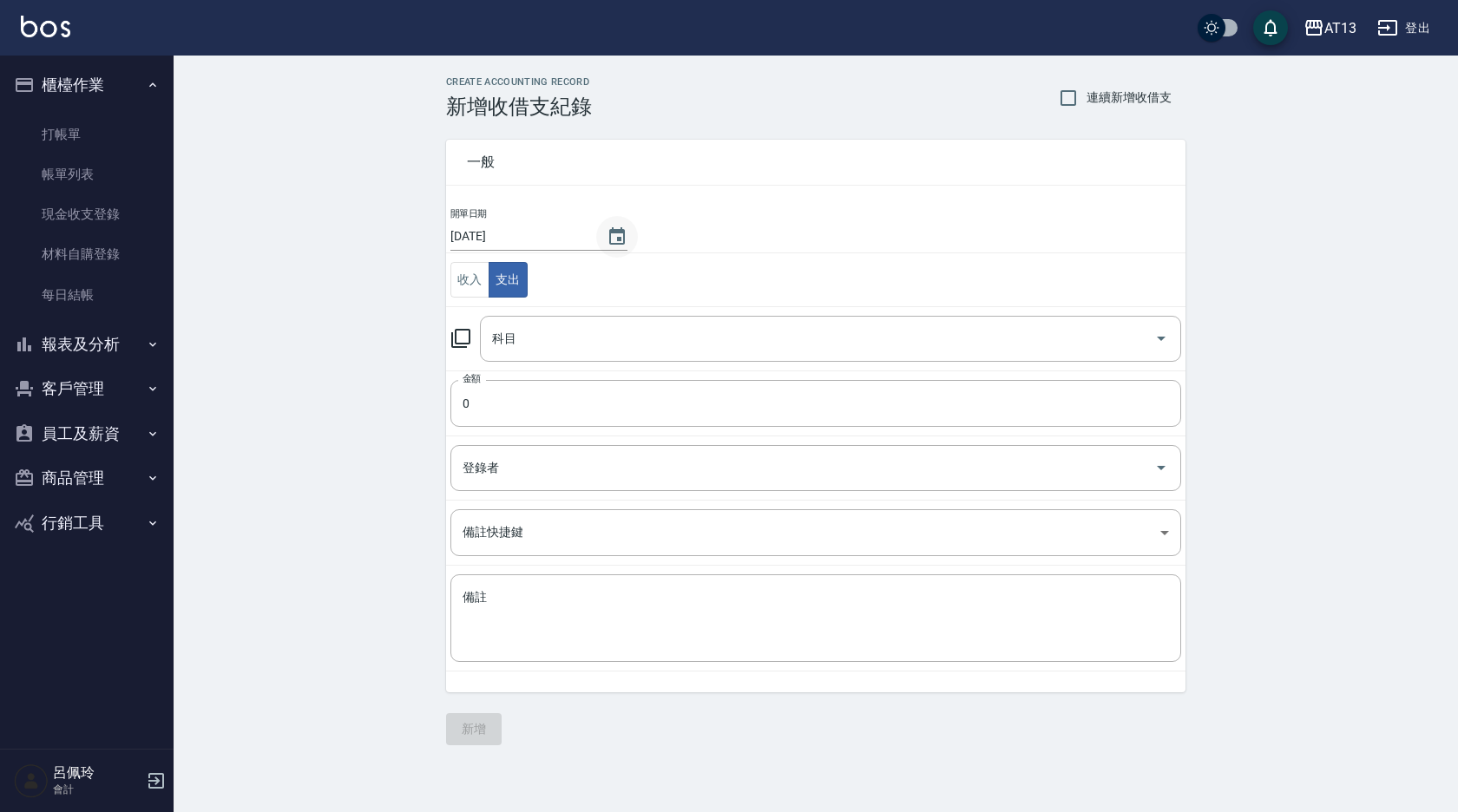
click at [613, 232] on icon "Choose date, selected date is 2025-09-21" at bounding box center [617, 236] width 16 height 17
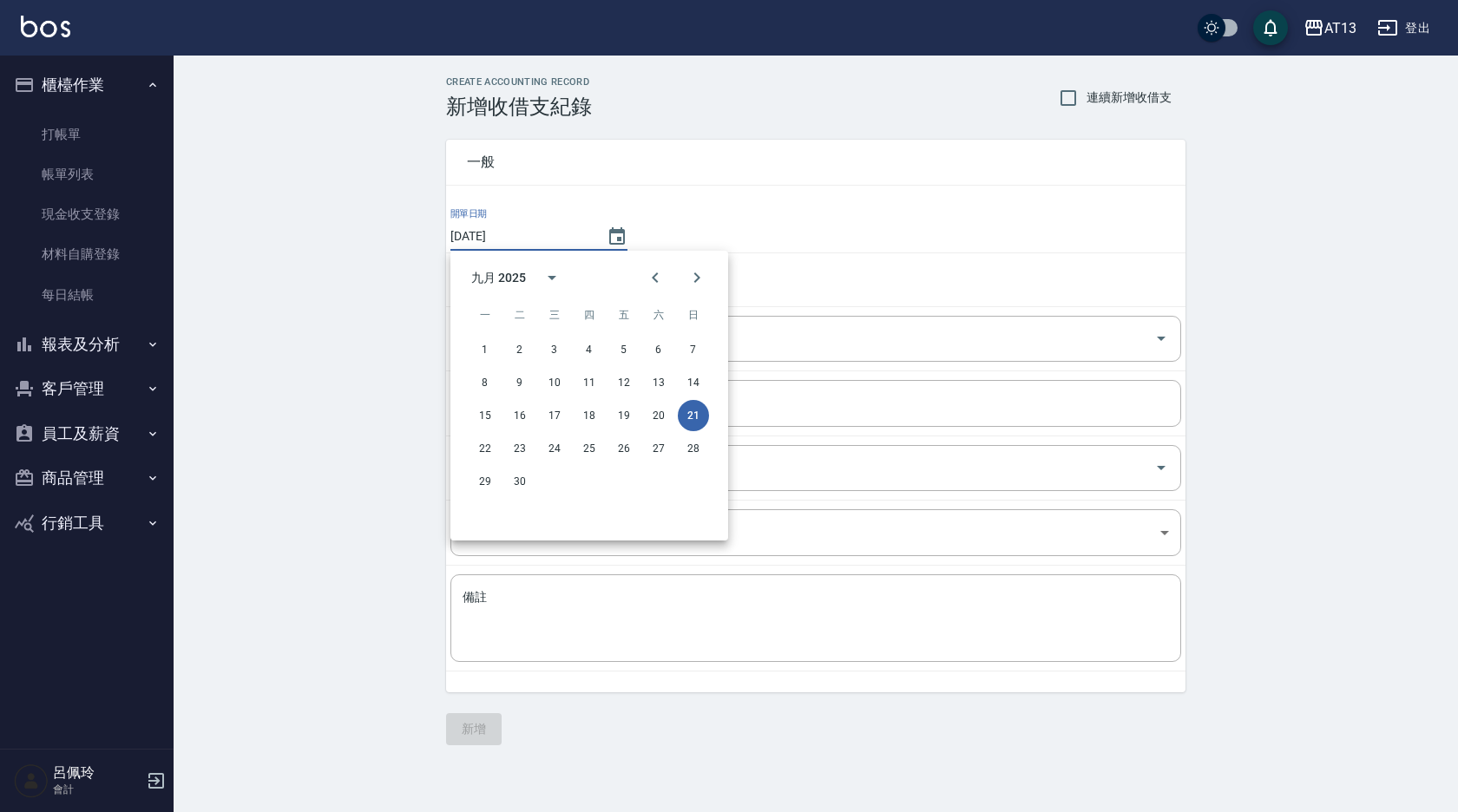
click at [295, 240] on div "CREATE ACCOUNTING RECORD 新增收借支紀錄 連續新增收借支 一般 開單日期 [DATE] 收入 支出 科目 科目 金額 0 金額 登錄者…" at bounding box center [816, 411] width 1285 height 711
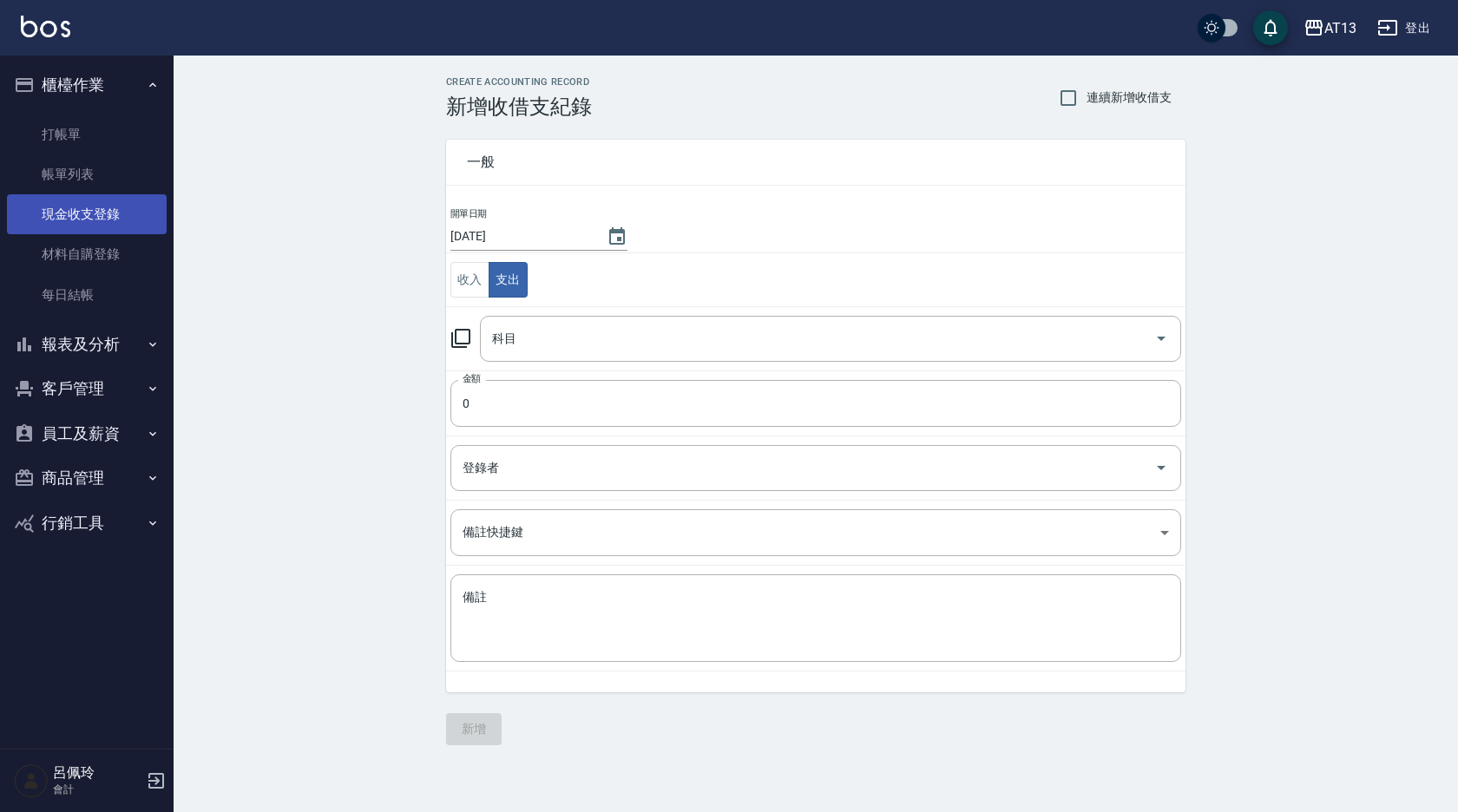
click at [116, 210] on link "現金收支登錄" at bounding box center [86, 214] width 159 height 40
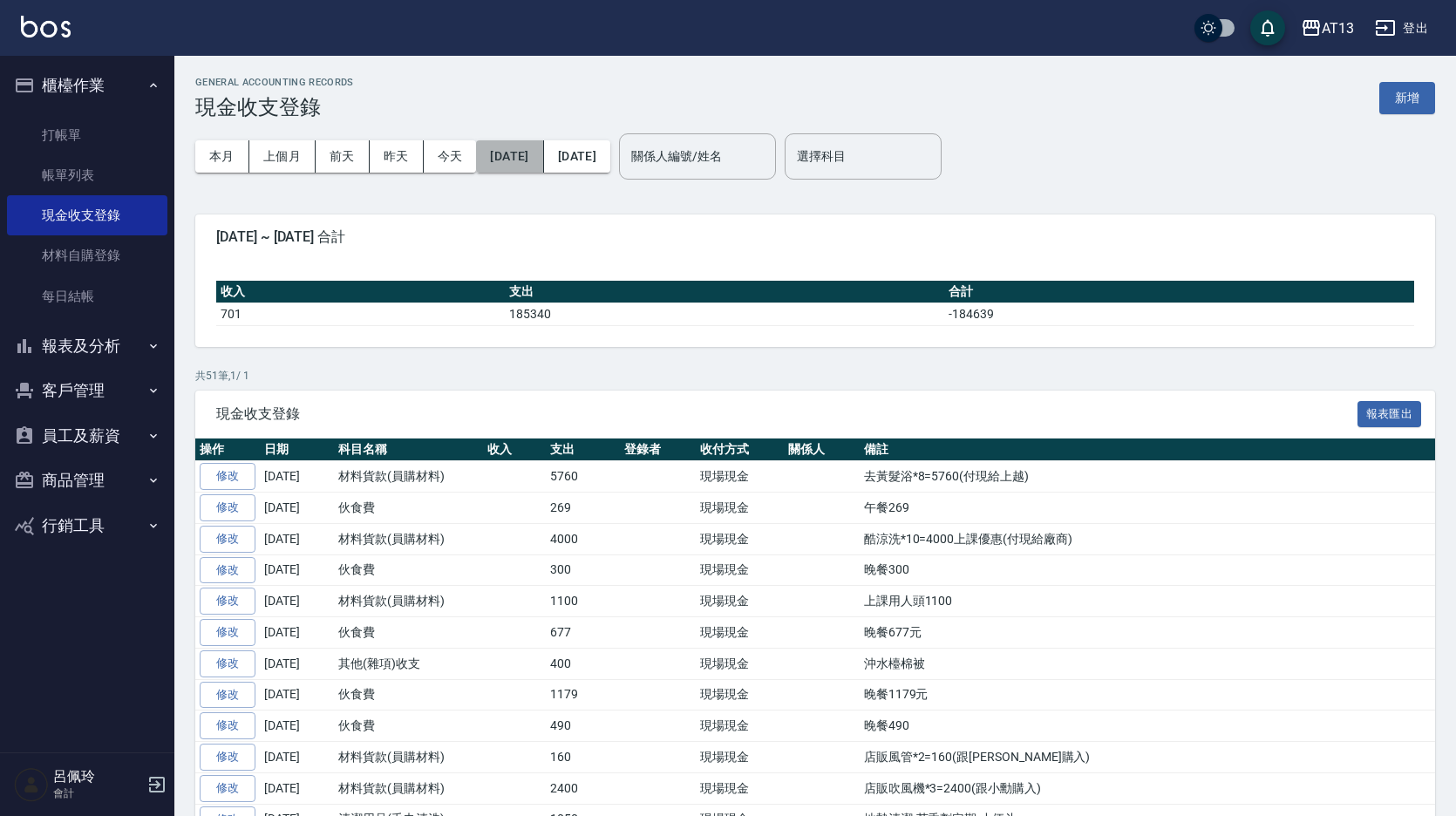
click at [493, 151] on button "[DATE]" at bounding box center [510, 156] width 67 height 32
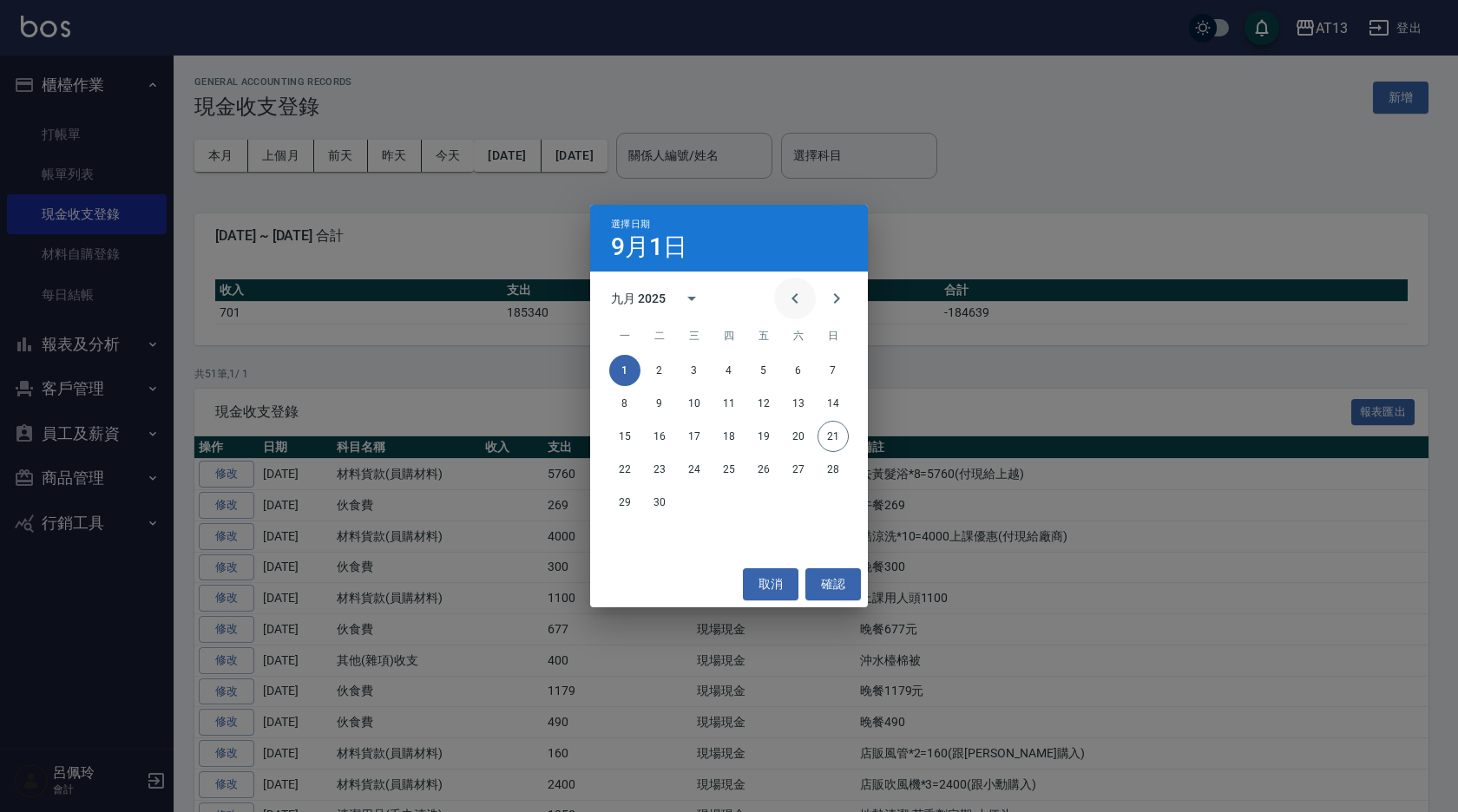
click at [795, 295] on icon "Previous month" at bounding box center [795, 299] width 21 height 21
click at [729, 369] on button "1" at bounding box center [729, 370] width 31 height 31
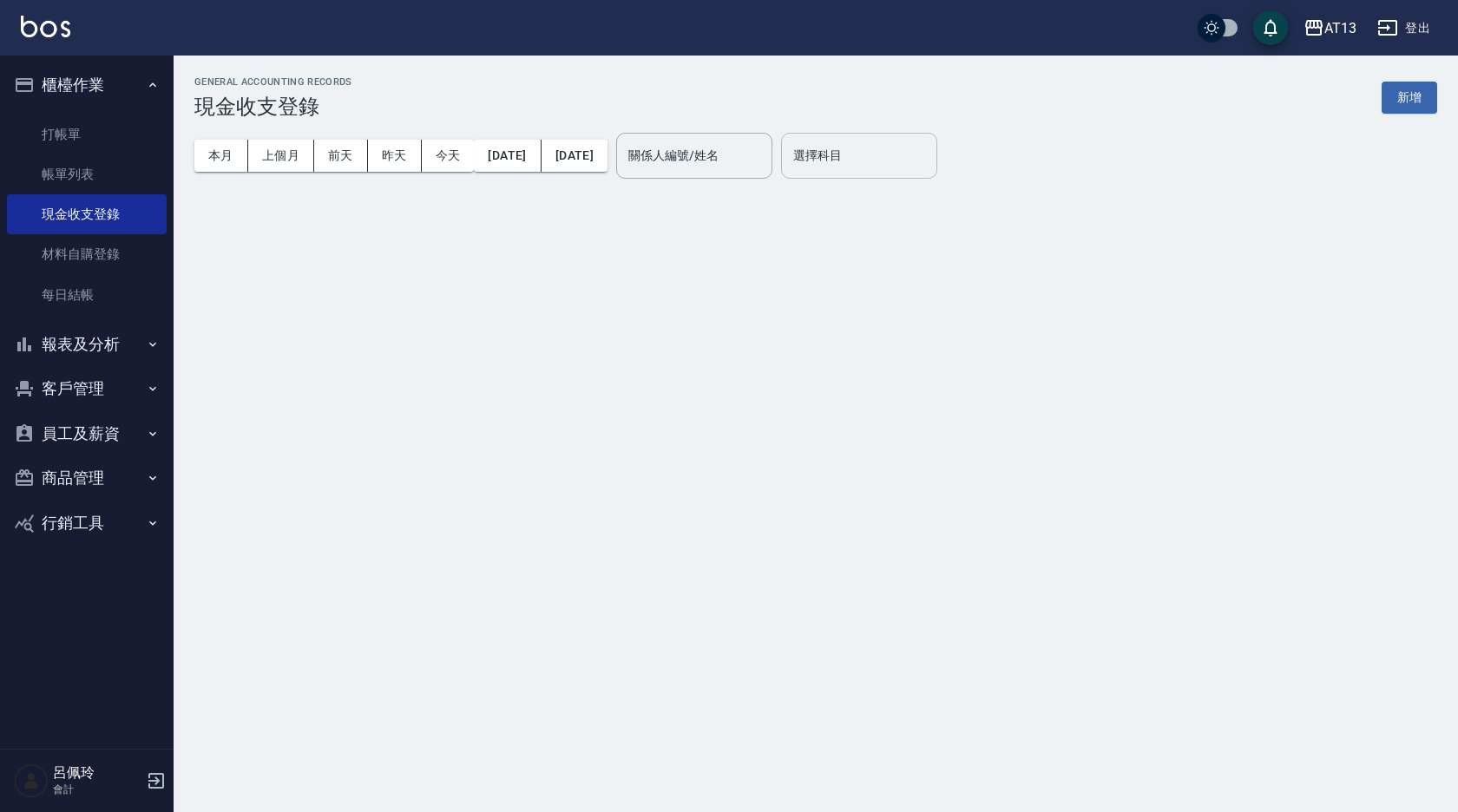
click at [892, 161] on input "選擇科目" at bounding box center [858, 155] width 140 height 30
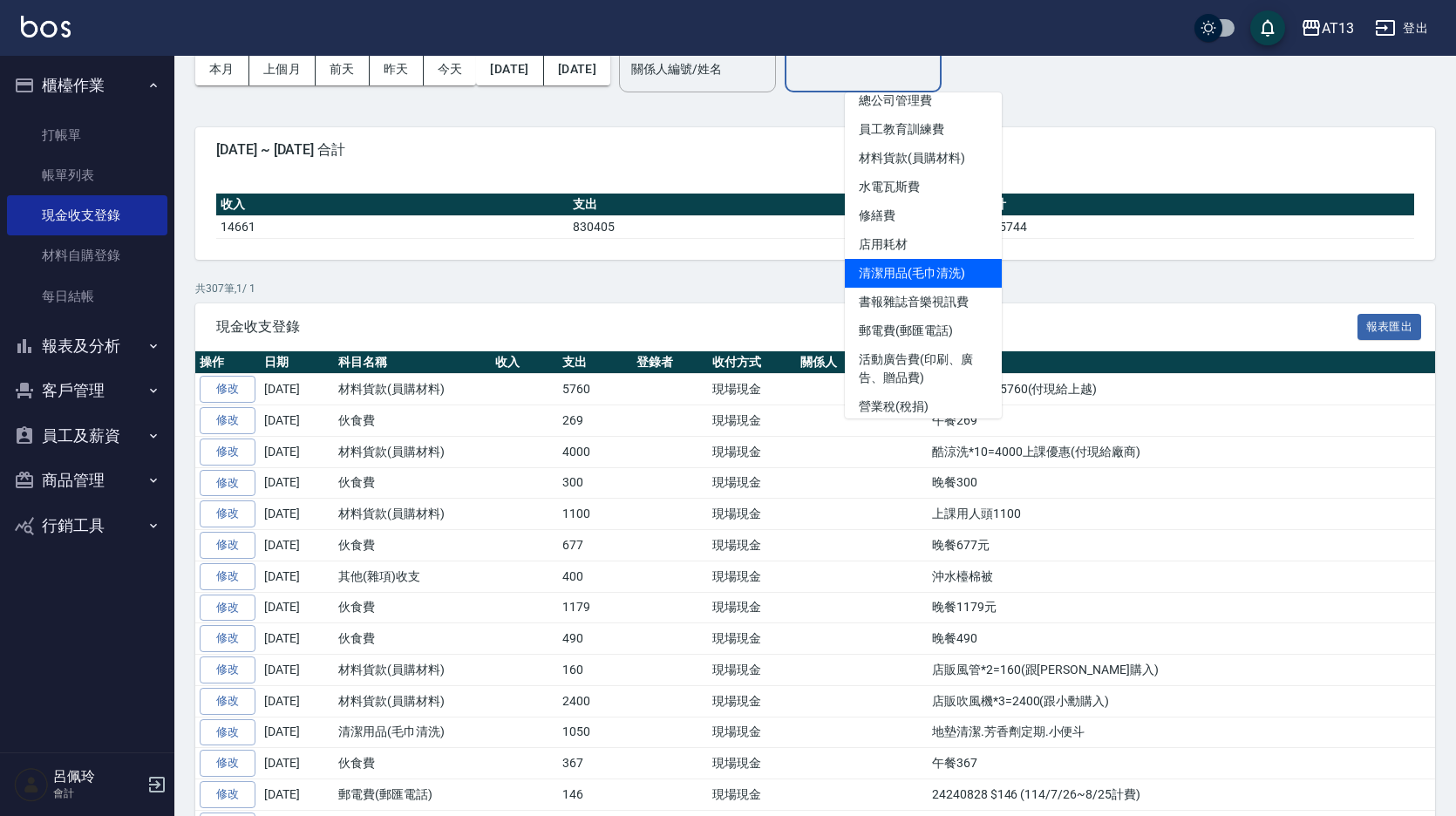
scroll to position [361, 0]
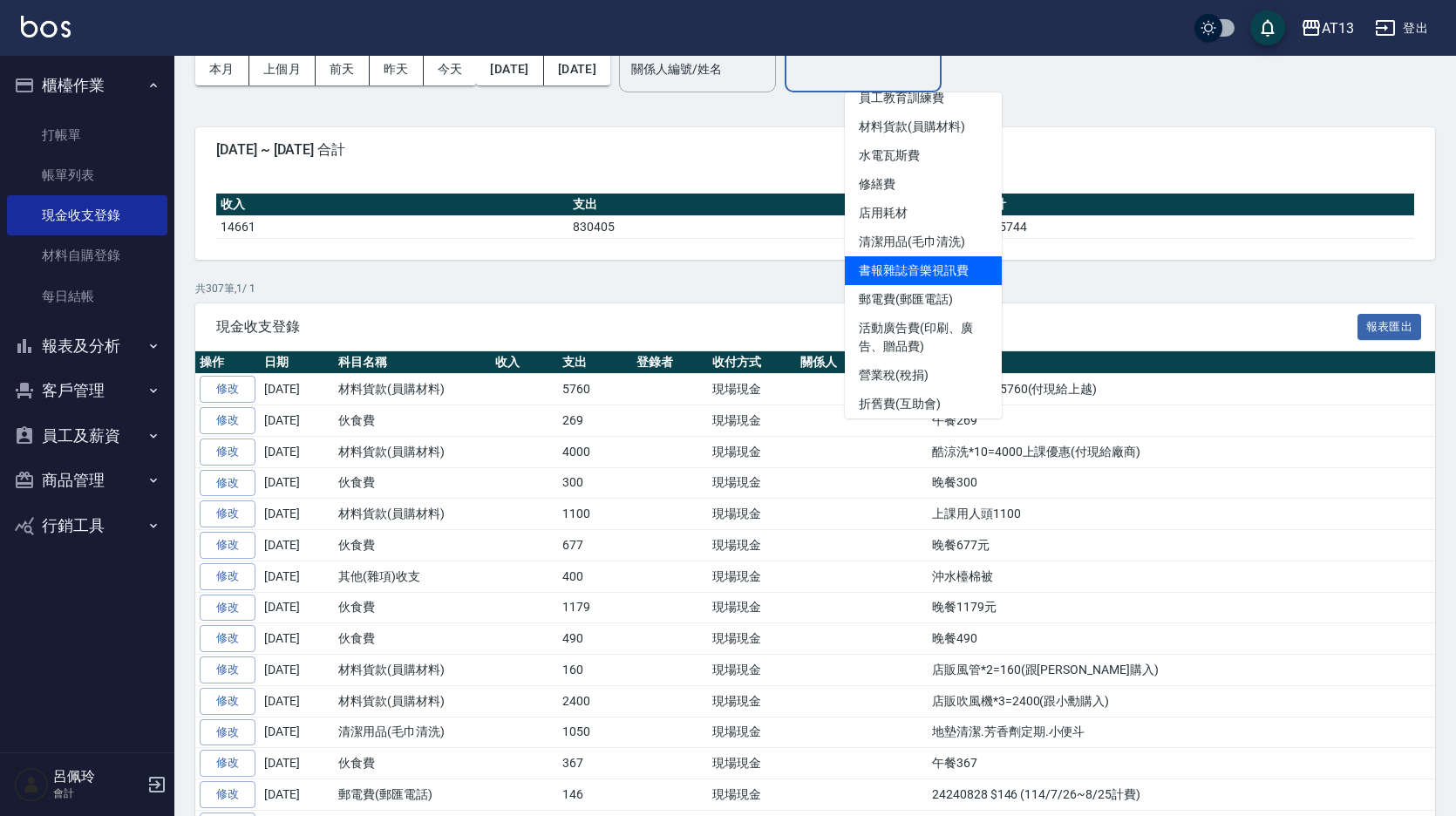
click at [926, 271] on li "書報雜誌音樂視訊費" at bounding box center [923, 271] width 157 height 29
type input "書報雜誌音樂視訊費"
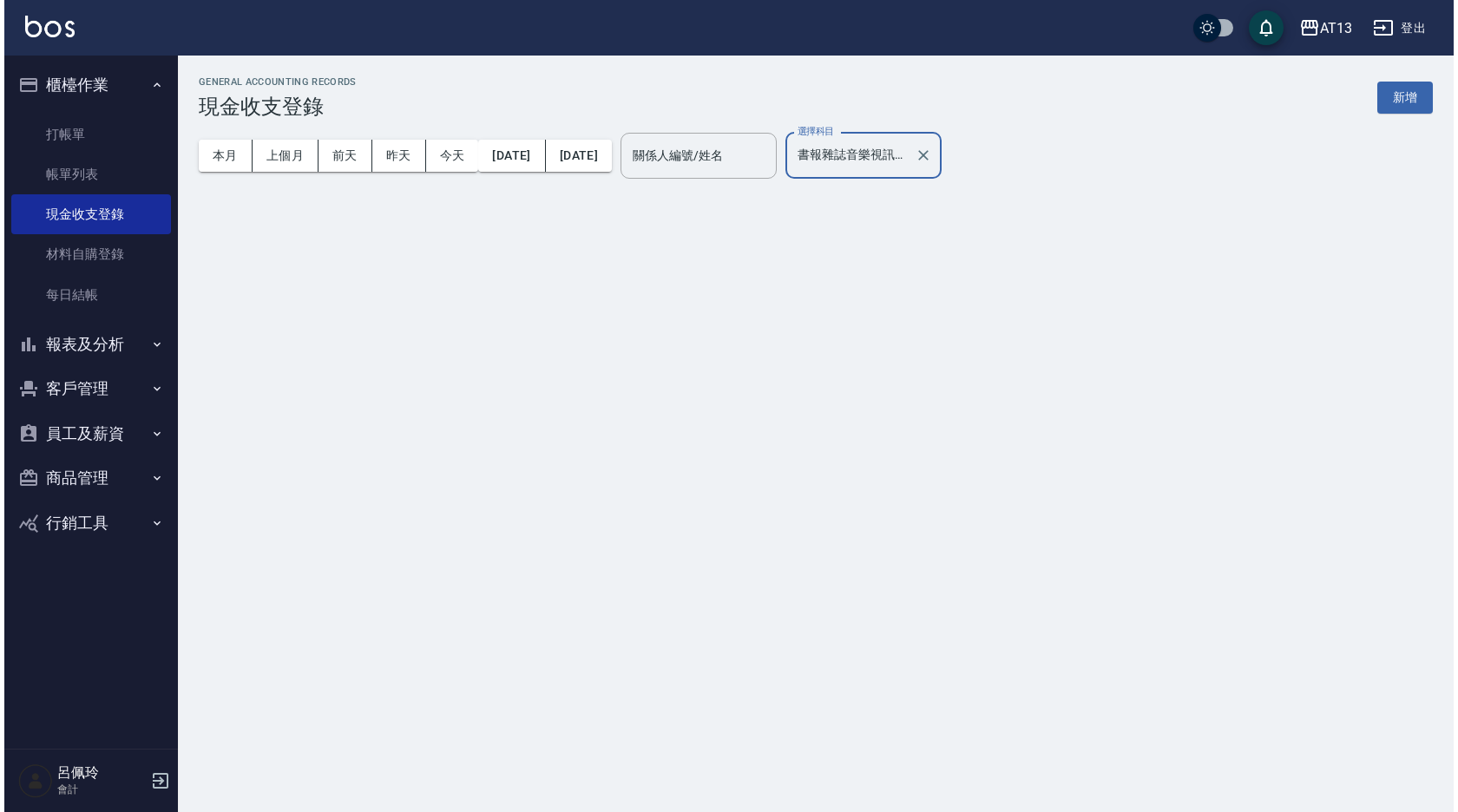
scroll to position [0, 0]
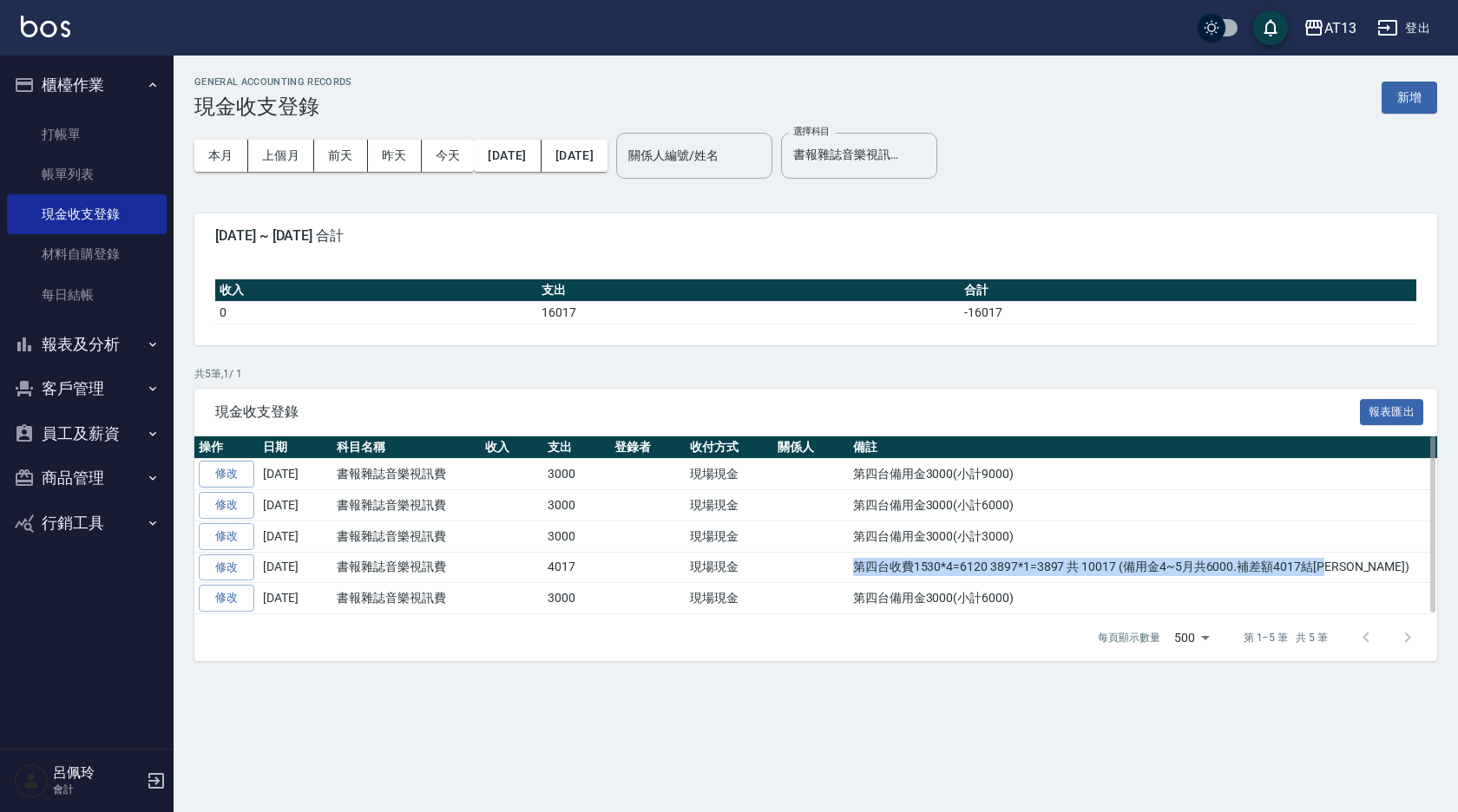
drag, startPoint x: 1345, startPoint y: 565, endPoint x: 851, endPoint y: 572, distance: 494.0
click at [851, 572] on td "第四台收費1530*4=6120 3897*1=3897 共 10017 (備用金4~5月共6000.補差額4017結[PERSON_NAME])" at bounding box center [1143, 567] width 588 height 31
drag, startPoint x: 851, startPoint y: 572, endPoint x: 851, endPoint y: 561, distance: 11.0
copy td "第四台收費1530*4=6120 3897*1=3897 共 10017 (備用金4~5月共6000.補差額4017結[PERSON_NAME])"
click at [1400, 88] on button "新增" at bounding box center [1410, 98] width 56 height 32
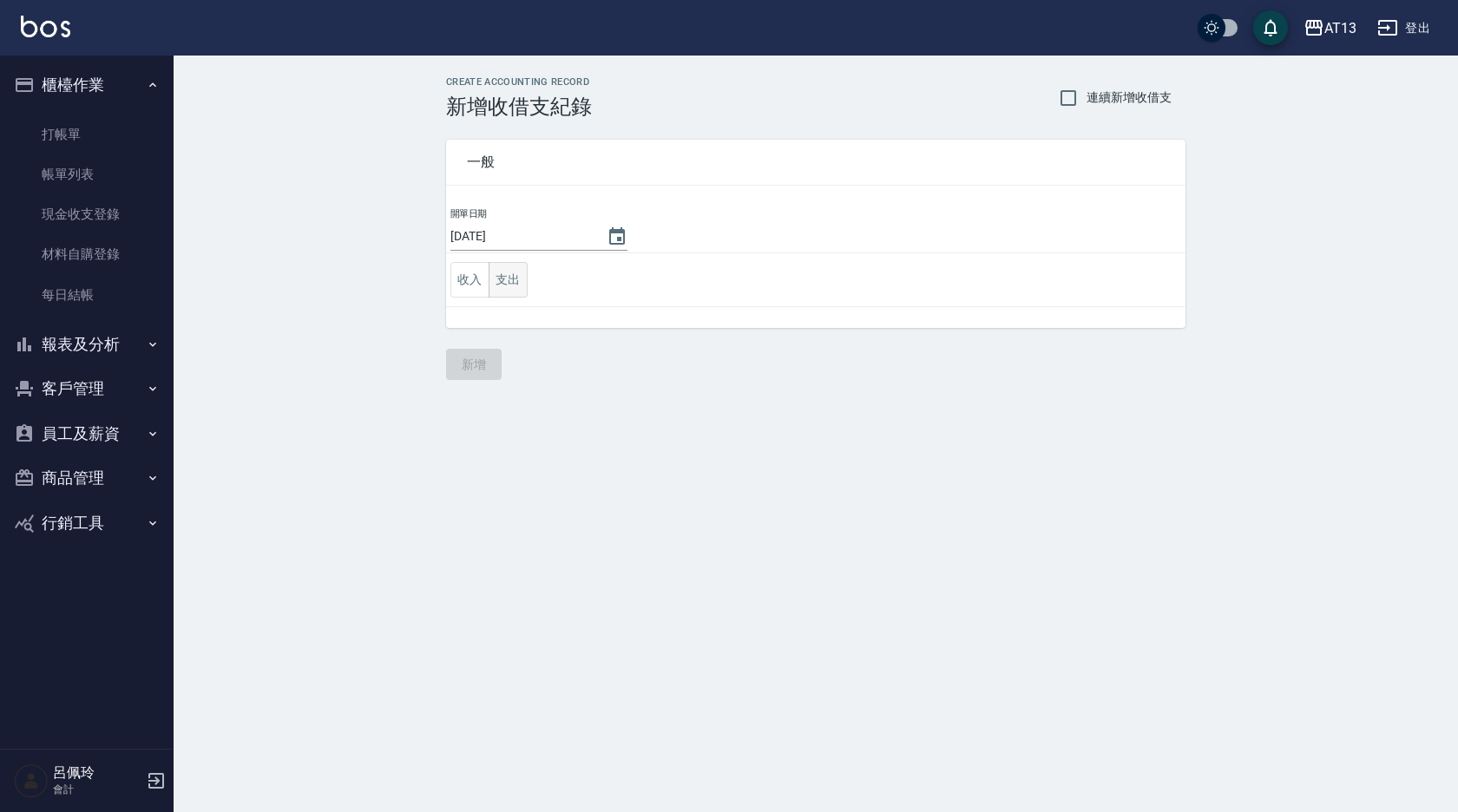
click at [515, 281] on button "支出" at bounding box center [508, 280] width 39 height 36
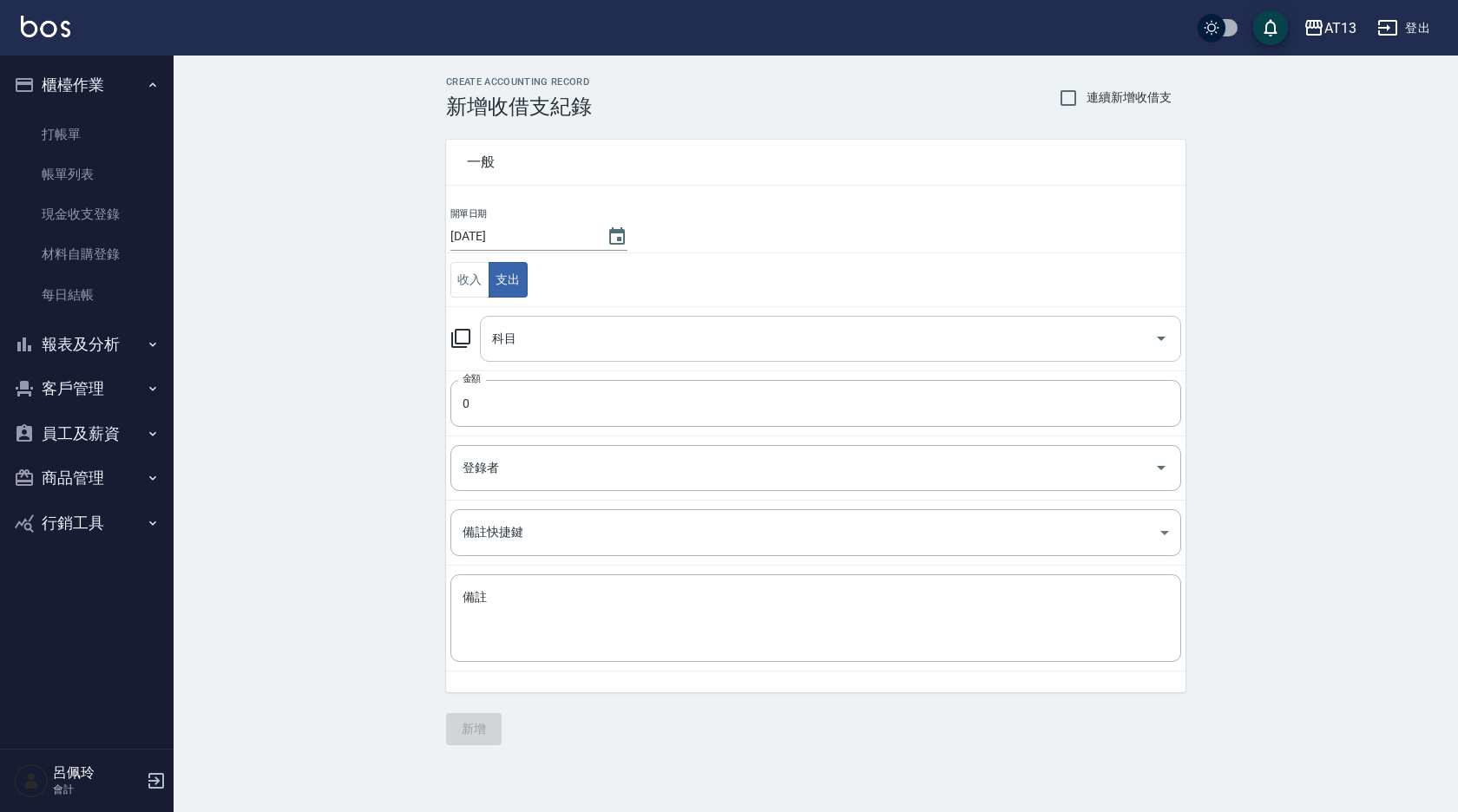
click at [1163, 342] on icon "Open" at bounding box center [1162, 338] width 21 height 21
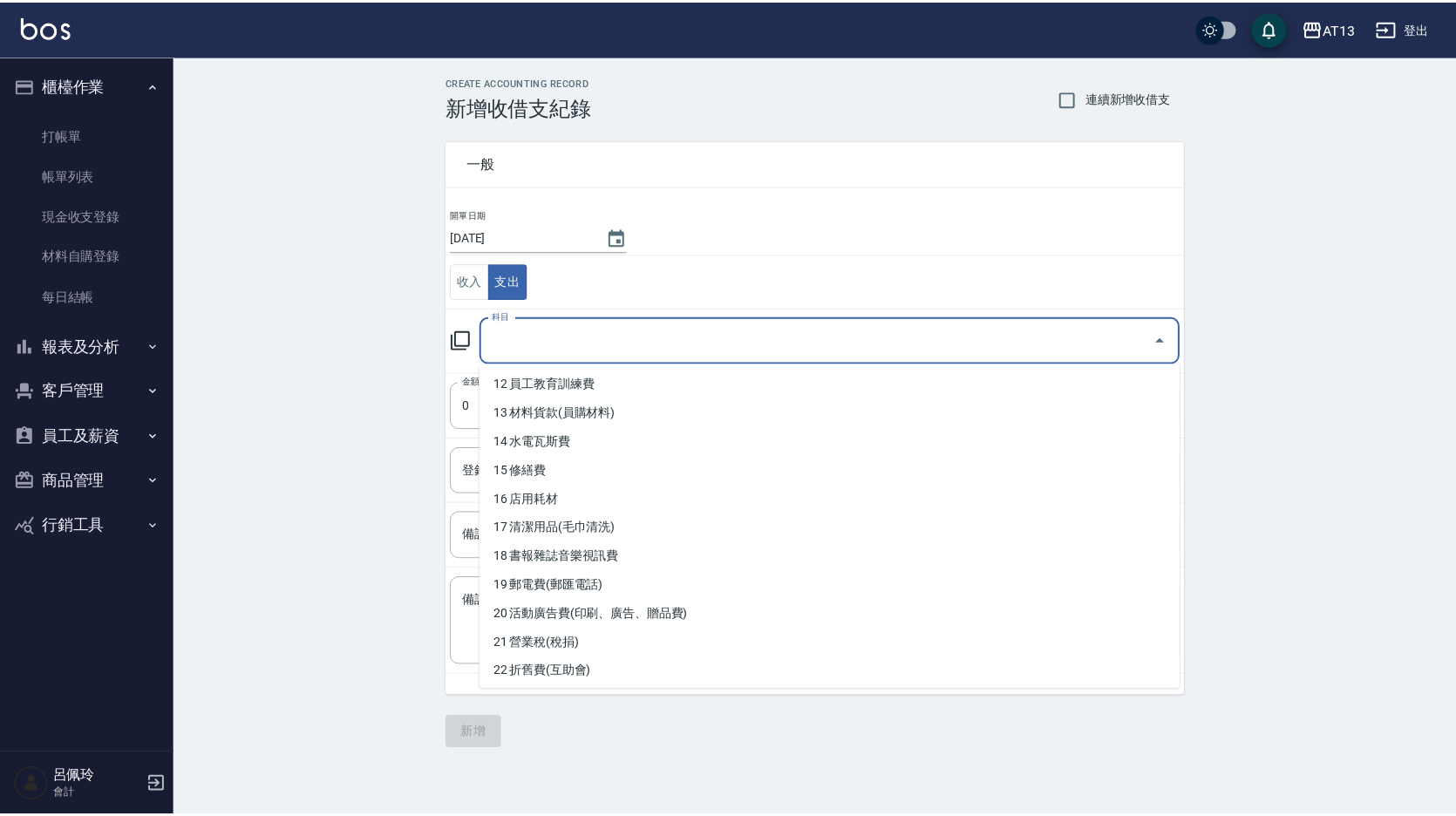
scroll to position [352, 0]
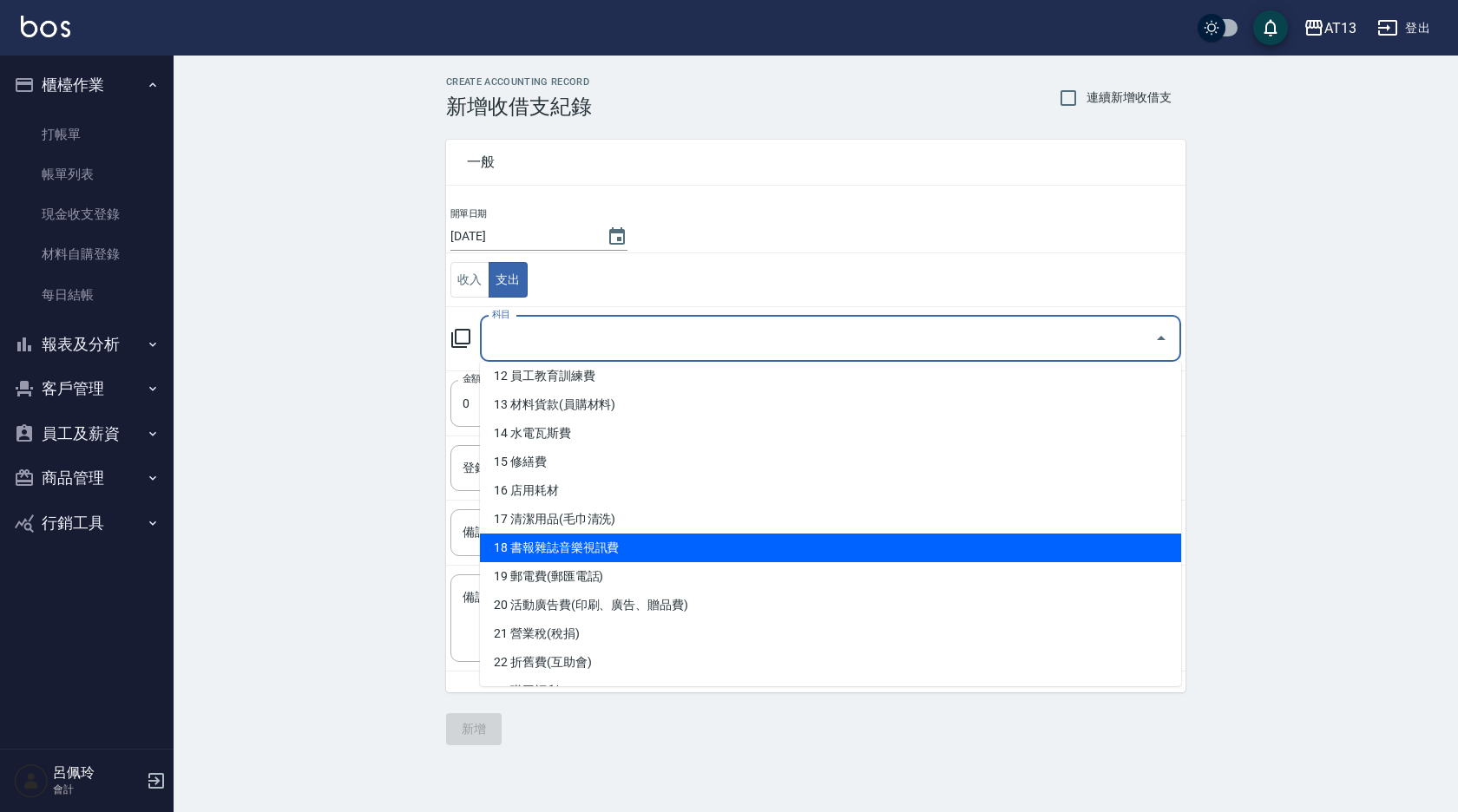
click at [520, 551] on li "18 書報雜誌音樂視訊費" at bounding box center [831, 548] width 702 height 29
type input "18 書報雜誌音樂視訊費"
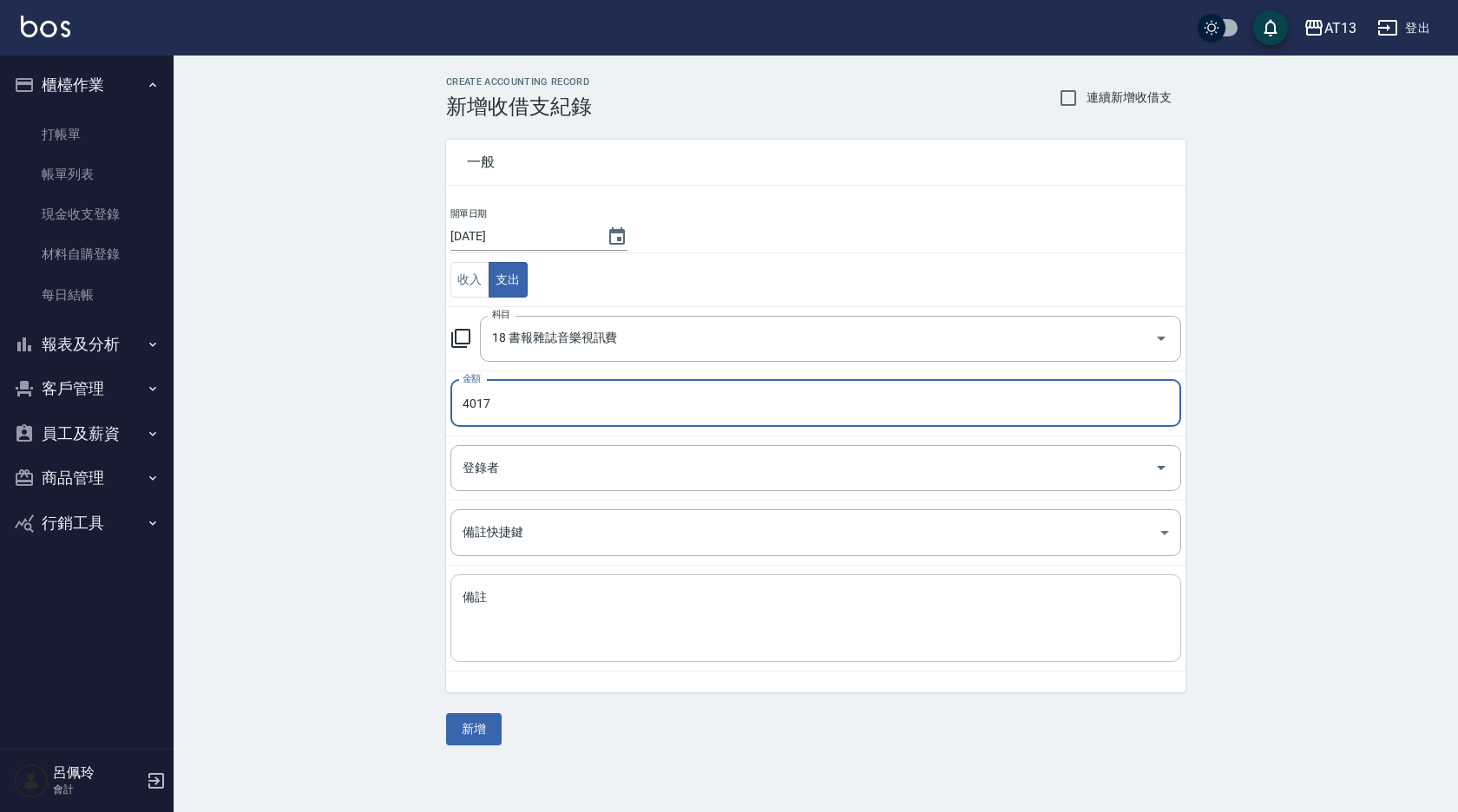
type input "4017"
click at [462, 605] on div "x 備註" at bounding box center [816, 618] width 731 height 88
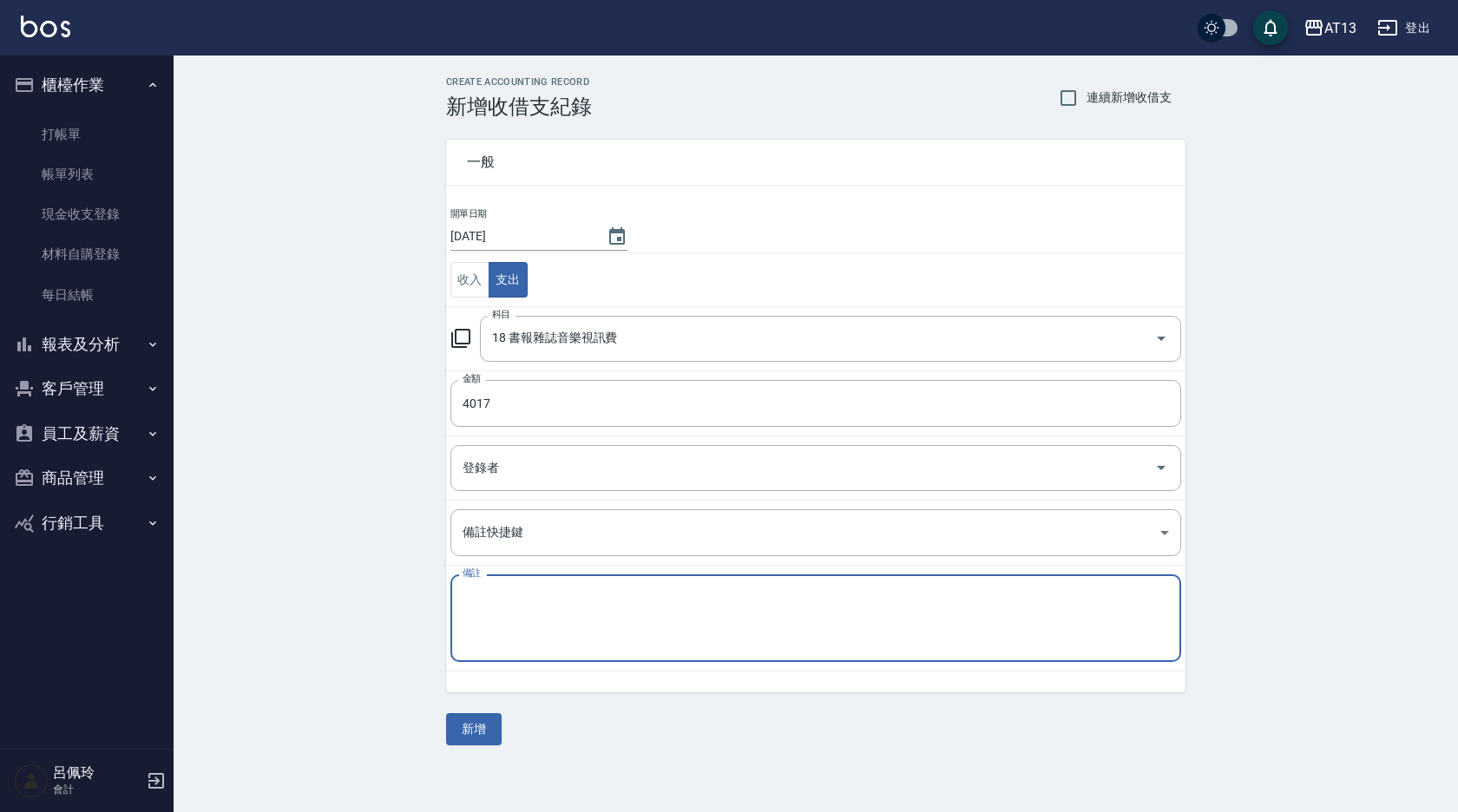
drag, startPoint x: 464, startPoint y: 605, endPoint x: 470, endPoint y: 617, distance: 13.4
click at [470, 617] on textarea "備註" at bounding box center [816, 619] width 707 height 59
paste textarea "第四台收費1530*4=6120 3897*1=3897 共 10017 (備用金4~5月共6000.補差額4017結[PERSON_NAME])"
click at [775, 592] on textarea "第四台收費1530*4=6120 3897*1=3897 共 10017 (備用金6~月共6000.補差額4017結[PERSON_NAME])" at bounding box center [816, 619] width 707 height 59
click at [782, 593] on textarea "第四台收費1530*4=6120 3897*1=3897 共 10017 (備用金7~月共6000.補差額4017結[PERSON_NAME])" at bounding box center [816, 619] width 707 height 59
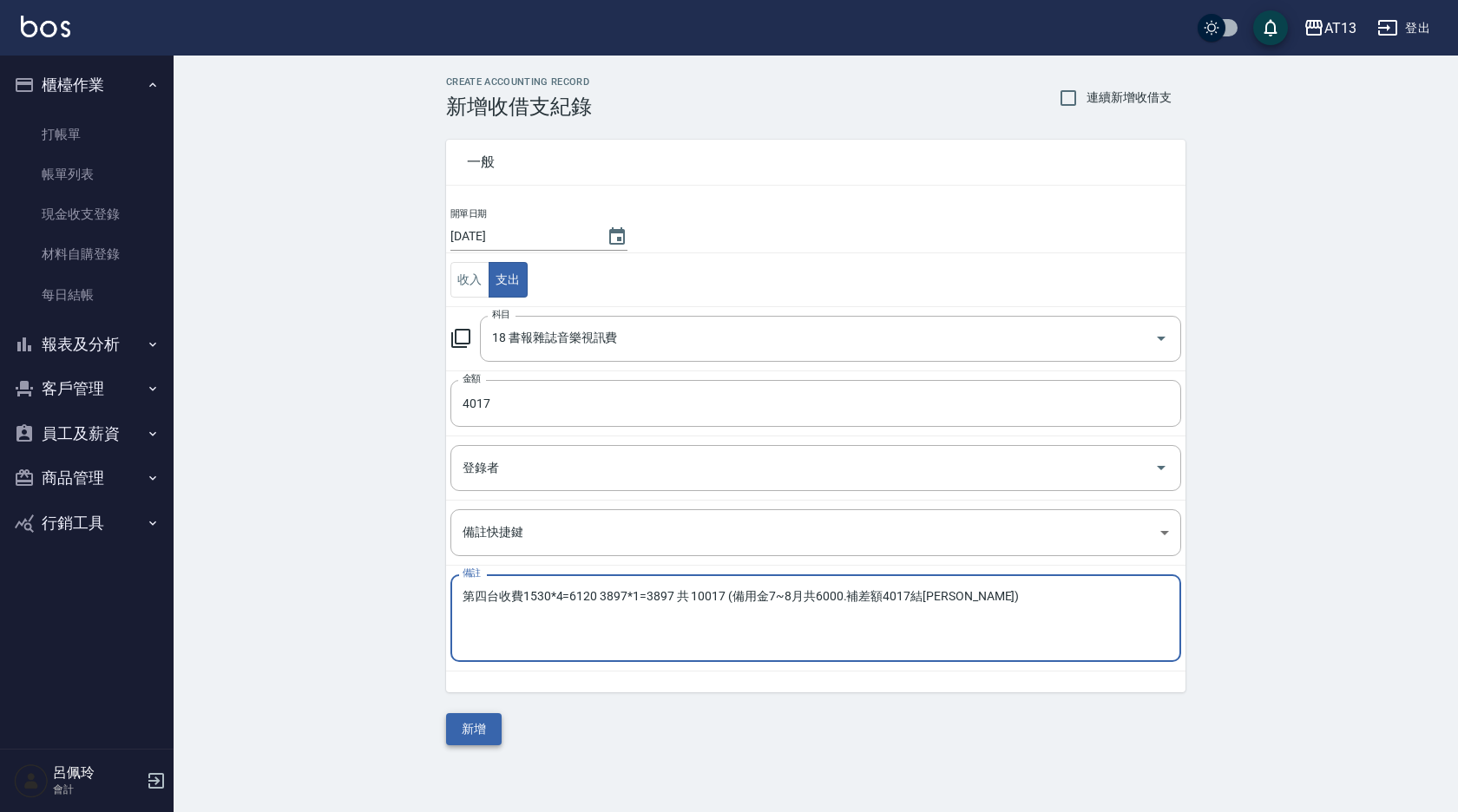
type textarea "第四台收費1530*4=6120 3897*1=3897 共 10017 (備用金7~8月共6000.補差額4017結[PERSON_NAME])"
click at [485, 718] on button "新增" at bounding box center [474, 729] width 56 height 32
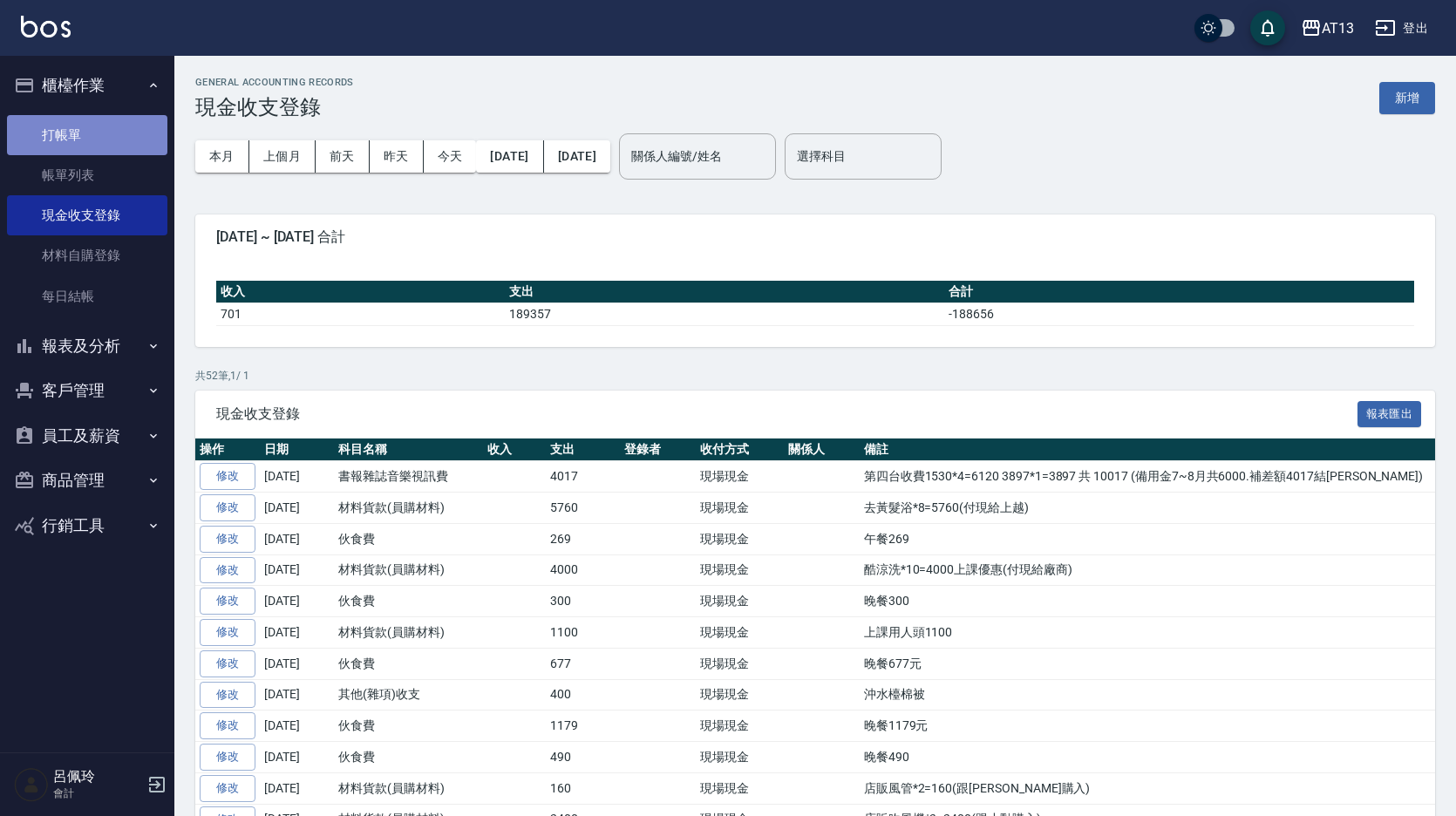
click at [87, 137] on link "打帳單" at bounding box center [87, 135] width 160 height 40
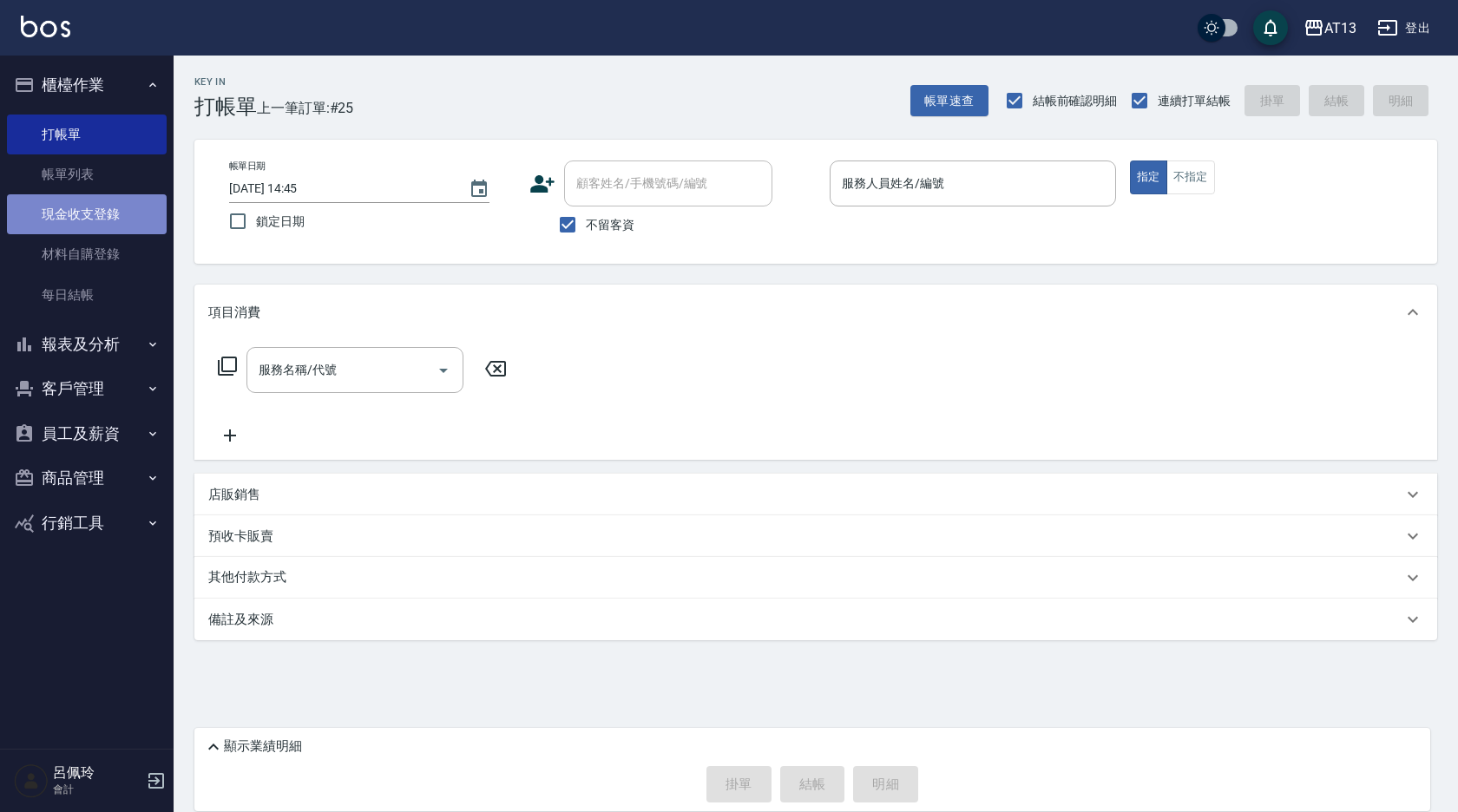
click at [69, 210] on link "現金收支登錄" at bounding box center [86, 214] width 159 height 40
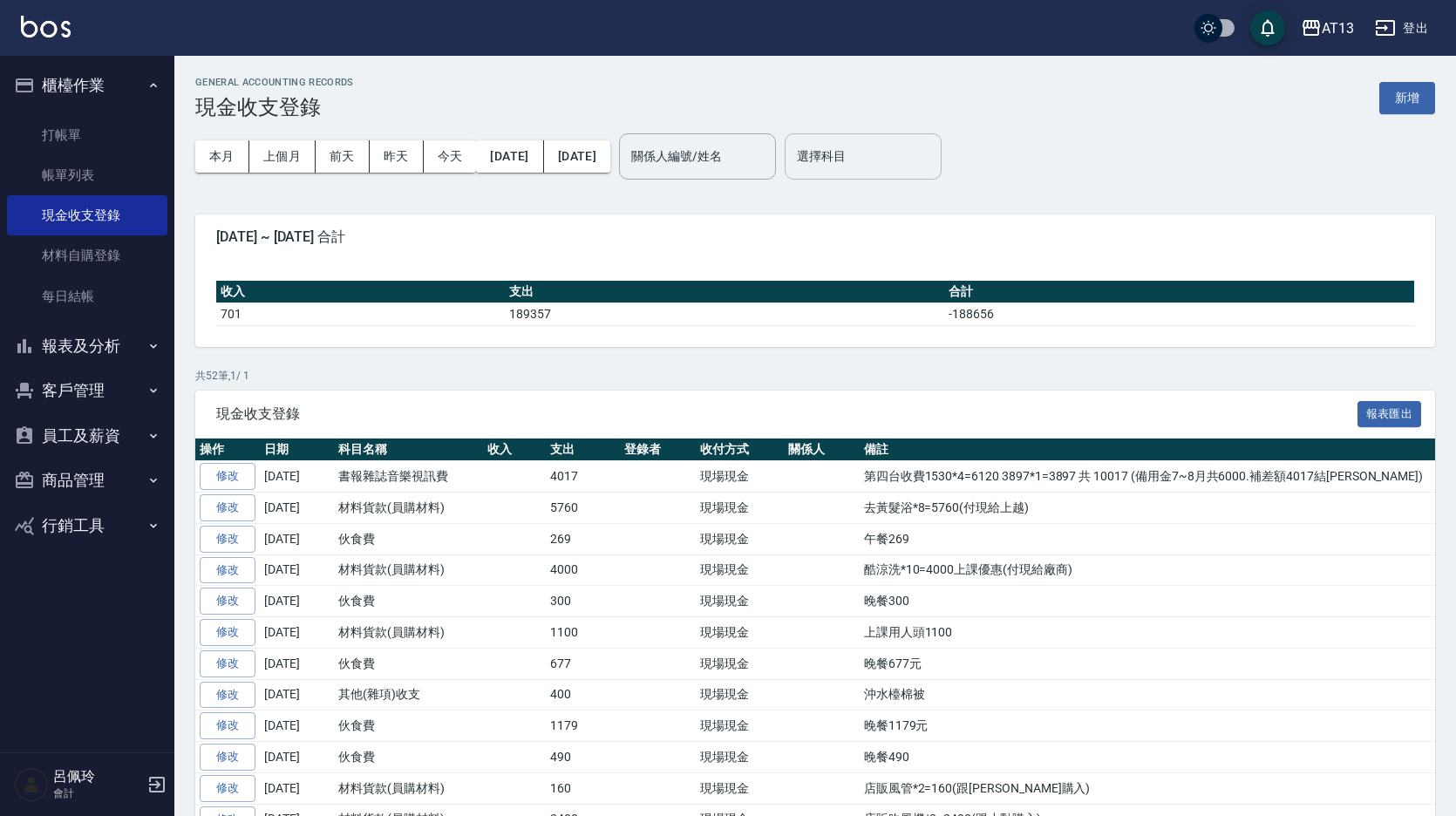
click at [884, 158] on input "選擇科目" at bounding box center [862, 156] width 141 height 31
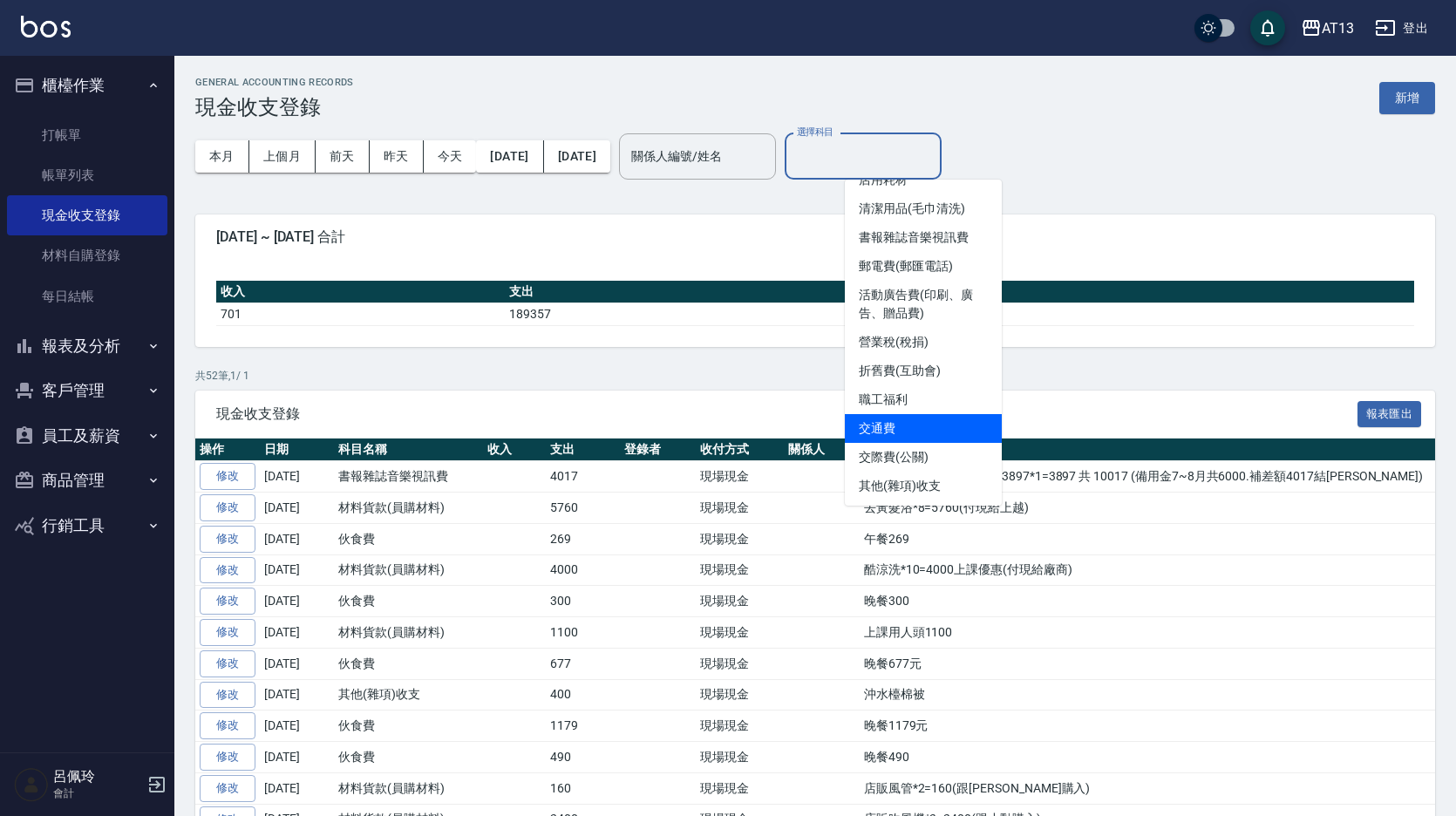
scroll to position [524, 0]
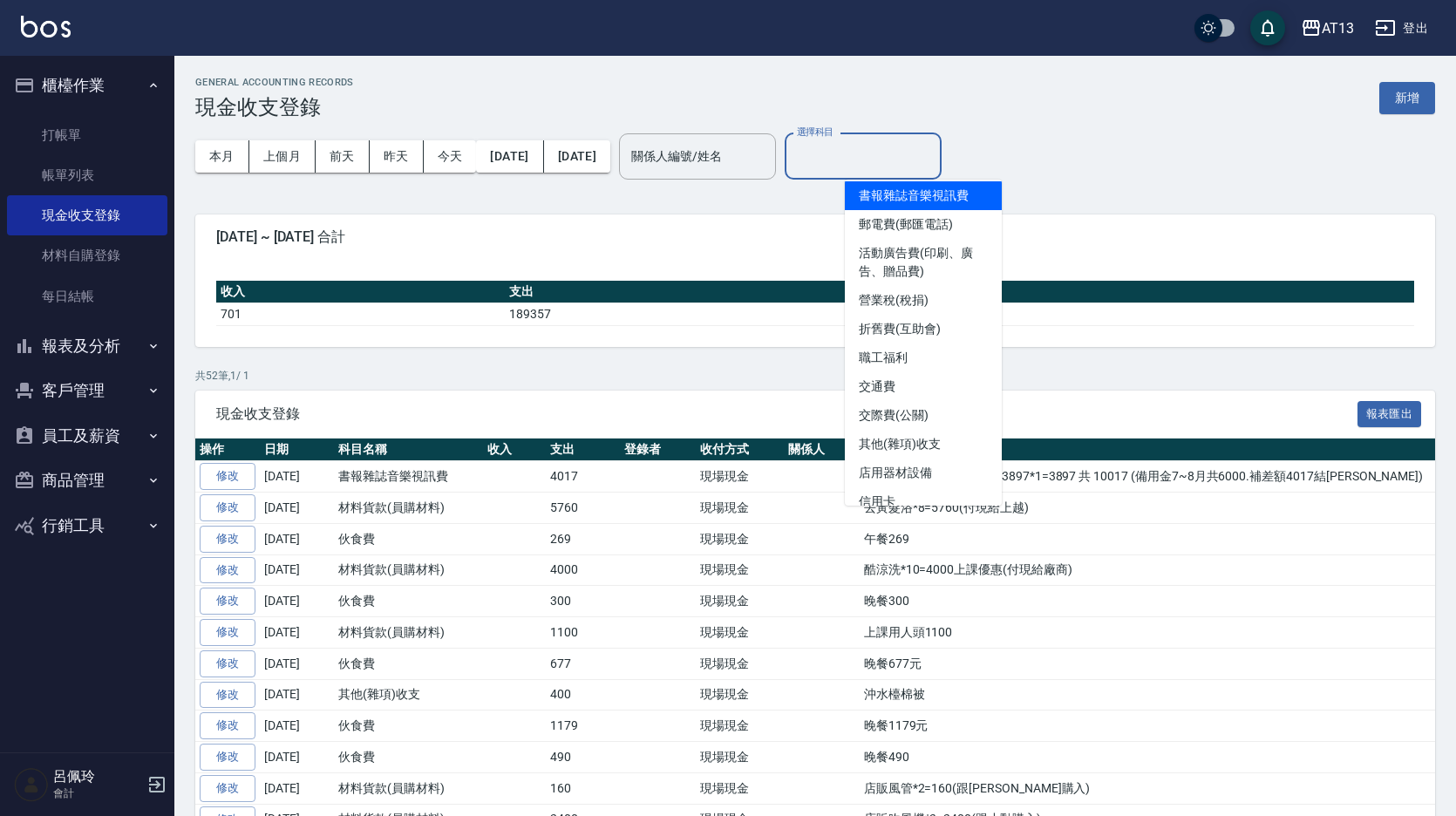
click at [918, 195] on li "書報雜誌音樂視訊費" at bounding box center [923, 195] width 157 height 29
type input "書報雜誌音樂視訊費"
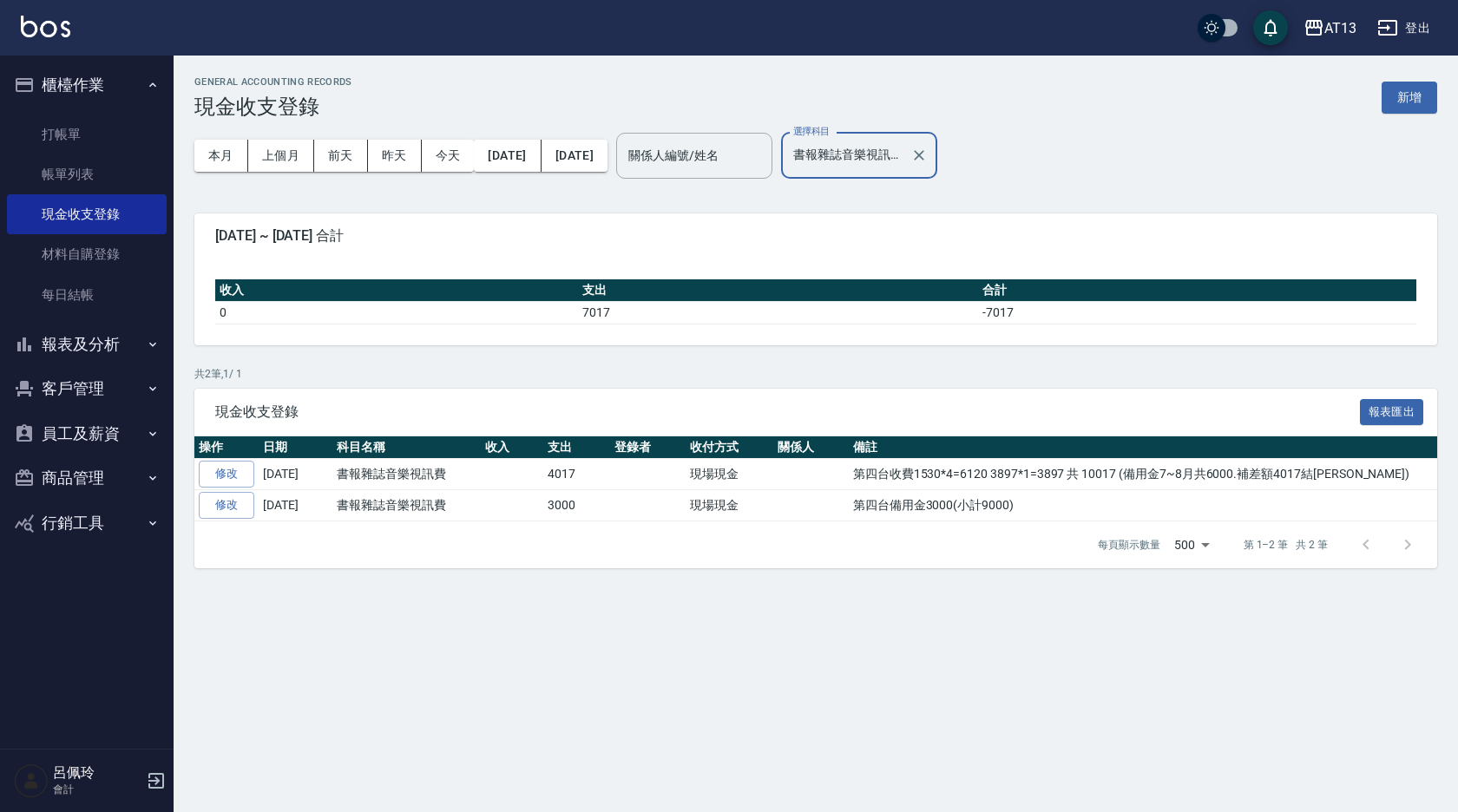
click at [229, 472] on link "修改" at bounding box center [227, 474] width 56 height 27
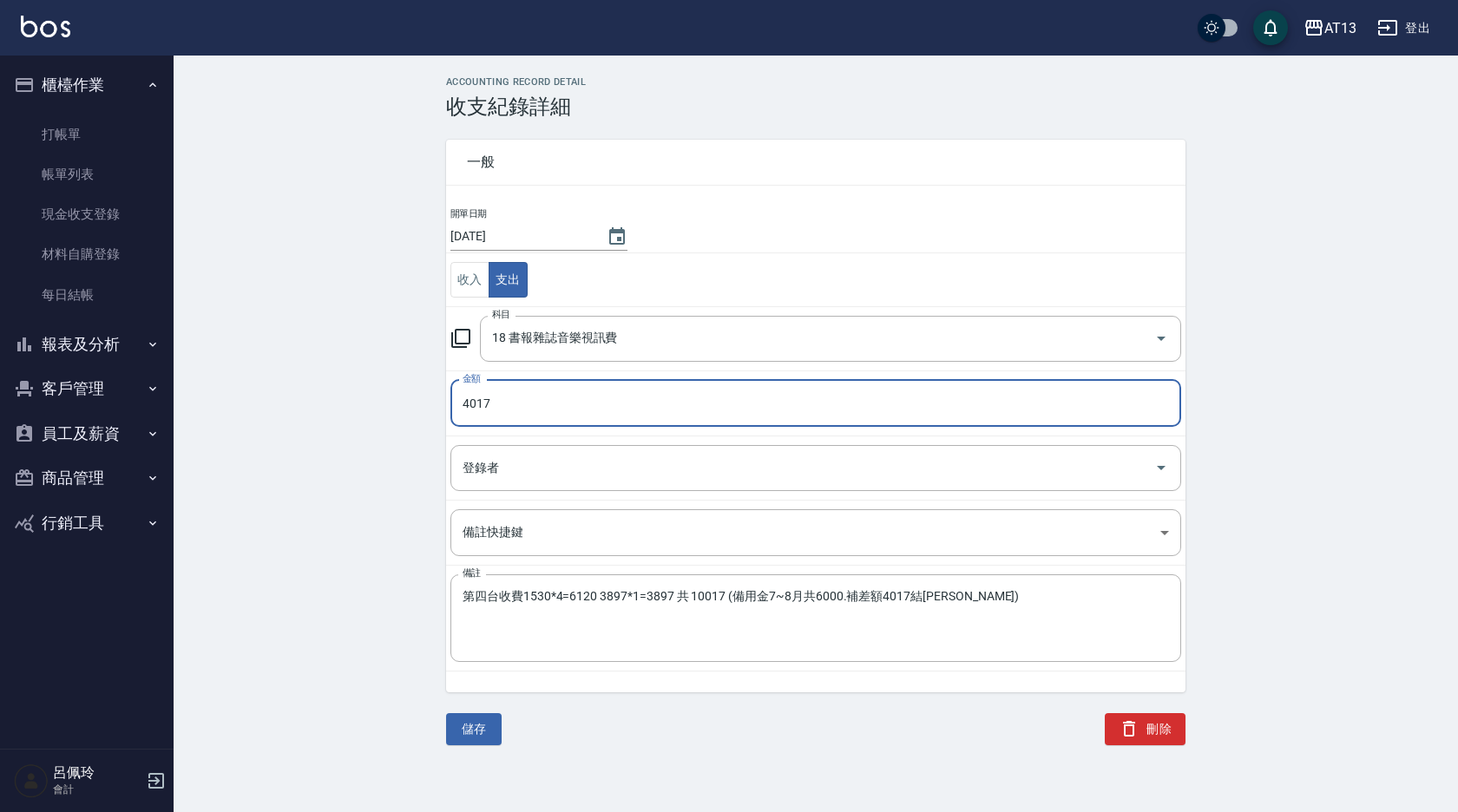
click at [495, 403] on input "4017" at bounding box center [816, 403] width 731 height 47
type input "1017"
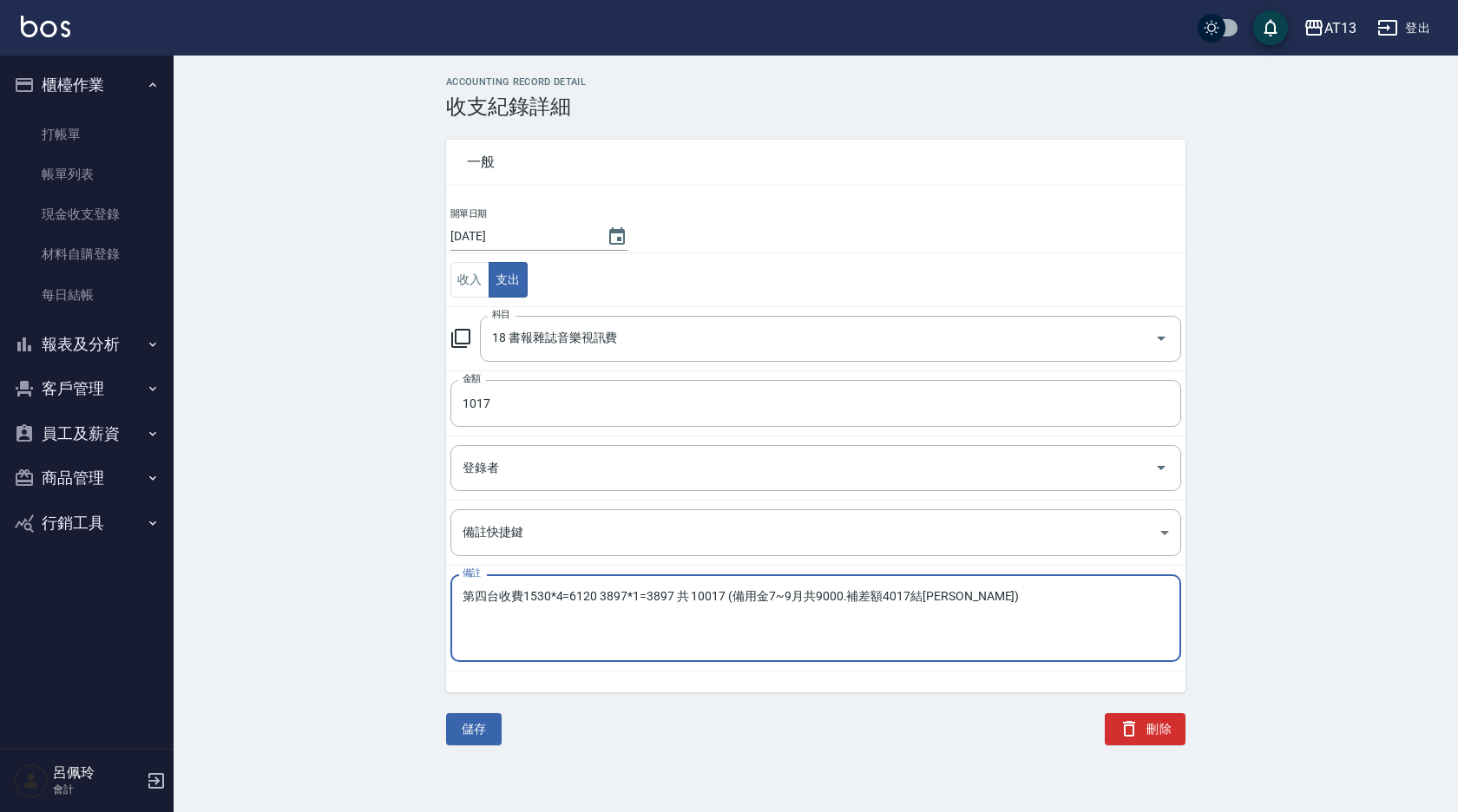
click at [885, 598] on textarea "第四台收費1530*4=6120 3897*1=3897 共 10017 (備用金7~9月共9000.補差額4017結[PERSON_NAME])" at bounding box center [816, 619] width 707 height 59
type textarea "第四台收費1530*4=6120 3897*1=3897 共 10017 (備用金7~9月共9000.補差額1017結清)"
click at [483, 722] on button "儲存" at bounding box center [474, 729] width 56 height 32
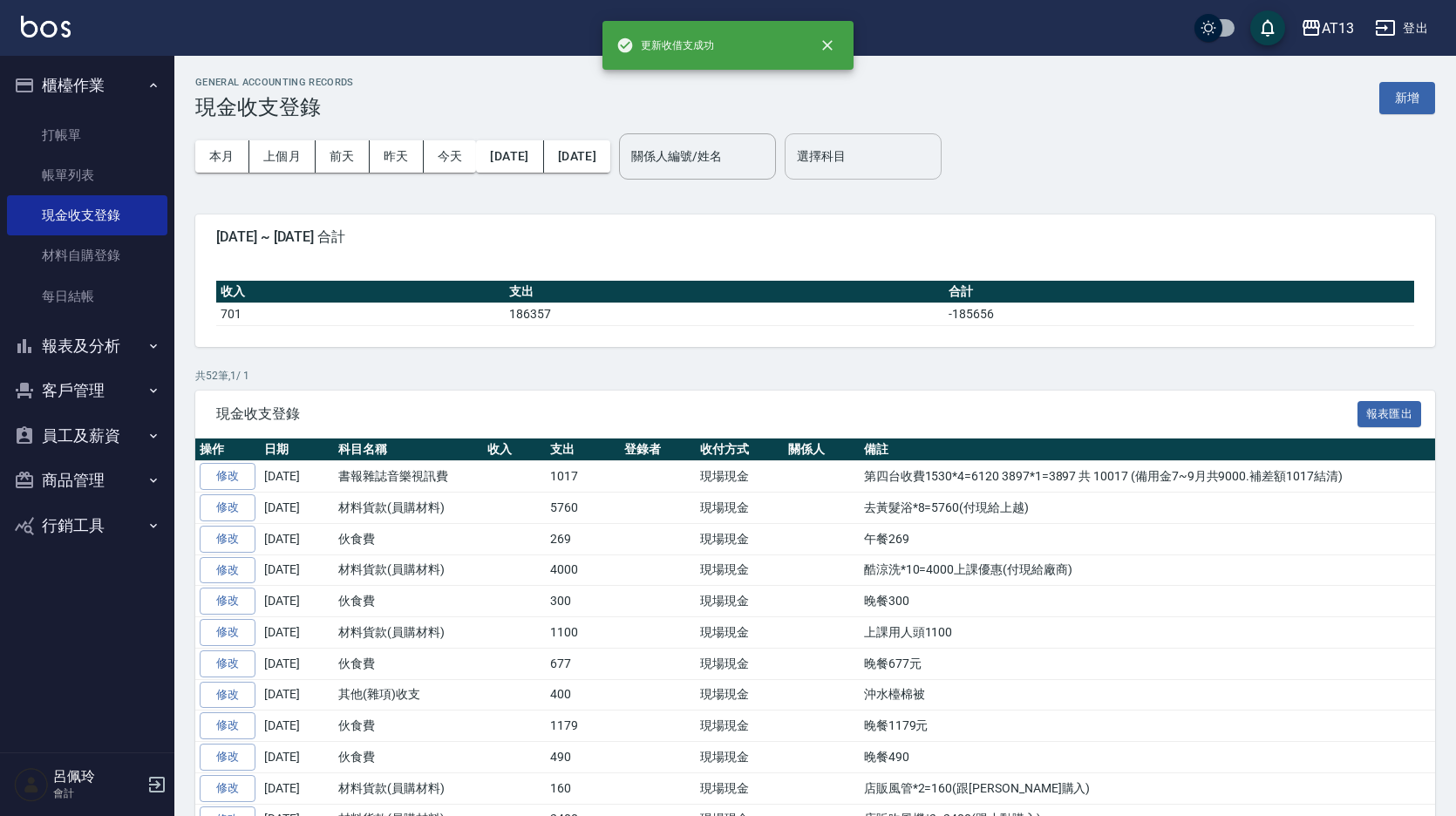
click at [906, 166] on input "選擇科目" at bounding box center [862, 156] width 141 height 31
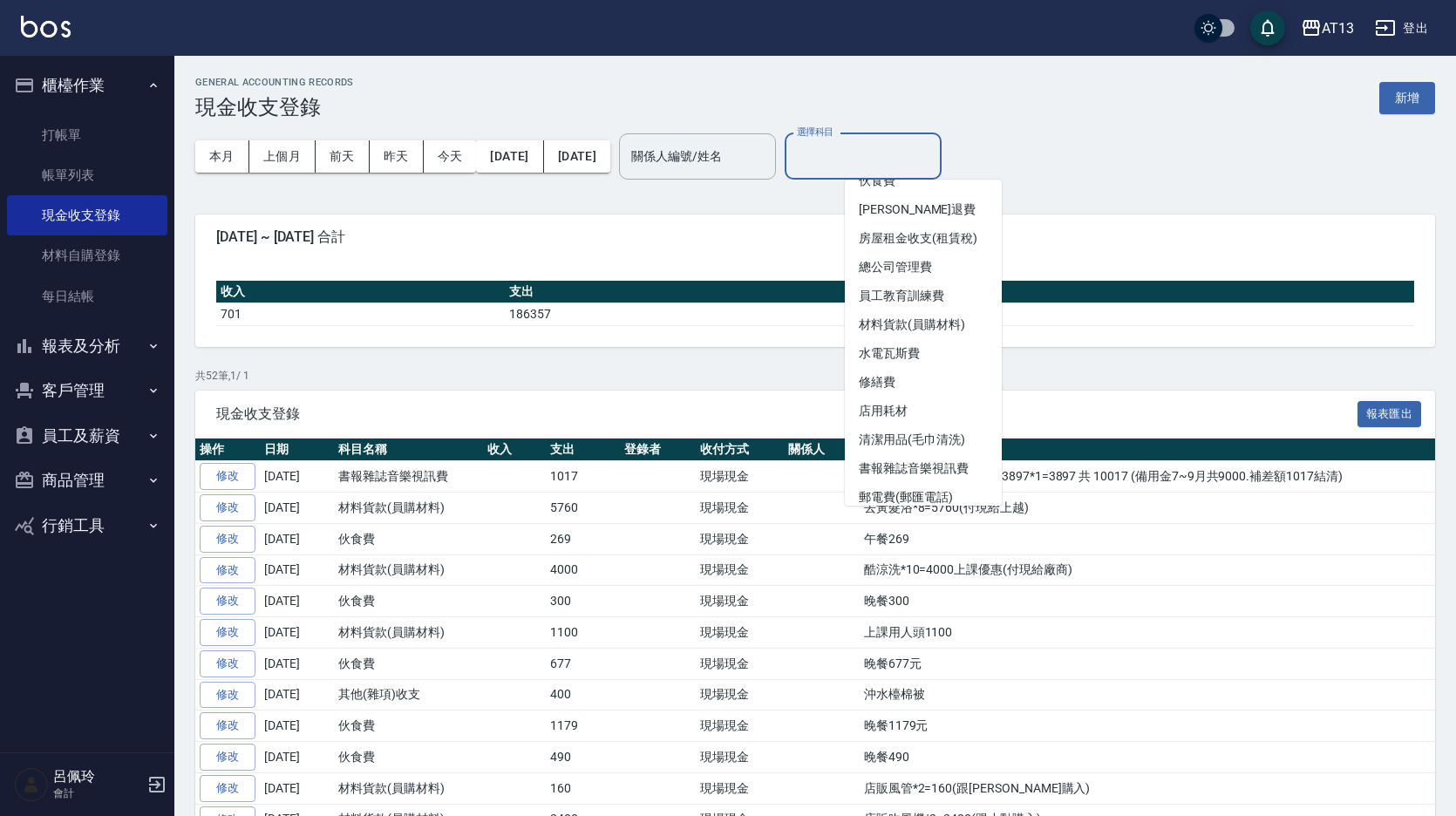
scroll to position [262, 0]
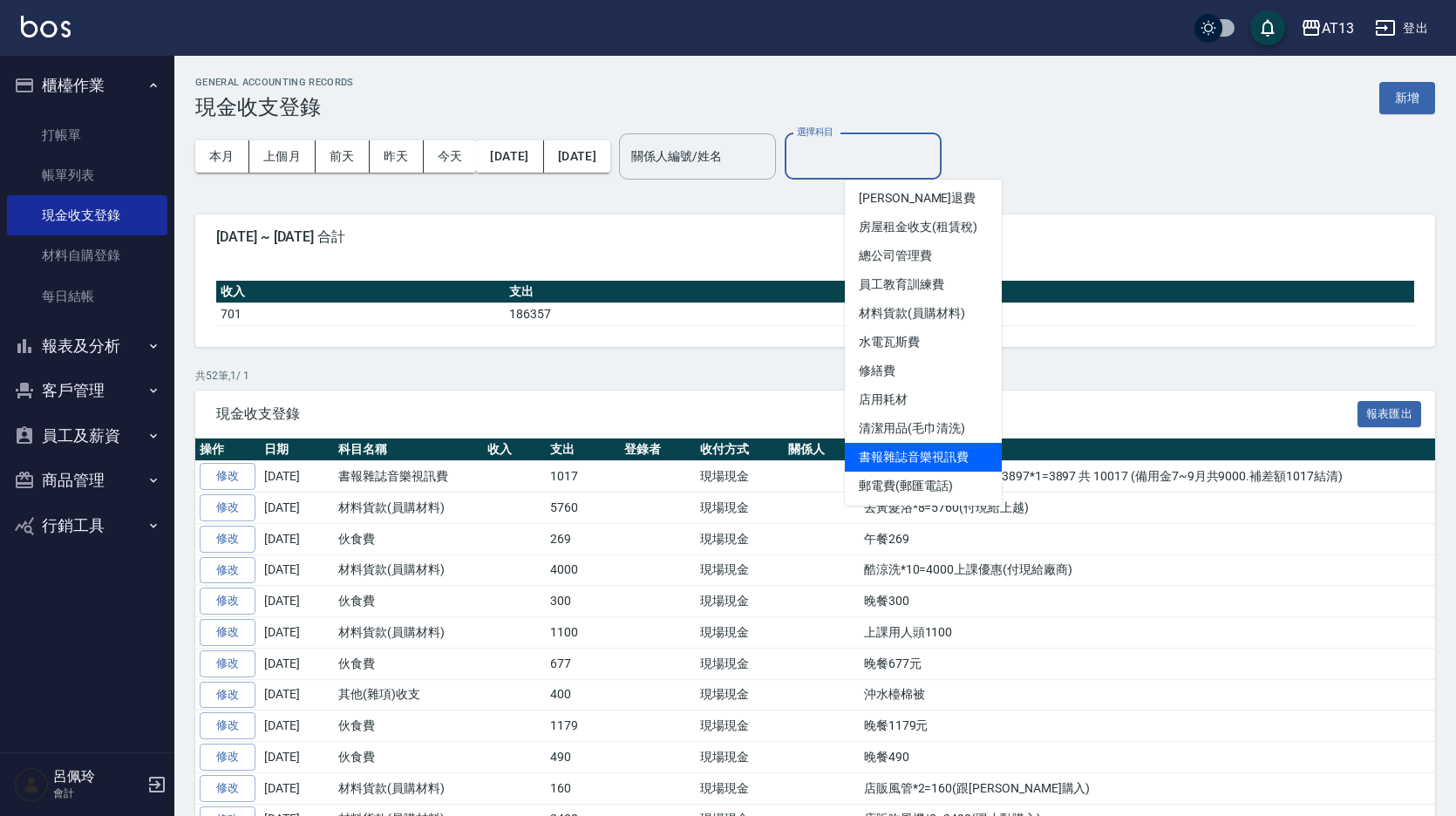
click at [941, 447] on li "書報雜誌音樂視訊費" at bounding box center [923, 457] width 157 height 29
type input "書報雜誌音樂視訊費"
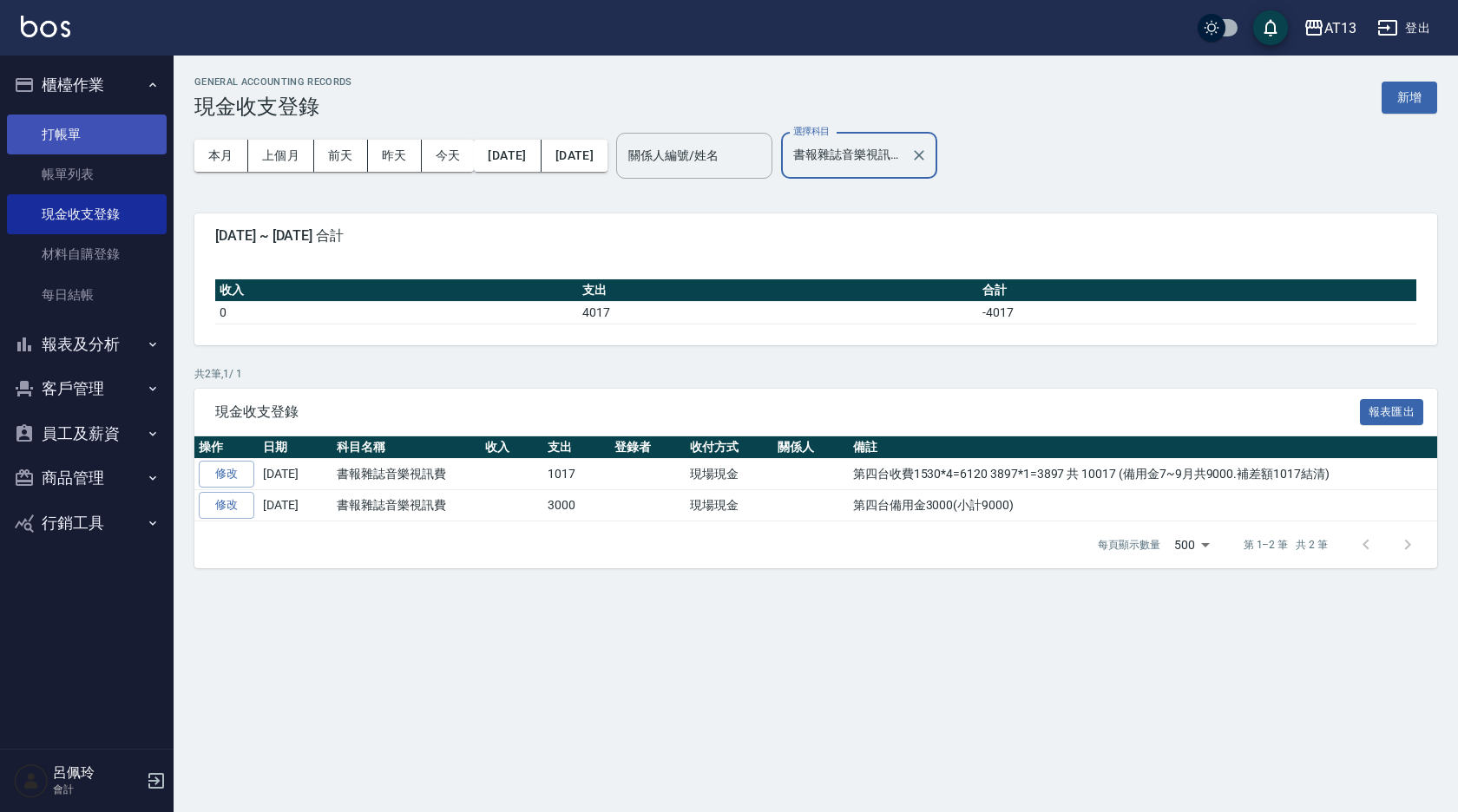
click at [102, 129] on link "打帳單" at bounding box center [86, 134] width 159 height 40
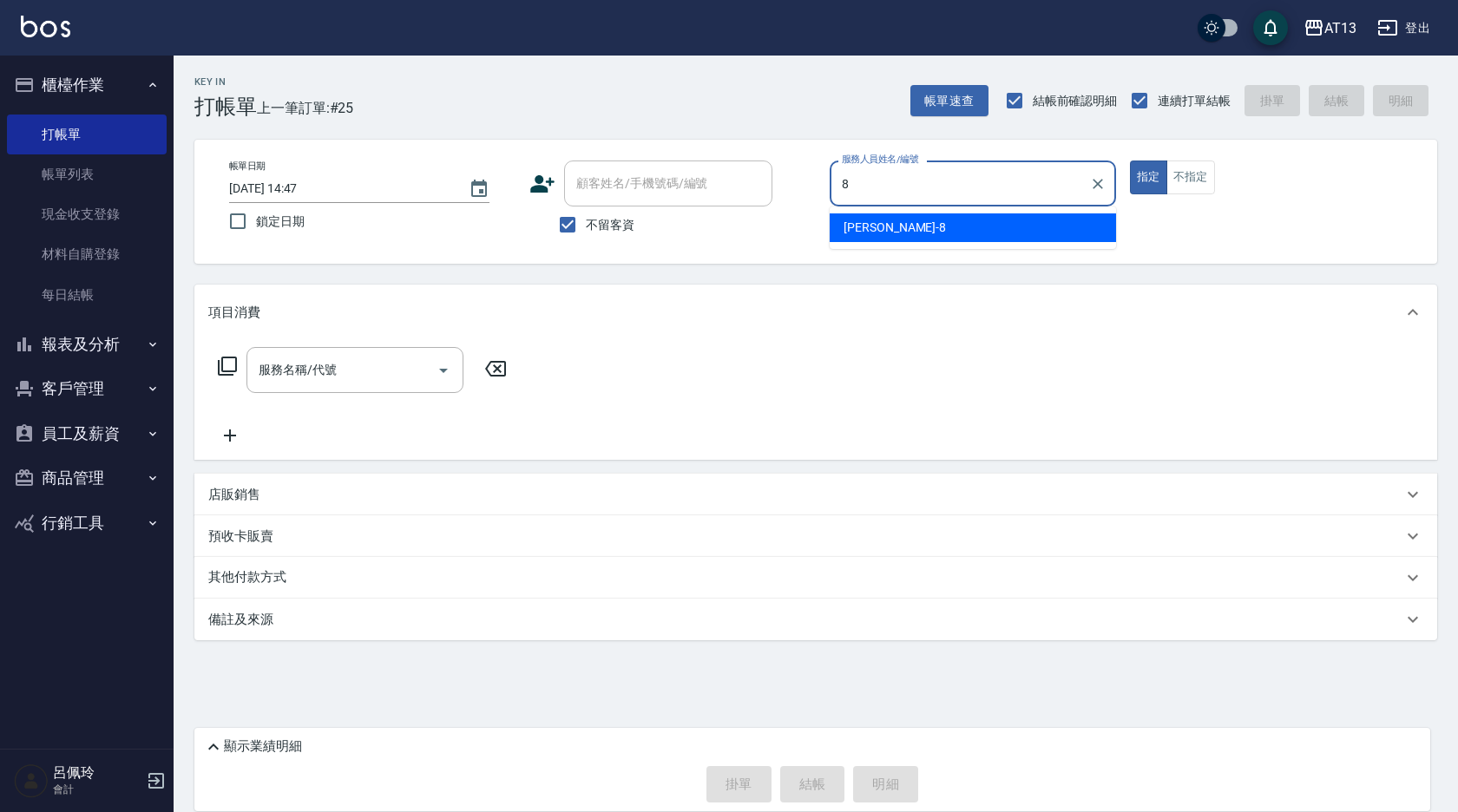
drag, startPoint x: 958, startPoint y: 230, endPoint x: 1123, endPoint y: 229, distance: 165.0
click at [959, 230] on div "[PERSON_NAME] -8" at bounding box center [973, 227] width 287 height 29
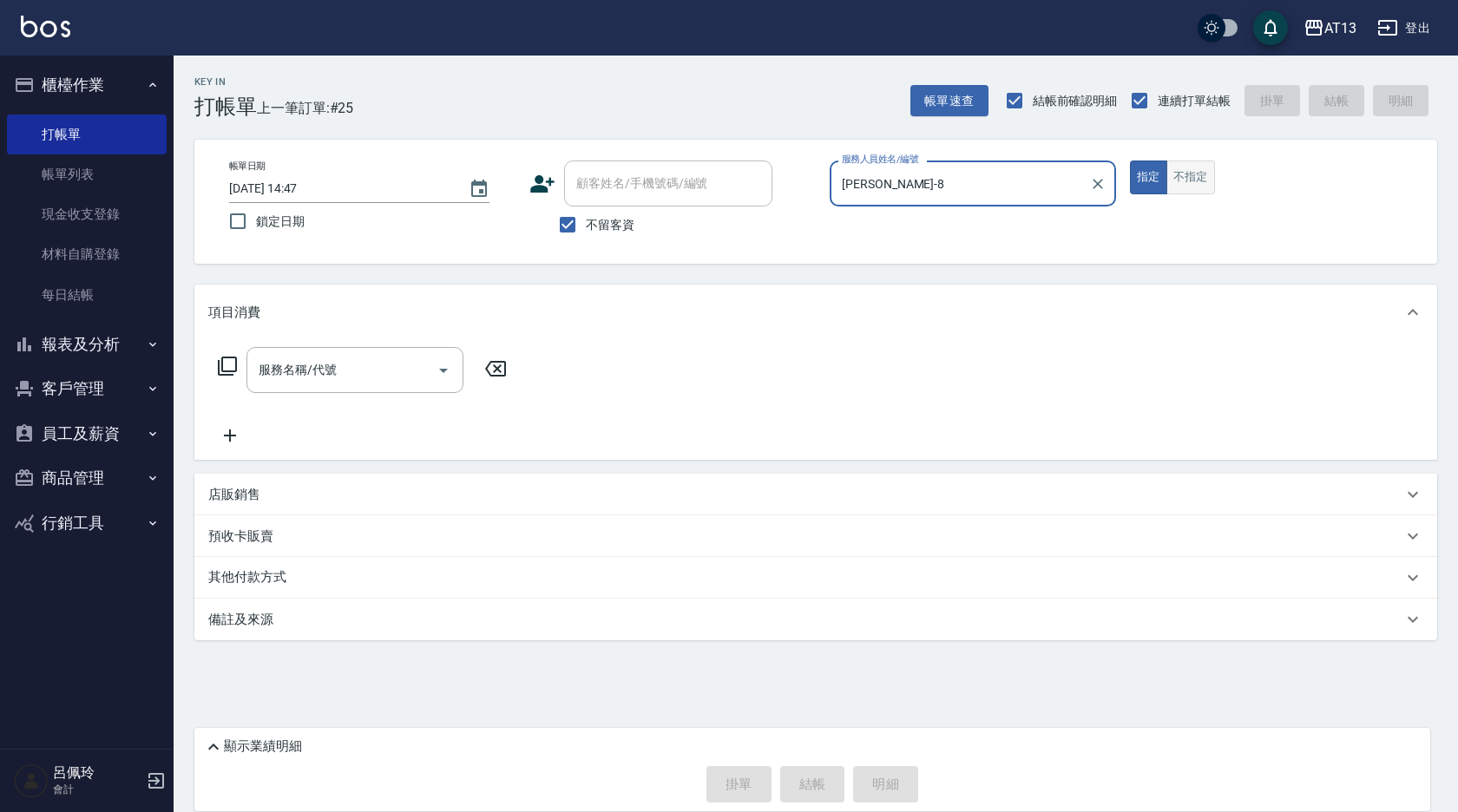
type input "[PERSON_NAME]-8"
click at [1197, 182] on button "不指定" at bounding box center [1191, 177] width 49 height 34
drag, startPoint x: 374, startPoint y: 375, endPoint x: 356, endPoint y: 366, distance: 20.1
click at [373, 375] on input "服務名稱/代號" at bounding box center [342, 369] width 175 height 30
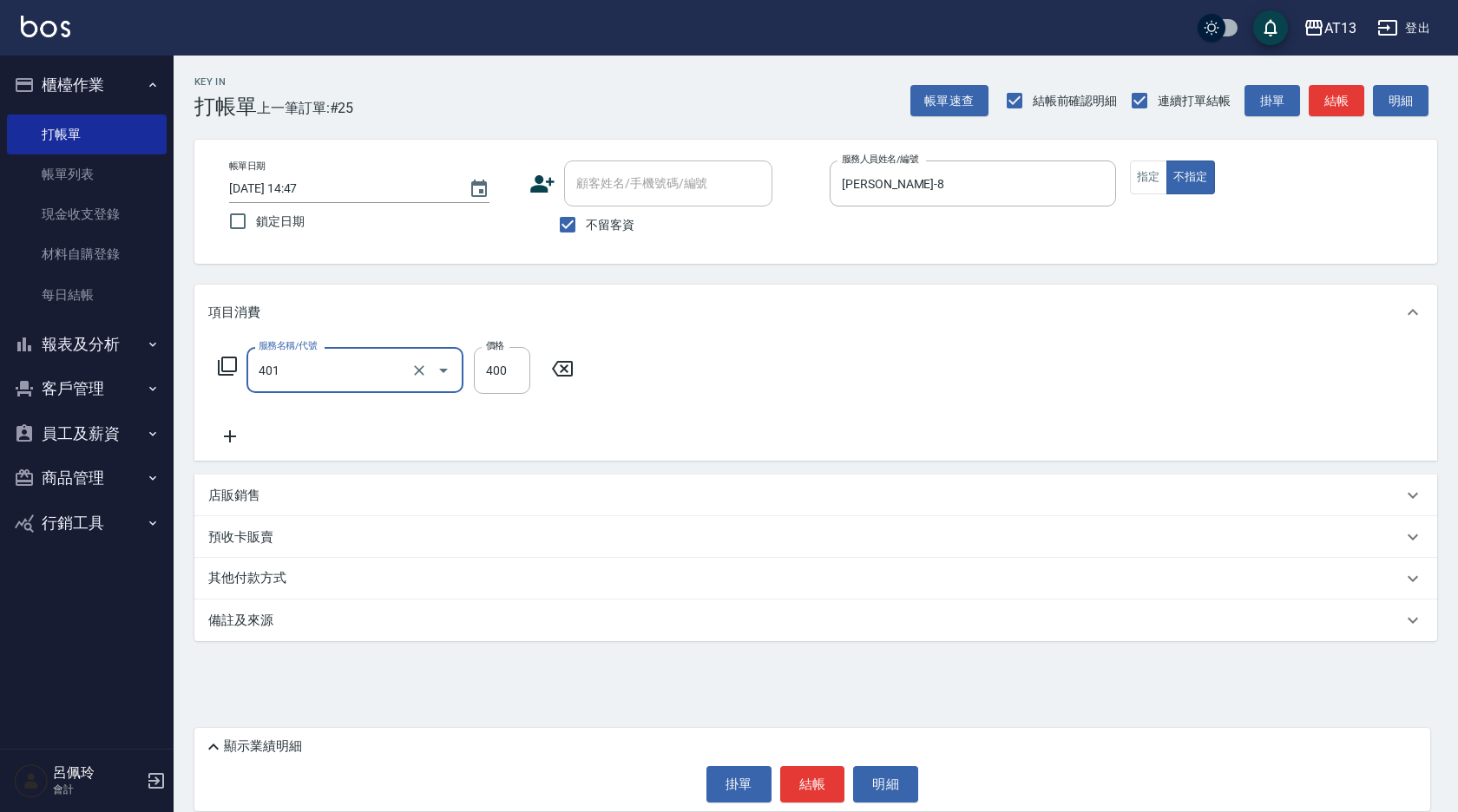
type input "剪髮(401)"
type input "150"
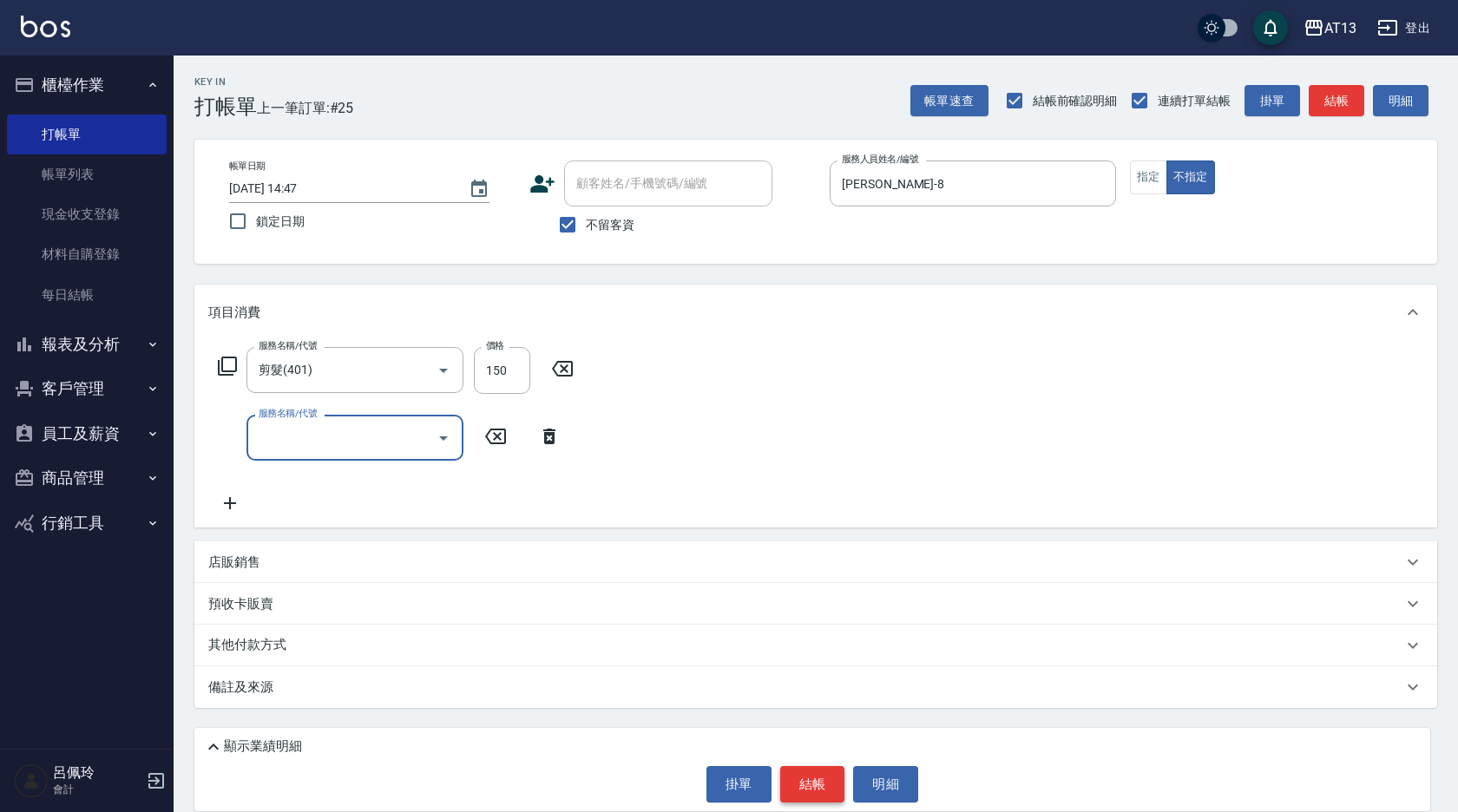
click at [804, 766] on button "結帳" at bounding box center [812, 784] width 65 height 37
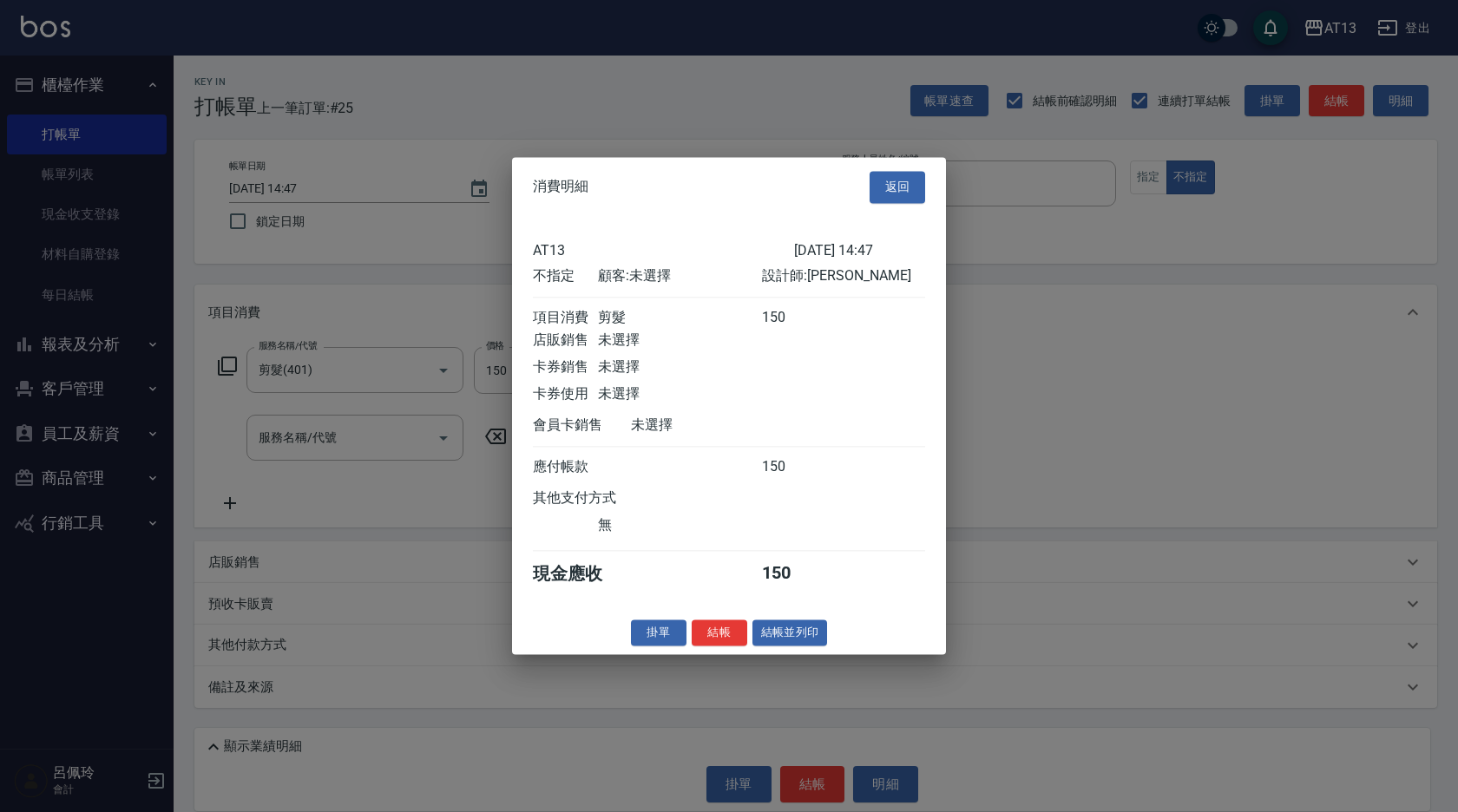
click at [827, 784] on div at bounding box center [729, 406] width 1458 height 812
click at [714, 643] on button "結帳" at bounding box center [720, 633] width 56 height 27
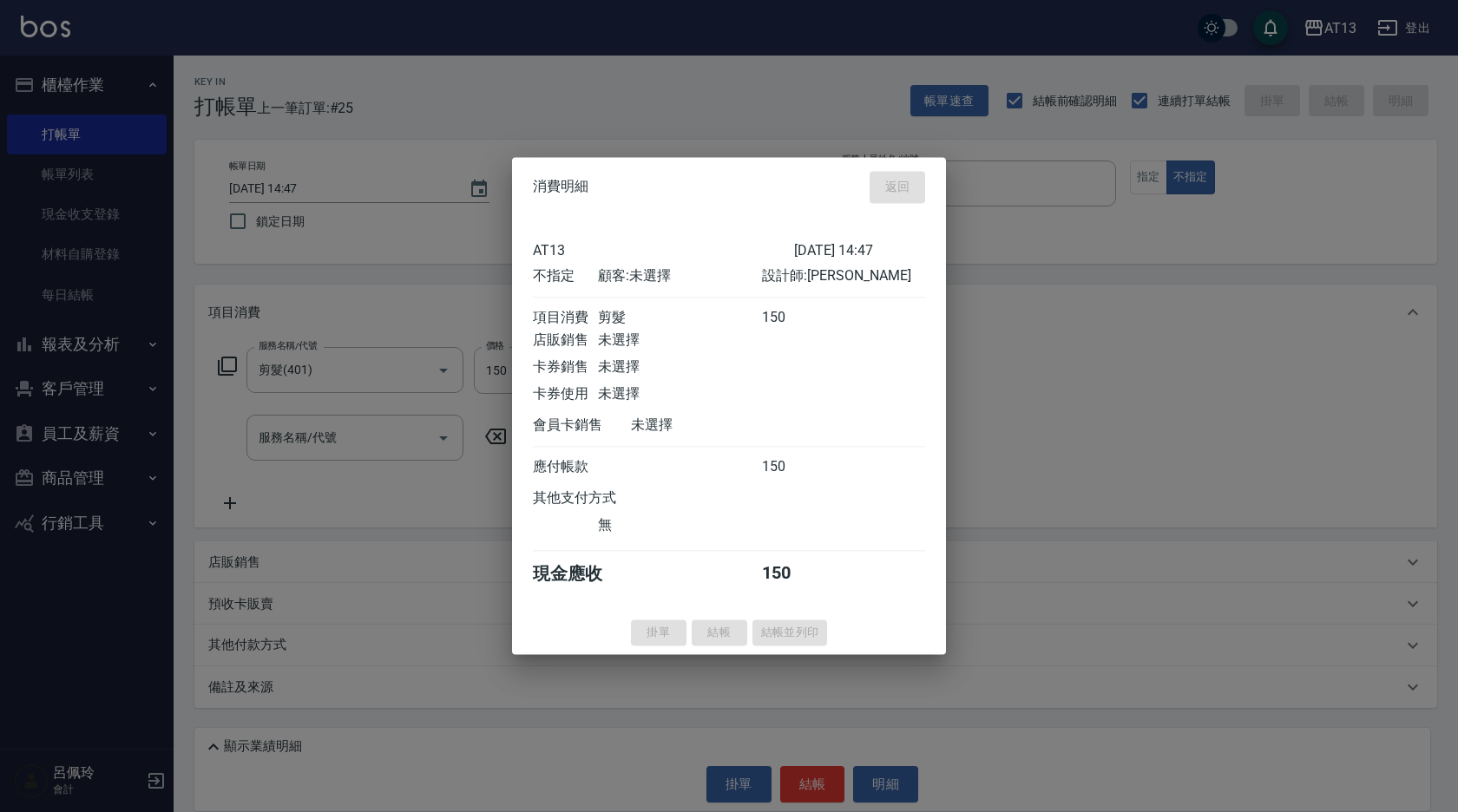
type input "[DATE] 15:22"
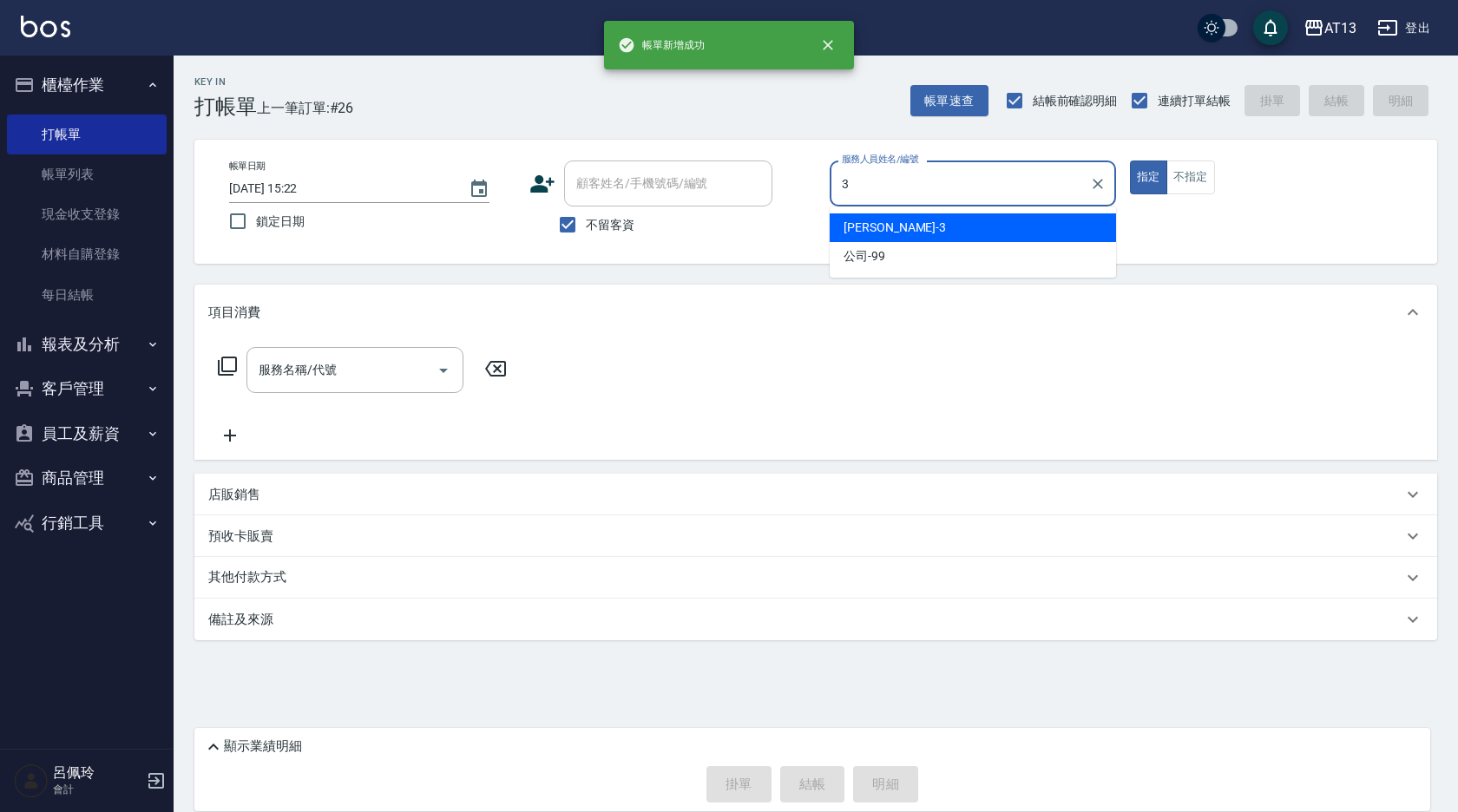
click at [892, 208] on ul "[PERSON_NAME] -3 公司 -99" at bounding box center [973, 242] width 287 height 71
click at [880, 231] on div "[PERSON_NAME] -3" at bounding box center [973, 227] width 287 height 29
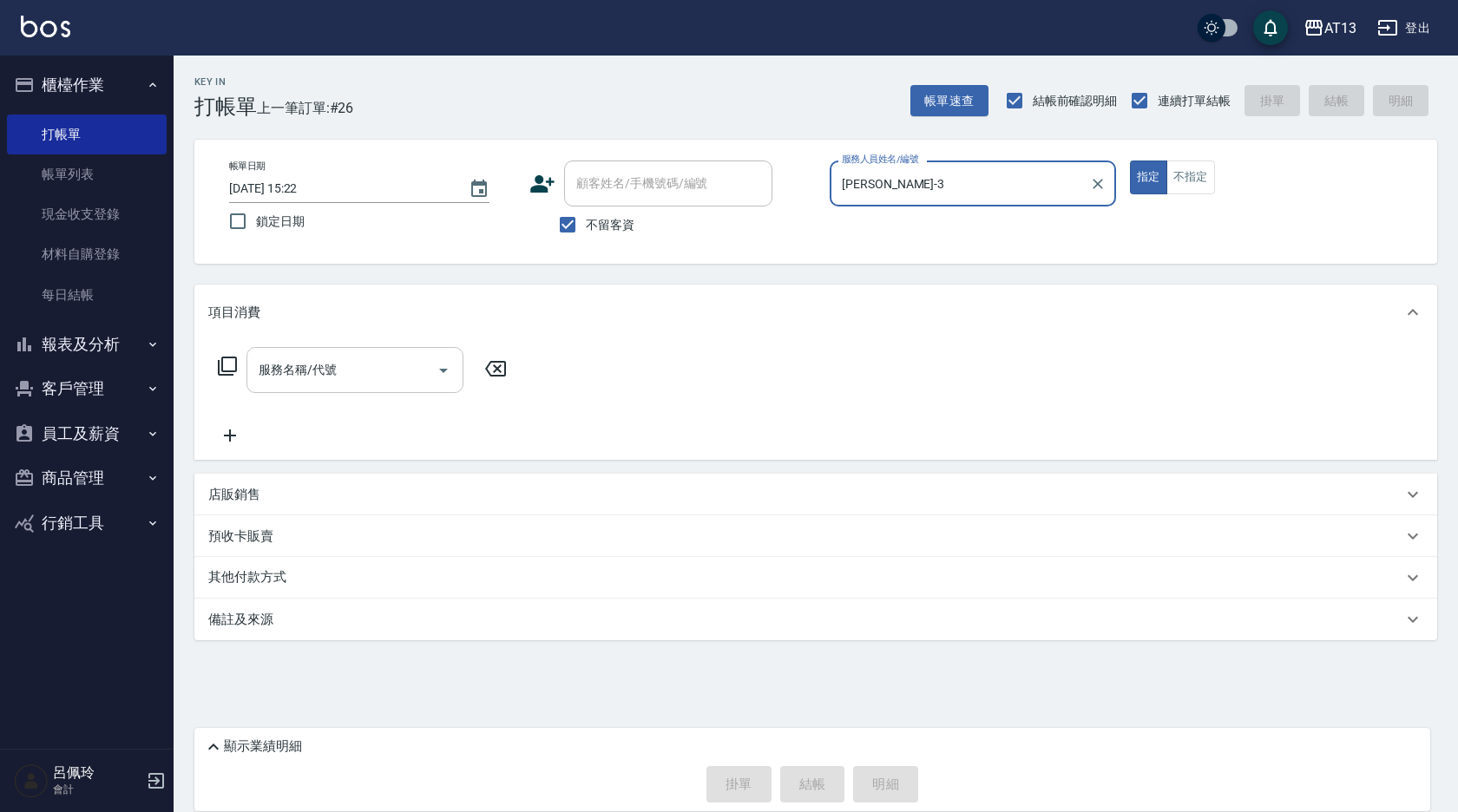
type input "[PERSON_NAME]-3"
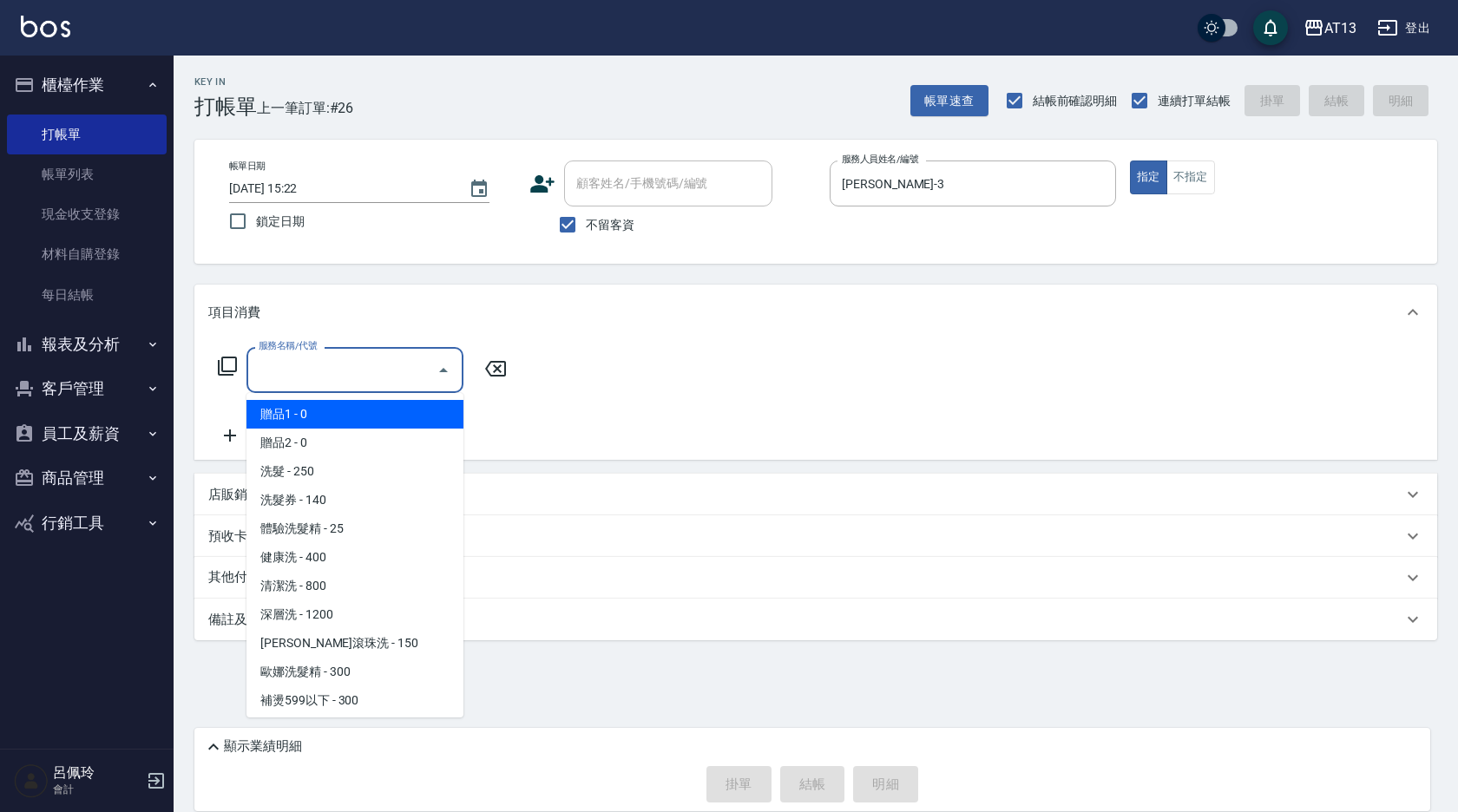
click at [418, 364] on input "服務名稱/代號" at bounding box center [342, 369] width 175 height 30
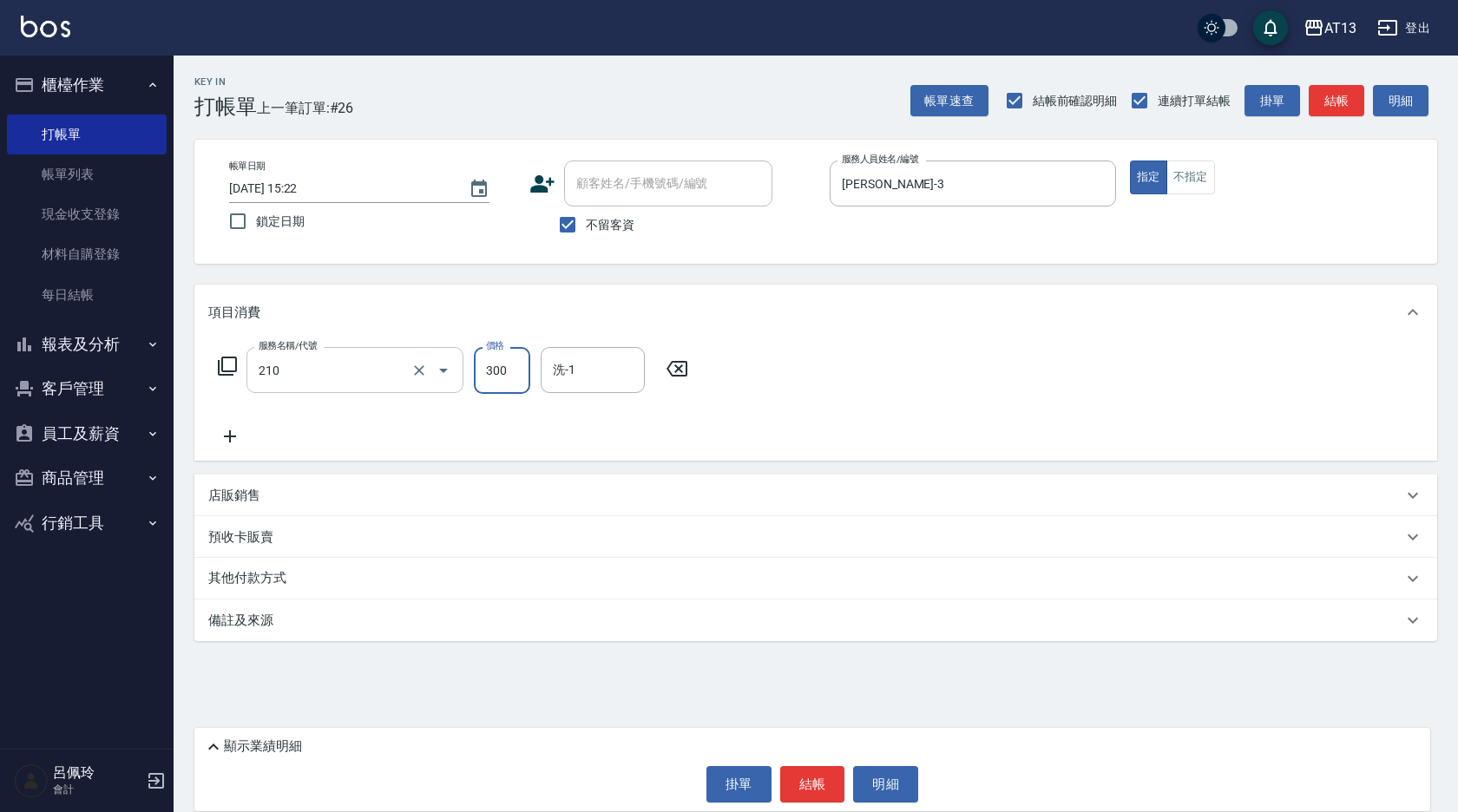
type input "歐娜洗髮精(210)"
type input "妤宸-29"
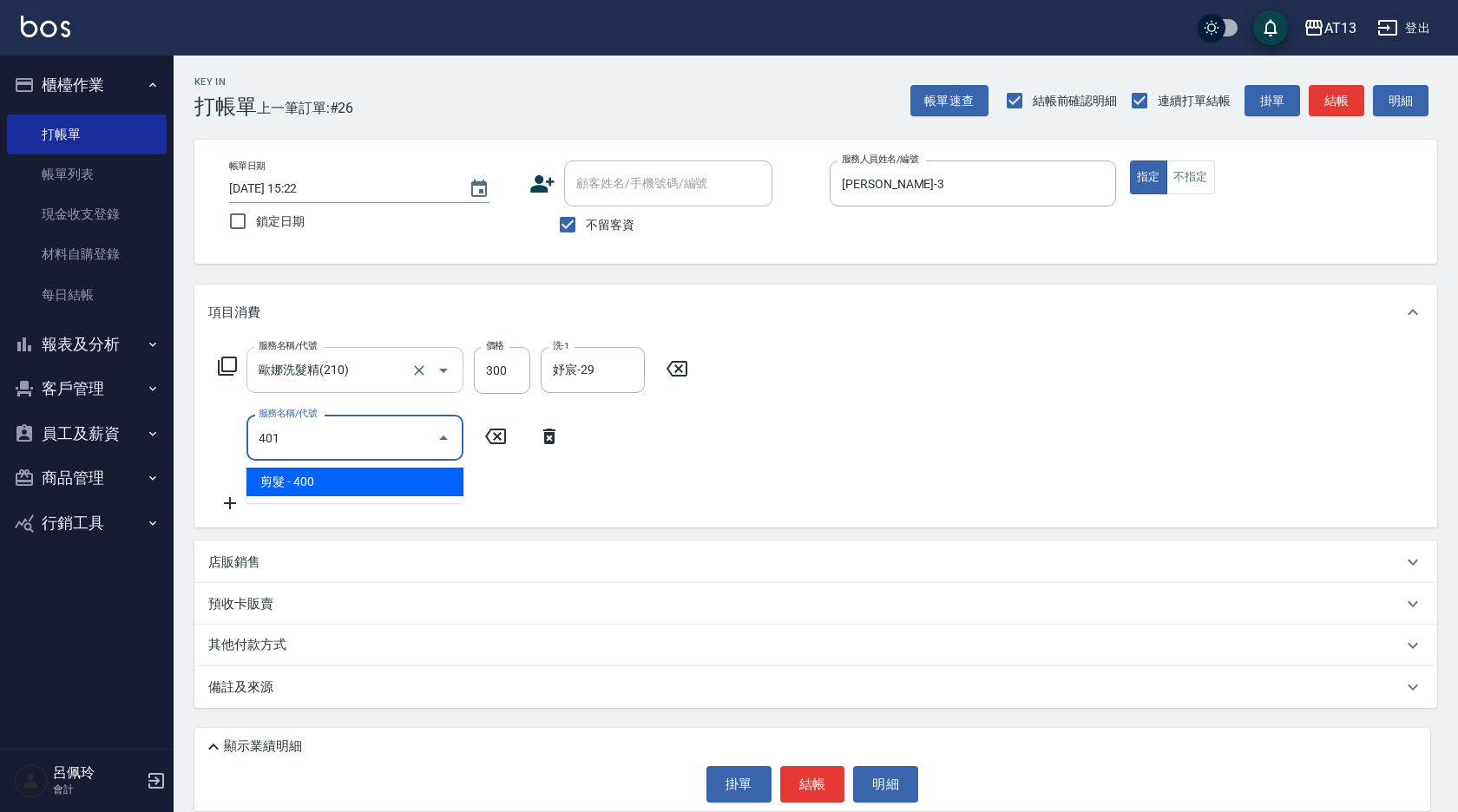
type input "剪髮(401)"
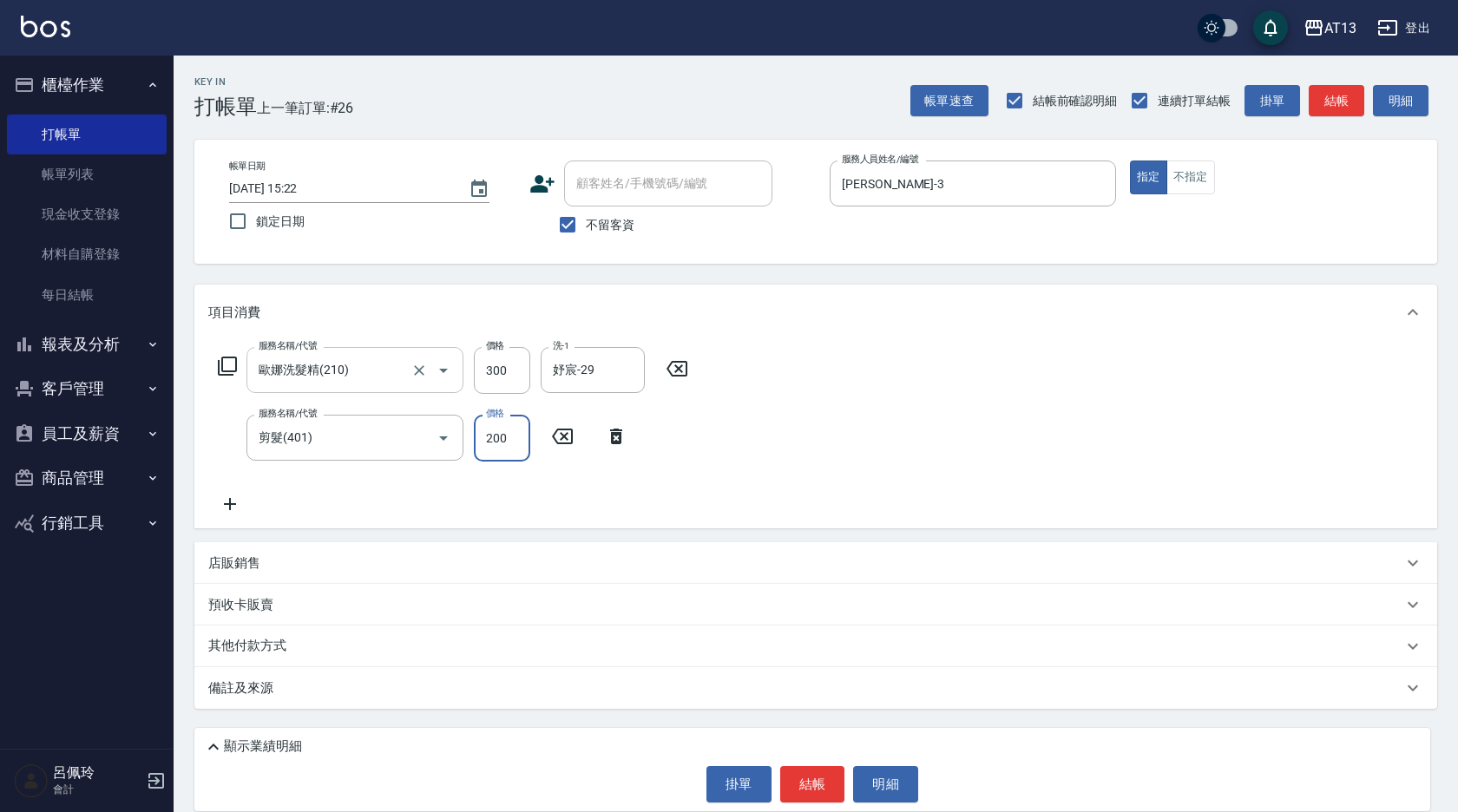
type input "200"
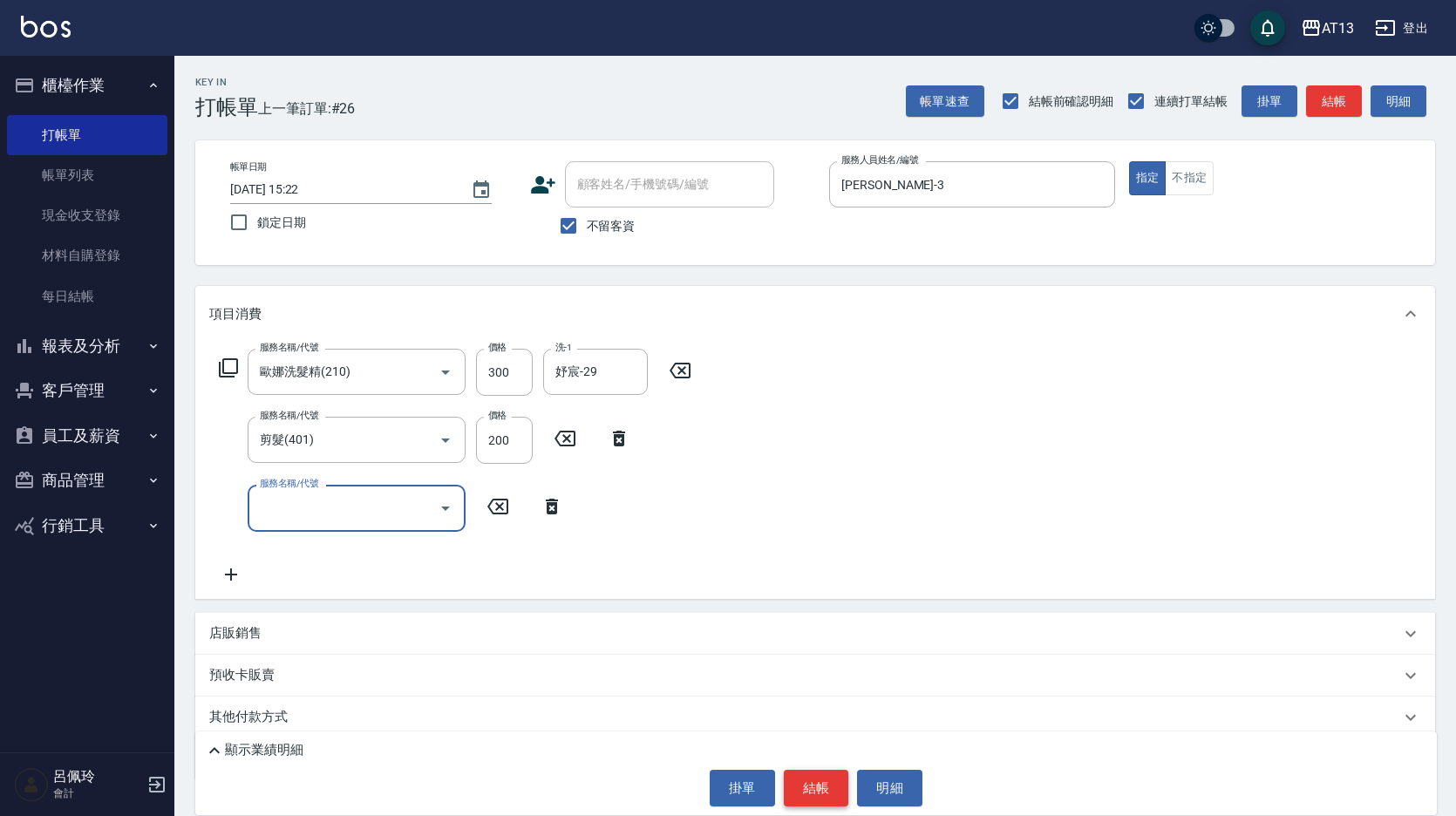
click at [816, 768] on div "顯示業績明細 掛單 結帳 明細" at bounding box center [816, 774] width 1241 height 84
click at [816, 784] on button "結帳" at bounding box center [816, 788] width 66 height 37
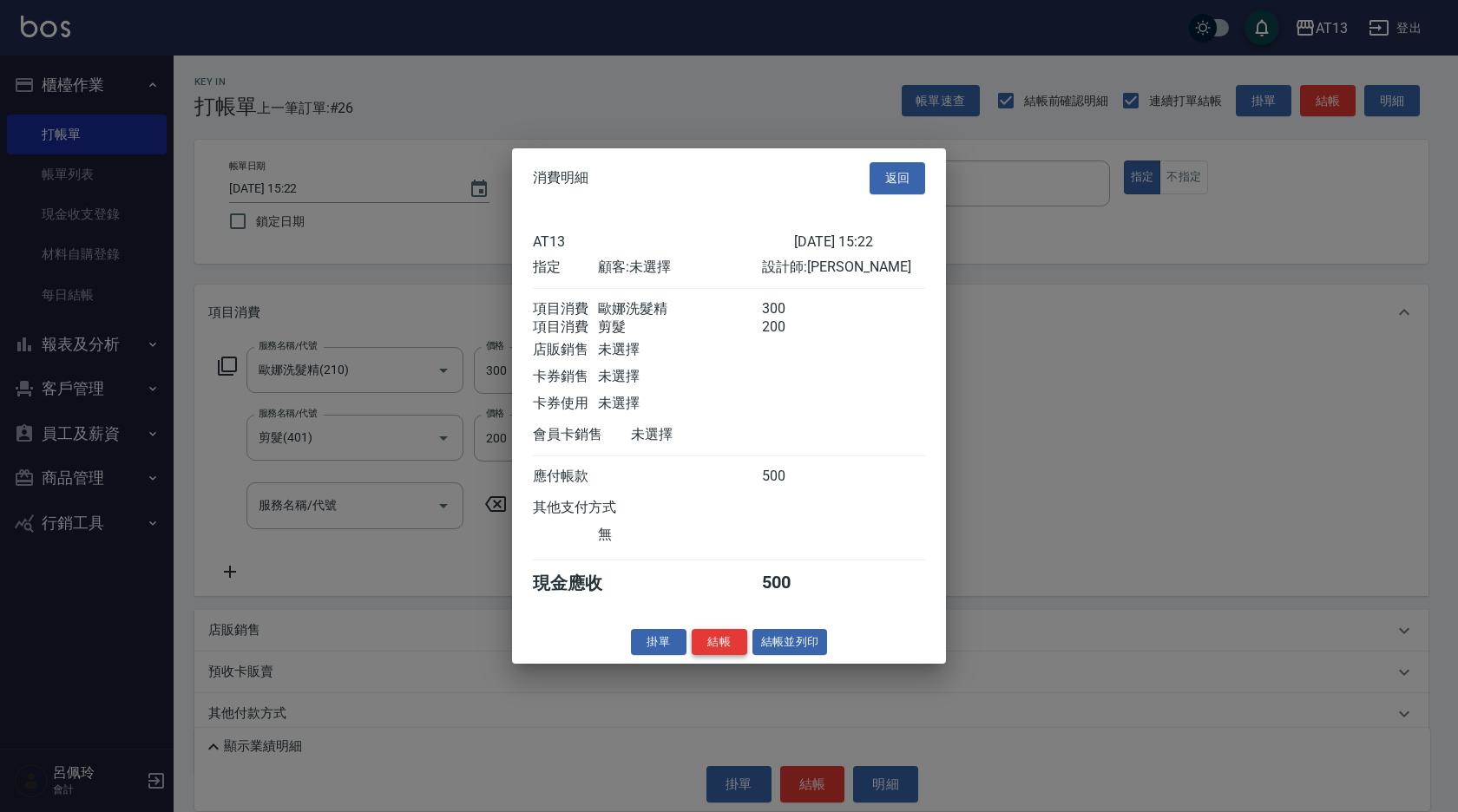
click at [709, 653] on button "結帳" at bounding box center [720, 641] width 56 height 27
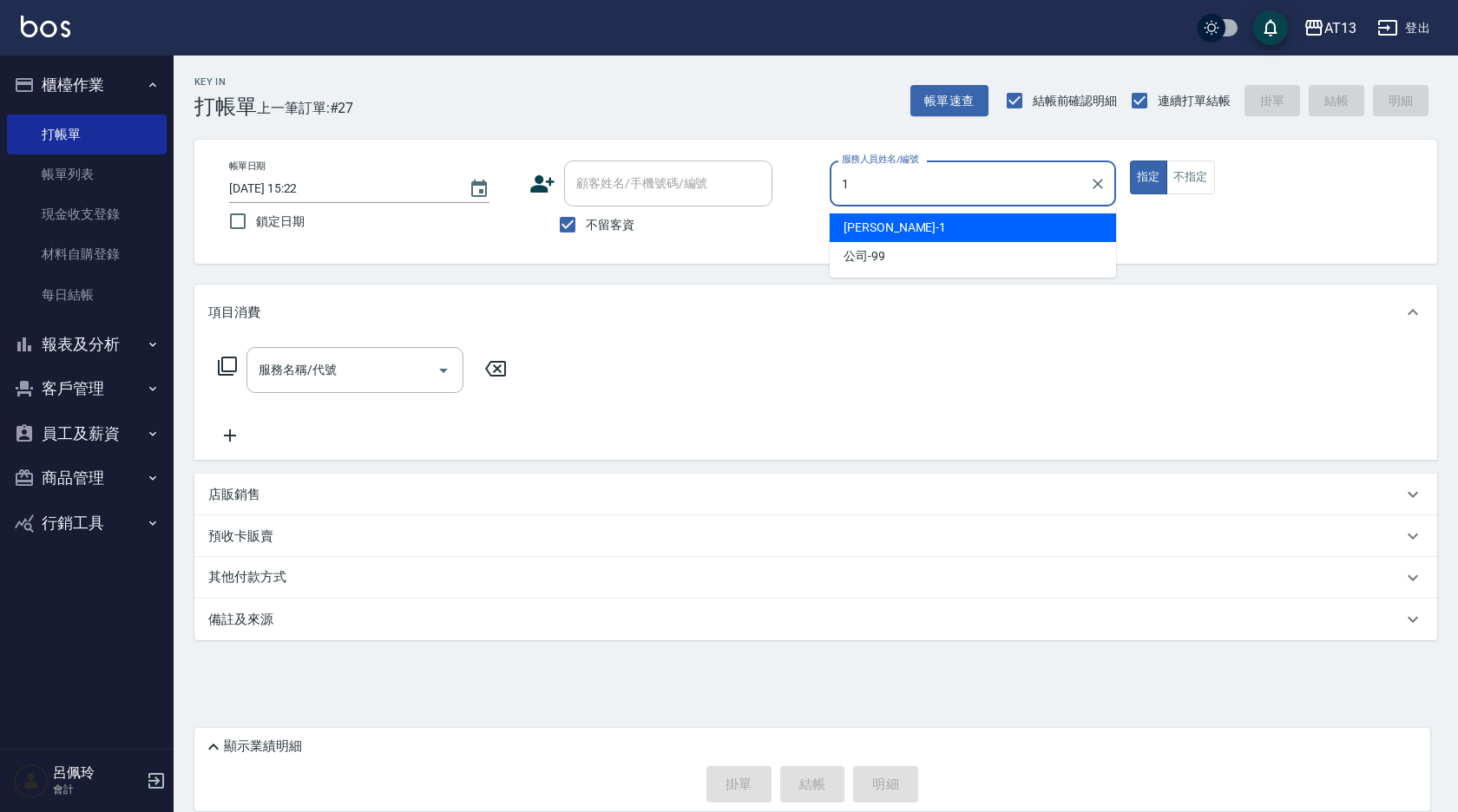
click at [894, 217] on div "[PERSON_NAME] -1" at bounding box center [973, 227] width 287 height 29
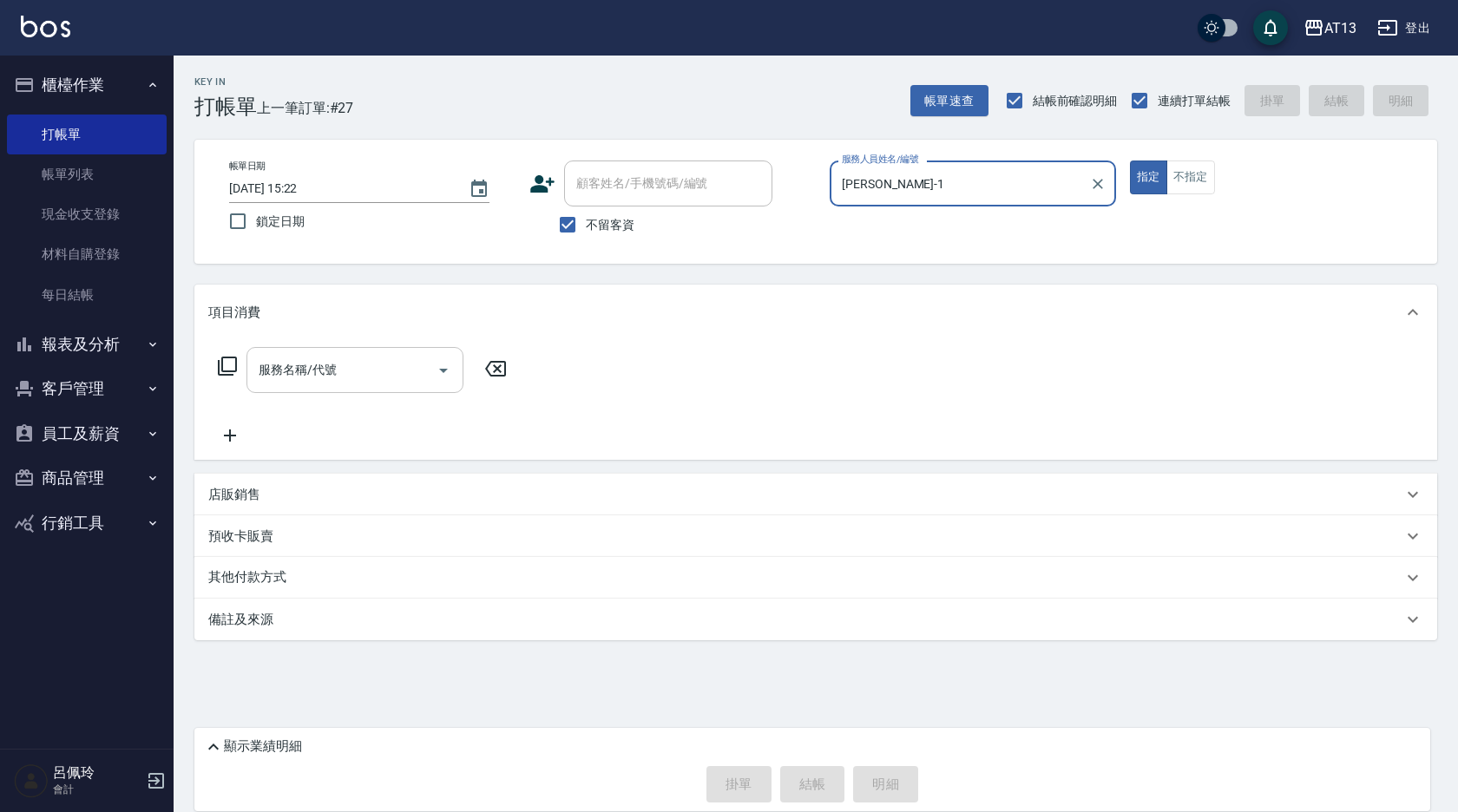
click at [370, 351] on div "服務名稱/代號" at bounding box center [355, 369] width 217 height 46
type input "[PERSON_NAME]-1"
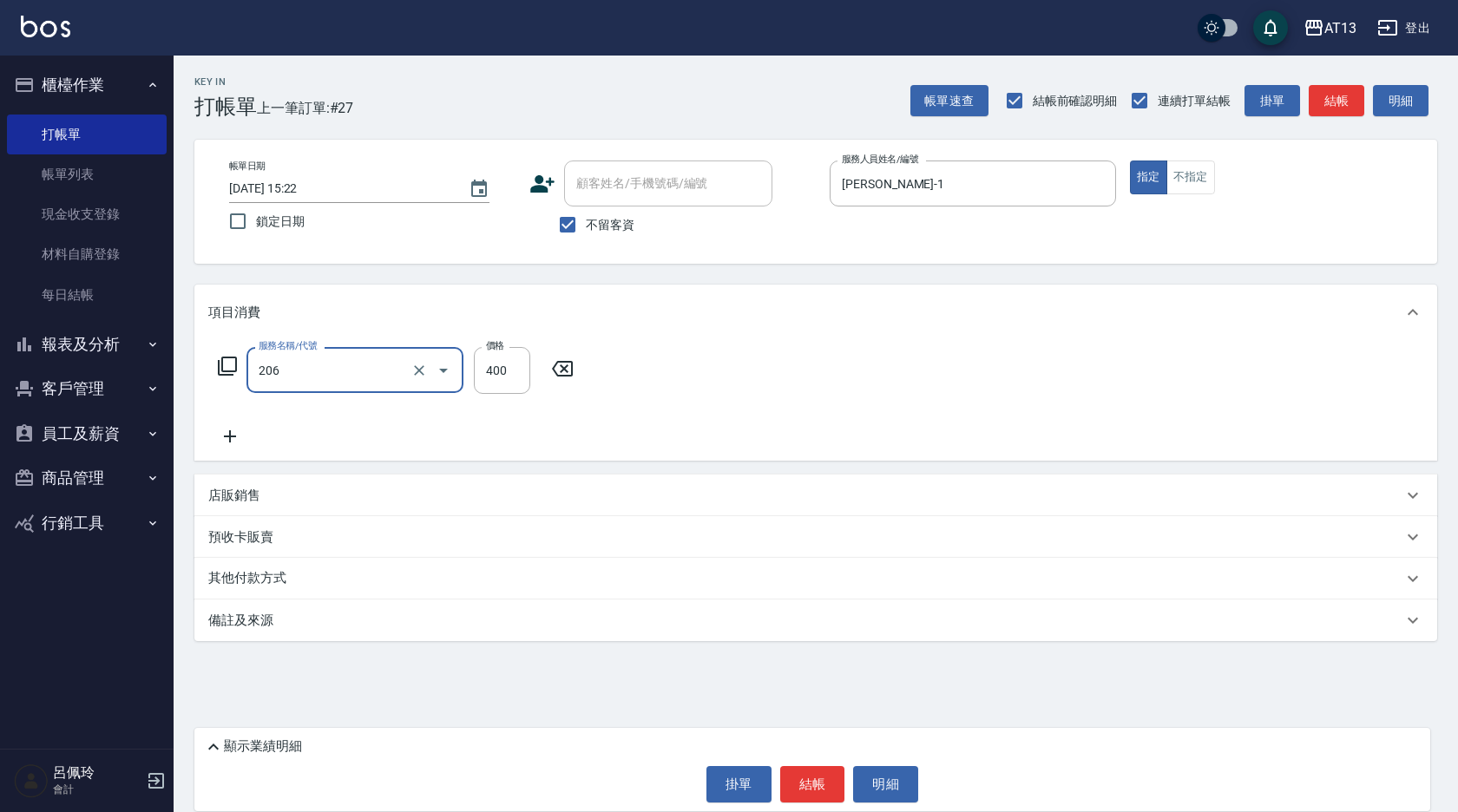
type input "健康洗(206)"
type input "鍾曉恩-26"
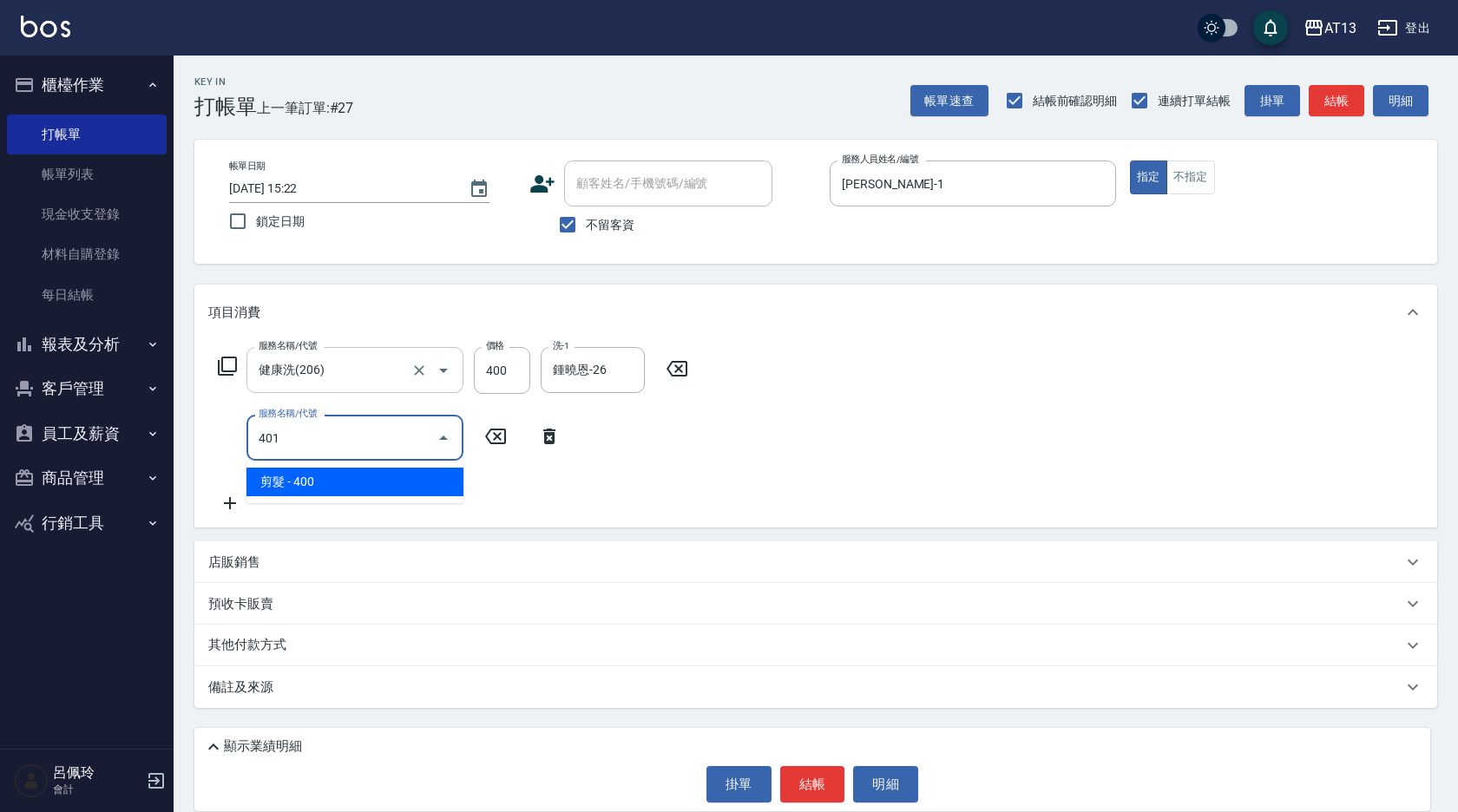
type input "剪髮(401)"
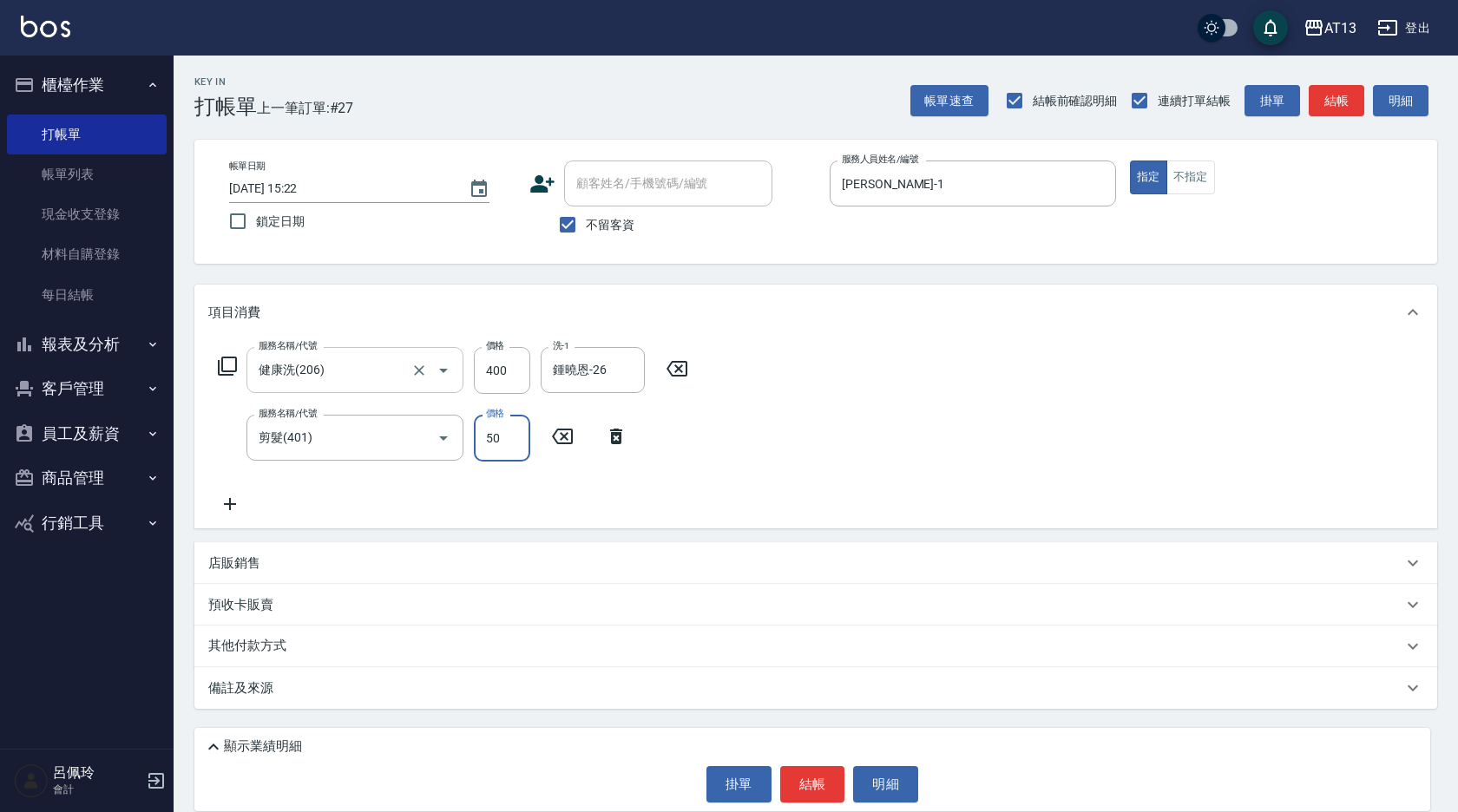
type input "50"
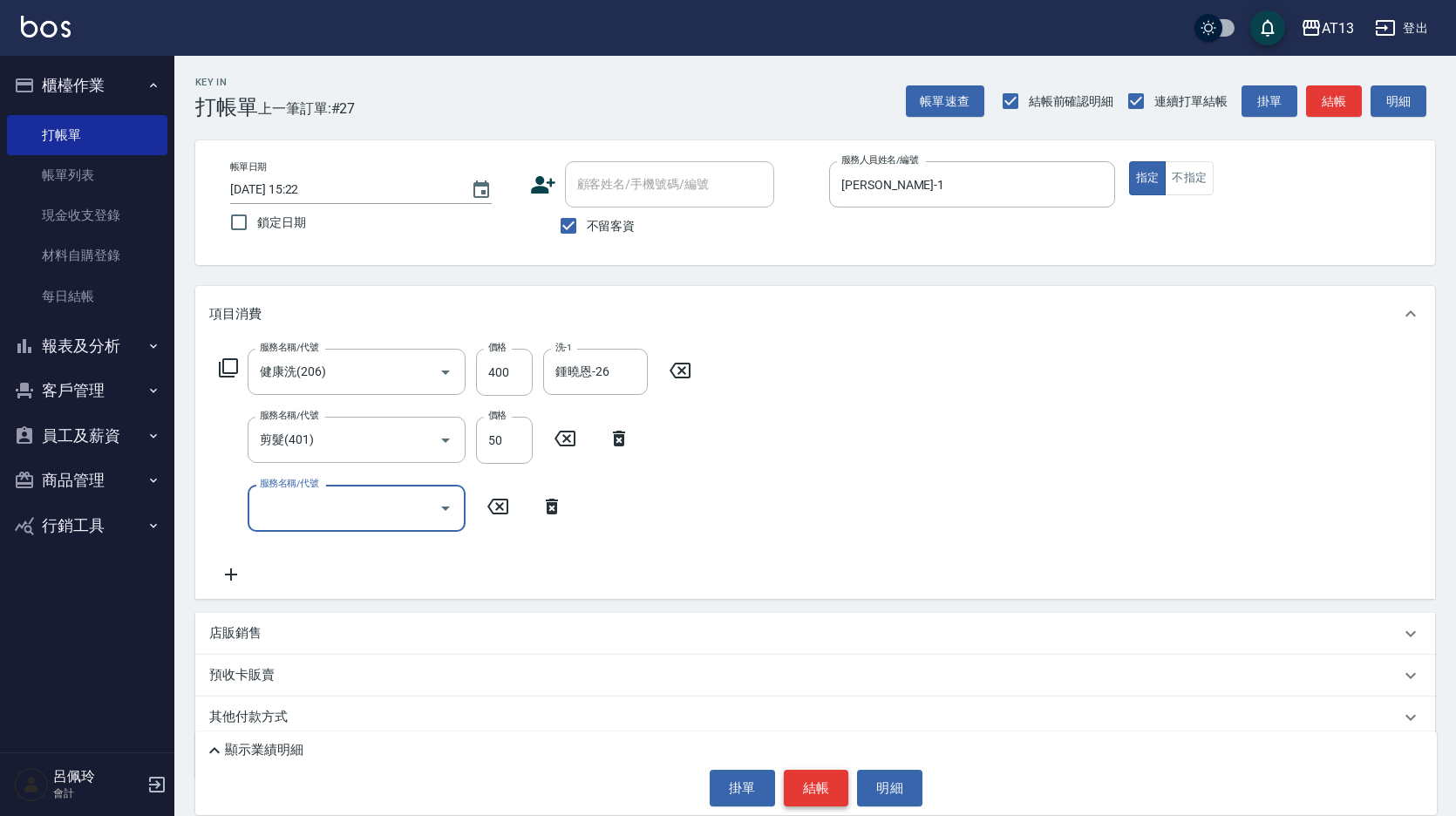
click at [826, 782] on button "結帳" at bounding box center [816, 788] width 66 height 37
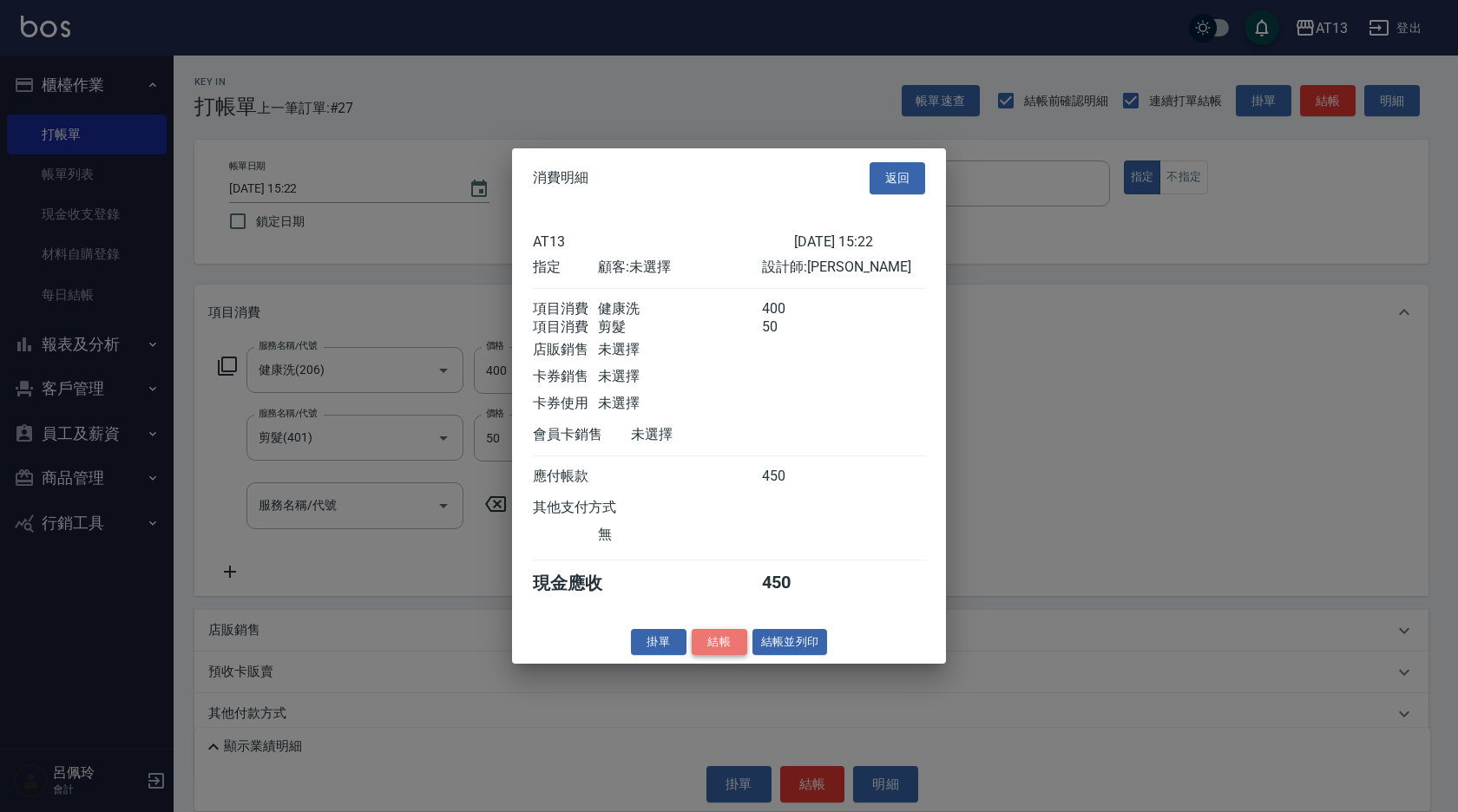
click at [709, 648] on button "結帳" at bounding box center [720, 641] width 56 height 27
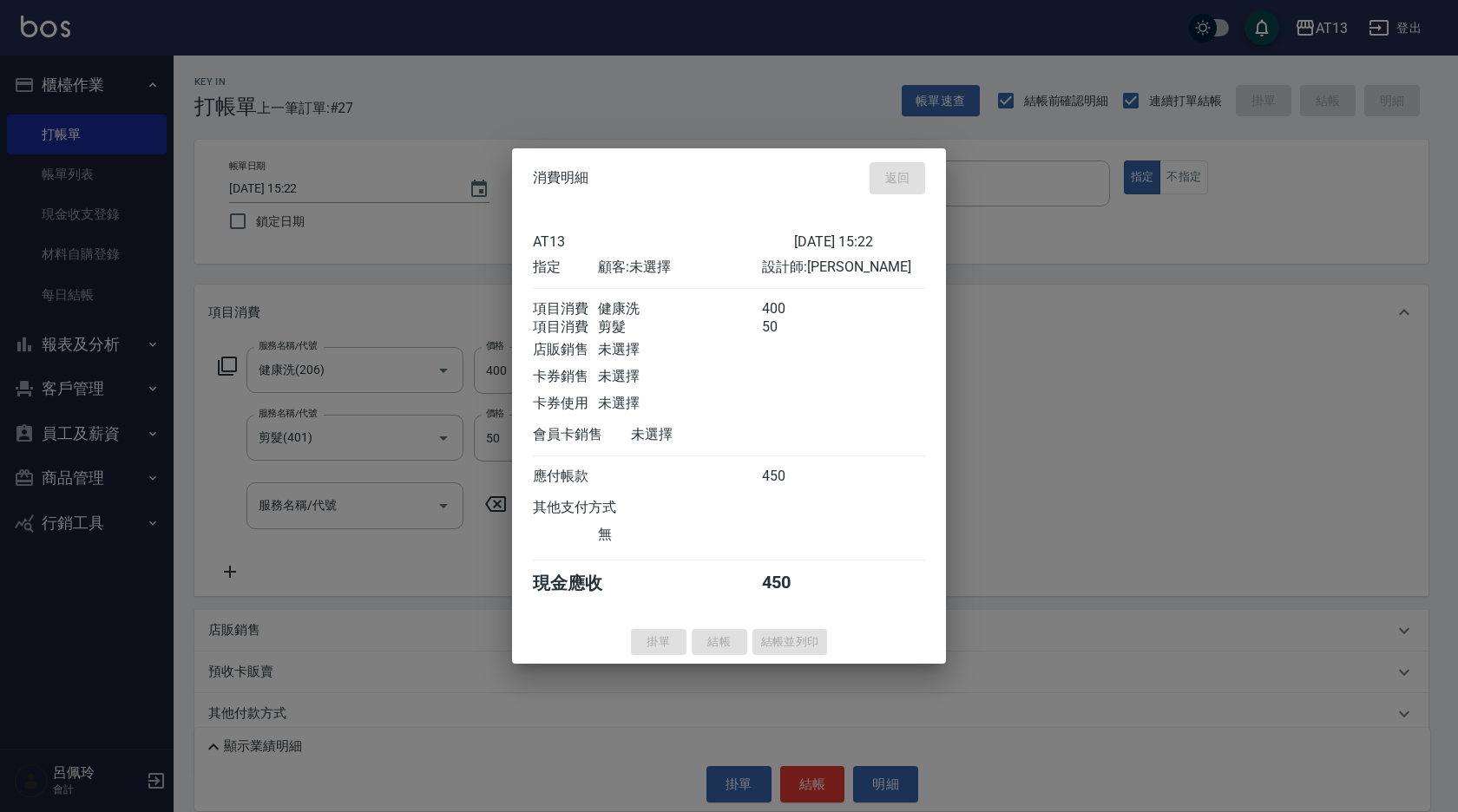
type input "[DATE] 15:23"
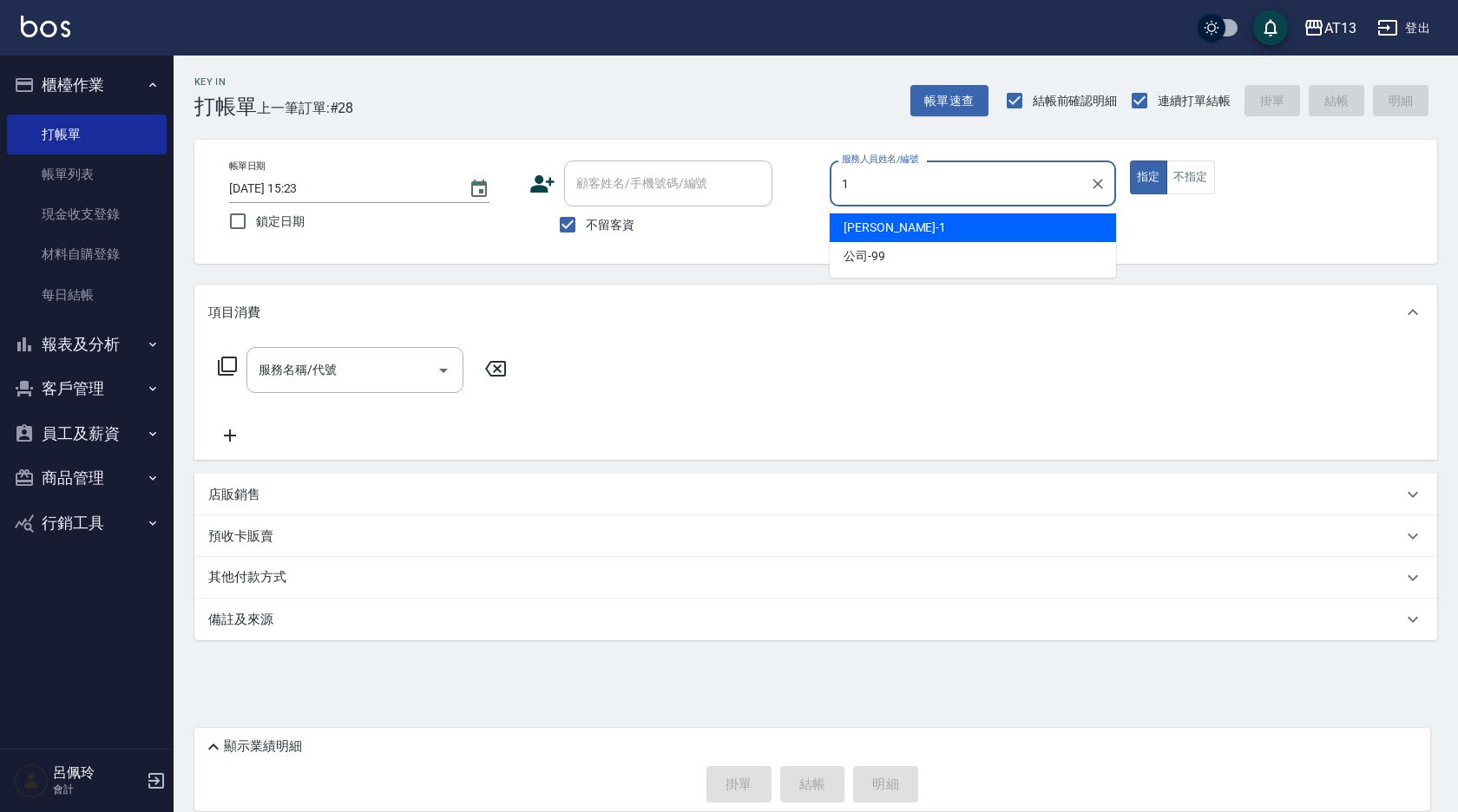
click at [891, 229] on div "[PERSON_NAME] -1" at bounding box center [973, 227] width 287 height 29
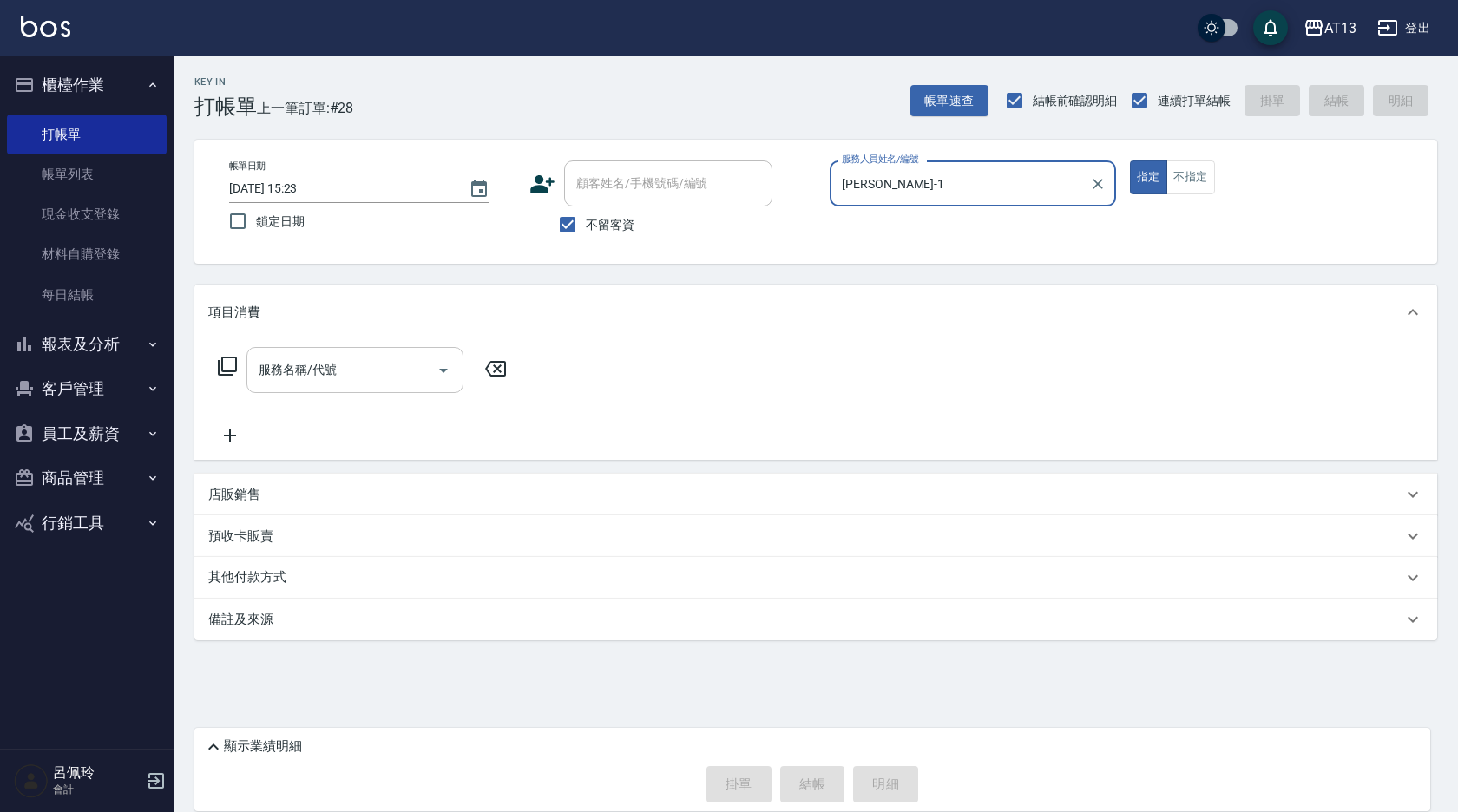
type input "[PERSON_NAME]-1"
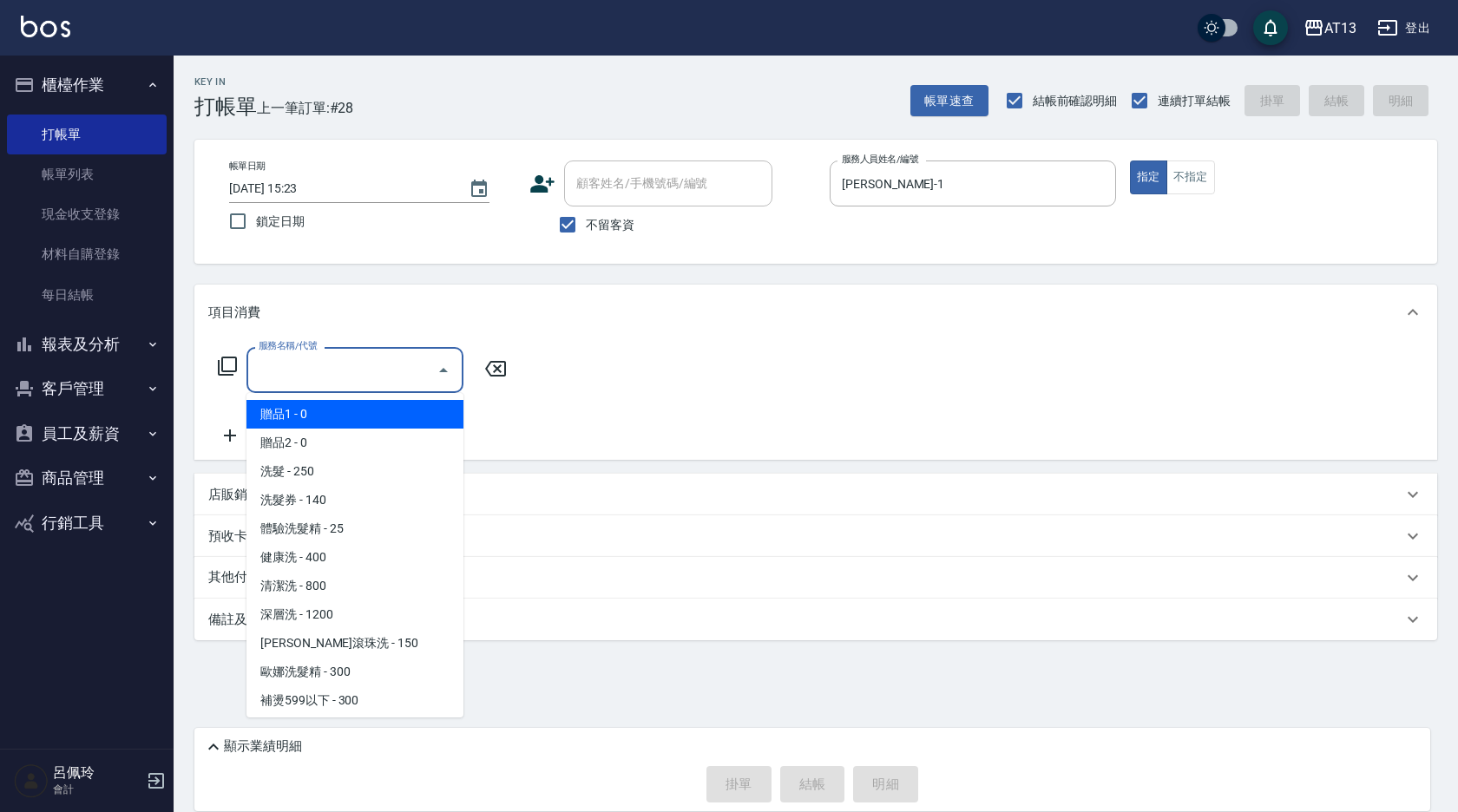
click at [366, 379] on input "服務名稱/代號" at bounding box center [342, 369] width 175 height 30
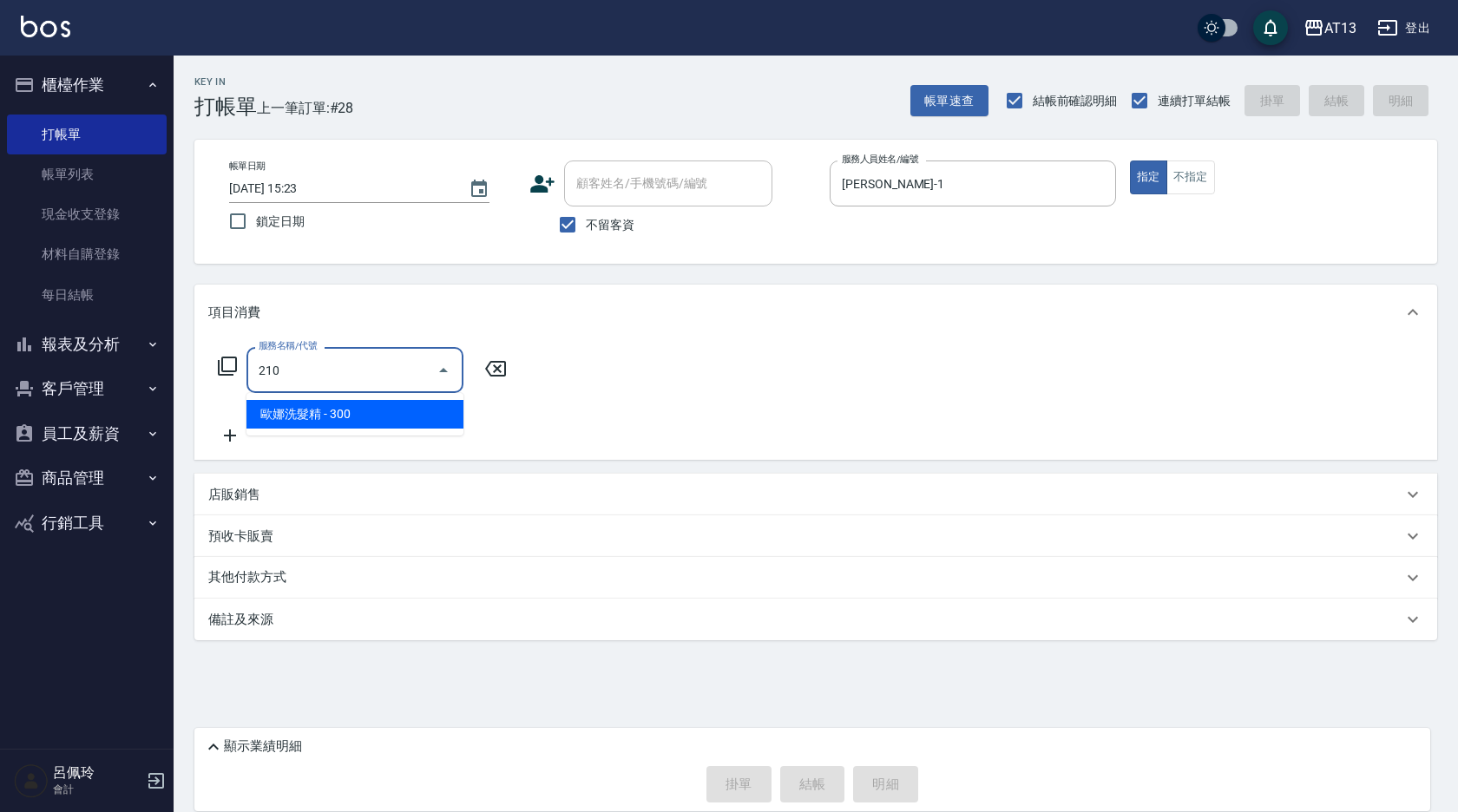
type input "歐娜洗髮精(210)"
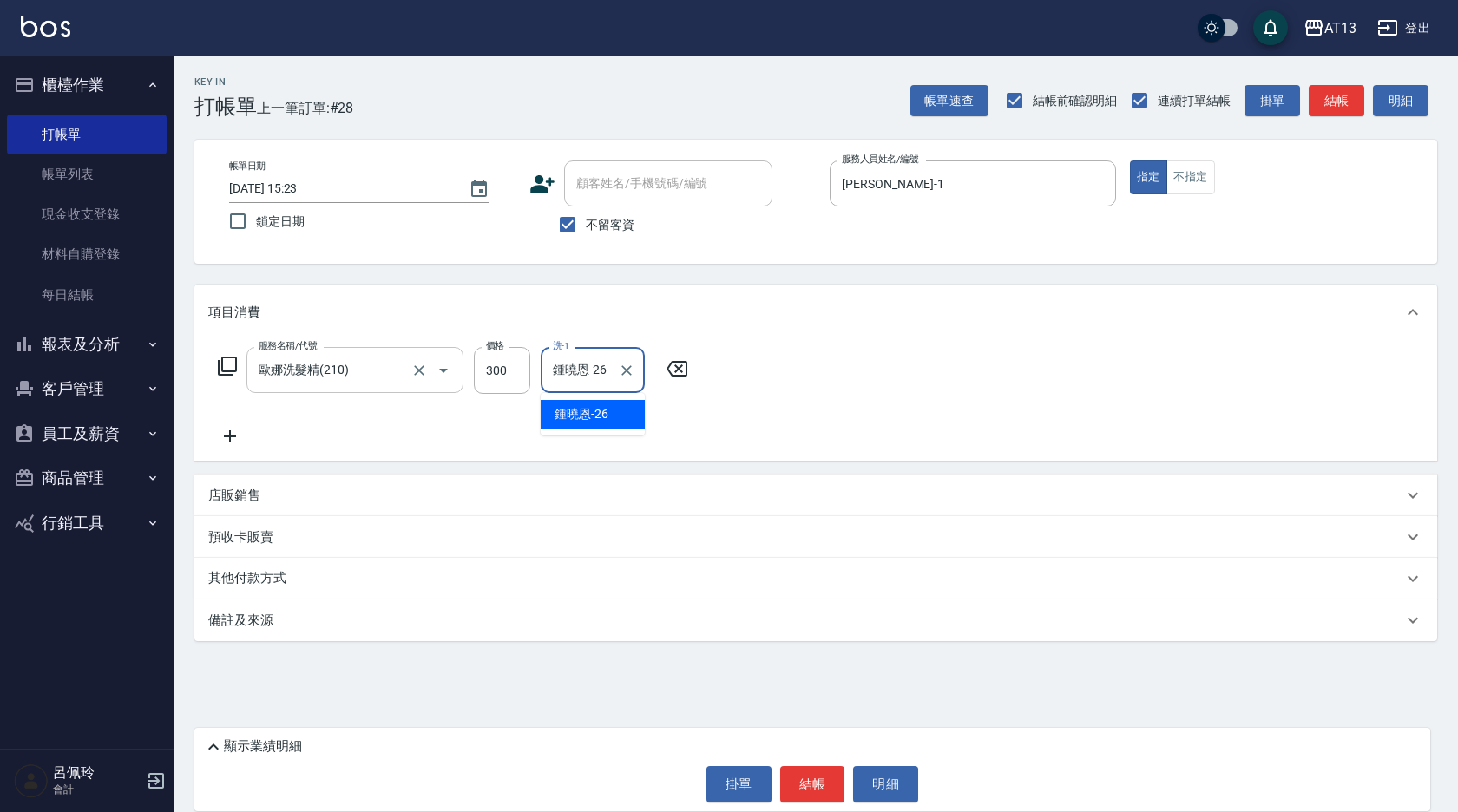
type input "鍾曉恩-26"
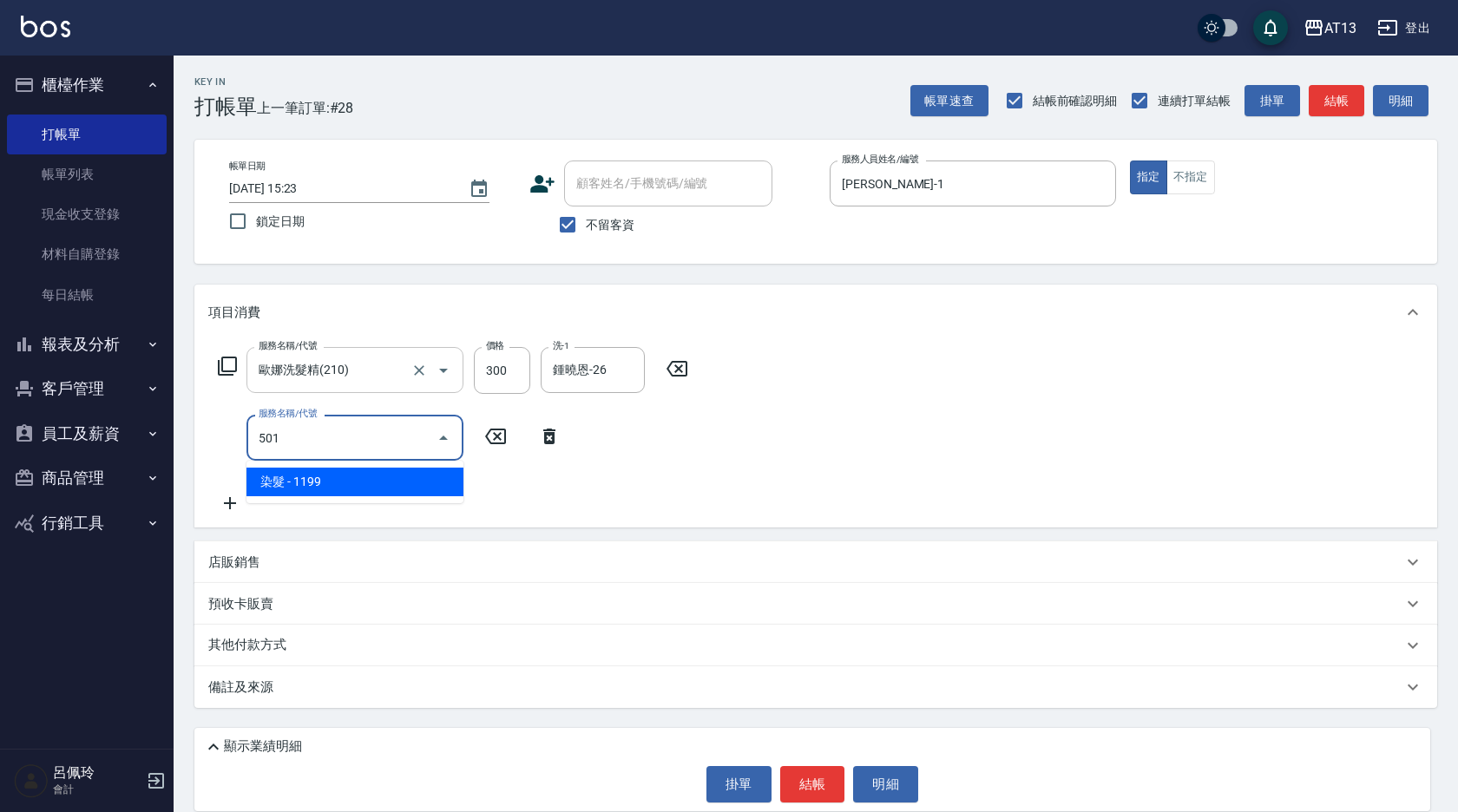
type input "染髮(501)"
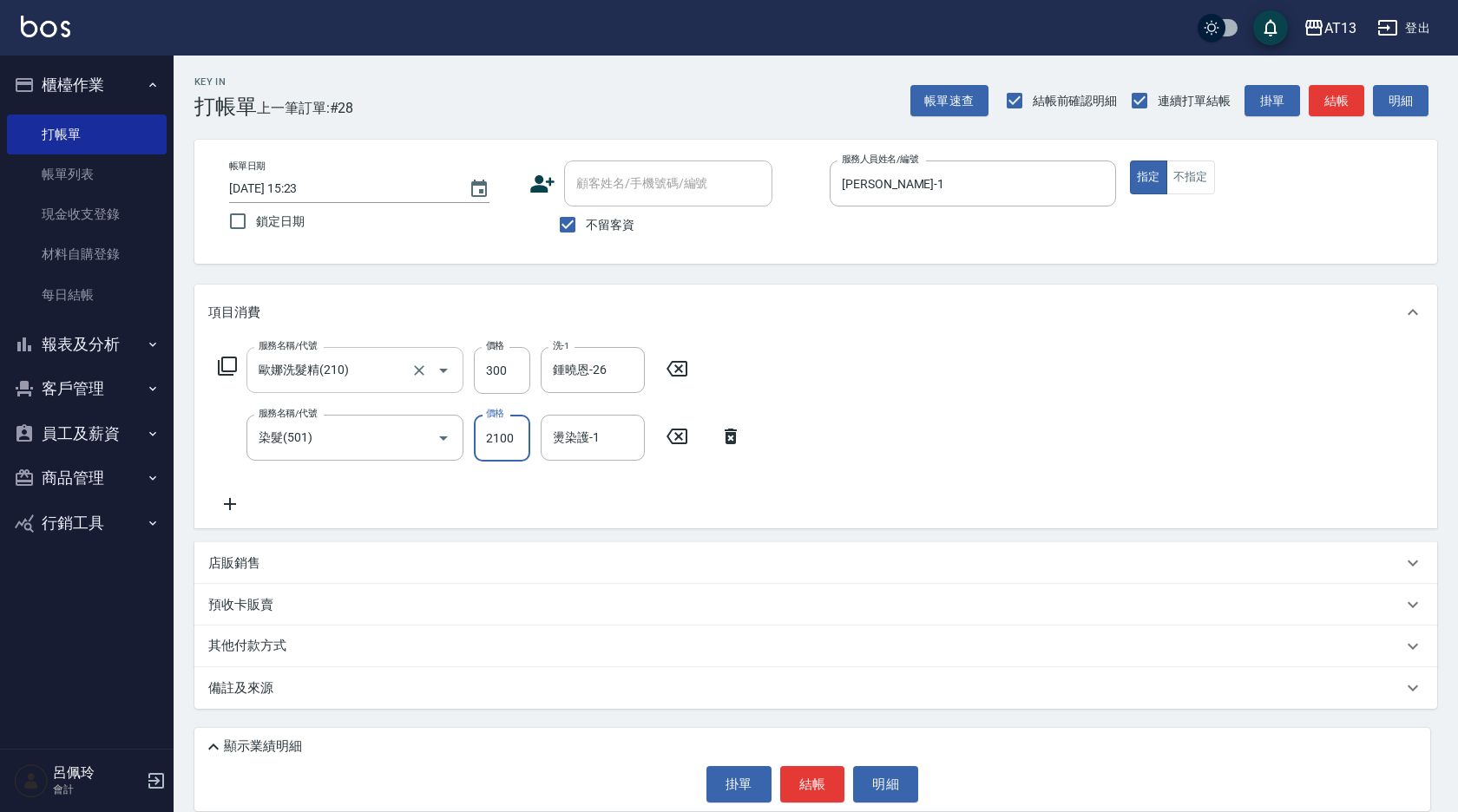
type input "2100"
type input "鍾曉恩-26"
click at [814, 776] on button "結帳" at bounding box center [812, 784] width 65 height 37
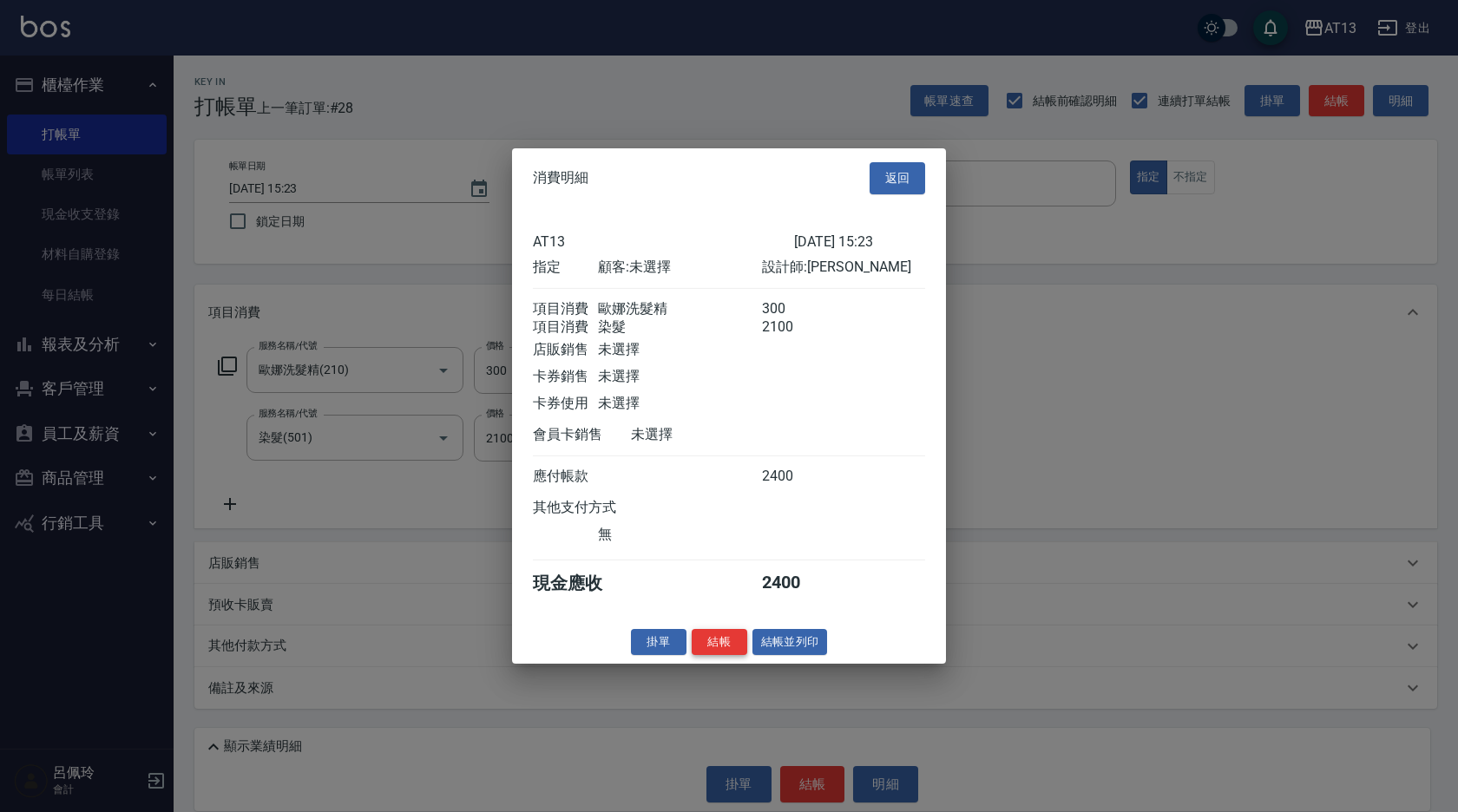
click at [736, 655] on button "結帳" at bounding box center [720, 641] width 56 height 27
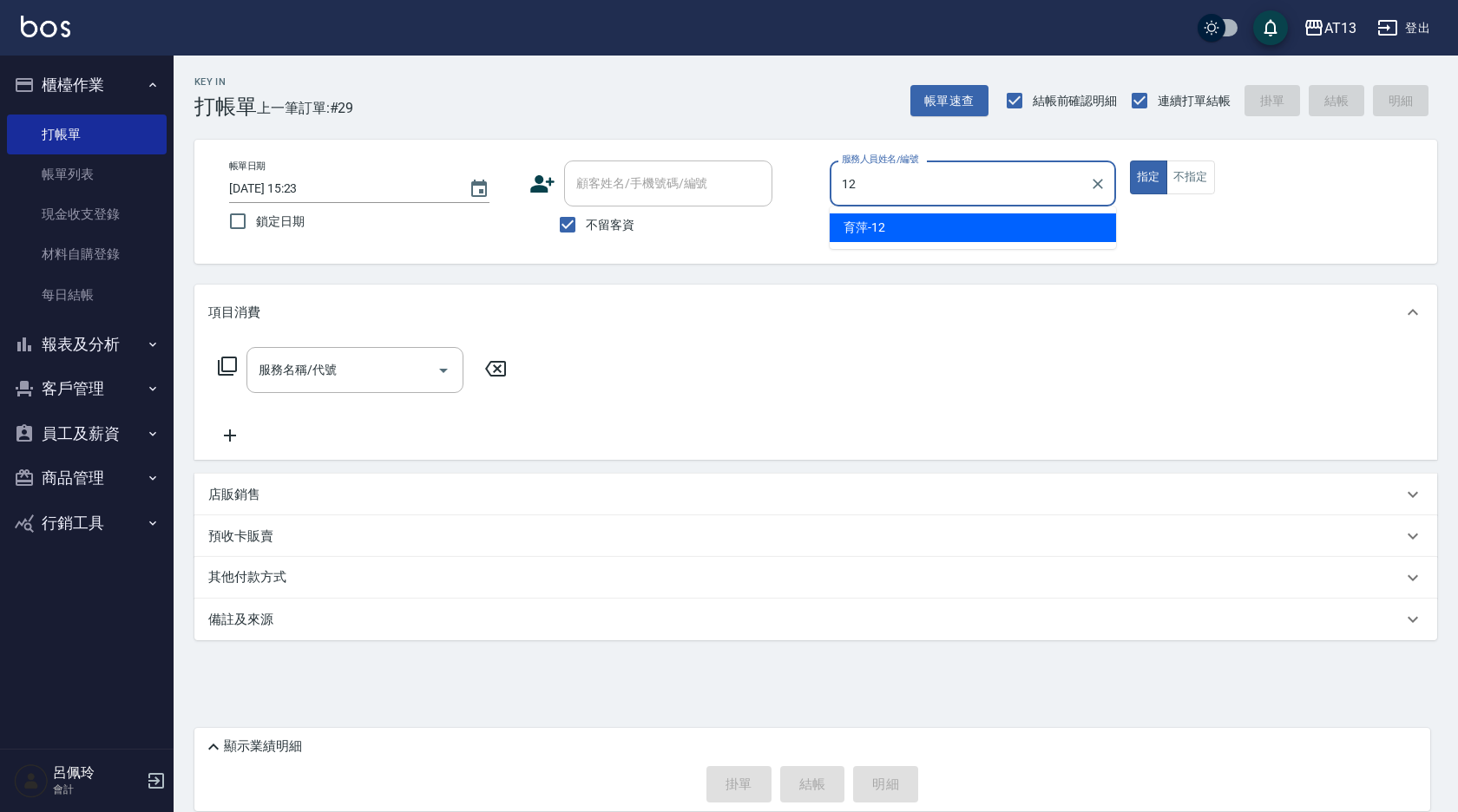
click at [902, 227] on div "育[PERSON_NAME] -12" at bounding box center [973, 227] width 287 height 29
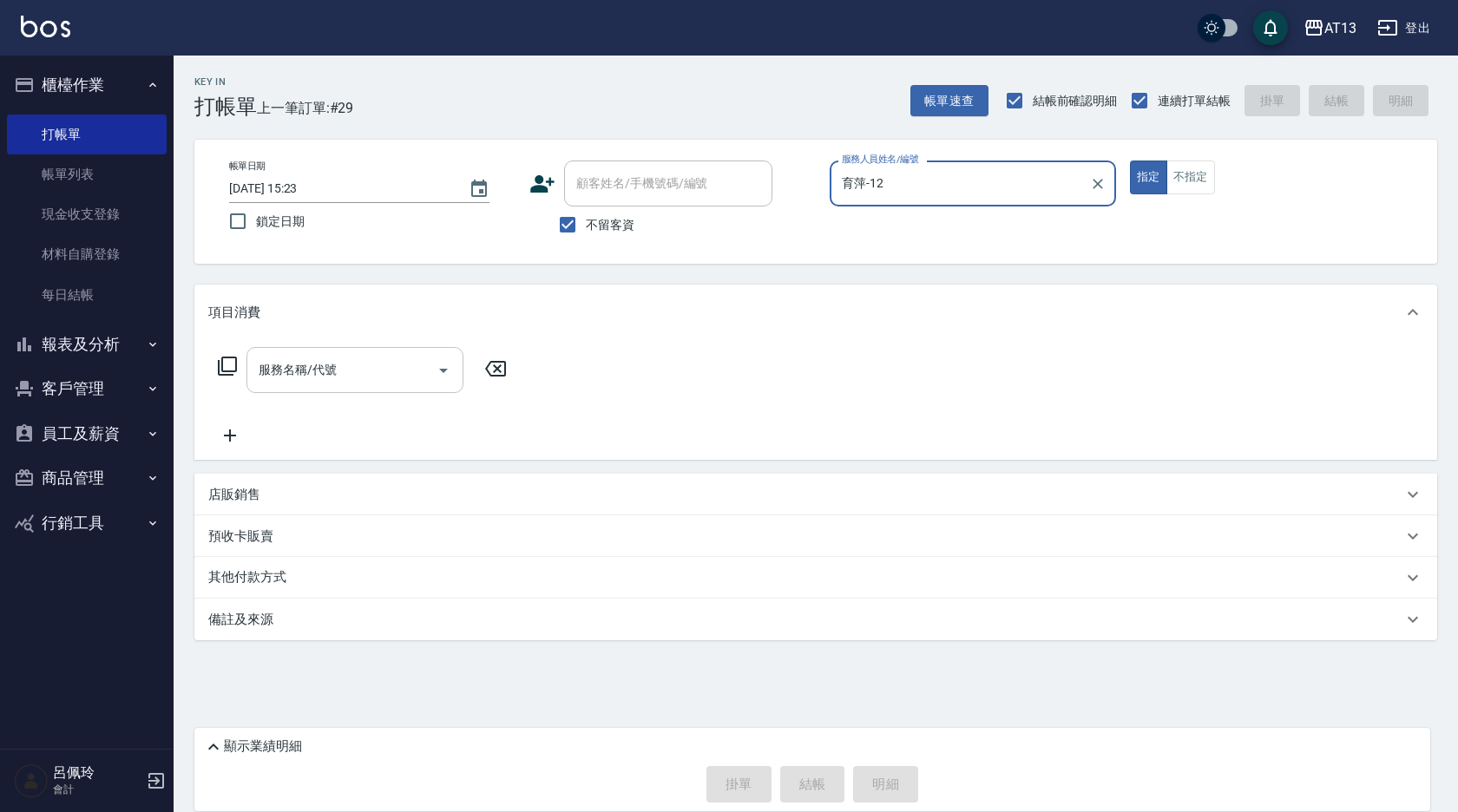
type input "育萍-12"
click at [397, 357] on input "服務名稱/代號" at bounding box center [342, 369] width 175 height 30
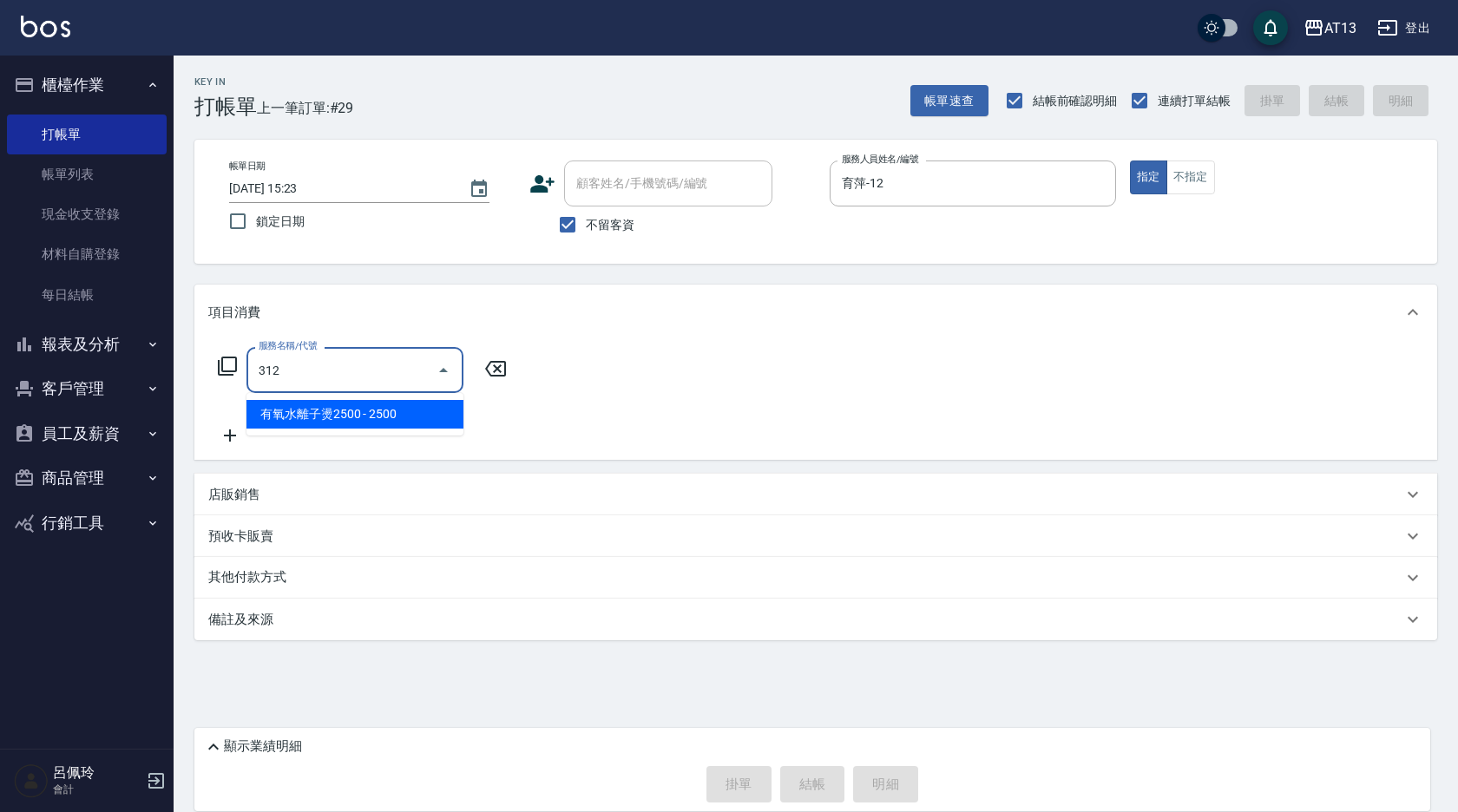
type input "有氧水離子燙2500(312)"
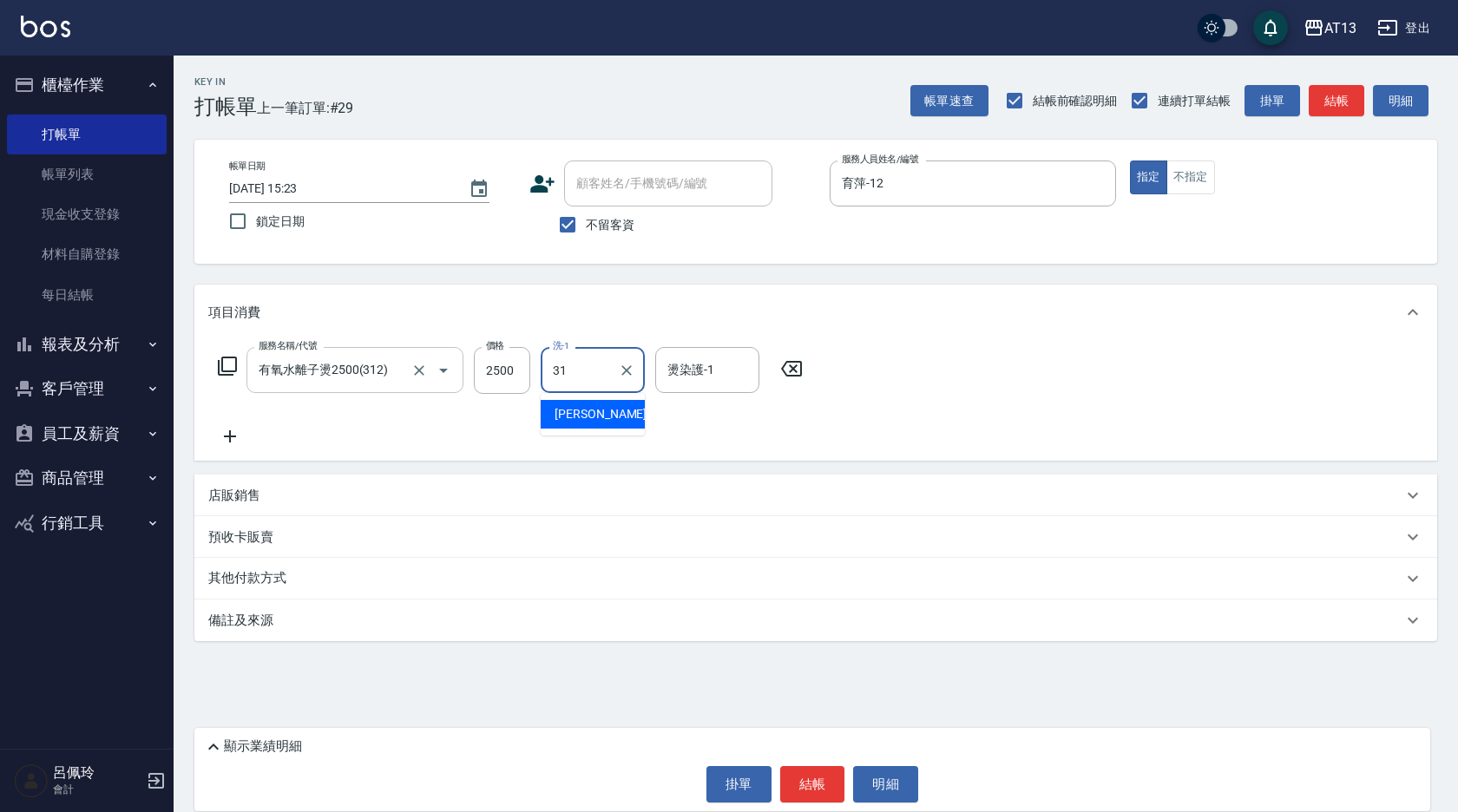
type input "[PERSON_NAME]-31"
click at [797, 787] on button "結帳" at bounding box center [812, 784] width 65 height 37
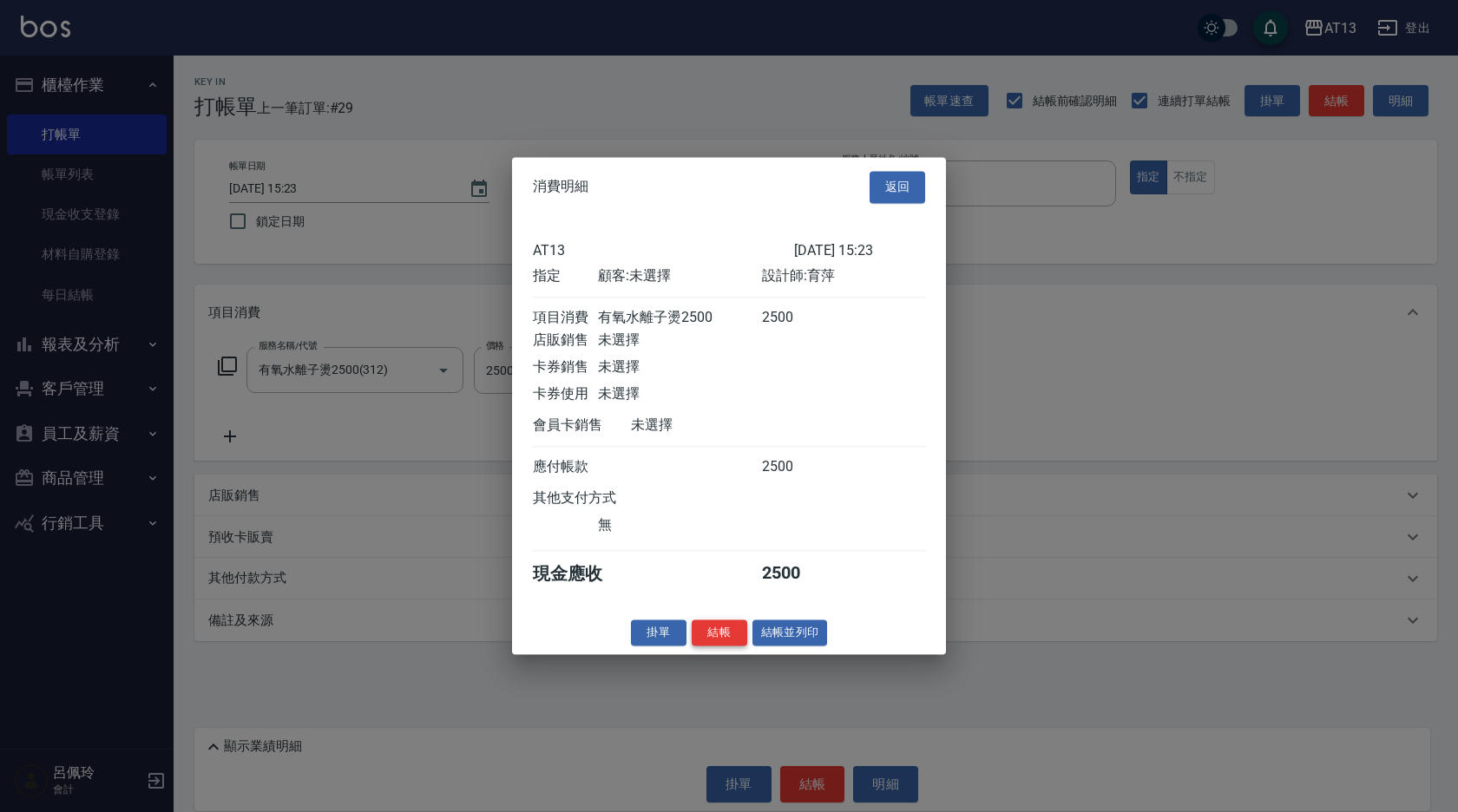
click at [746, 639] on button "結帳" at bounding box center [720, 633] width 56 height 27
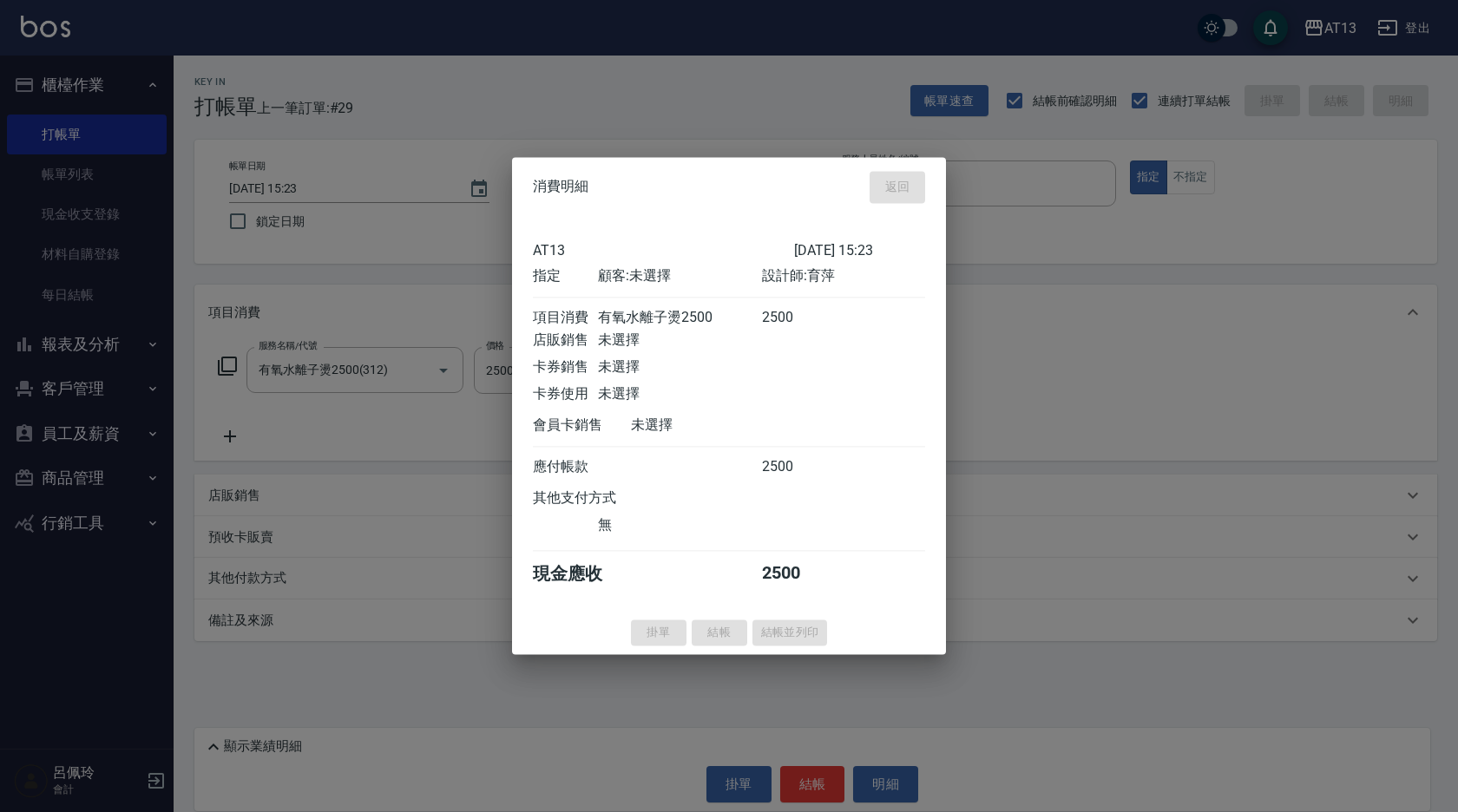
type input "[DATE] 15:24"
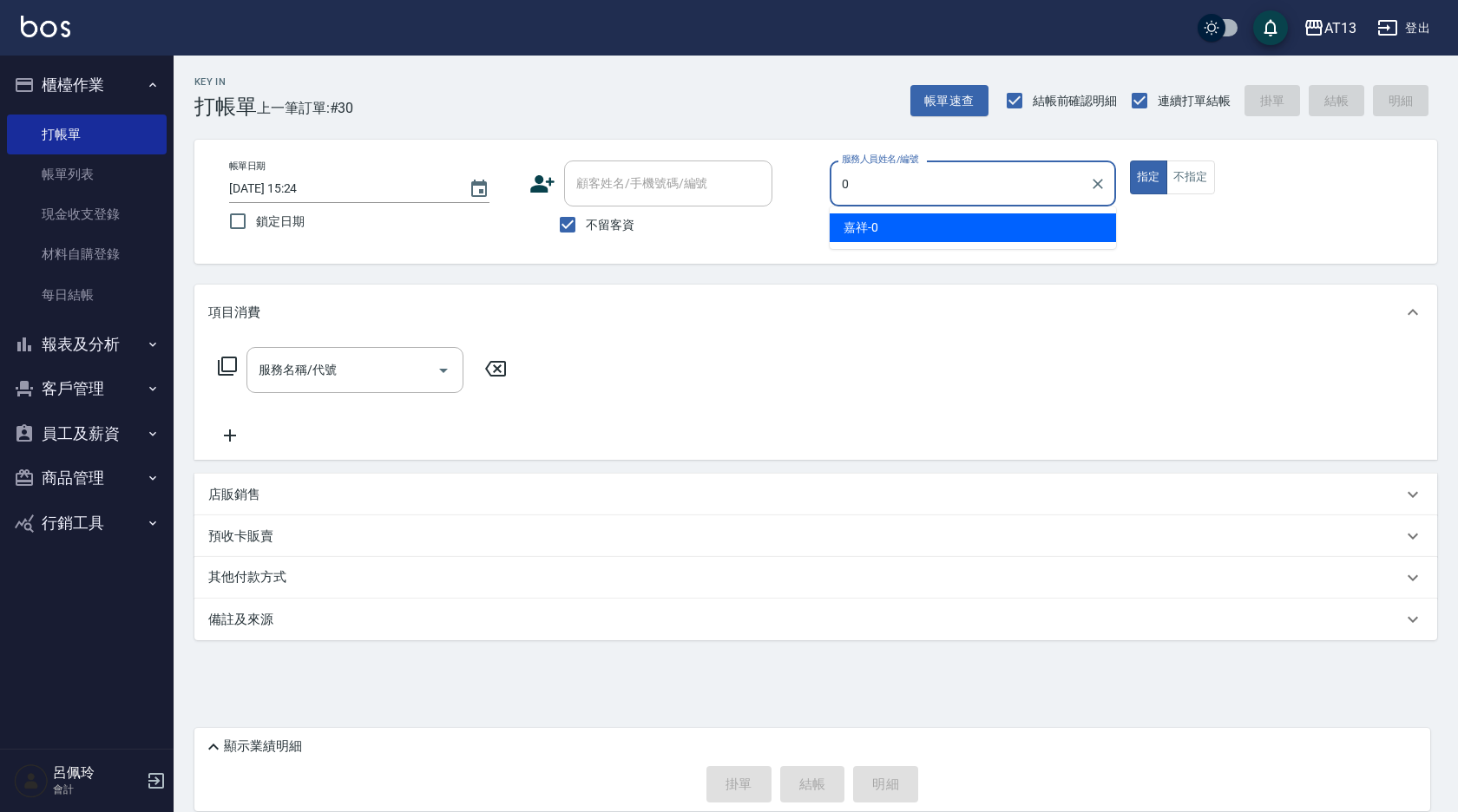
click at [865, 216] on div "嘉祥 -0" at bounding box center [973, 227] width 287 height 29
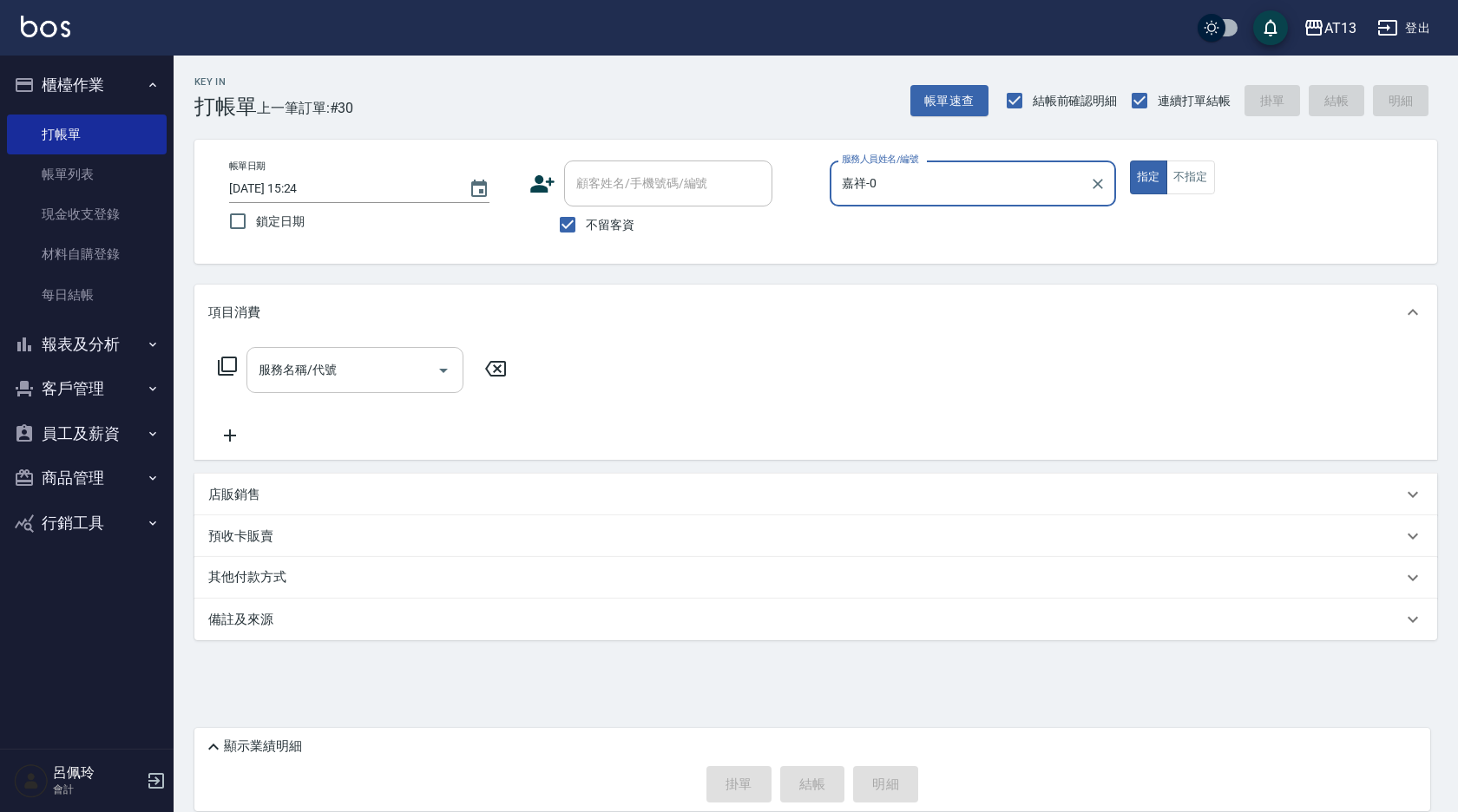
type input "嘉祥-0"
click at [350, 361] on input "服務名稱/代號" at bounding box center [342, 369] width 175 height 30
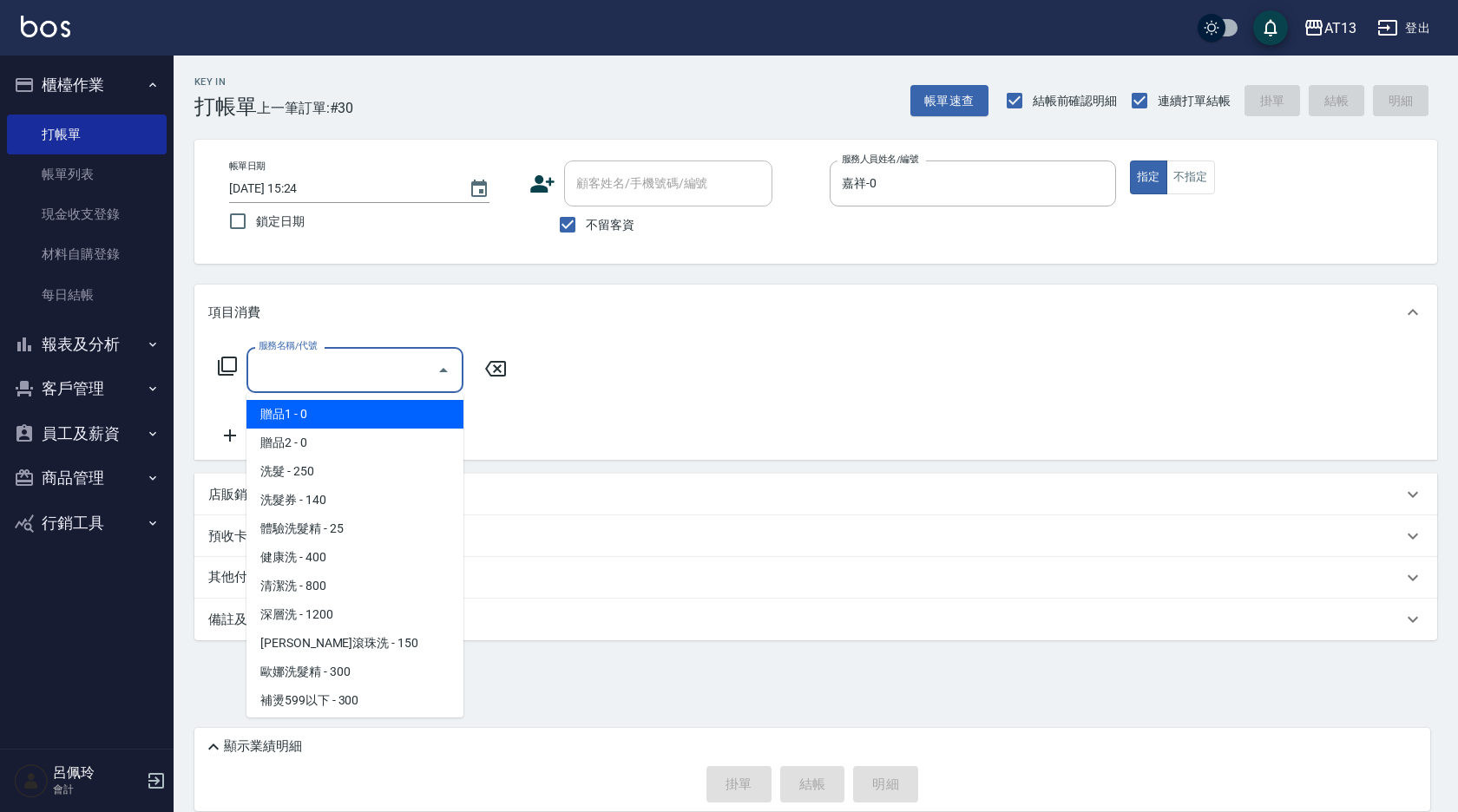
type input "2"
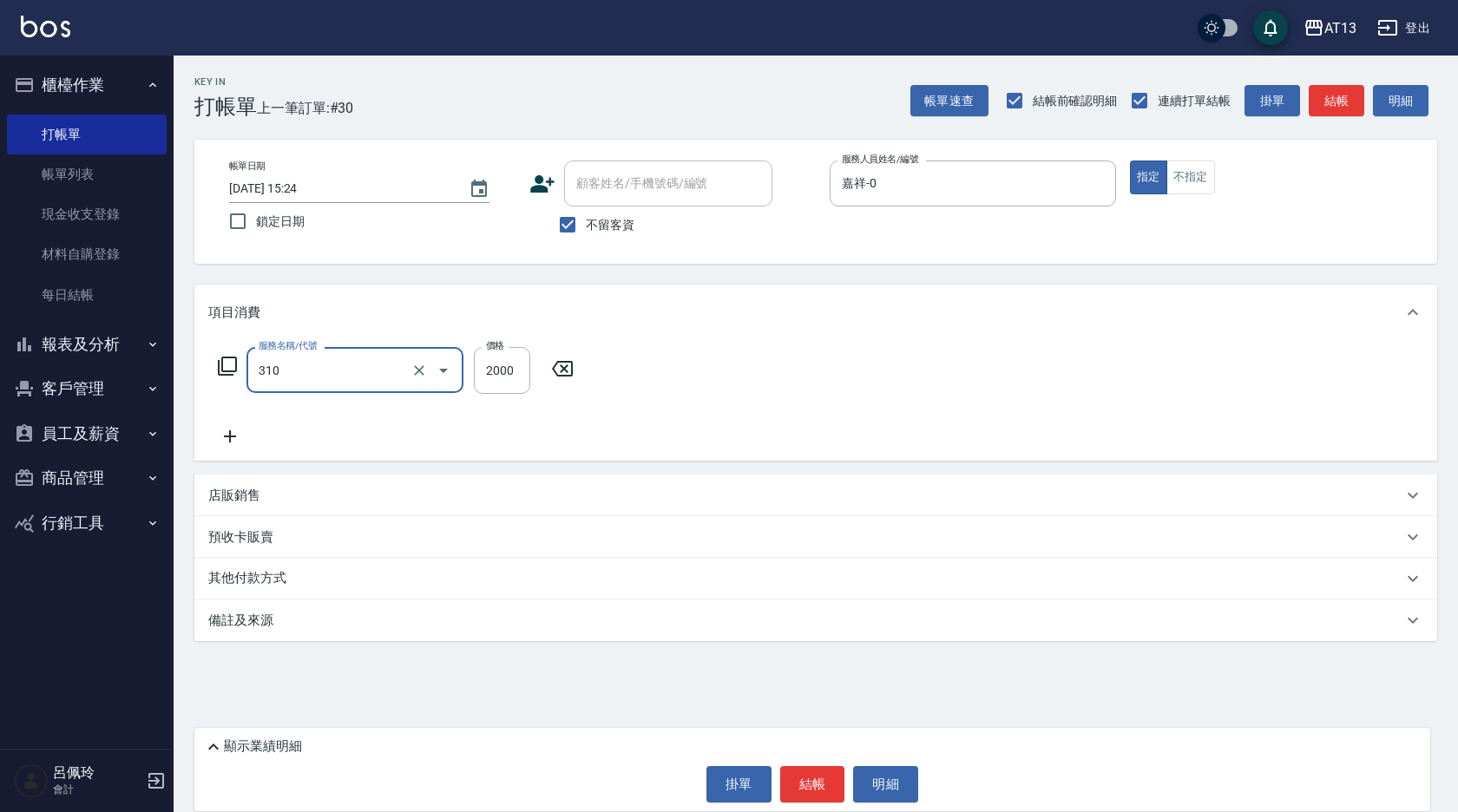
type input "MK果酸燙2000(310)"
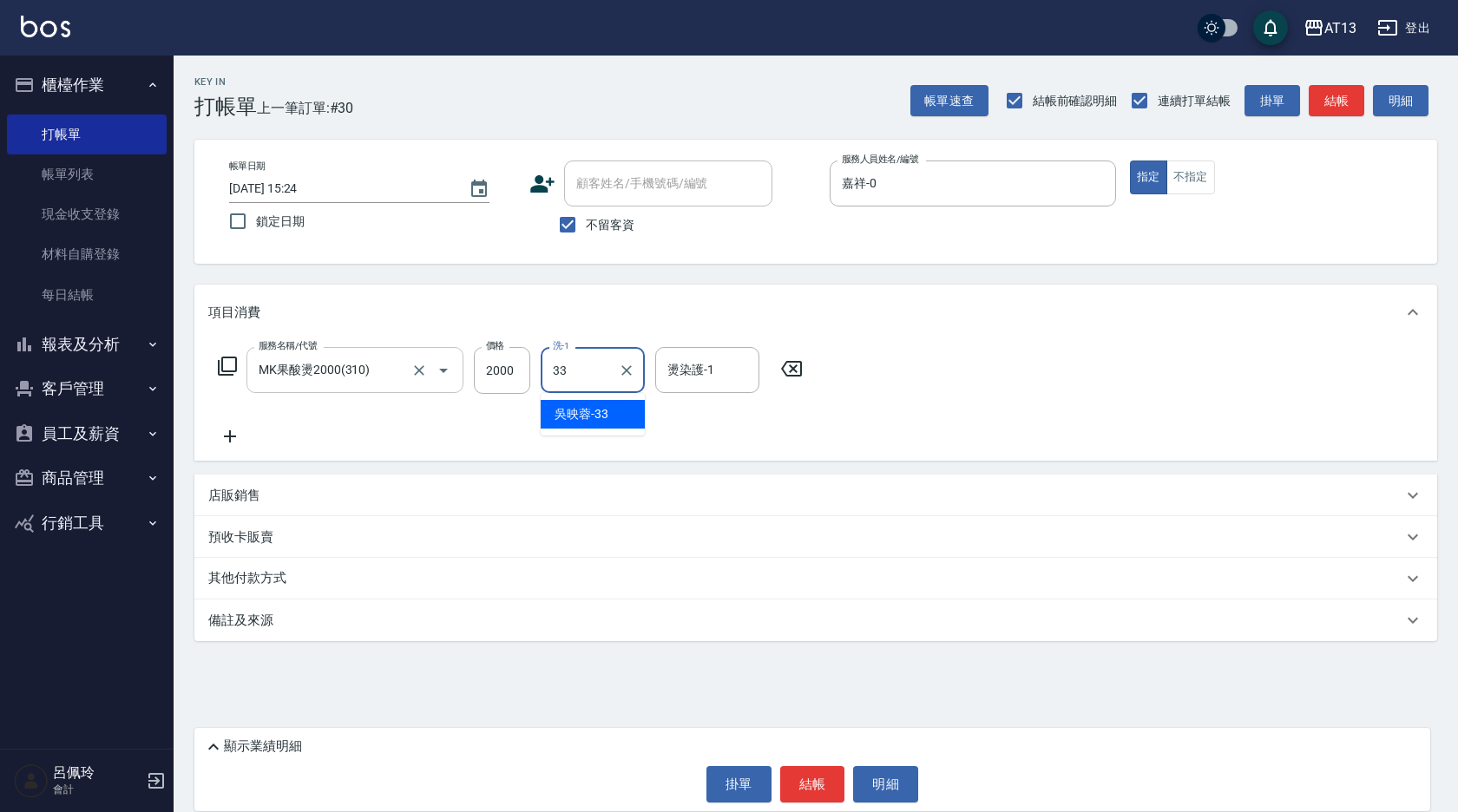
type input "[PERSON_NAME]-33"
type input "[PERSON_NAME]-31"
click at [1054, 469] on div "項目消費 服務名稱/代號 MK果酸燙2000(310) 服務名稱/代號 價格 2000 價格 洗-1 [PERSON_NAME]-33 洗-1 燙染護-1 […" at bounding box center [816, 463] width 1243 height 356
click at [813, 777] on button "結帳" at bounding box center [812, 784] width 65 height 37
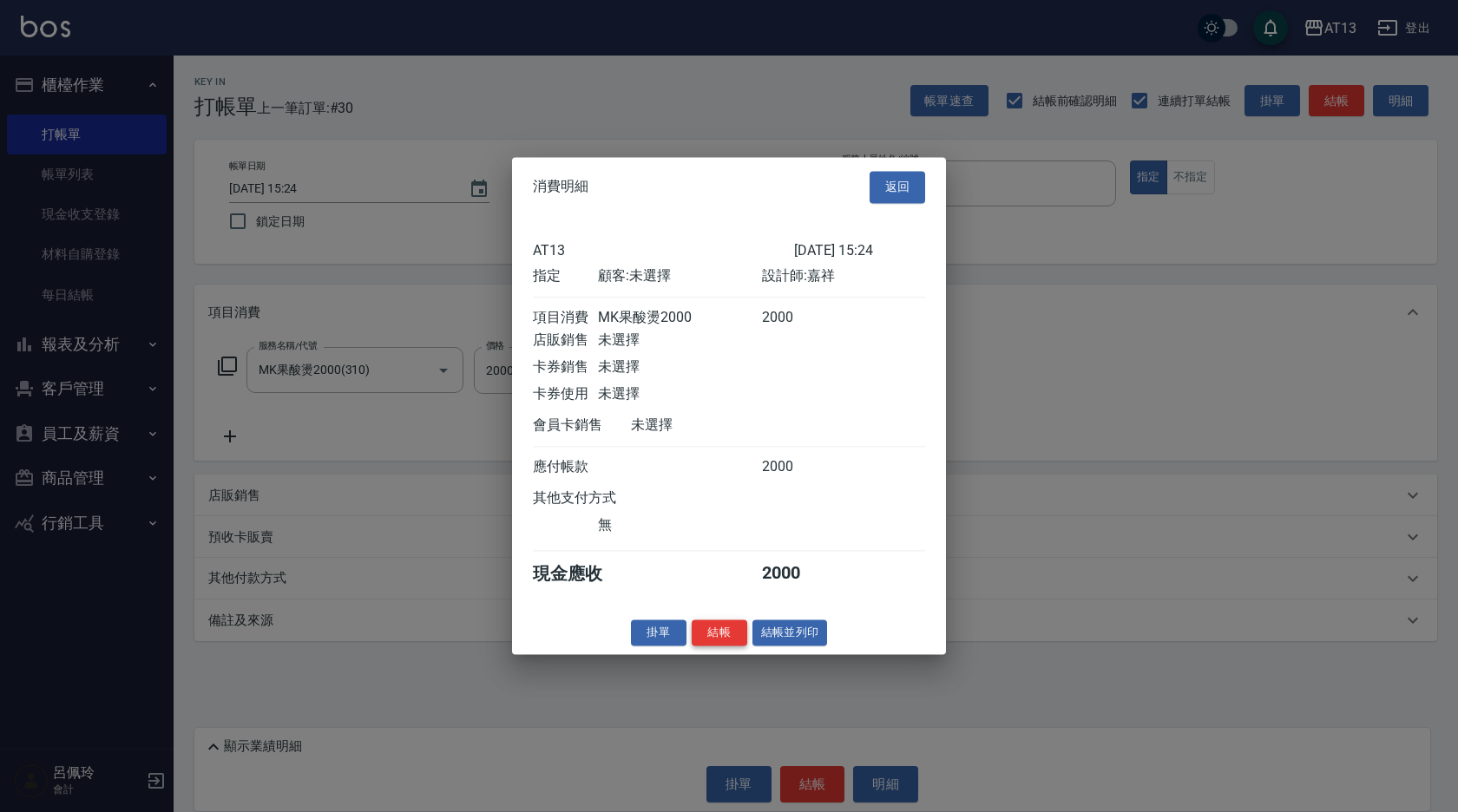
click at [704, 646] on button "結帳" at bounding box center [720, 633] width 56 height 27
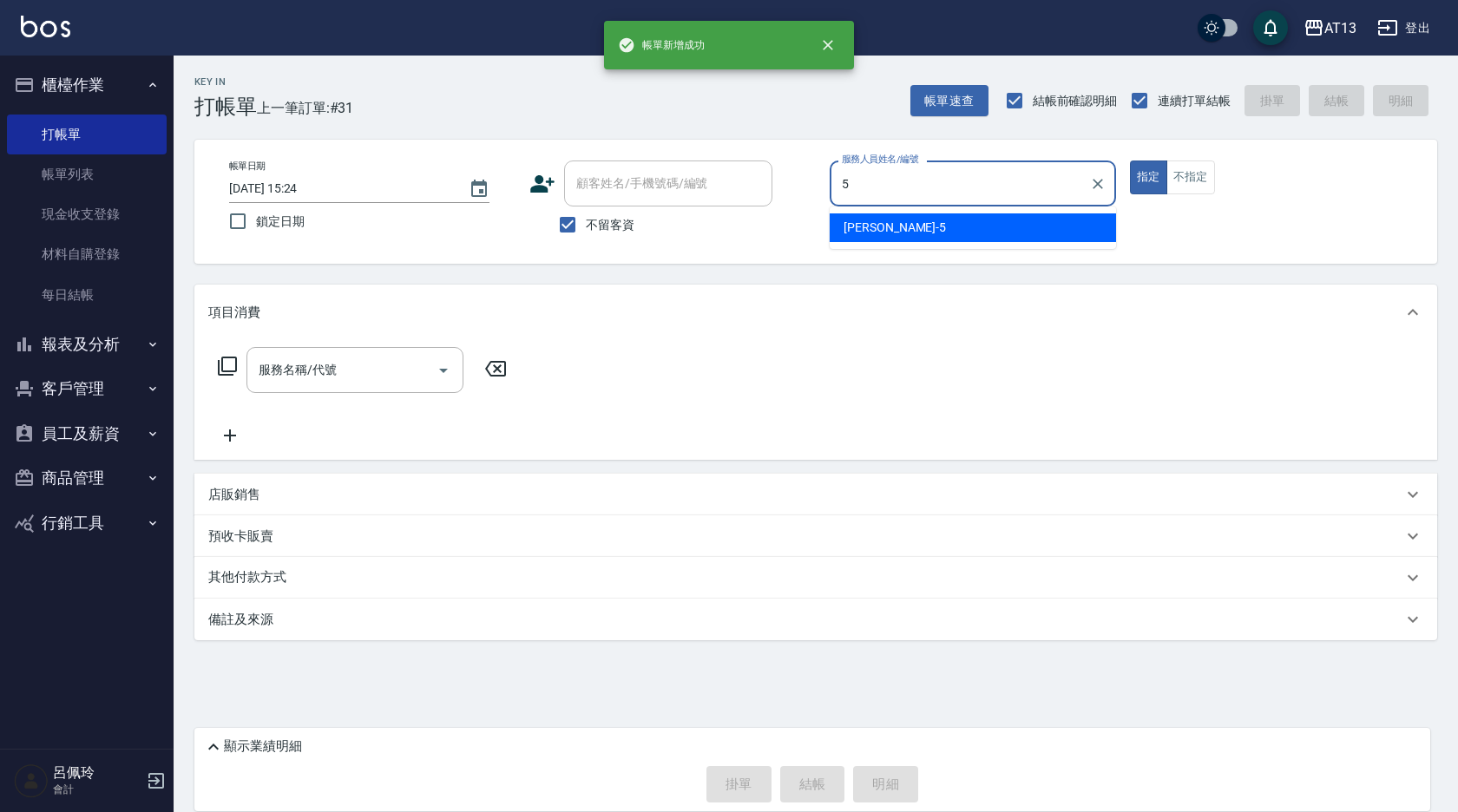
click at [872, 220] on span "[PERSON_NAME] -5" at bounding box center [895, 227] width 103 height 18
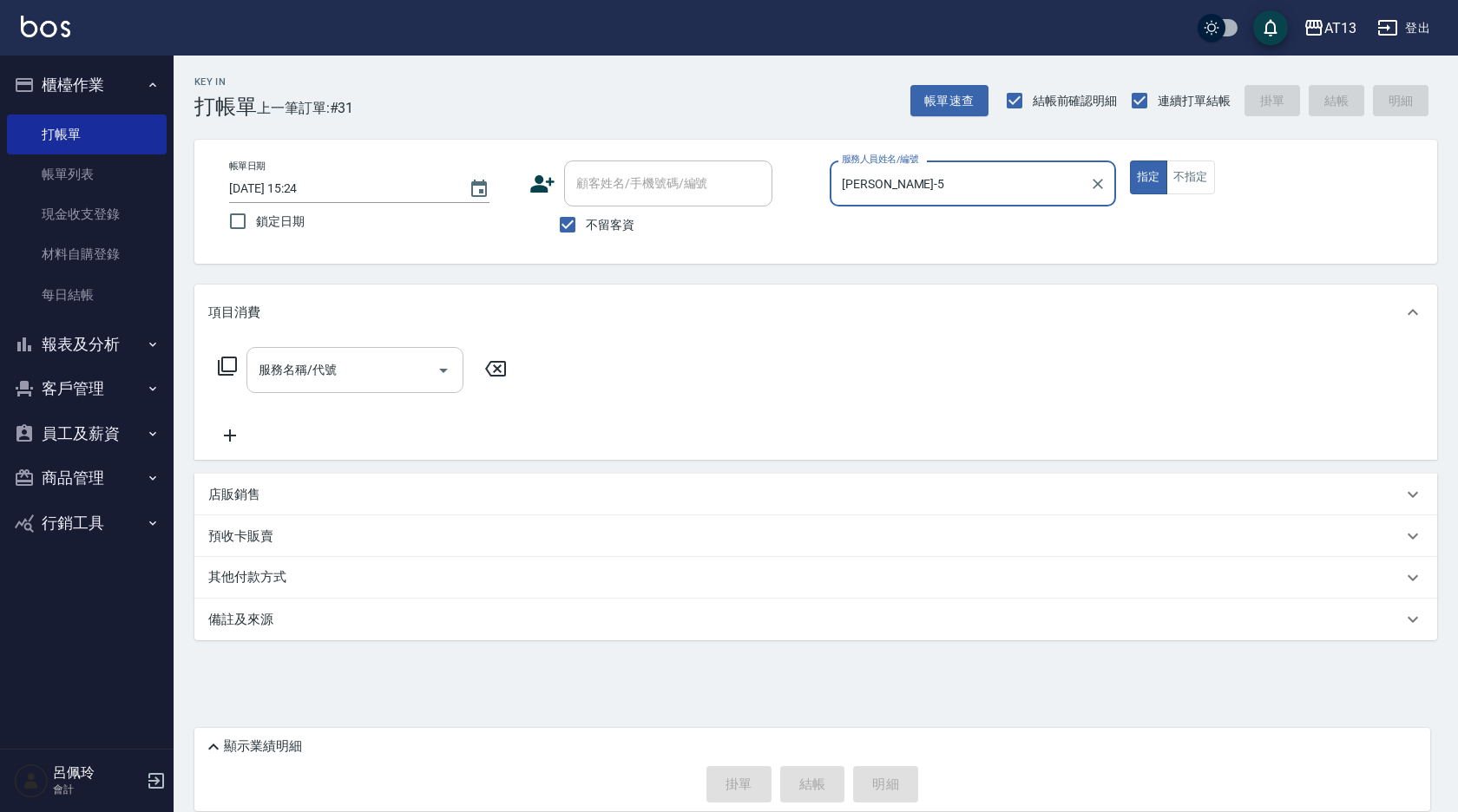
type input "[PERSON_NAME]-5"
click at [396, 362] on input "服務名稱/代號" at bounding box center [342, 369] width 175 height 30
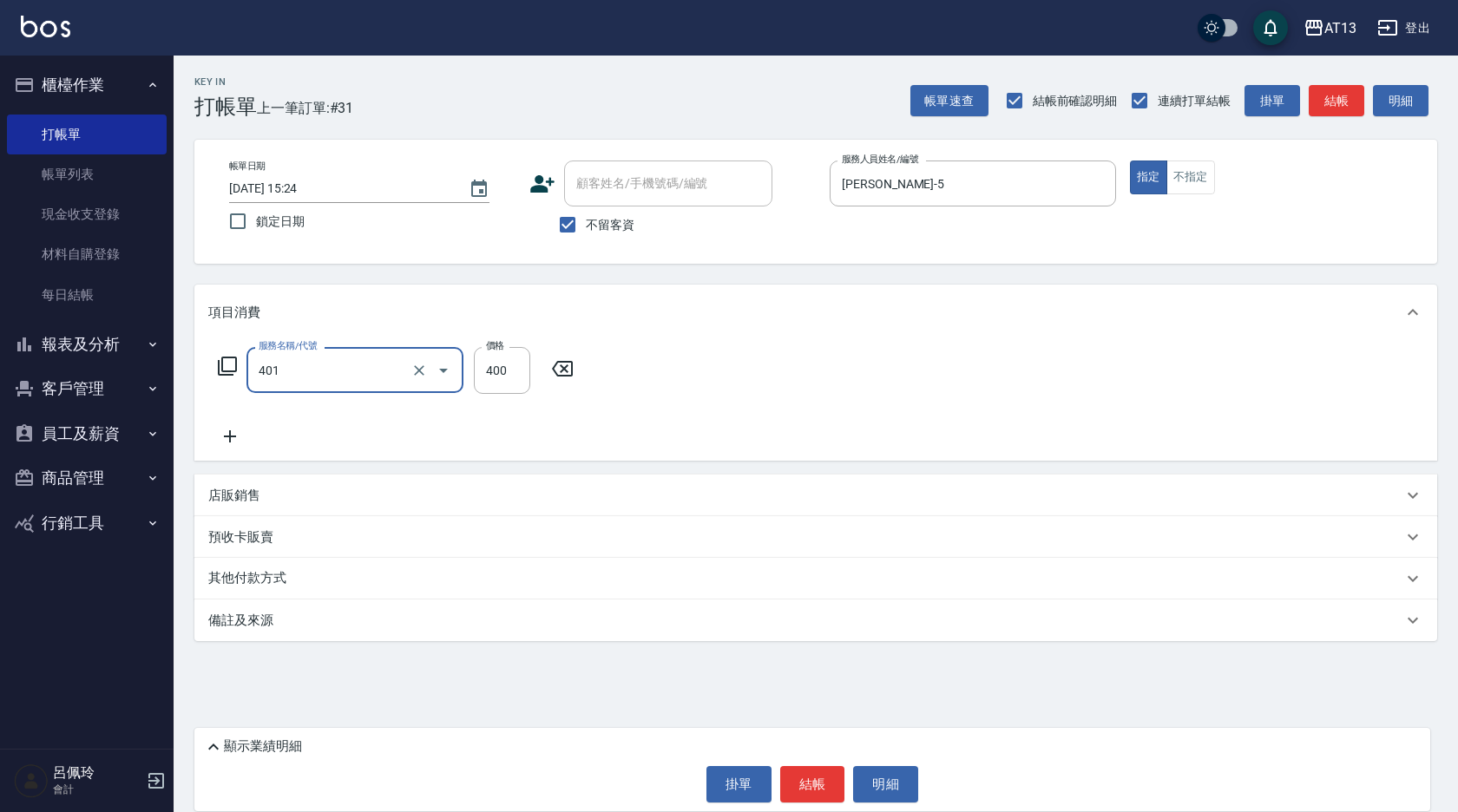
type input "剪髮(401)"
type input "200"
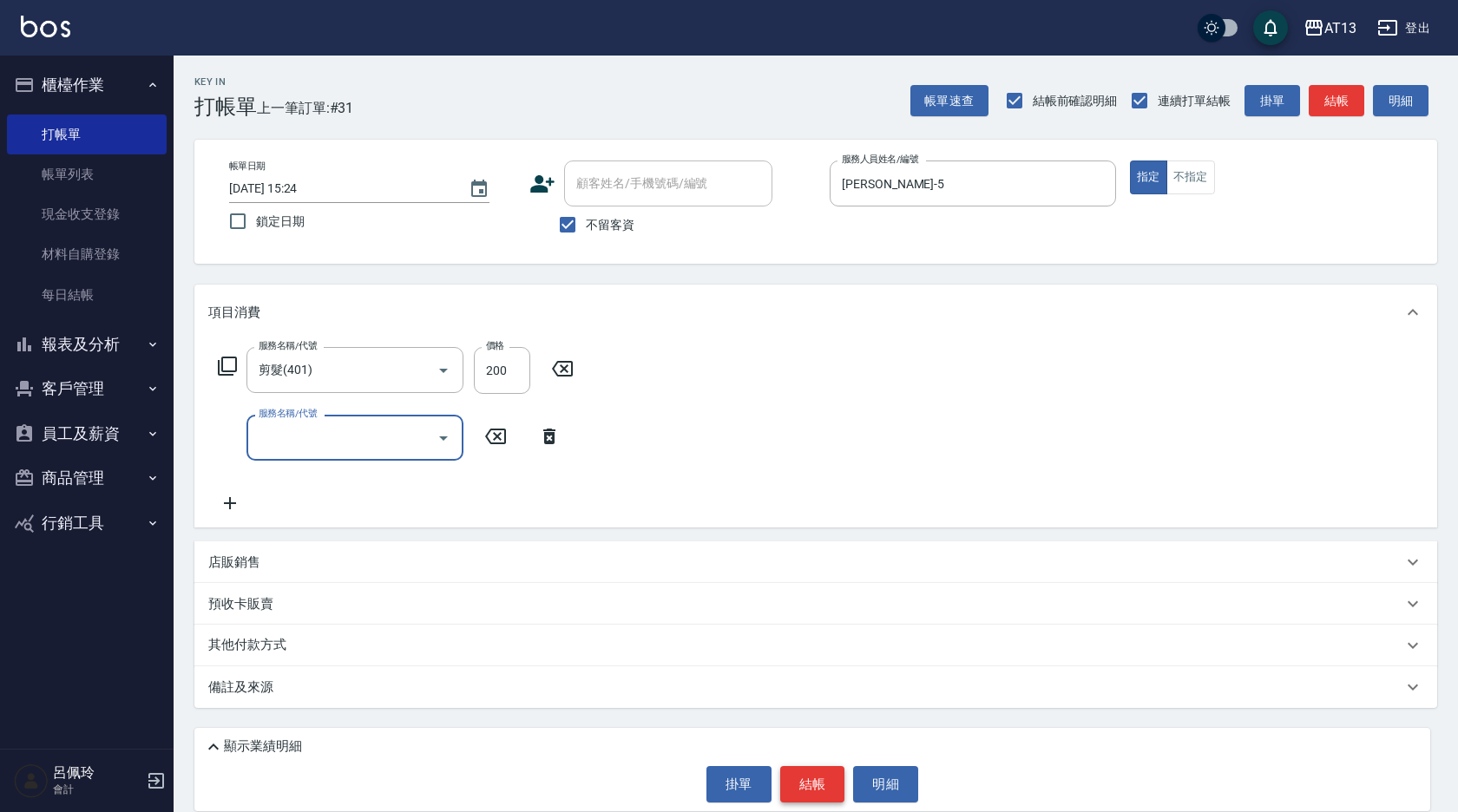
click at [808, 773] on button "結帳" at bounding box center [812, 784] width 65 height 37
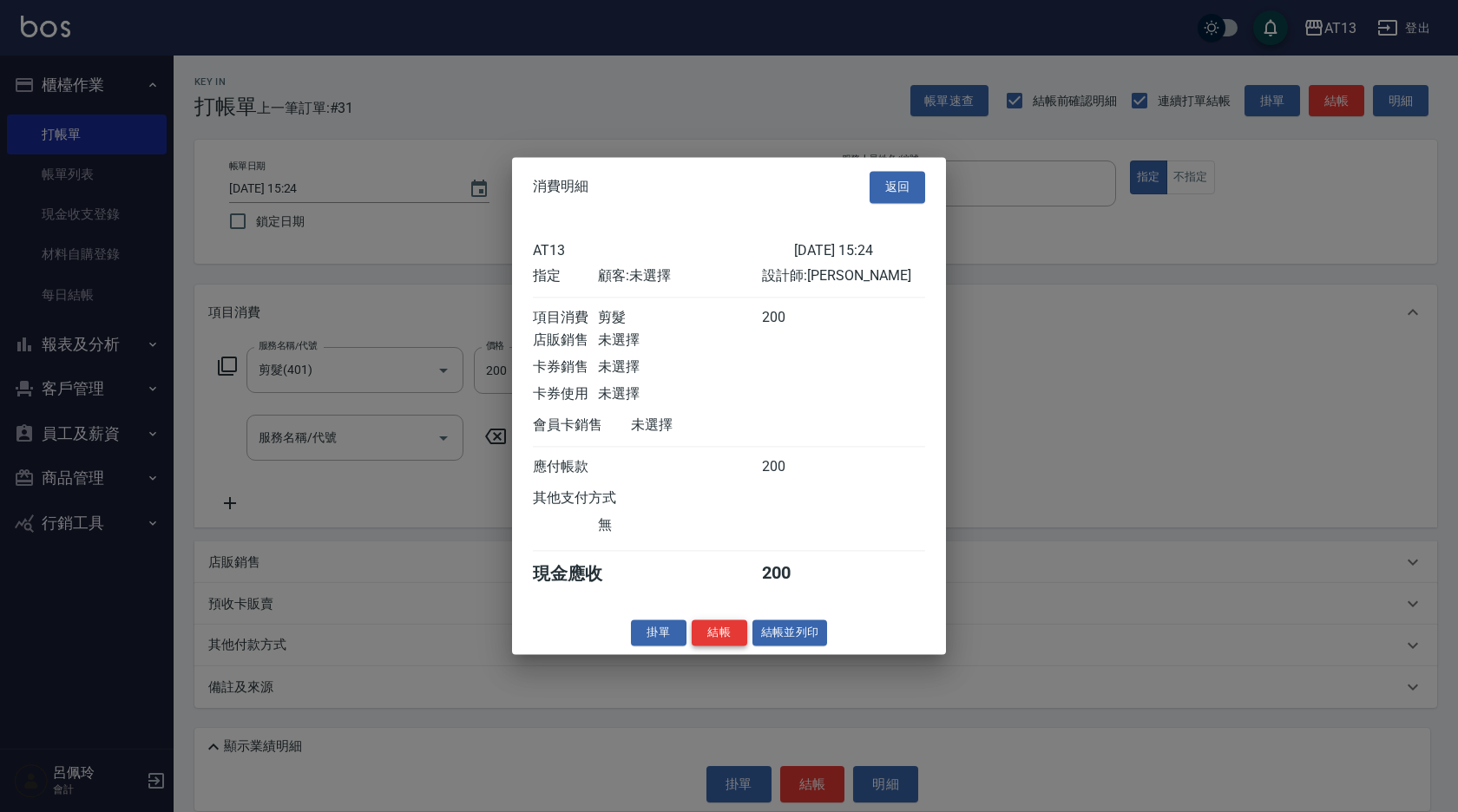
click at [712, 646] on button "結帳" at bounding box center [720, 633] width 56 height 27
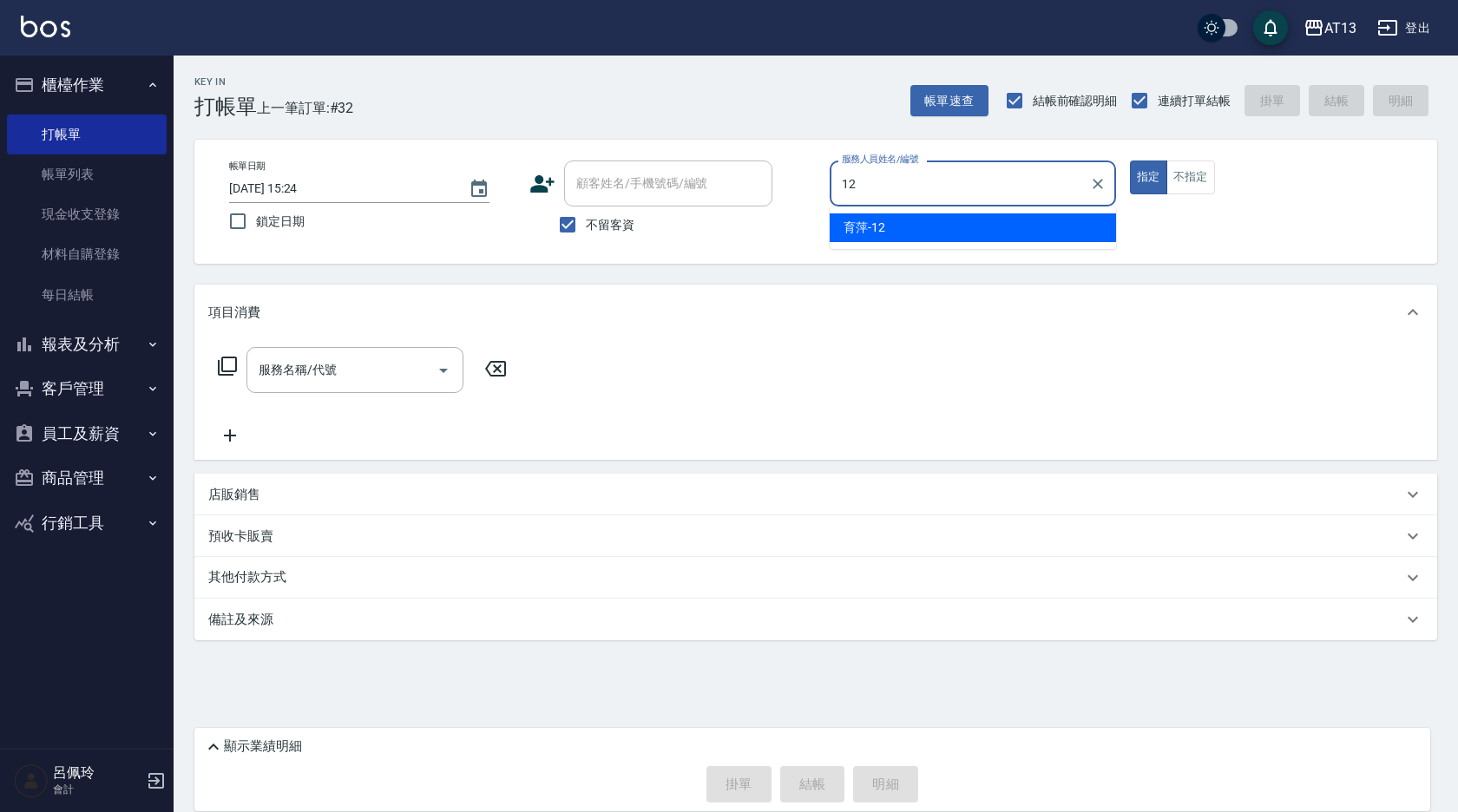
click at [852, 228] on span "育[PERSON_NAME] -12" at bounding box center [865, 227] width 42 height 18
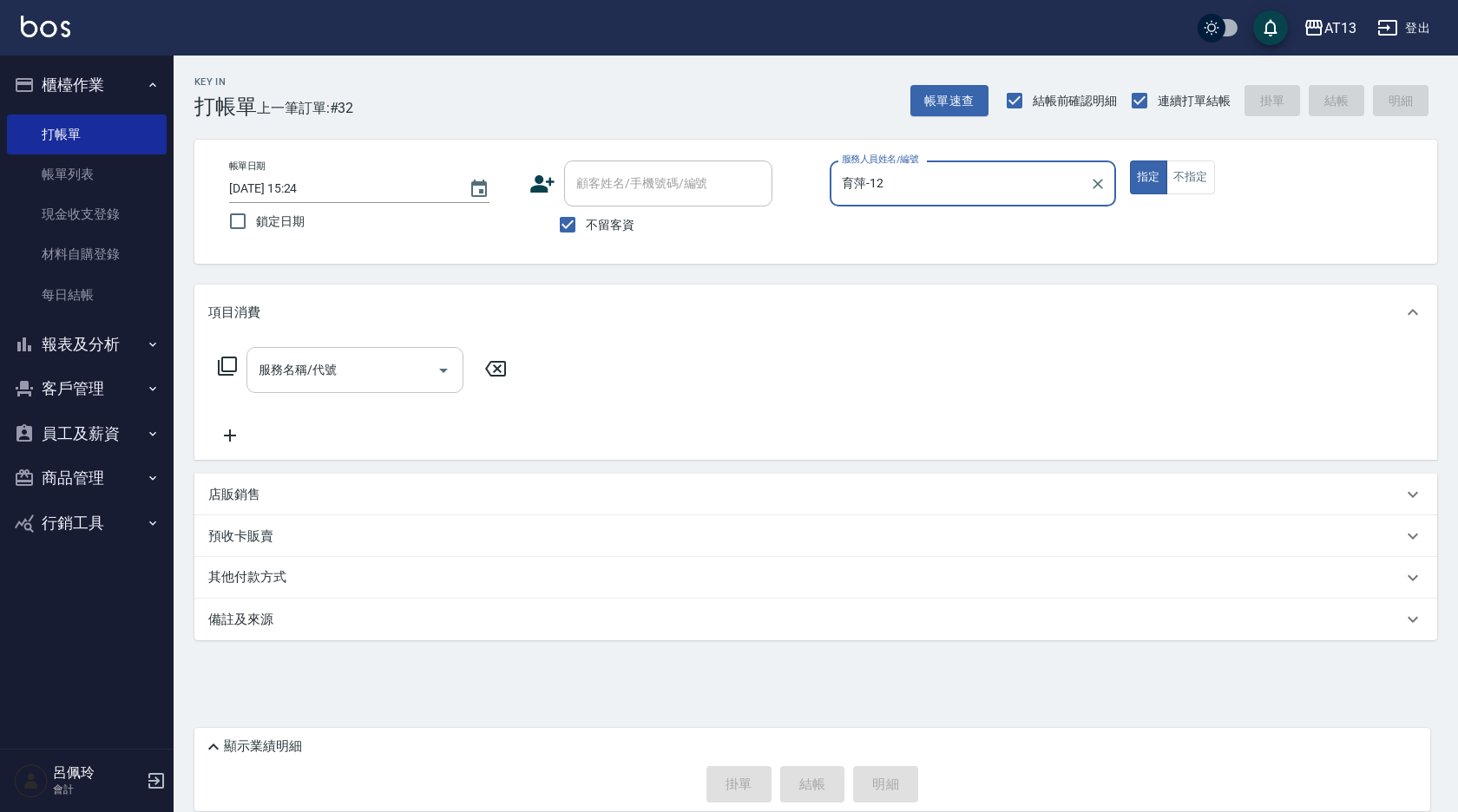
type input "育萍-12"
click at [378, 362] on input "服務名稱/代號" at bounding box center [342, 369] width 175 height 30
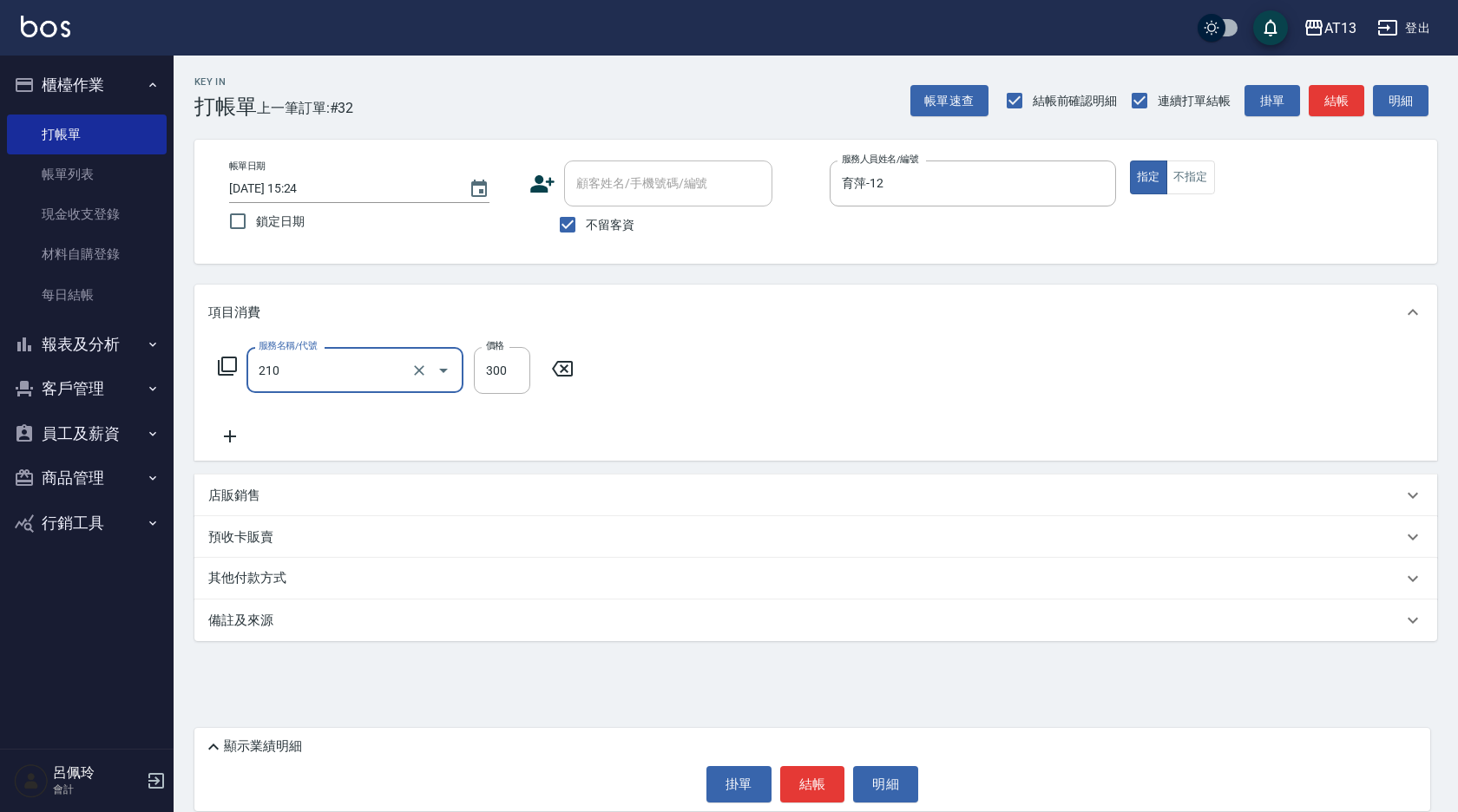
type input "歐娜洗髮精(210)"
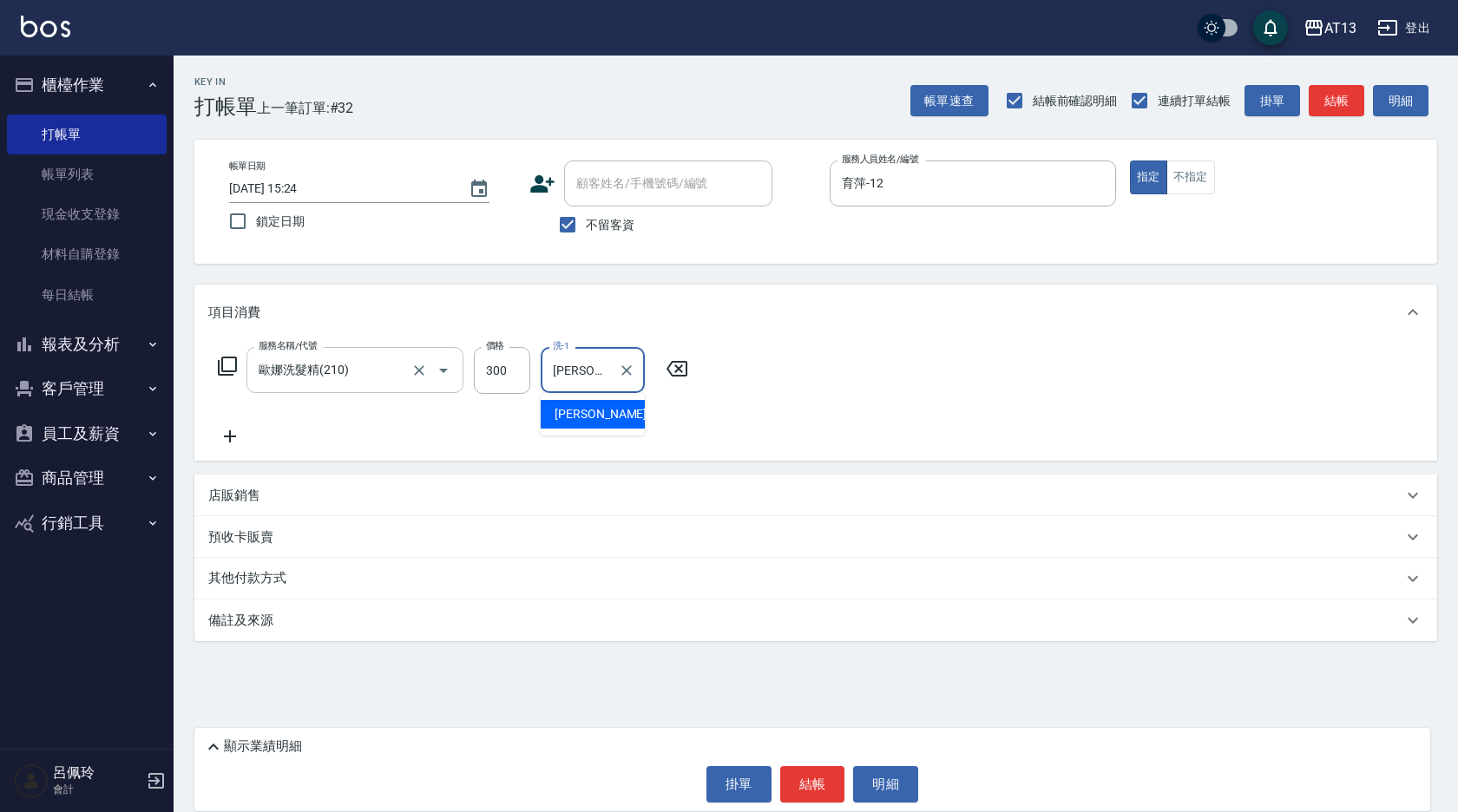
type input "[PERSON_NAME]-31"
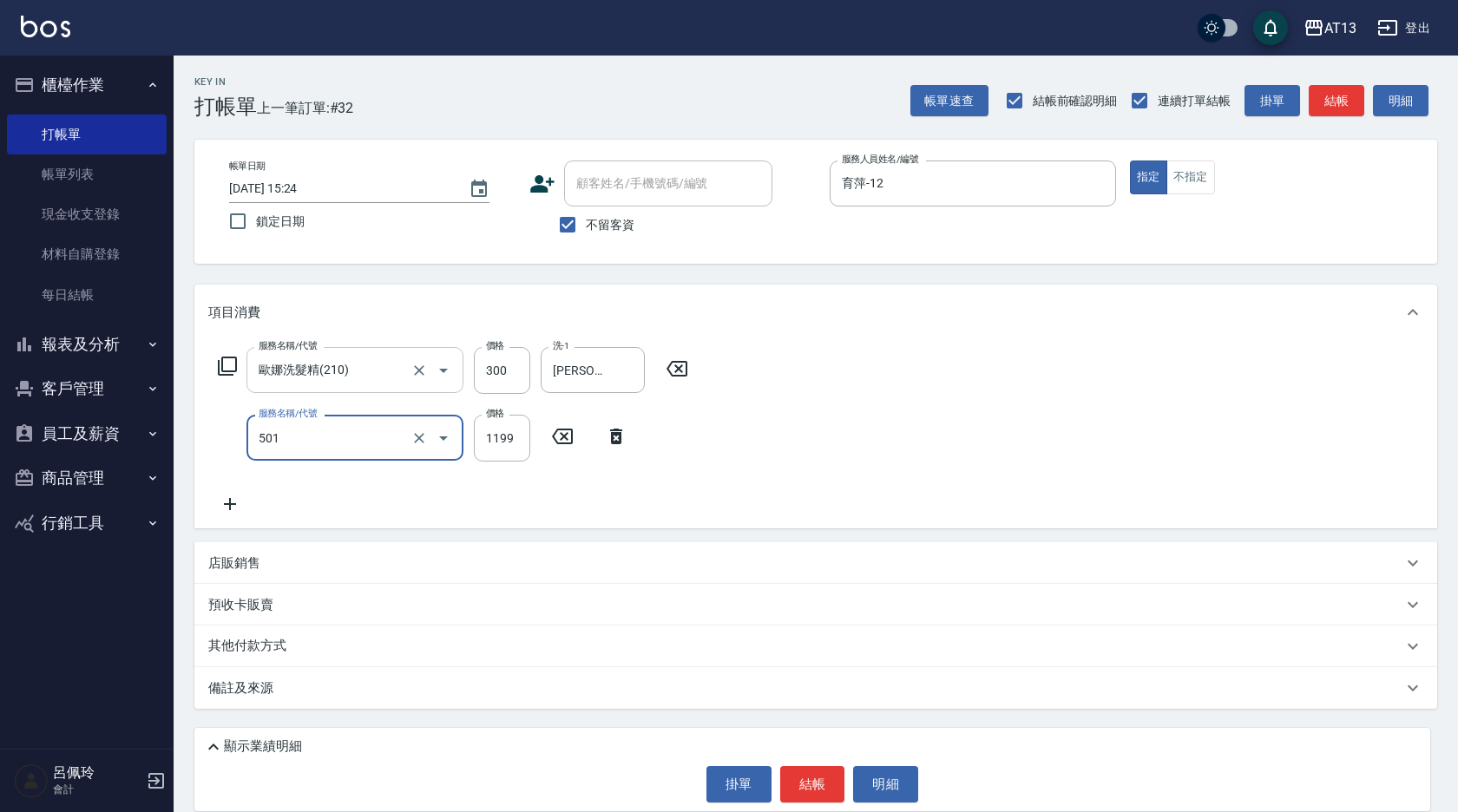
type input "染髮(501)"
type input "1200"
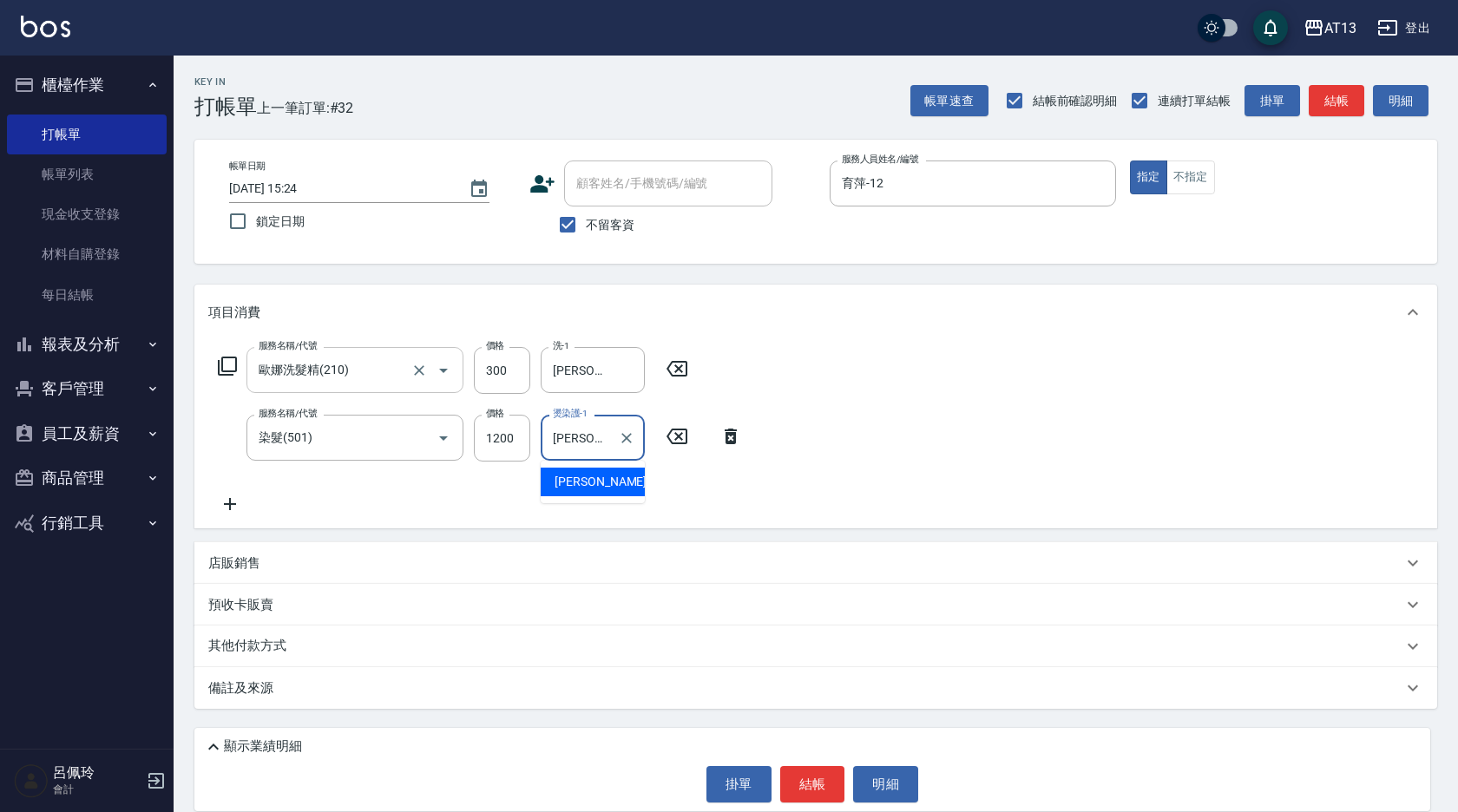
type input "[PERSON_NAME]-31"
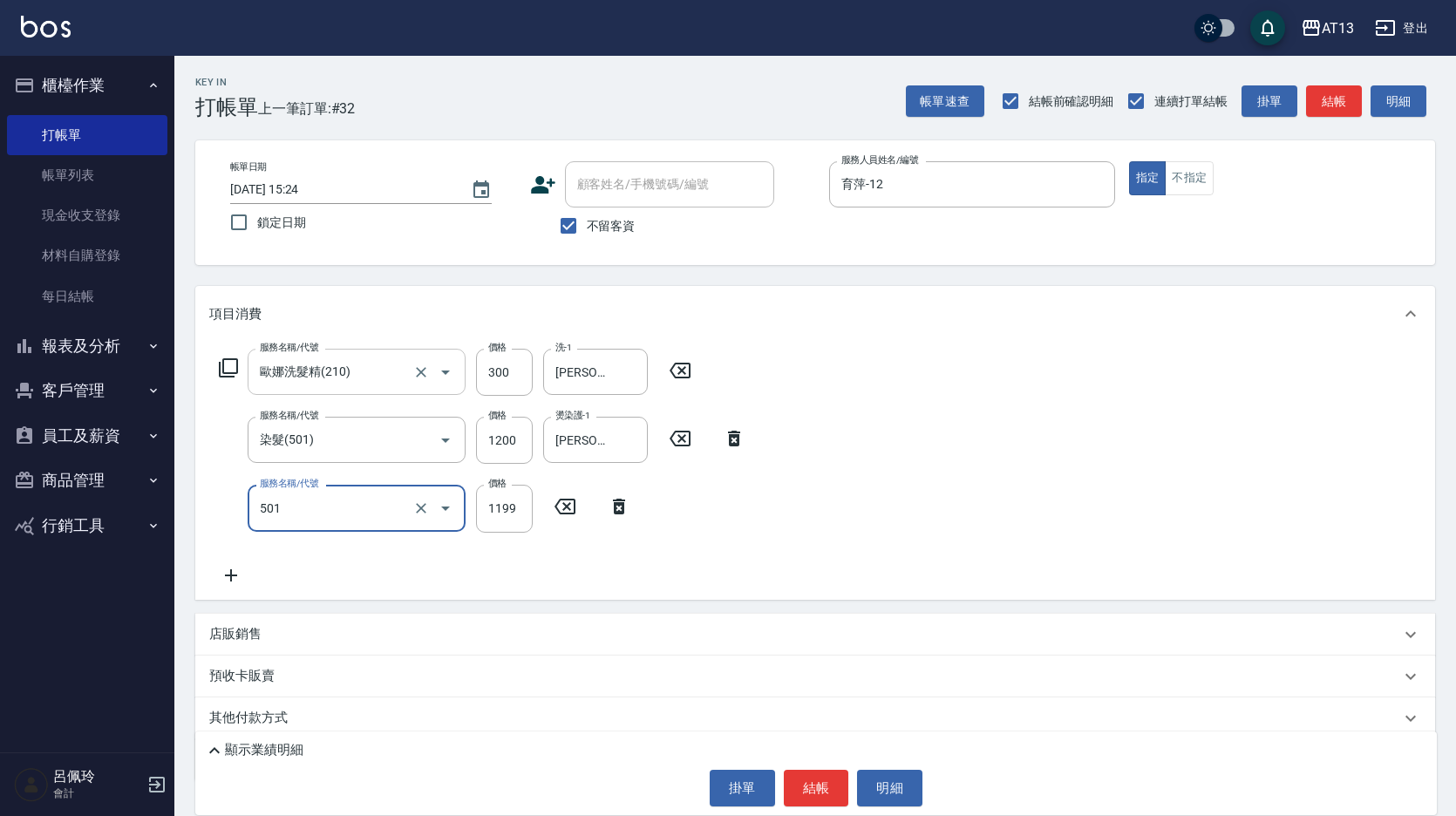
type input "染髮(501)"
type input "2000"
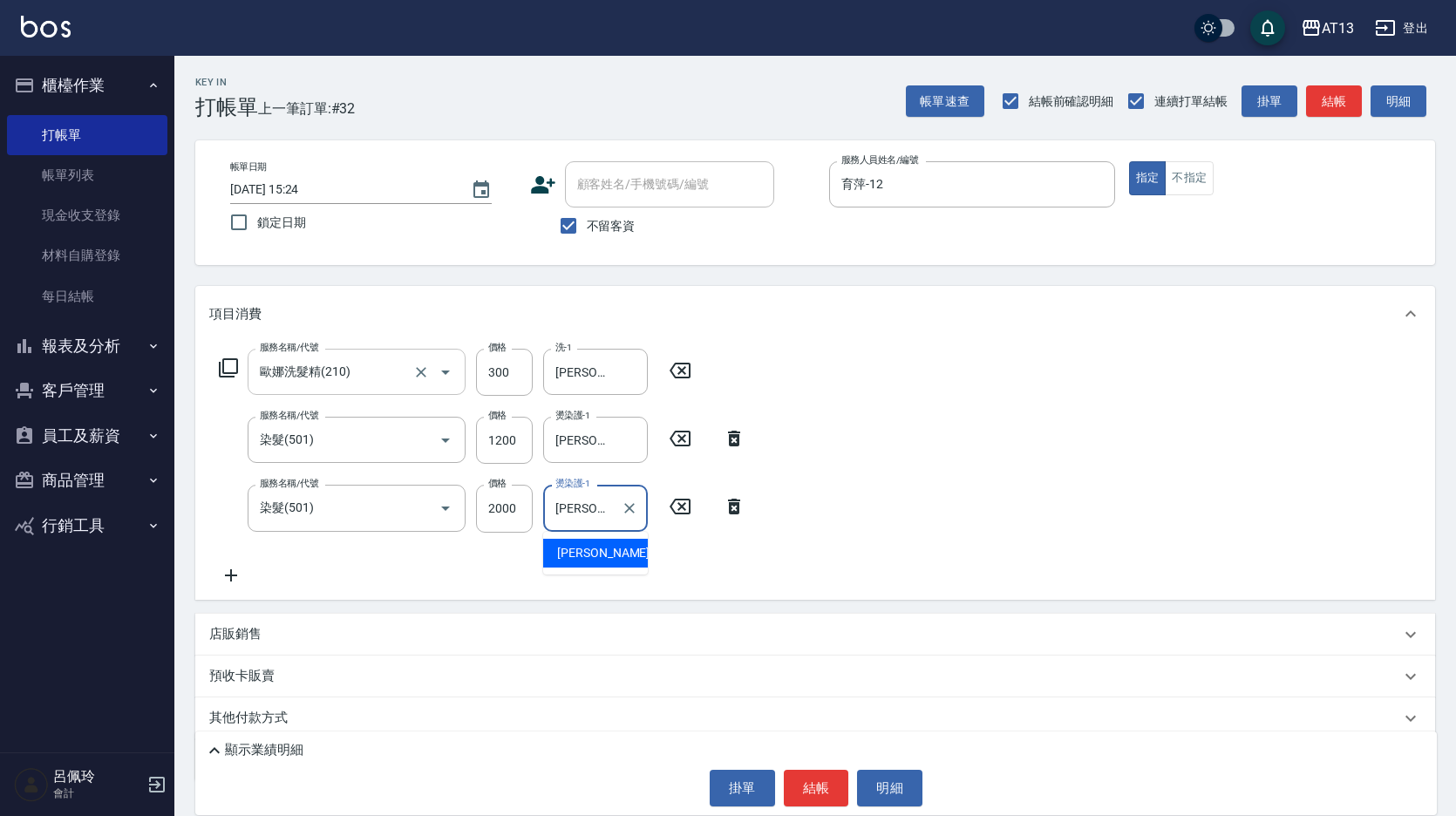
type input "[PERSON_NAME]-31"
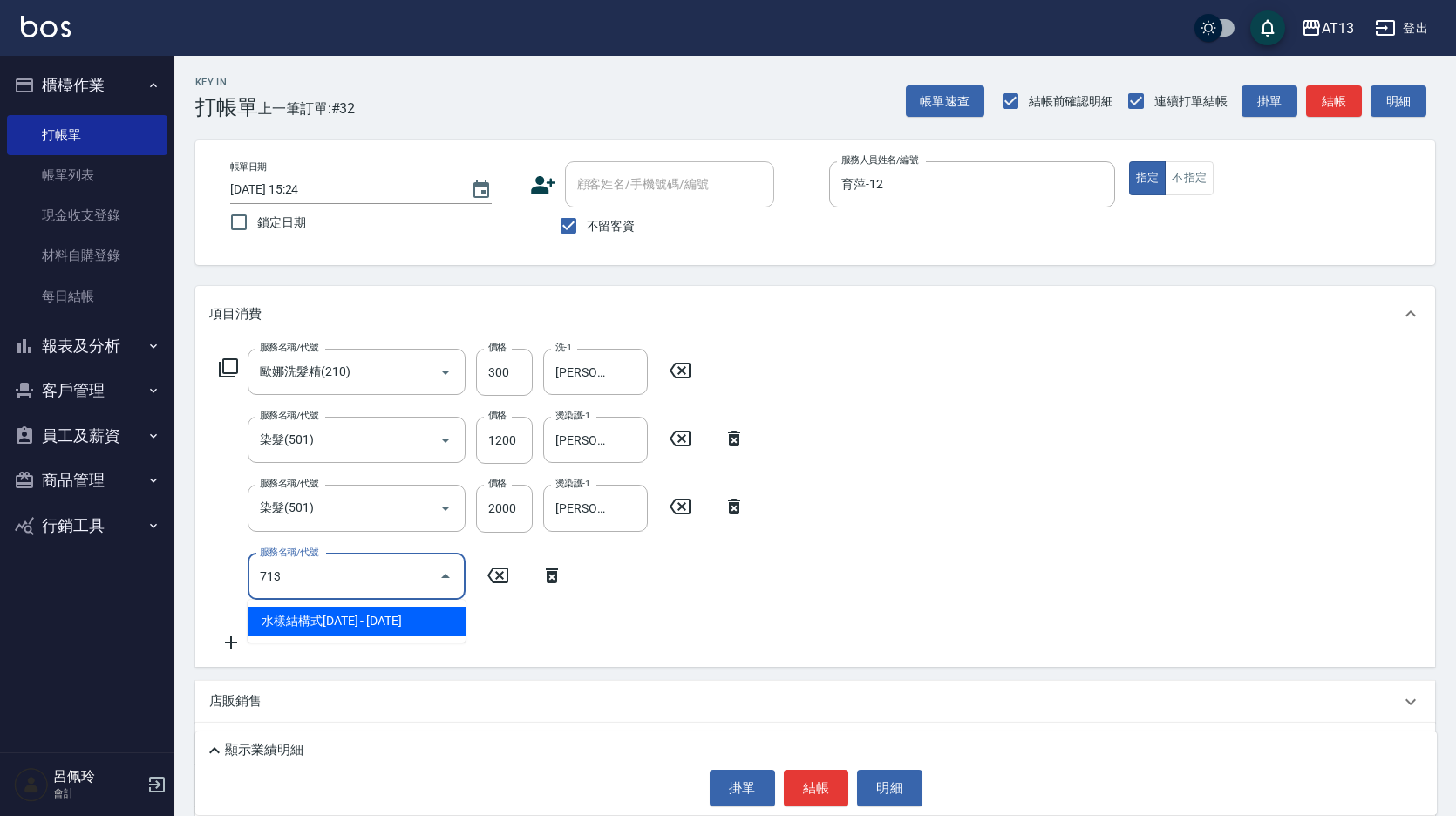
type input "水樣結構式1200(713)"
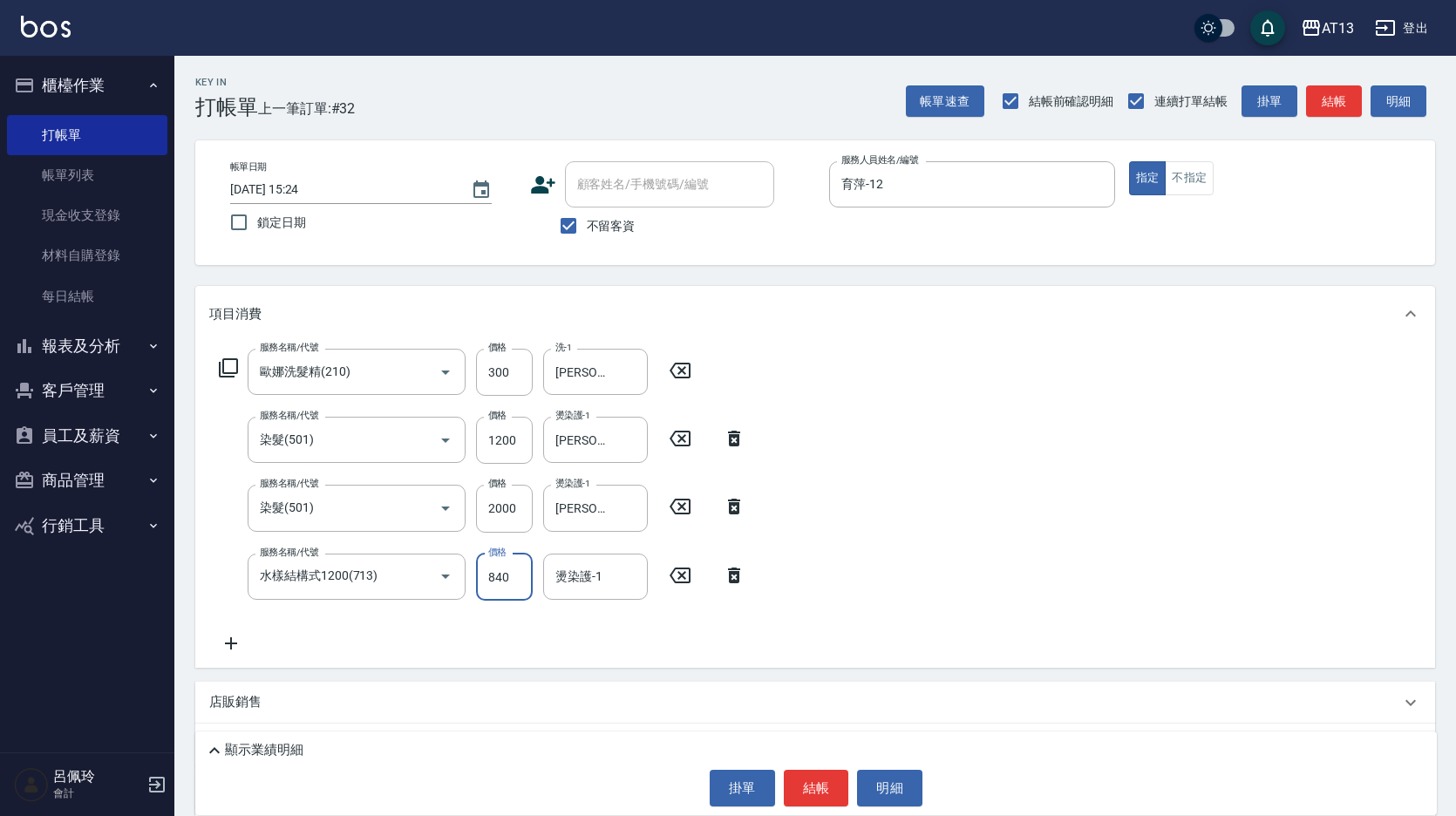
type input "840"
type input "[PERSON_NAME]-31"
click at [799, 777] on button "結帳" at bounding box center [816, 788] width 66 height 37
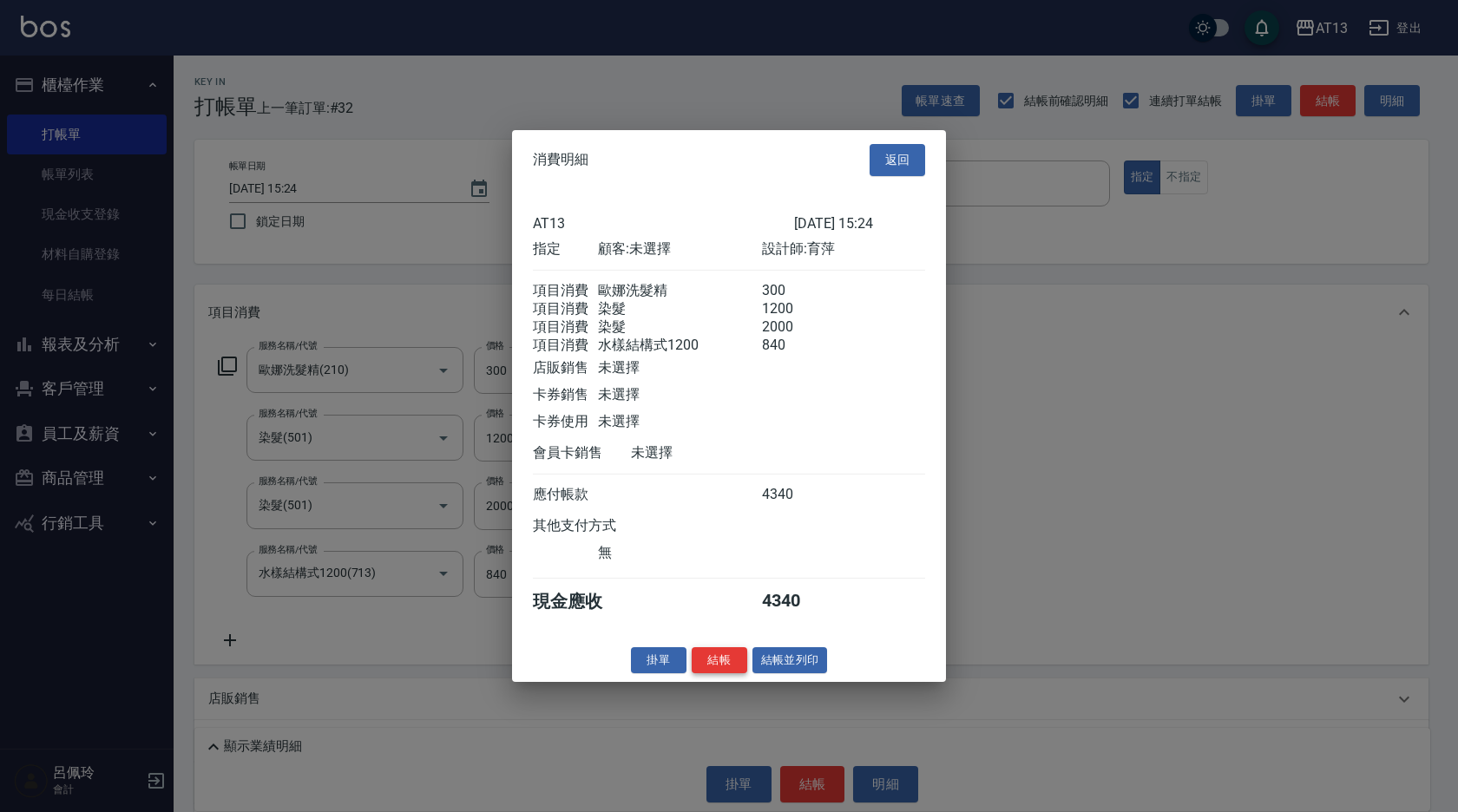
click at [729, 673] on button "結帳" at bounding box center [720, 660] width 56 height 27
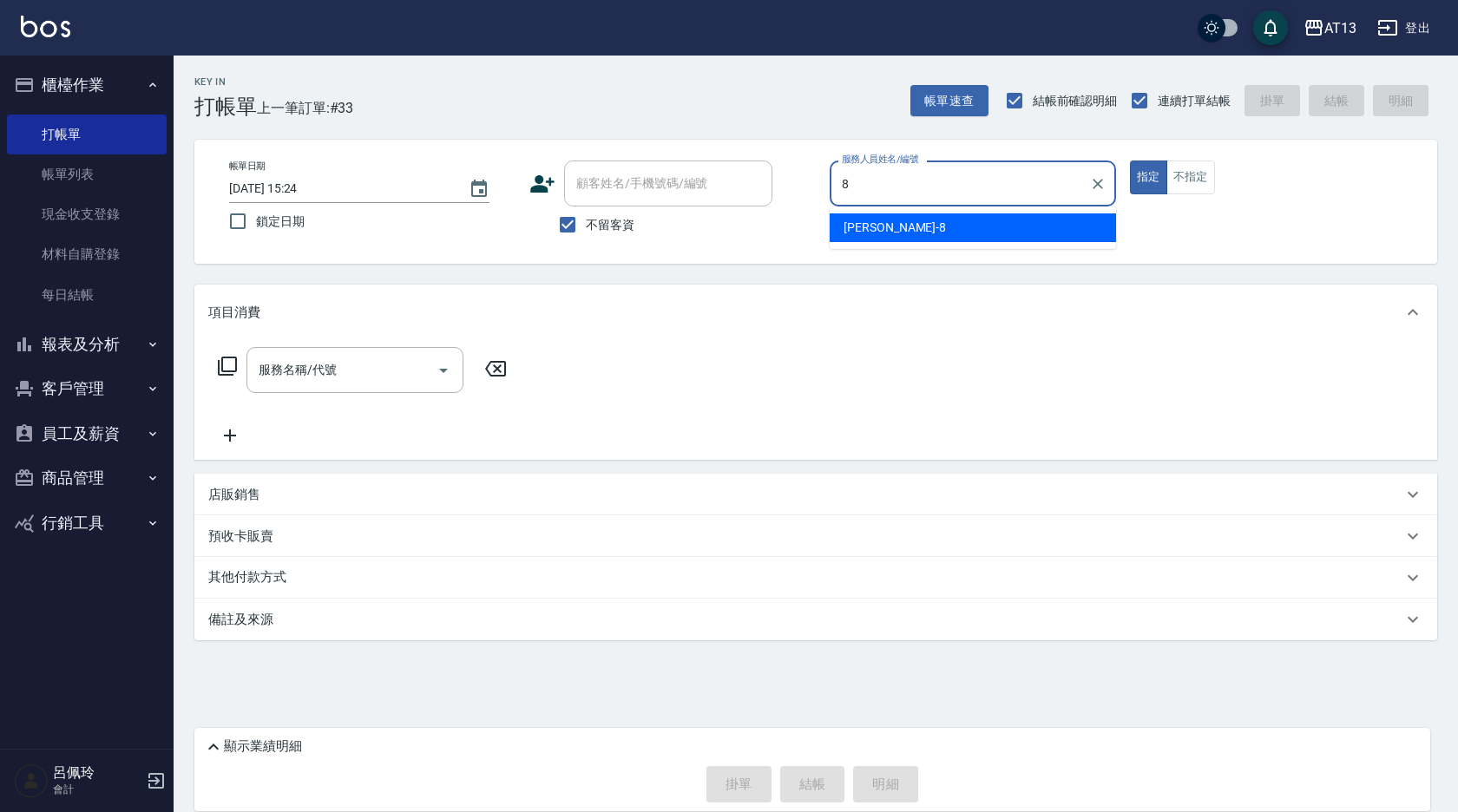
click at [894, 233] on div "[PERSON_NAME] -8" at bounding box center [973, 227] width 287 height 29
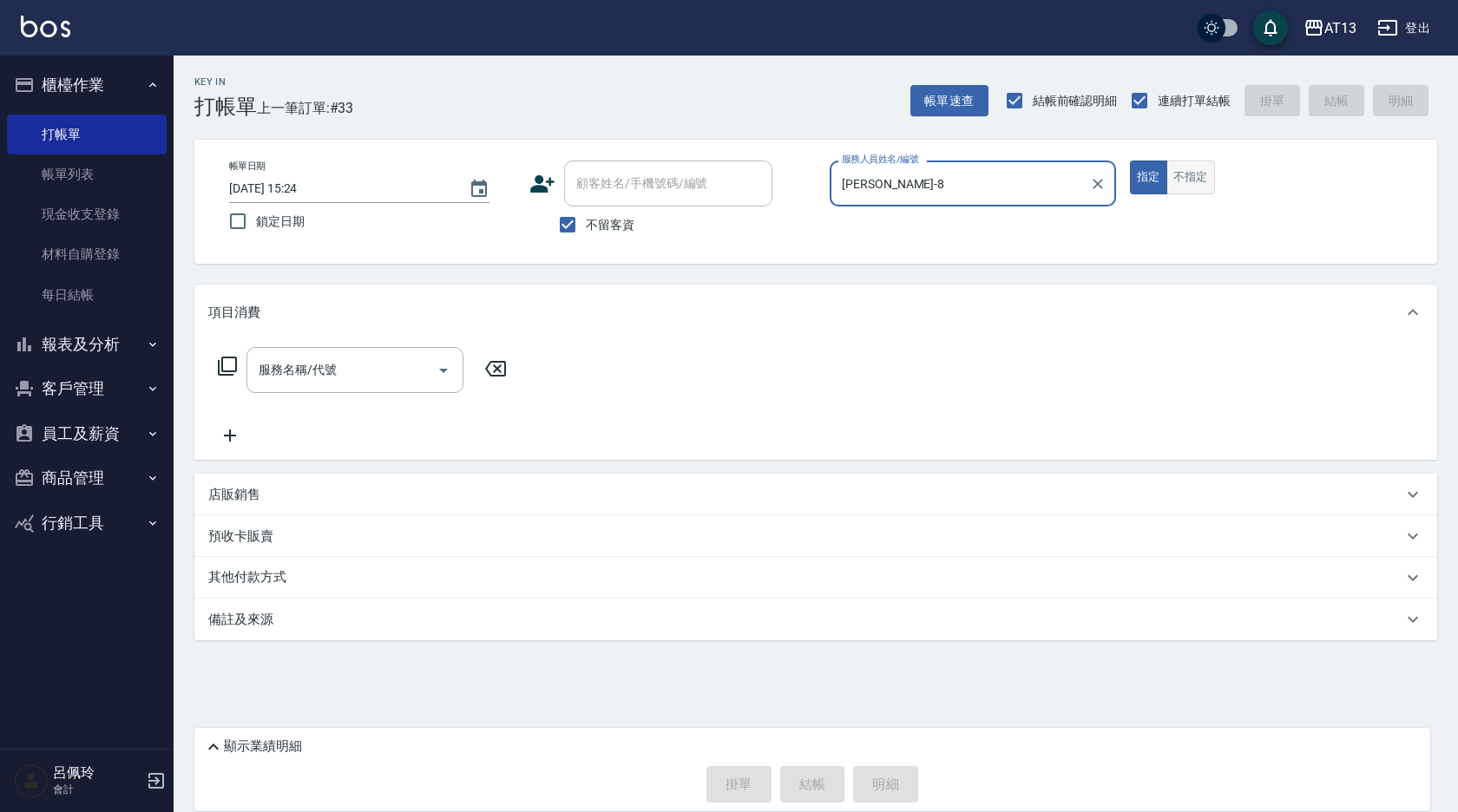
type input "[PERSON_NAME]-8"
click at [1184, 182] on button "不指定" at bounding box center [1191, 177] width 49 height 34
click at [340, 362] on input "服務名稱/代號" at bounding box center [342, 369] width 175 height 30
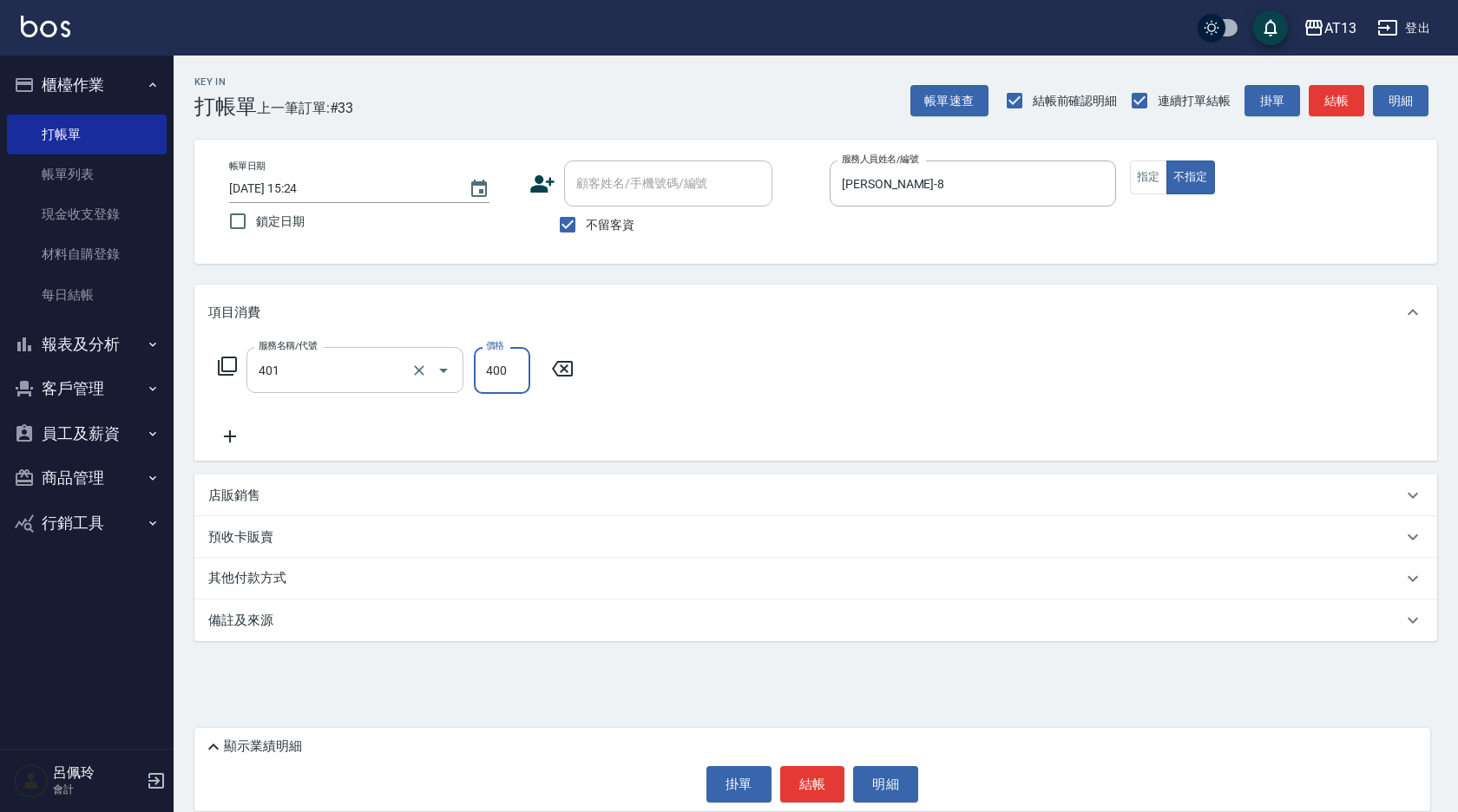
type input "剪髮(401)"
type input "50"
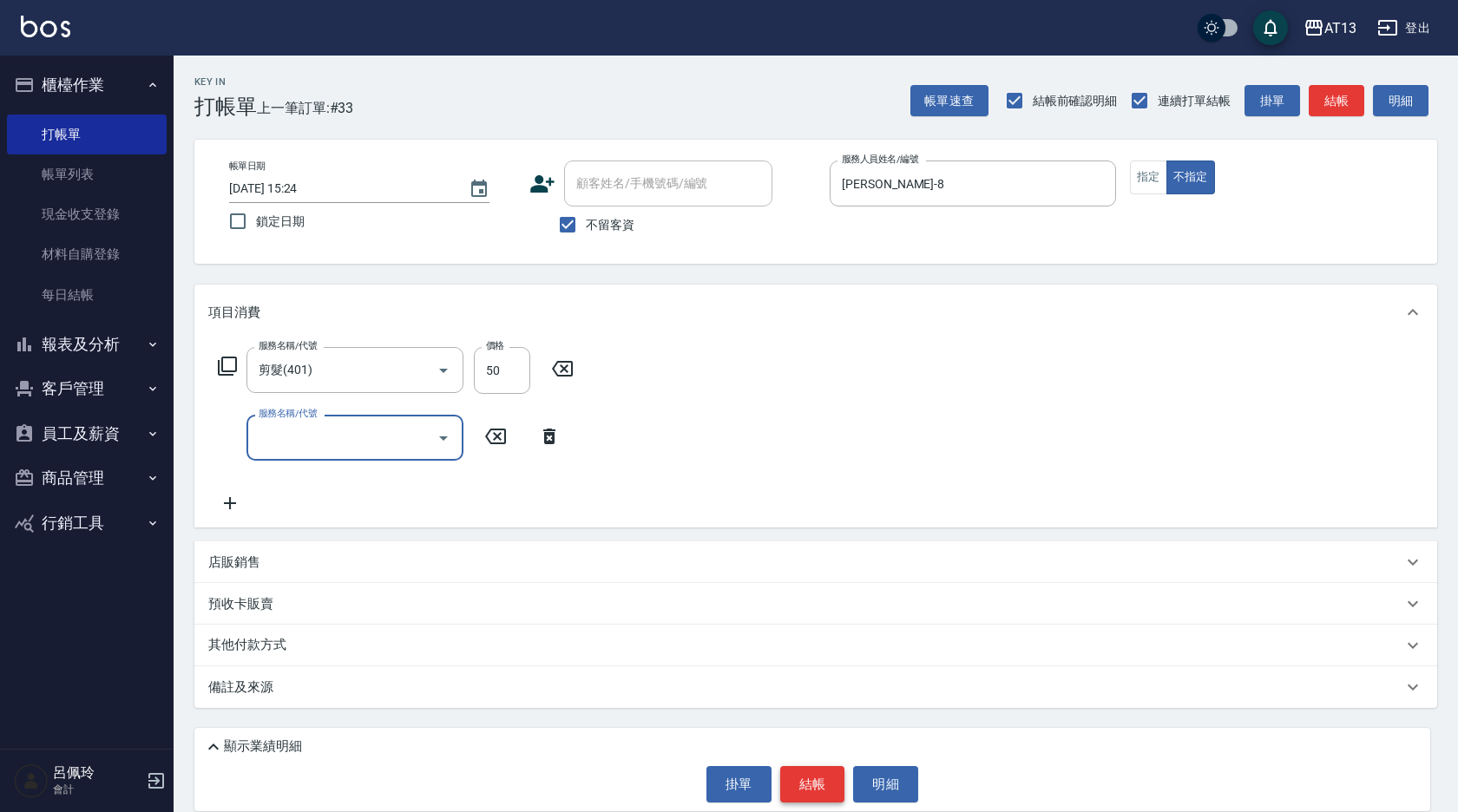
click at [818, 798] on button "結帳" at bounding box center [812, 784] width 65 height 37
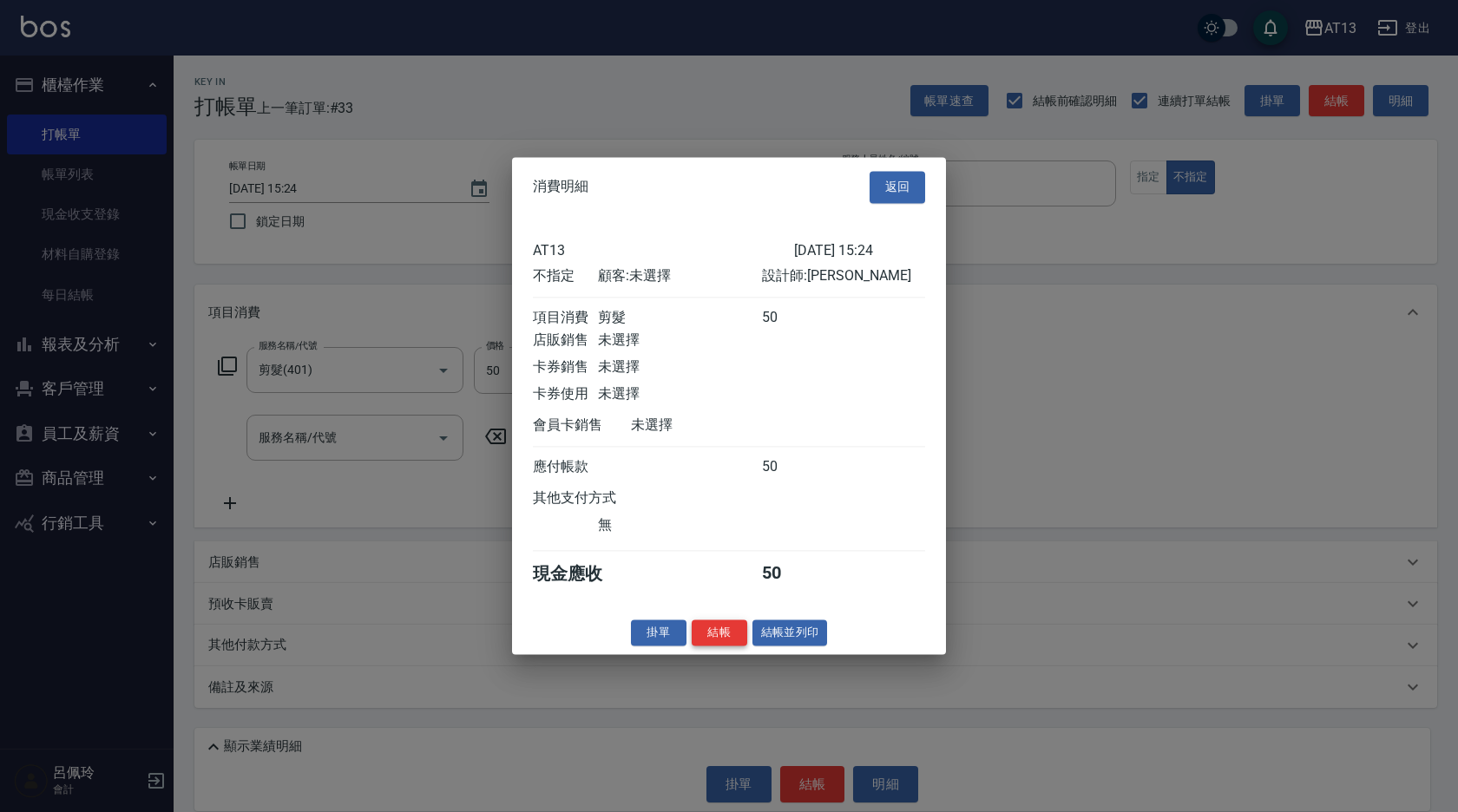
click at [712, 646] on button "結帳" at bounding box center [720, 633] width 56 height 27
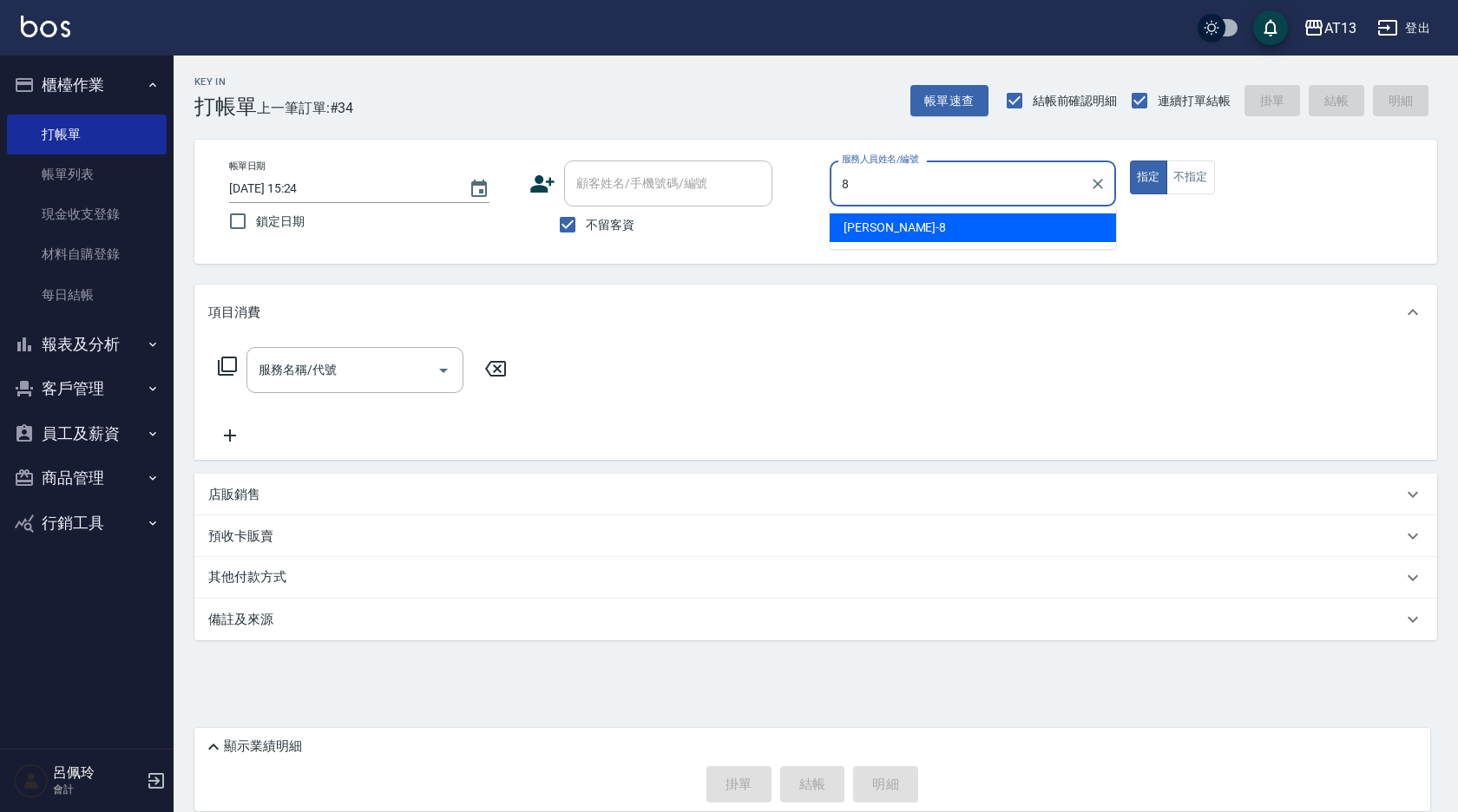
drag, startPoint x: 851, startPoint y: 240, endPoint x: 924, endPoint y: 212, distance: 78.2
click at [852, 239] on div "[PERSON_NAME] -8" at bounding box center [973, 227] width 287 height 29
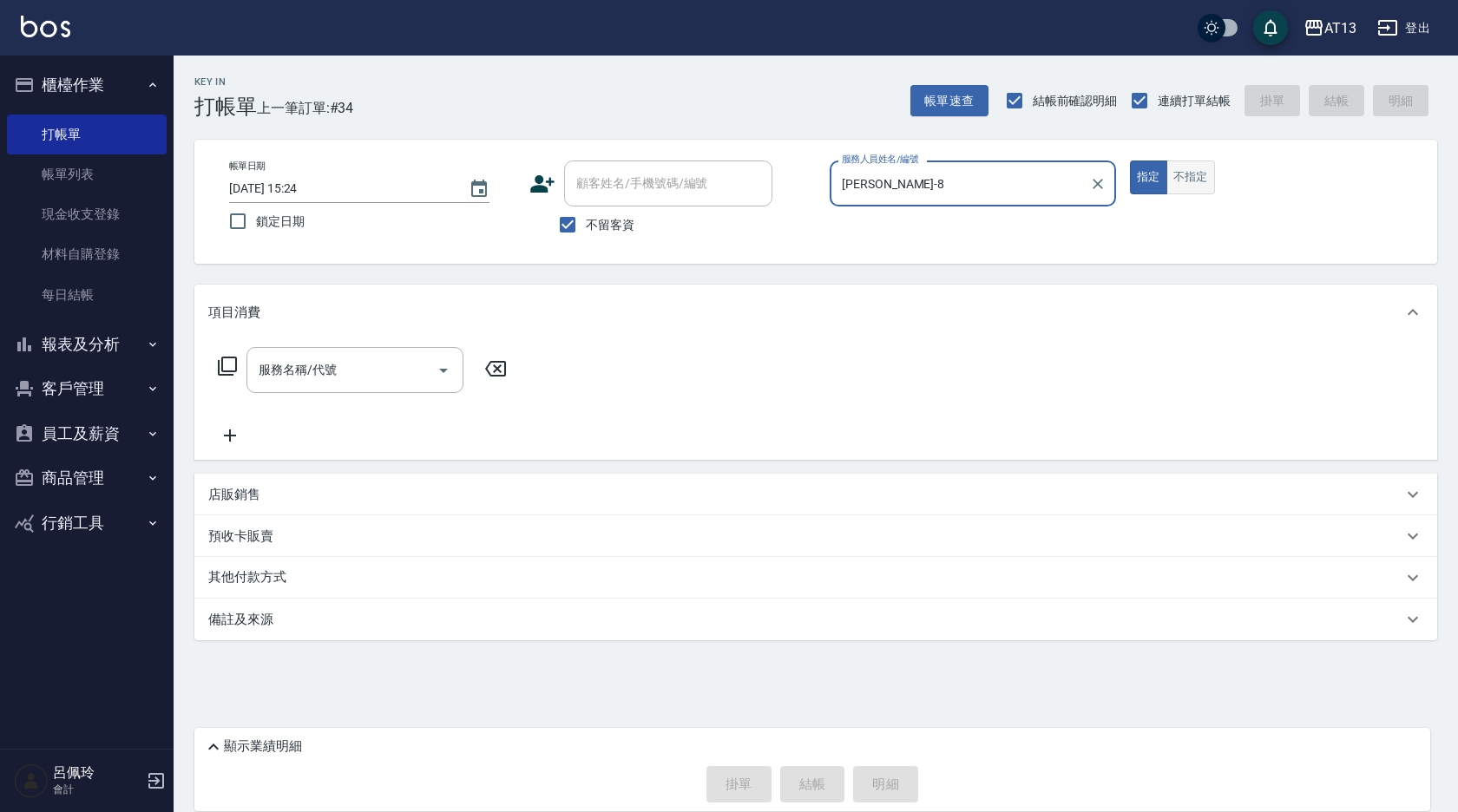
type input "[PERSON_NAME]-8"
click at [1209, 188] on button "不指定" at bounding box center [1191, 177] width 49 height 34
click at [315, 389] on div "服務名稱/代號" at bounding box center [355, 369] width 217 height 46
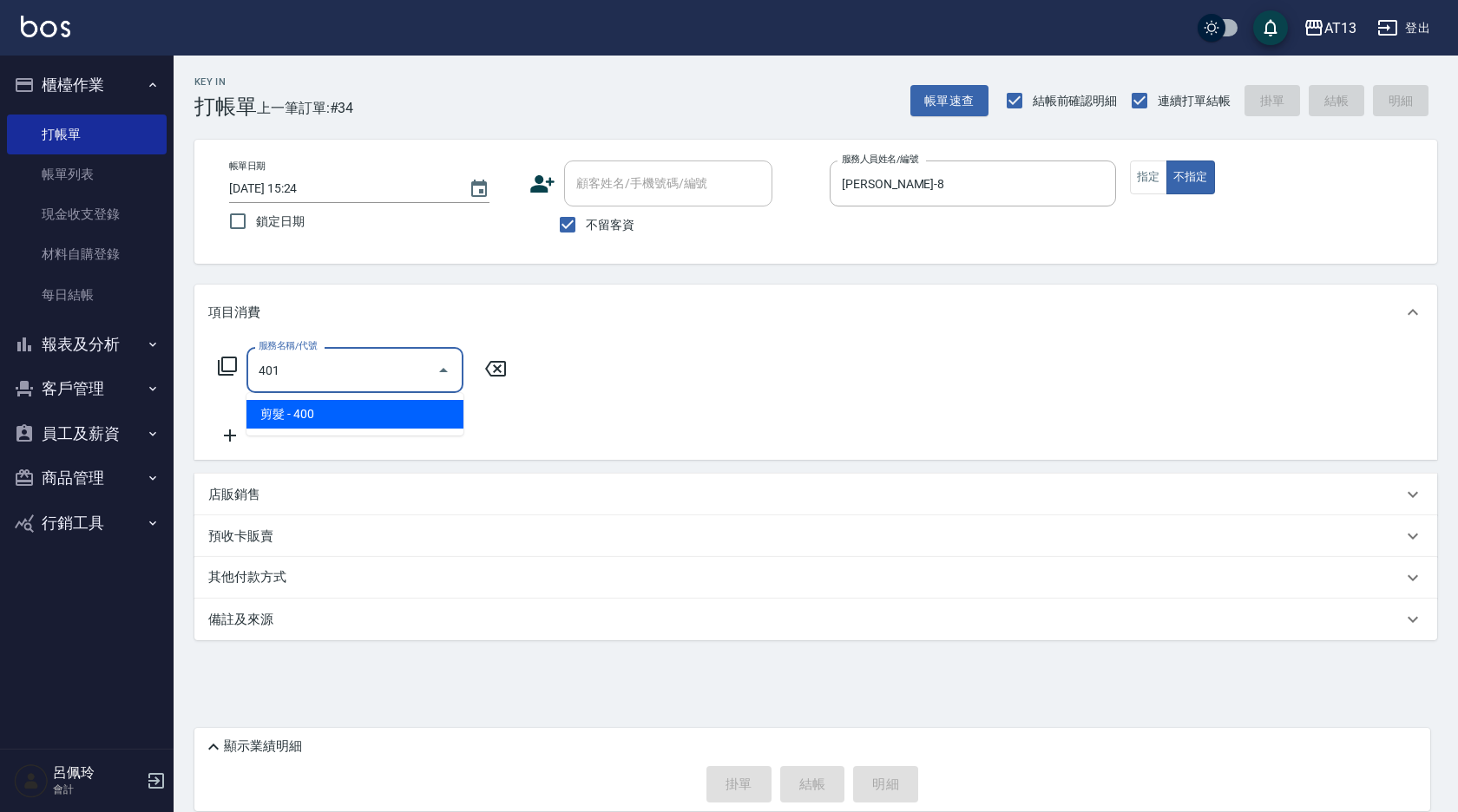
type input "剪髮(401)"
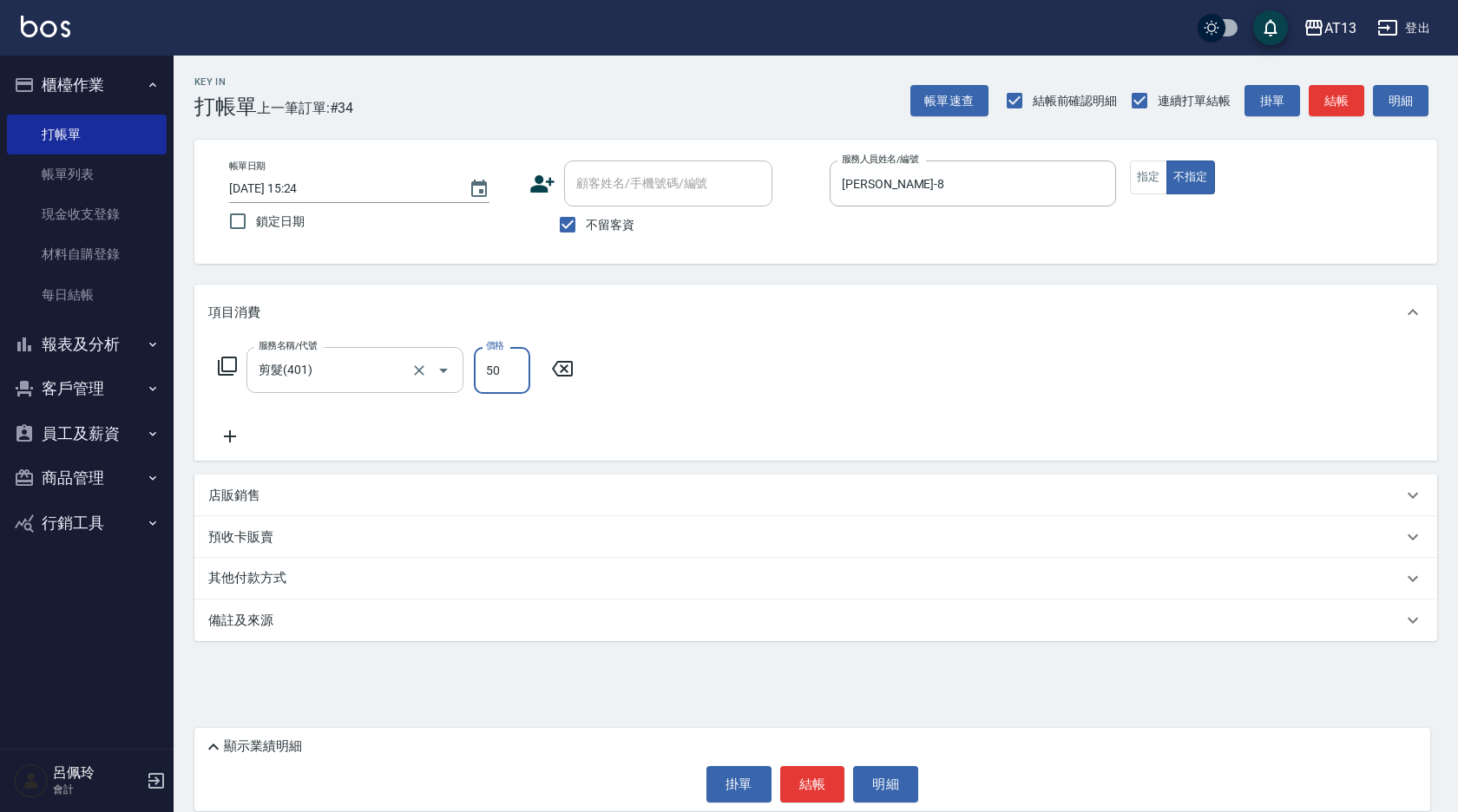
type input "50"
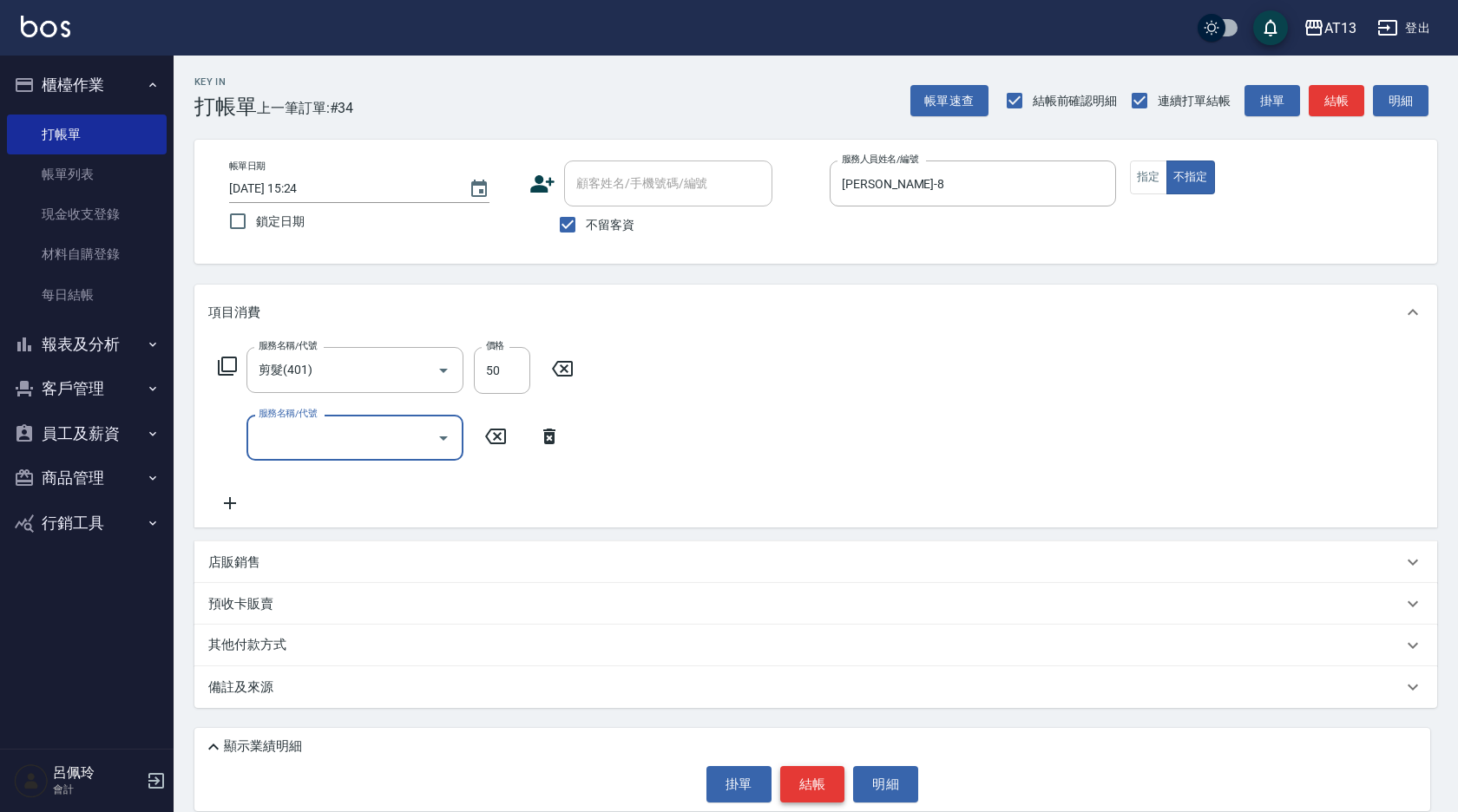
click at [820, 786] on button "結帳" at bounding box center [812, 784] width 65 height 37
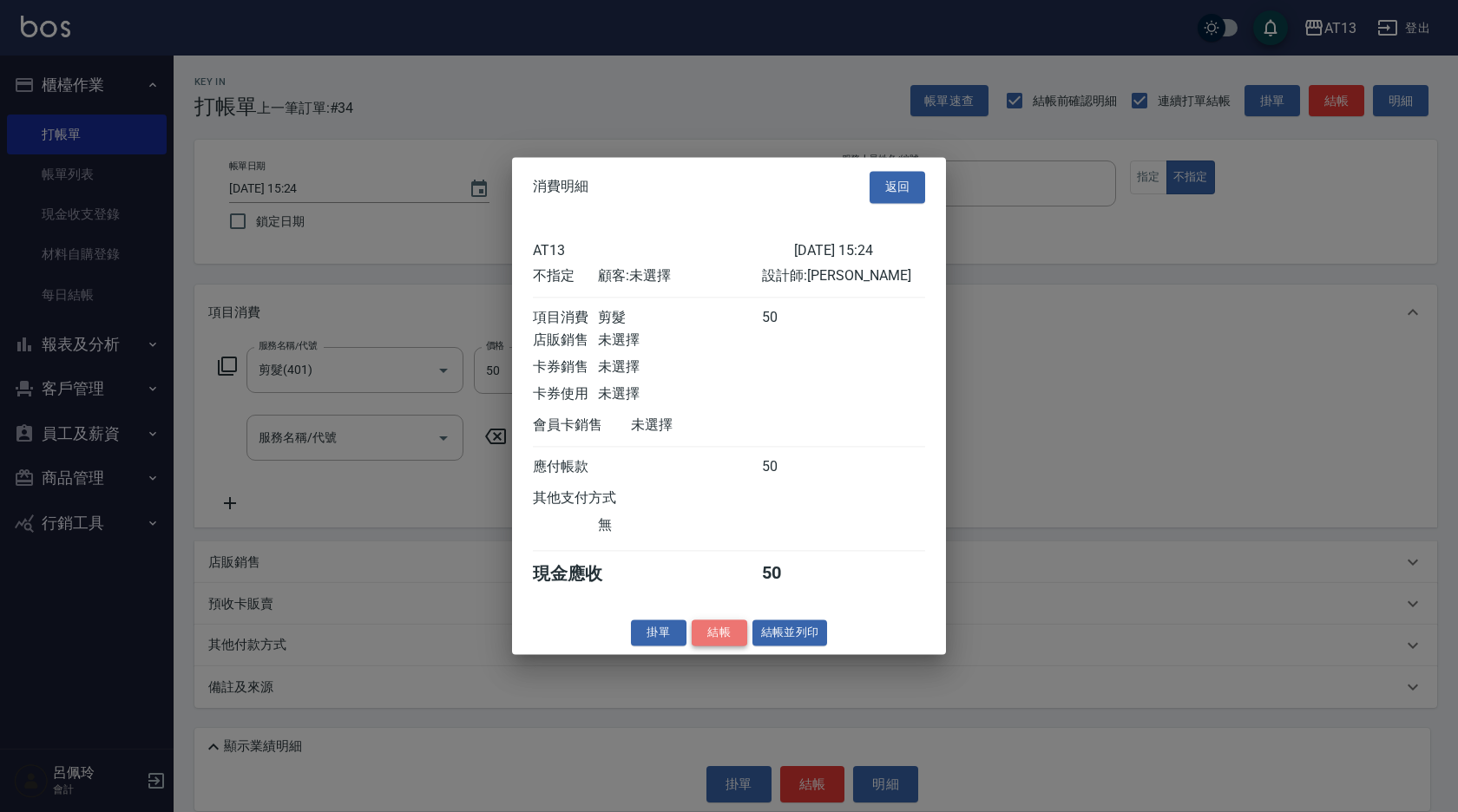
click at [731, 646] on button "結帳" at bounding box center [720, 633] width 56 height 27
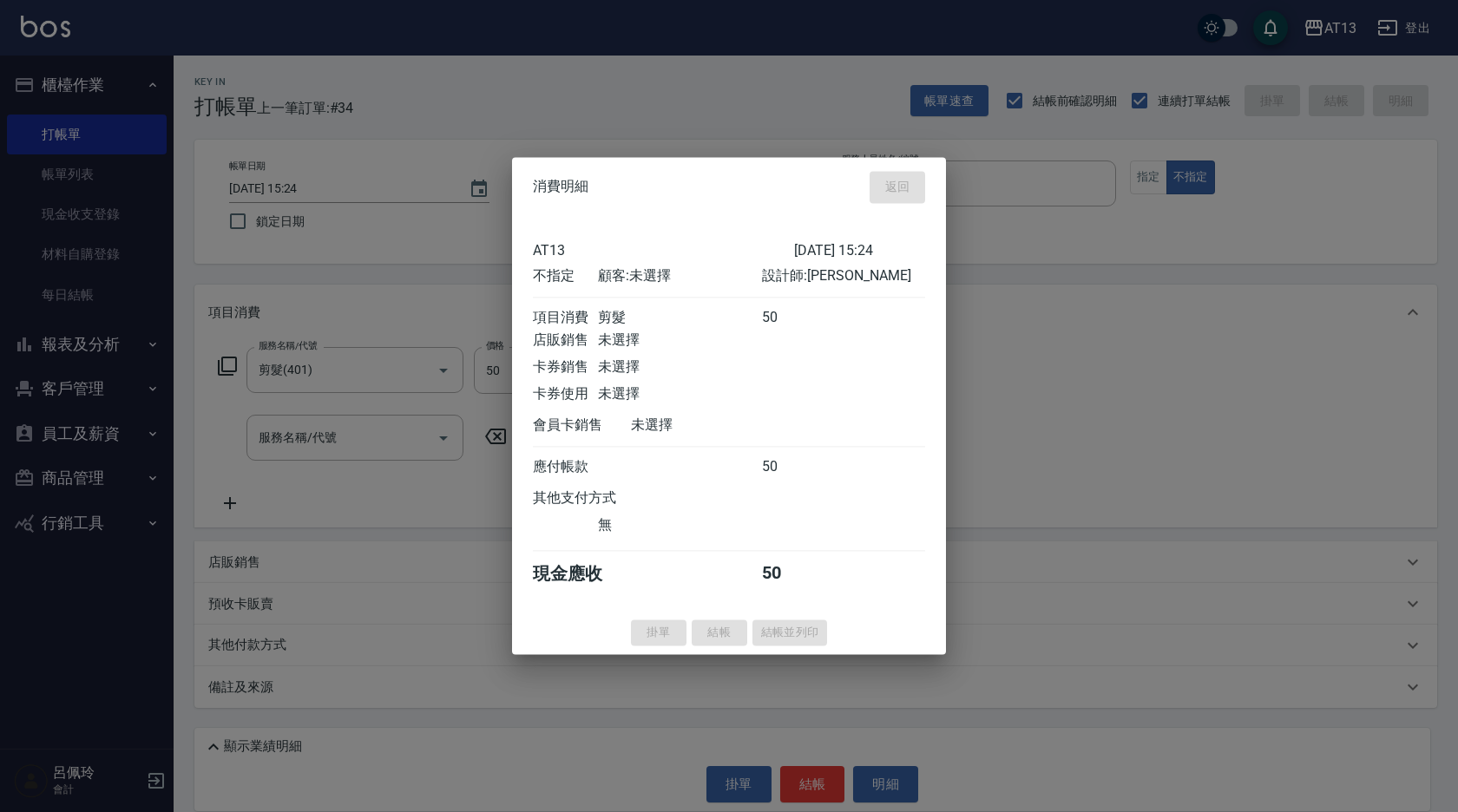
type input "[DATE] 15:25"
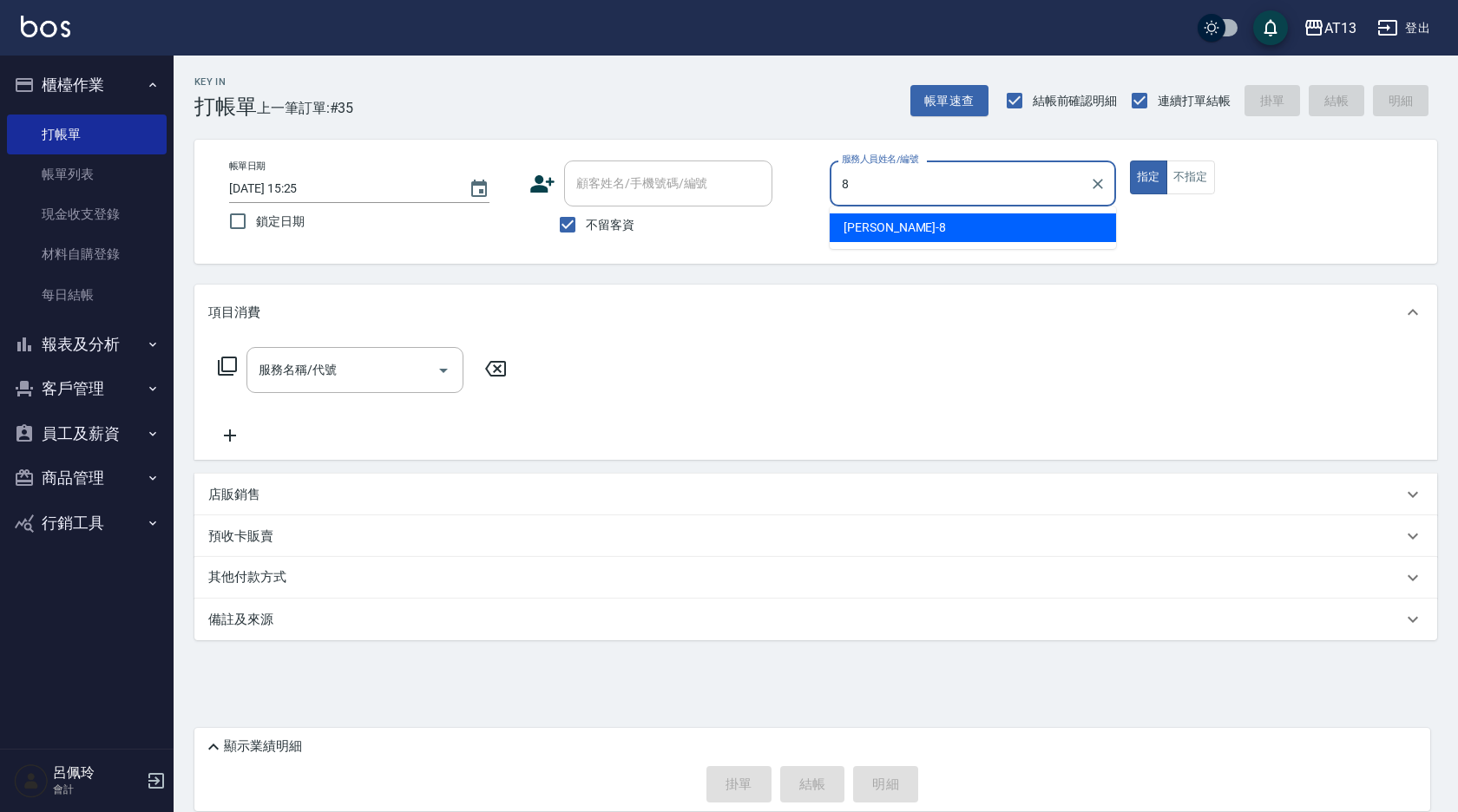
click at [884, 224] on div "[PERSON_NAME] -8" at bounding box center [973, 227] width 287 height 29
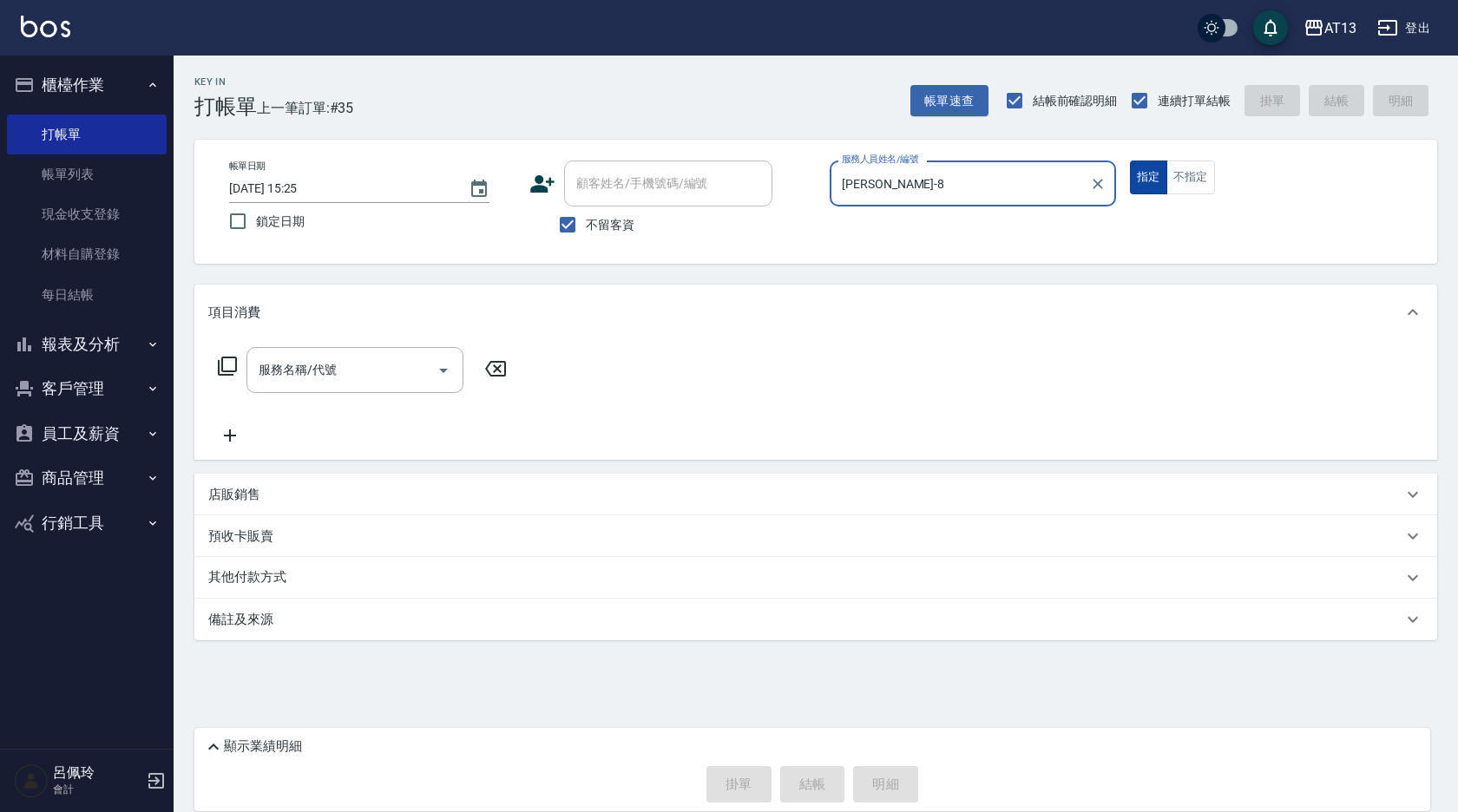
type input "[PERSON_NAME]-8"
click at [1165, 169] on button "指定" at bounding box center [1149, 177] width 37 height 34
click at [1184, 162] on button "不指定" at bounding box center [1191, 177] width 49 height 34
drag, startPoint x: 358, startPoint y: 386, endPoint x: 350, endPoint y: 392, distance: 10.0
click at [357, 387] on div "服務名稱/代號" at bounding box center [355, 369] width 217 height 46
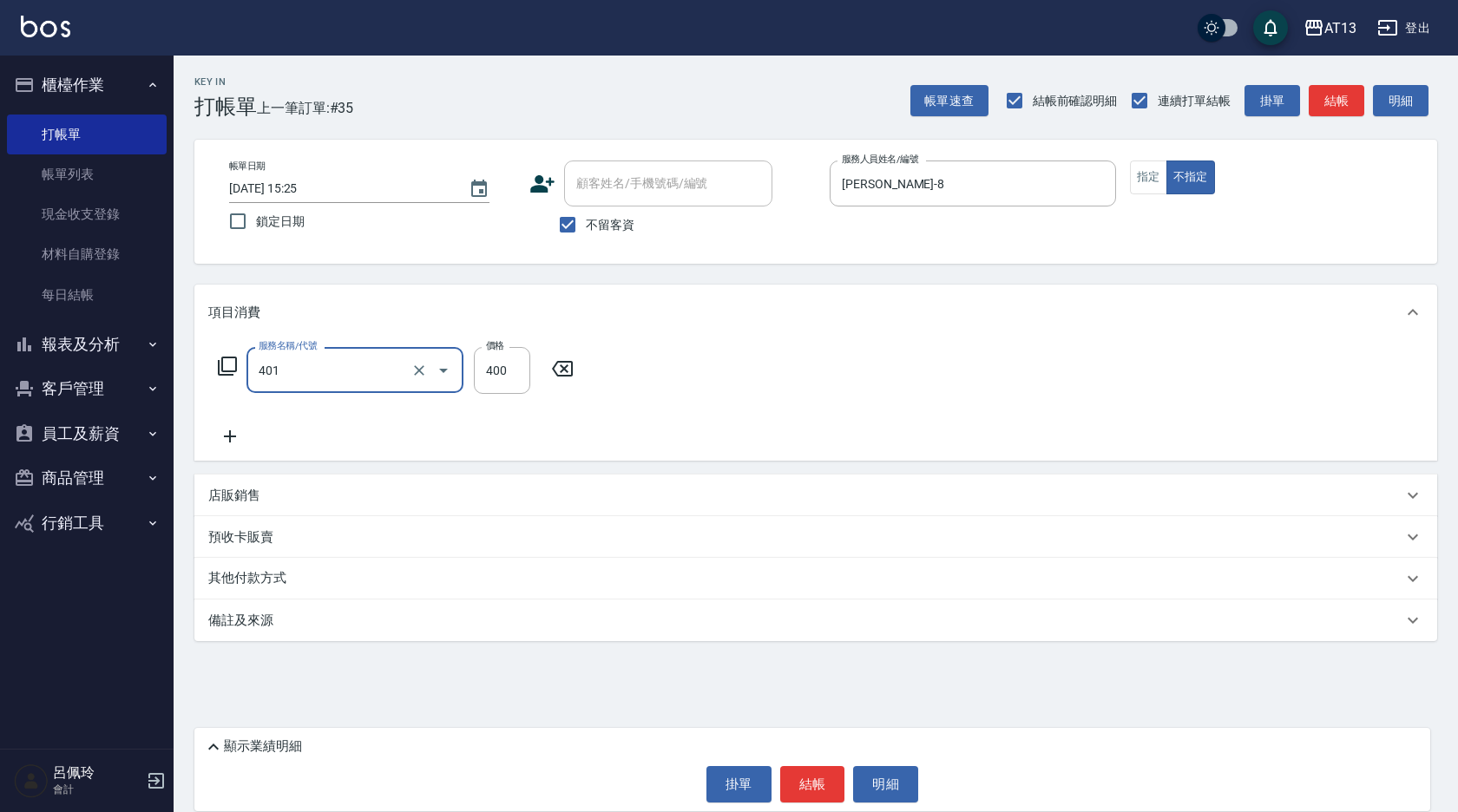
type input "剪髮(401)"
type input "200"
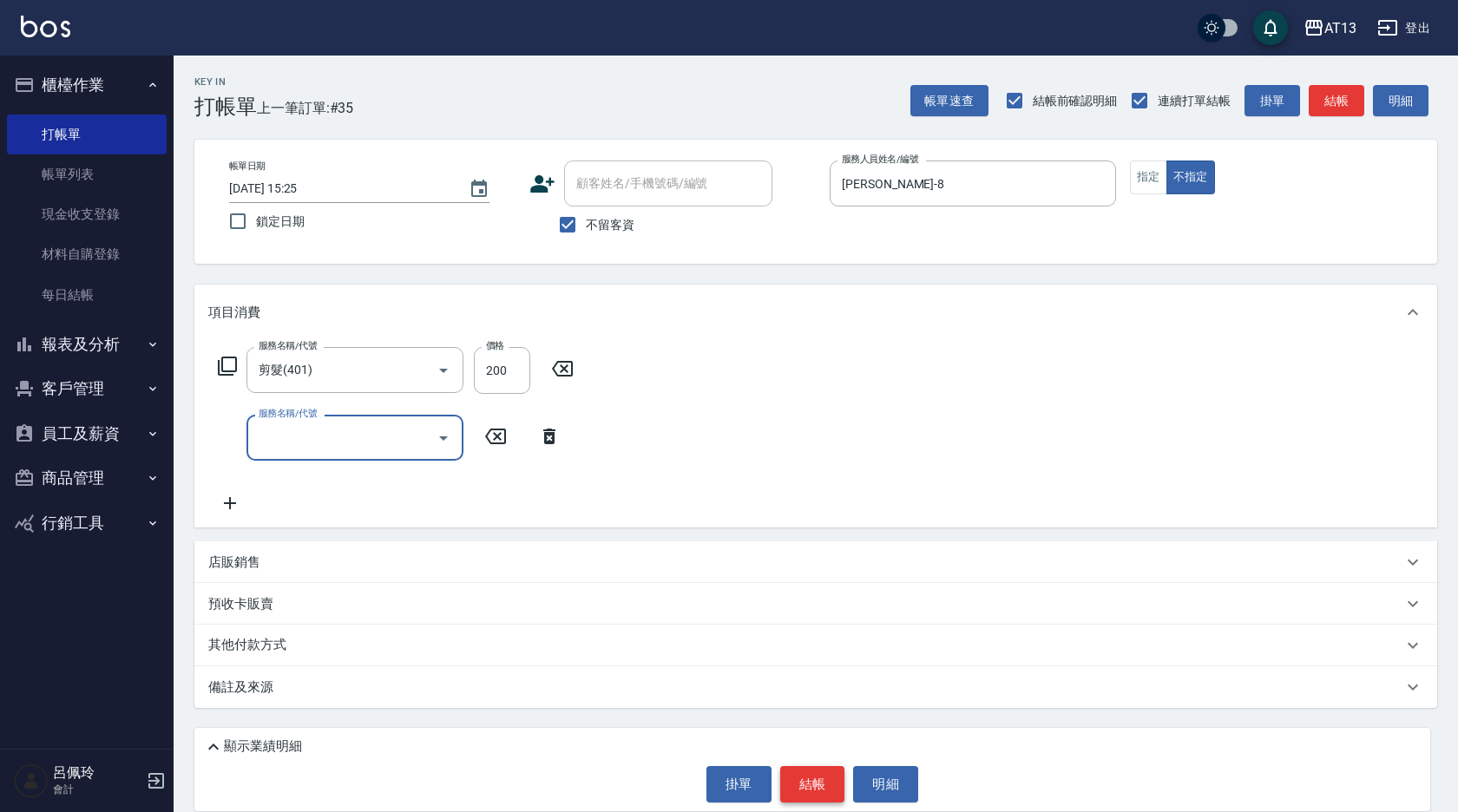
click at [801, 788] on button "結帳" at bounding box center [812, 784] width 65 height 37
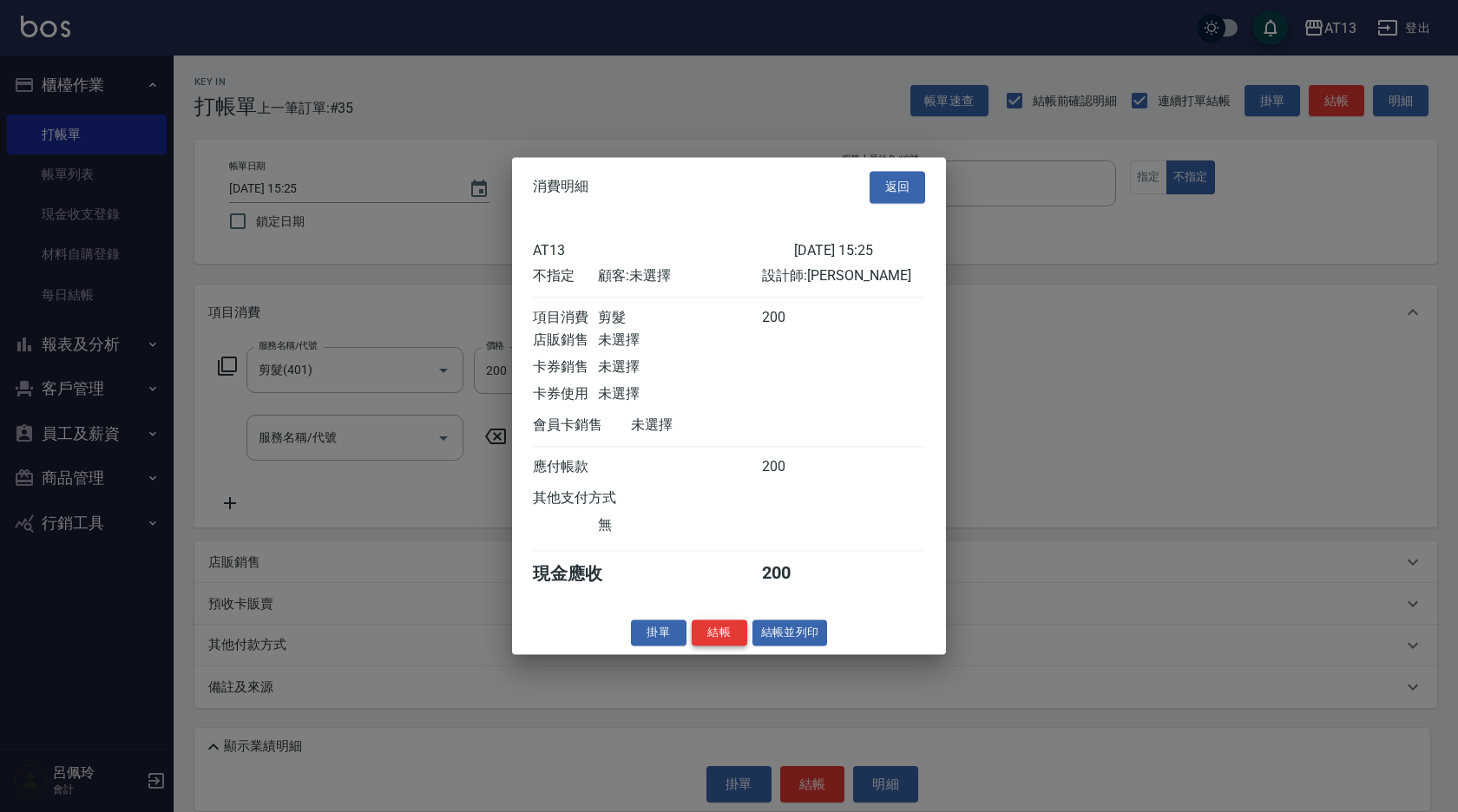
click at [721, 646] on button "結帳" at bounding box center [720, 633] width 56 height 27
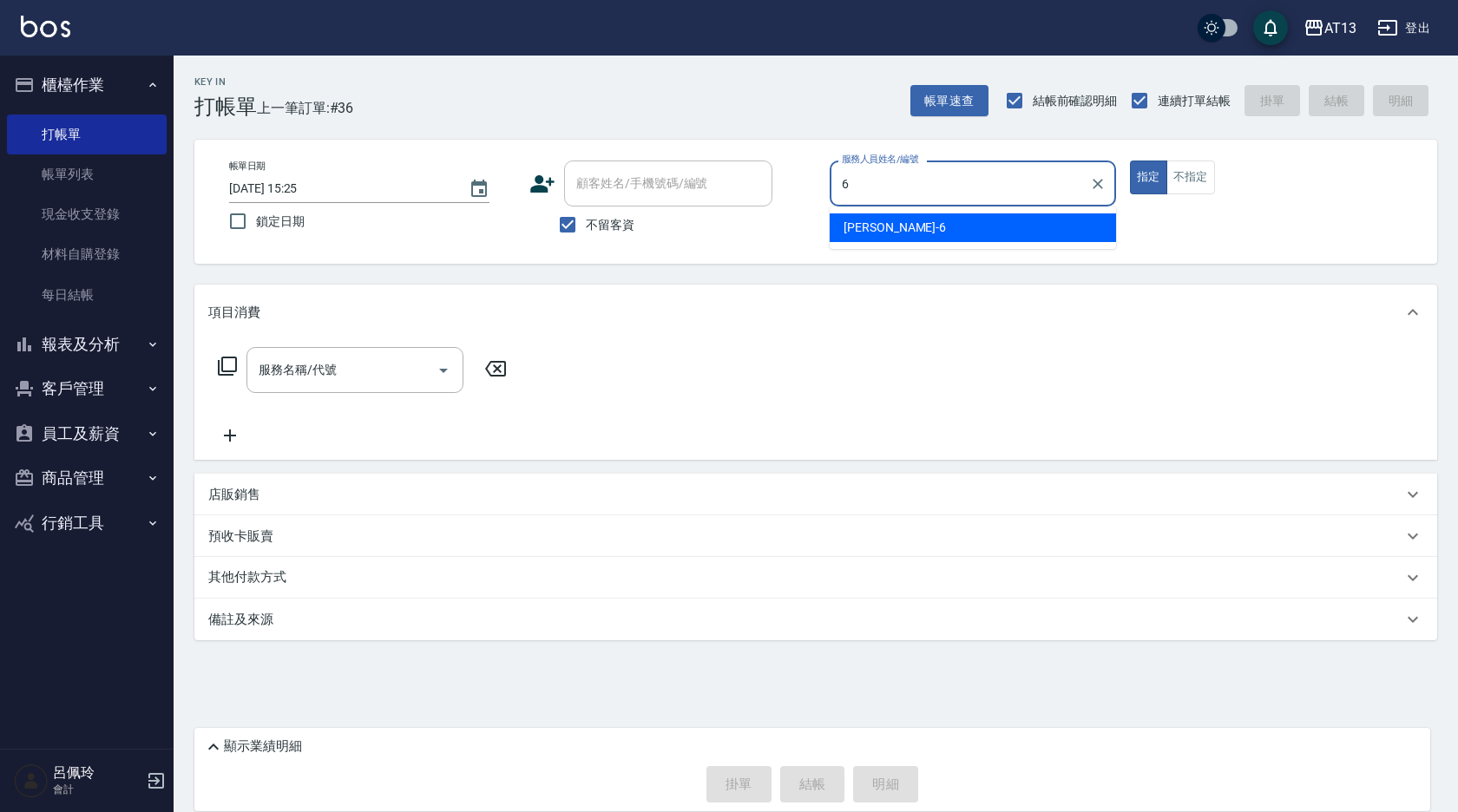
click at [875, 234] on span "[PERSON_NAME] -6" at bounding box center [895, 227] width 103 height 18
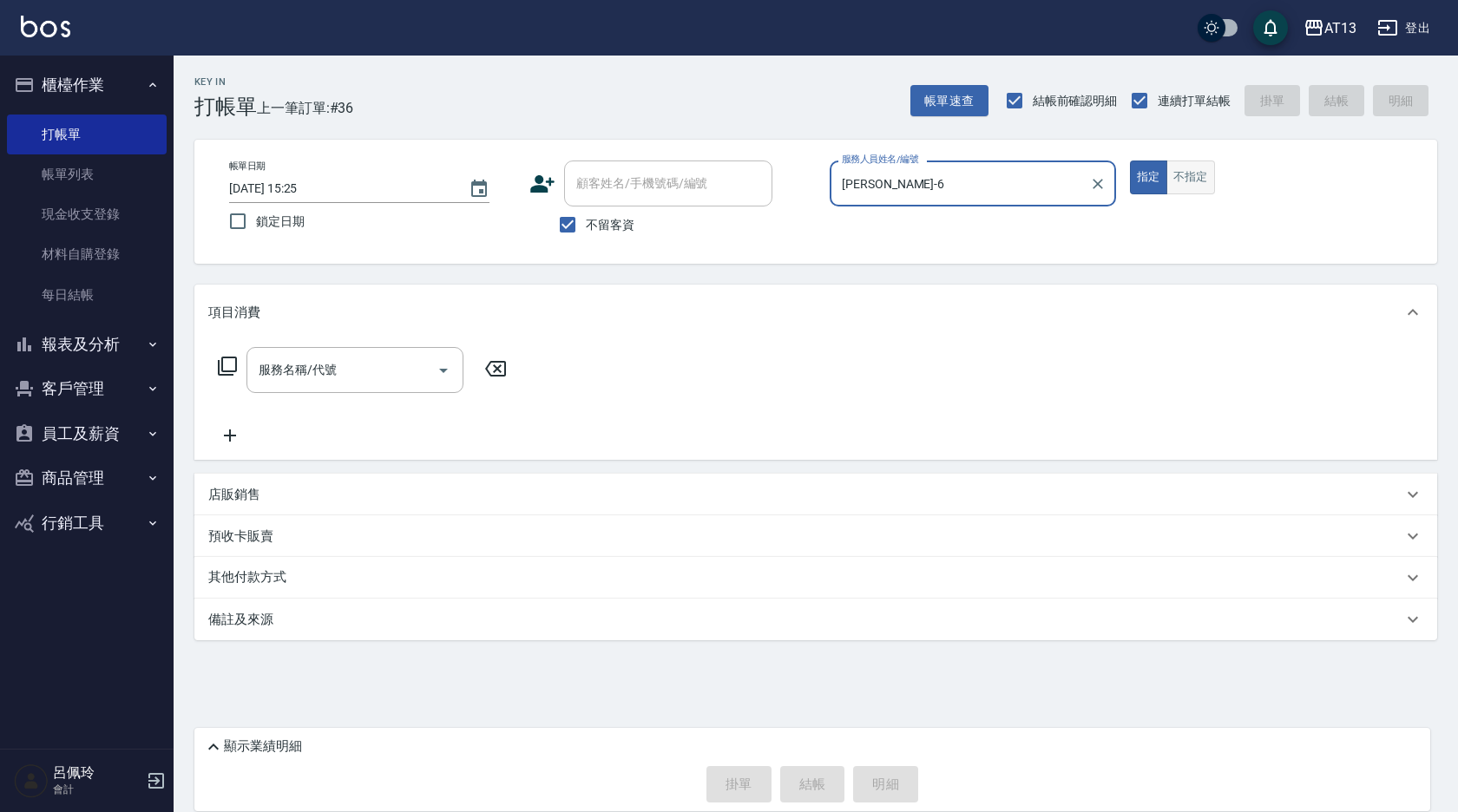
type input "[PERSON_NAME]-6"
click at [1190, 186] on button "不指定" at bounding box center [1191, 177] width 49 height 34
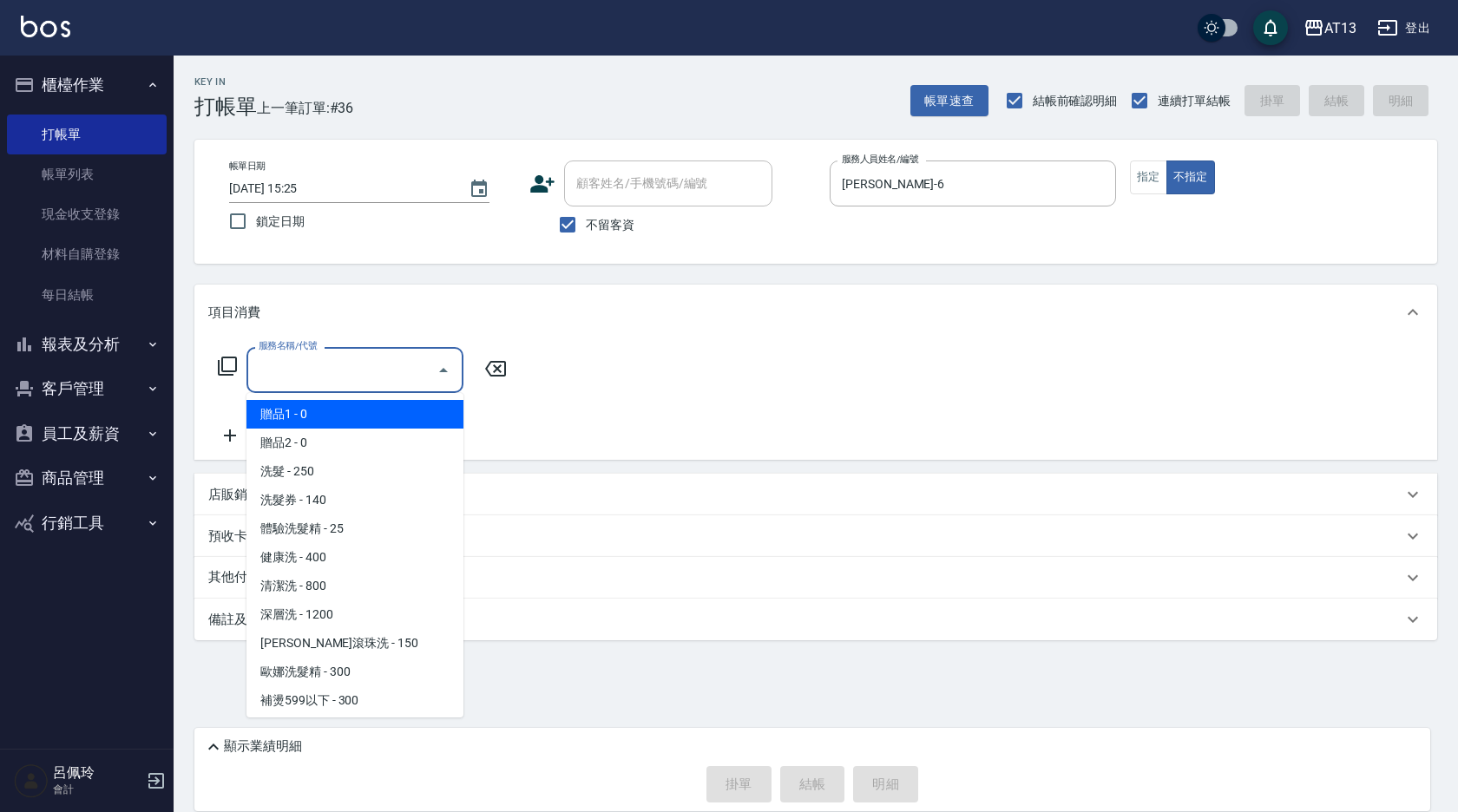
drag, startPoint x: 336, startPoint y: 363, endPoint x: 327, endPoint y: 366, distance: 9.5
click at [333, 364] on input "服務名稱/代號" at bounding box center [342, 369] width 175 height 30
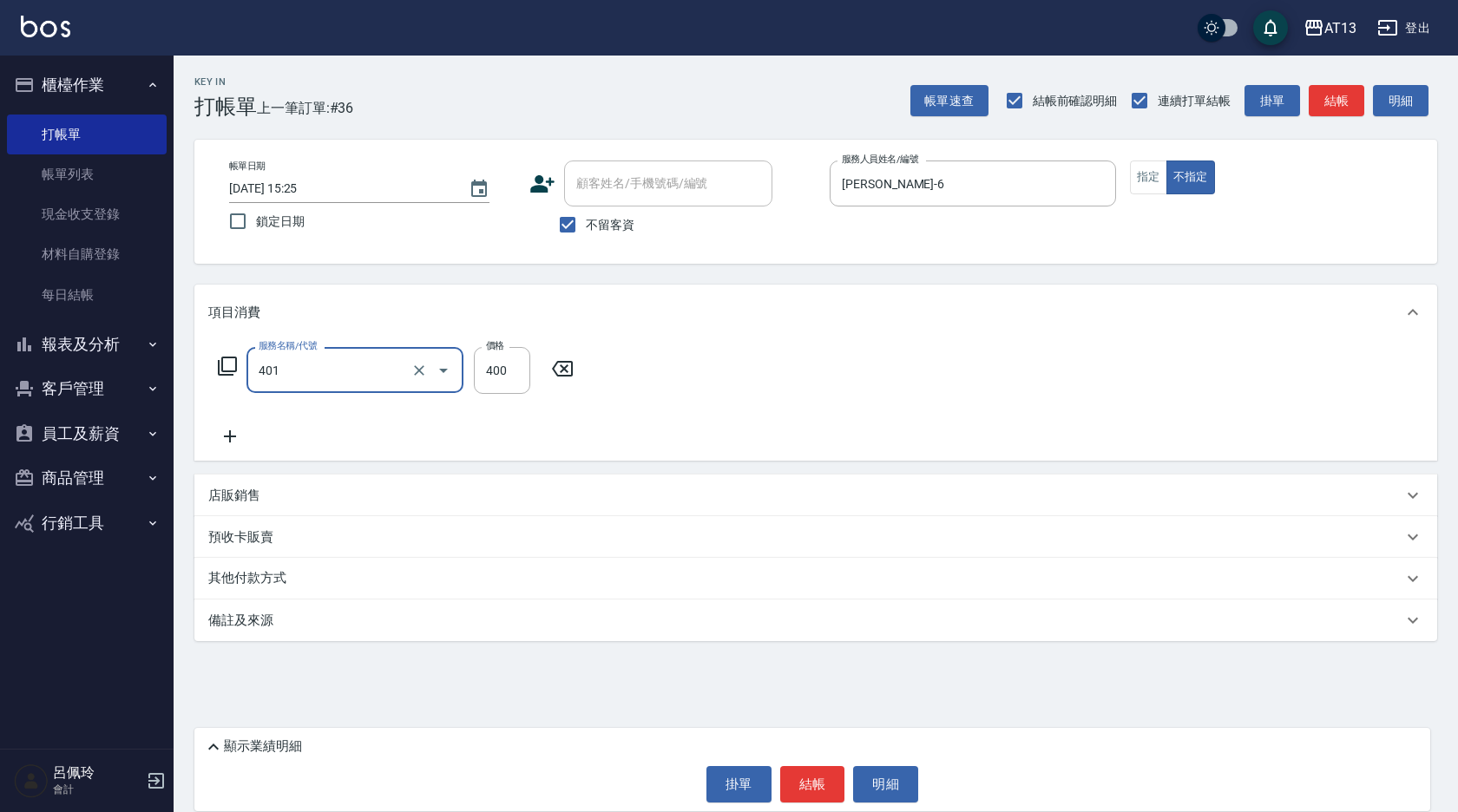
type input "剪髮(401)"
type input "50"
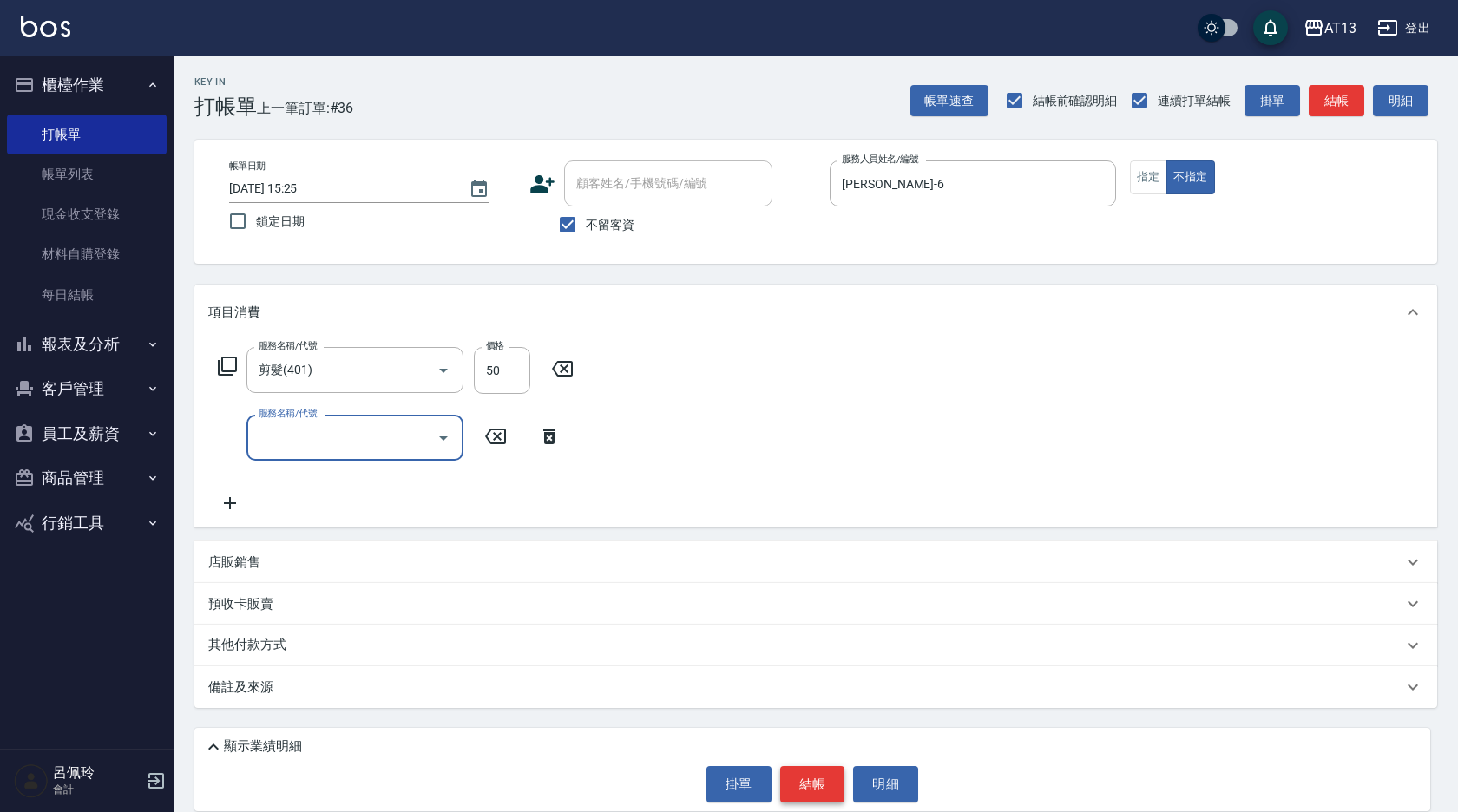
click at [789, 790] on button "結帳" at bounding box center [812, 784] width 65 height 37
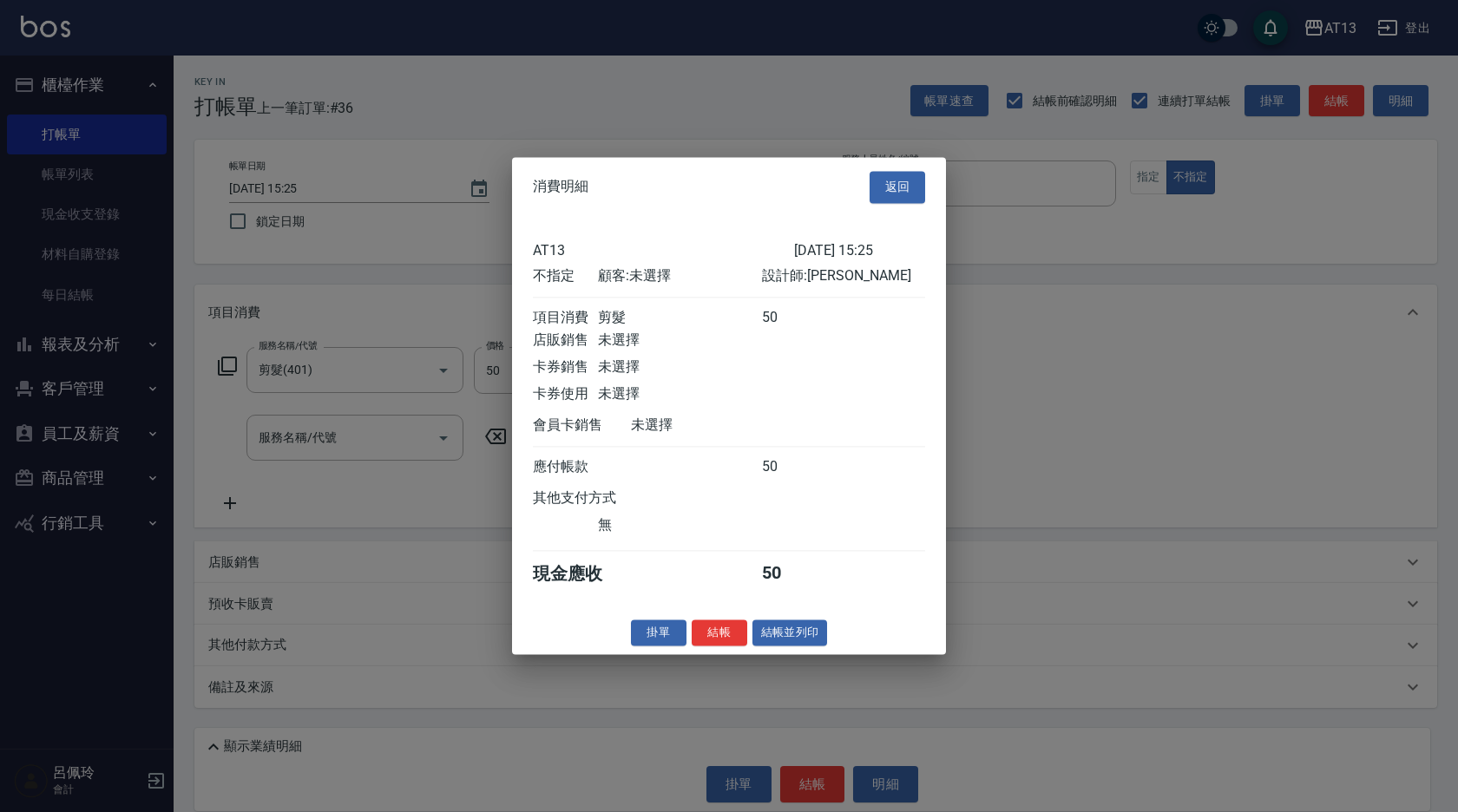
click at [715, 646] on button "結帳" at bounding box center [720, 633] width 56 height 27
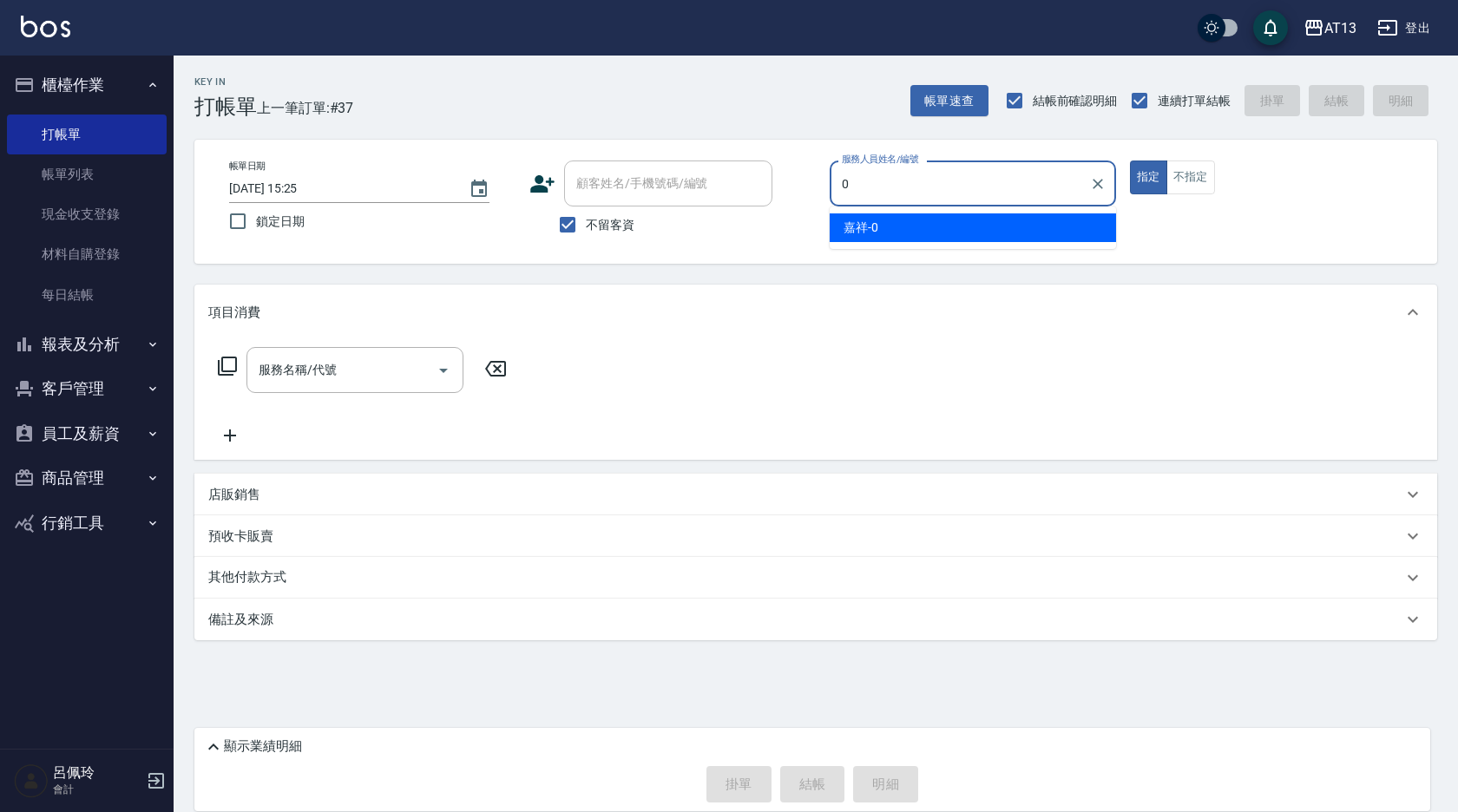
click at [919, 227] on div "嘉祥 -0" at bounding box center [973, 227] width 287 height 29
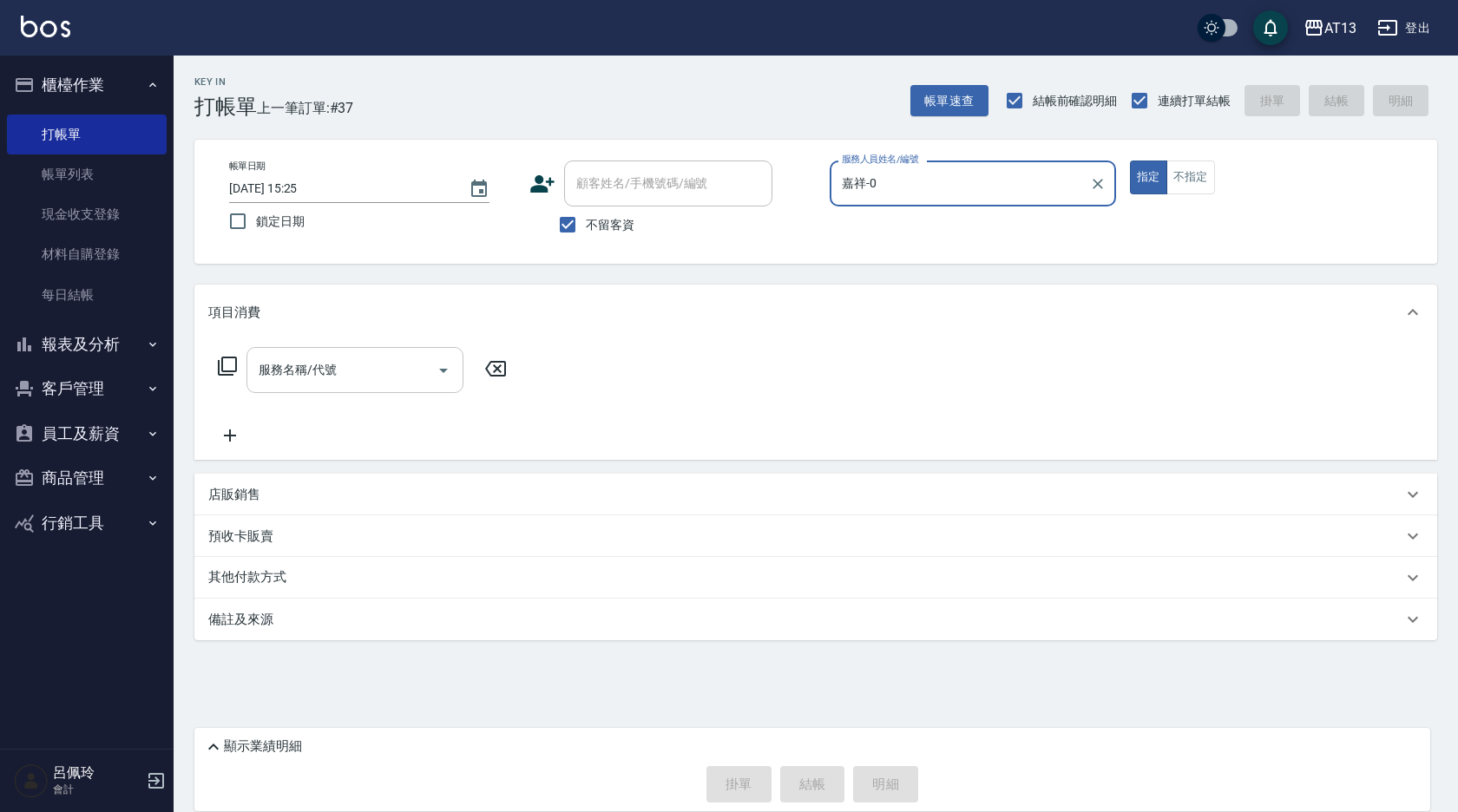
type input "嘉祥-0"
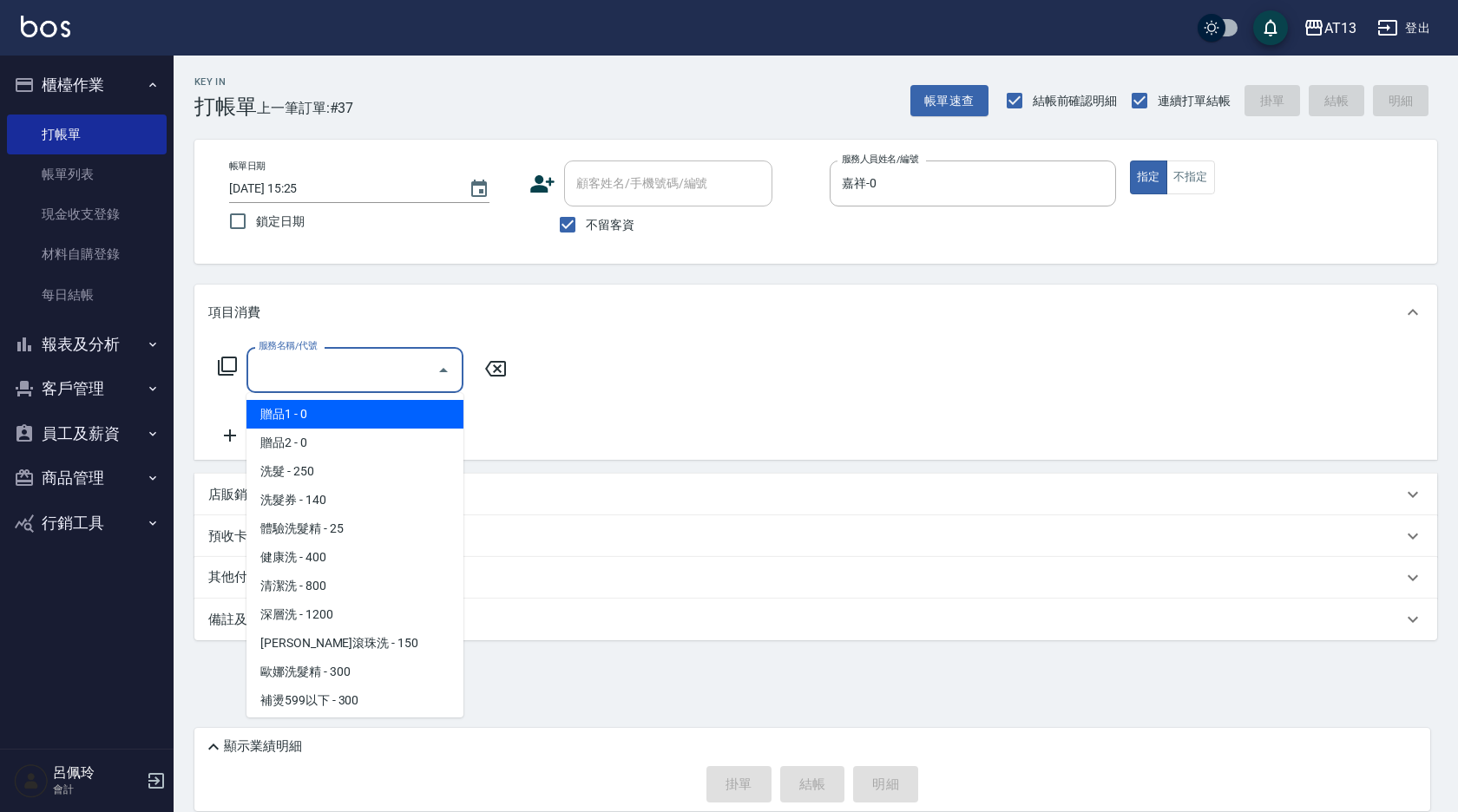
click at [356, 367] on input "服務名稱/代號" at bounding box center [342, 369] width 175 height 30
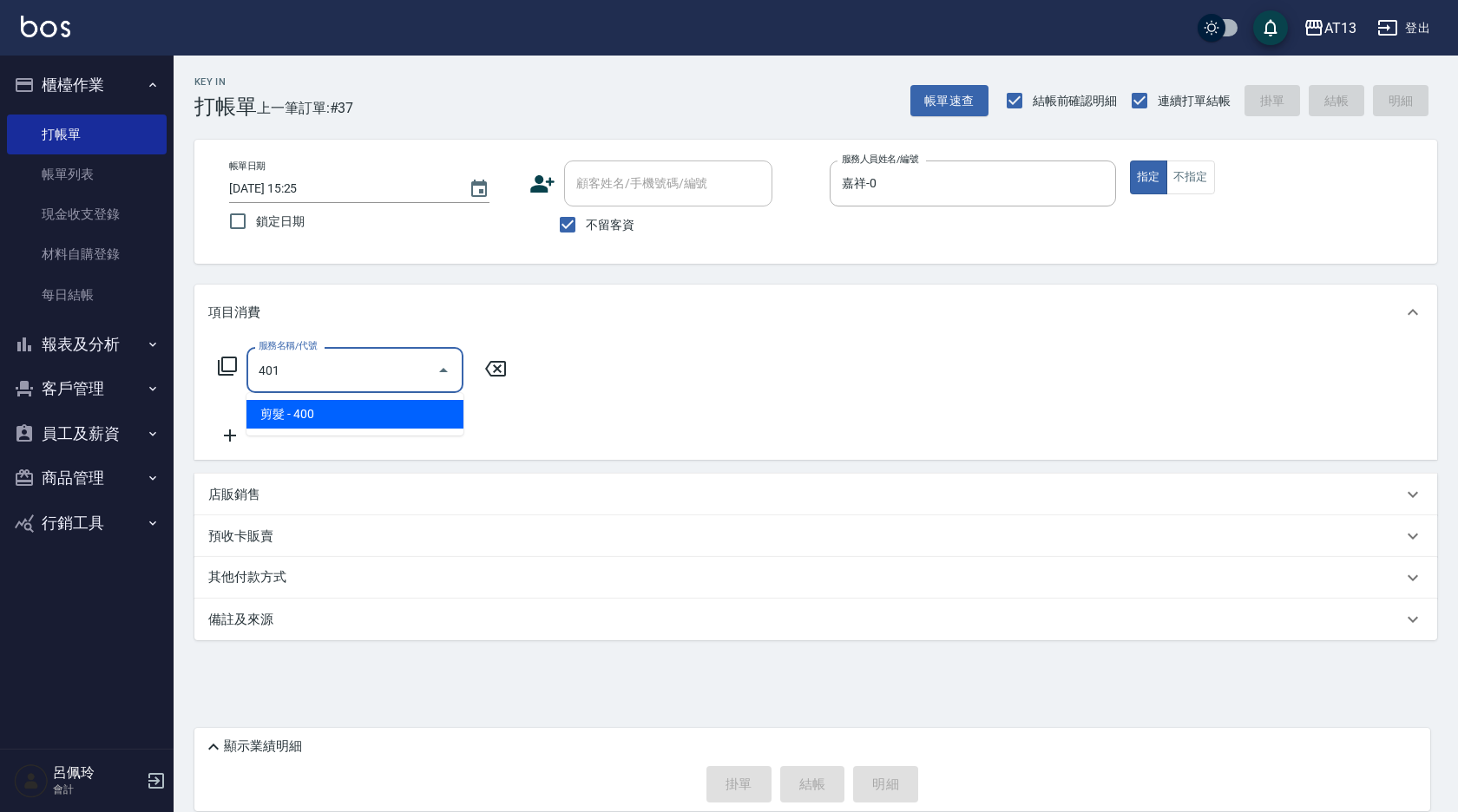
type input "剪髮(401)"
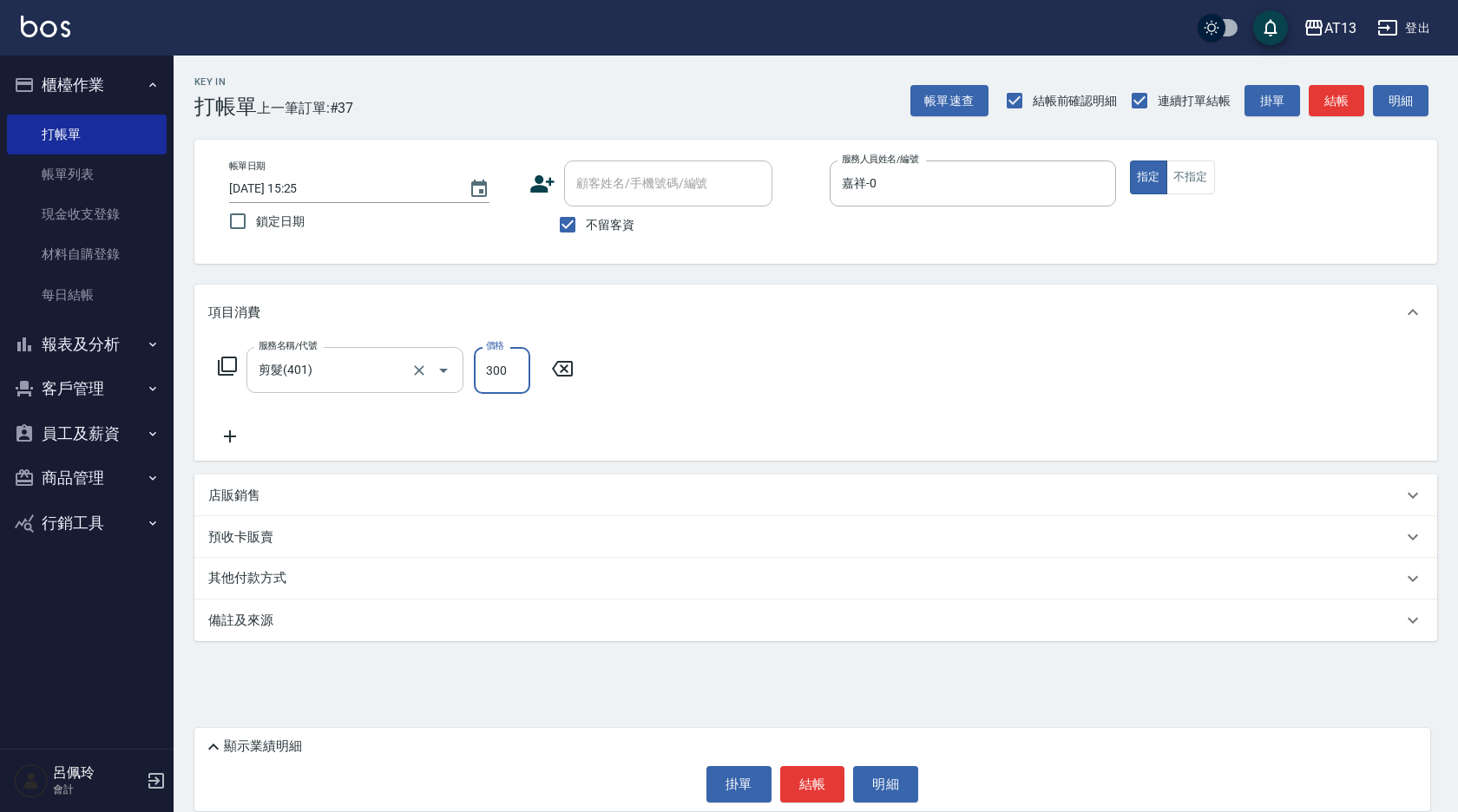
type input "300"
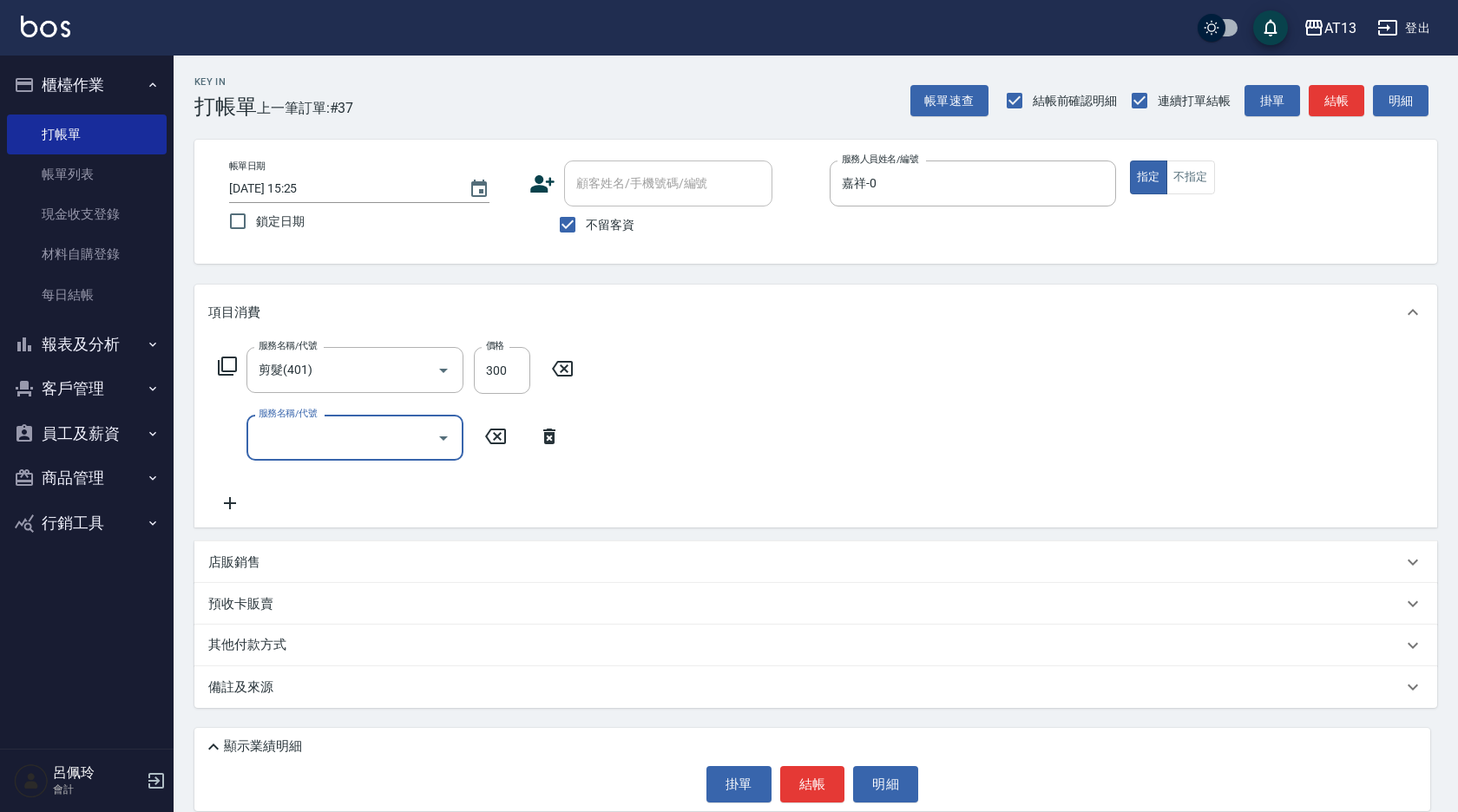
click at [820, 775] on button "結帳" at bounding box center [812, 784] width 65 height 37
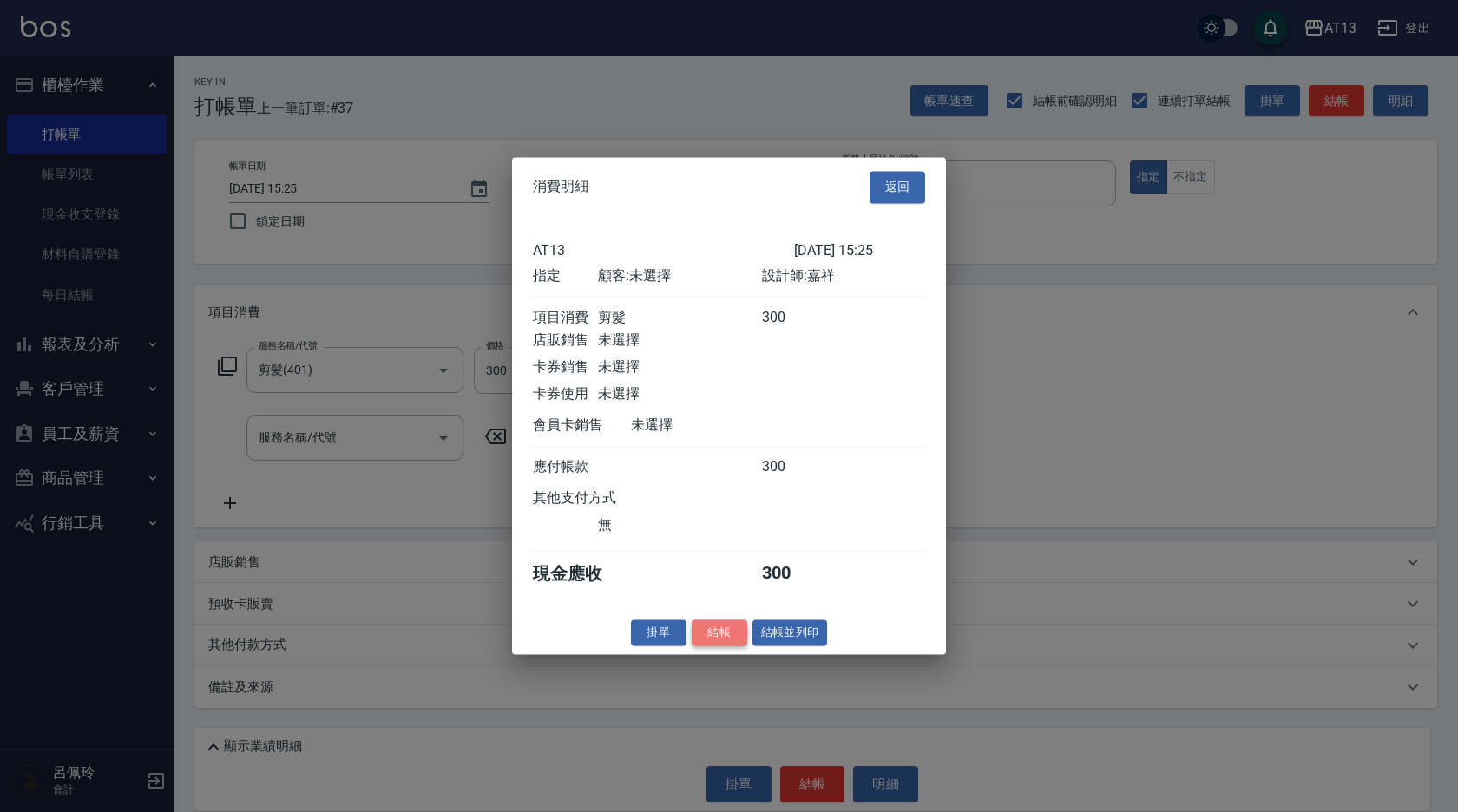
click at [728, 646] on button "結帳" at bounding box center [720, 633] width 56 height 27
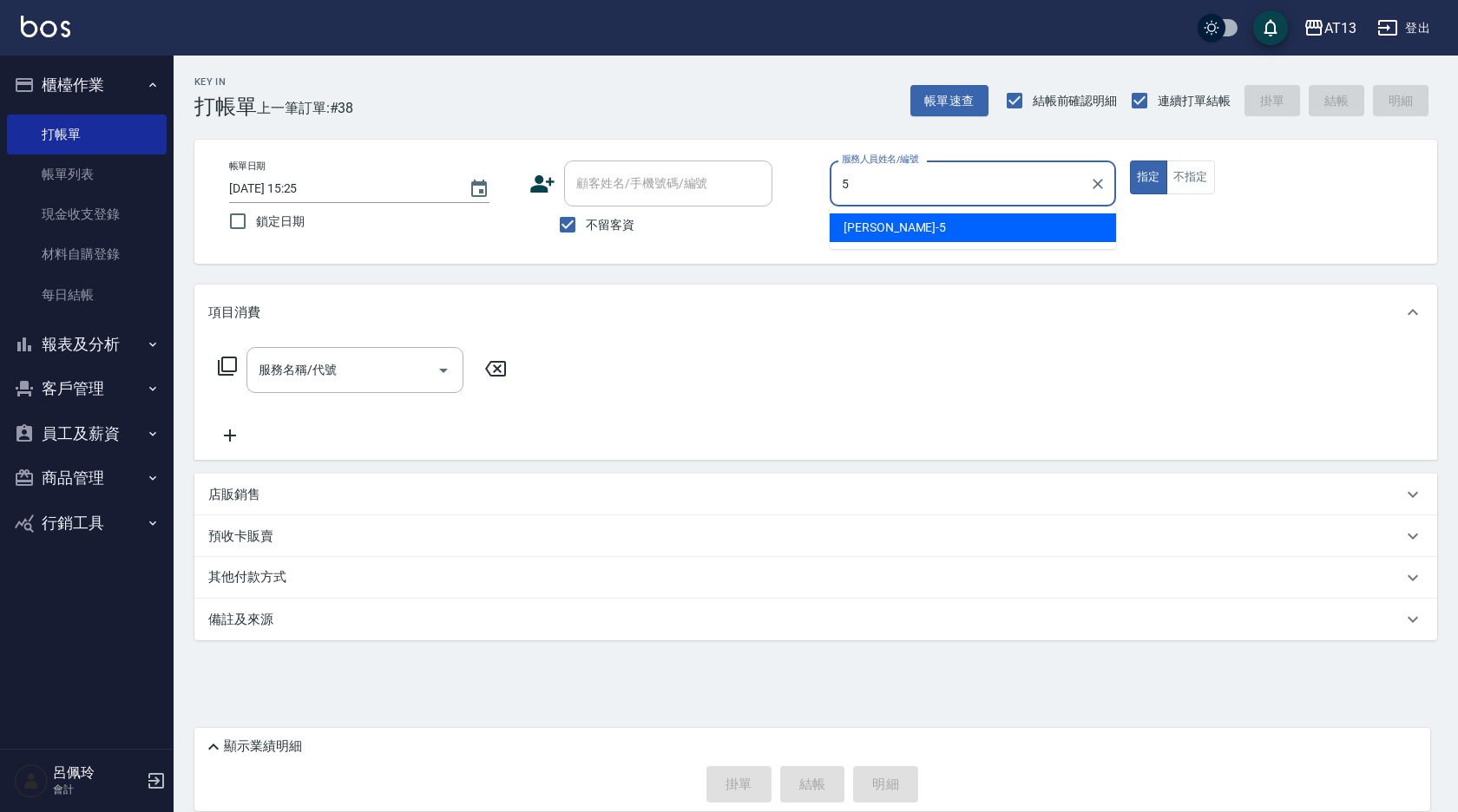
click at [926, 220] on div "[PERSON_NAME] -5" at bounding box center [973, 227] width 287 height 29
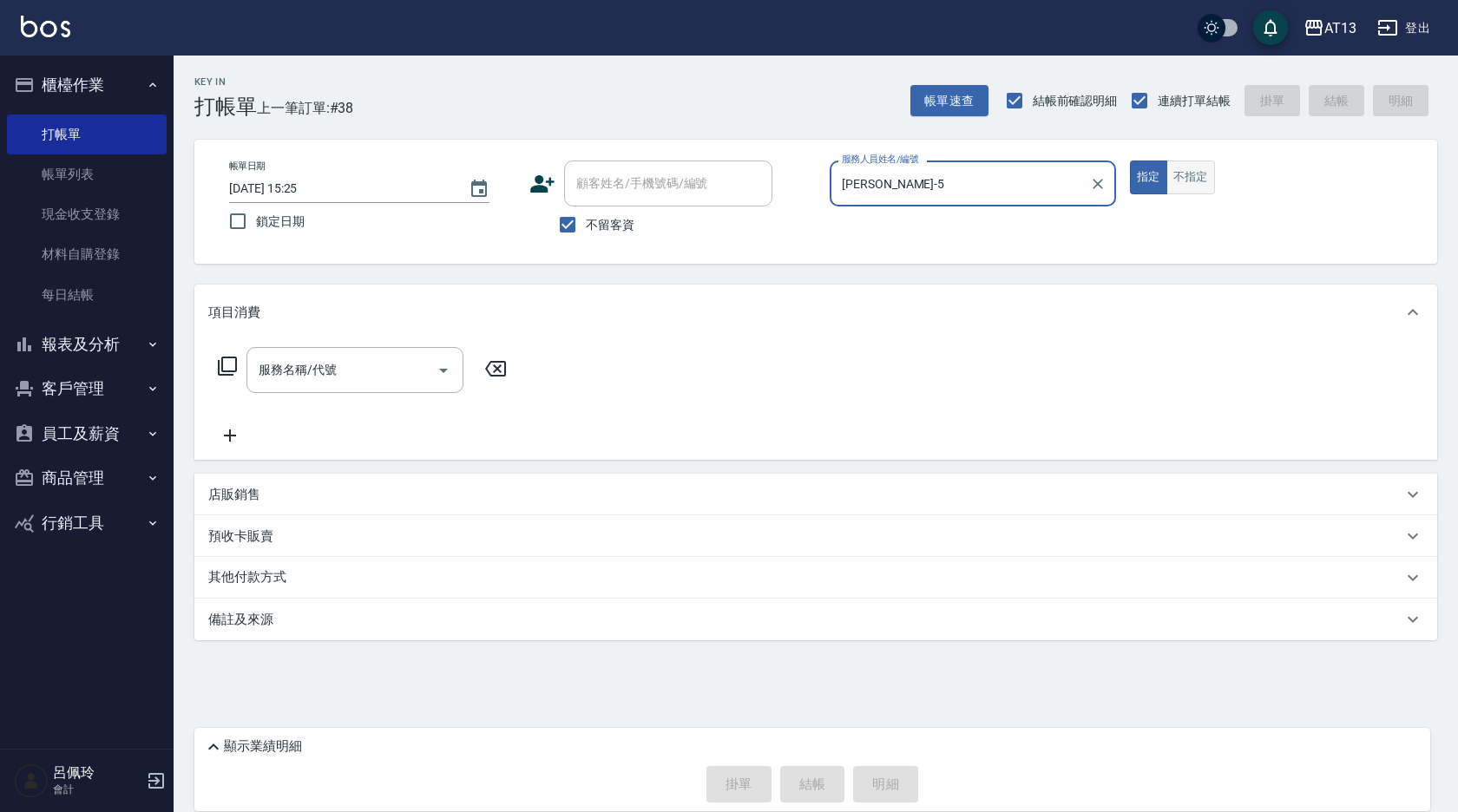
type input "[PERSON_NAME]-5"
drag, startPoint x: 1197, startPoint y: 175, endPoint x: 1208, endPoint y: 170, distance: 12.1
click at [1197, 174] on button "不指定" at bounding box center [1191, 177] width 49 height 34
drag, startPoint x: 351, startPoint y: 362, endPoint x: 348, endPoint y: 353, distance: 9.5
click at [350, 362] on input "服務名稱/代號" at bounding box center [342, 369] width 175 height 30
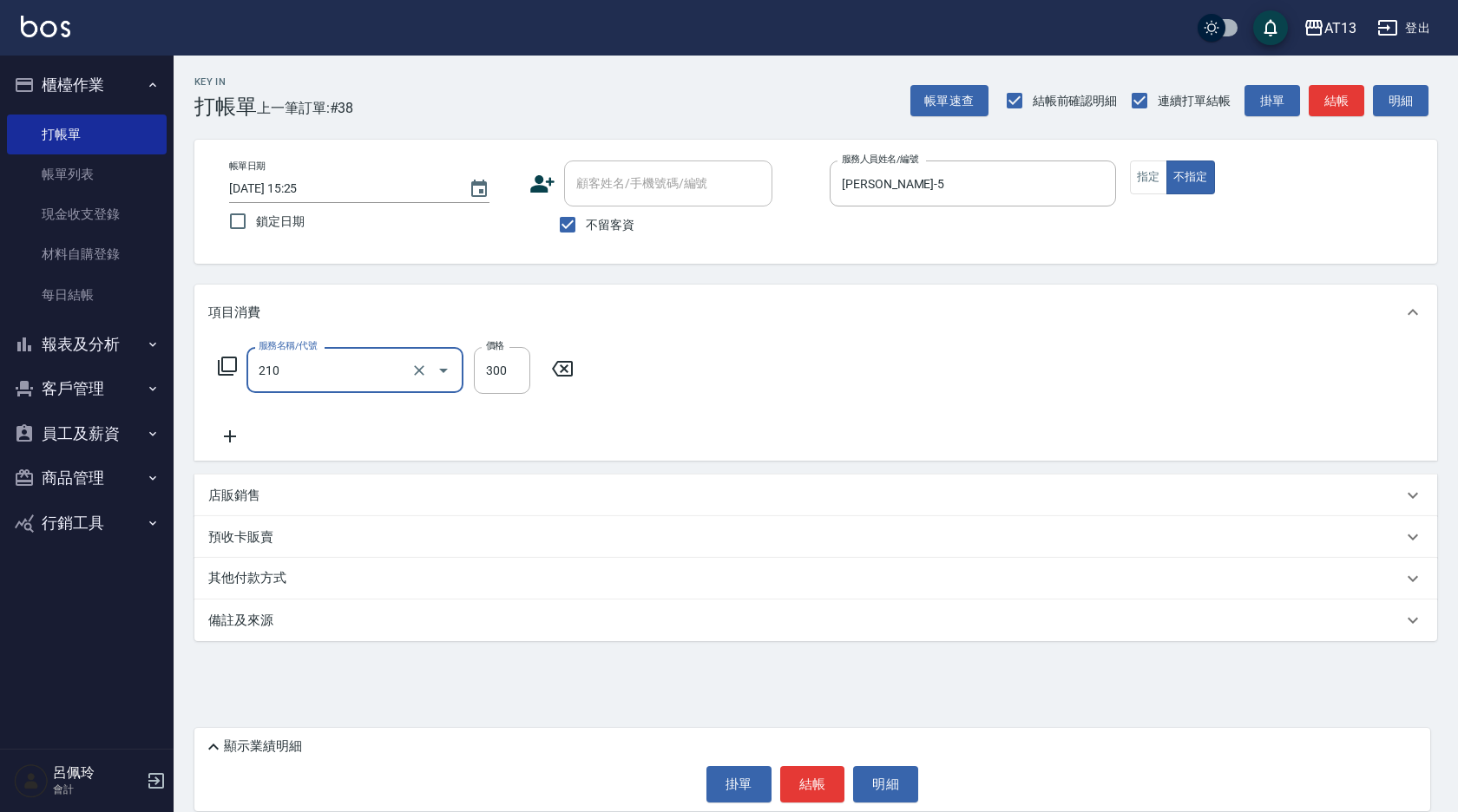
type input "歐娜洗髮精(210)"
type input "葉采臻-24"
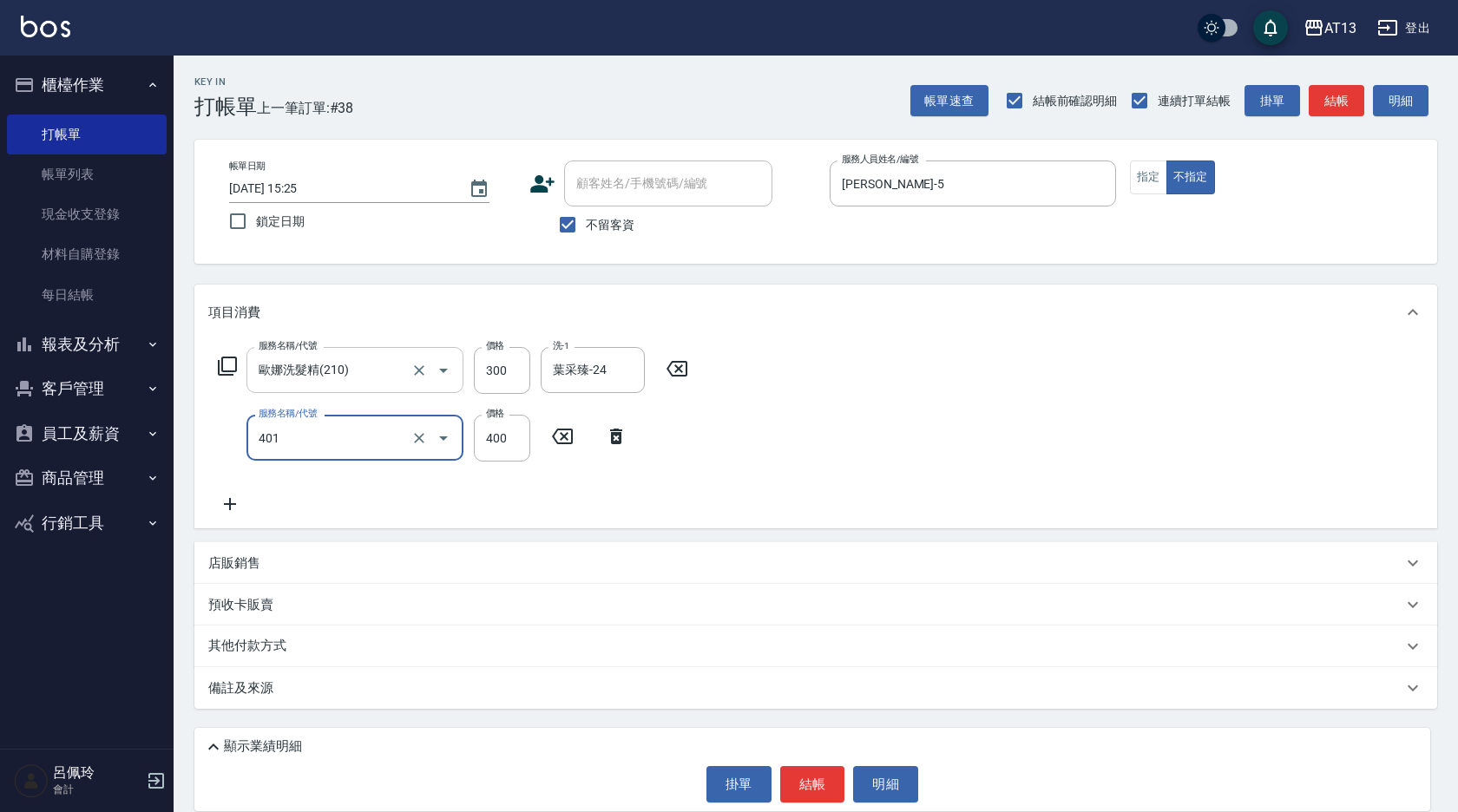
type input "剪髮(401)"
type input "200"
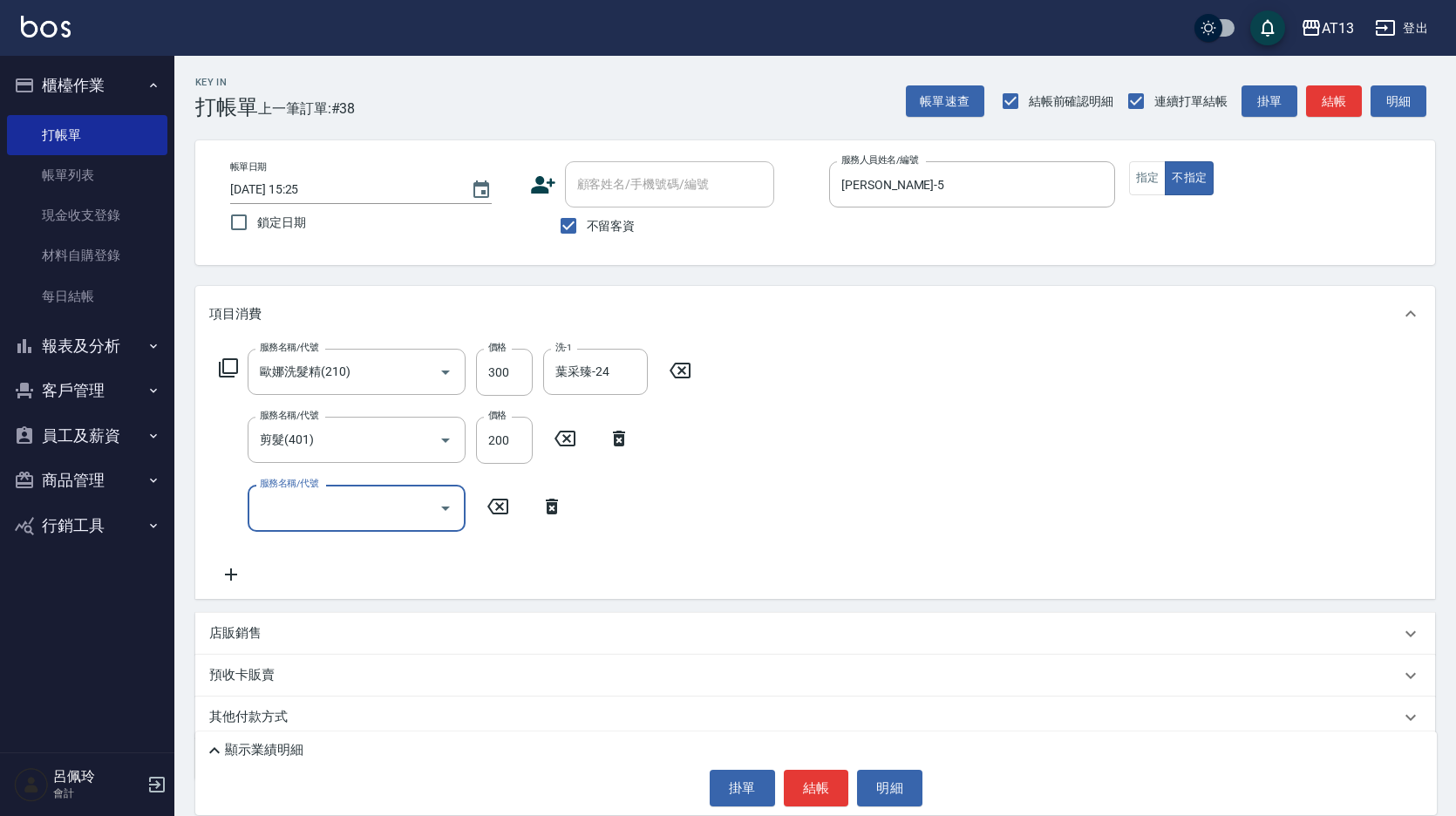
click at [932, 318] on div "項目消費" at bounding box center [815, 314] width 1240 height 56
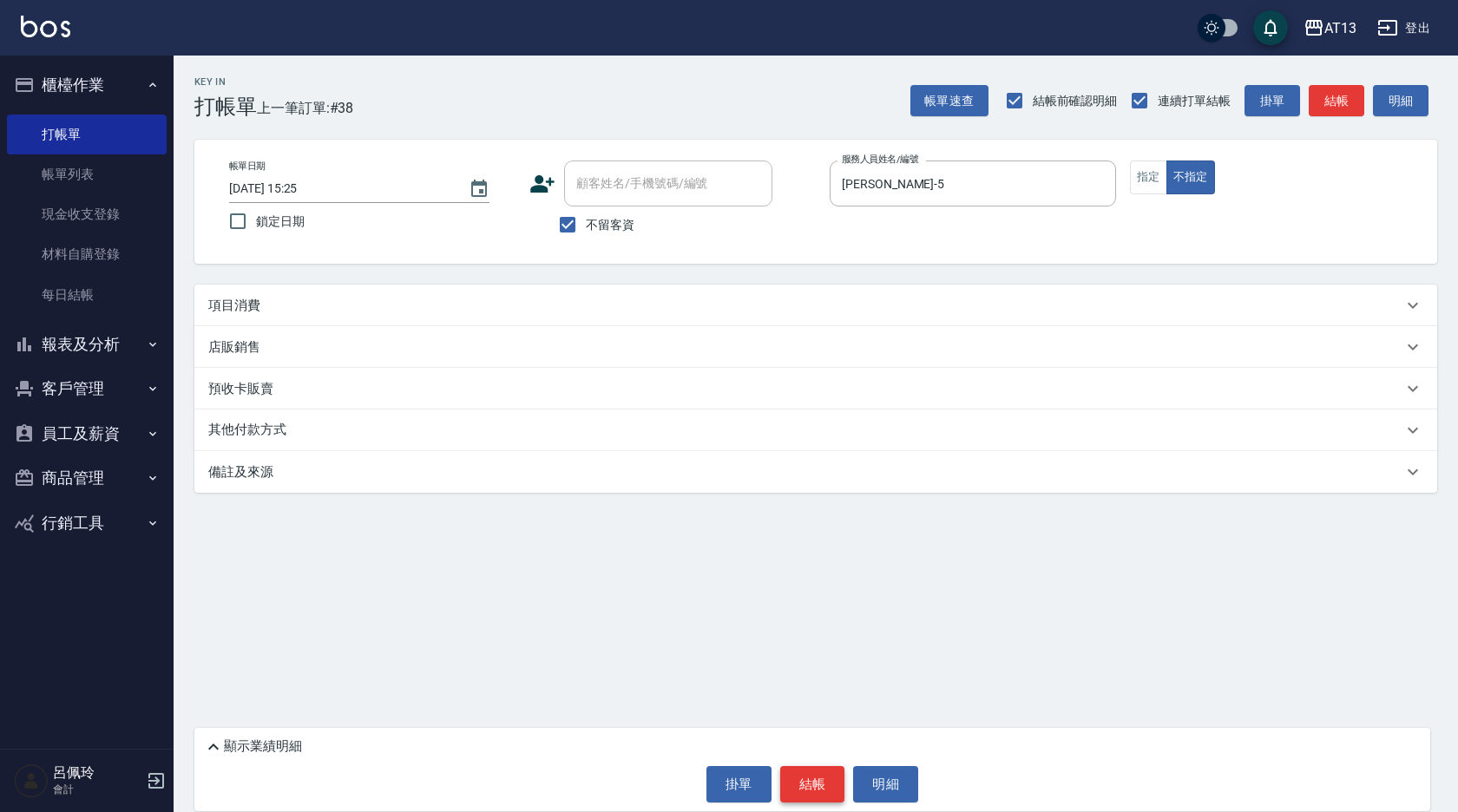
click at [825, 776] on button "結帳" at bounding box center [812, 784] width 65 height 37
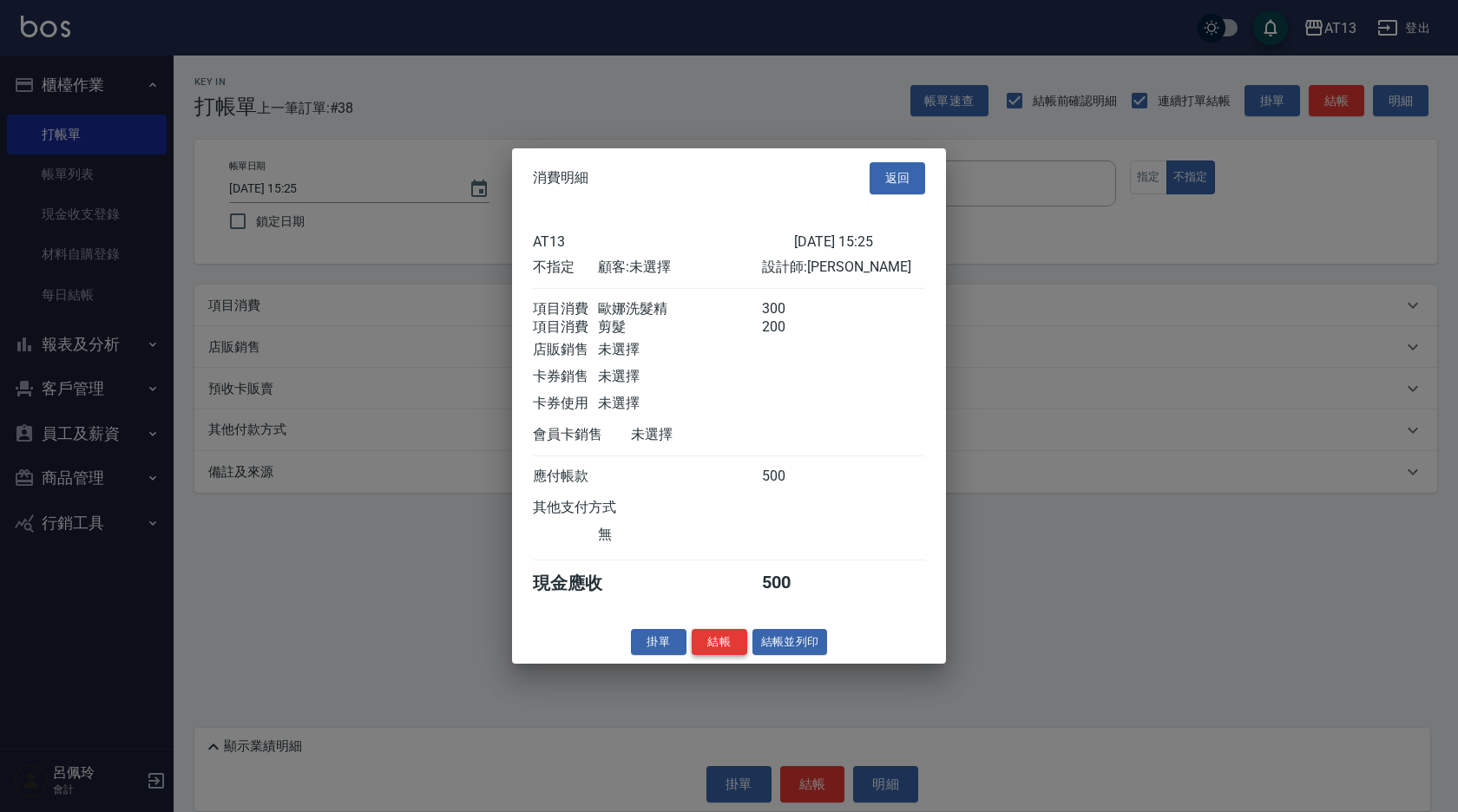
click at [730, 655] on button "結帳" at bounding box center [720, 641] width 56 height 27
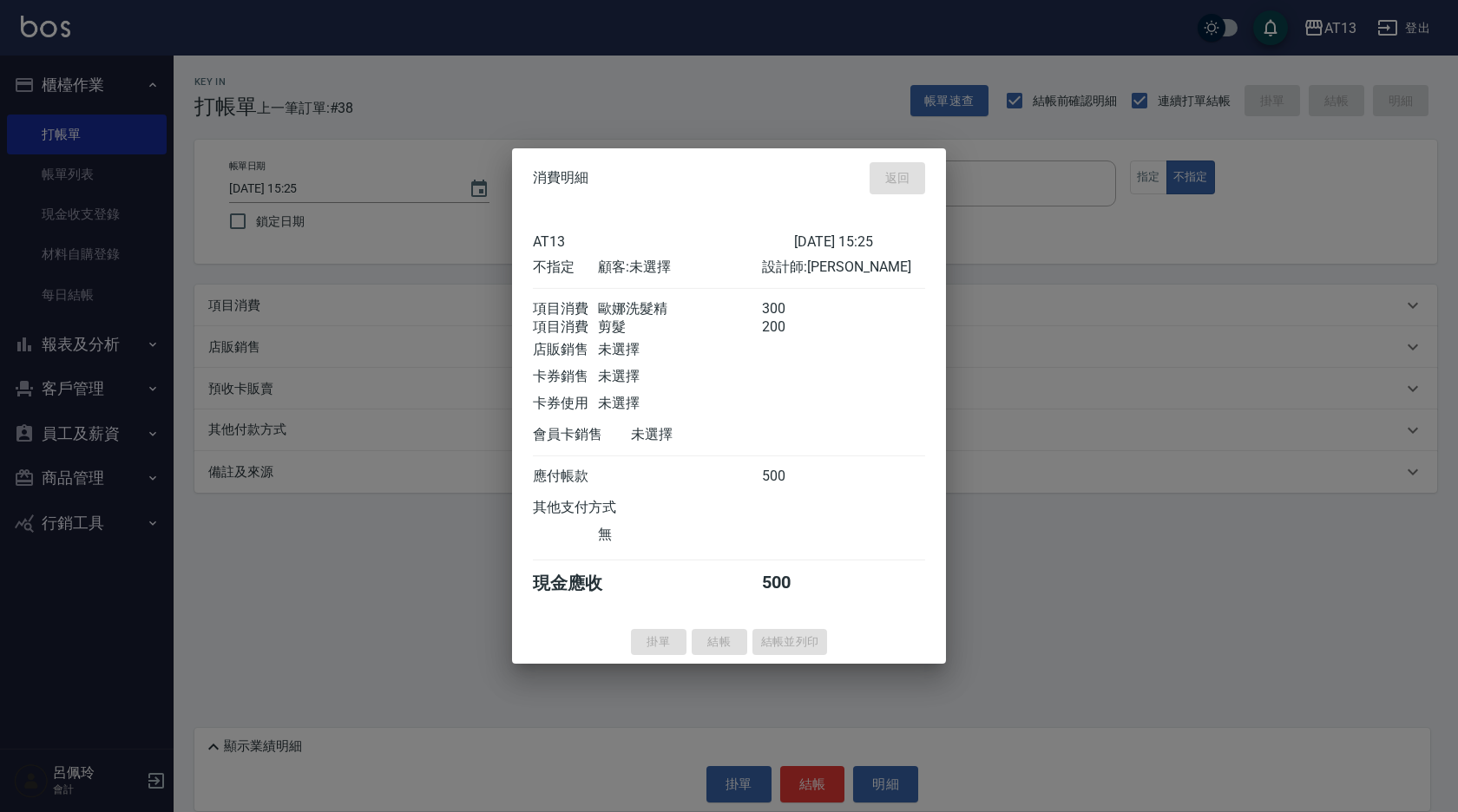
type input "[DATE] 15:53"
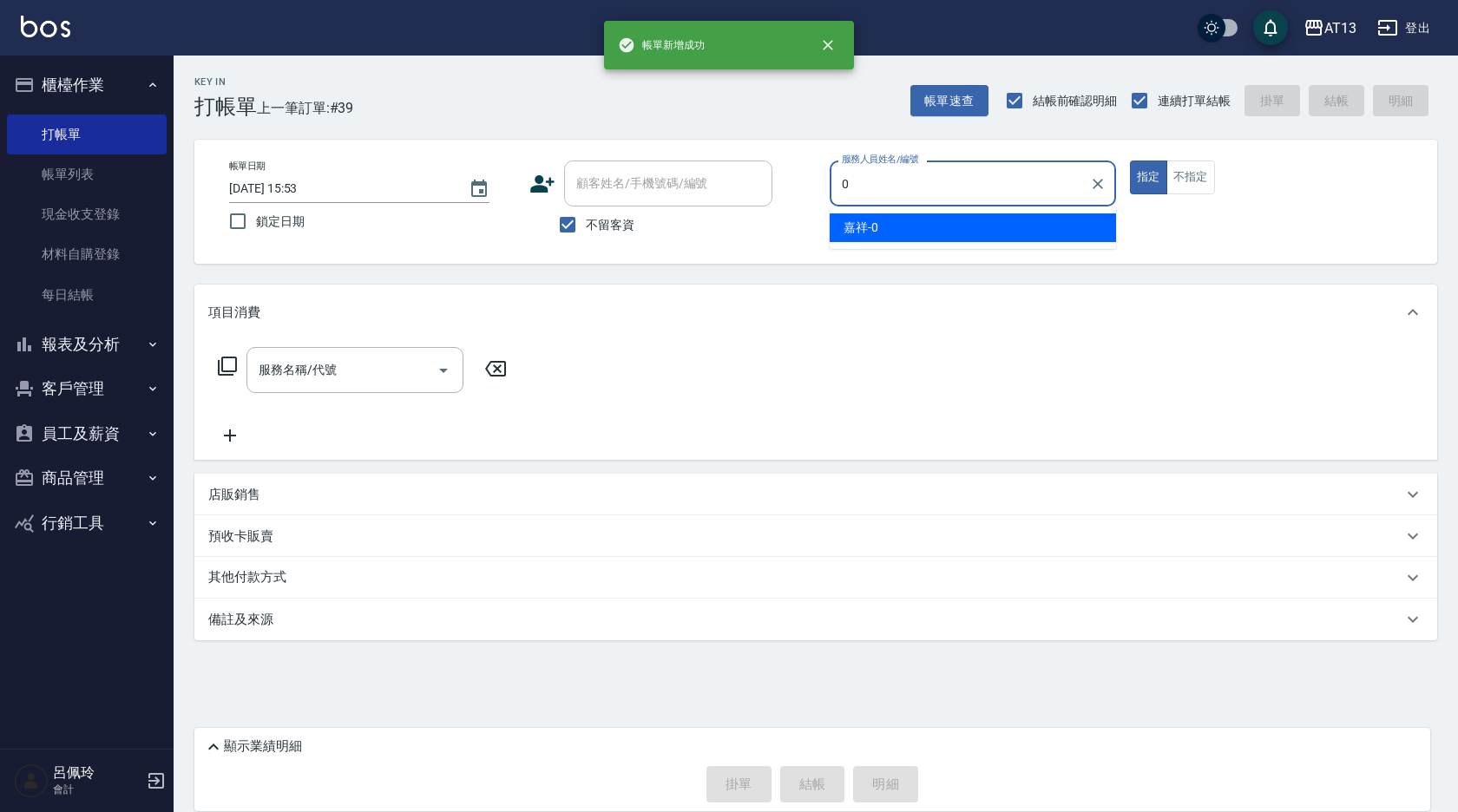
click at [981, 233] on div "嘉祥 -0" at bounding box center [973, 227] width 287 height 29
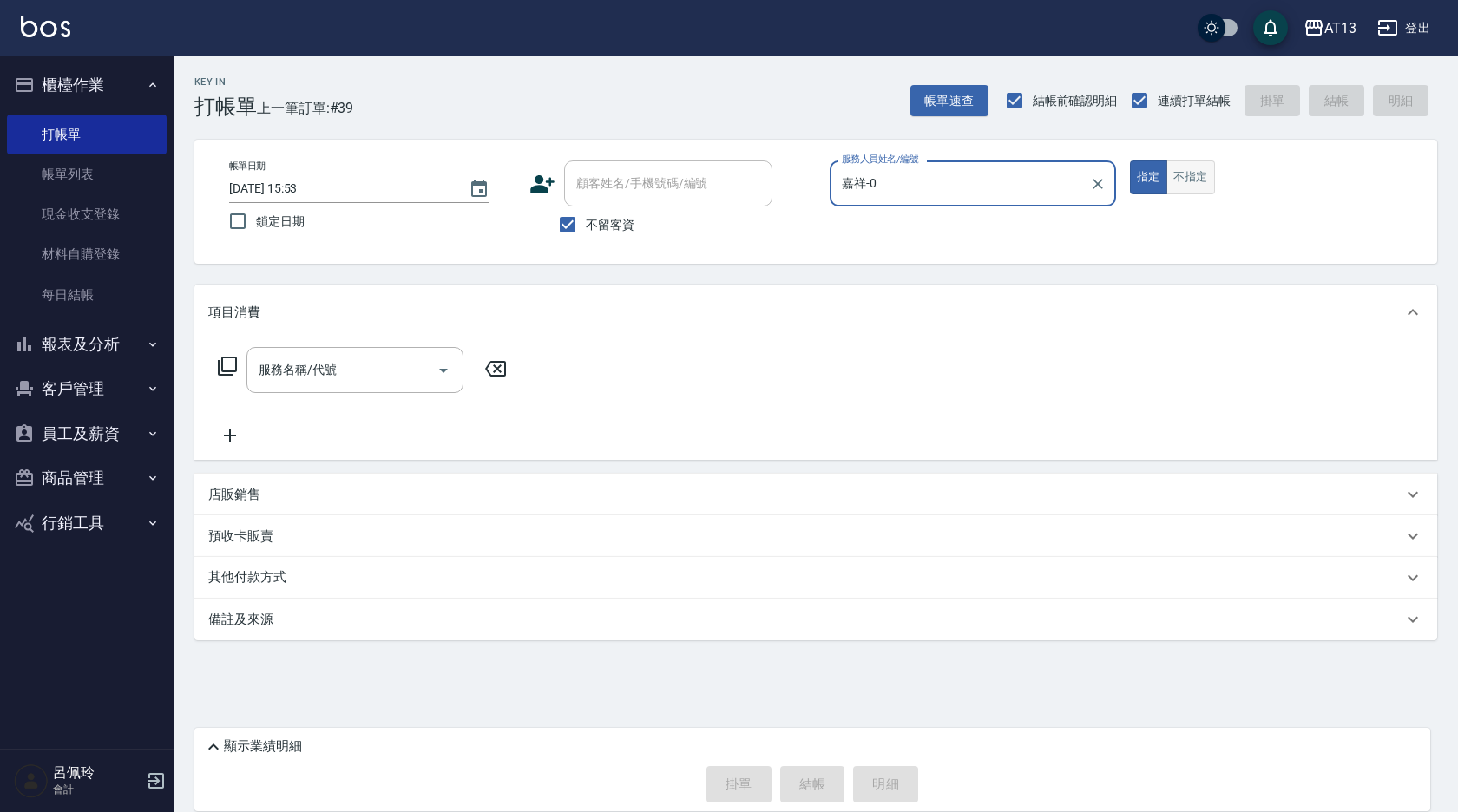
type input "嘉祥-0"
click at [1193, 178] on button "不指定" at bounding box center [1191, 177] width 49 height 34
click at [366, 363] on input "服務名稱/代號" at bounding box center [342, 369] width 175 height 30
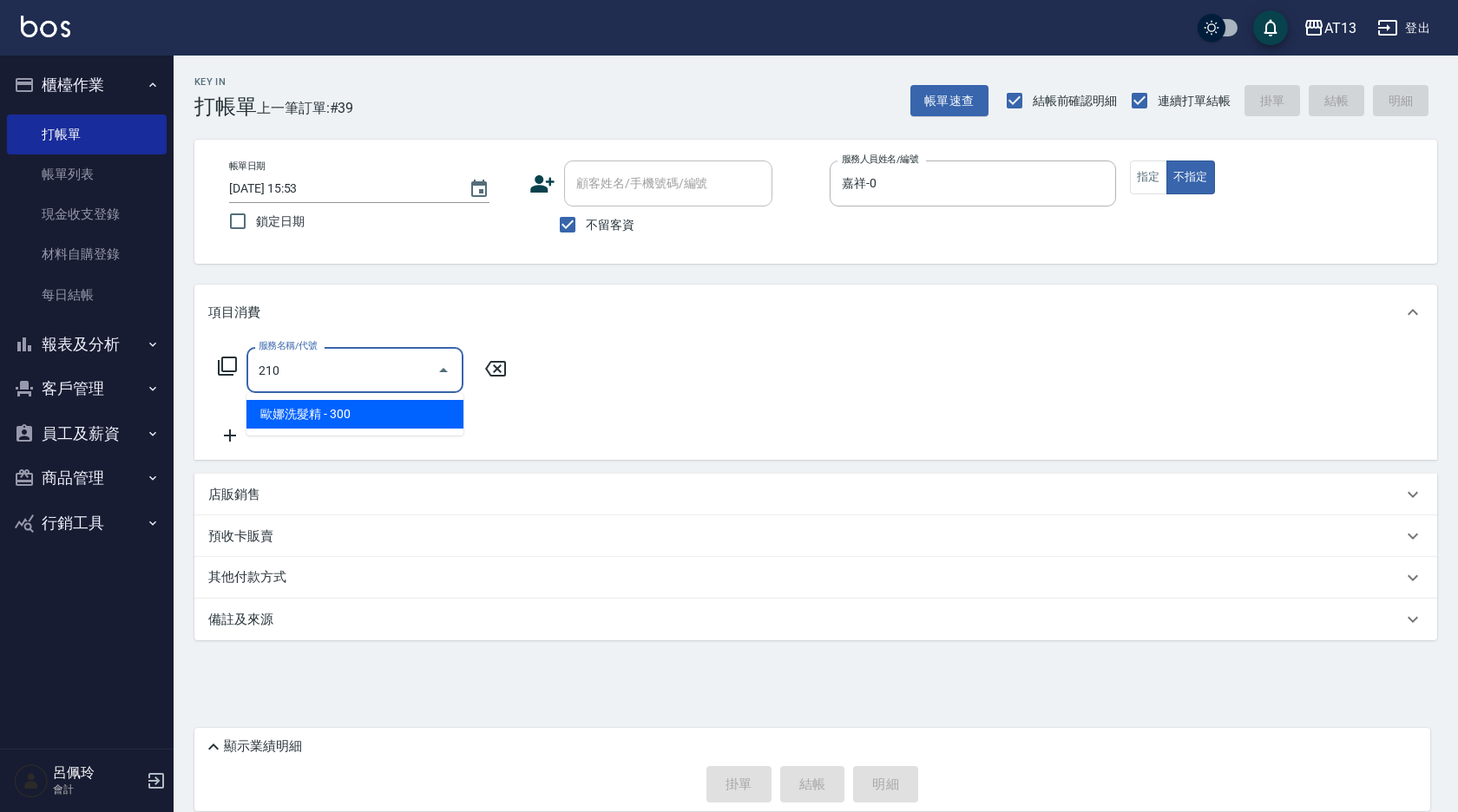
type input "歐娜洗髮精(210)"
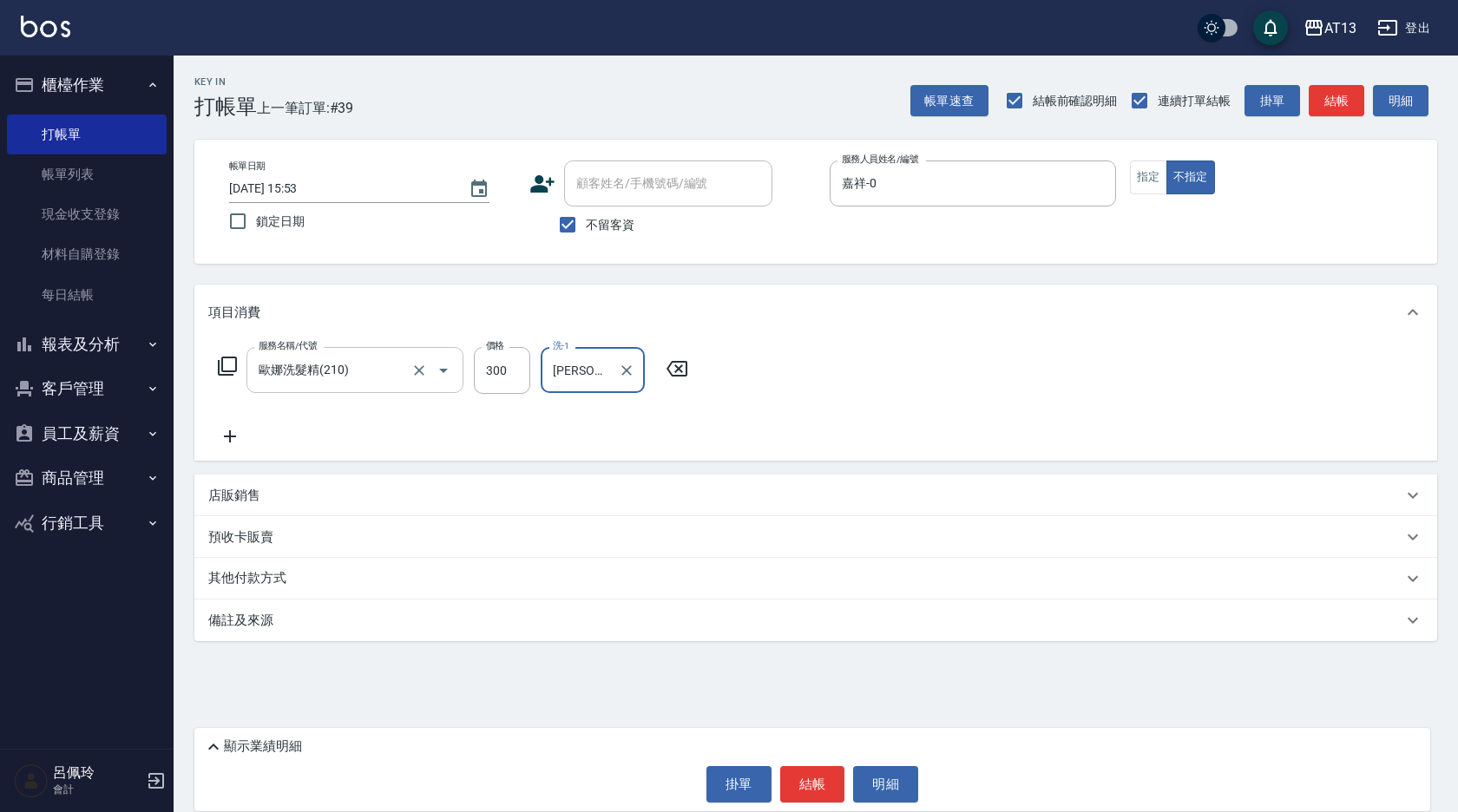
type input "[PERSON_NAME]-33"
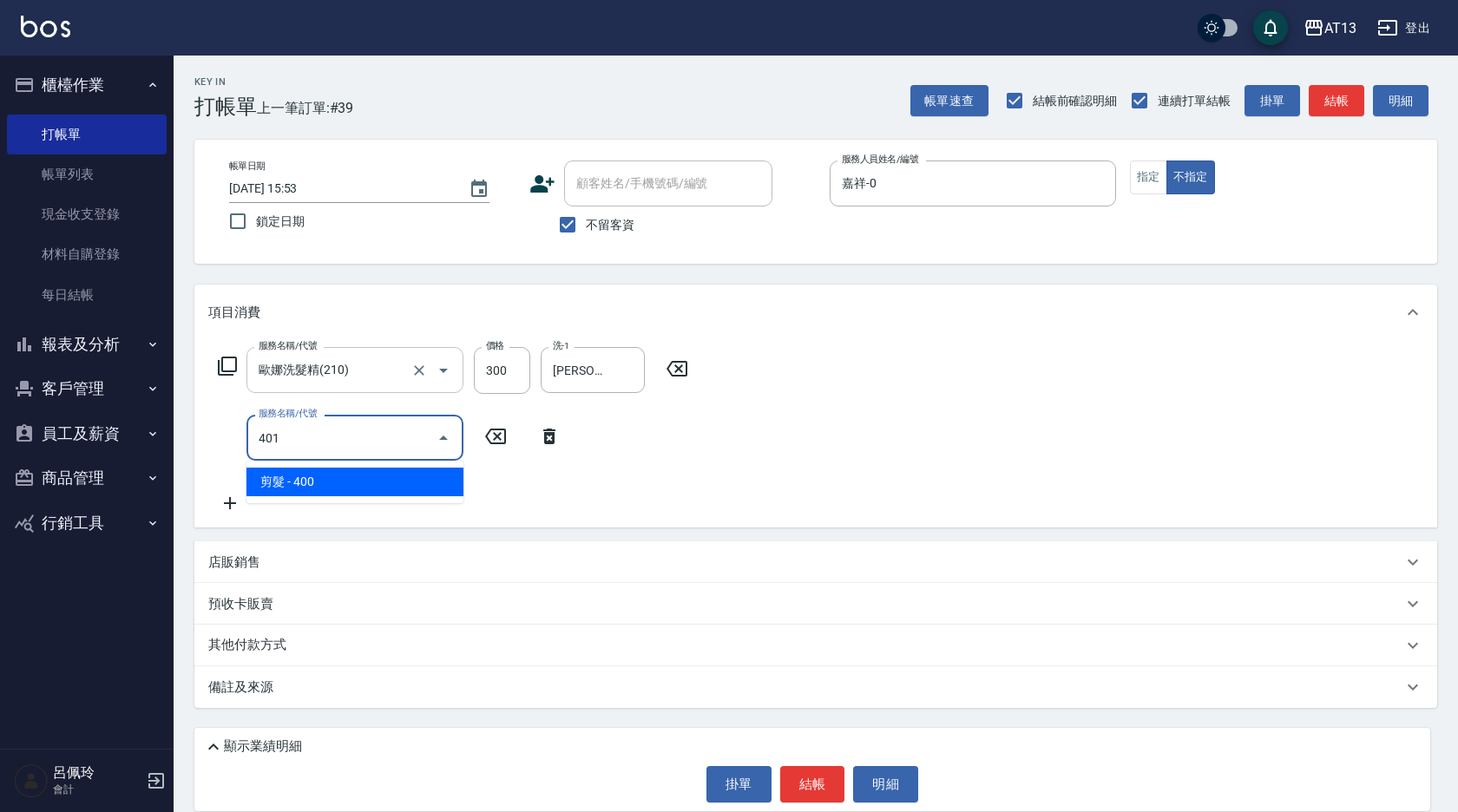
type input "剪髮(401)"
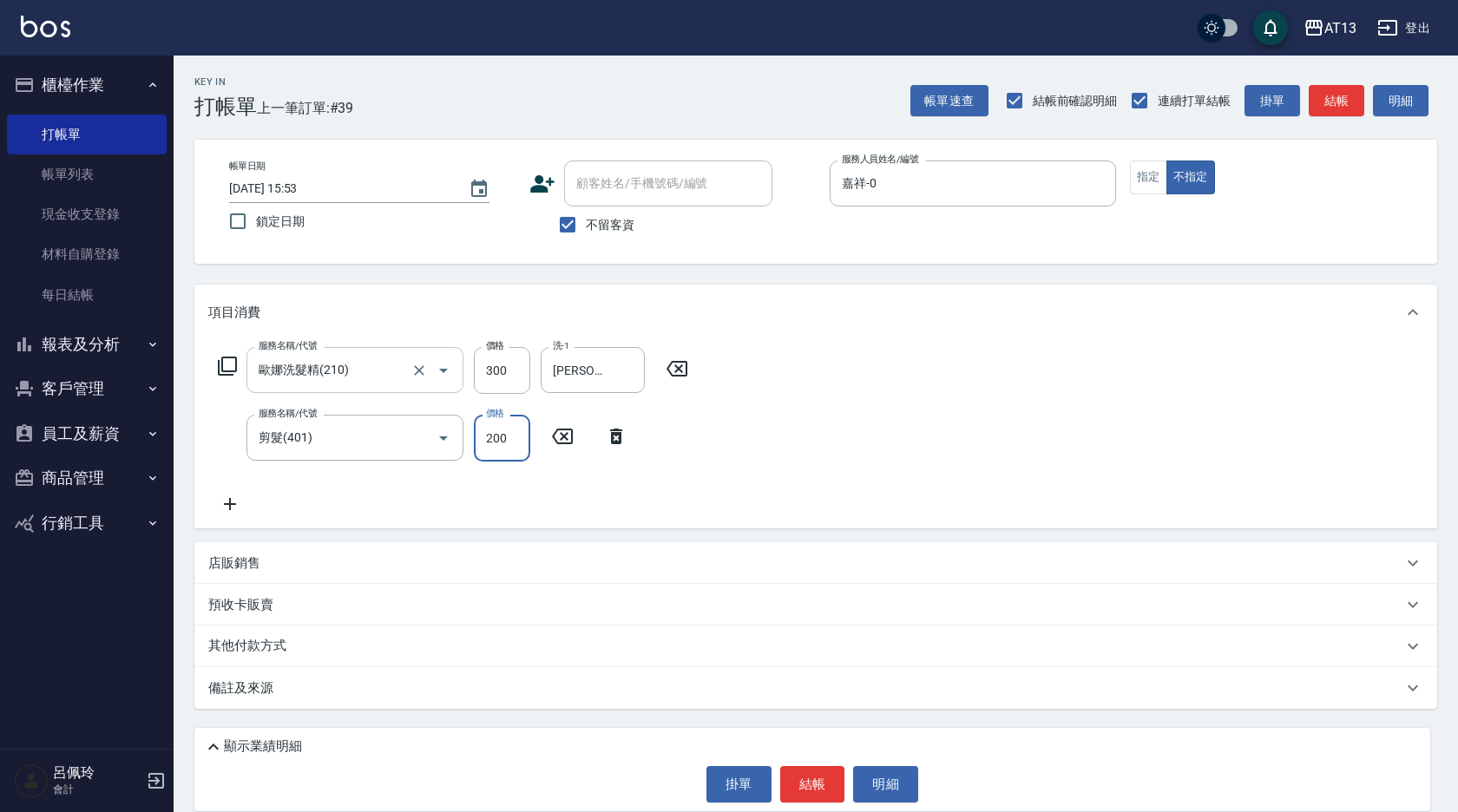
type input "200"
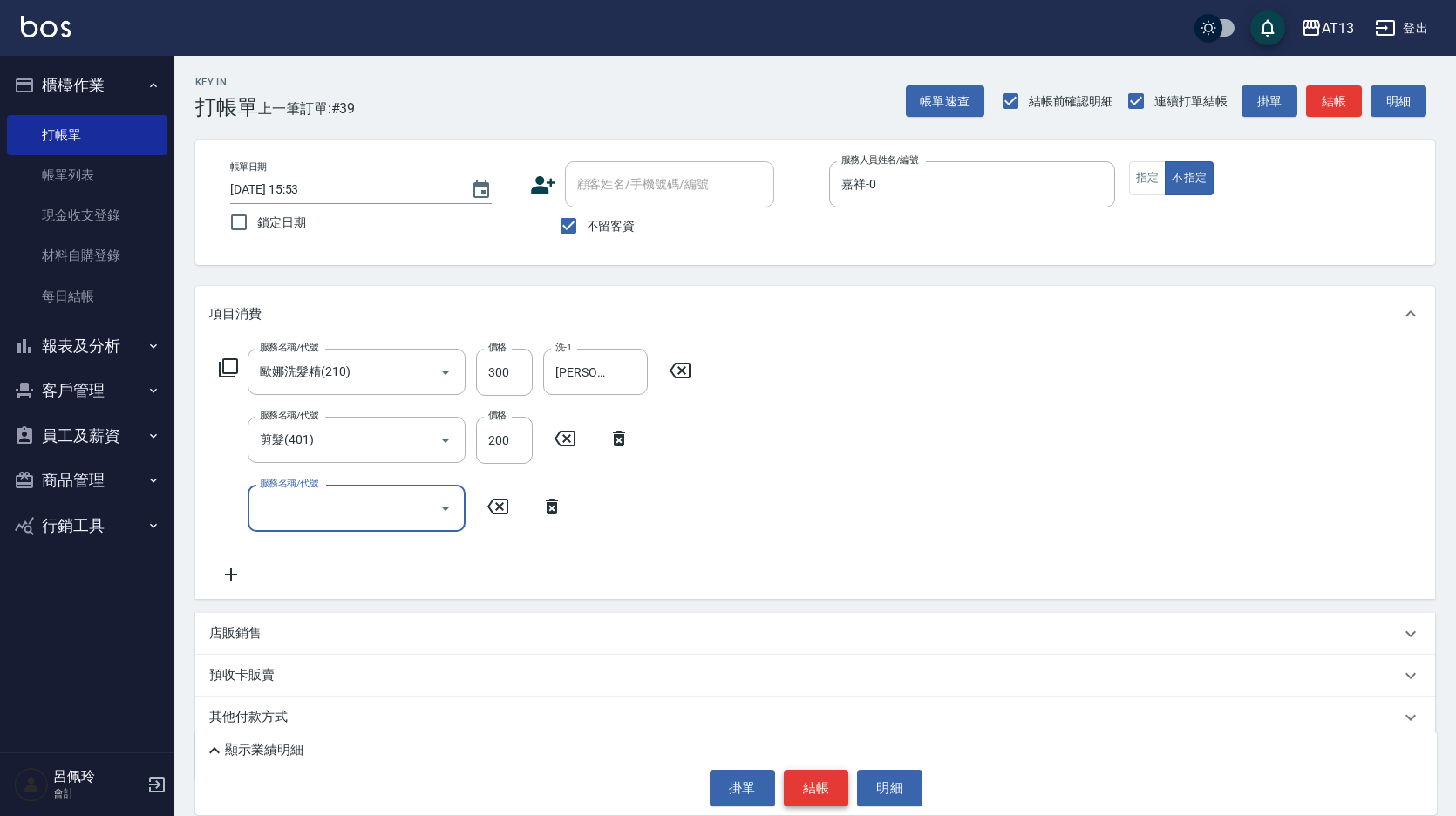
click at [807, 778] on button "結帳" at bounding box center [816, 788] width 66 height 37
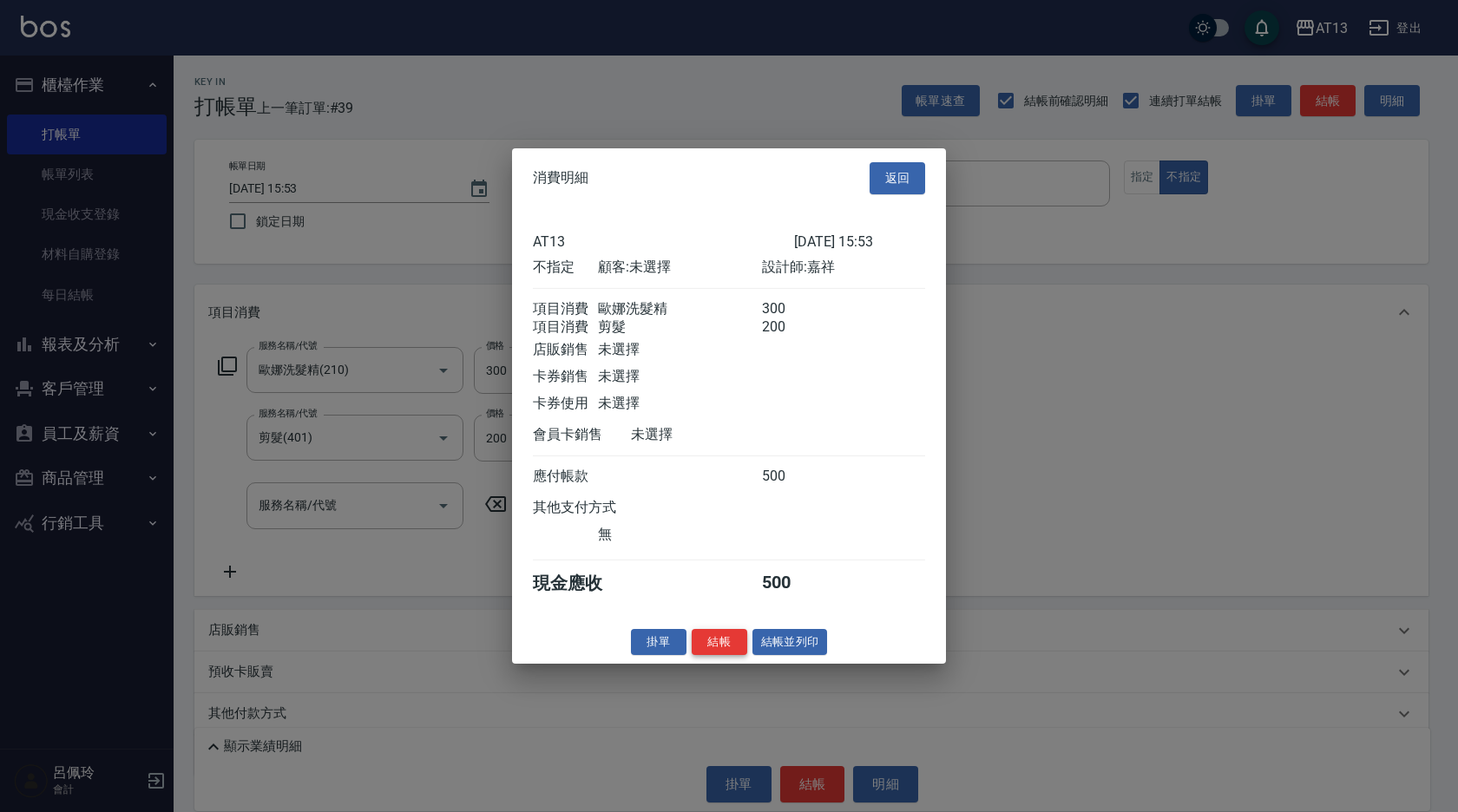
click at [726, 655] on button "結帳" at bounding box center [720, 641] width 56 height 27
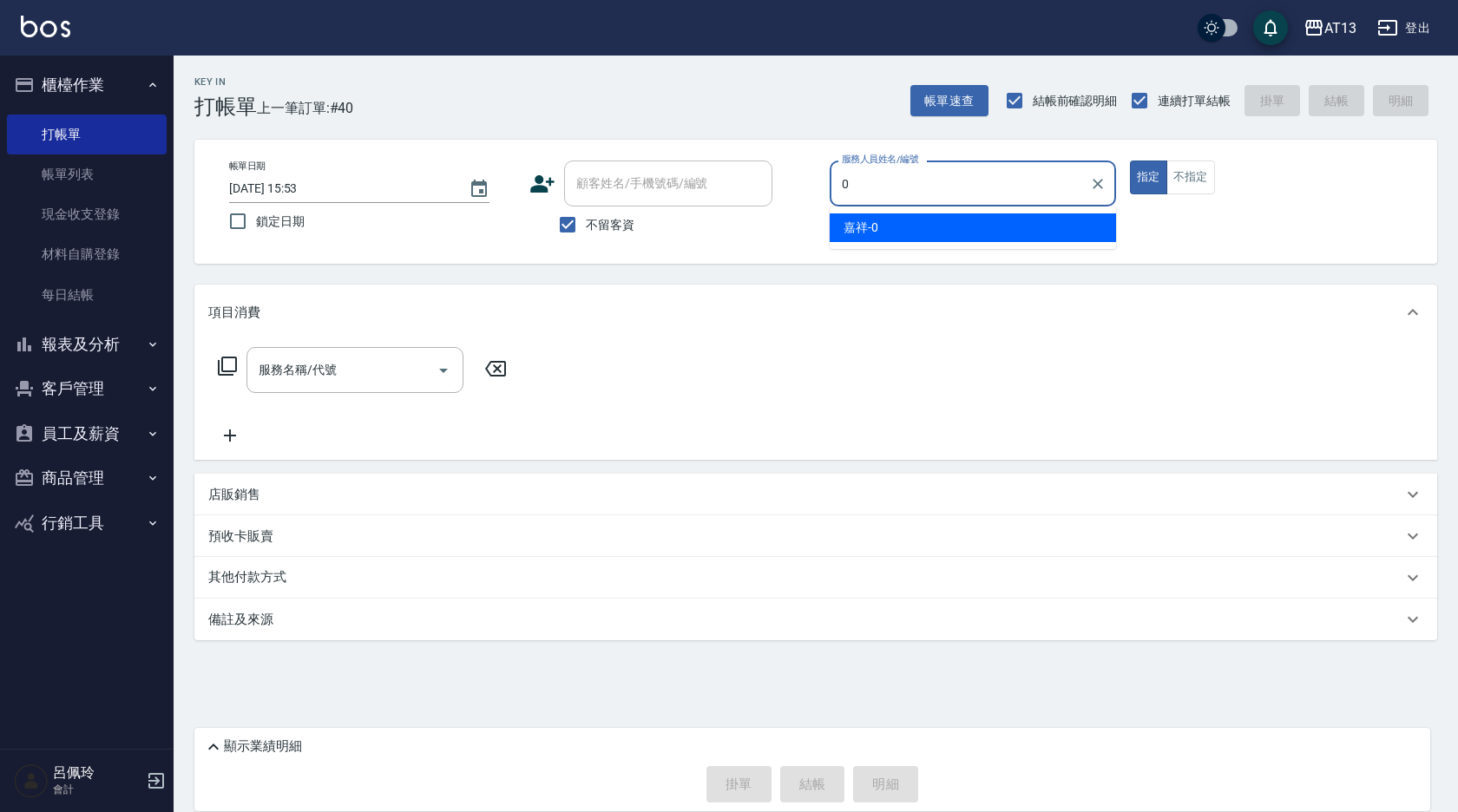
click at [868, 231] on span "嘉祥 -0" at bounding box center [861, 227] width 35 height 18
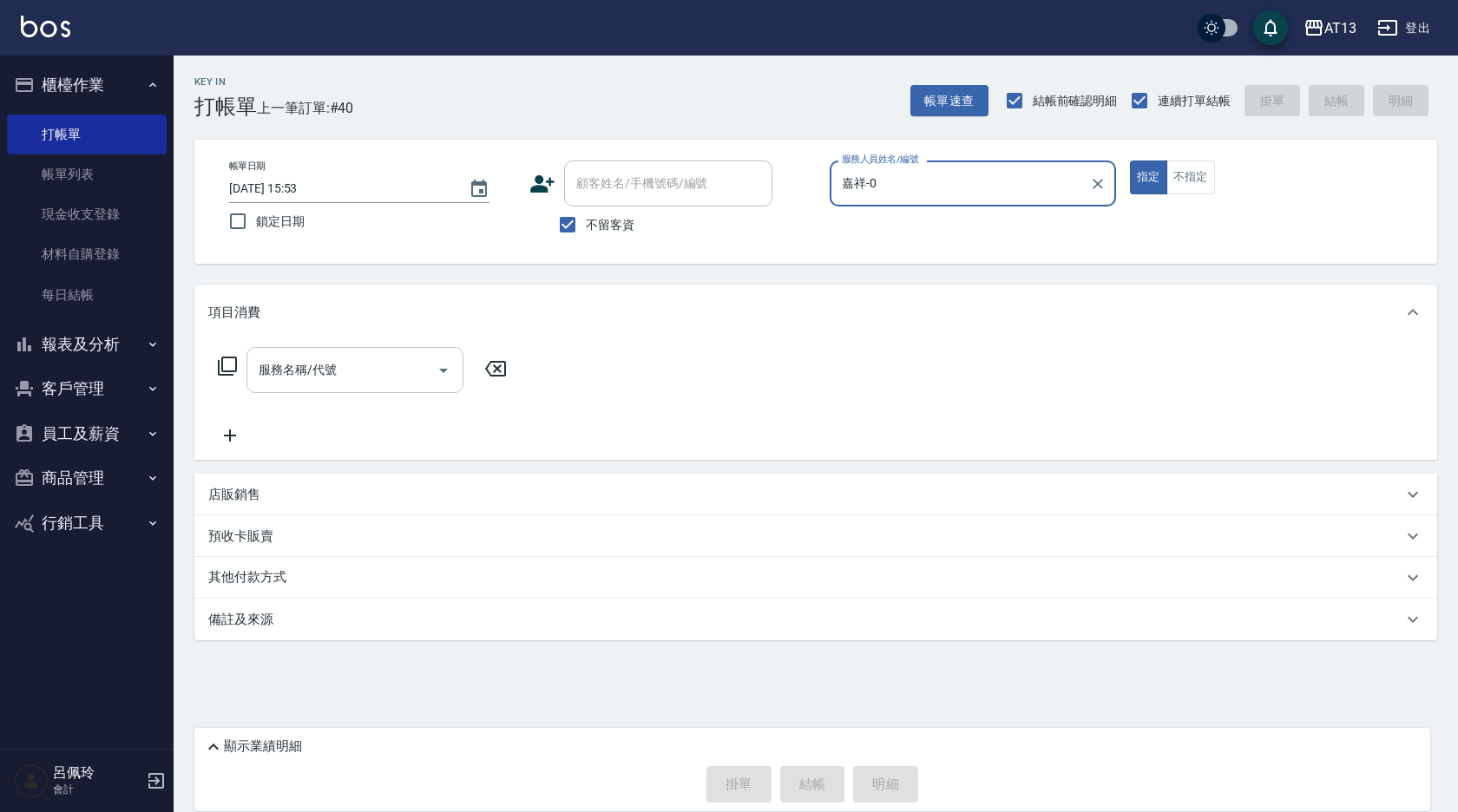
type input "嘉祥-0"
click at [356, 369] on input "服務名稱/代號" at bounding box center [342, 369] width 175 height 30
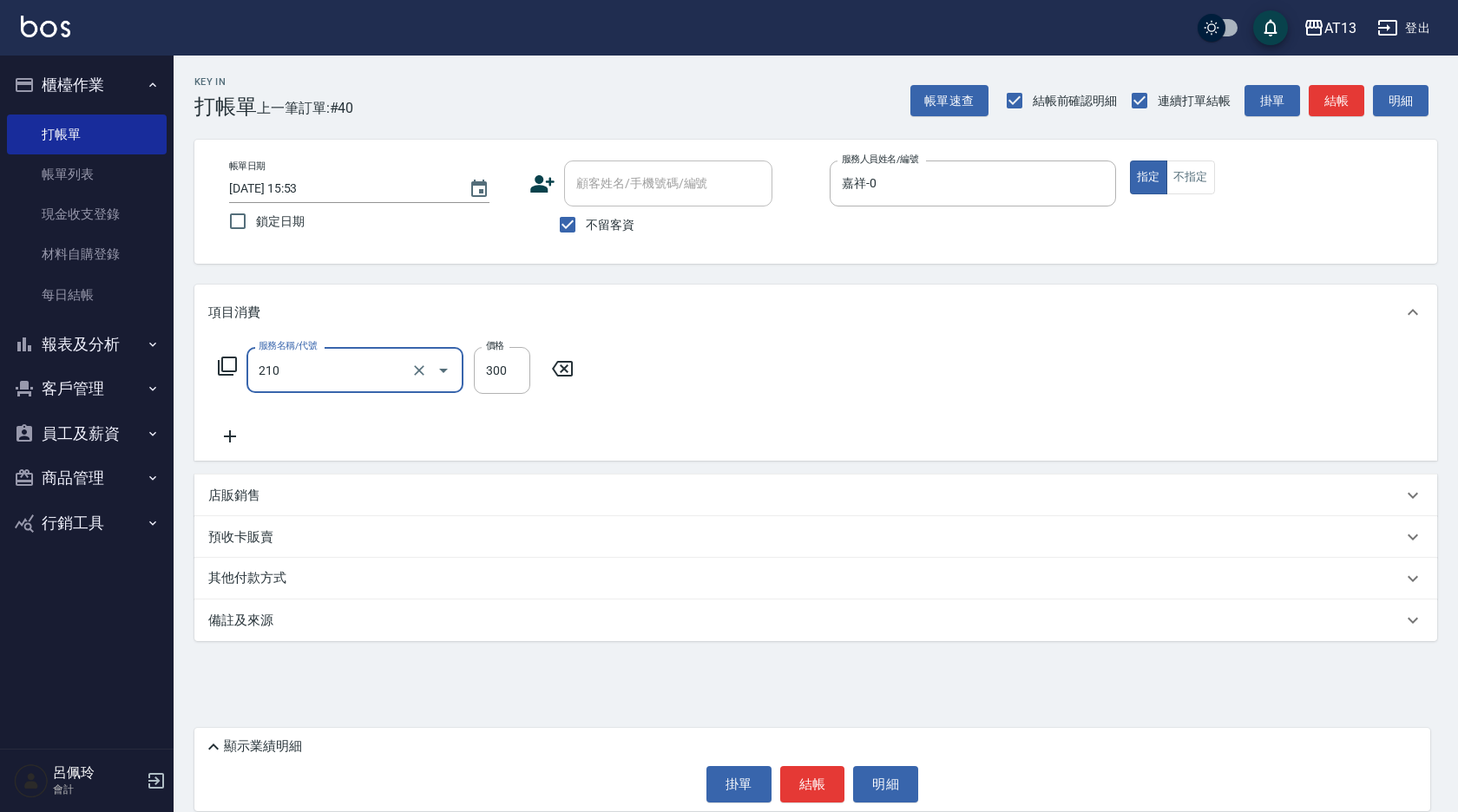
type input "歐娜洗髮精(210)"
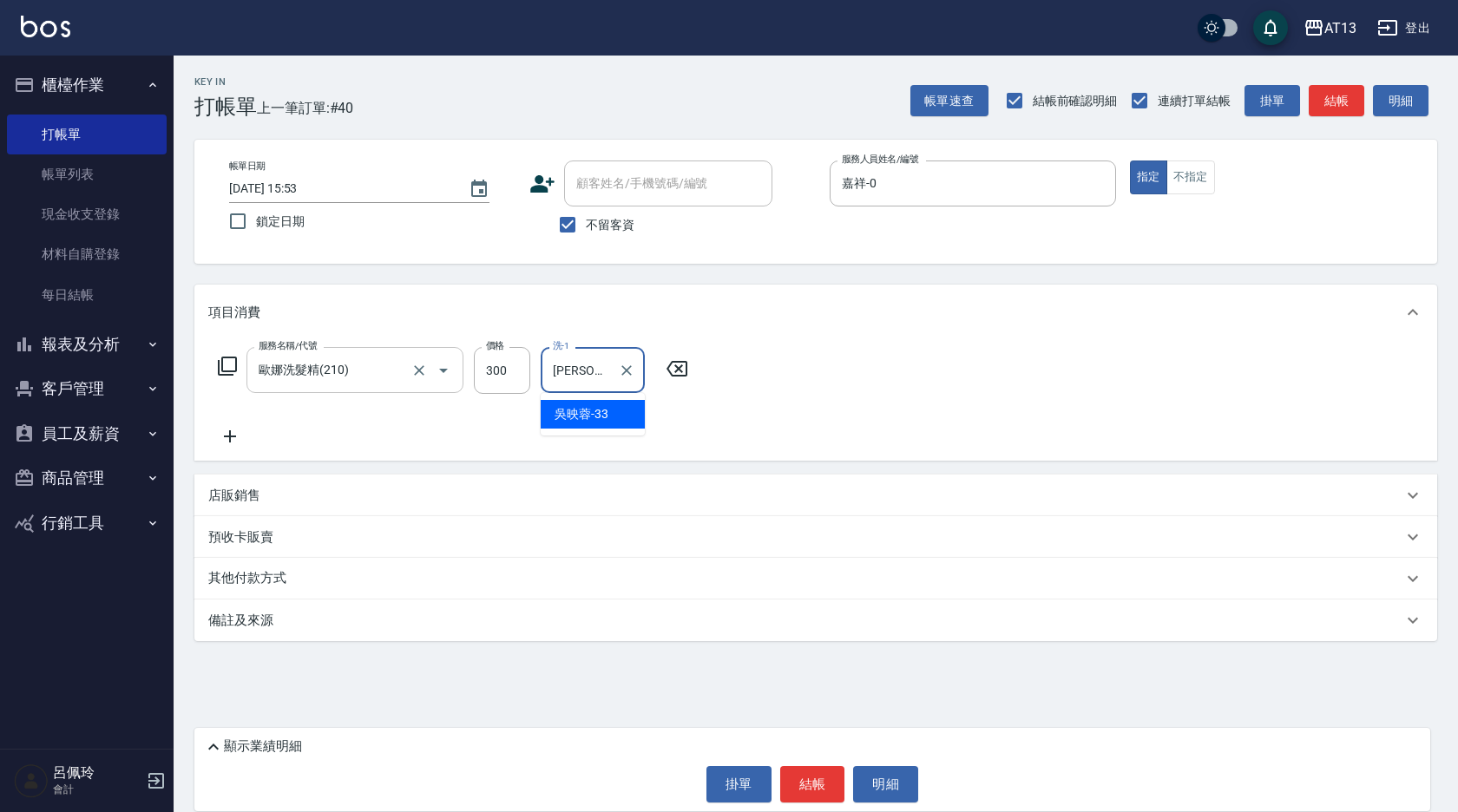
type input "[PERSON_NAME]-33"
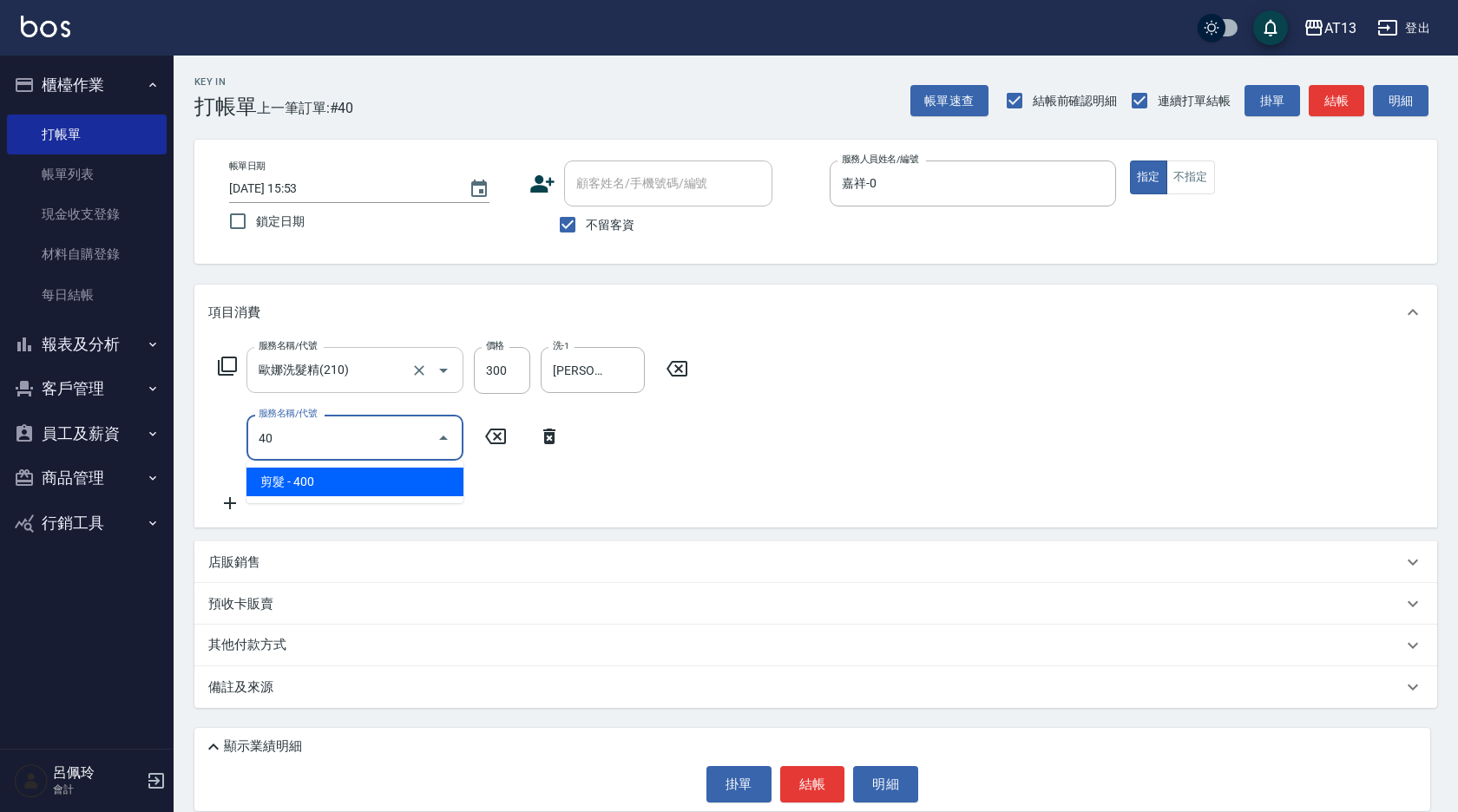
type input "4"
type input "染髮(501)"
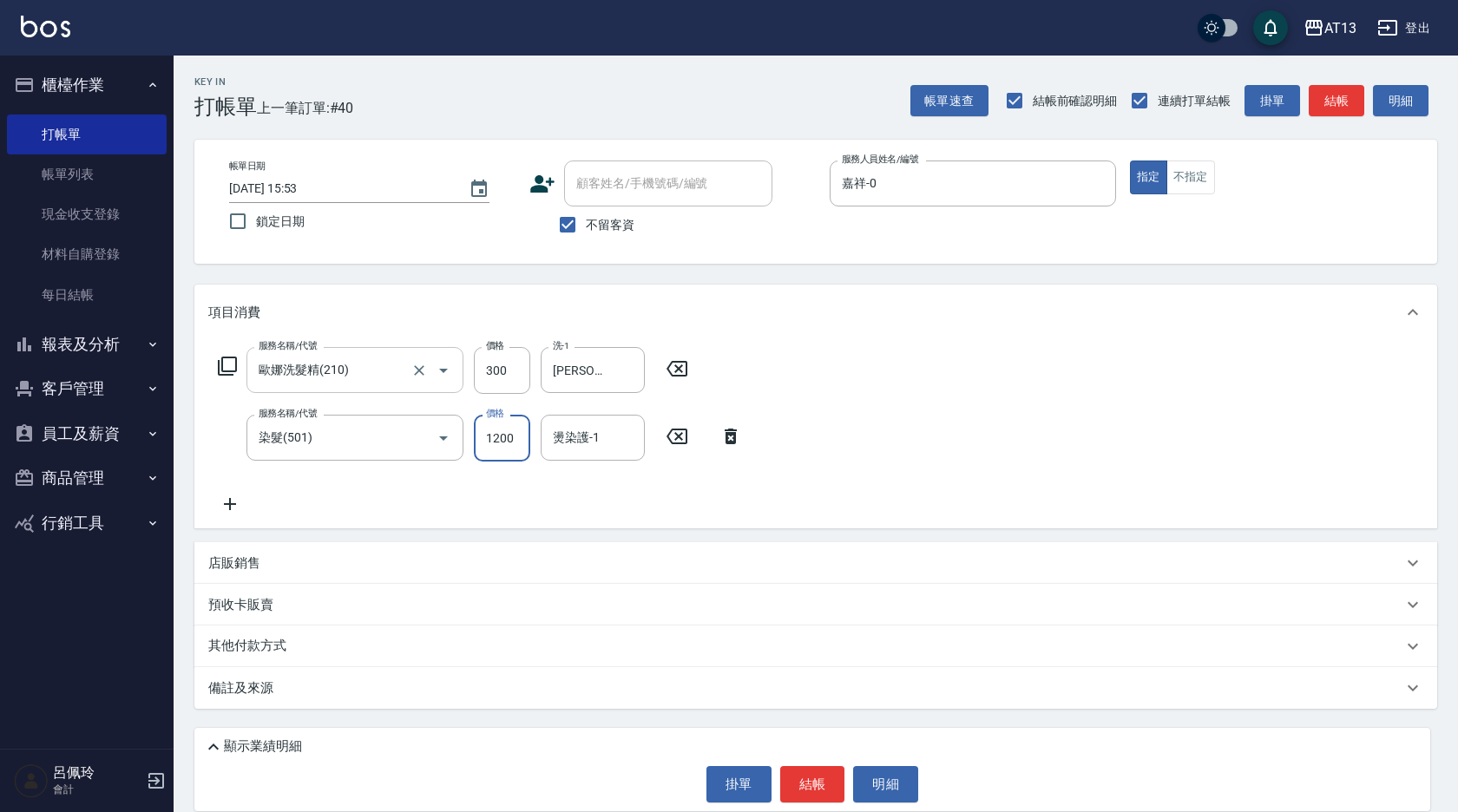
type input "1200"
type input "[PERSON_NAME]-33"
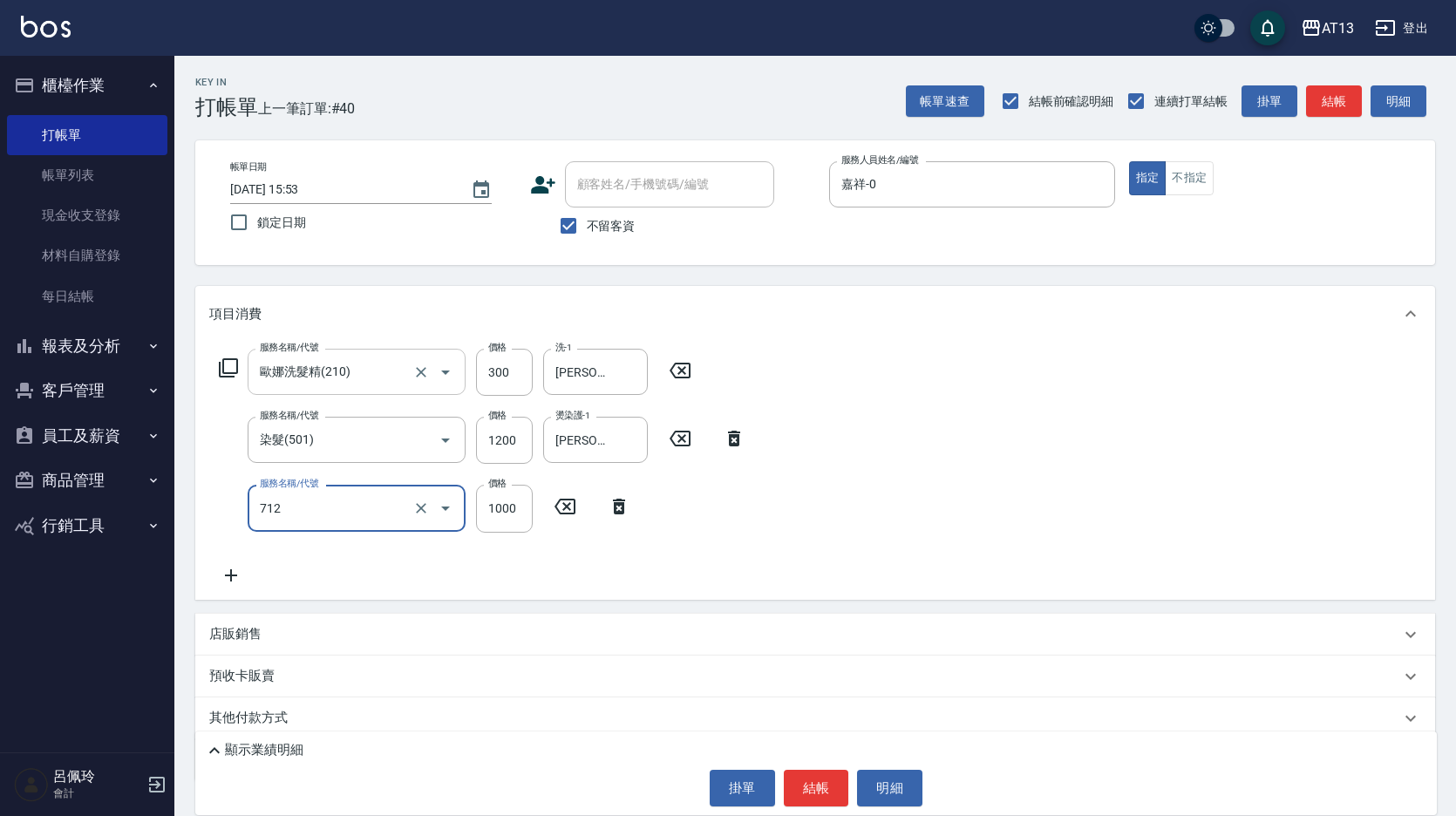
type input "伊蘭洋甘菊1000(712)"
type input "700"
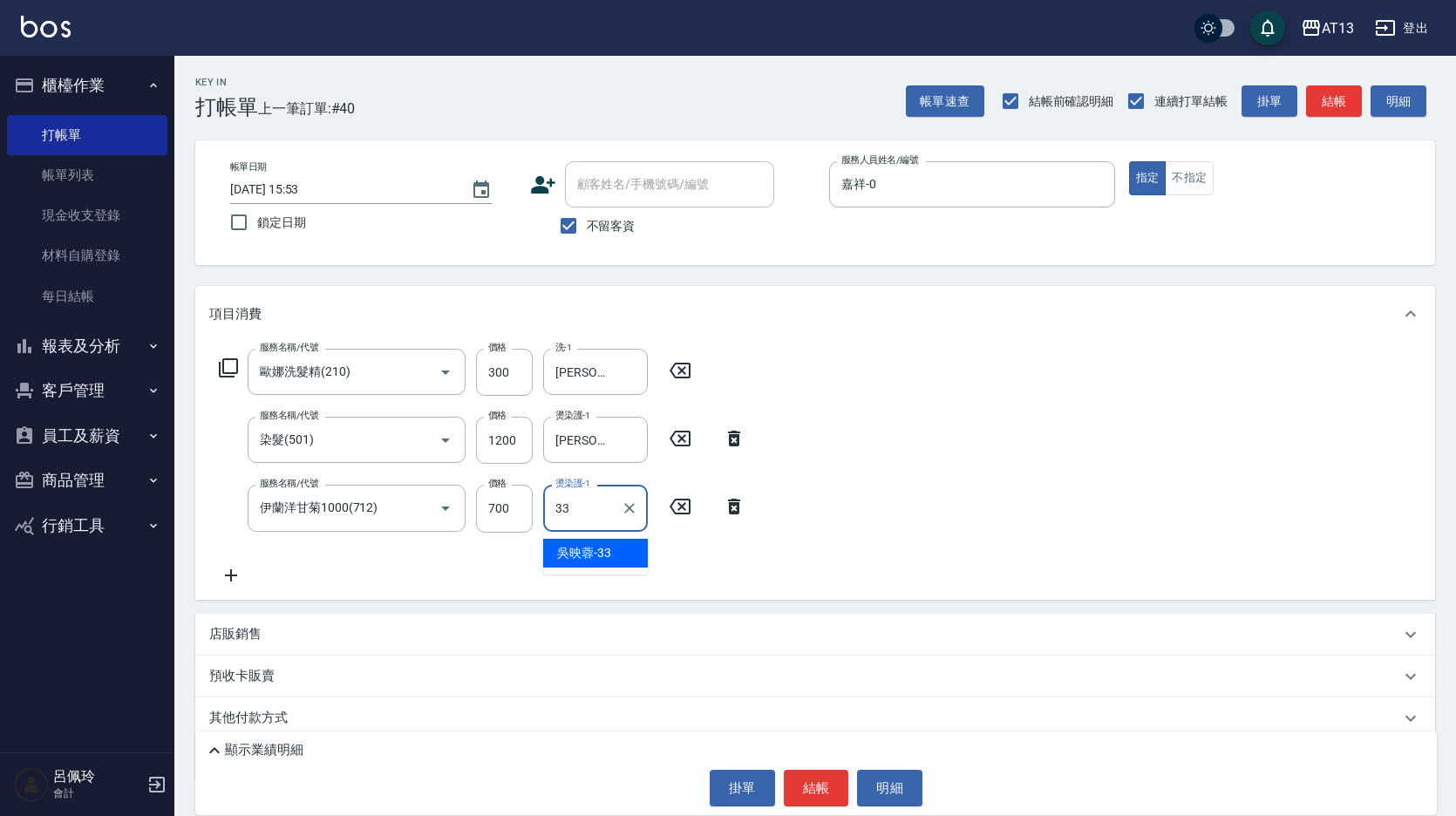
click at [590, 554] on span "[PERSON_NAME]-33" at bounding box center [584, 553] width 54 height 18
type input "[PERSON_NAME]-33"
click at [809, 778] on button "結帳" at bounding box center [816, 788] width 66 height 37
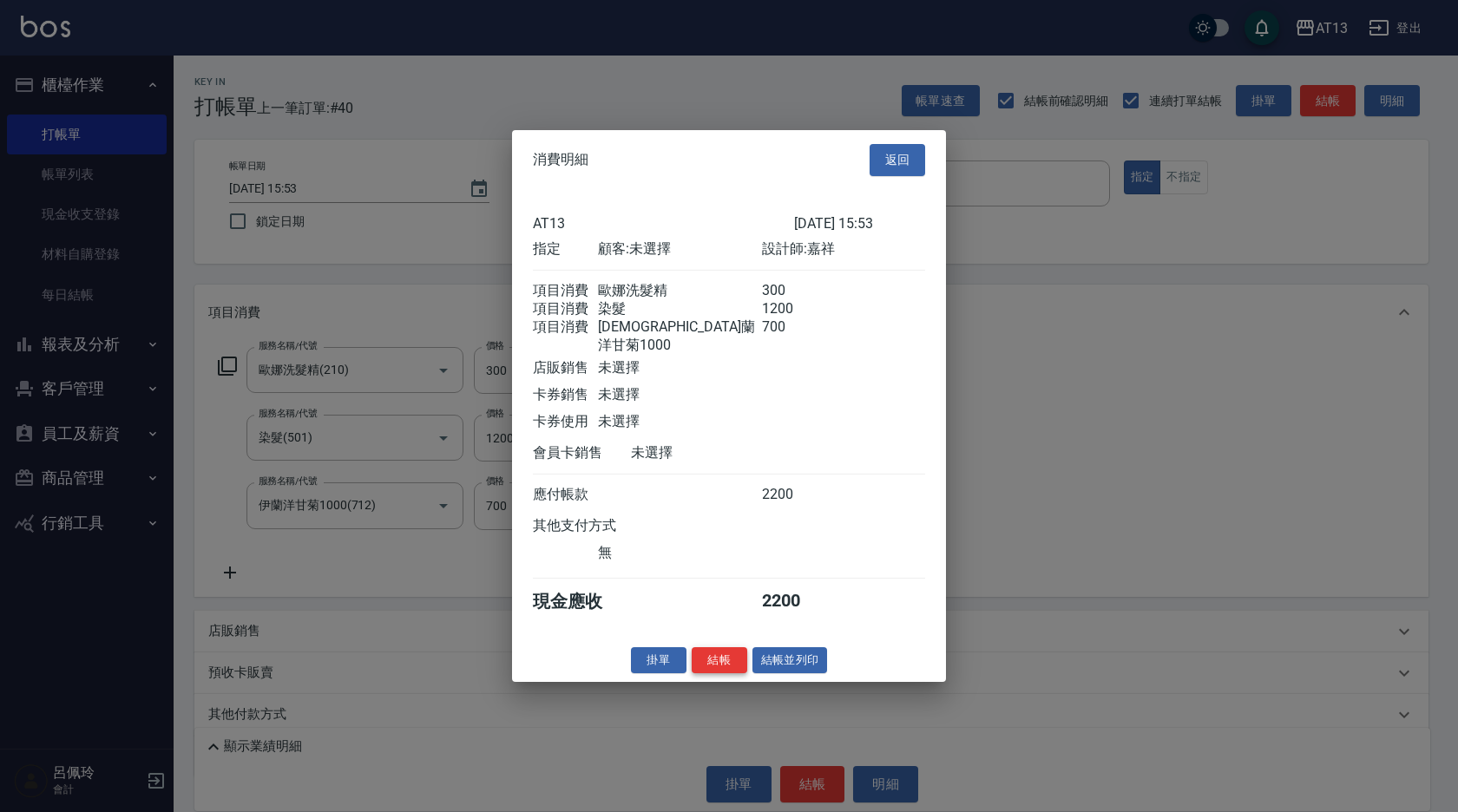
click at [719, 666] on button "結帳" at bounding box center [720, 660] width 56 height 27
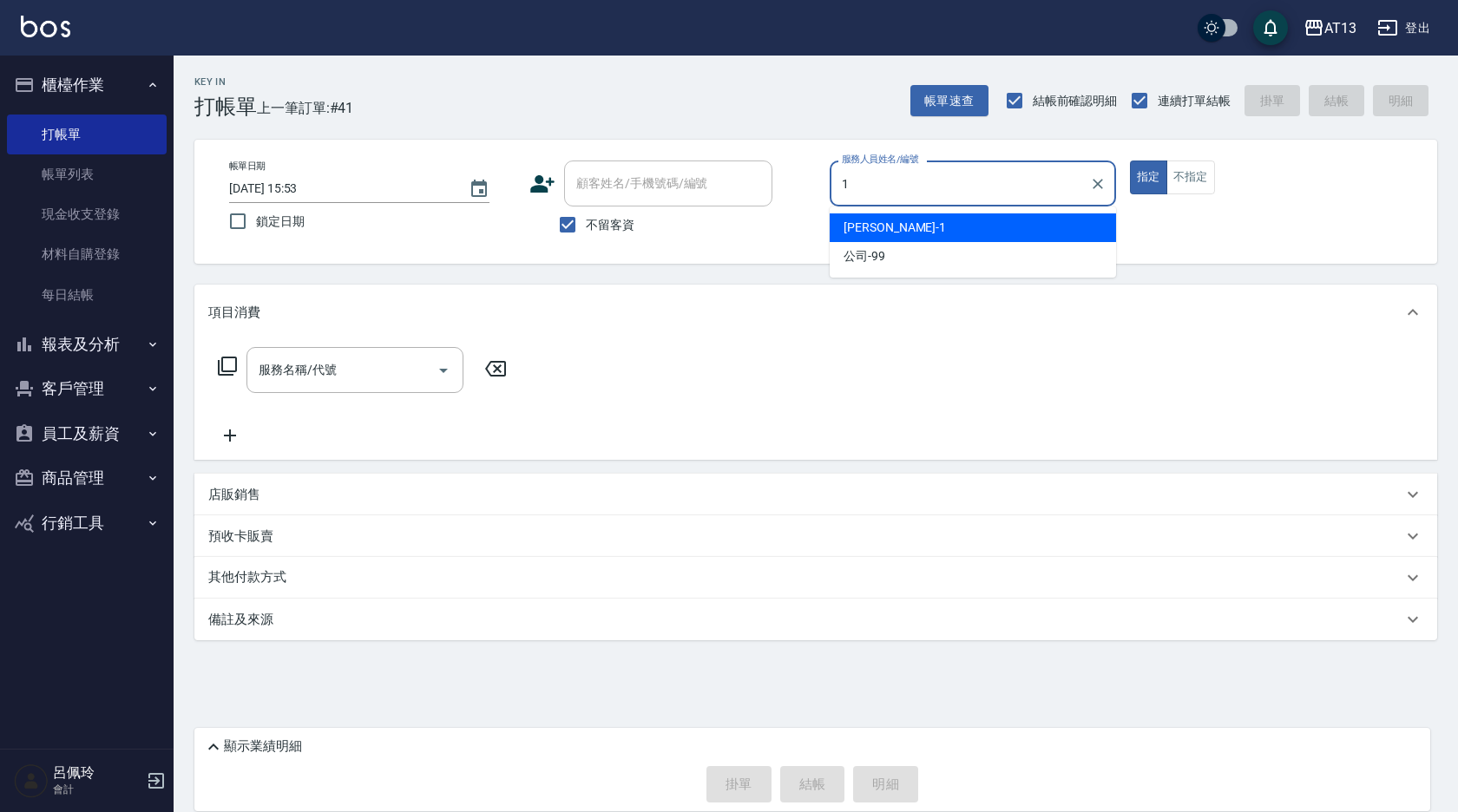
click at [914, 223] on div "[PERSON_NAME] -1" at bounding box center [973, 227] width 287 height 29
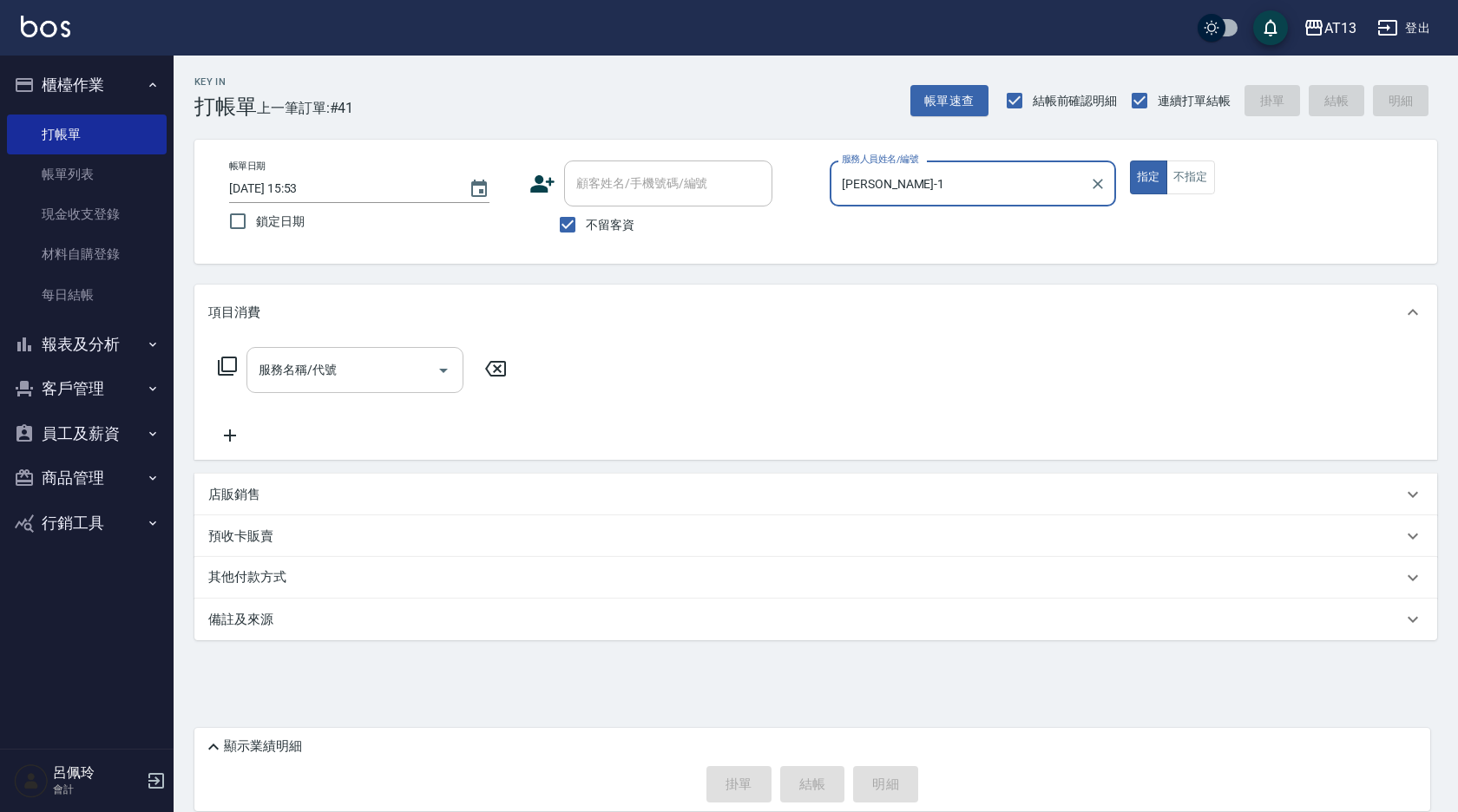
type input "[PERSON_NAME]-1"
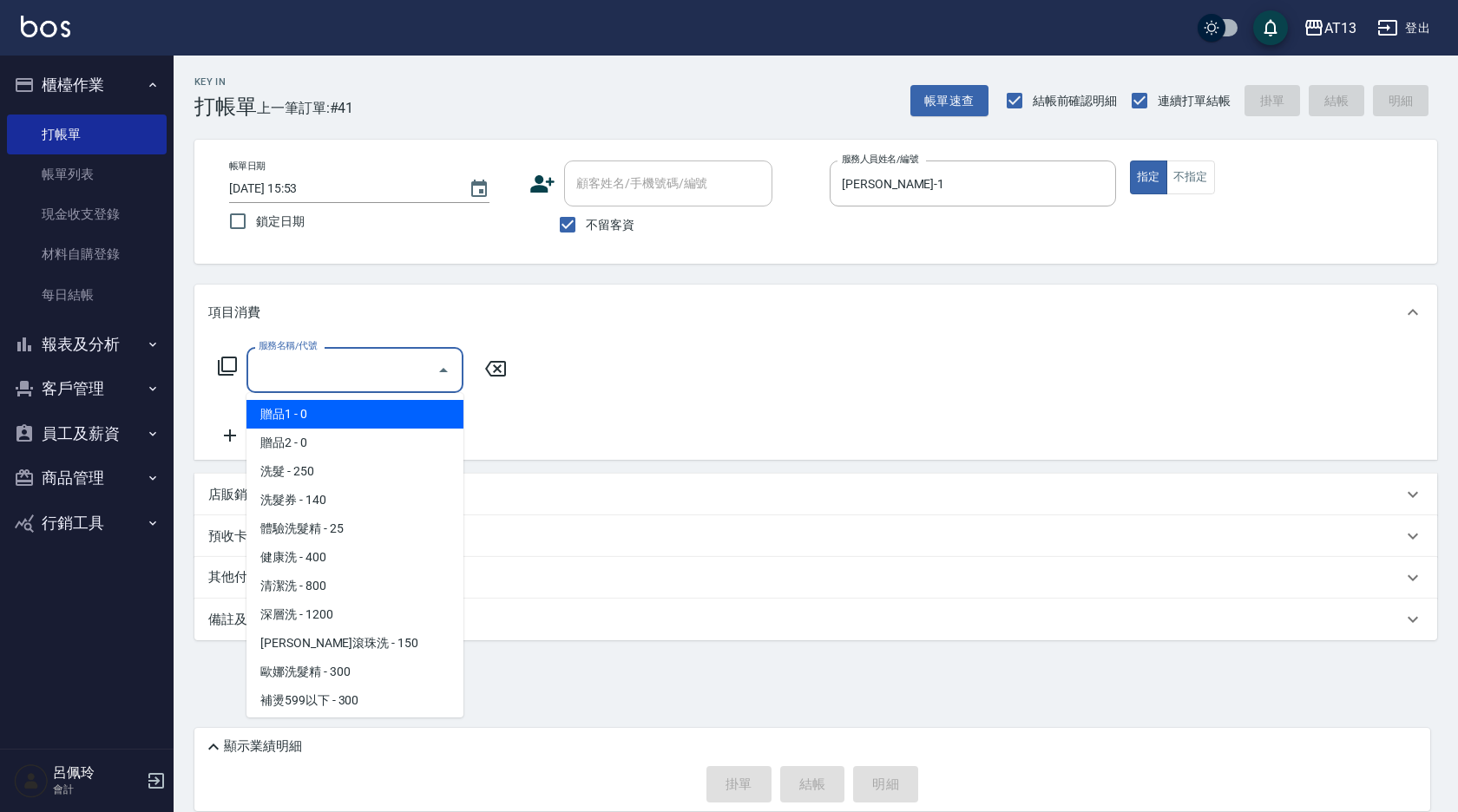
click at [387, 365] on input "服務名稱/代號" at bounding box center [342, 369] width 175 height 30
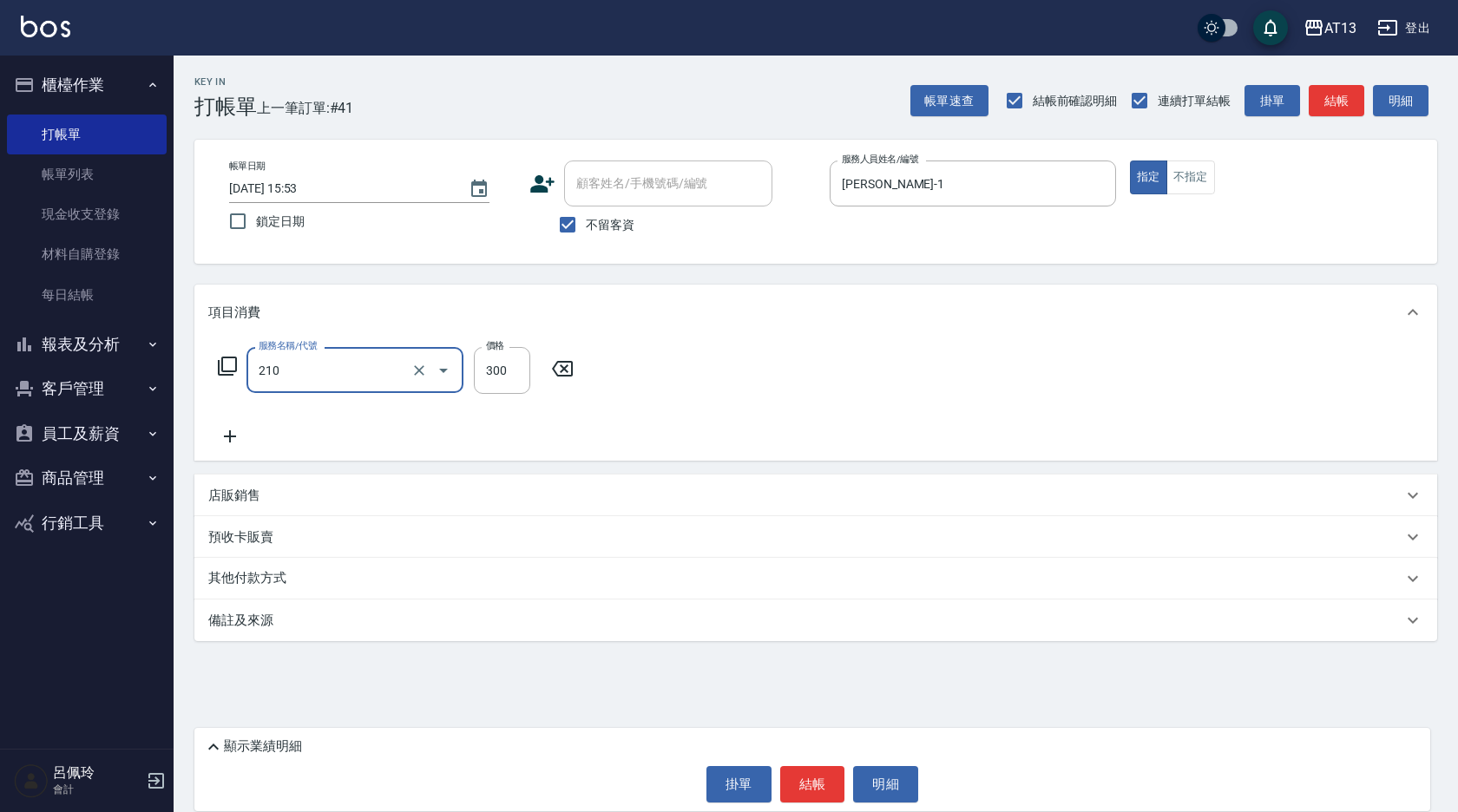
type input "歐娜洗髮精(210)"
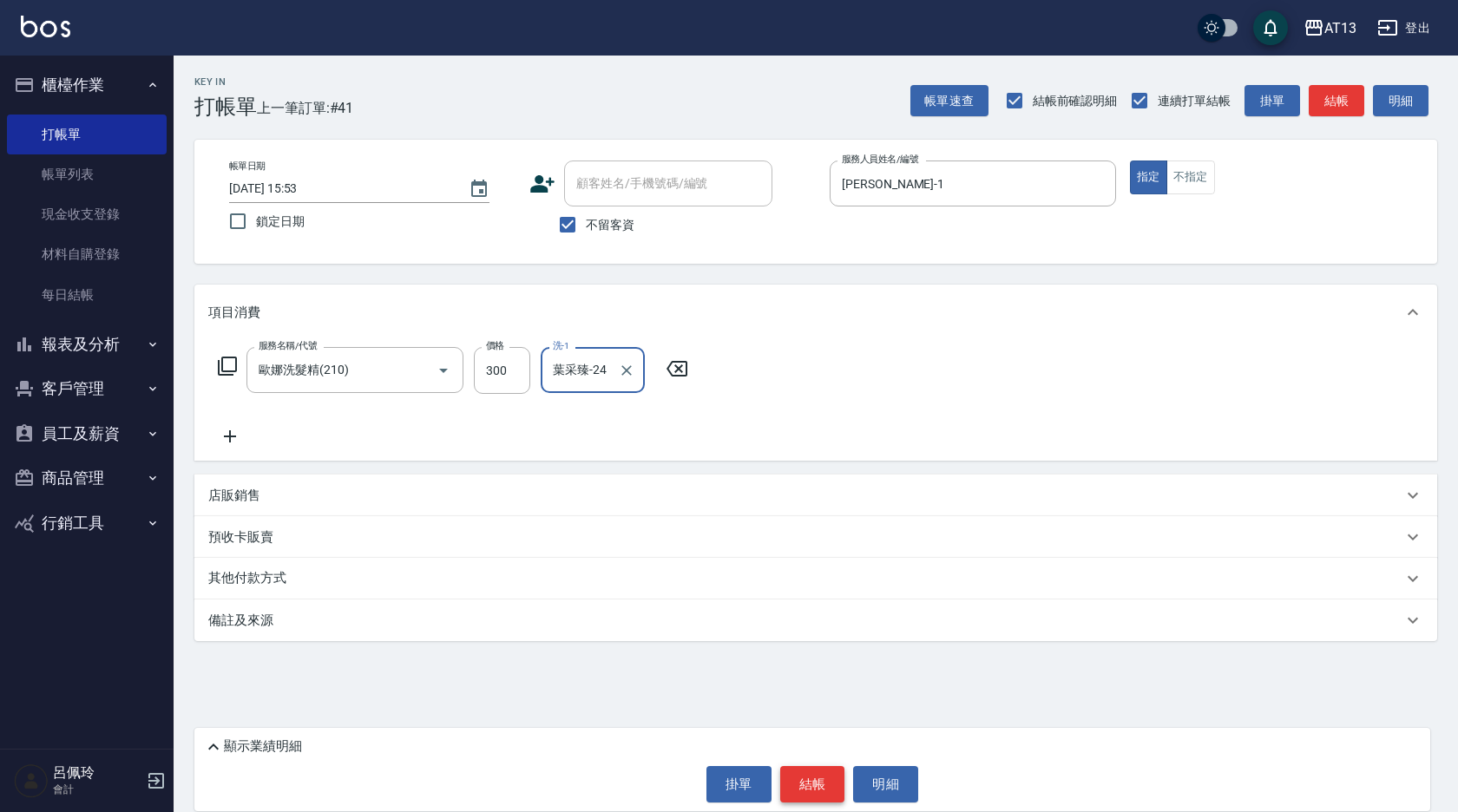
type input "葉采臻-24"
click at [804, 782] on button "結帳" at bounding box center [812, 784] width 65 height 37
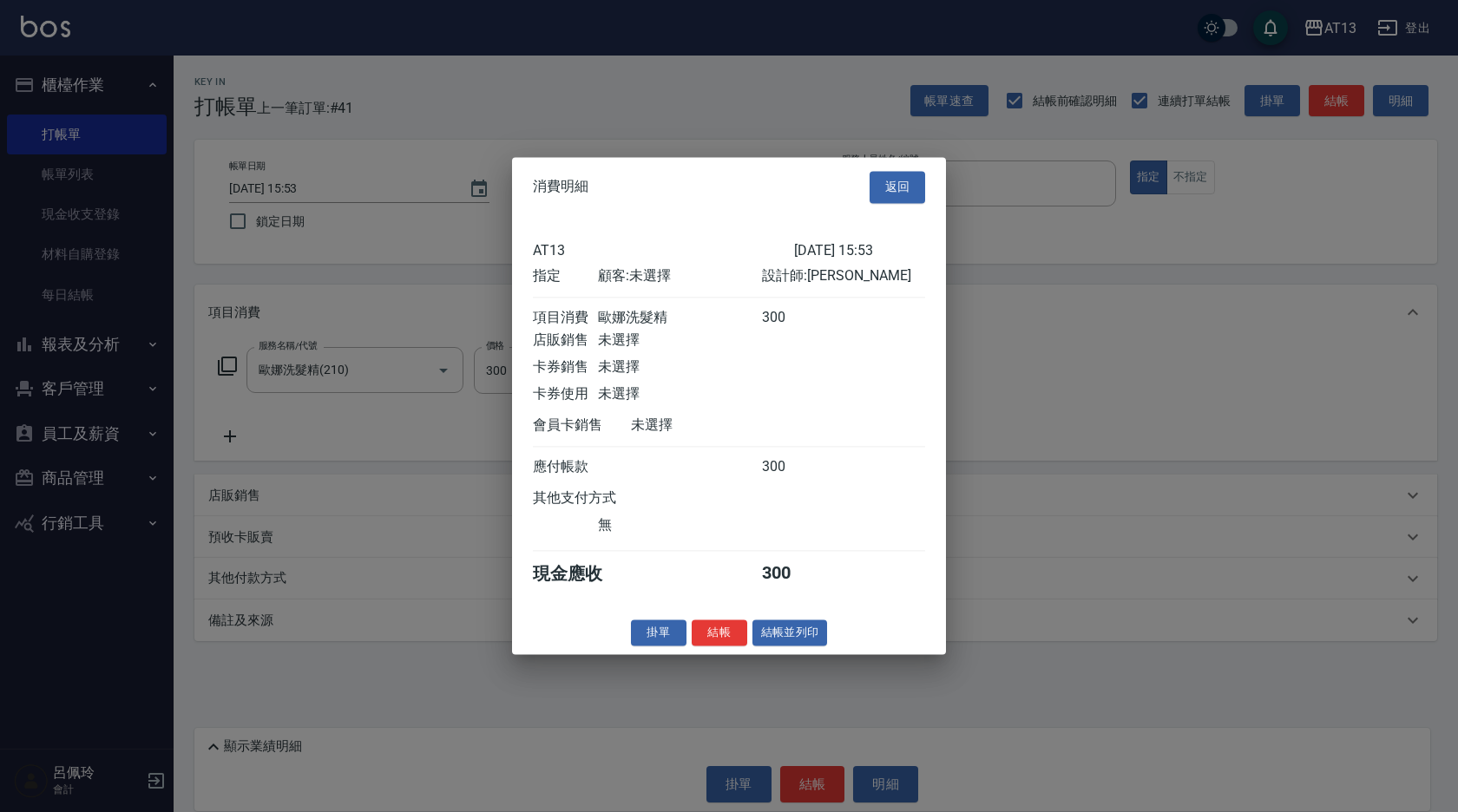
click at [720, 646] on button "結帳" at bounding box center [720, 633] width 56 height 27
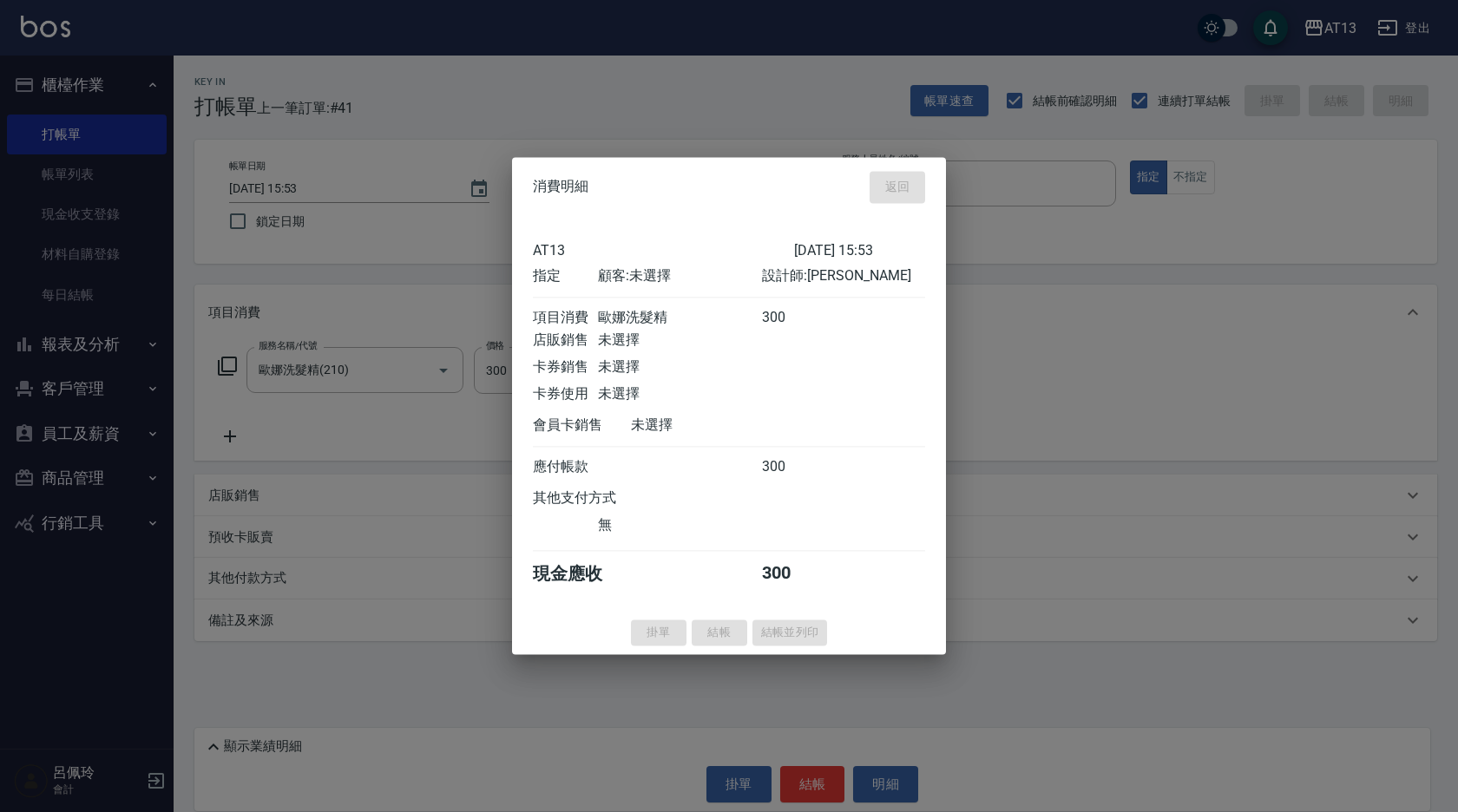
type input "[DATE] 15:54"
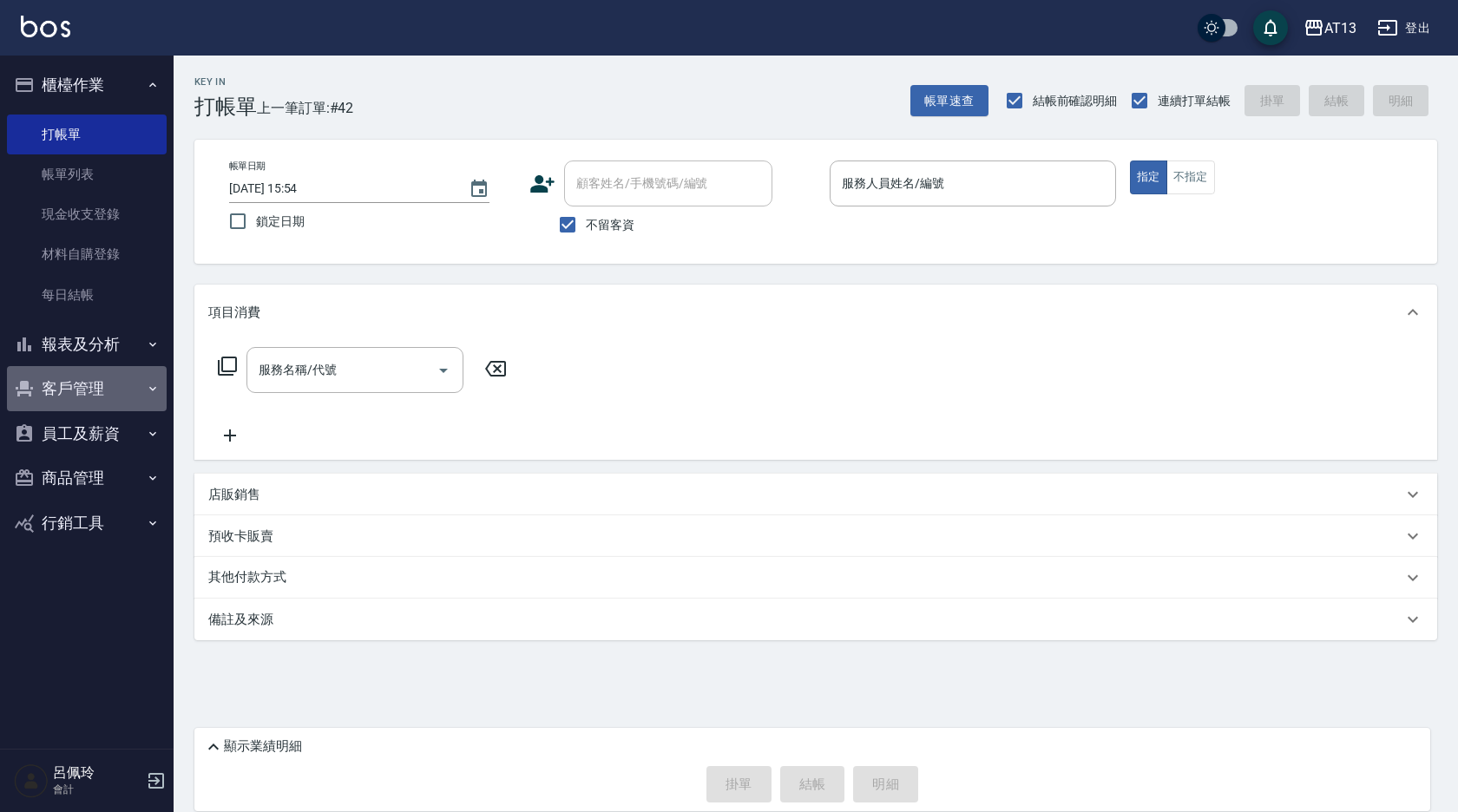
click at [99, 392] on button "客戶管理" at bounding box center [86, 389] width 159 height 45
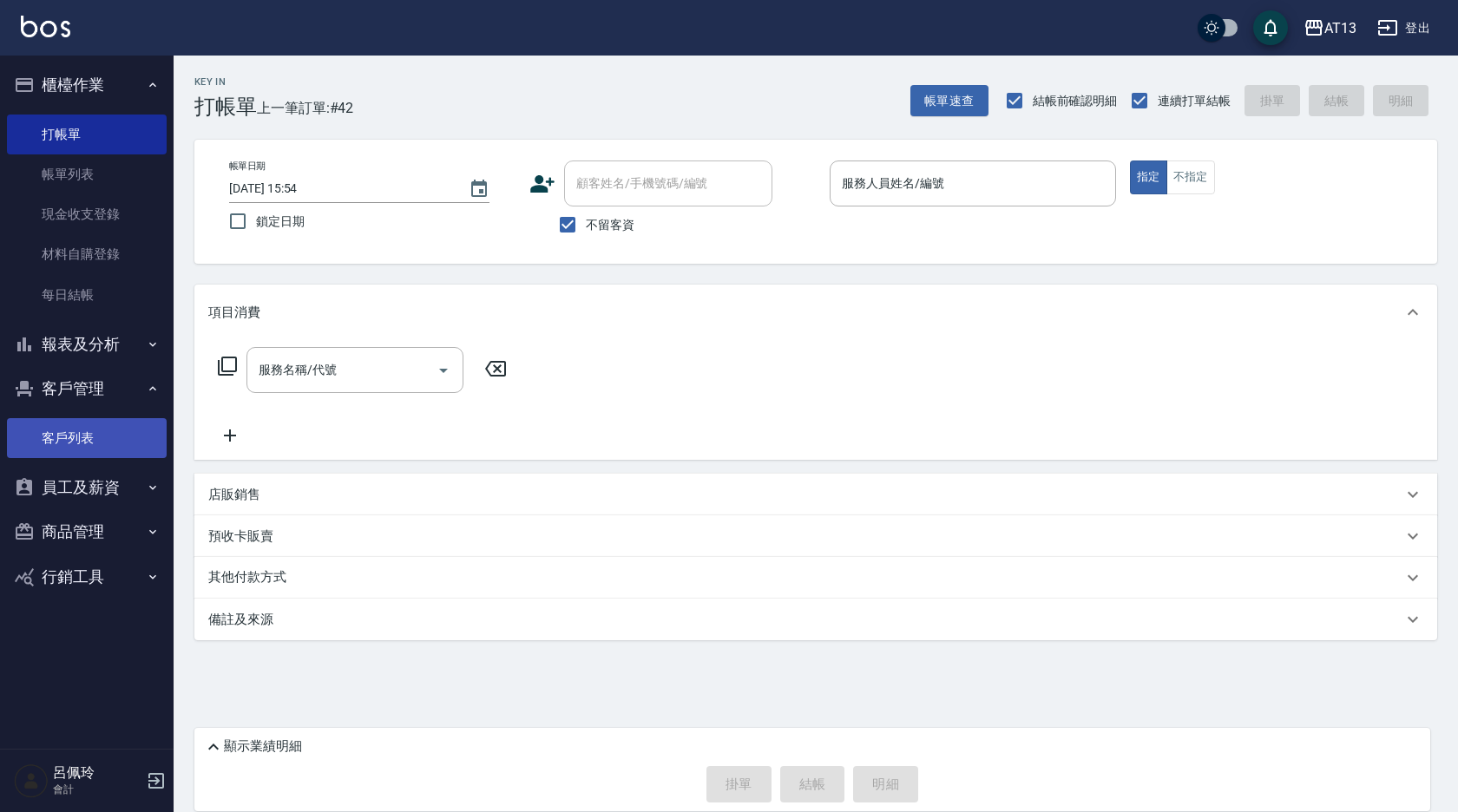
click at [96, 430] on link "客戶列表" at bounding box center [86, 438] width 159 height 40
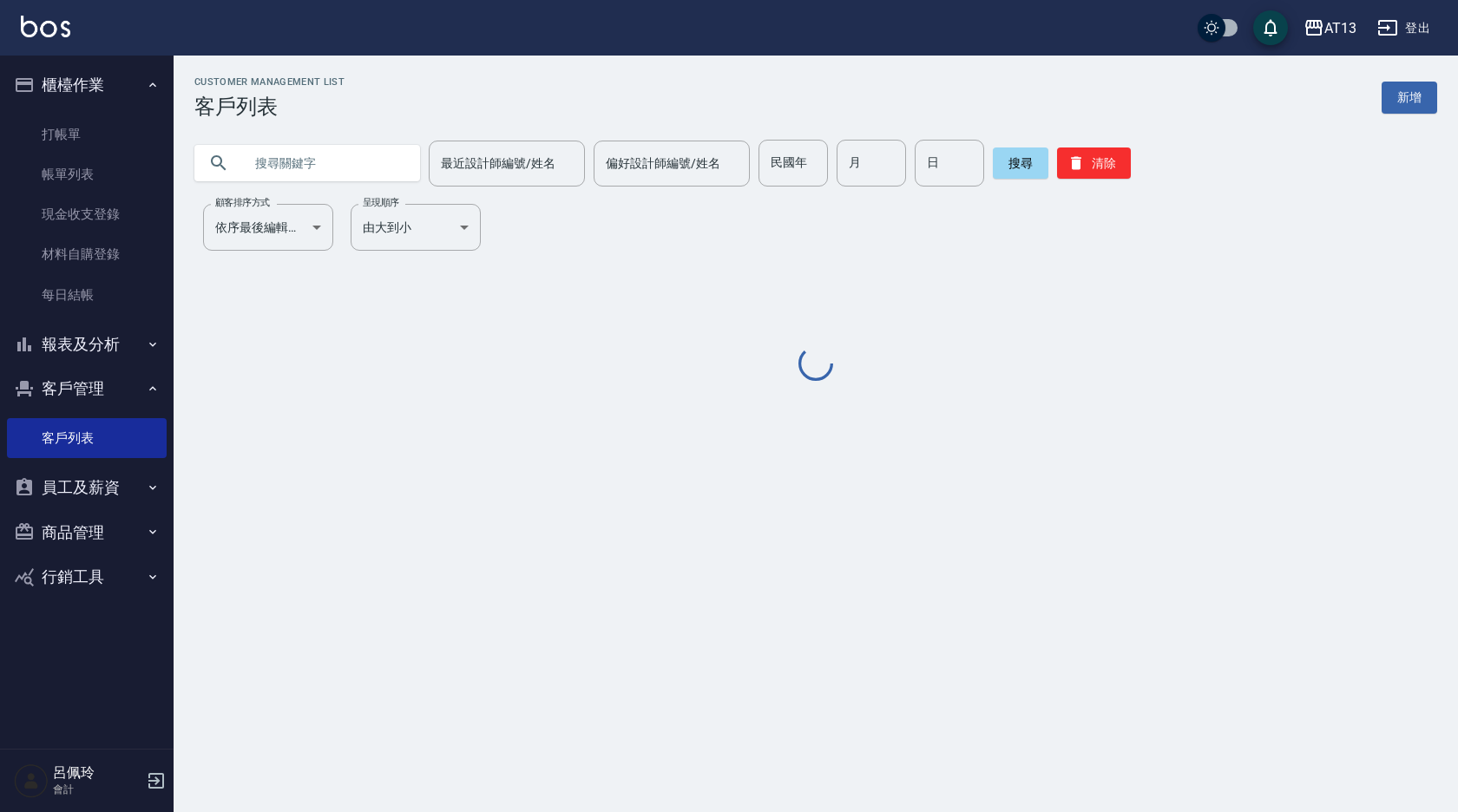
click at [271, 174] on input "text" at bounding box center [324, 163] width 163 height 47
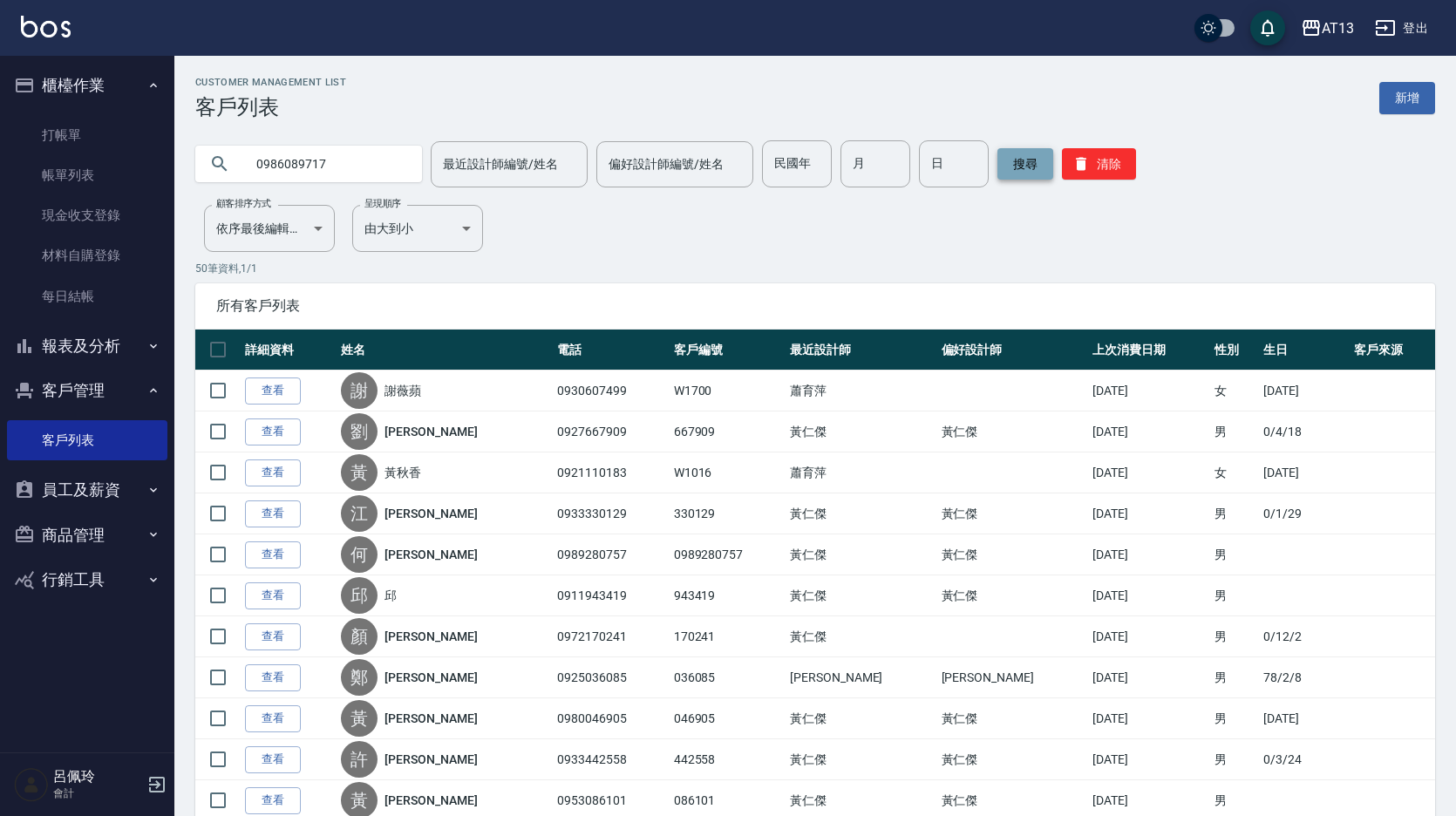
type input "0986089717"
click at [1014, 168] on button "搜尋" at bounding box center [1025, 164] width 56 height 32
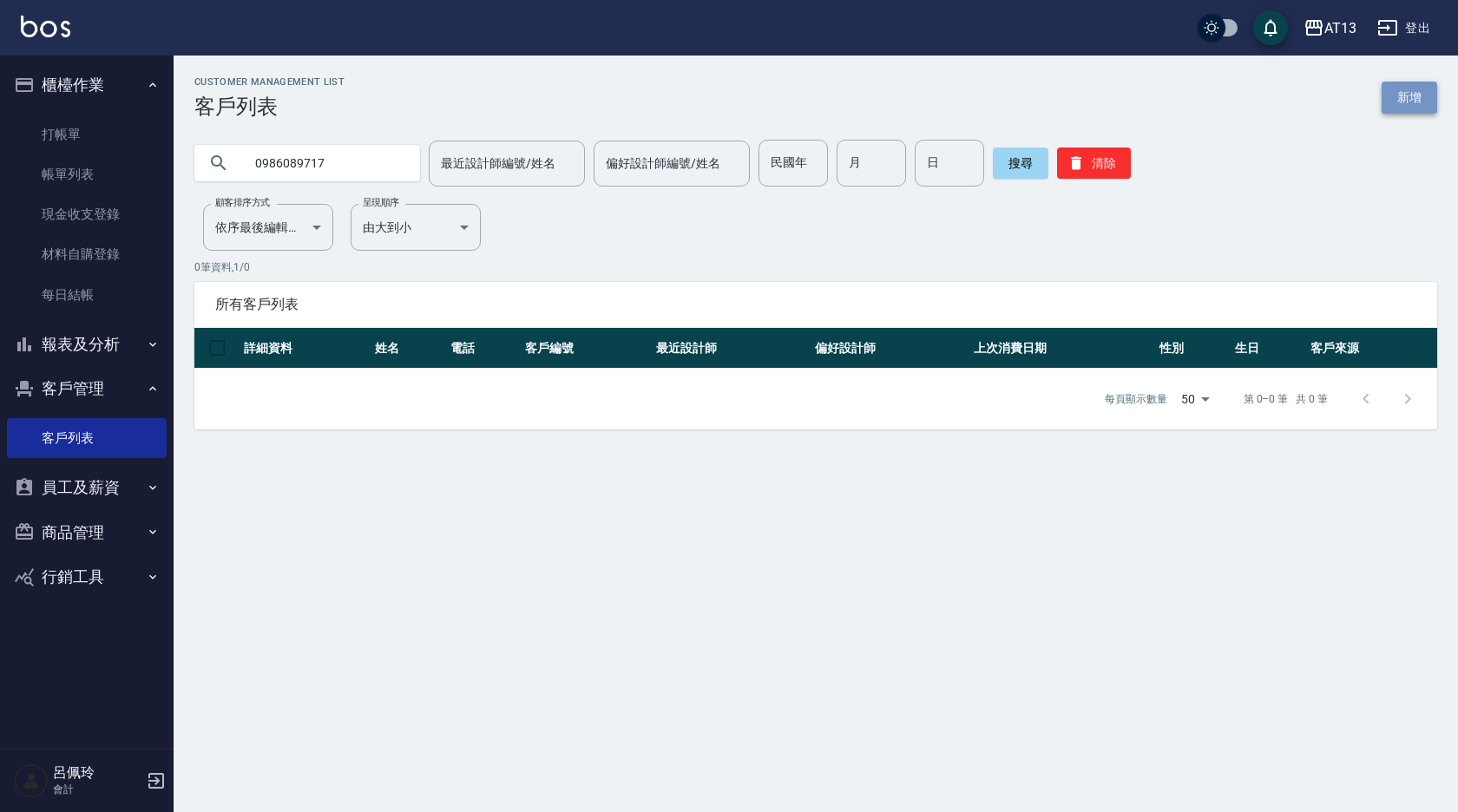
click at [1403, 100] on link "新增" at bounding box center [1410, 98] width 56 height 32
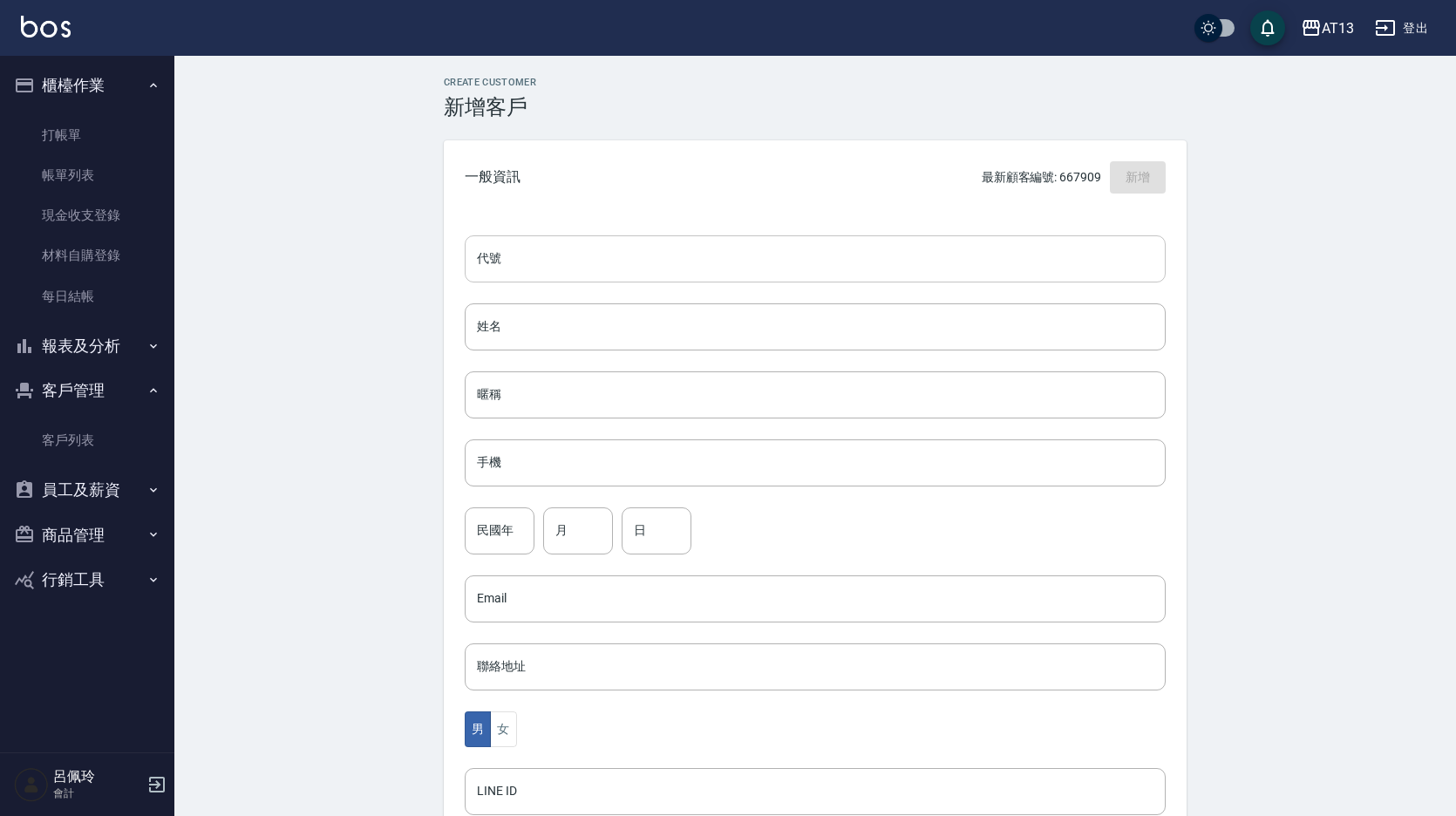
click at [575, 266] on input "代號" at bounding box center [815, 259] width 701 height 47
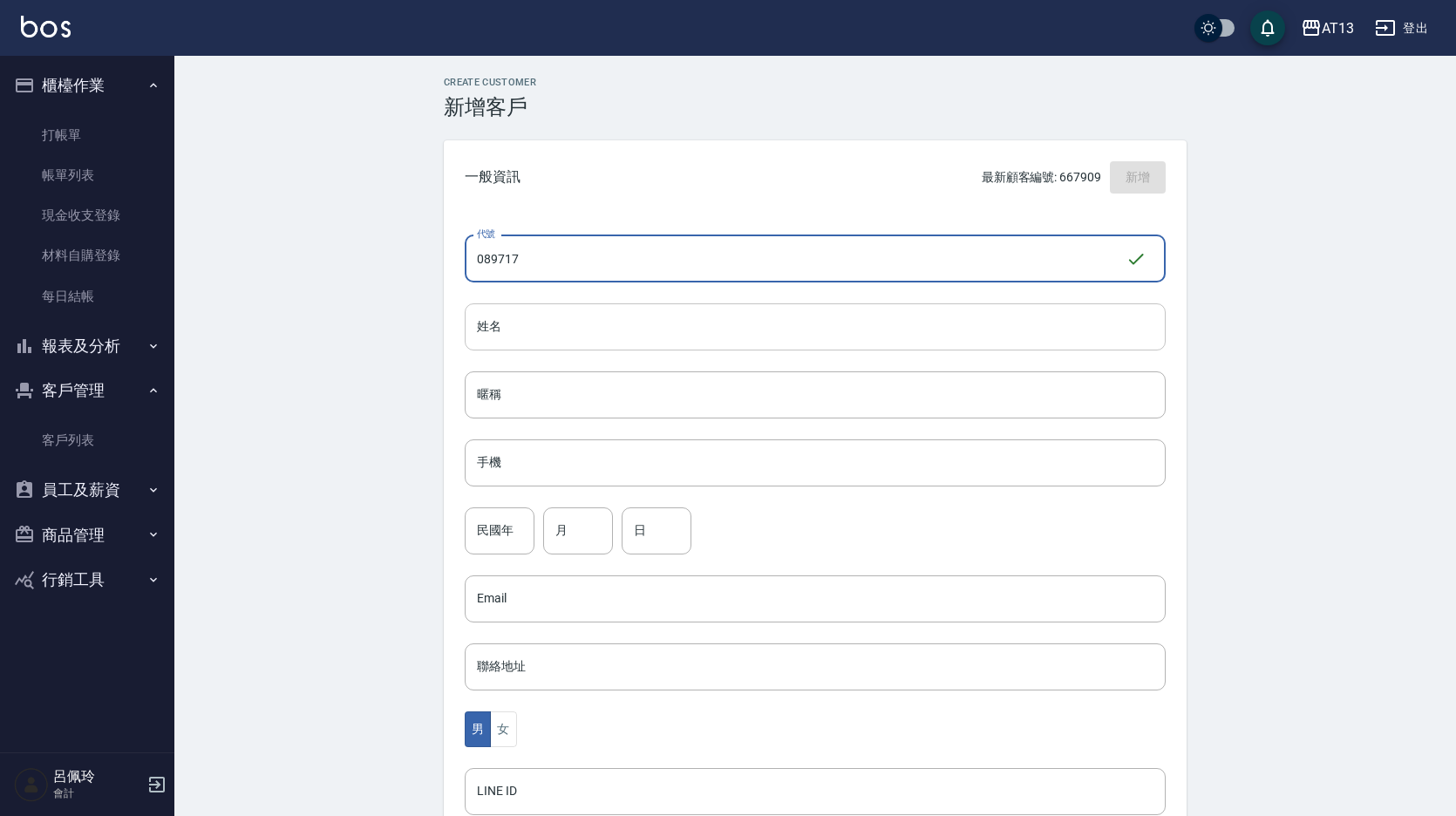
type input "089717"
click at [511, 322] on input "姓名" at bounding box center [815, 327] width 701 height 47
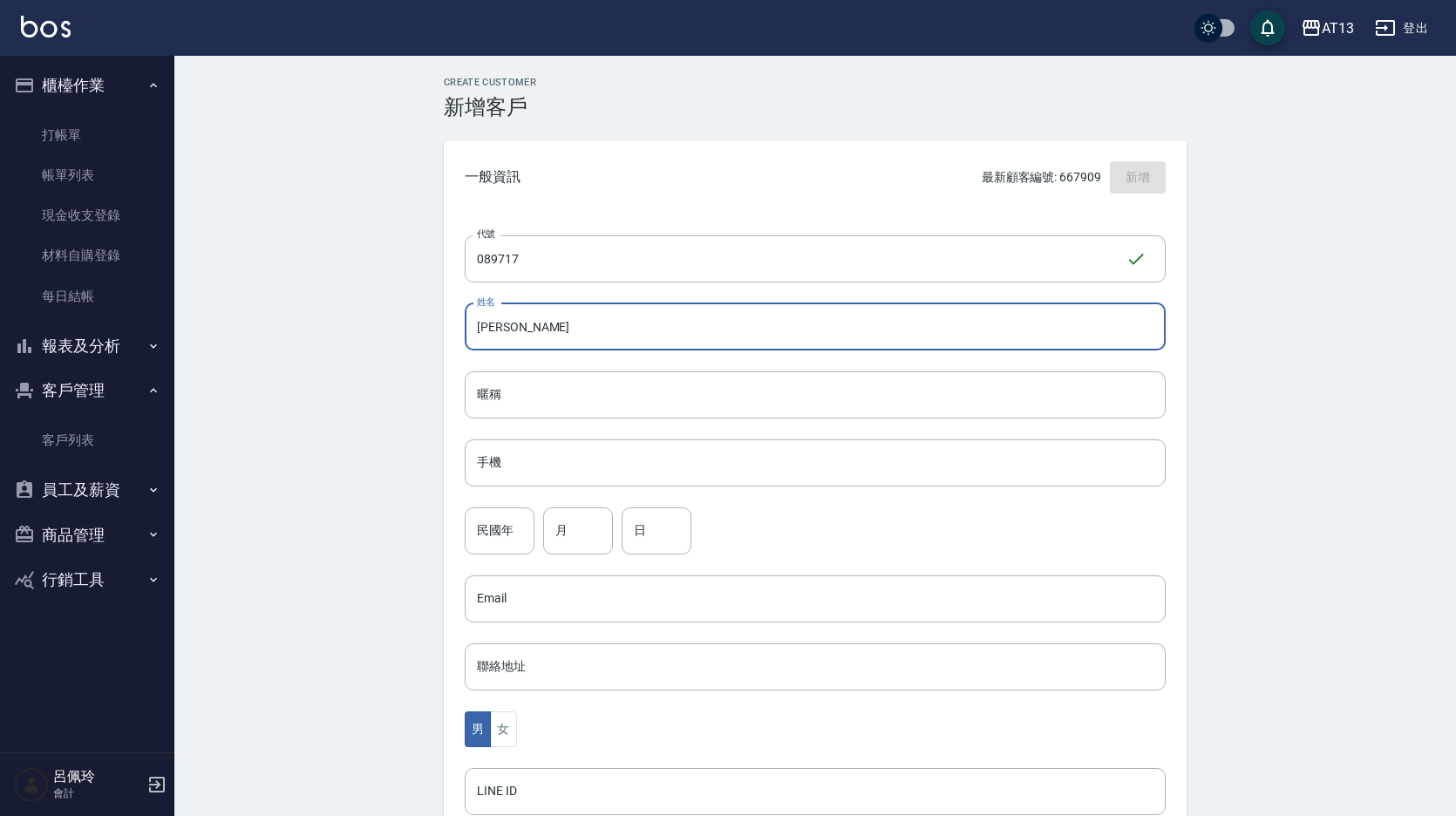
drag, startPoint x: 543, startPoint y: 329, endPoint x: 502, endPoint y: 331, distance: 41.0
click at [480, 334] on input "[PERSON_NAME]" at bounding box center [815, 327] width 701 height 47
type input "[PERSON_NAME]"
click at [516, 393] on input "暱稱" at bounding box center [815, 395] width 701 height 47
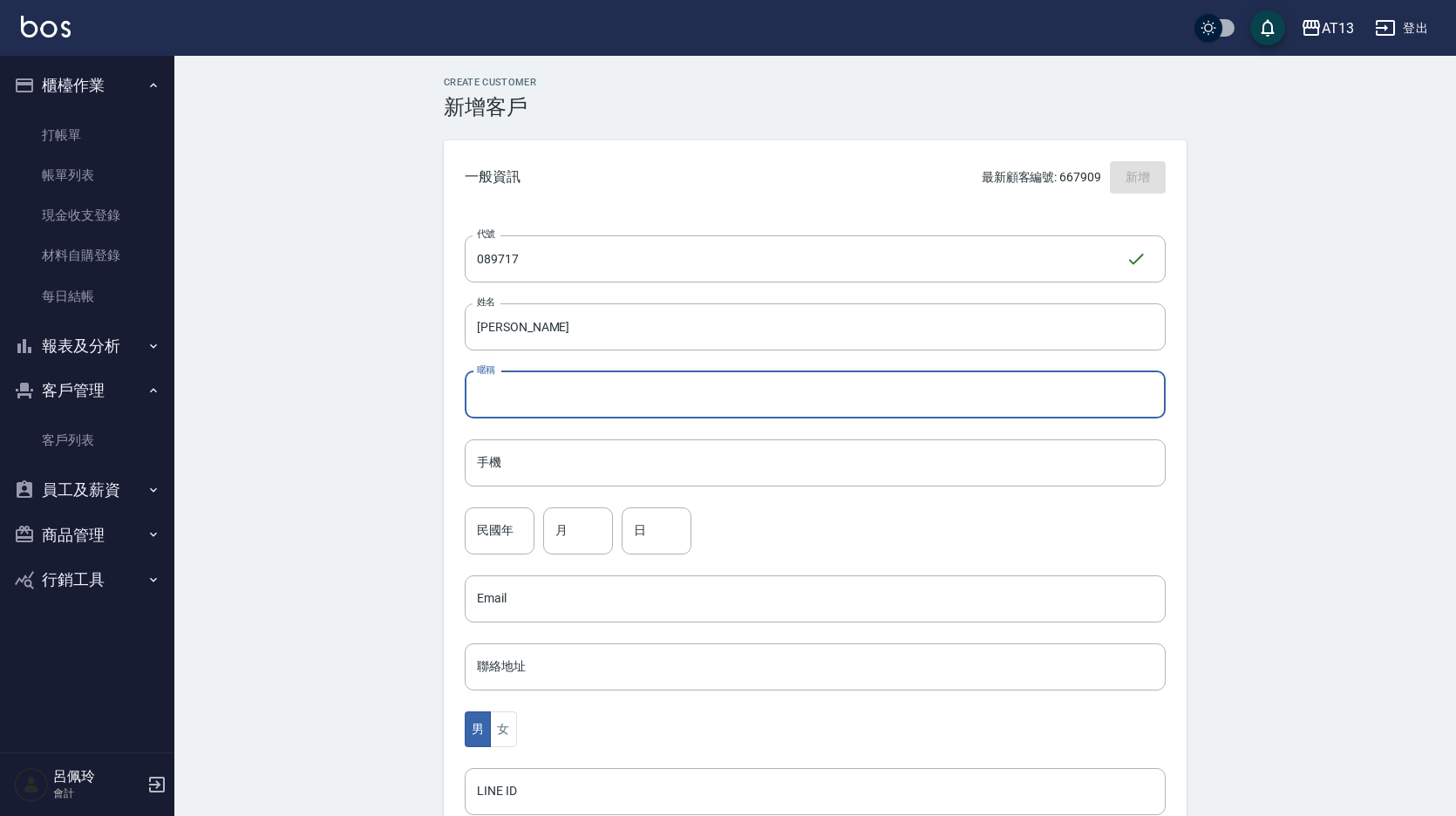
paste input "[PERSON_NAME]"
type input "[PERSON_NAME]"
click at [522, 460] on input "手機" at bounding box center [815, 463] width 701 height 47
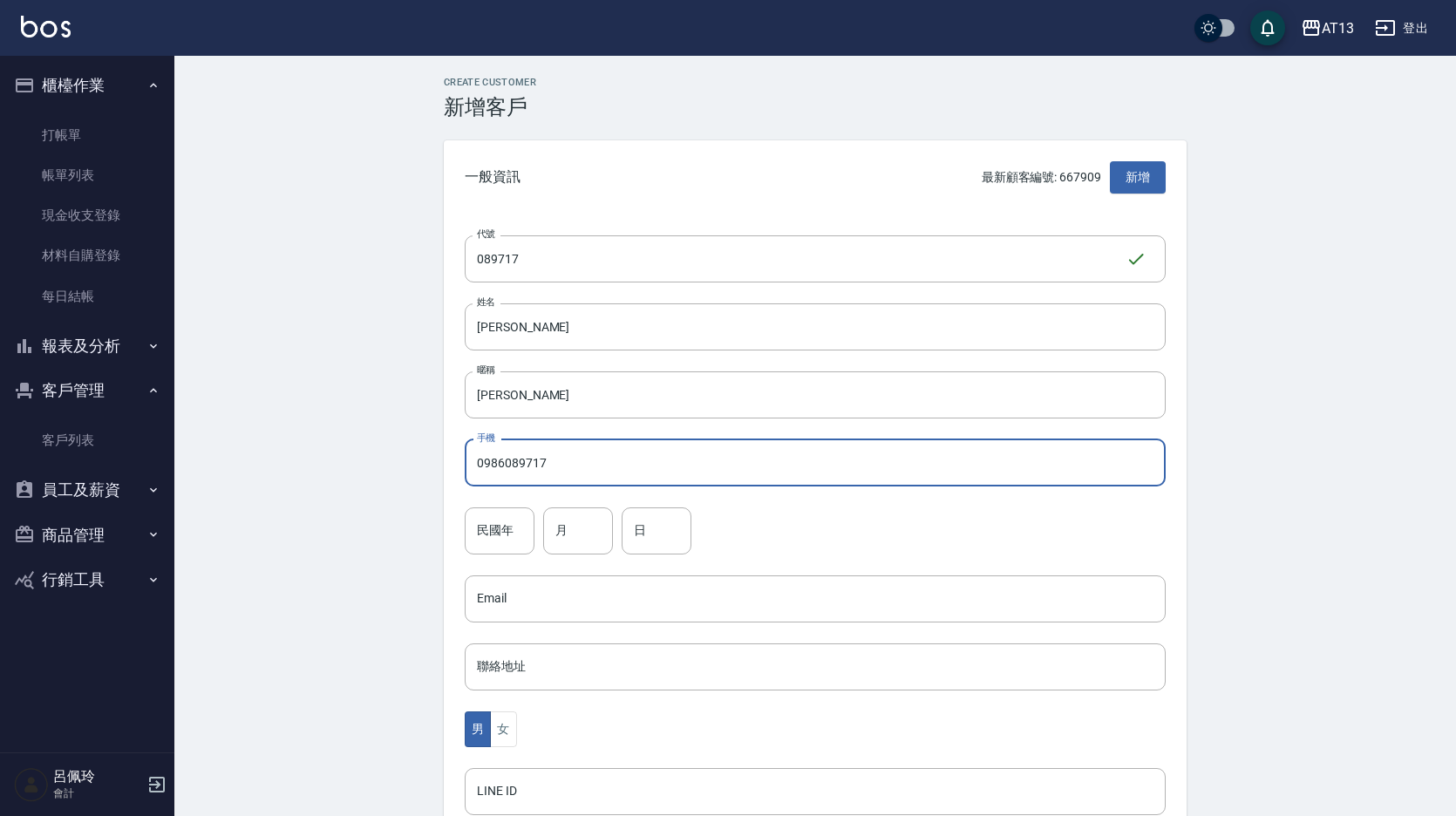
click at [640, 476] on input "0986089717" at bounding box center [815, 463] width 701 height 47
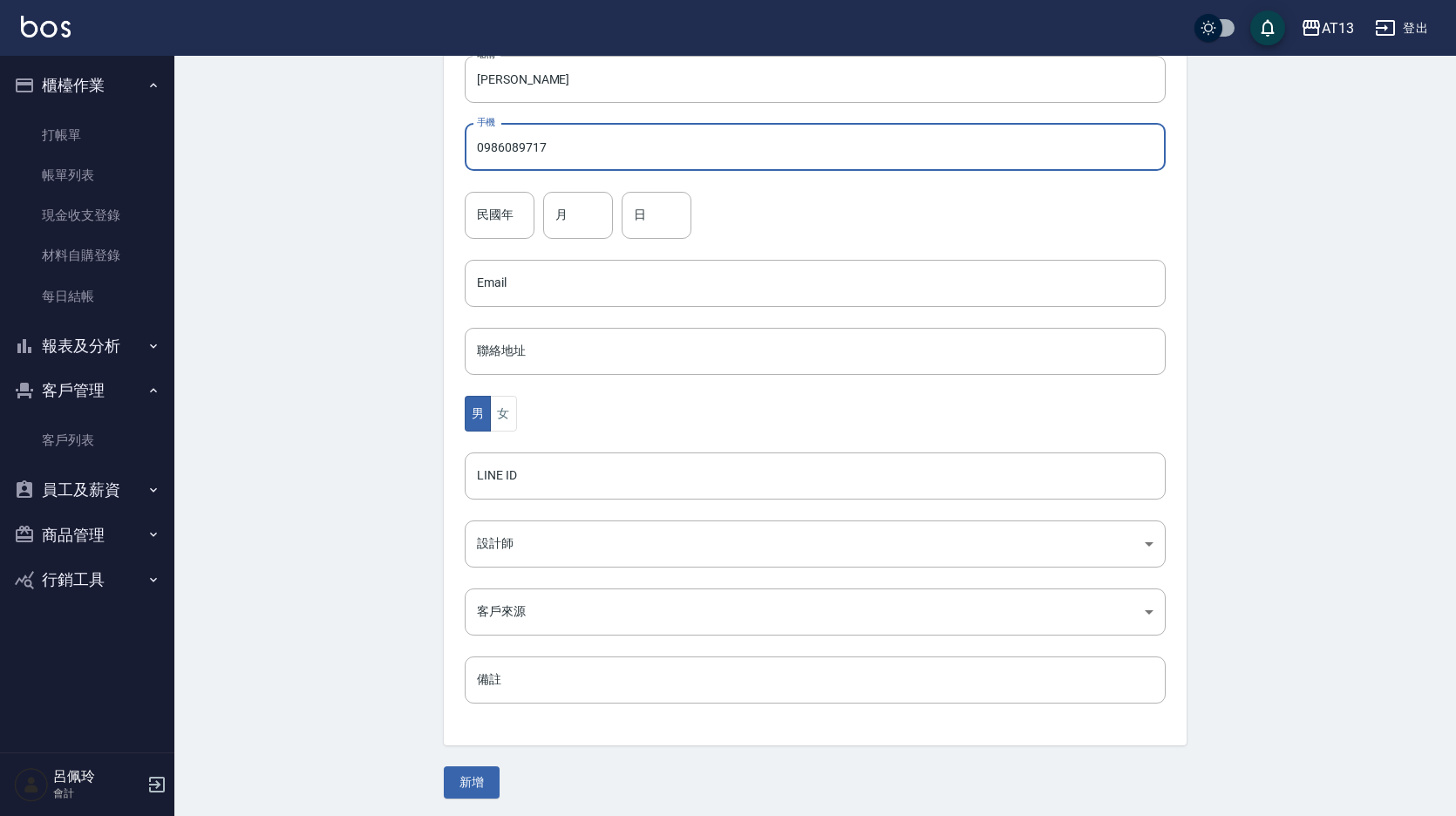
scroll to position [320, 0]
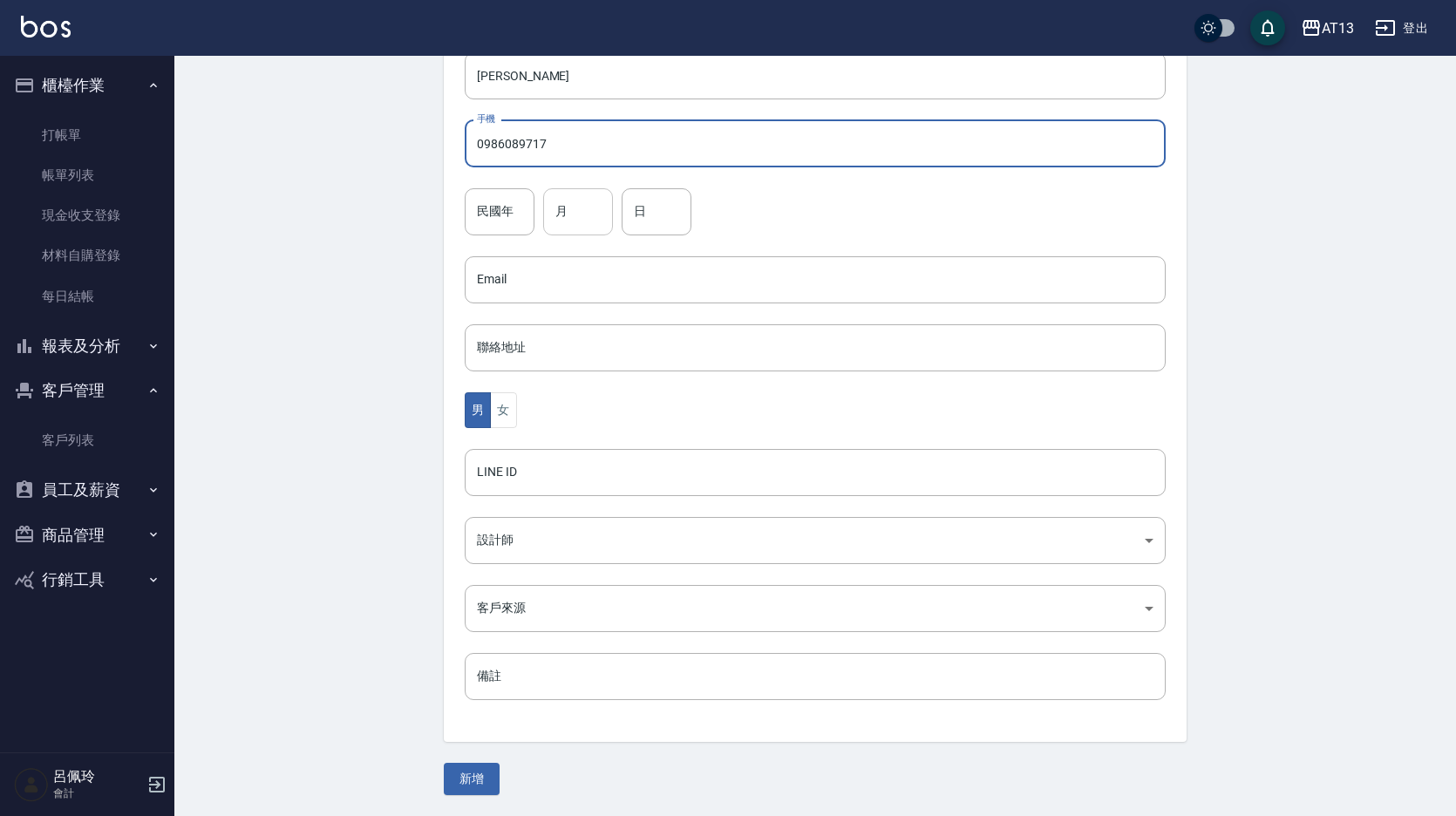
type input "0986089717"
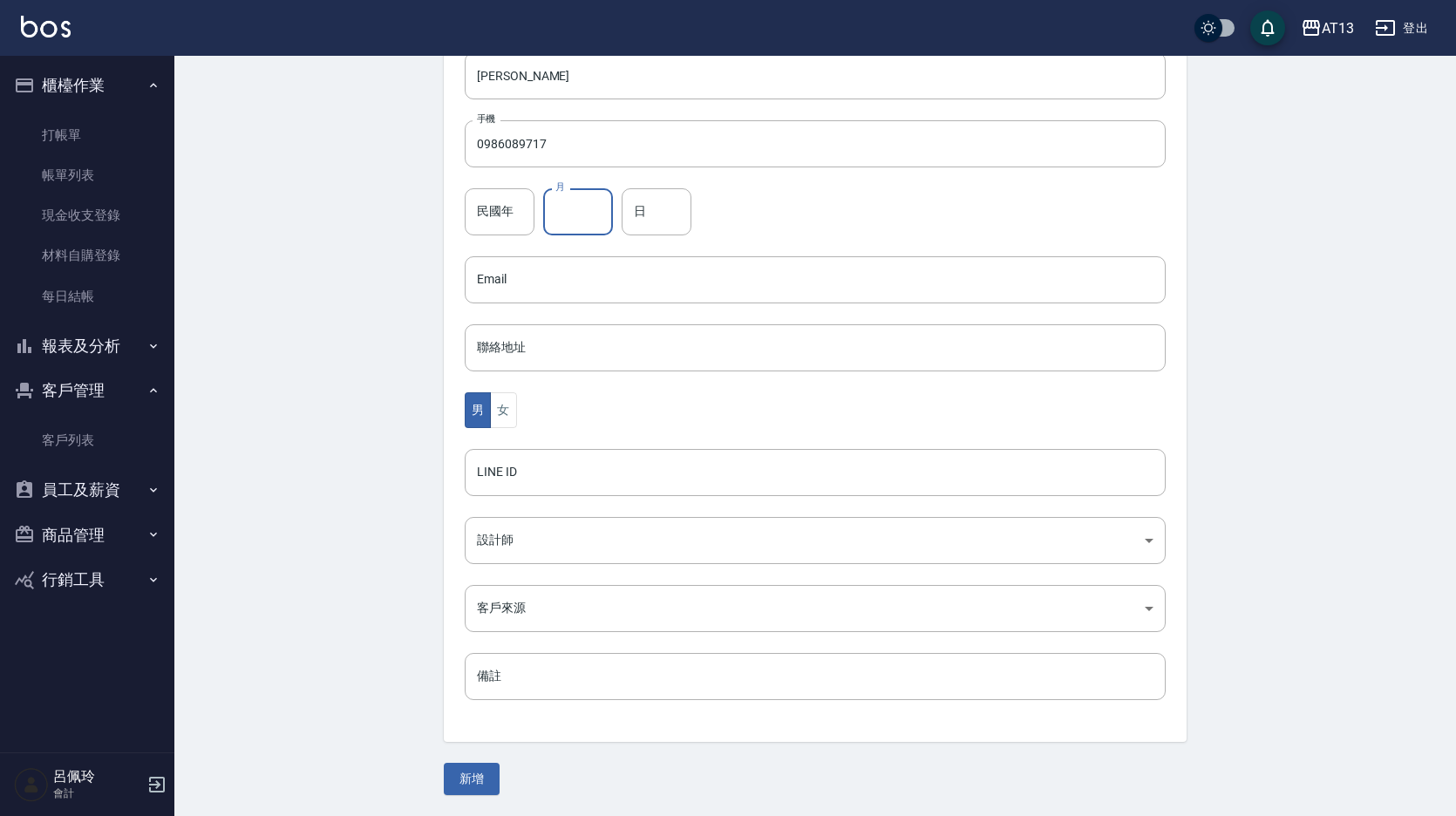
click at [576, 222] on input "月" at bounding box center [579, 212] width 70 height 47
type input "5"
click at [669, 196] on input "日" at bounding box center [657, 212] width 70 height 47
type input "29"
click at [798, 200] on div "民國年 民國年 月 5 月 日 29 日" at bounding box center [815, 212] width 701 height 47
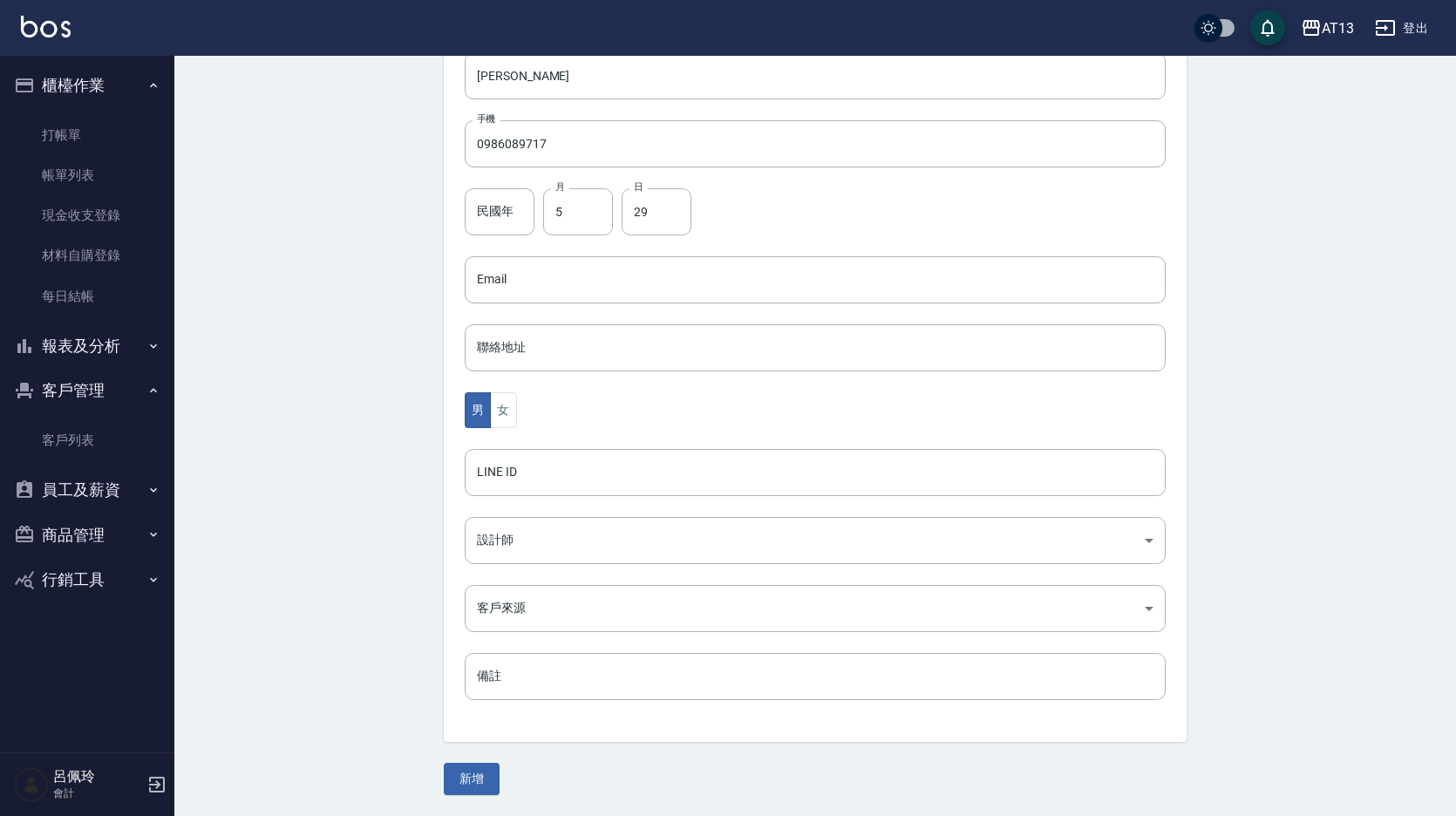
click at [532, 566] on div "代號 089717 ​ 代號 姓名 [PERSON_NAME] 姓名 暱稱 [PERSON_NAME] 暱稱 手機 0986089717 手機 民國年 民國年…" at bounding box center [815, 319] width 743 height 848
click at [541, 545] on body "AT13 登出 櫃檯作業 打帳單 帳單列表 現金收支登錄 材料自購登錄 每日結帳 報表及分析 報表目錄 店家區間累計表 店家日報表 互助日報表 互助月報表 互…" at bounding box center [728, 248] width 1456 height 1136
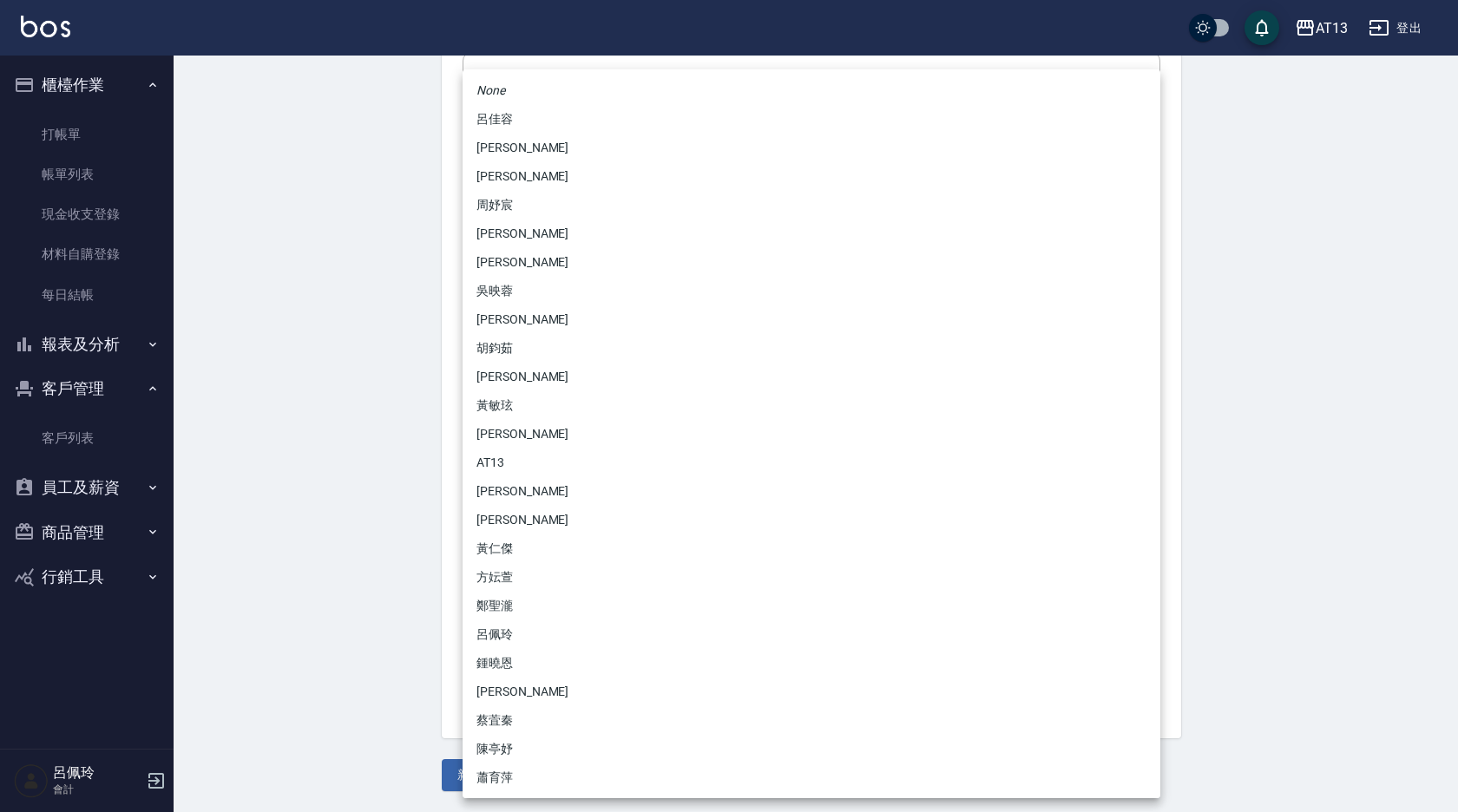
click at [512, 546] on li "黃仁傑" at bounding box center [811, 549] width 698 height 29
type input "ff14b4c8-4a37-4eb5-b2c2-3b4415bb7c7d"
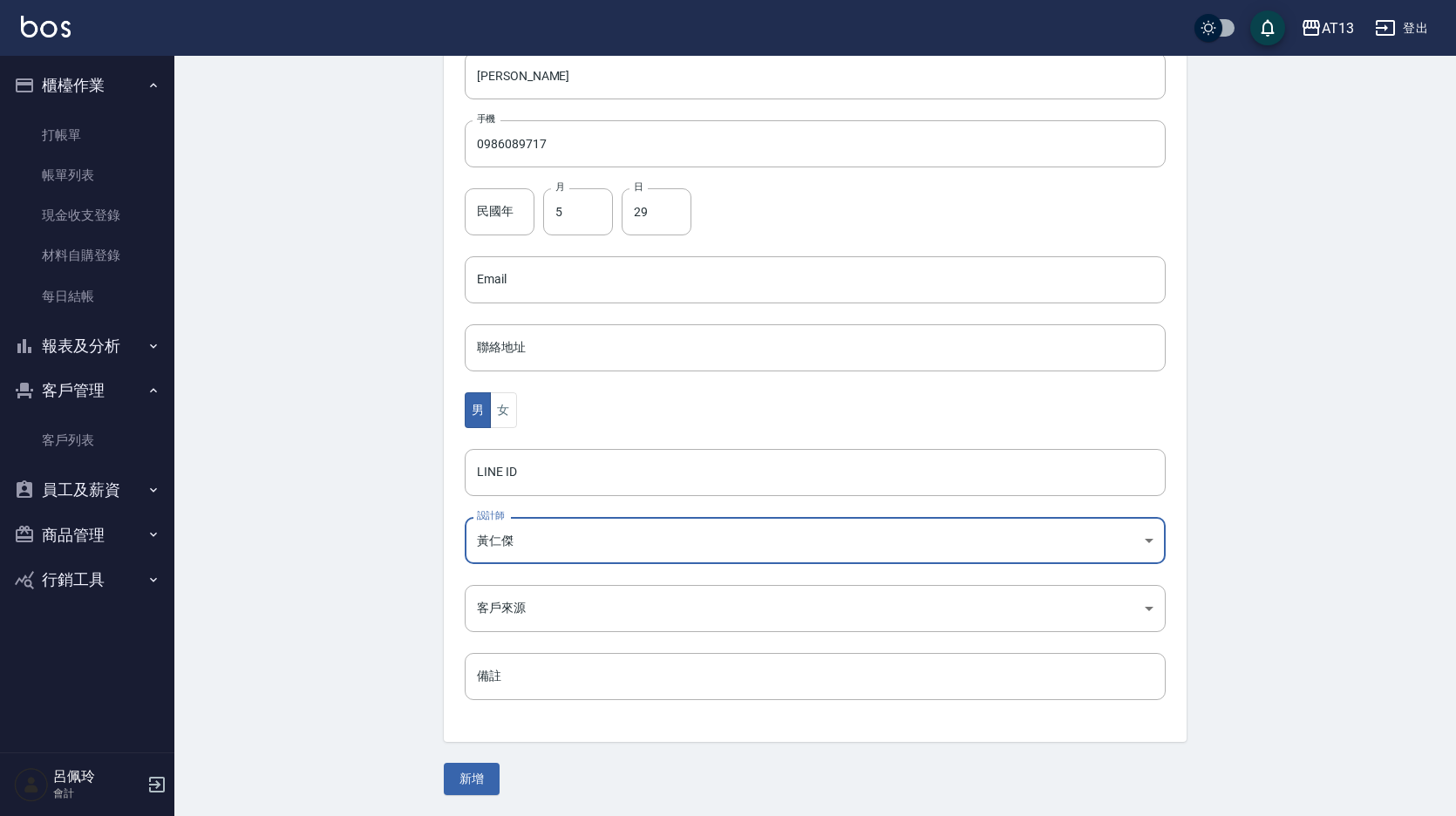
click at [468, 774] on button "新增" at bounding box center [472, 779] width 56 height 32
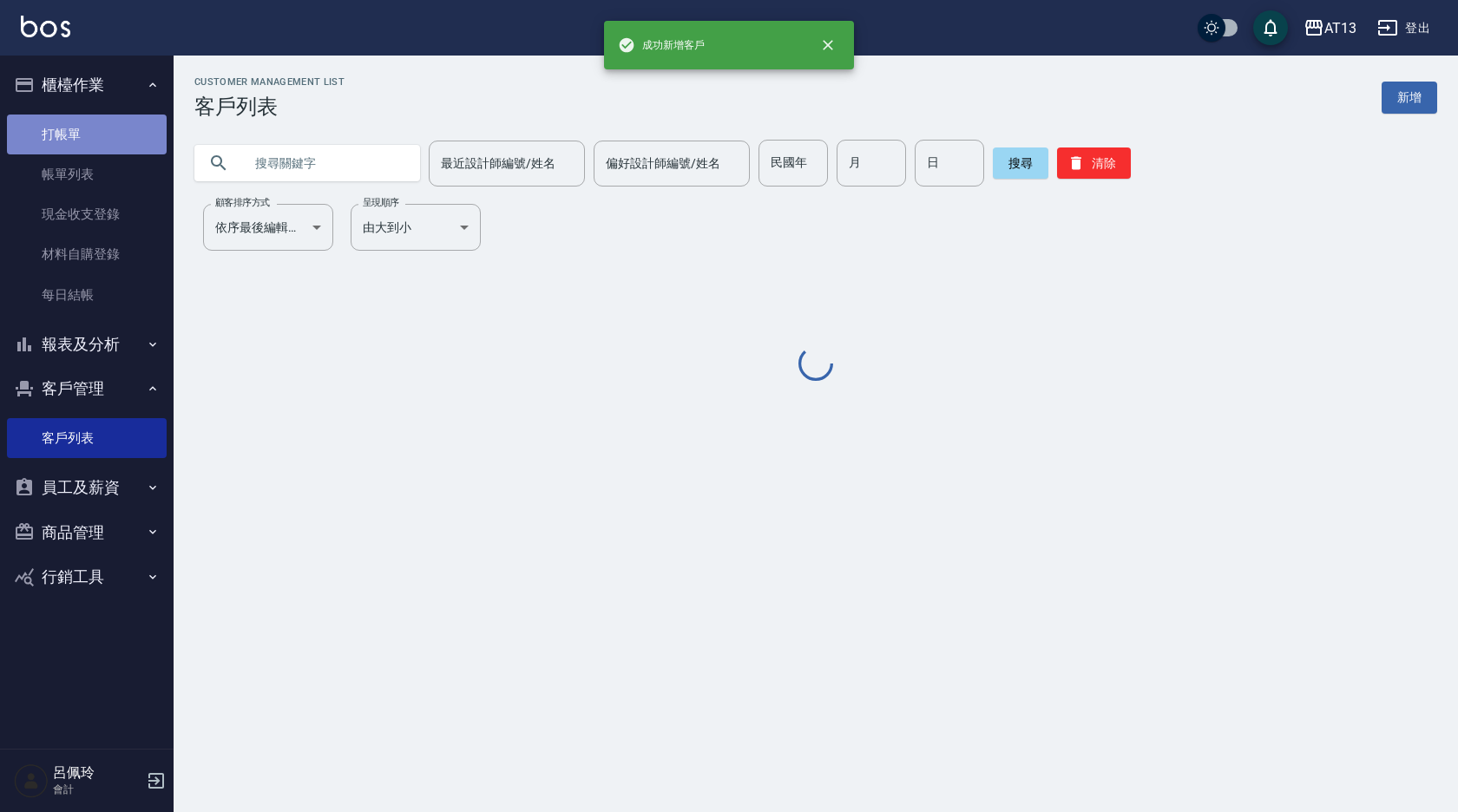
click at [52, 136] on link "打帳單" at bounding box center [86, 134] width 159 height 40
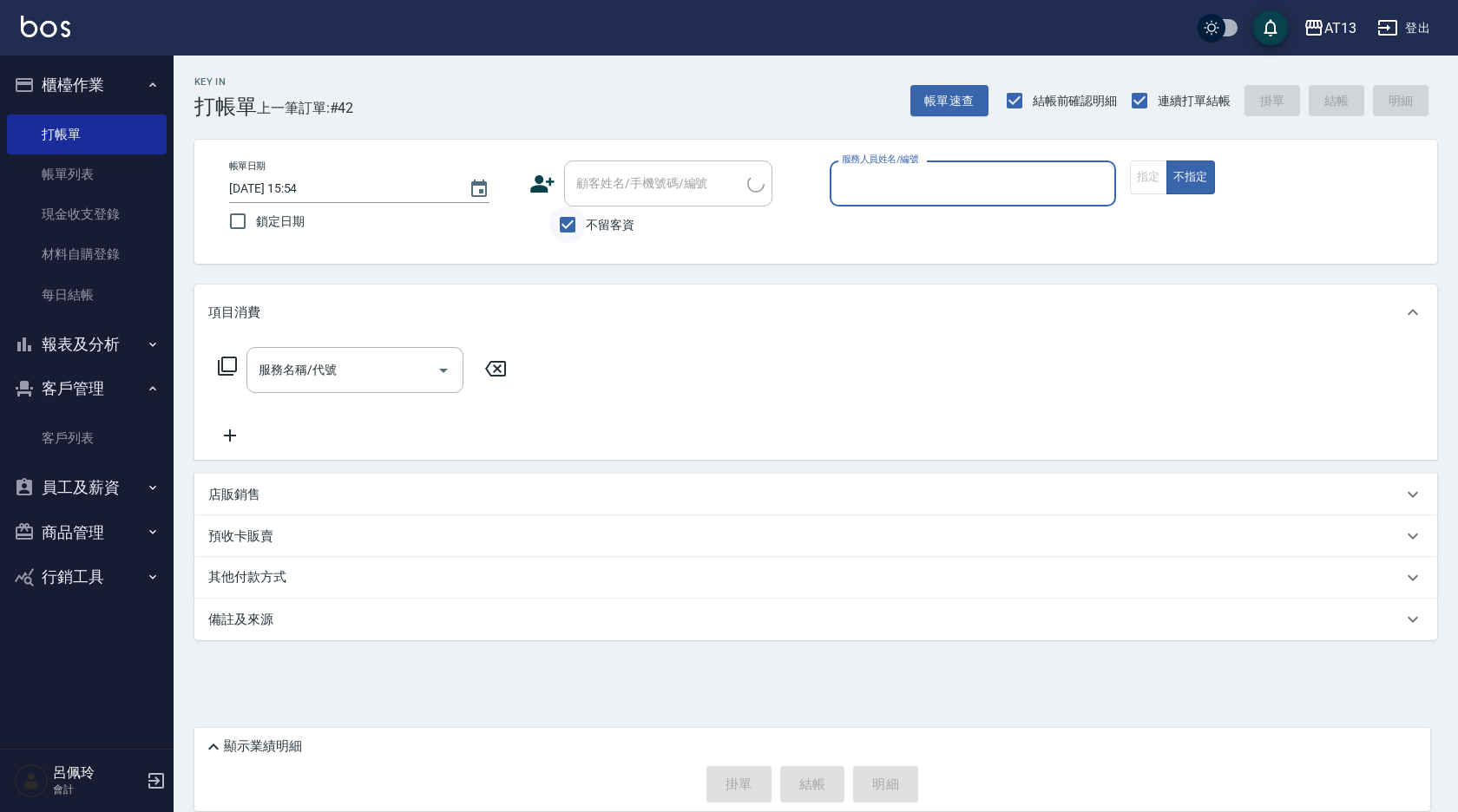
click at [562, 219] on input "不留客資" at bounding box center [567, 225] width 37 height 37
checkbox input "false"
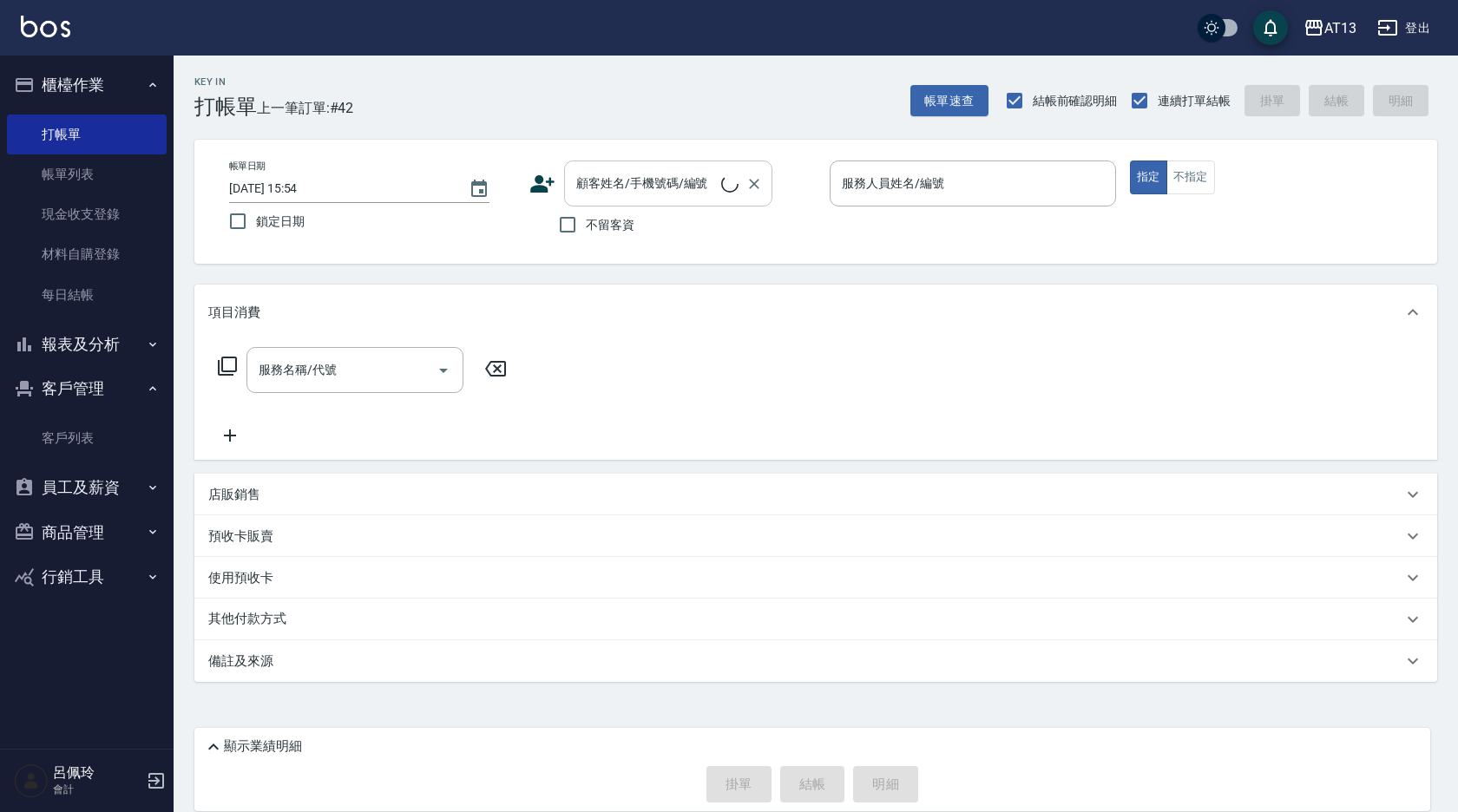
click at [616, 189] on input "顧客姓名/手機號碼/編號" at bounding box center [646, 183] width 149 height 30
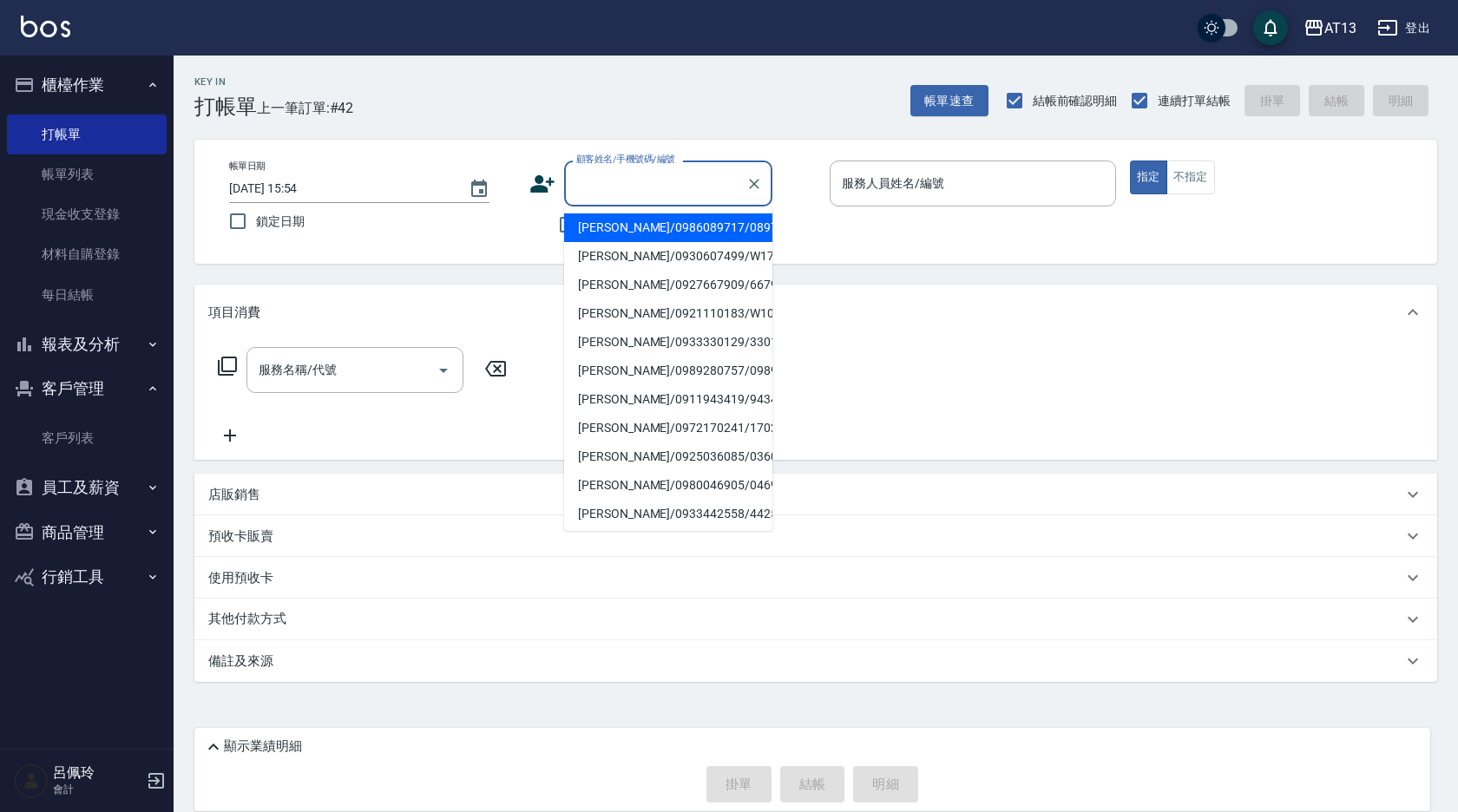
click at [620, 233] on li "[PERSON_NAME]/0986089717/089717" at bounding box center [668, 227] width 208 height 29
type input "[PERSON_NAME]/0986089717/089717"
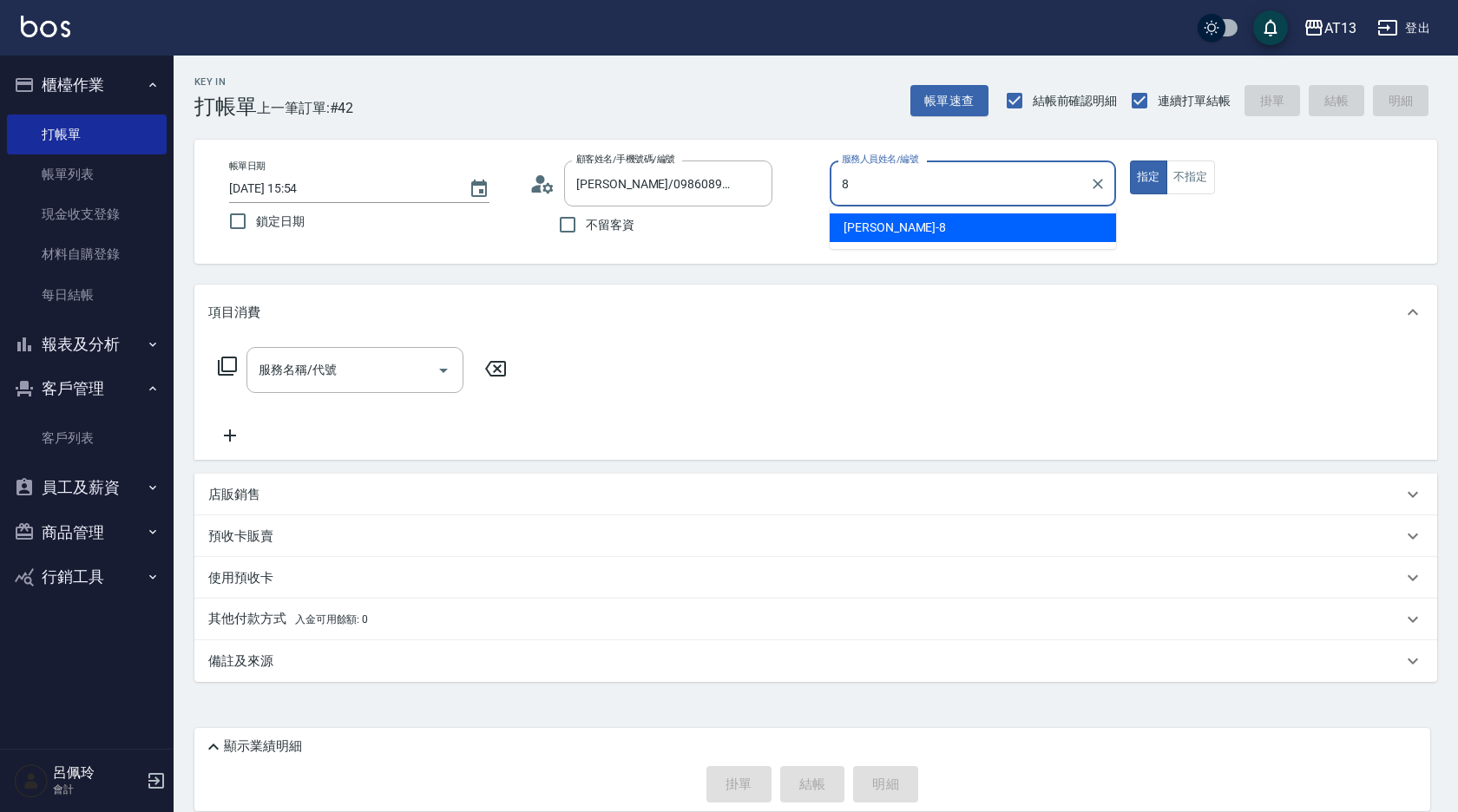
click at [882, 227] on div "[PERSON_NAME] -8" at bounding box center [973, 227] width 287 height 29
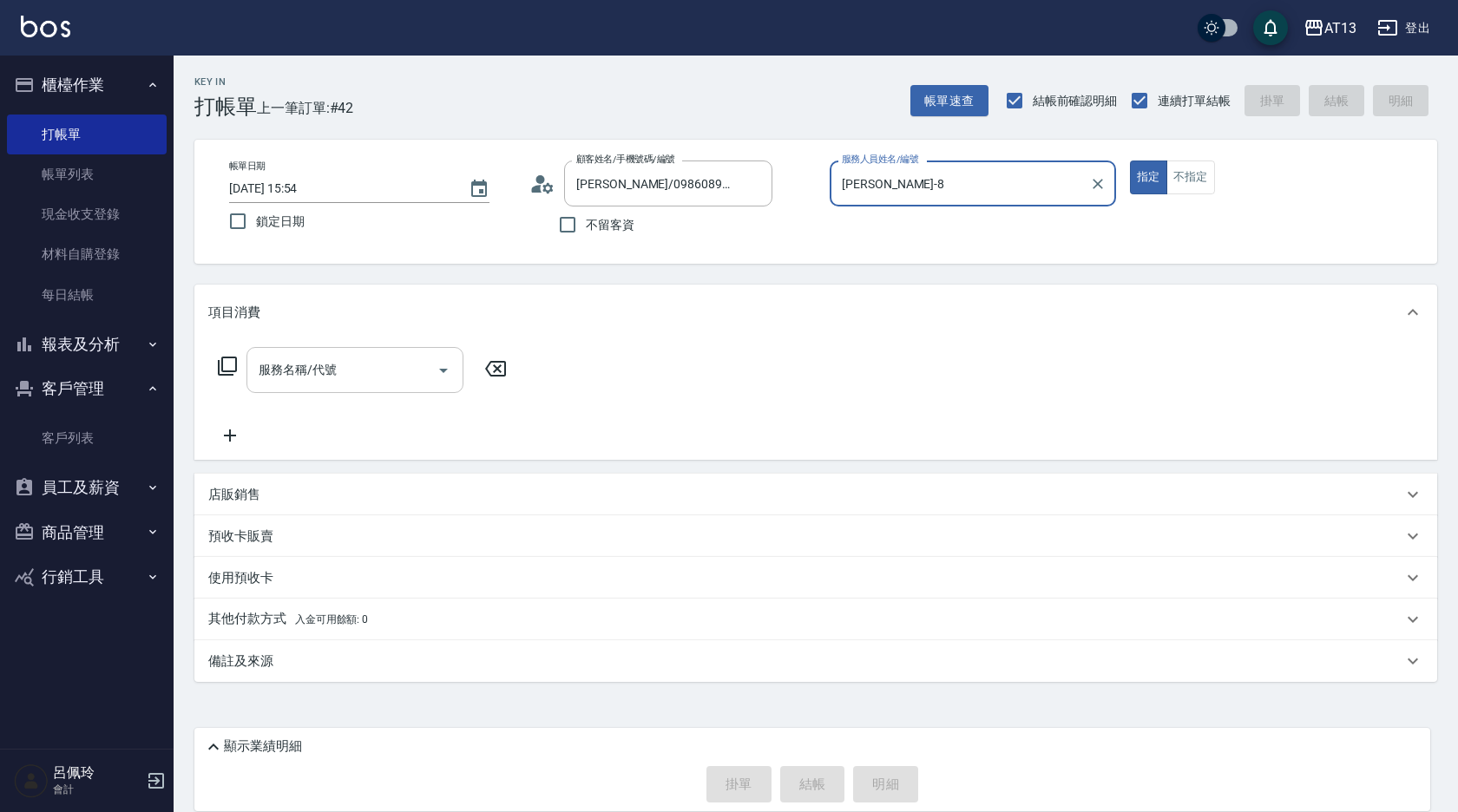
type input "[PERSON_NAME]-8"
click at [387, 365] on input "服務名稱/代號" at bounding box center [342, 369] width 175 height 30
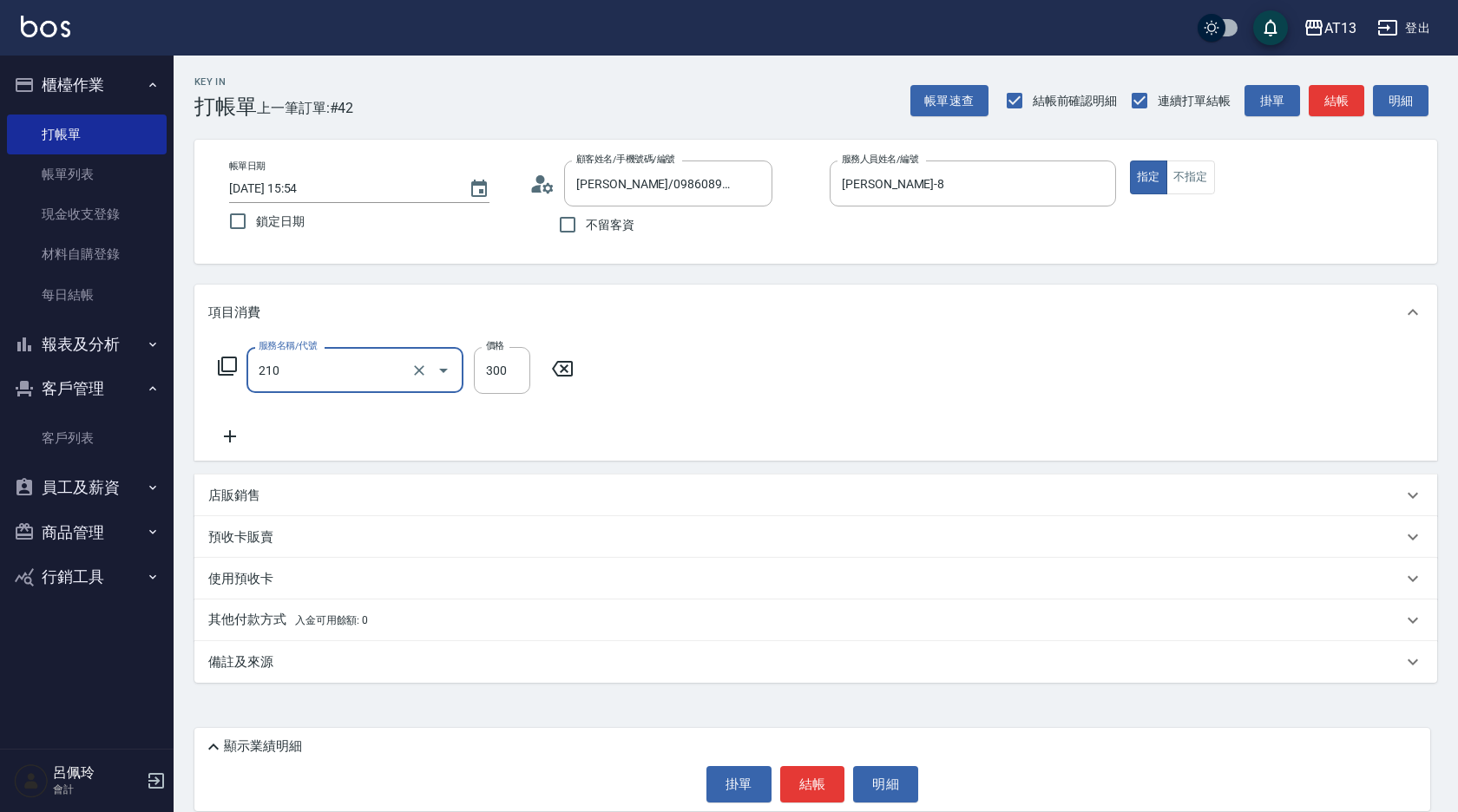
type input "歐娜洗髮精(210)"
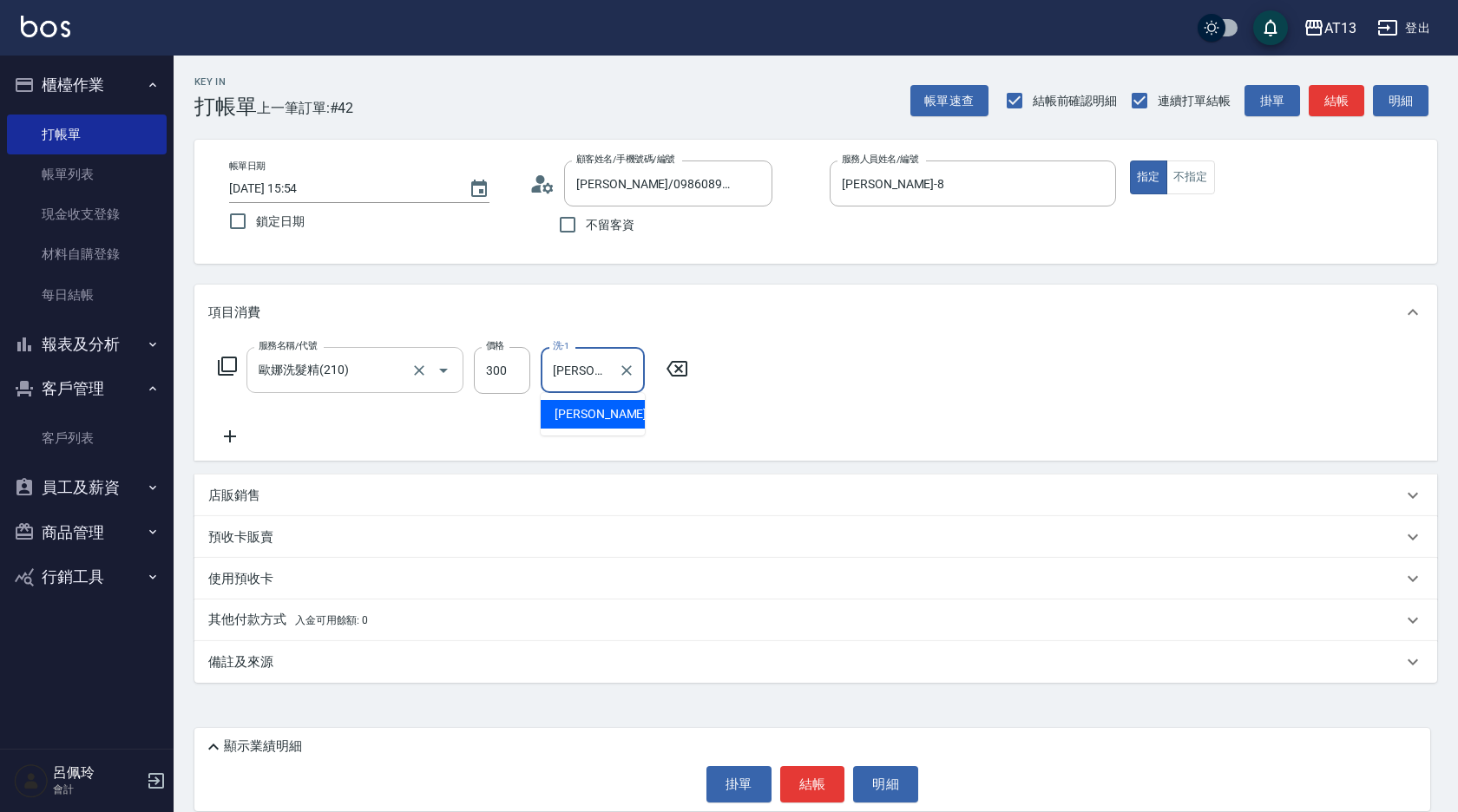
type input "[PERSON_NAME]-8"
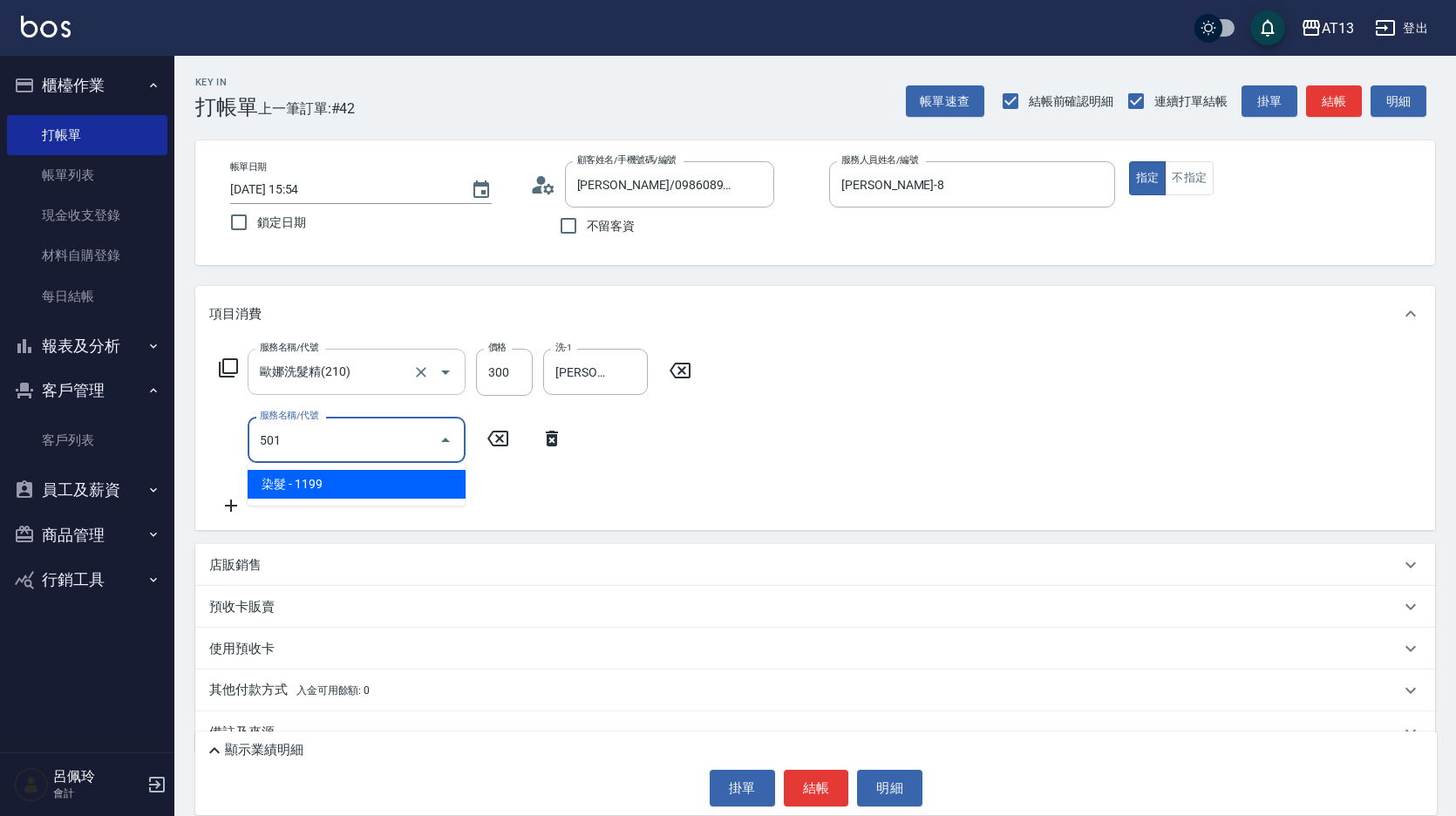
type input "染髮(501)"
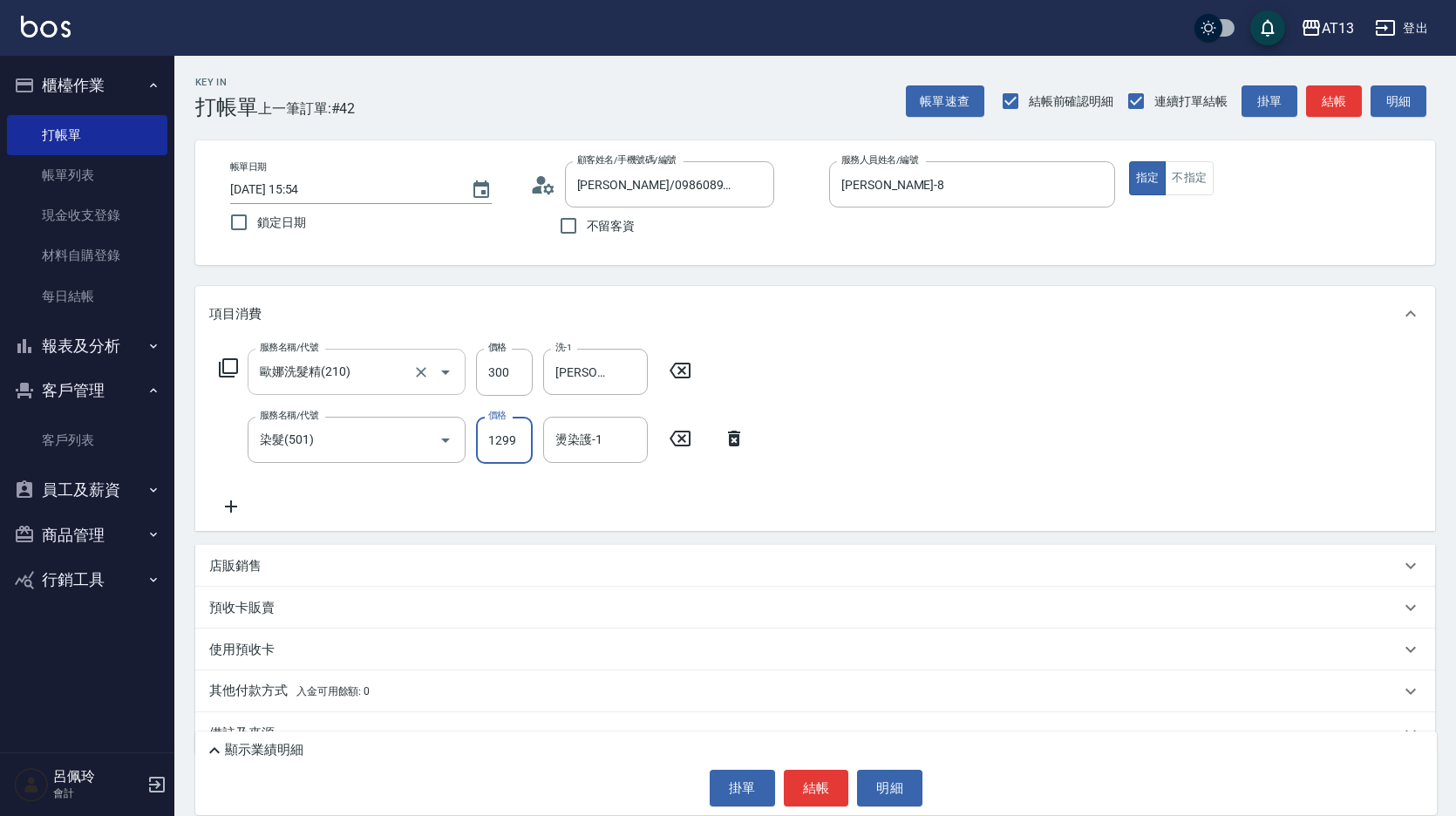
type input "1299"
type input "[PERSON_NAME]-8"
click at [810, 783] on button "結帳" at bounding box center [816, 788] width 66 height 37
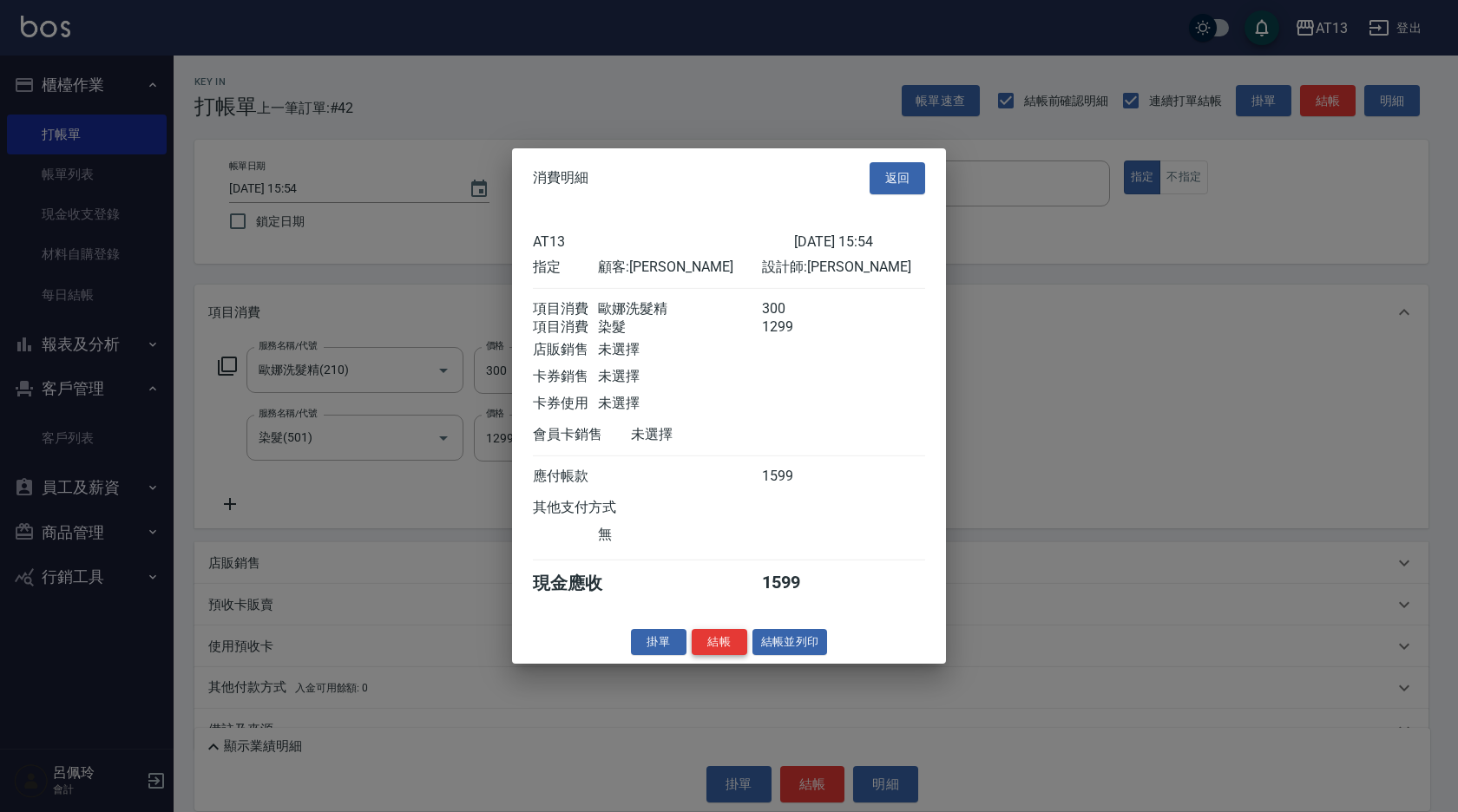
click at [712, 655] on button "結帳" at bounding box center [720, 641] width 56 height 27
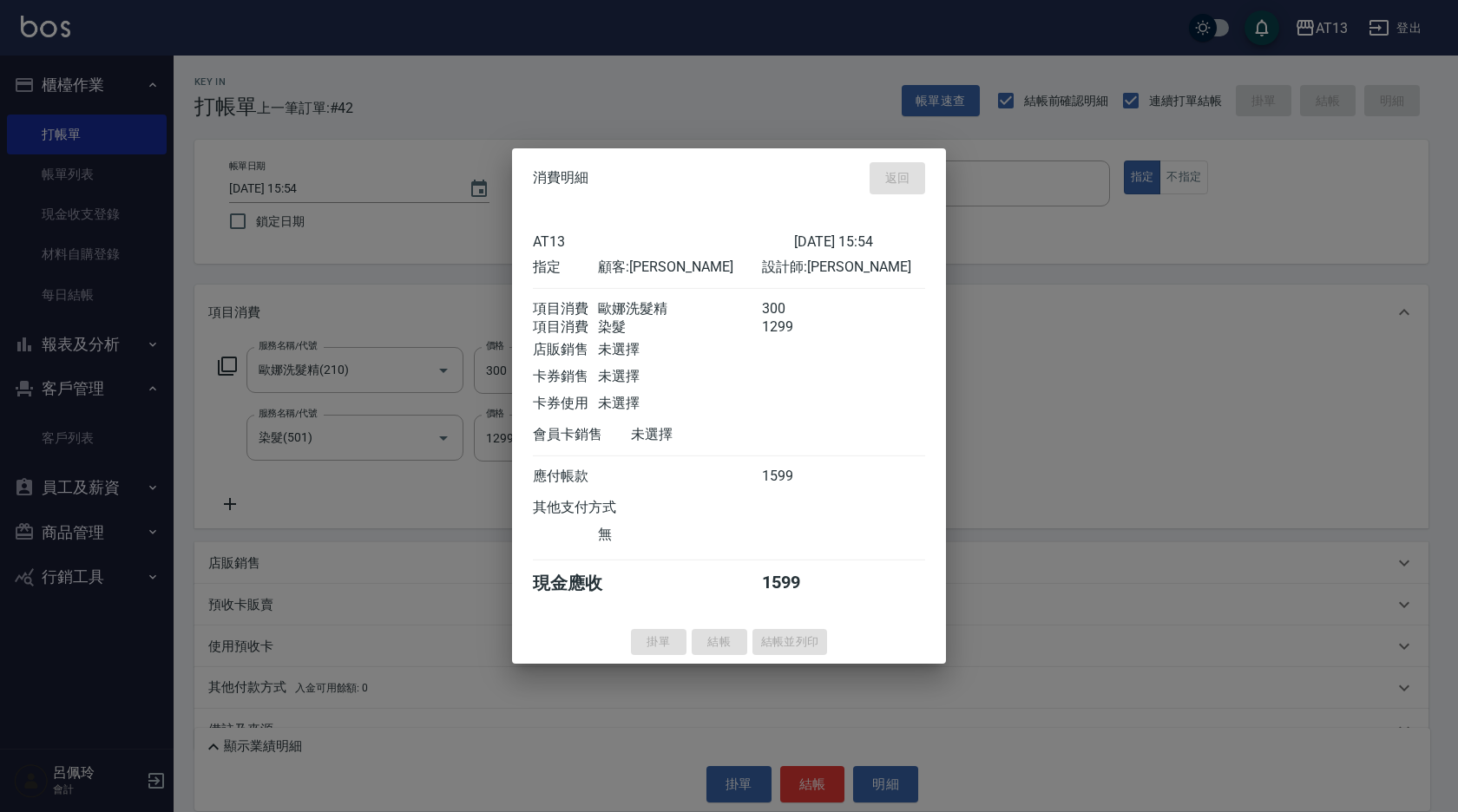
type input "[DATE] 15:55"
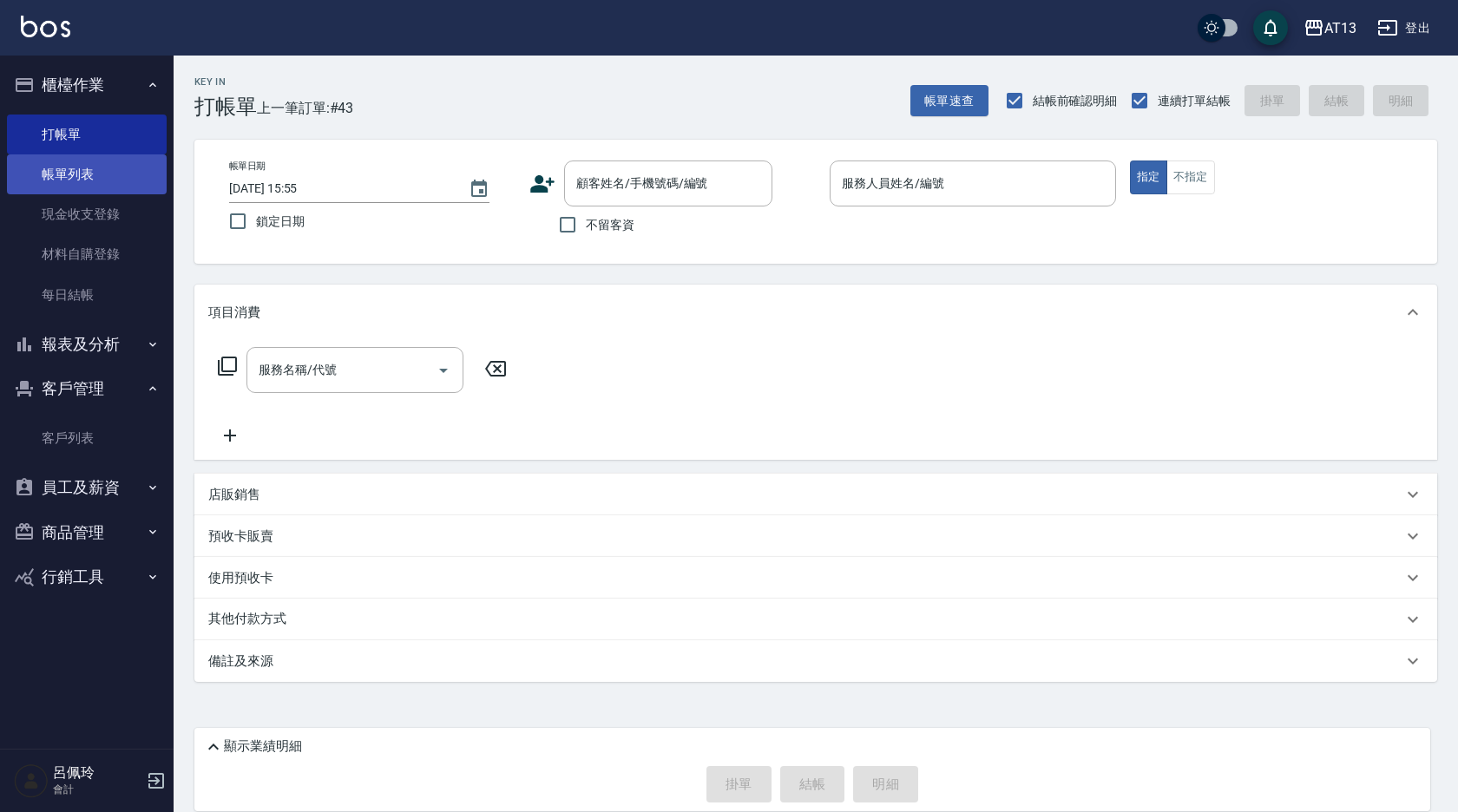
click at [67, 179] on link "帳單列表" at bounding box center [86, 174] width 159 height 40
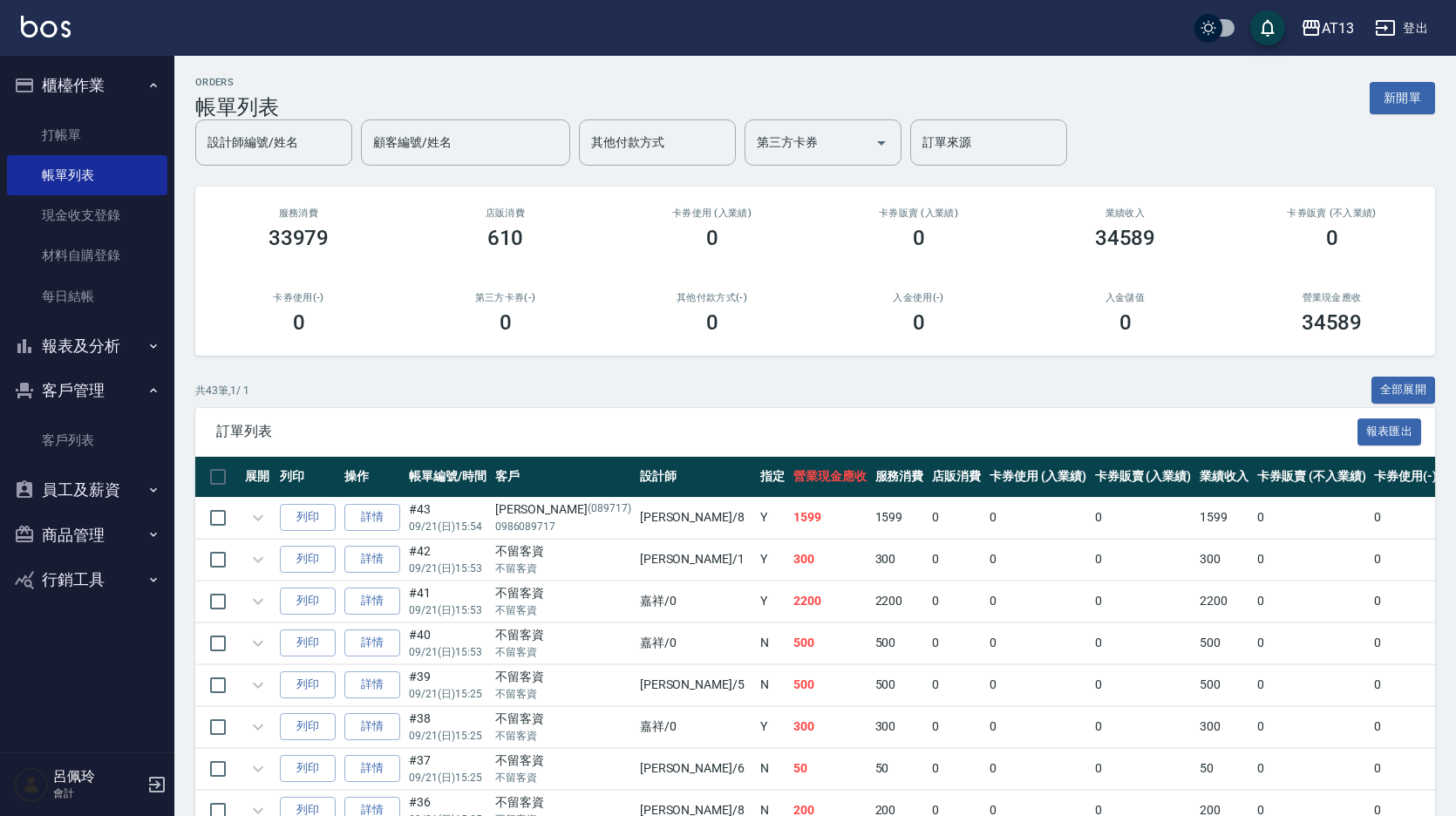
click at [369, 498] on th "操作" at bounding box center [372, 477] width 65 height 41
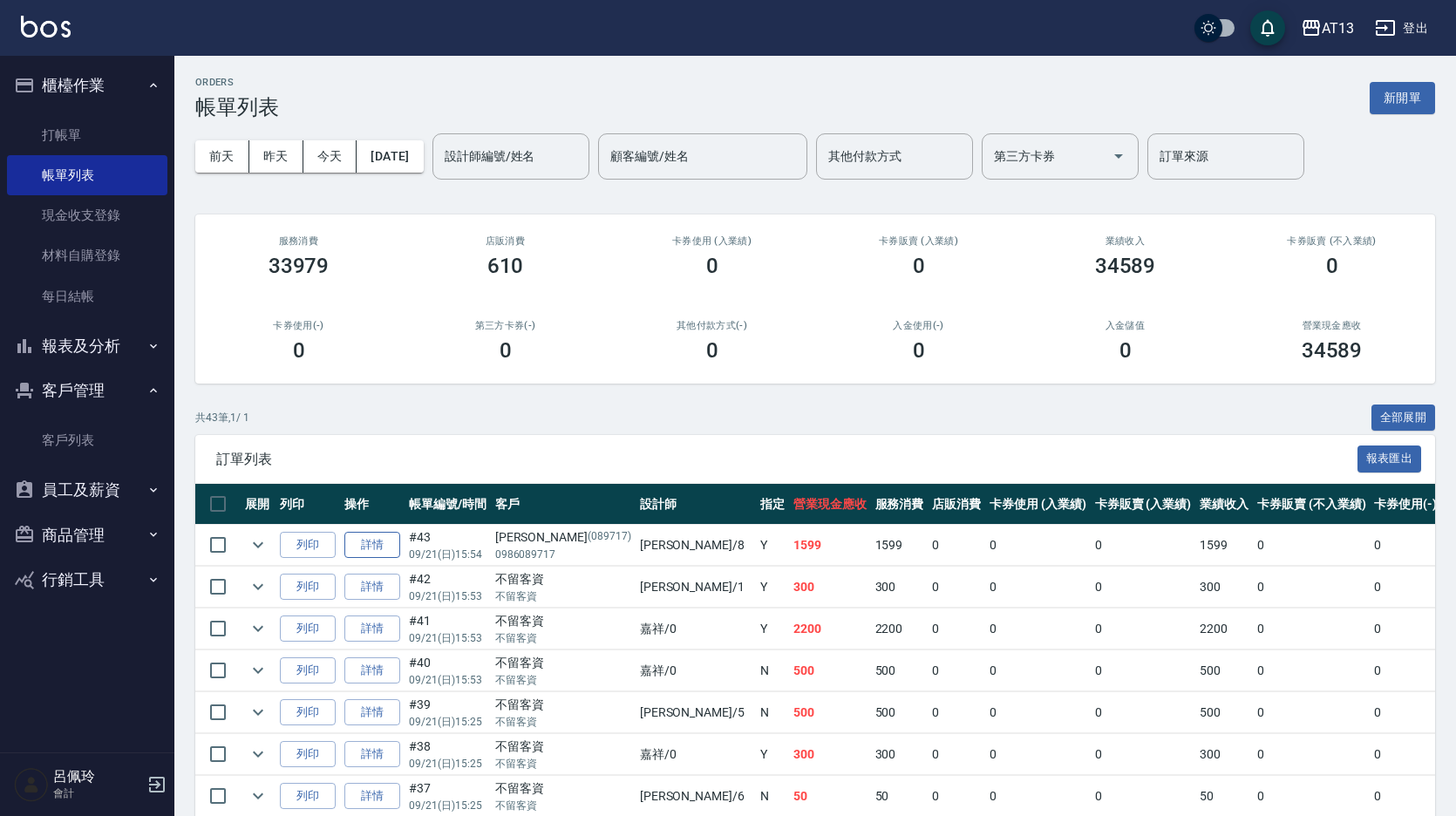
click at [371, 534] on link "詳情" at bounding box center [372, 545] width 56 height 27
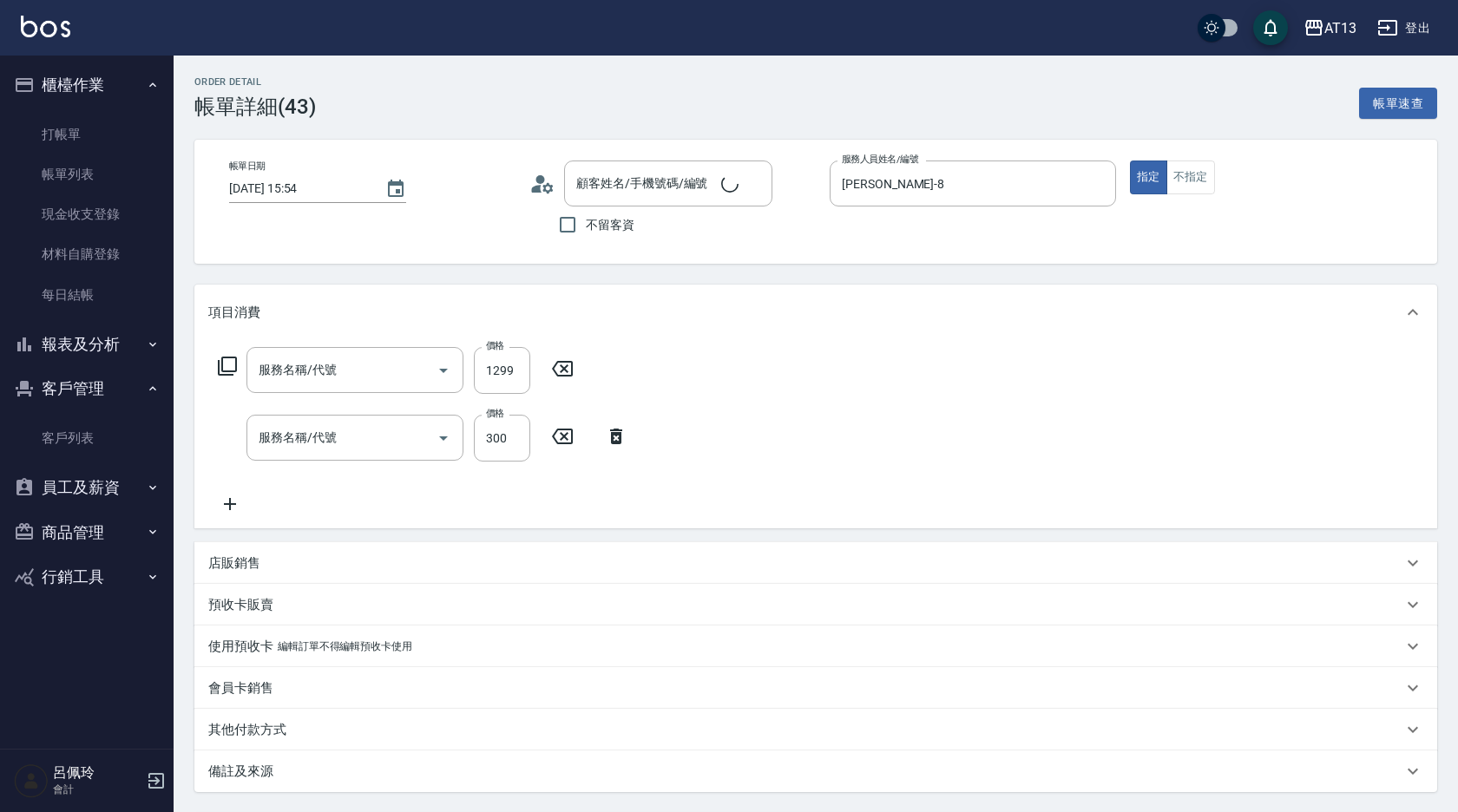
type input "[DATE] 15:54"
type input "[PERSON_NAME]-8"
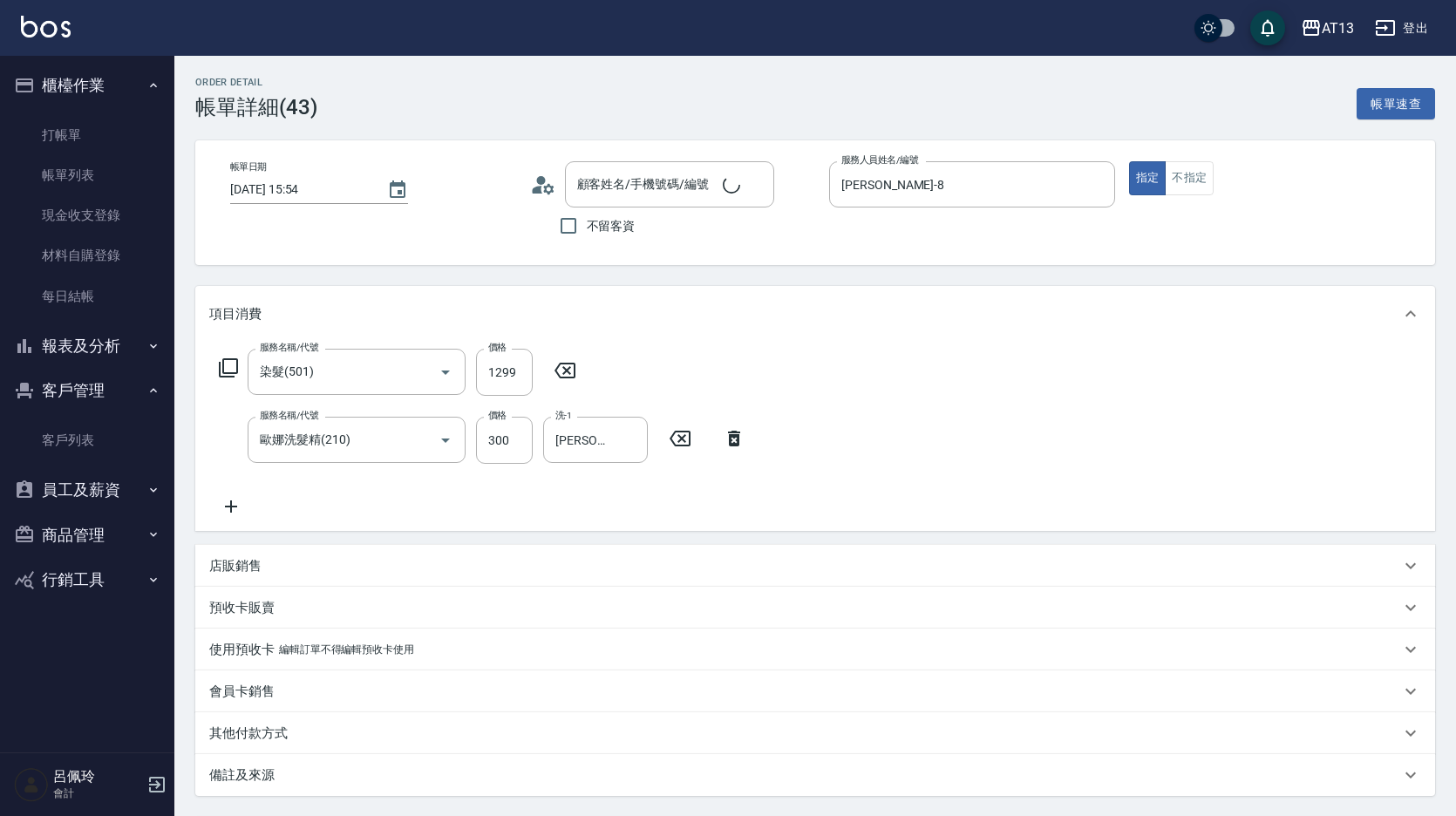
type input "染髮(501)"
type input "歐娜洗髮精(210)"
type input "[PERSON_NAME]/0986089717/089717"
click at [736, 442] on icon at bounding box center [735, 439] width 44 height 21
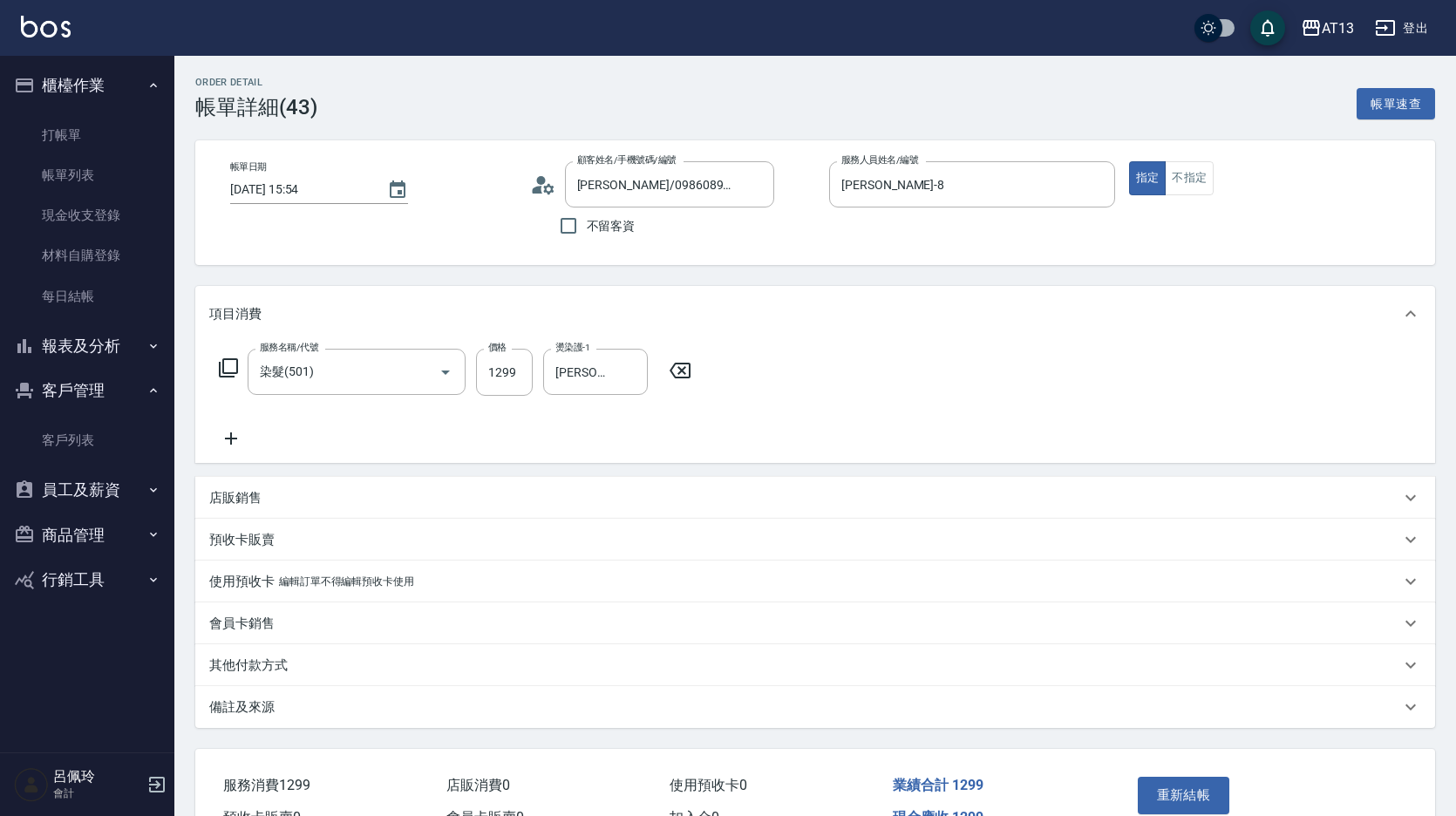
drag, startPoint x: 216, startPoint y: 440, endPoint x: 227, endPoint y: 440, distance: 11.0
click at [227, 440] on icon at bounding box center [231, 439] width 44 height 21
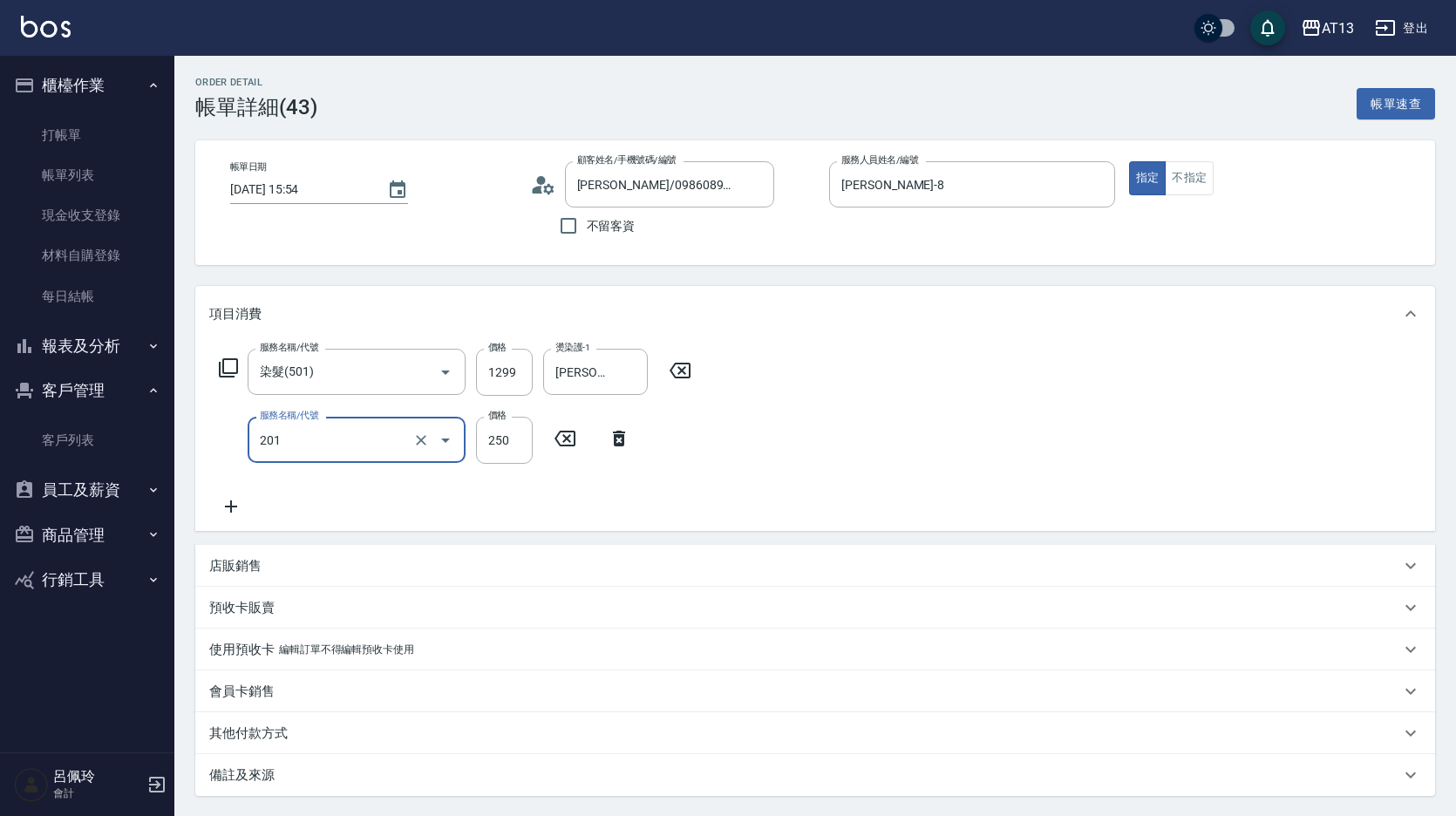
type input "洗髮(201)"
type input "[PERSON_NAME]-8"
click at [848, 448] on div "服務名稱/代號 染髮(501) 服務名稱/代號 價格 1299 價格 燙染護-1 [PERSON_NAME]-8 燙染護-1 服務名稱/代號 洗髮(201) …" at bounding box center [815, 436] width 1240 height 189
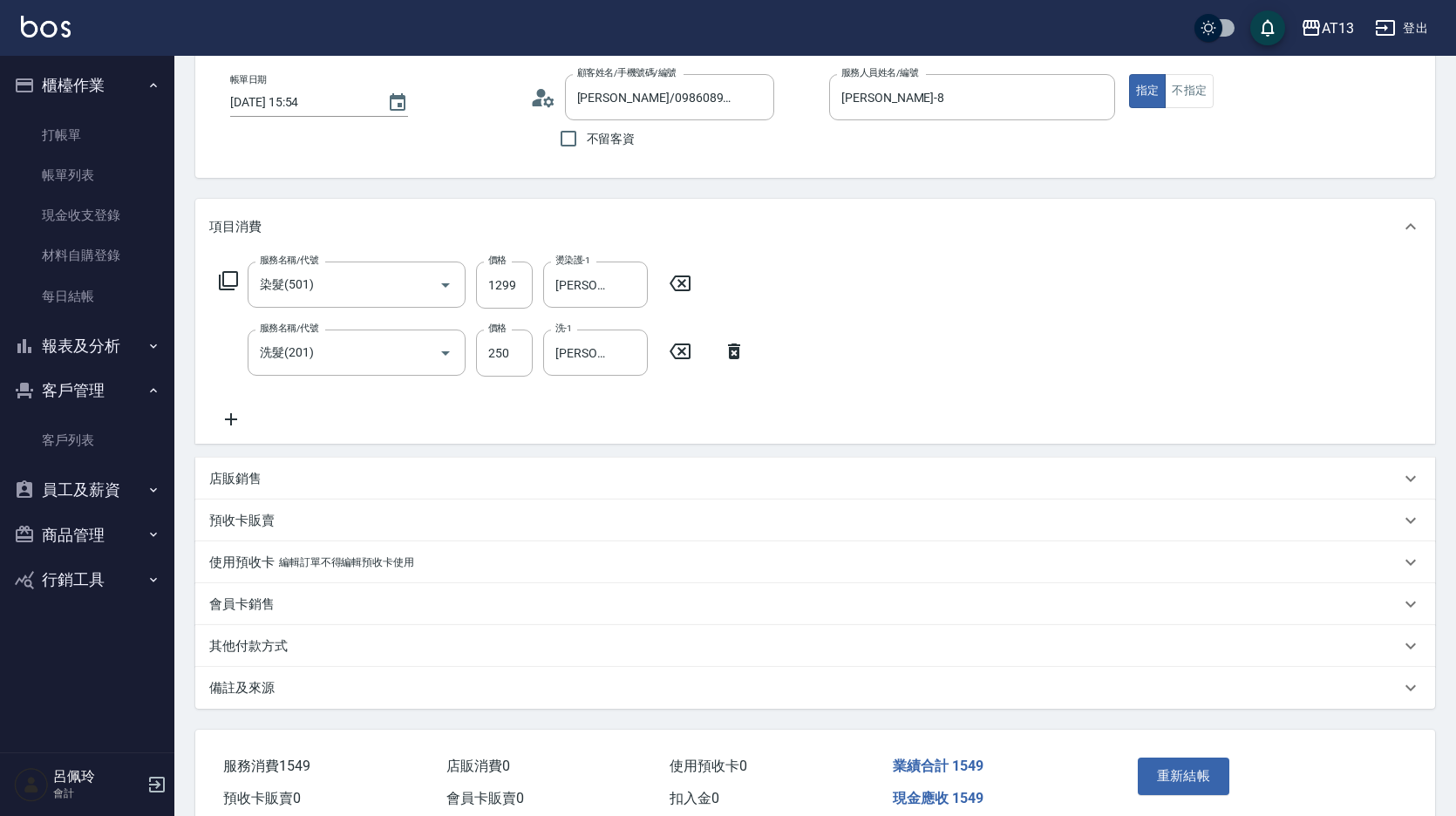
scroll to position [168, 0]
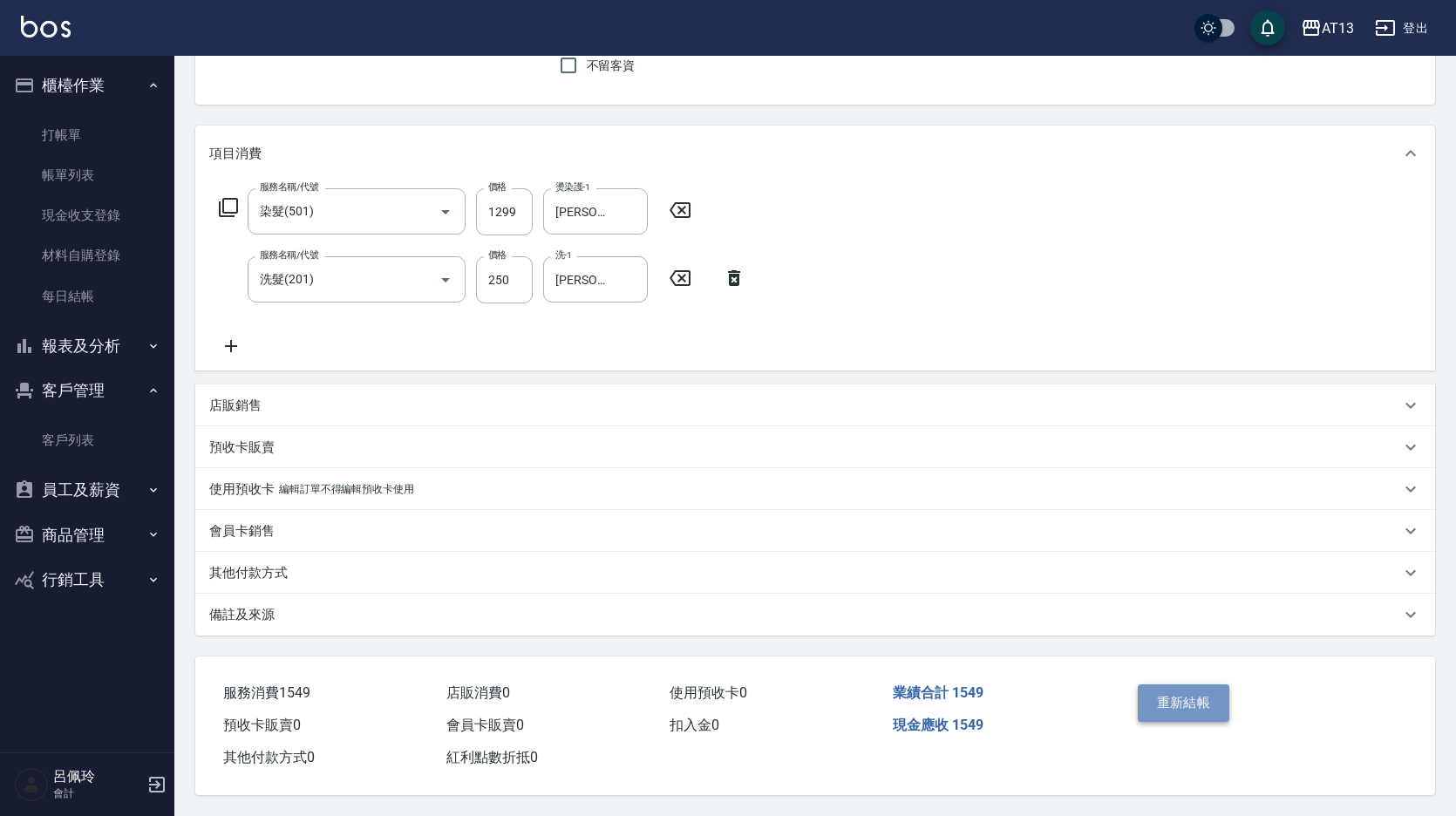
click at [1164, 692] on button "重新結帳" at bounding box center [1185, 703] width 93 height 37
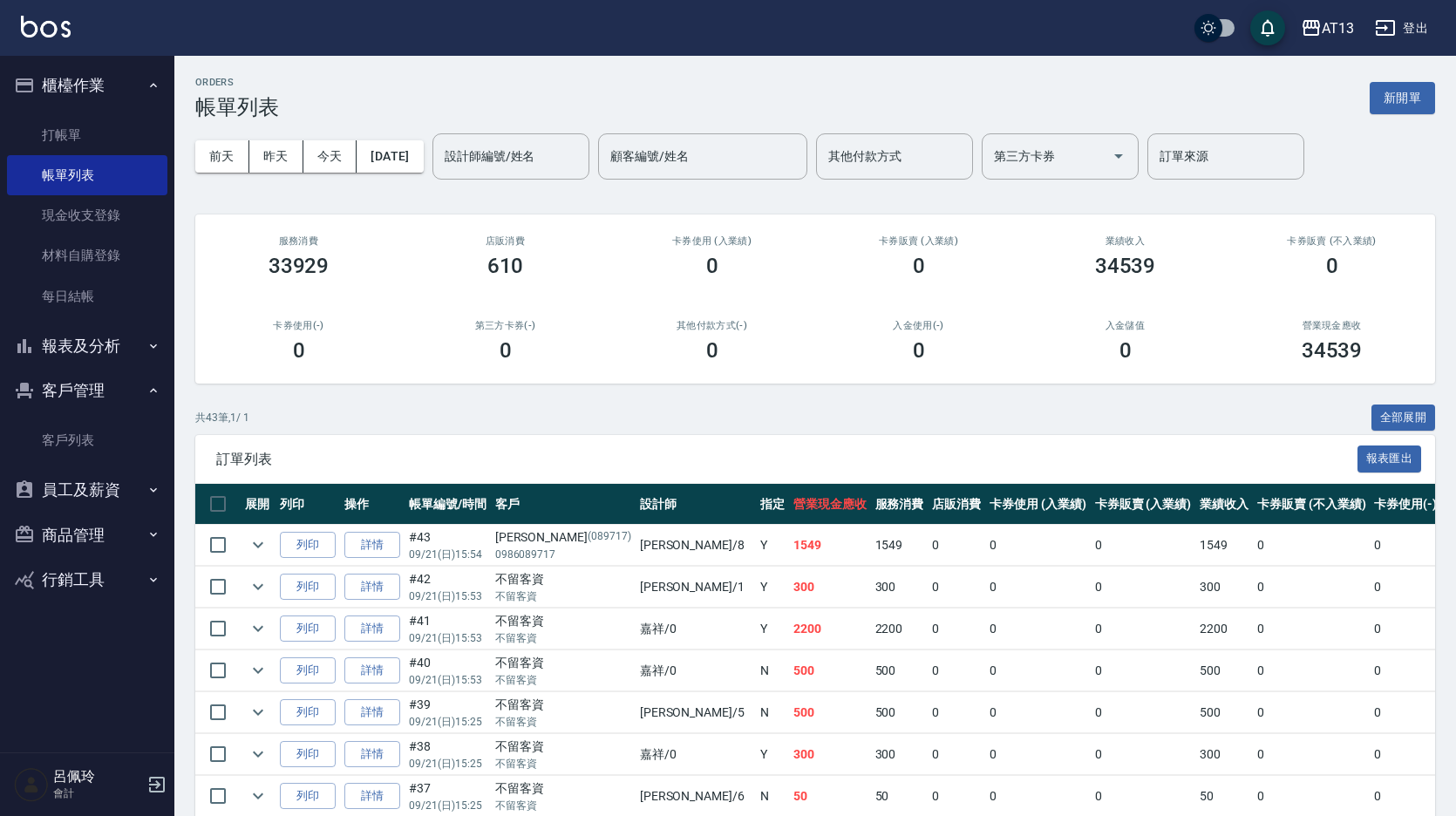
drag, startPoint x: 60, startPoint y: 129, endPoint x: 192, endPoint y: 120, distance: 132.3
click at [60, 129] on link "打帳單" at bounding box center [87, 135] width 160 height 40
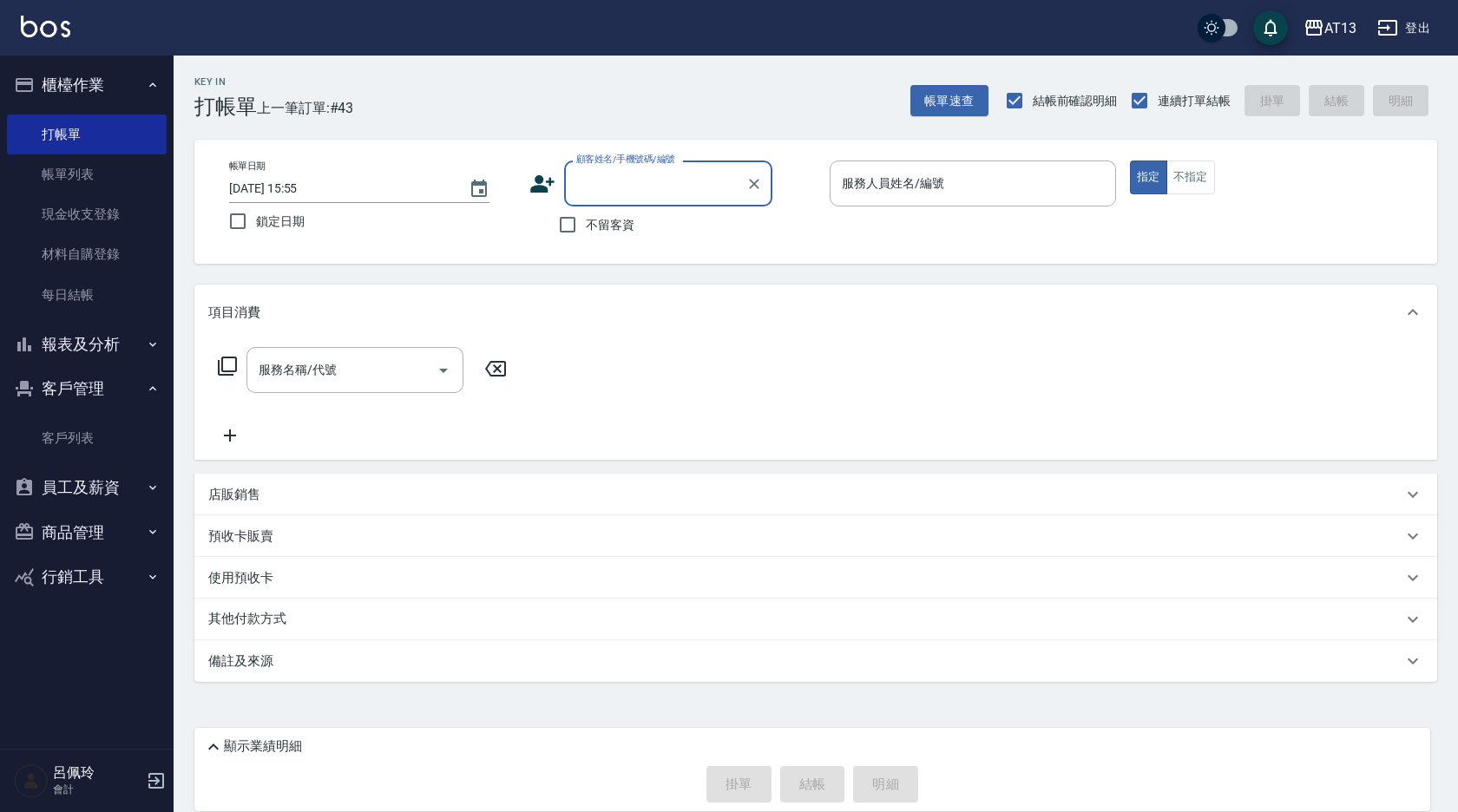
click at [570, 222] on input "不留客資" at bounding box center [567, 225] width 37 height 37
checkbox input "true"
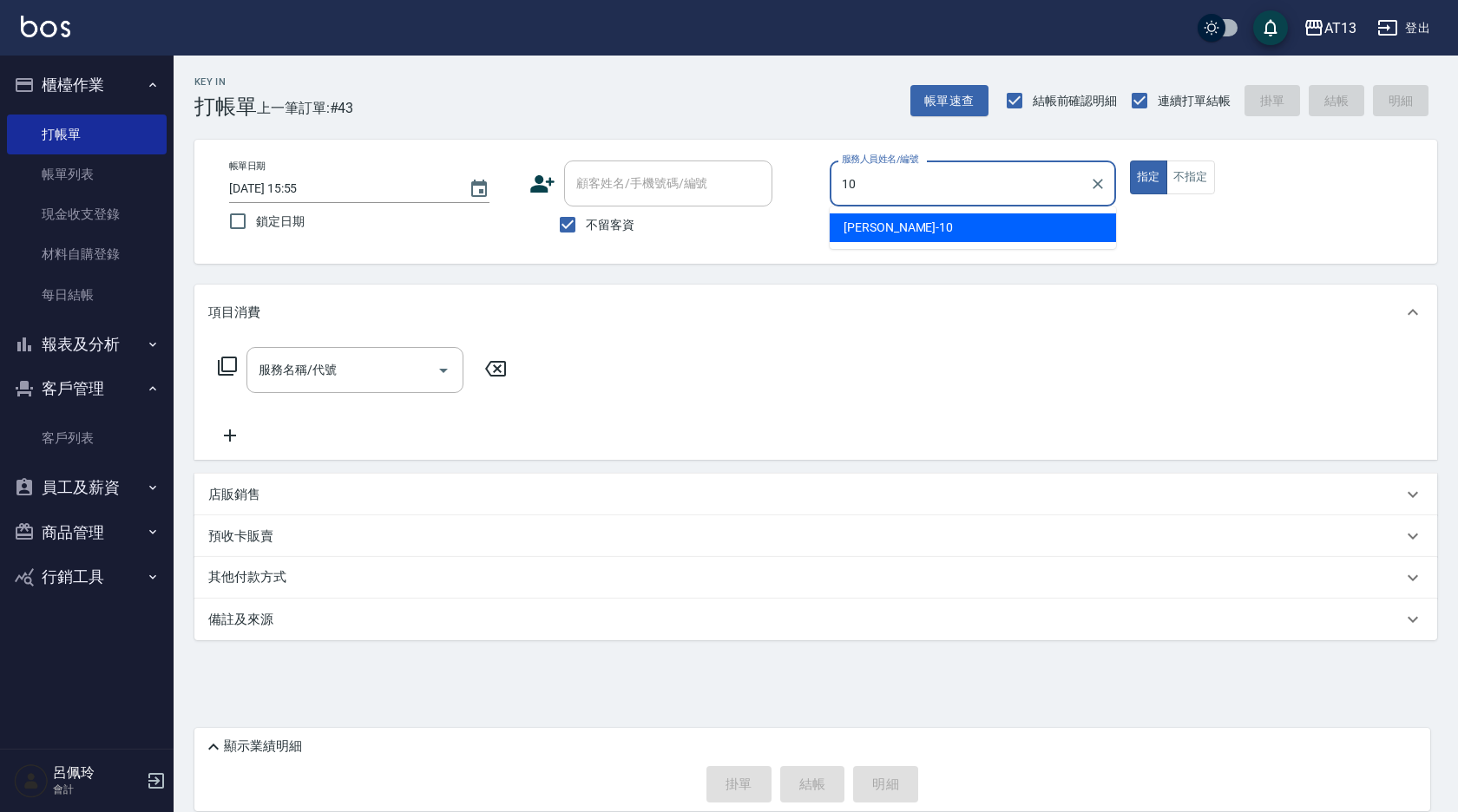
click at [871, 240] on div "[PERSON_NAME] -10" at bounding box center [973, 227] width 287 height 29
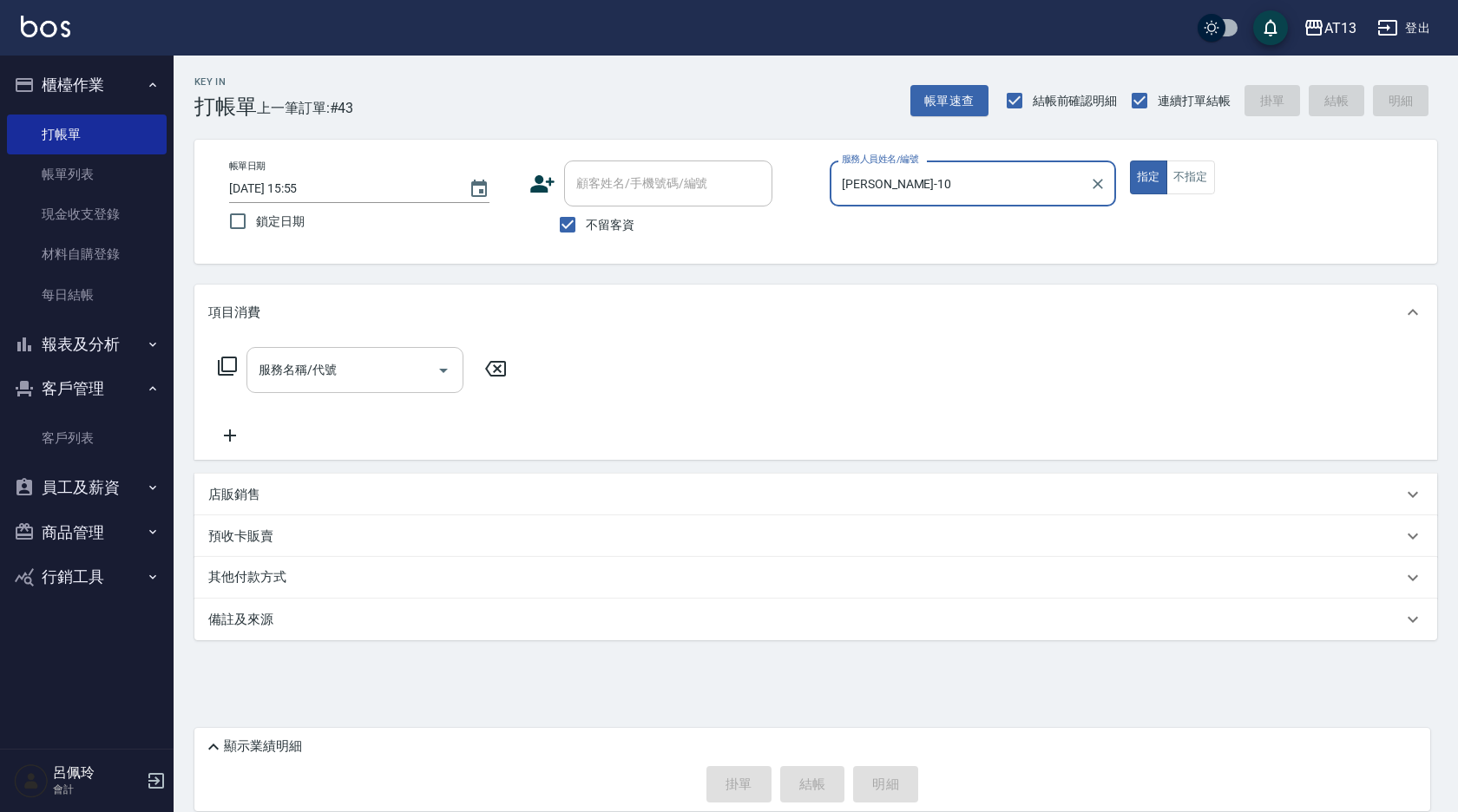
type input "[PERSON_NAME]-10"
click at [323, 373] on div "服務名稱/代號 服務名稱/代號" at bounding box center [355, 369] width 217 height 46
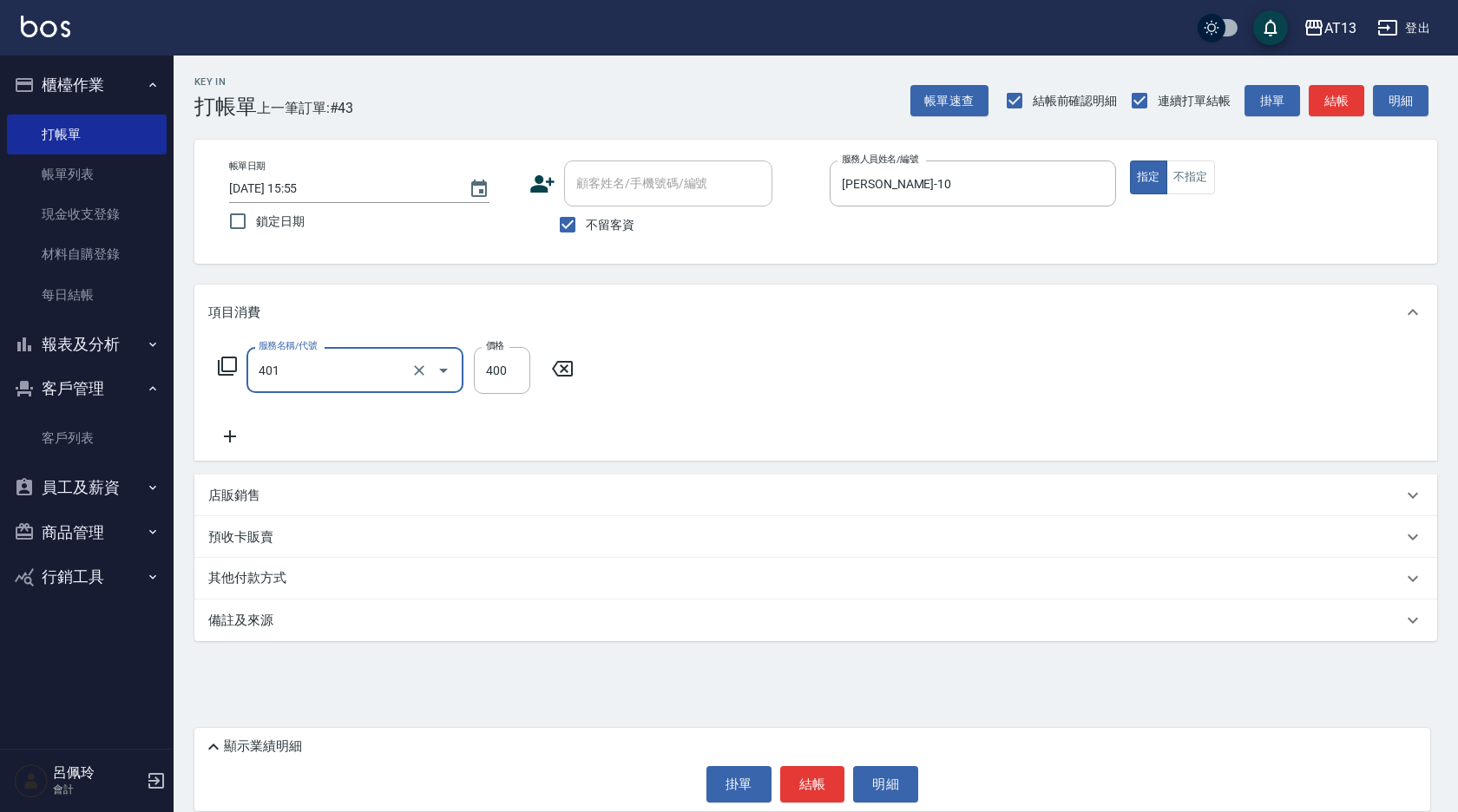
type input "剪髮(401)"
type input "200"
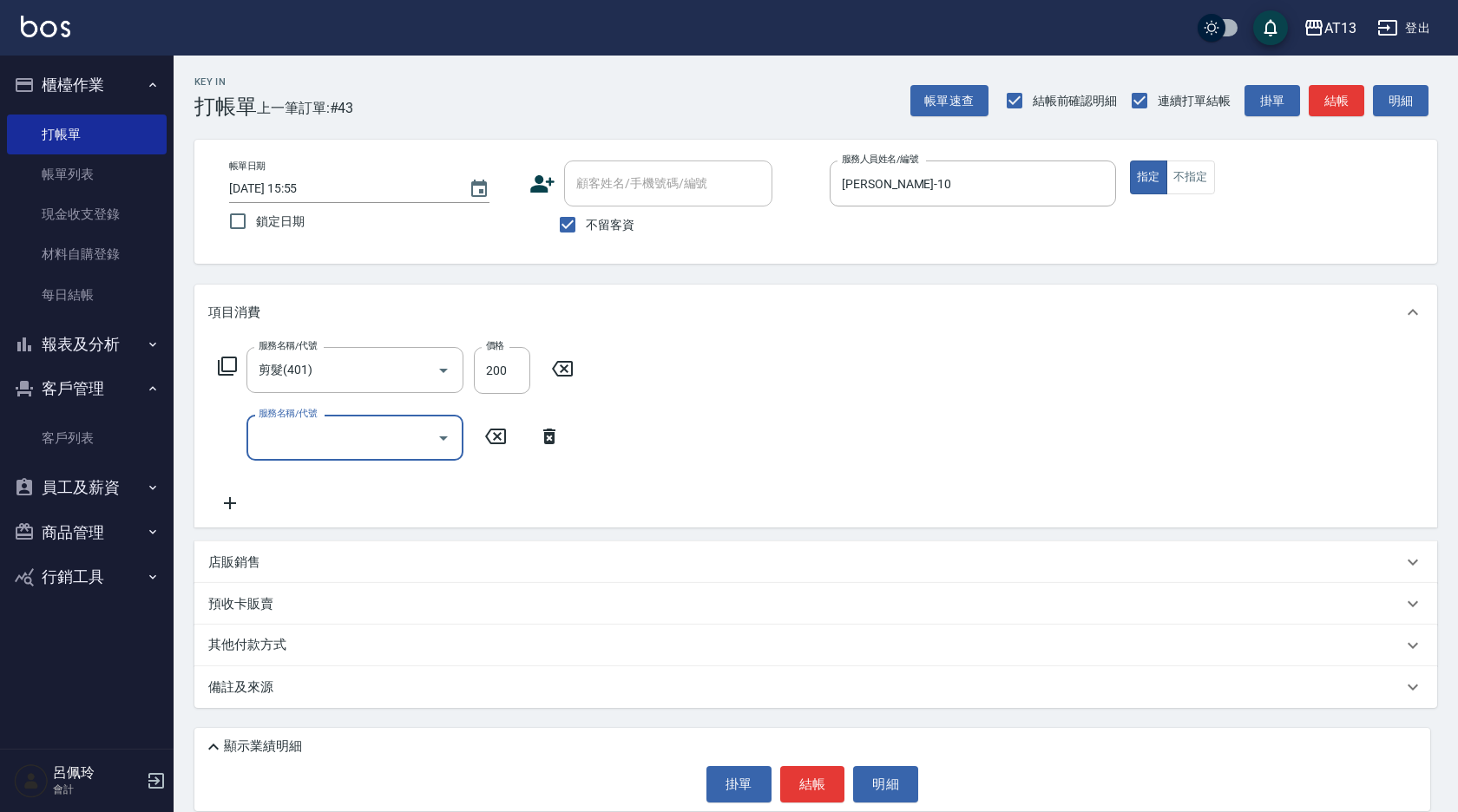
click at [708, 435] on div "服務名稱/代號 剪髮(401) 服務名稱/代號 價格 200 價格 服務名稱/代號 服務名稱/代號" at bounding box center [816, 433] width 1243 height 187
click at [808, 788] on button "結帳" at bounding box center [812, 784] width 65 height 37
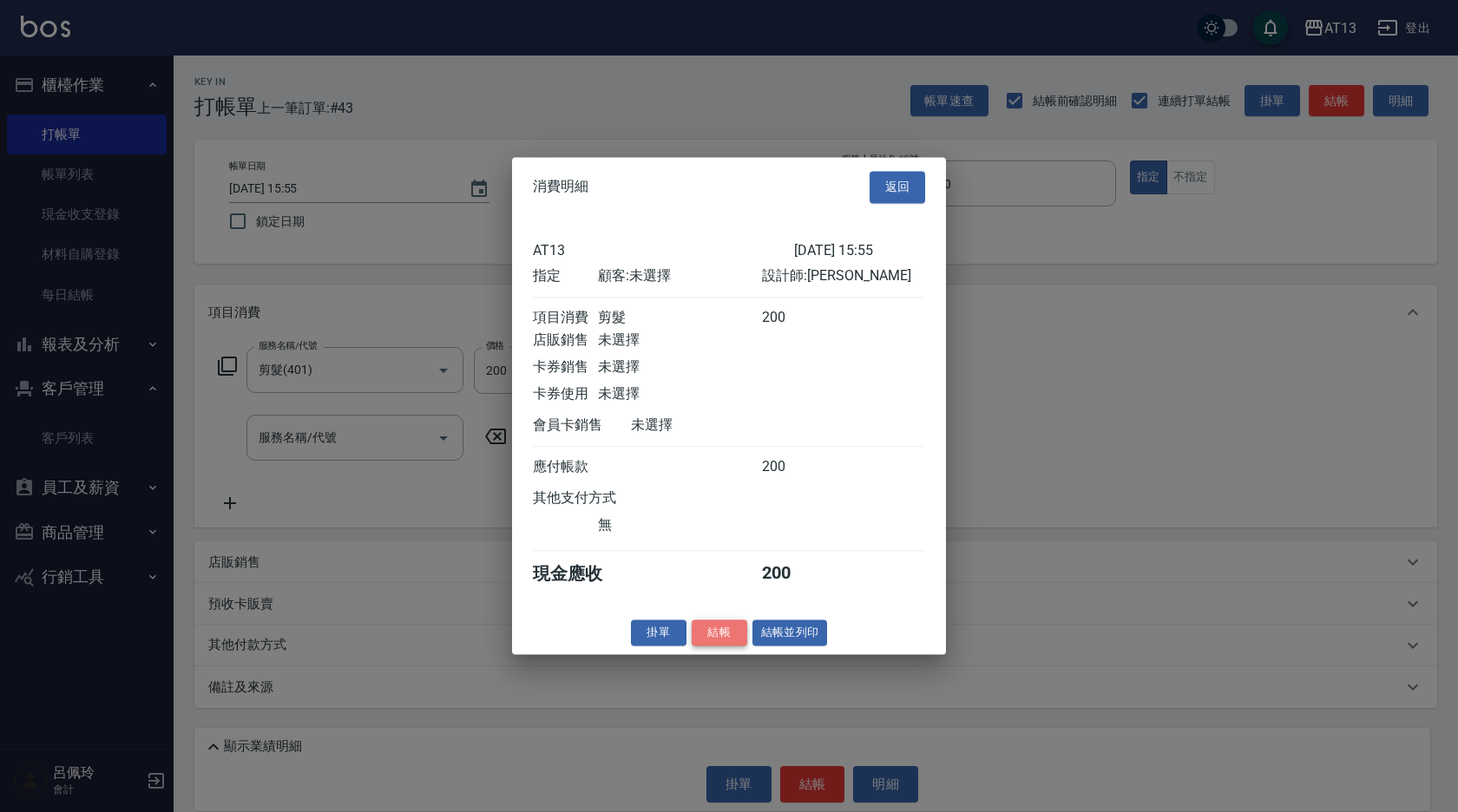
click at [718, 646] on button "結帳" at bounding box center [720, 633] width 56 height 27
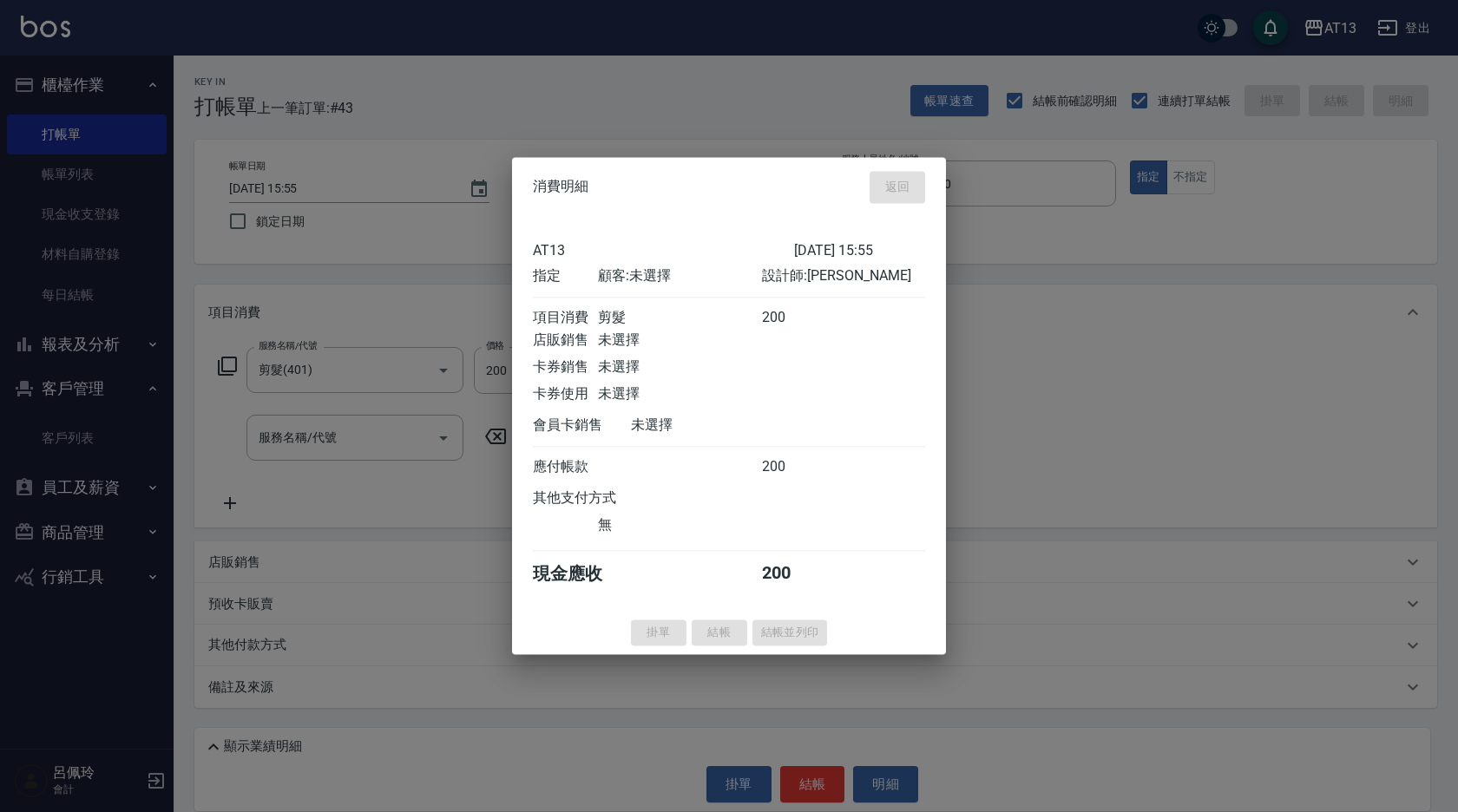
type input "[DATE] 16:07"
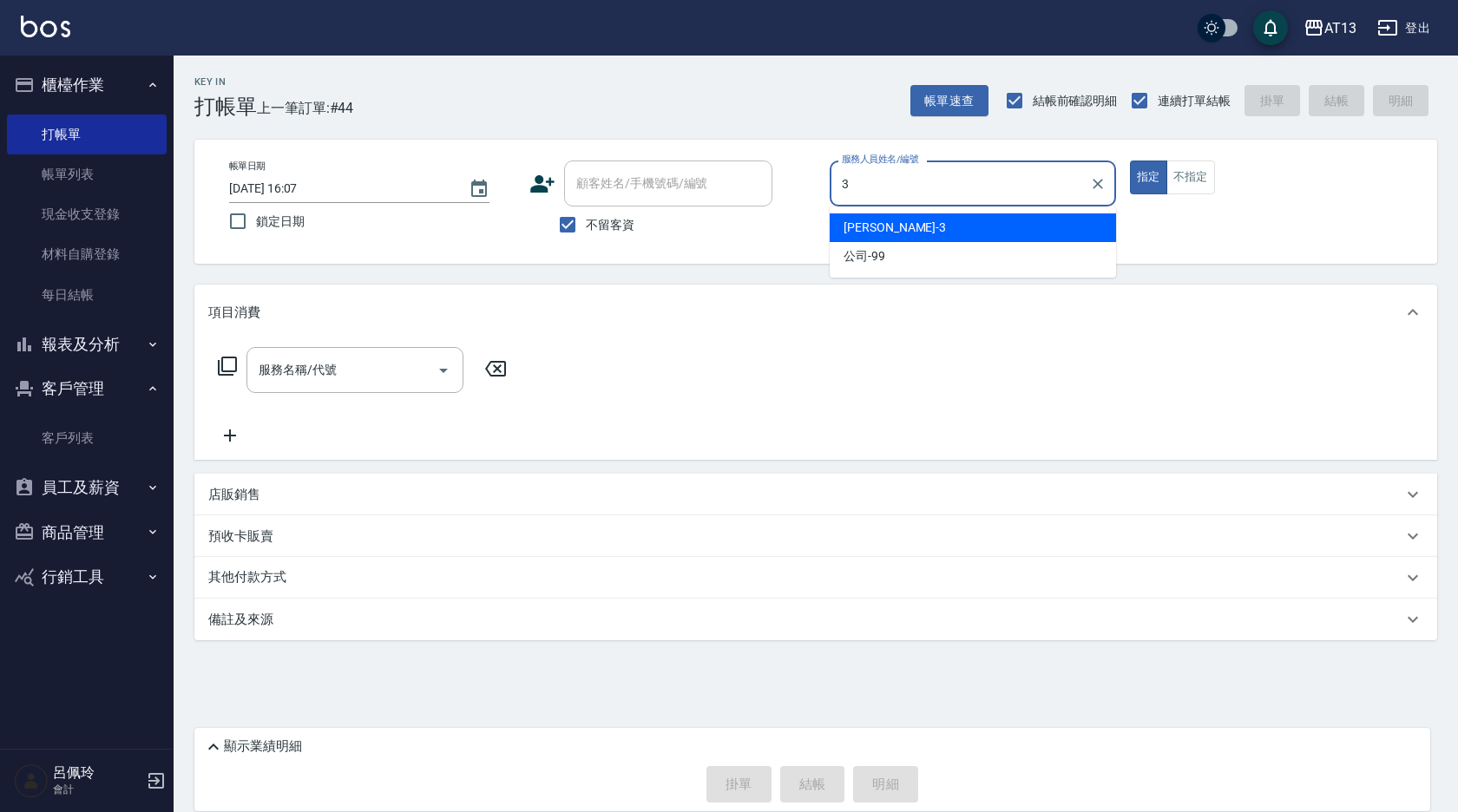
click at [843, 218] on div "[PERSON_NAME] -3" at bounding box center [973, 227] width 287 height 29
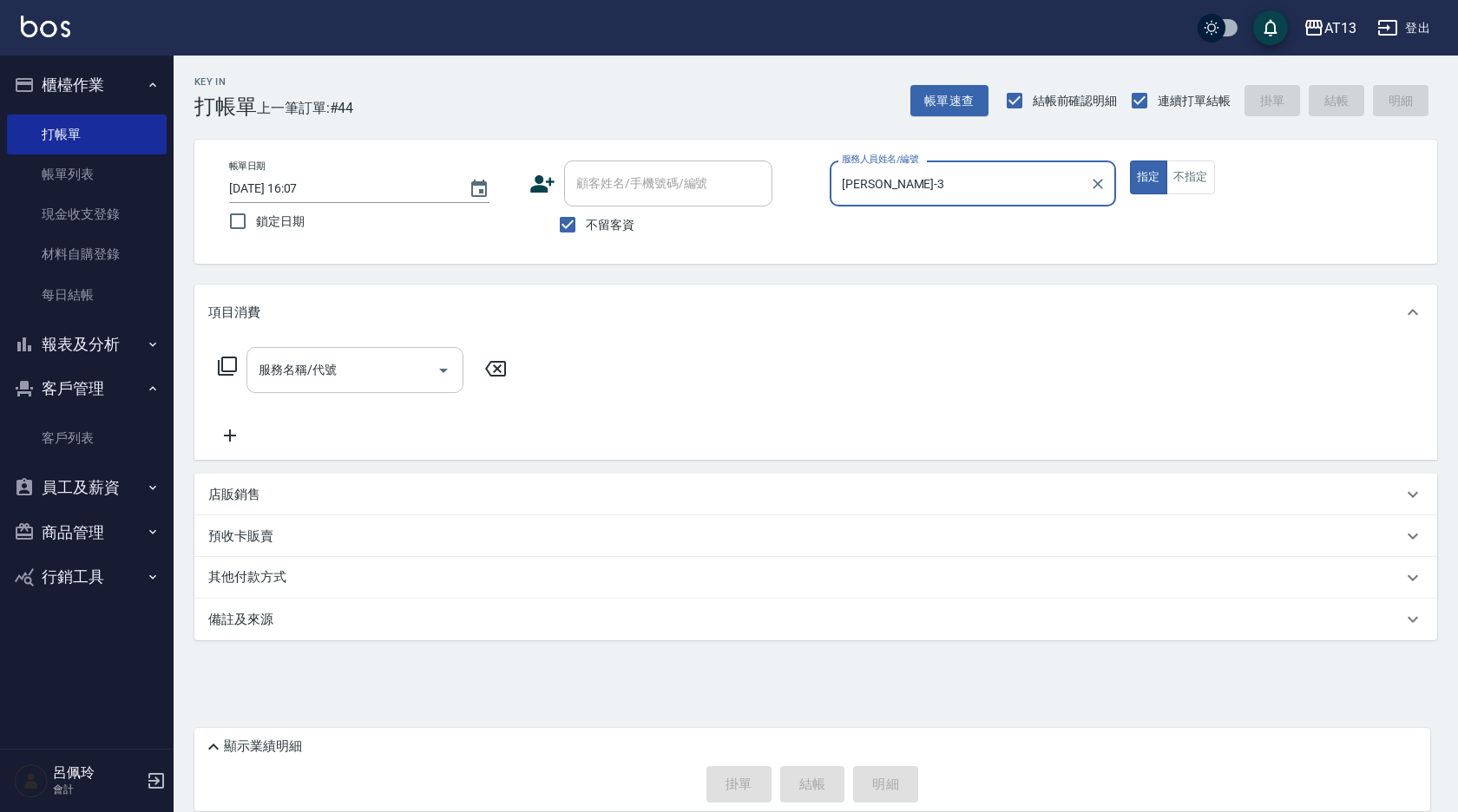
type input "[PERSON_NAME]-3"
click at [288, 367] on input "服務名稱/代號" at bounding box center [342, 369] width 175 height 30
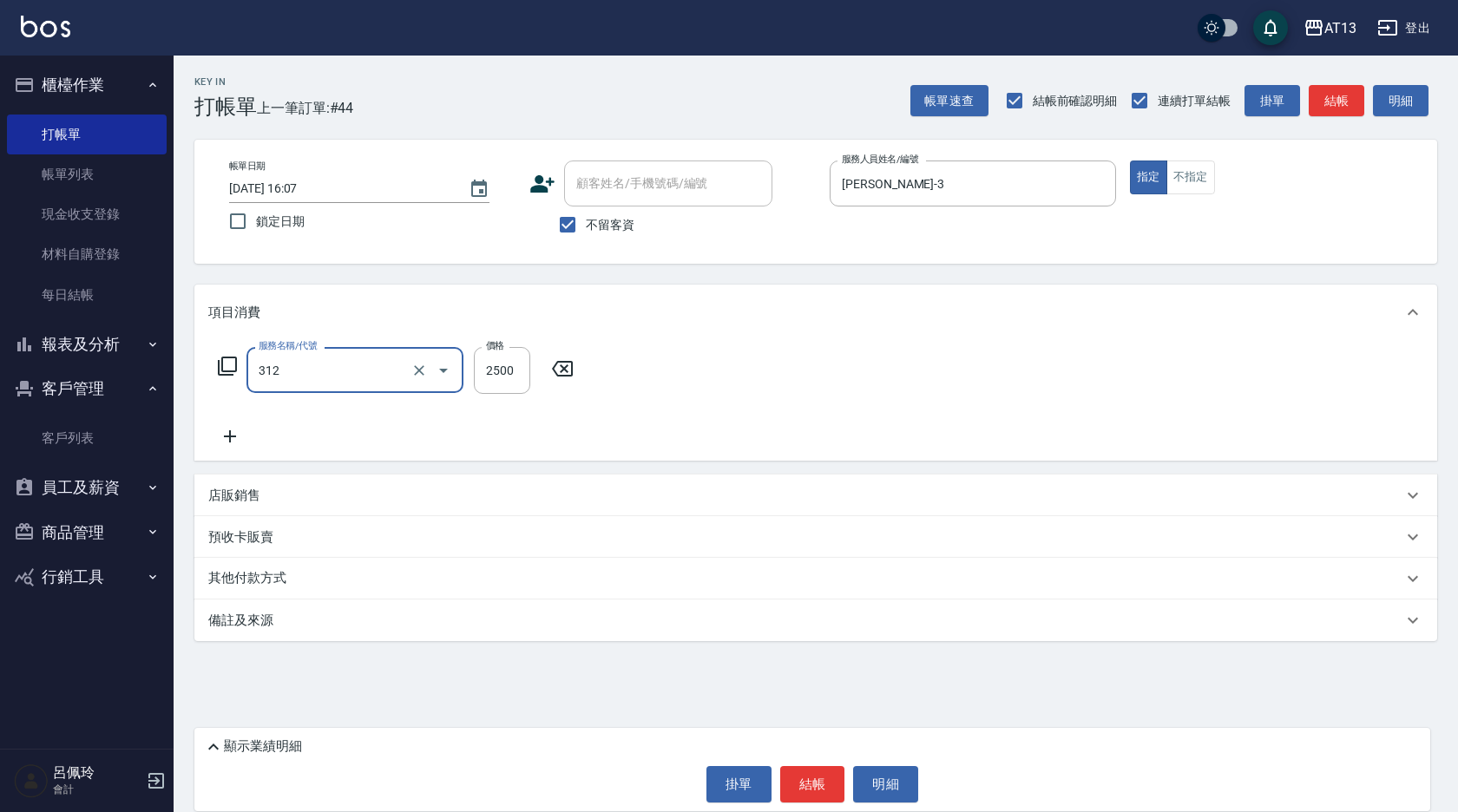
type input "有氧水離子燙2500(312)"
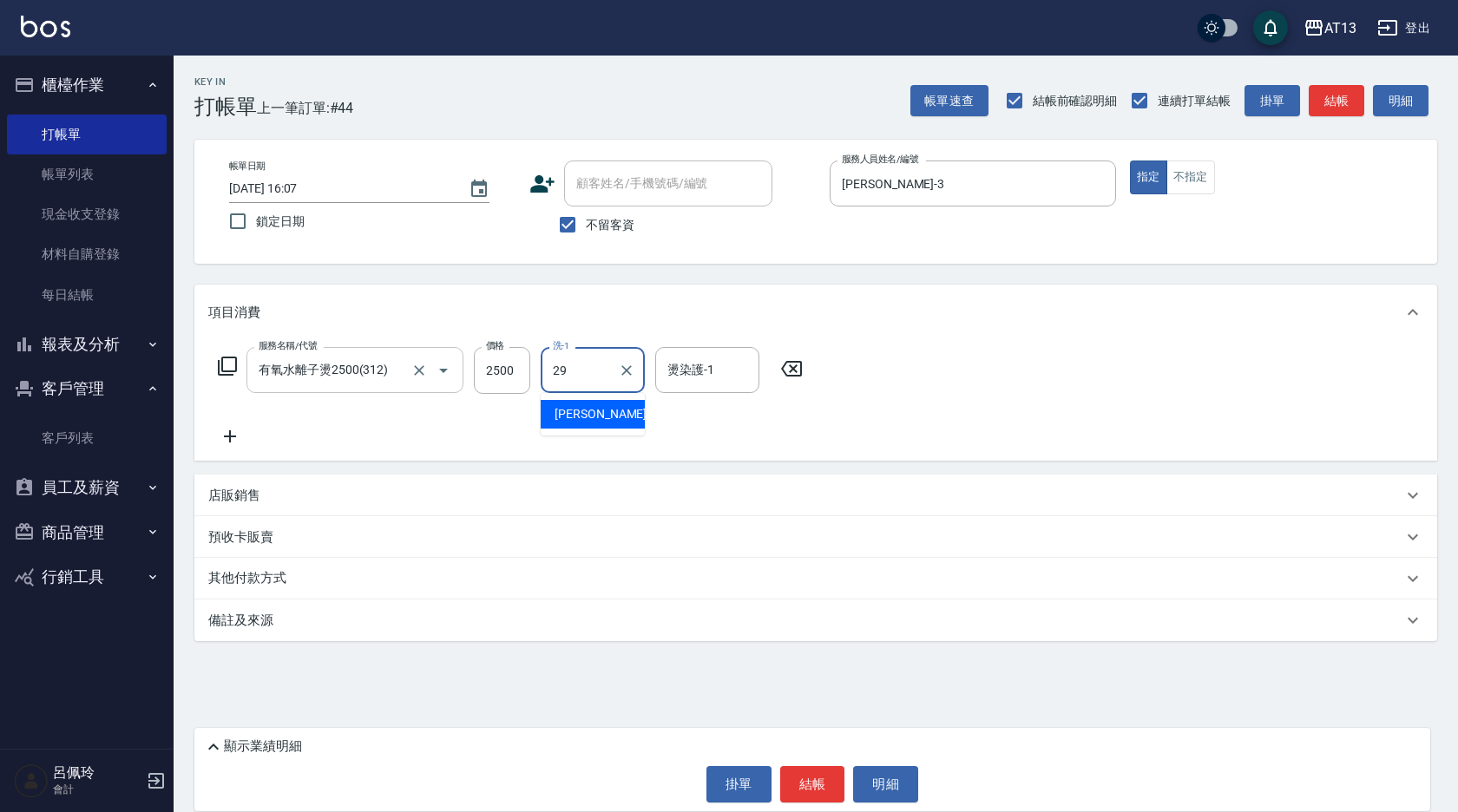
type input "妤宸-29"
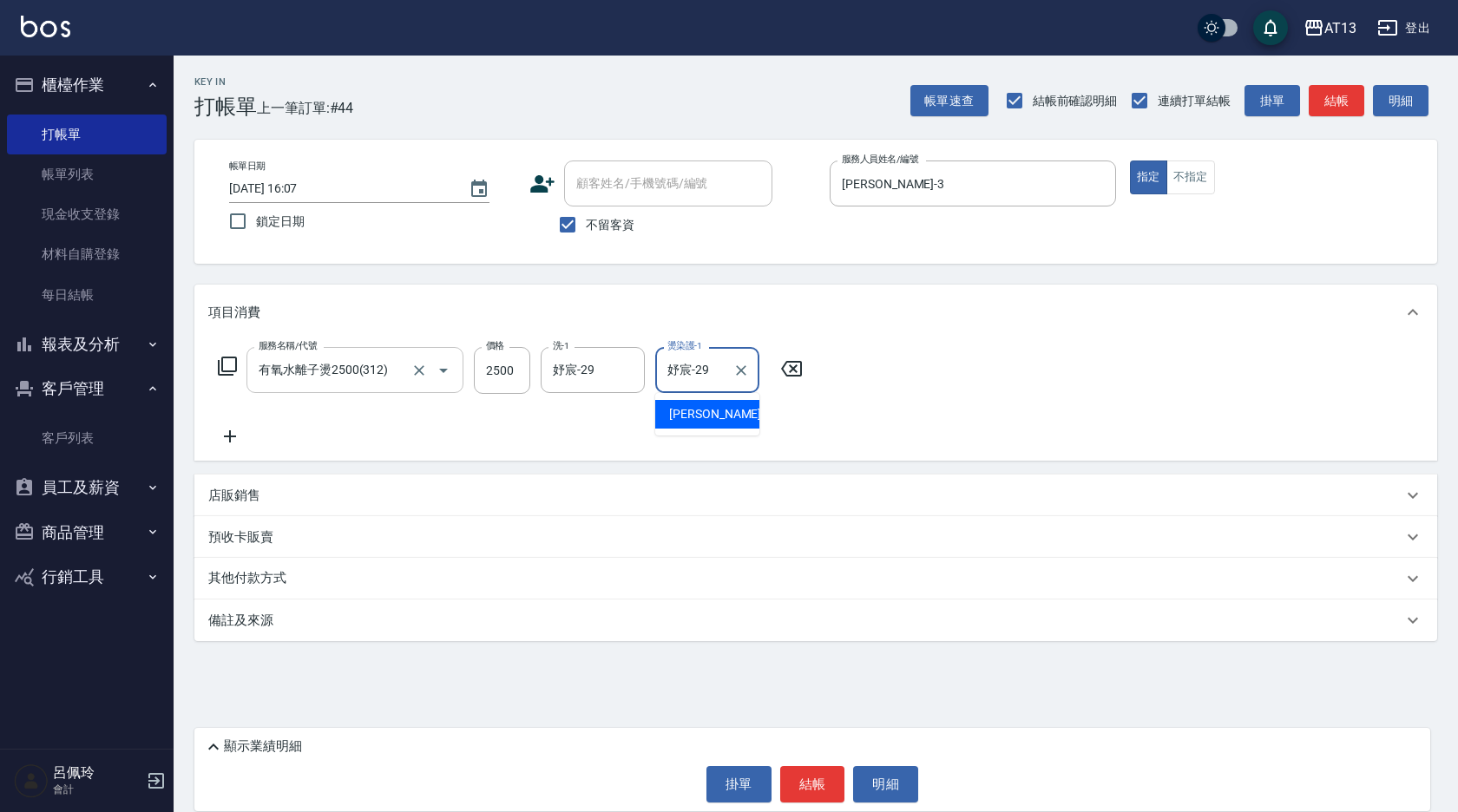
type input "妤宸-29"
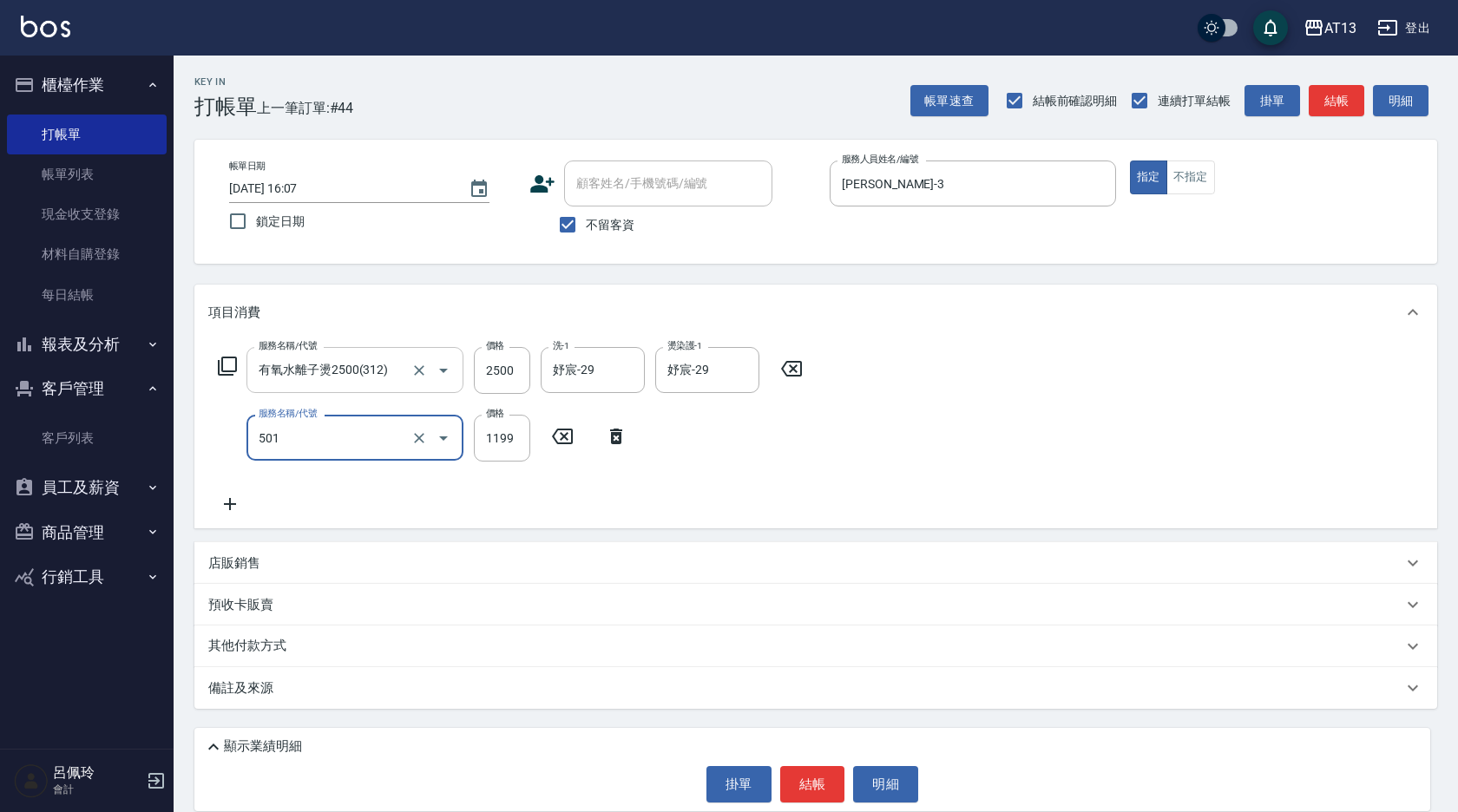
type input "染髮(501)"
type input "1200"
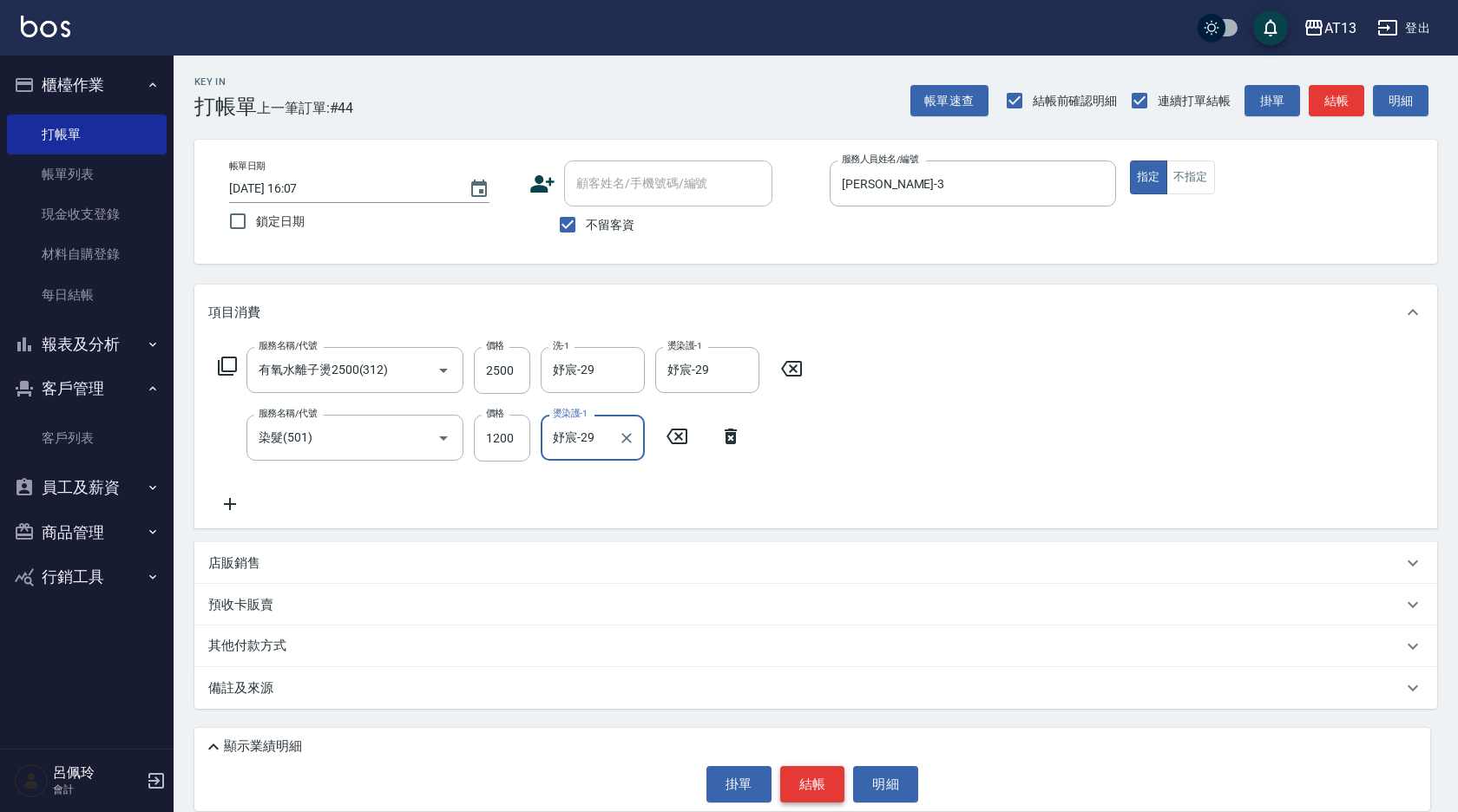
type input "妤宸-29"
click at [802, 789] on button "結帳" at bounding box center [812, 784] width 65 height 37
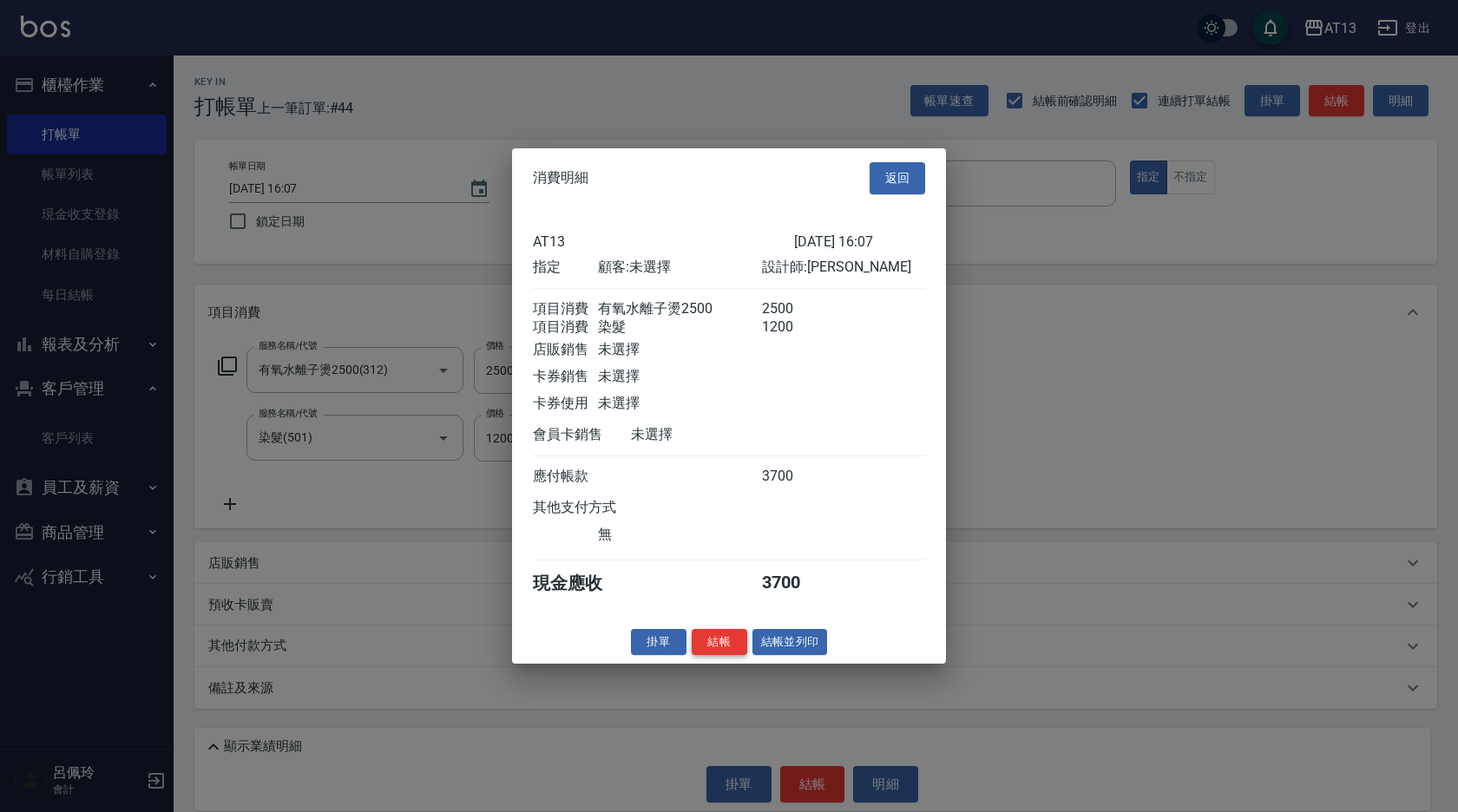
click at [729, 649] on button "結帳" at bounding box center [720, 641] width 56 height 27
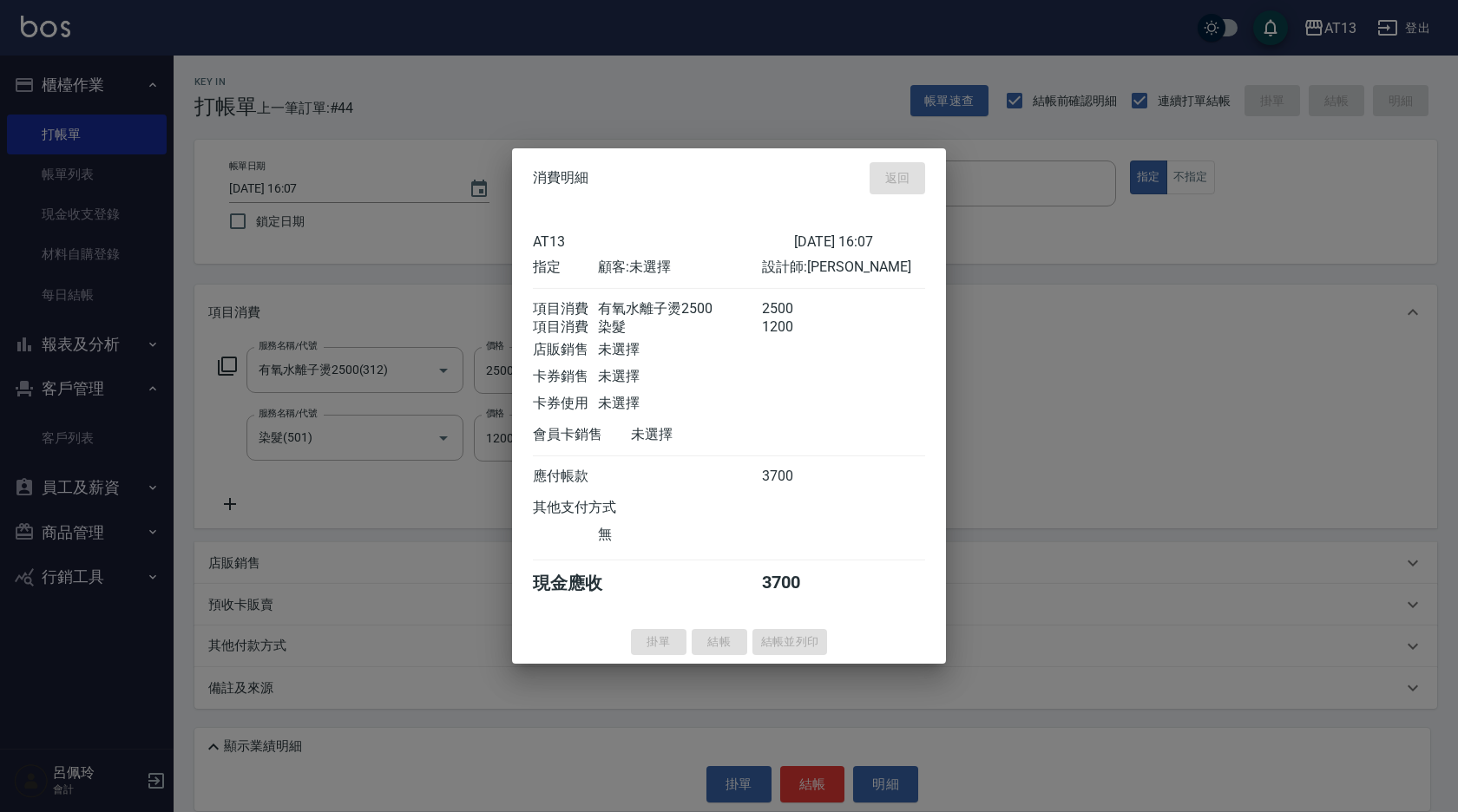
type input "[DATE] 16:12"
